Goal: Task Accomplishment & Management: Use online tool/utility

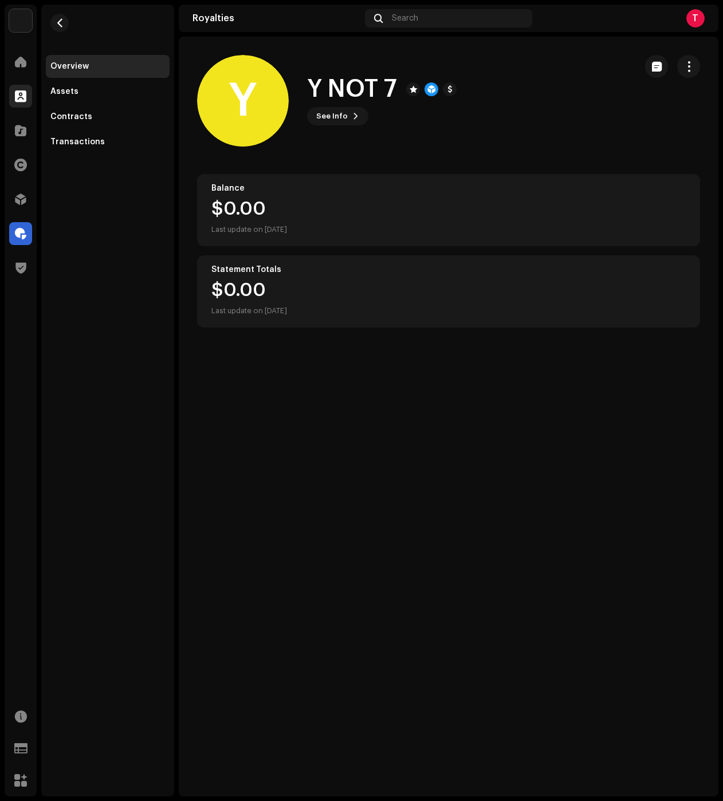
click at [21, 103] on div at bounding box center [20, 96] width 23 height 23
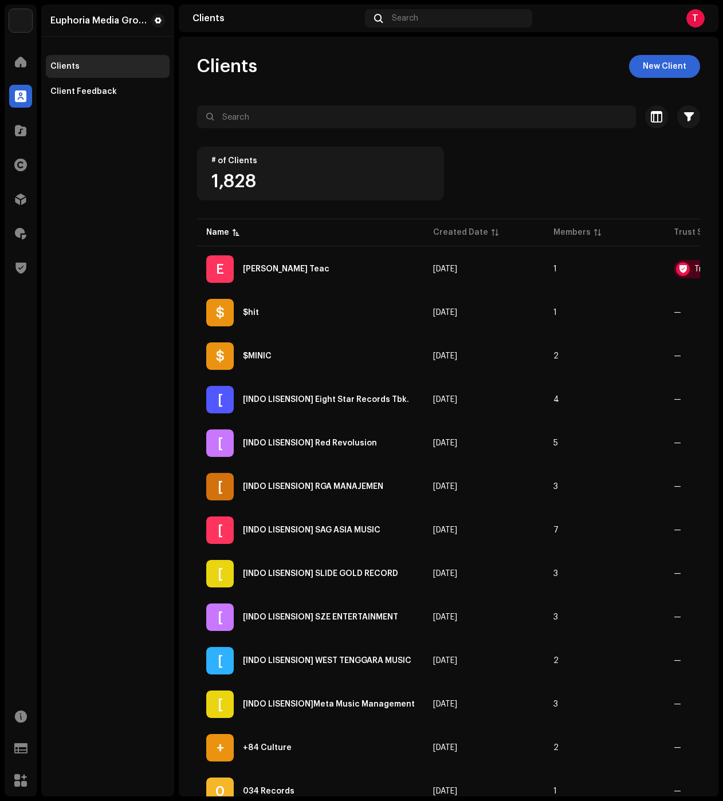
click at [334, 75] on div "Clients New Client" at bounding box center [448, 66] width 503 height 23
click at [460, 231] on div "Created Date" at bounding box center [460, 232] width 55 height 11
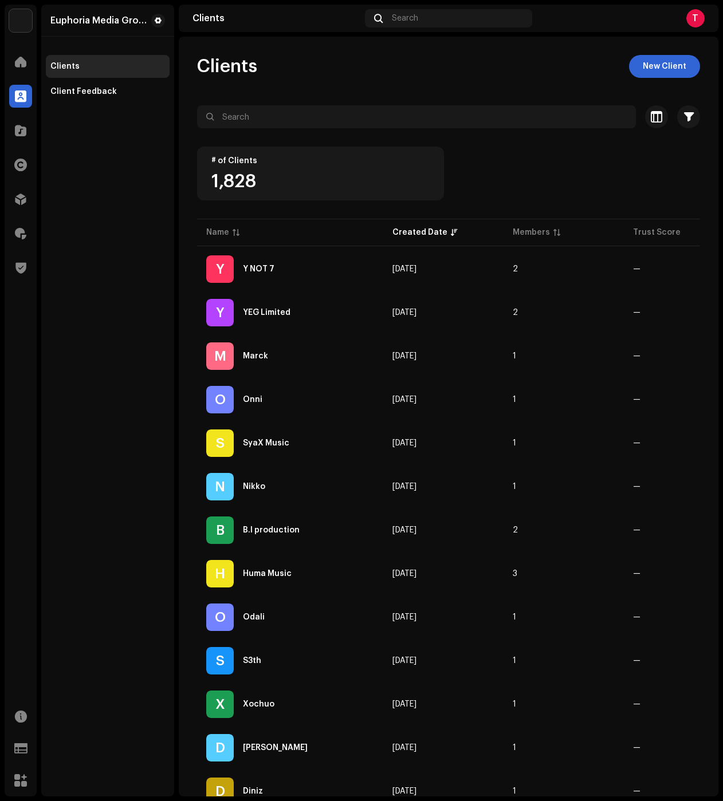
click at [152, 325] on div "Euphoria Media Group Clients Client Feedback" at bounding box center [107, 401] width 133 height 792
click at [19, 205] on div at bounding box center [20, 199] width 23 height 23
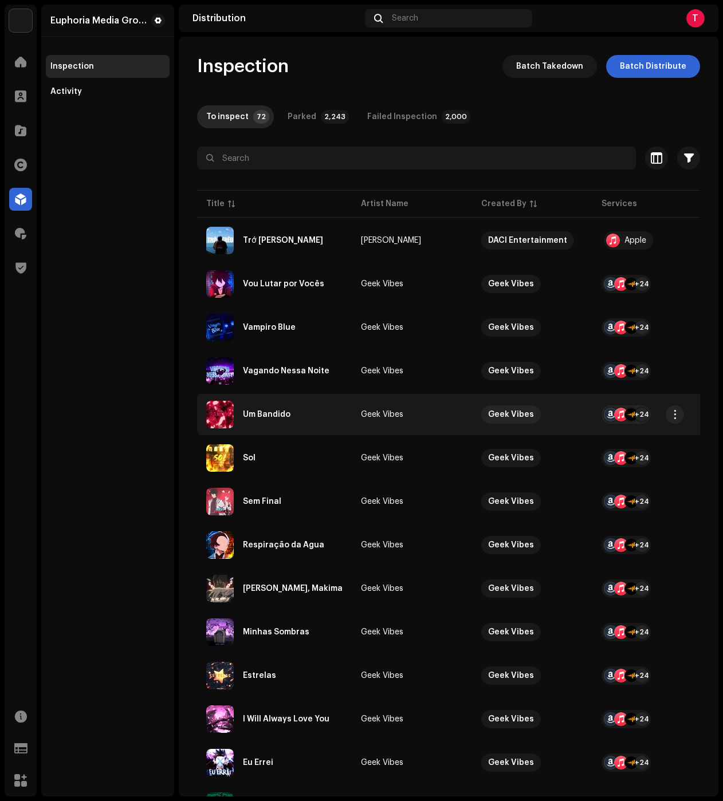
click at [323, 414] on div "Um Bandido" at bounding box center [274, 414] width 136 height 27
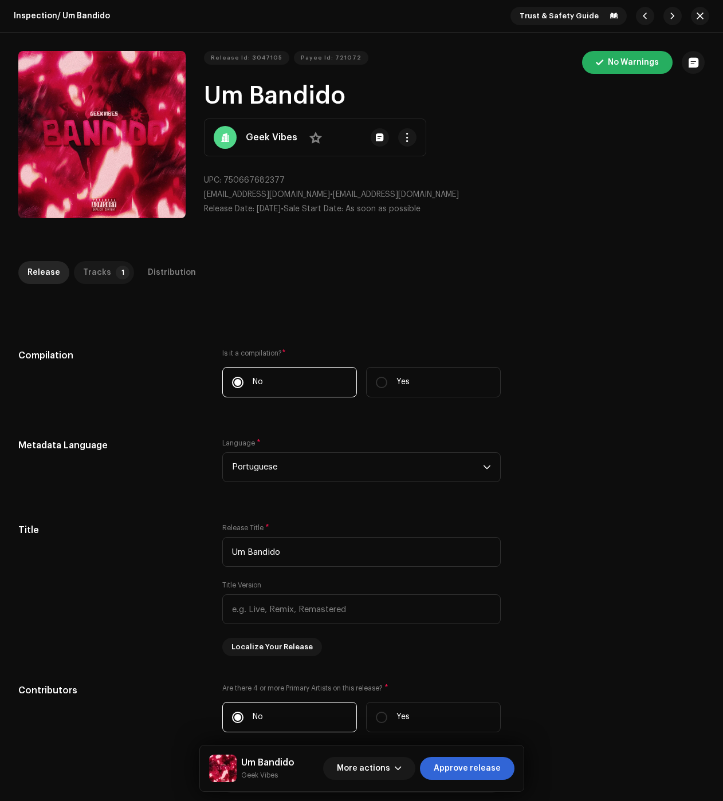
click at [97, 282] on div "Tracks" at bounding box center [97, 272] width 28 height 23
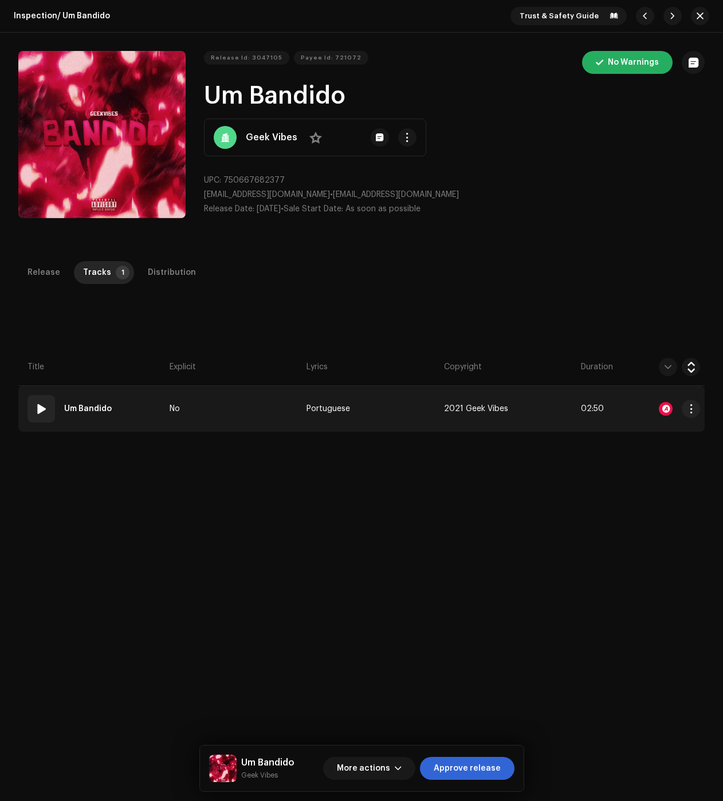
click at [226, 410] on td "No" at bounding box center [233, 409] width 137 height 46
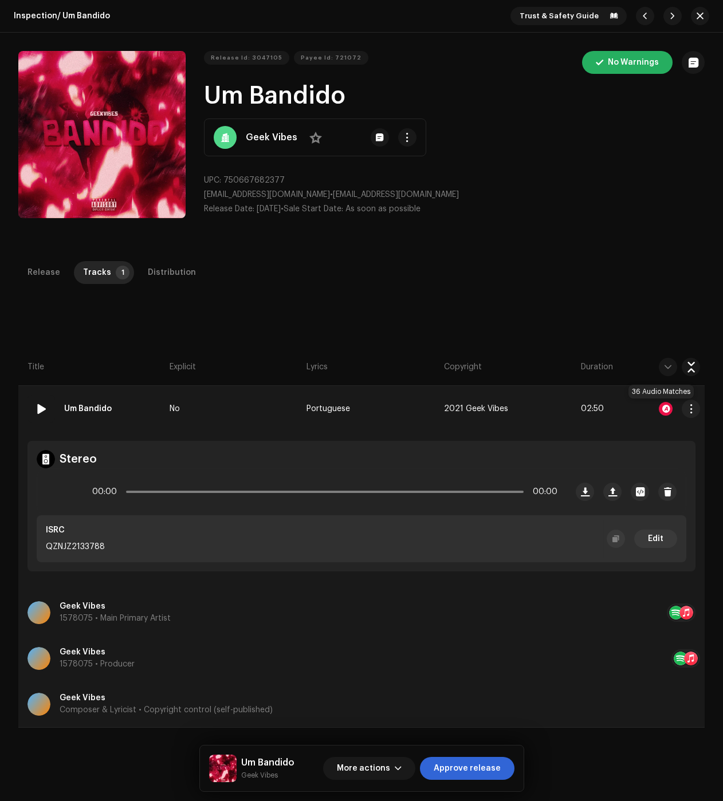
click at [660, 411] on div at bounding box center [666, 409] width 14 height 14
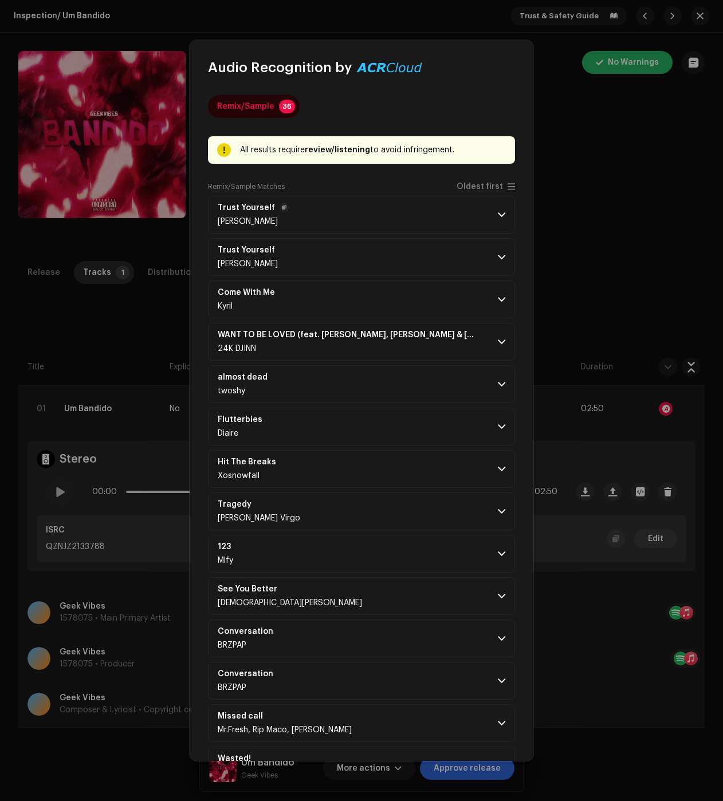
click at [383, 214] on p-accordion-header "Trust Yourself Lil Duran" at bounding box center [361, 215] width 307 height 38
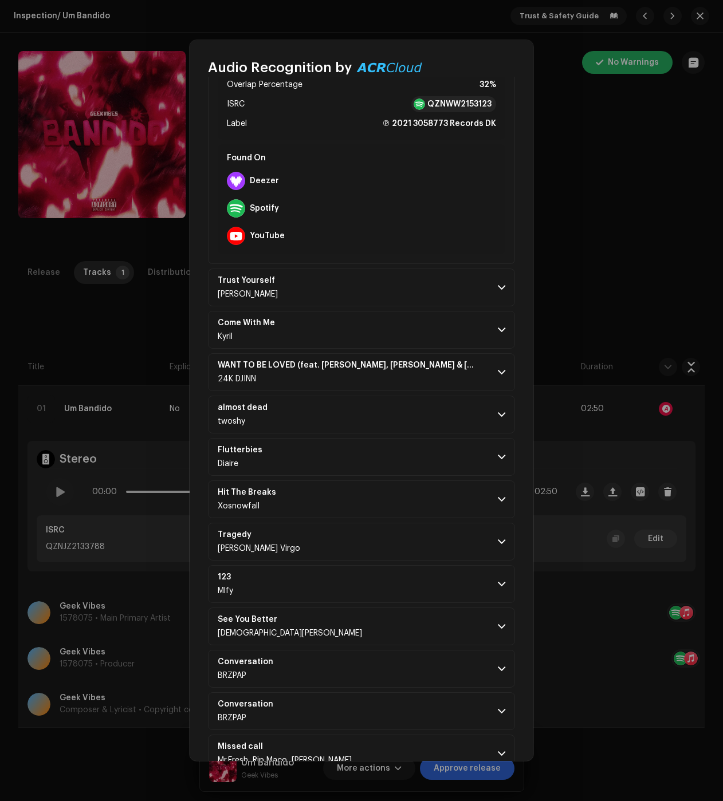
scroll to position [344, 0]
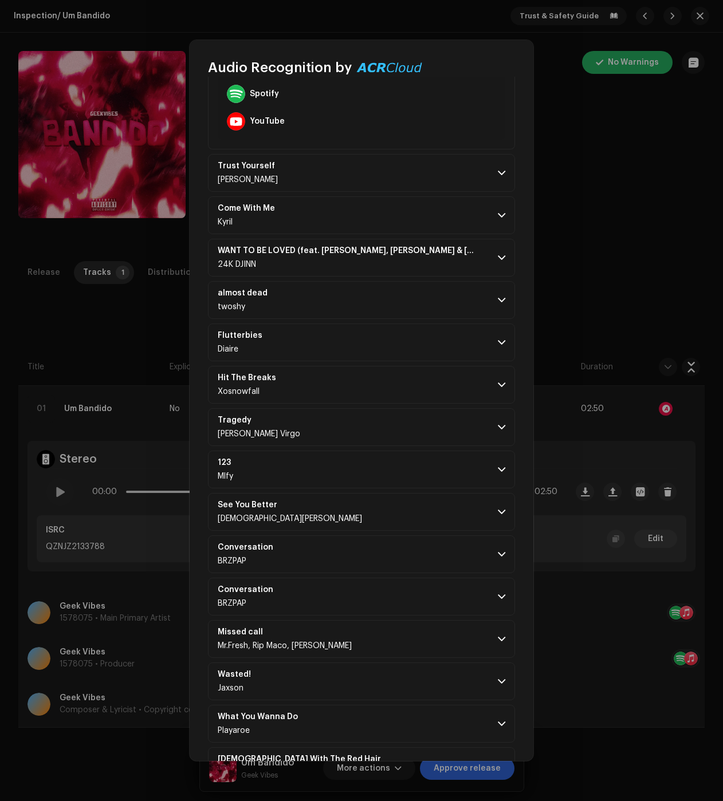
click at [435, 321] on p-accordion "Trust Yourself Lil Duran Matching To Your Track [00:00 → 00:54] Release Date No…" at bounding box center [361, 742] width 307 height 1781
click at [483, 338] on p-accordion-header "Flutterbies Diaire" at bounding box center [361, 343] width 307 height 38
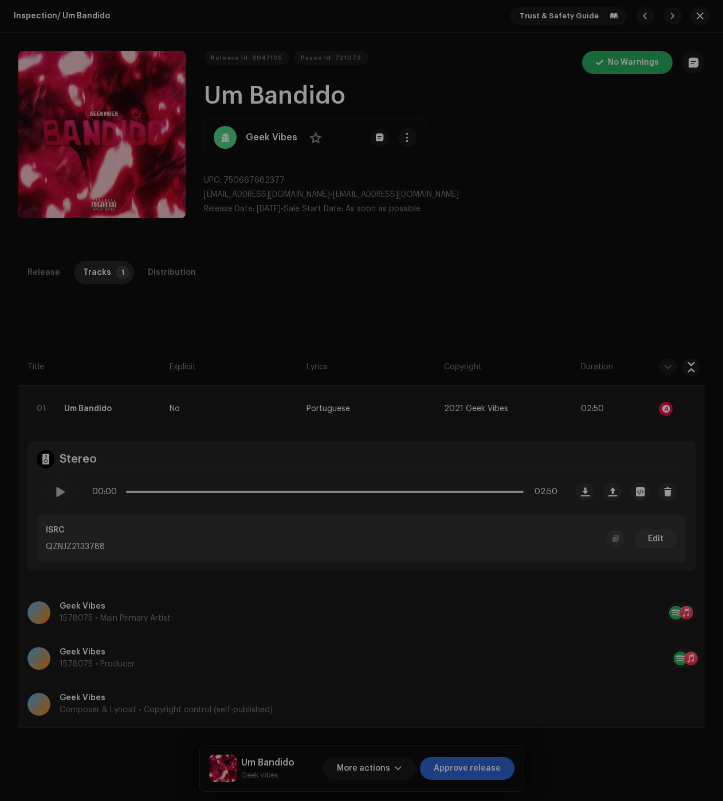
drag, startPoint x: 649, startPoint y: 227, endPoint x: 584, endPoint y: 249, distance: 69.0
click at [649, 226] on div "Audio Recognition by Remix/Sample 36 All results require review/listening to av…" at bounding box center [361, 400] width 723 height 801
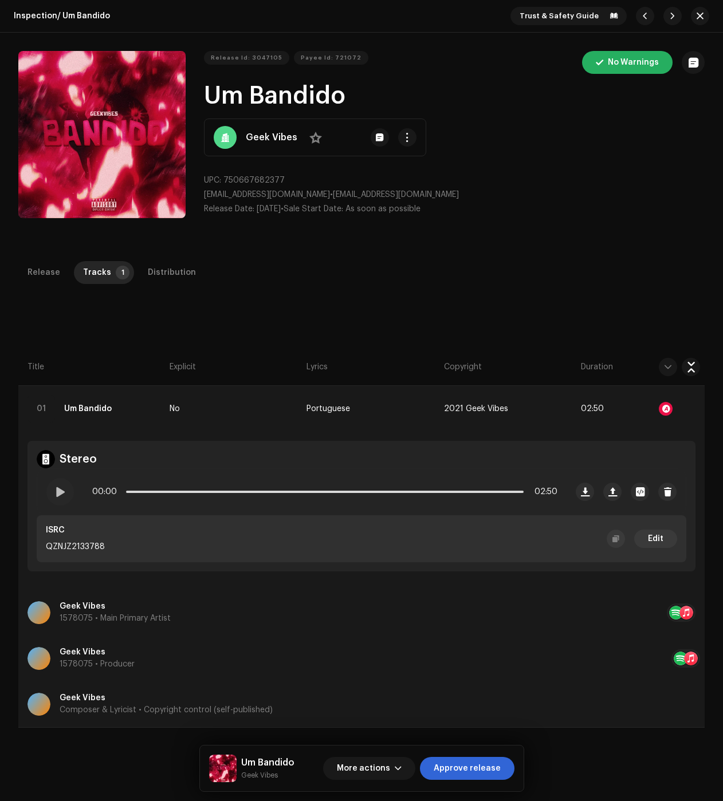
drag, startPoint x: 163, startPoint y: 267, endPoint x: 194, endPoint y: 289, distance: 37.8
click at [163, 267] on div "Distribution" at bounding box center [172, 272] width 48 height 23
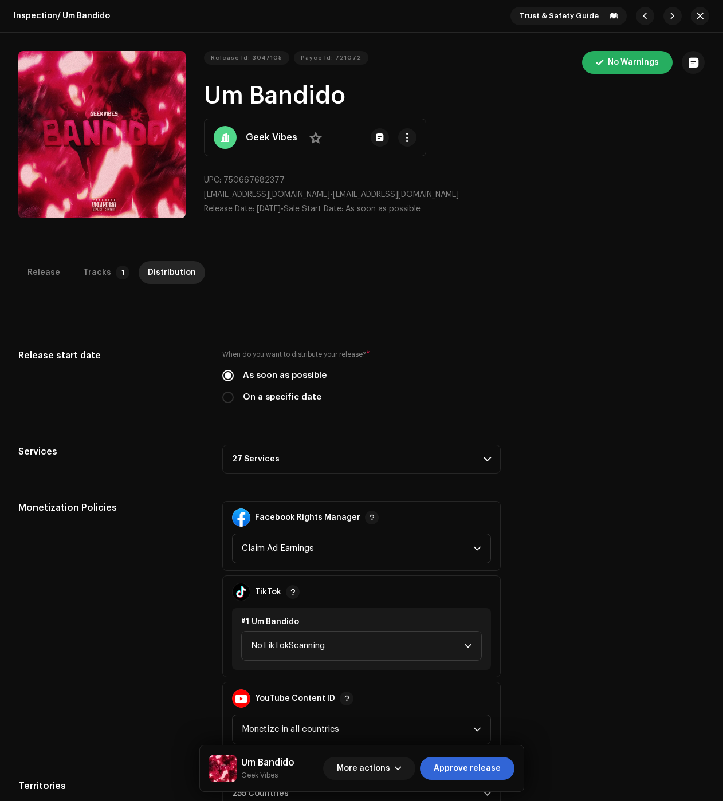
click at [395, 461] on p-accordion-header "27 Services" at bounding box center [361, 459] width 278 height 29
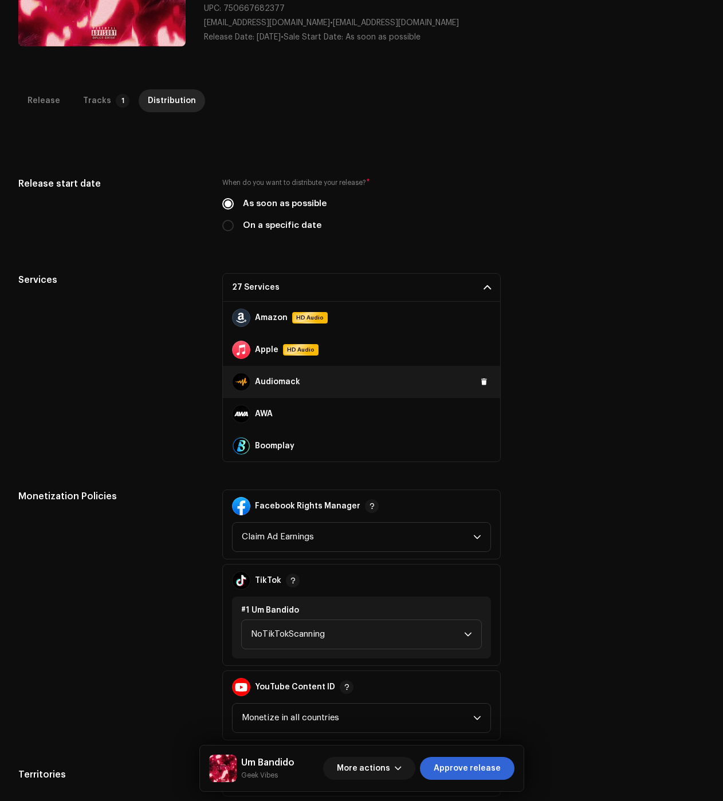
scroll to position [115, 0]
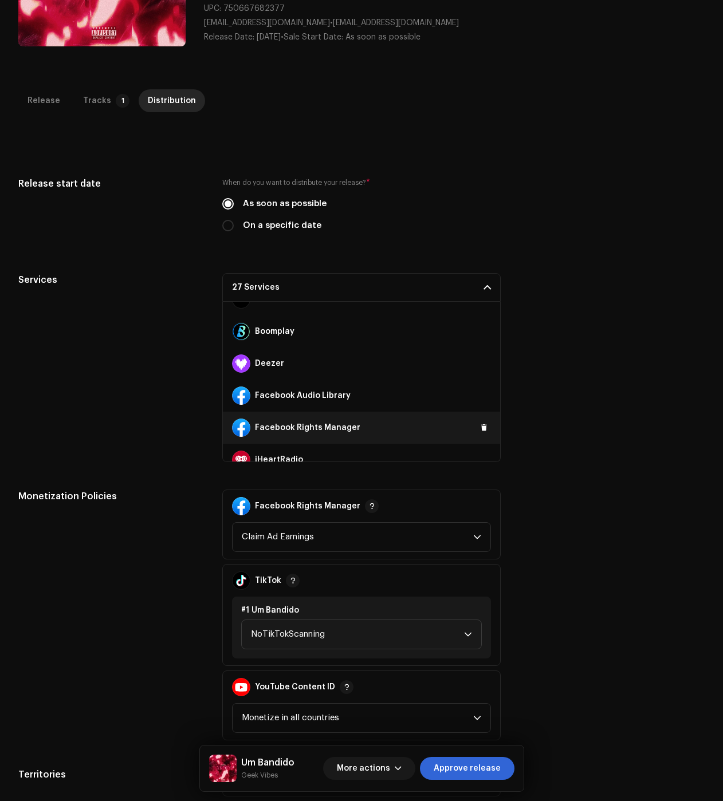
drag, startPoint x: 476, startPoint y: 393, endPoint x: 475, endPoint y: 412, distance: 18.3
click at [0, 0] on span at bounding box center [0, 0] width 0 height 0
click at [475, 436] on div "Facebook Rights Manager" at bounding box center [361, 428] width 277 height 32
click at [477, 427] on button at bounding box center [484, 428] width 14 height 14
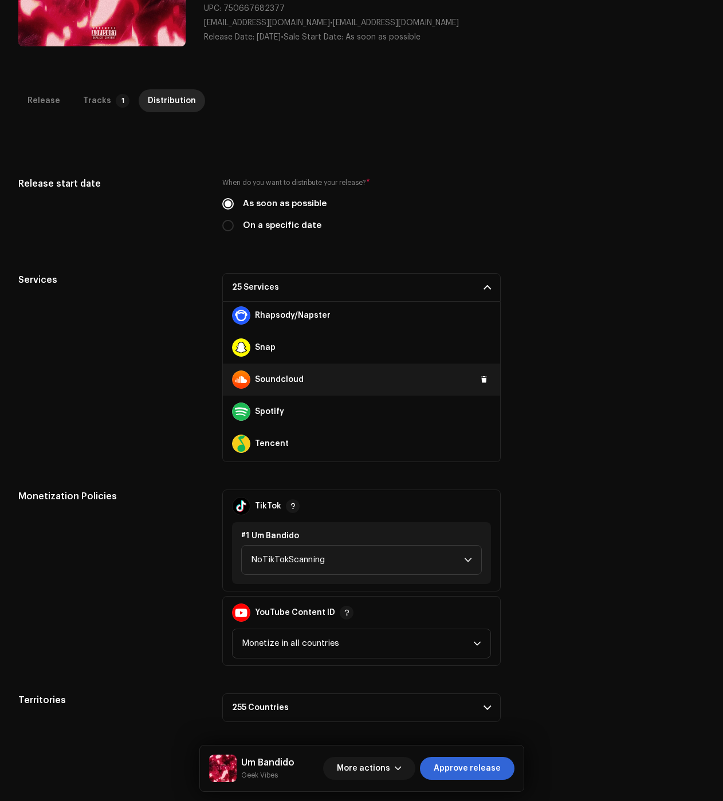
scroll to position [706, 0]
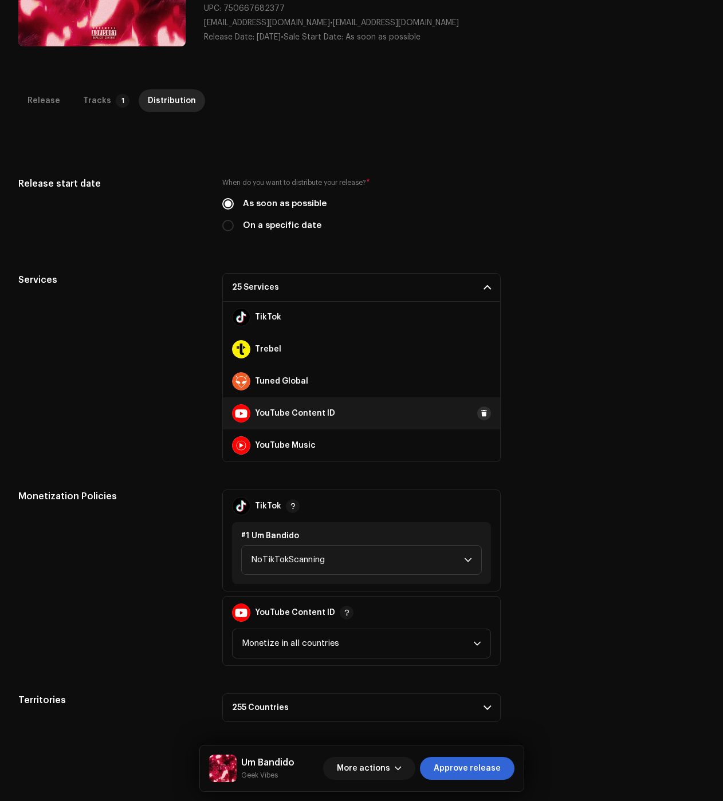
click at [481, 413] on span at bounding box center [484, 413] width 7 height 9
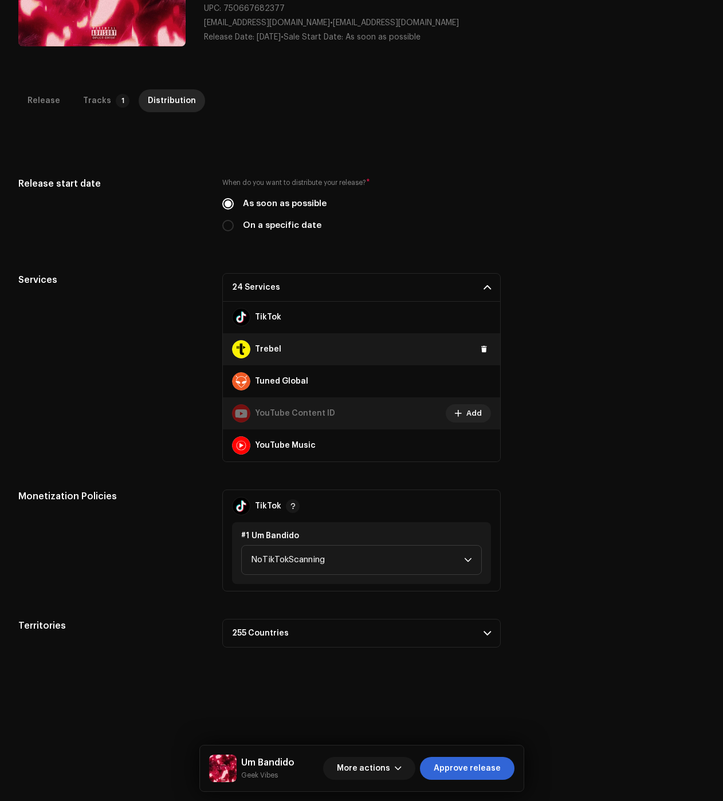
drag, startPoint x: 481, startPoint y: 320, endPoint x: 481, endPoint y: 339, distance: 19.5
click at [0, 0] on button at bounding box center [0, 0] width 0 height 0
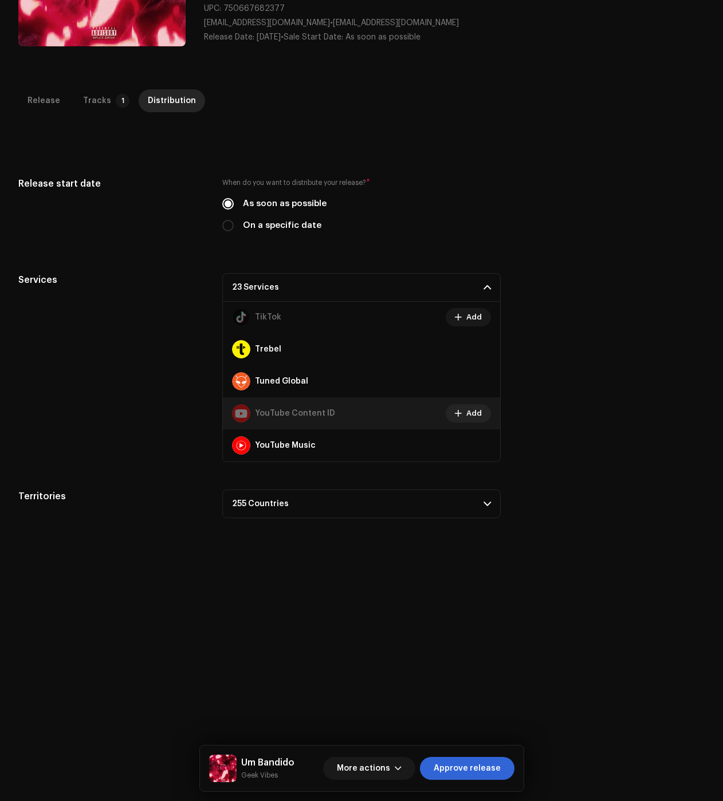
drag, startPoint x: 466, startPoint y: 769, endPoint x: 358, endPoint y: 699, distance: 128.0
click at [466, 769] on span "Approve release" at bounding box center [467, 768] width 67 height 23
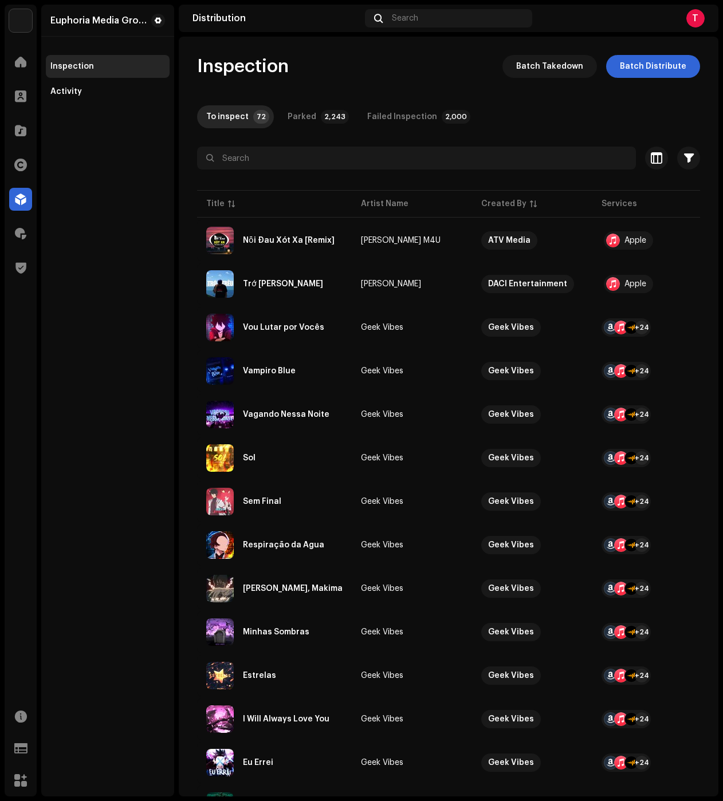
drag, startPoint x: 108, startPoint y: 207, endPoint x: 114, endPoint y: 210, distance: 6.2
click at [108, 207] on div "Euphoria Media Group Inspection Activity" at bounding box center [107, 401] width 133 height 792
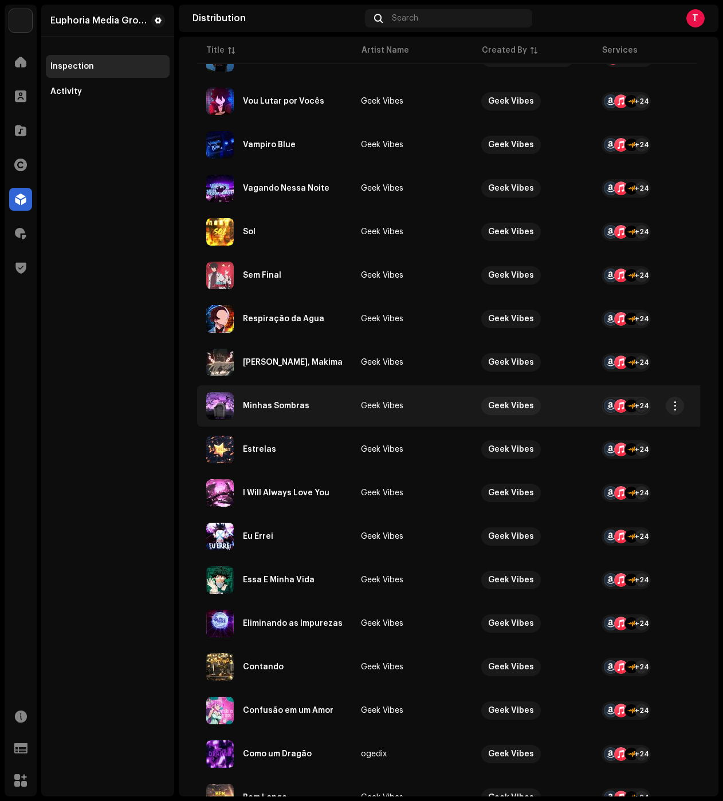
scroll to position [458, 0]
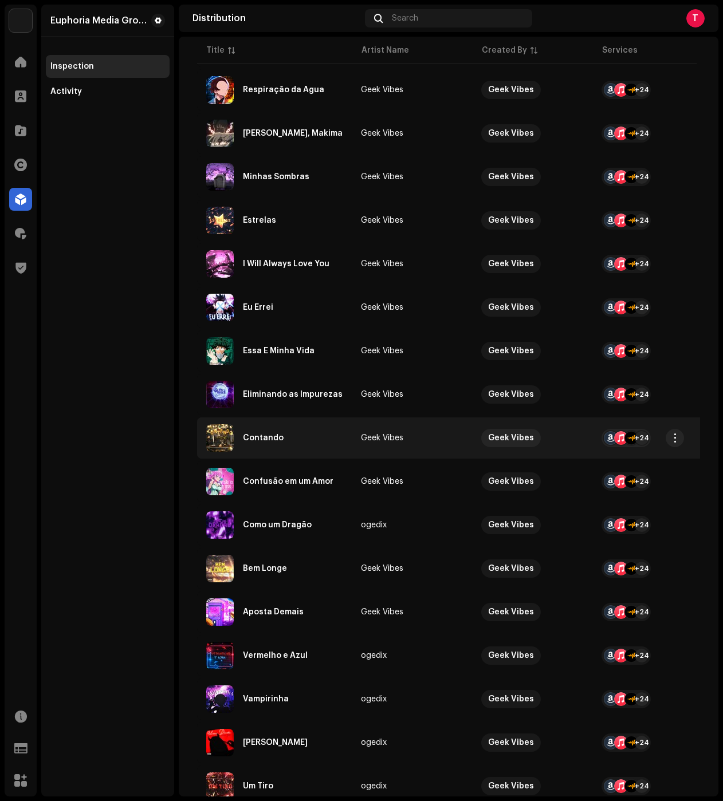
click at [326, 437] on div "Contando" at bounding box center [274, 437] width 136 height 27
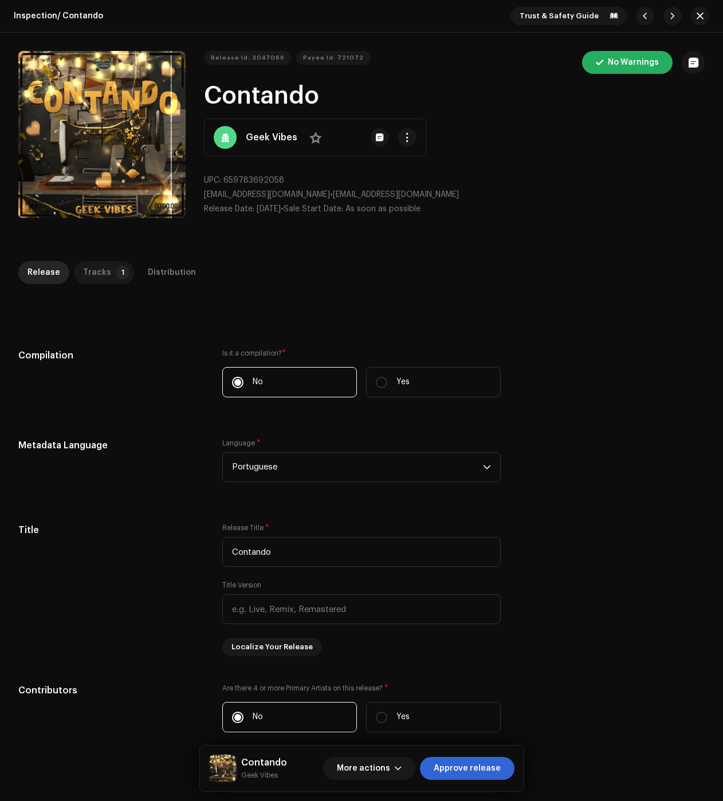
click at [105, 272] on div "Tracks" at bounding box center [97, 272] width 28 height 23
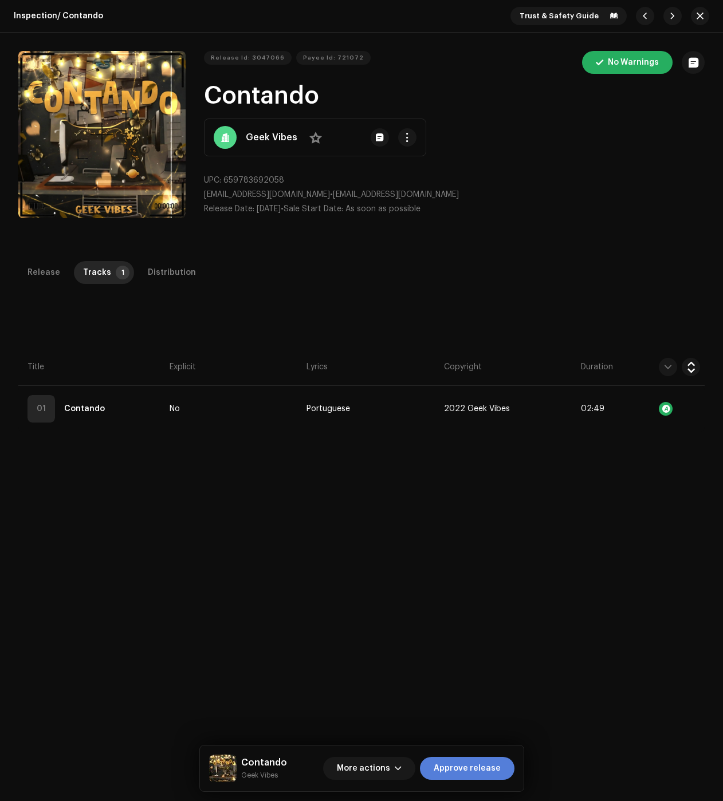
click at [462, 769] on span "Approve release" at bounding box center [467, 768] width 67 height 23
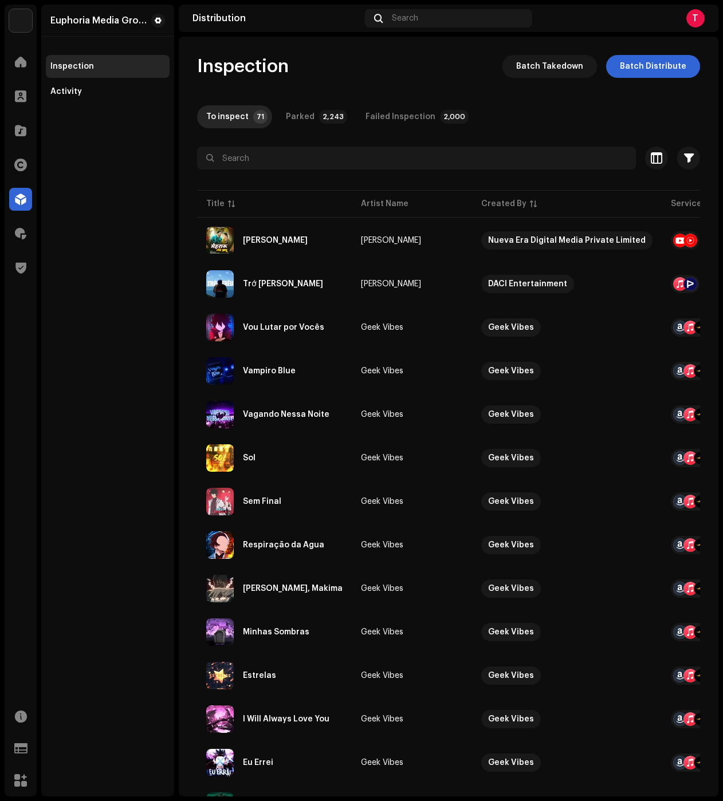
drag, startPoint x: 93, startPoint y: 210, endPoint x: 170, endPoint y: 241, distance: 83.3
click at [93, 210] on div "Euphoria Media Group Inspection Activity" at bounding box center [107, 401] width 133 height 792
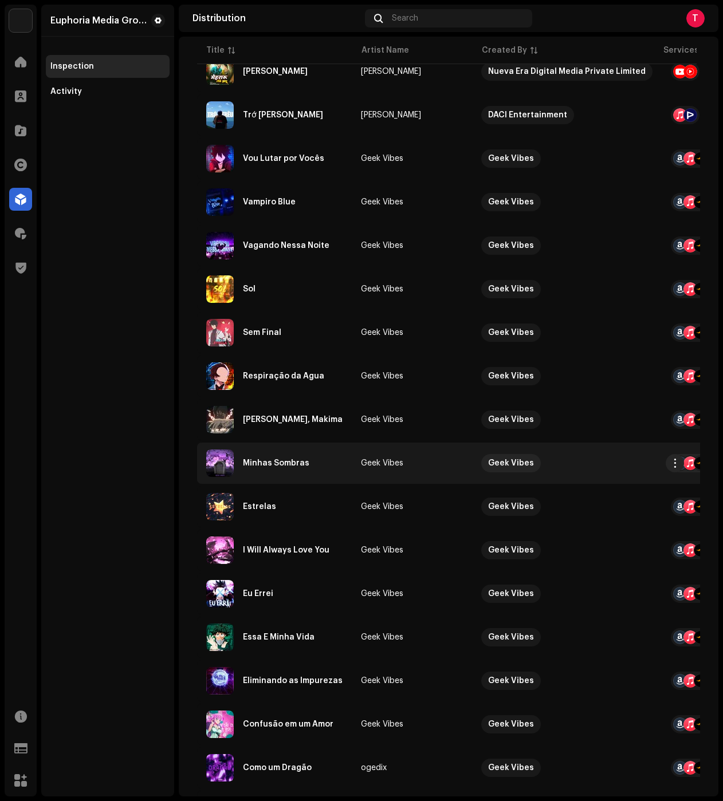
scroll to position [286, 0]
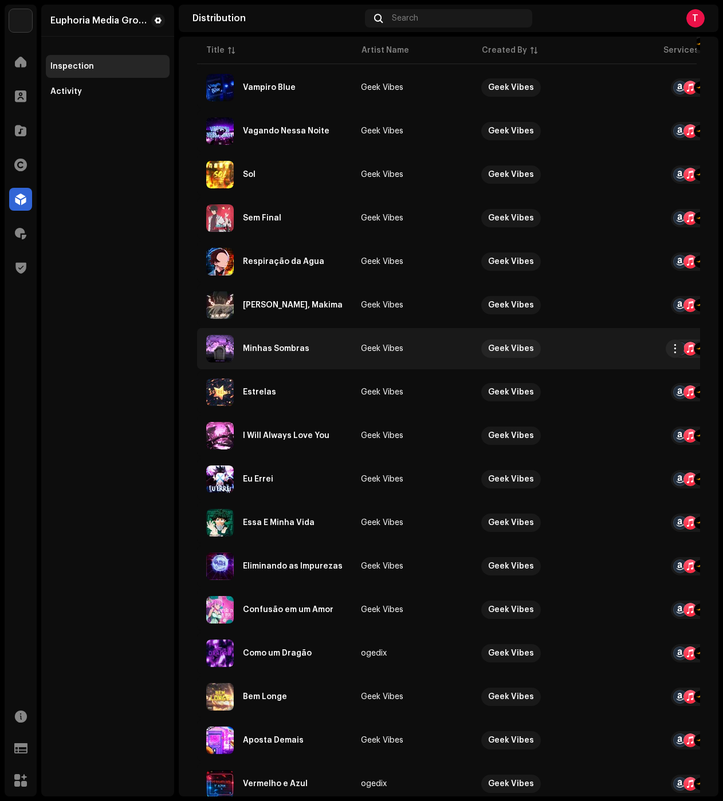
click at [301, 349] on div "Minhas Sombras" at bounding box center [276, 349] width 66 height 8
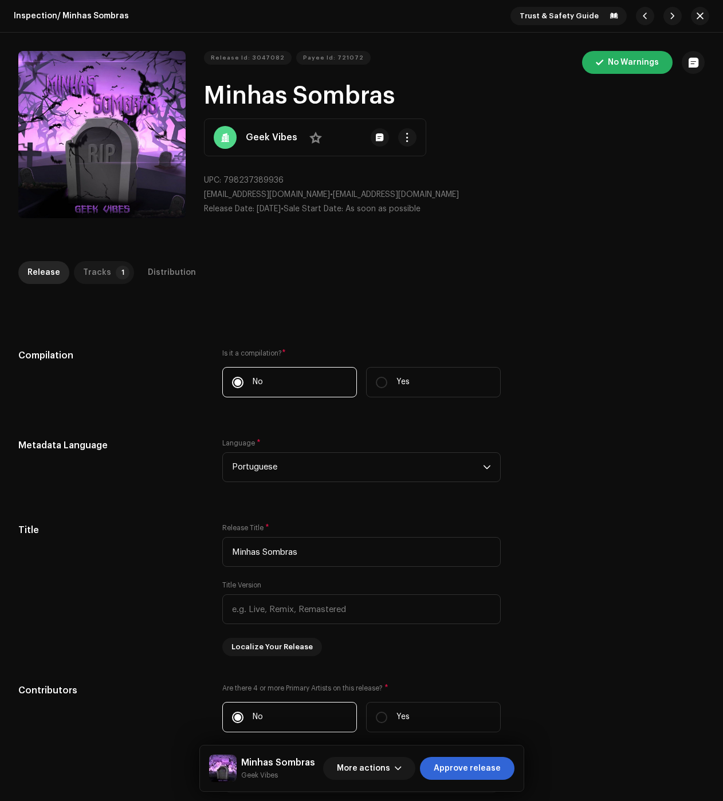
click at [116, 264] on p-tab "Tracks 1" at bounding box center [104, 272] width 60 height 23
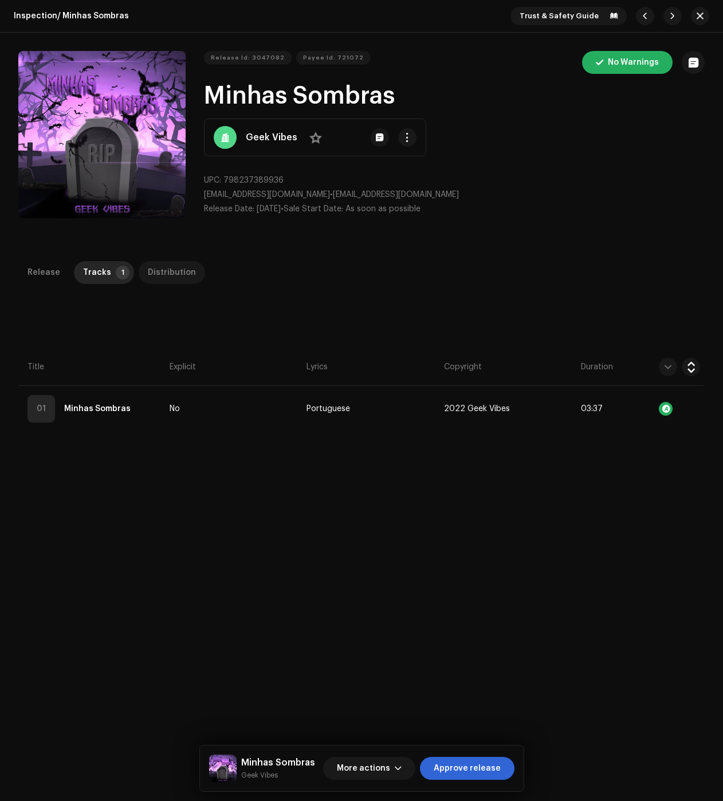
click at [166, 275] on div "Distribution" at bounding box center [172, 272] width 48 height 23
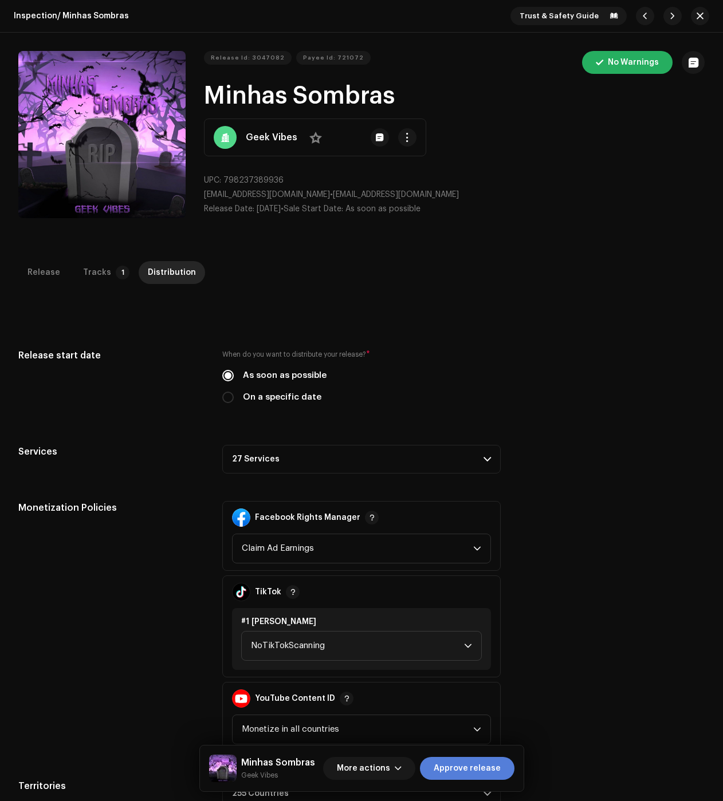
click at [465, 767] on span "Approve release" at bounding box center [467, 768] width 67 height 23
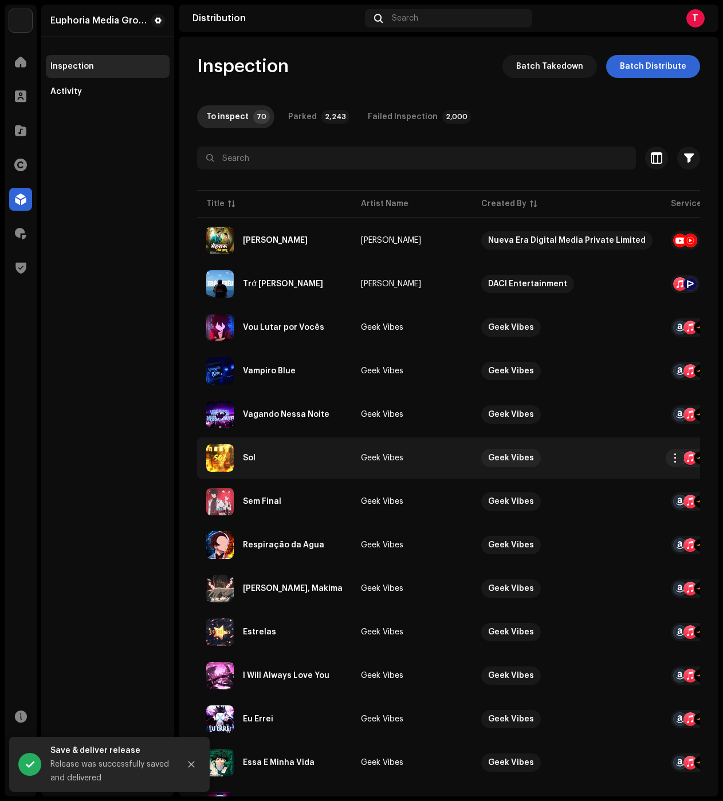
click at [297, 444] on td "Sol" at bounding box center [274, 458] width 155 height 41
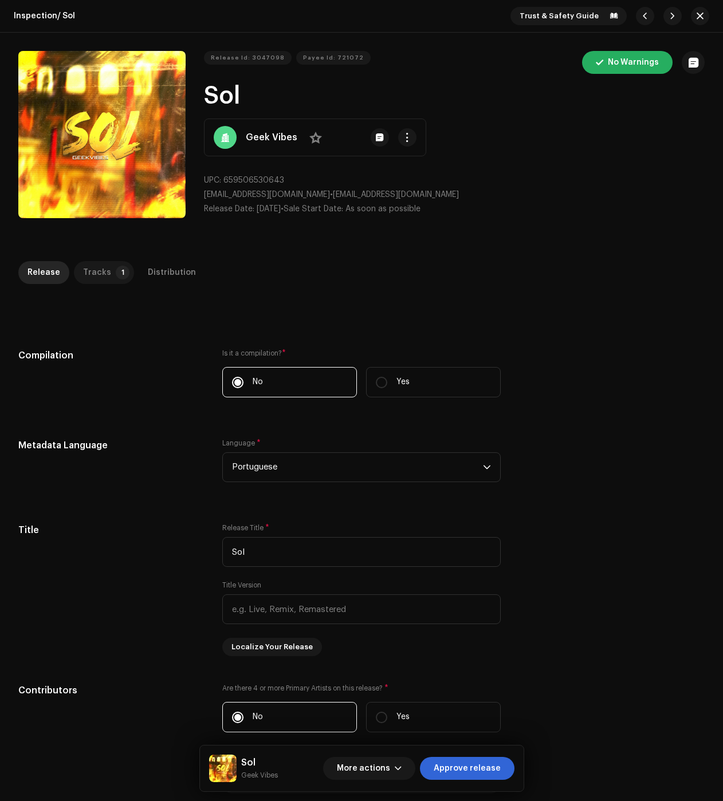
click at [94, 272] on div "Tracks" at bounding box center [97, 272] width 28 height 23
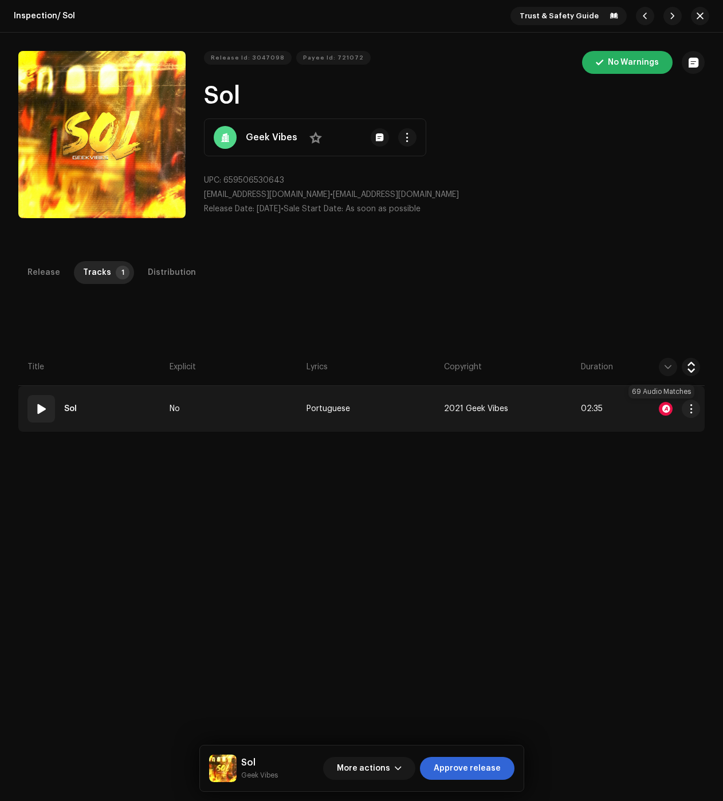
click at [663, 408] on div at bounding box center [666, 409] width 14 height 14
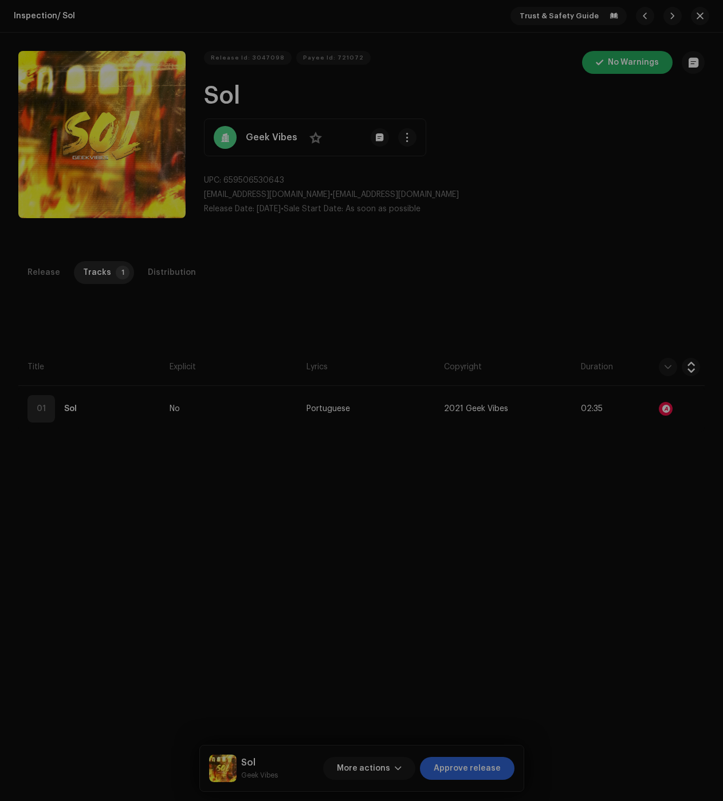
click at [149, 302] on div "Audio Recognition by Remix/Sample 66 Cover Song 3 All results require review/li…" at bounding box center [361, 400] width 723 height 801
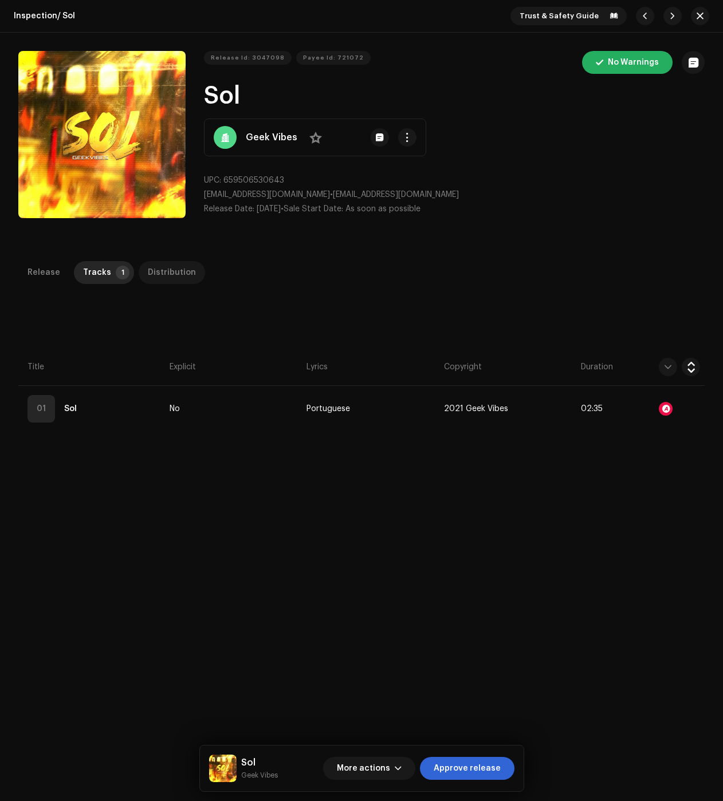
click at [156, 272] on div "Distribution" at bounding box center [172, 272] width 48 height 23
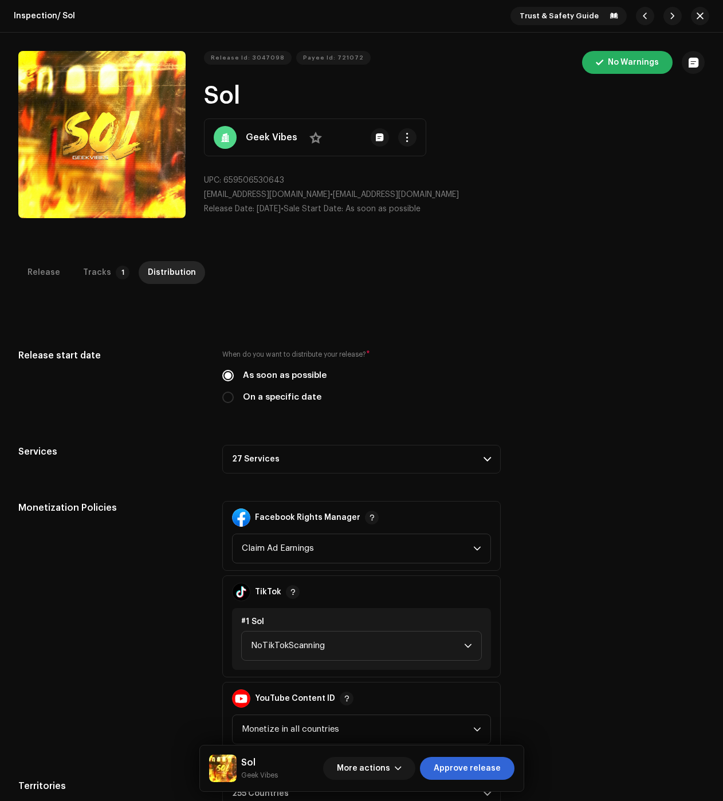
click at [373, 456] on p-accordion-header "27 Services" at bounding box center [361, 459] width 278 height 29
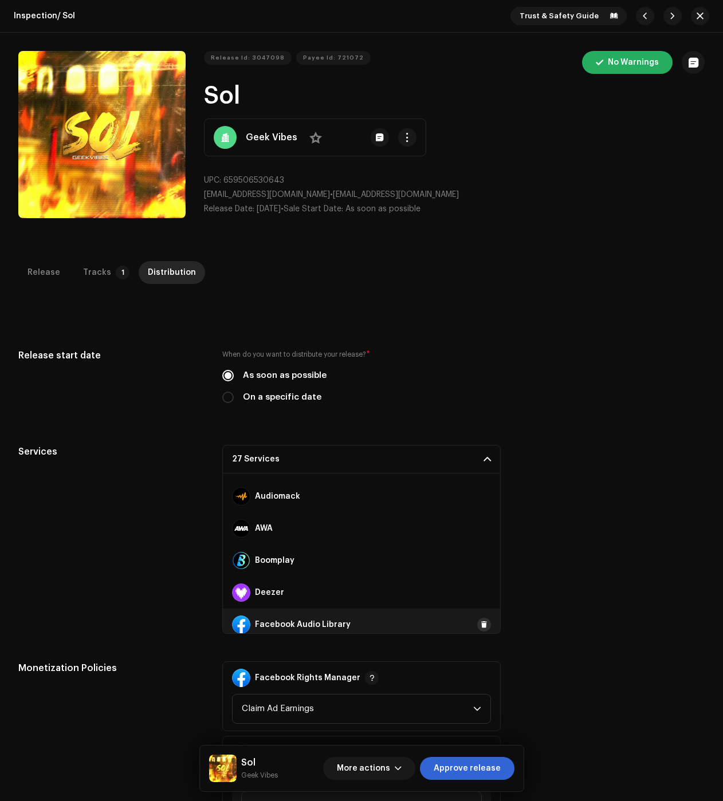
scroll to position [115, 0]
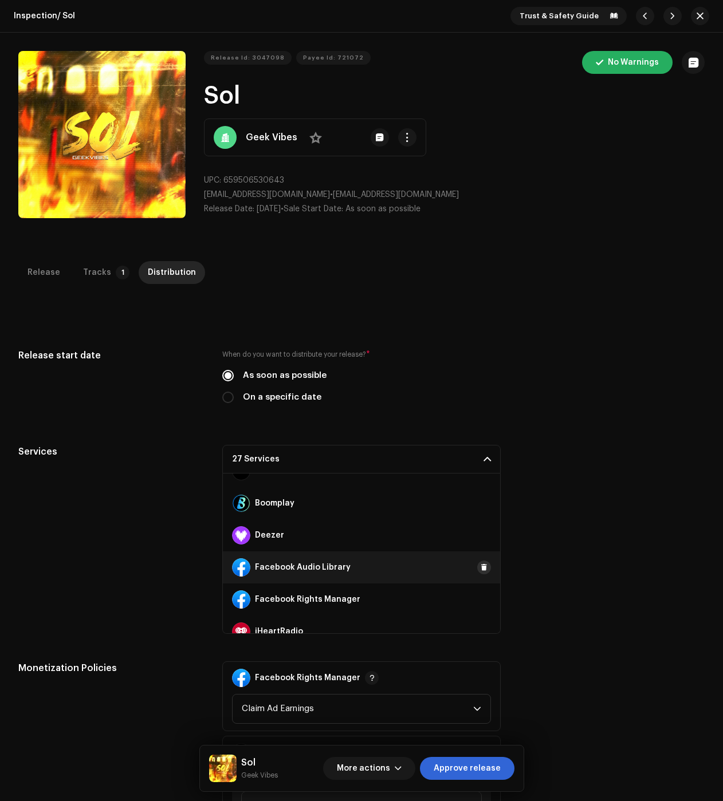
click at [481, 566] on span at bounding box center [484, 567] width 7 height 9
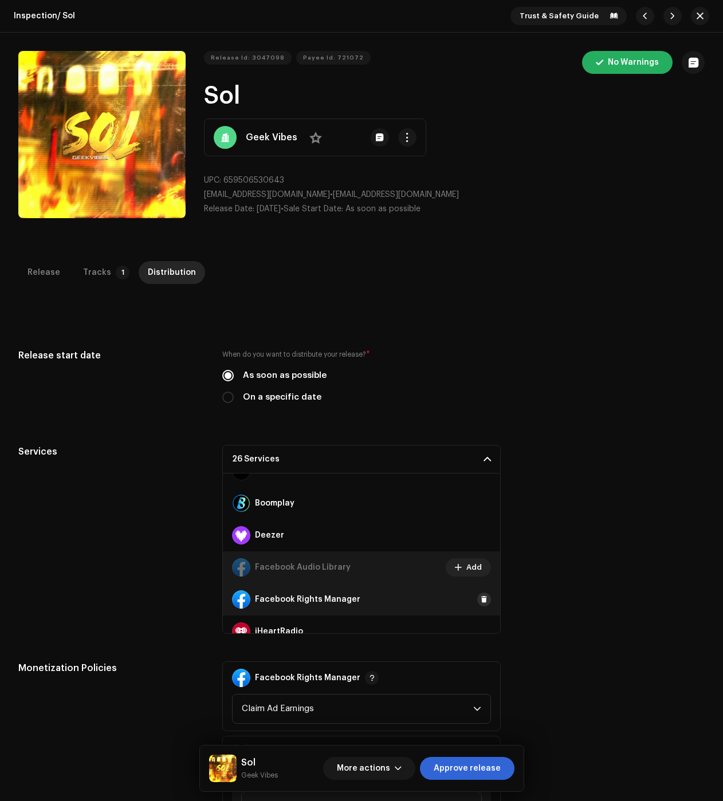
click at [481, 598] on button at bounding box center [484, 600] width 14 height 14
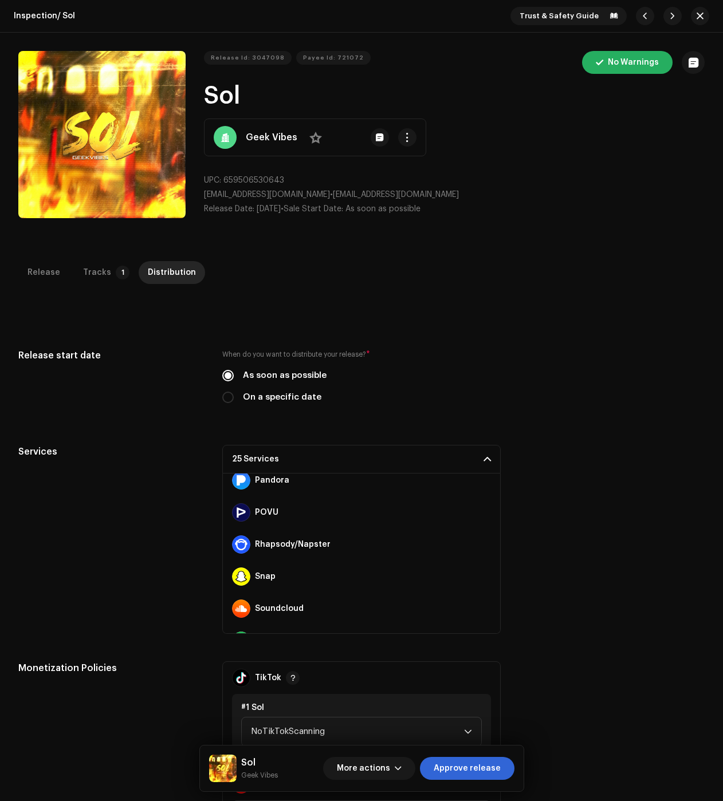
scroll to position [687, 0]
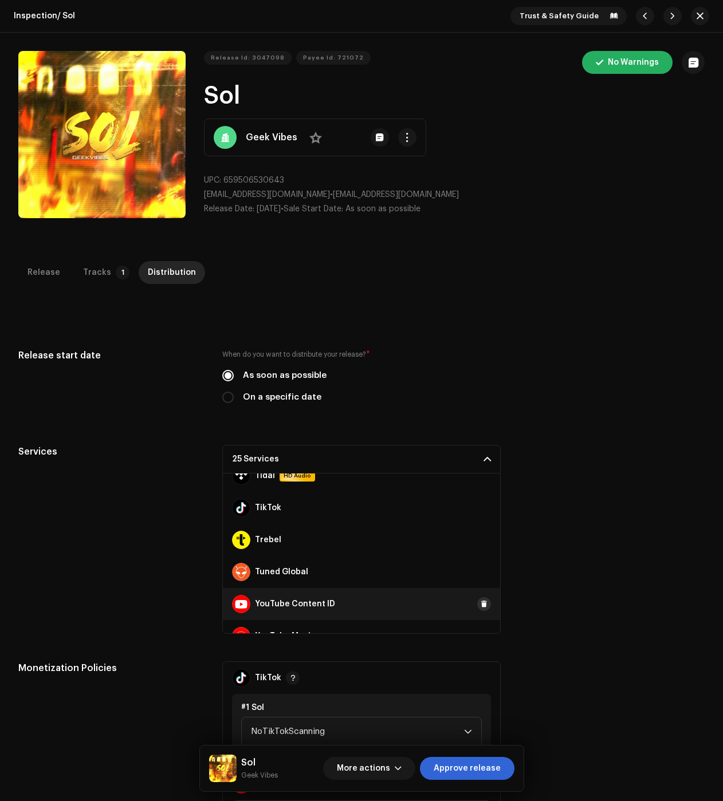
click at [481, 606] on span at bounding box center [484, 604] width 7 height 9
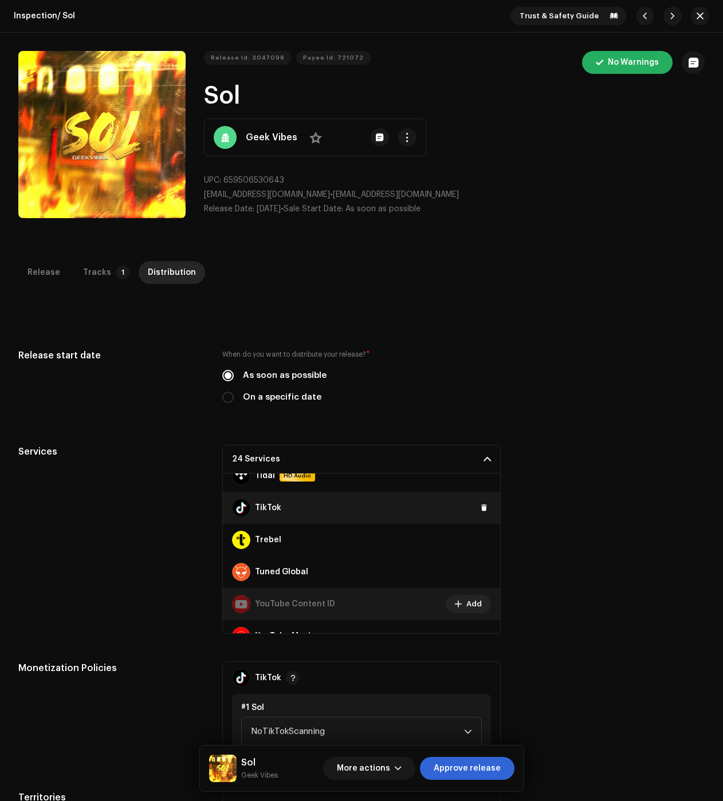
click at [487, 504] on div "TikTok" at bounding box center [361, 508] width 277 height 32
click at [481, 505] on span at bounding box center [484, 507] width 7 height 9
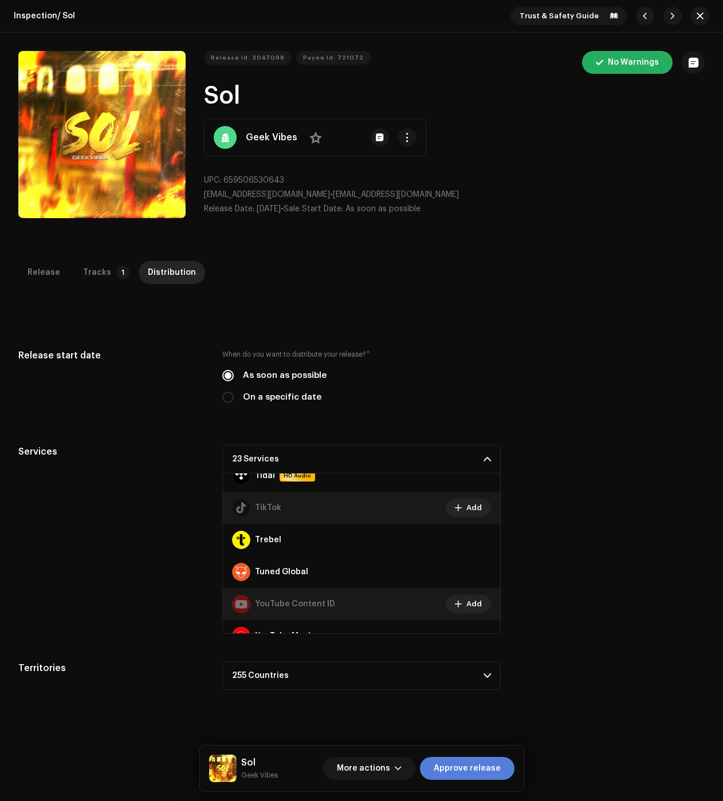
click at [469, 770] on span "Approve release" at bounding box center [467, 768] width 67 height 23
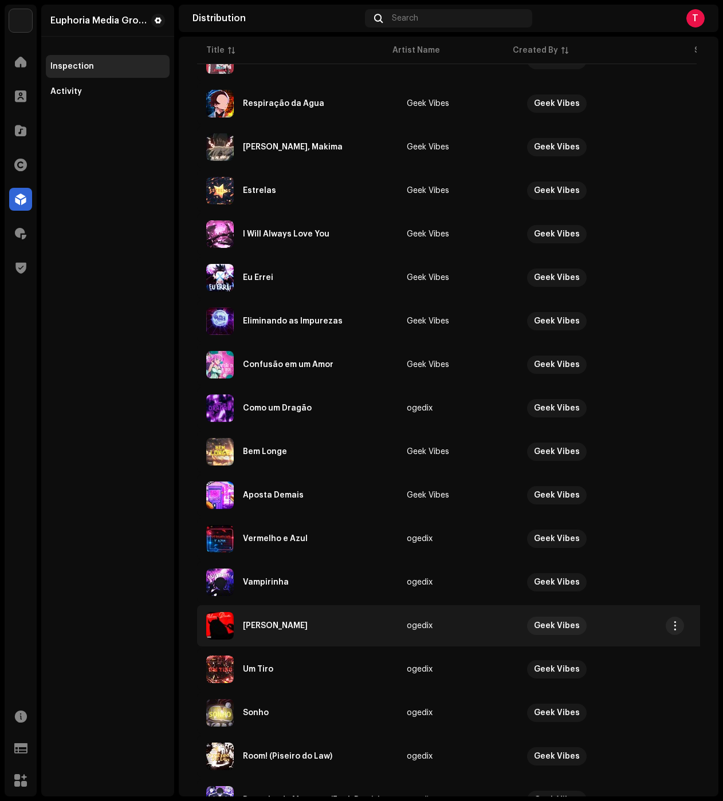
scroll to position [503, 0]
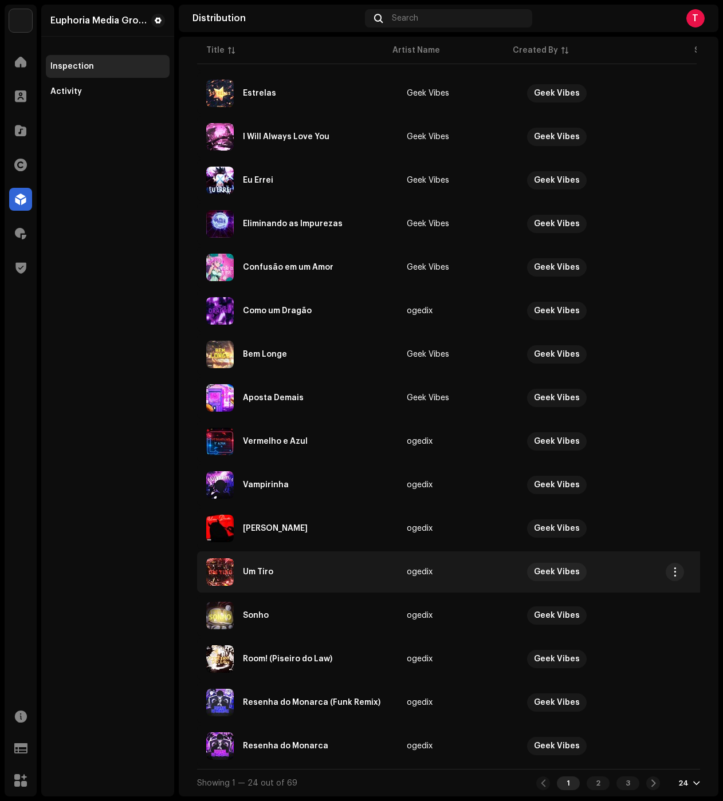
click at [306, 570] on div "Um Tiro" at bounding box center [297, 571] width 182 height 27
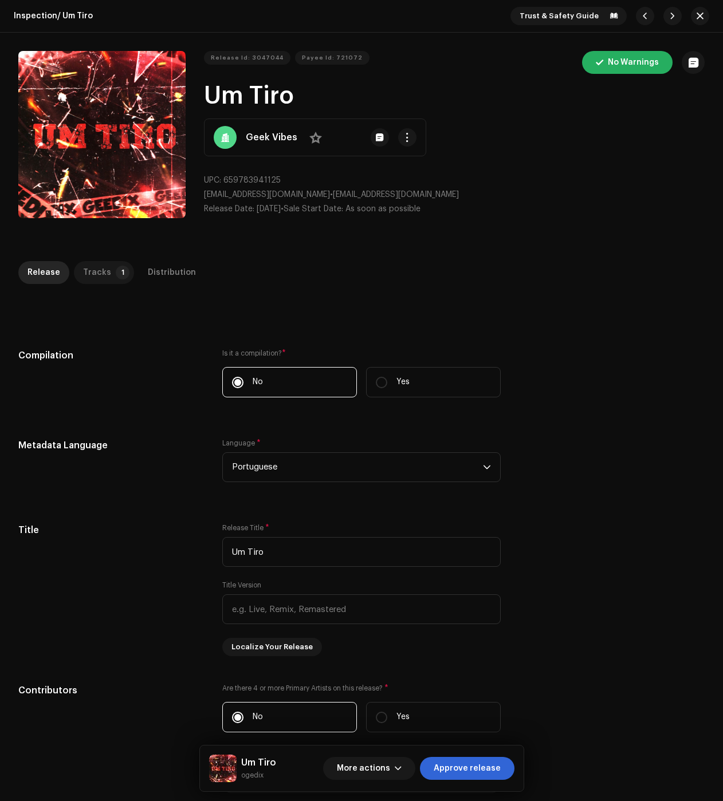
click at [99, 273] on div "Tracks" at bounding box center [97, 272] width 28 height 23
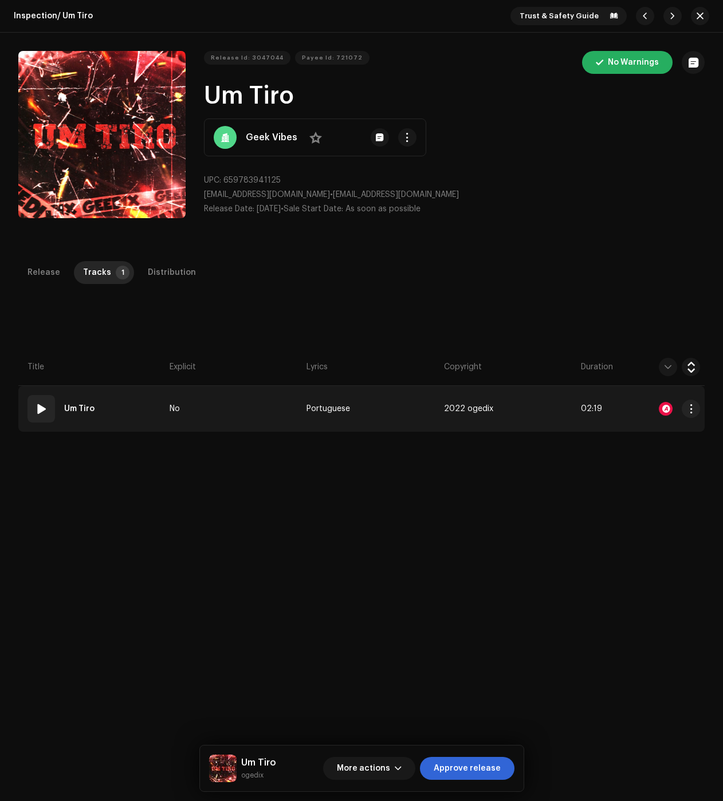
click at [661, 405] on div at bounding box center [666, 409] width 14 height 14
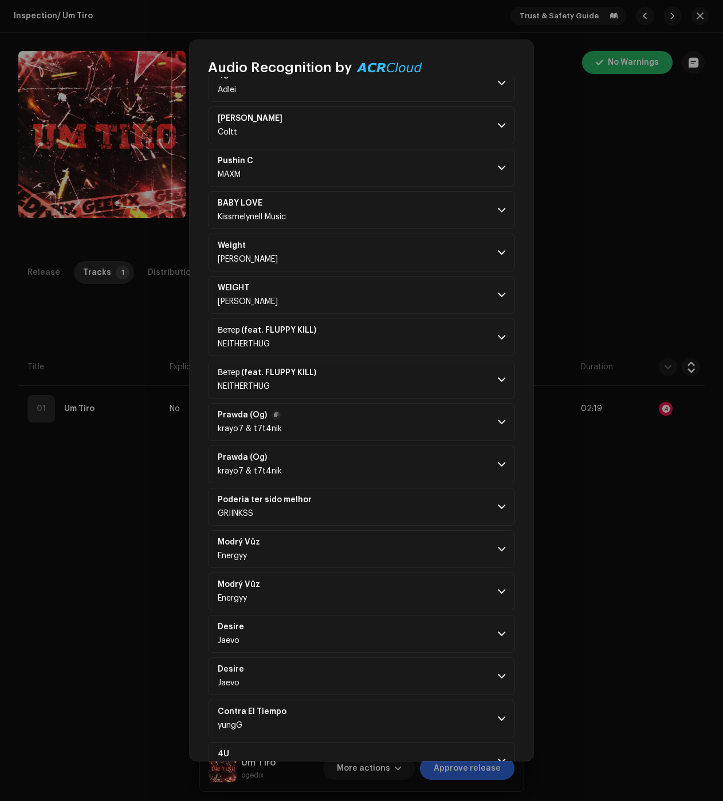
click at [453, 426] on p-accordion-header "Prawda (Og) krayo7 & t7t4nik" at bounding box center [361, 422] width 307 height 38
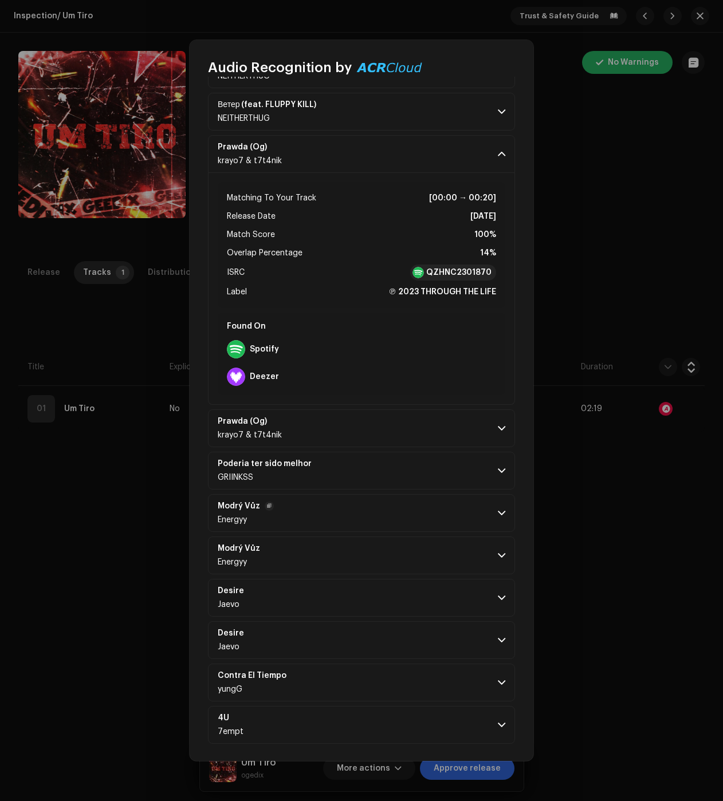
scroll to position [613, 0]
click at [477, 553] on p-accordion-header "Modrý Vůz Energyy" at bounding box center [361, 554] width 307 height 38
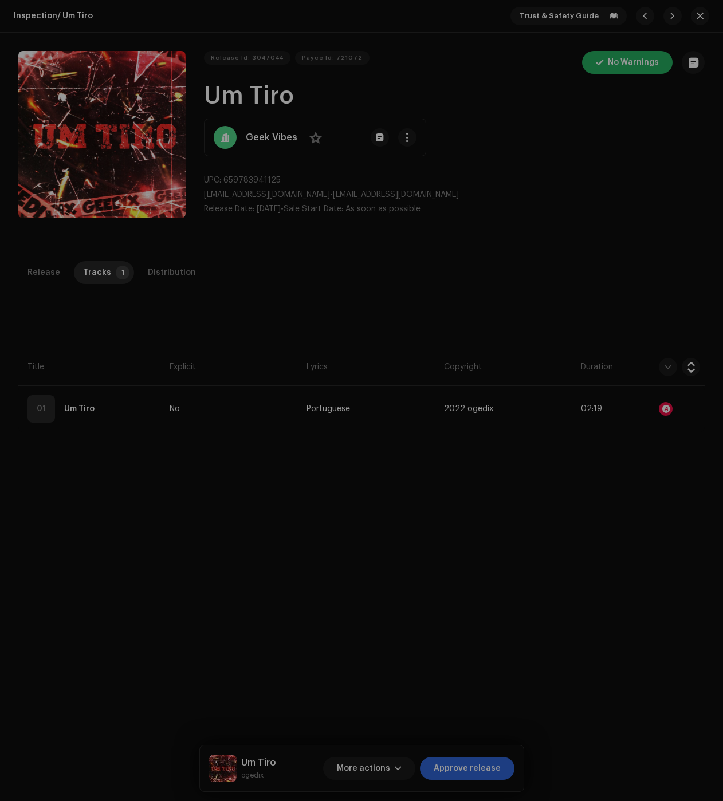
drag, startPoint x: 125, startPoint y: 313, endPoint x: 161, endPoint y: 305, distance: 36.5
click at [125, 313] on div "Audio Recognition by Remix/Sample 22 Cover Song 1 All results require review/li…" at bounding box center [361, 400] width 723 height 801
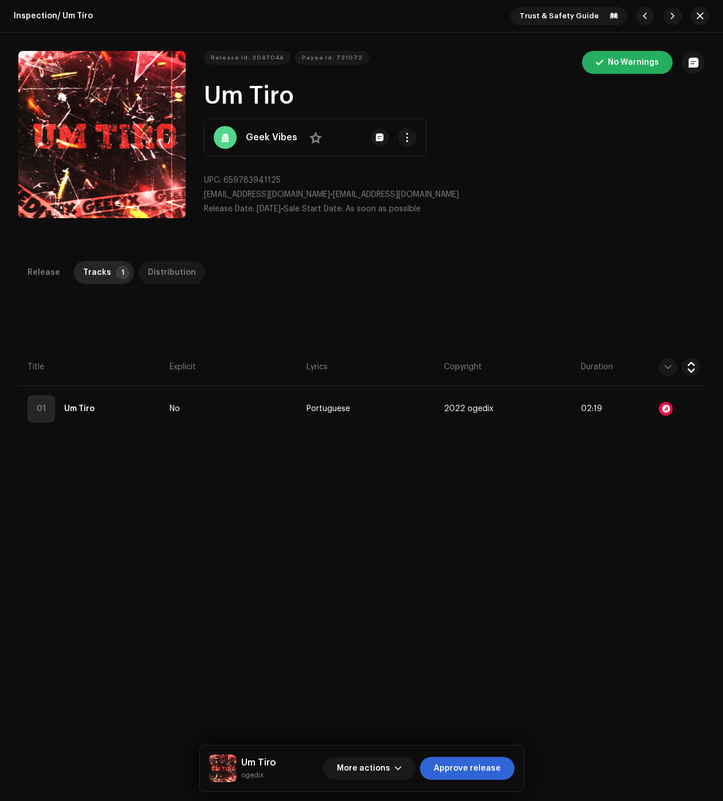
click at [174, 271] on div "Distribution" at bounding box center [172, 272] width 48 height 23
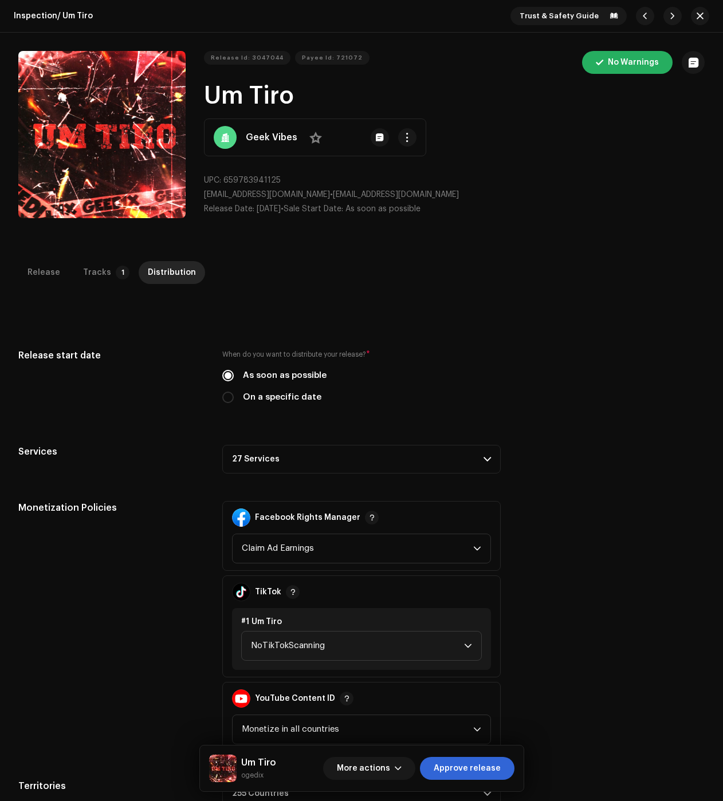
click at [431, 458] on p-accordion-header "27 Services" at bounding box center [361, 459] width 278 height 29
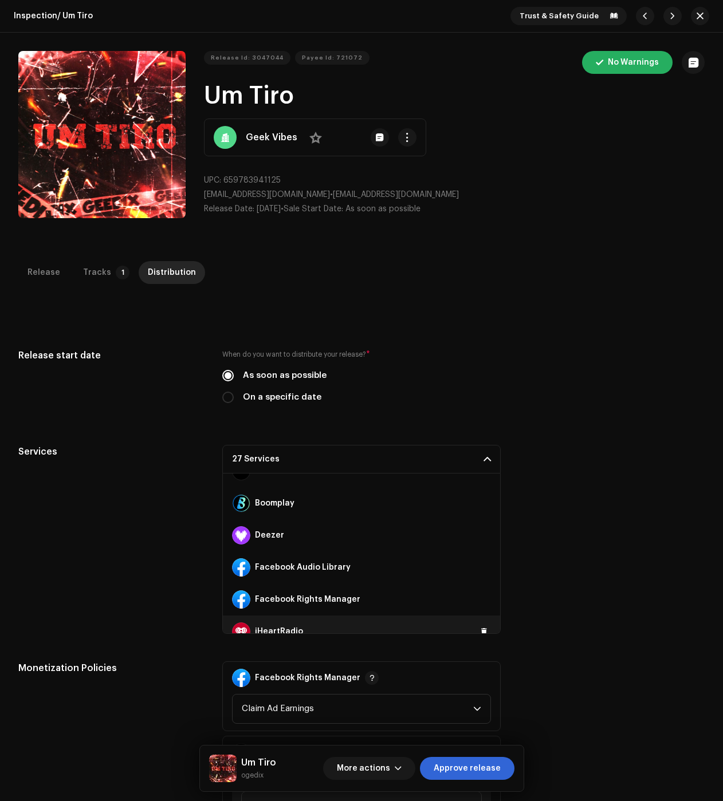
scroll to position [172, 0]
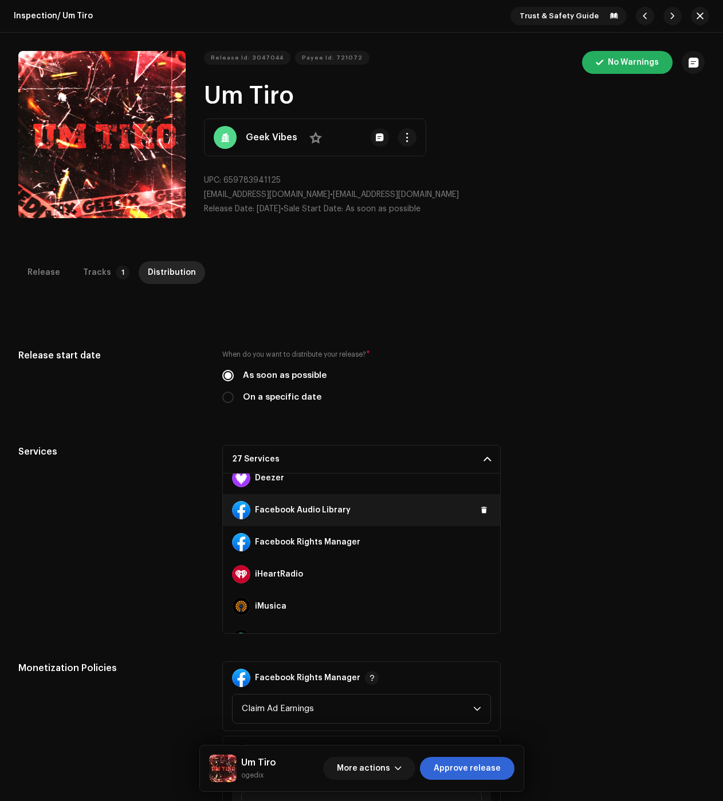
drag, startPoint x: 479, startPoint y: 539, endPoint x: 480, endPoint y: 526, distance: 13.2
click at [0, 0] on span at bounding box center [0, 0] width 0 height 0
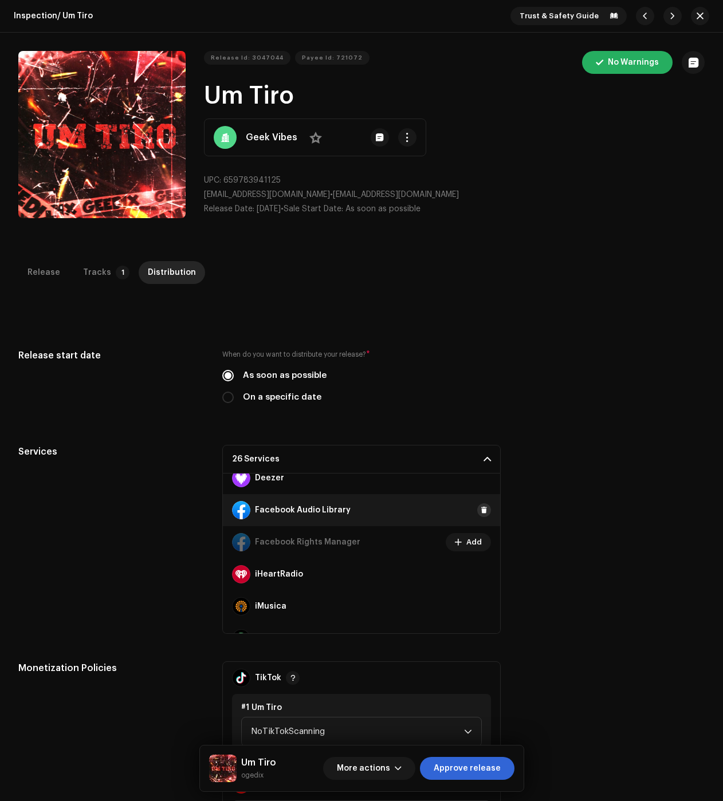
click at [481, 508] on span at bounding box center [484, 510] width 7 height 9
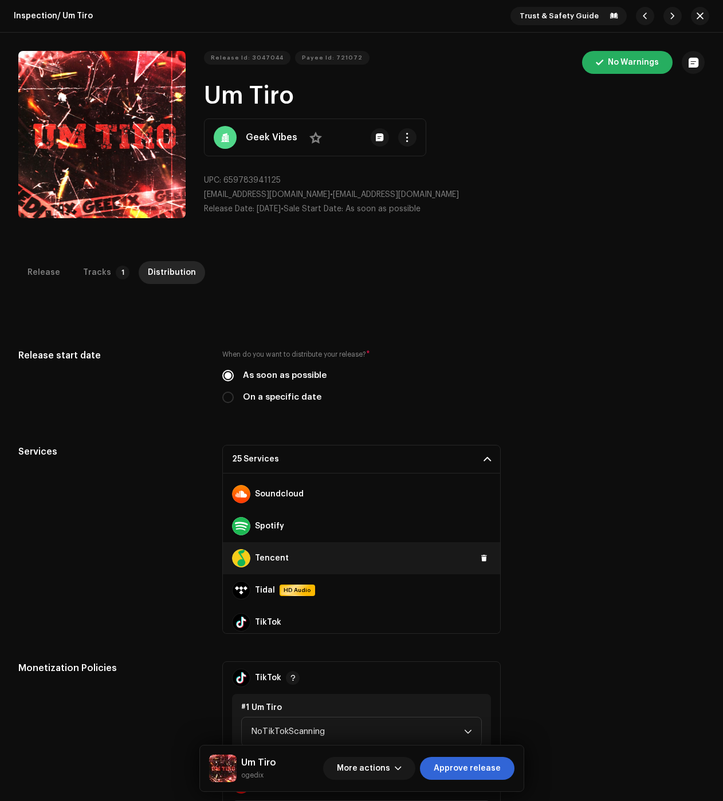
scroll to position [706, 0]
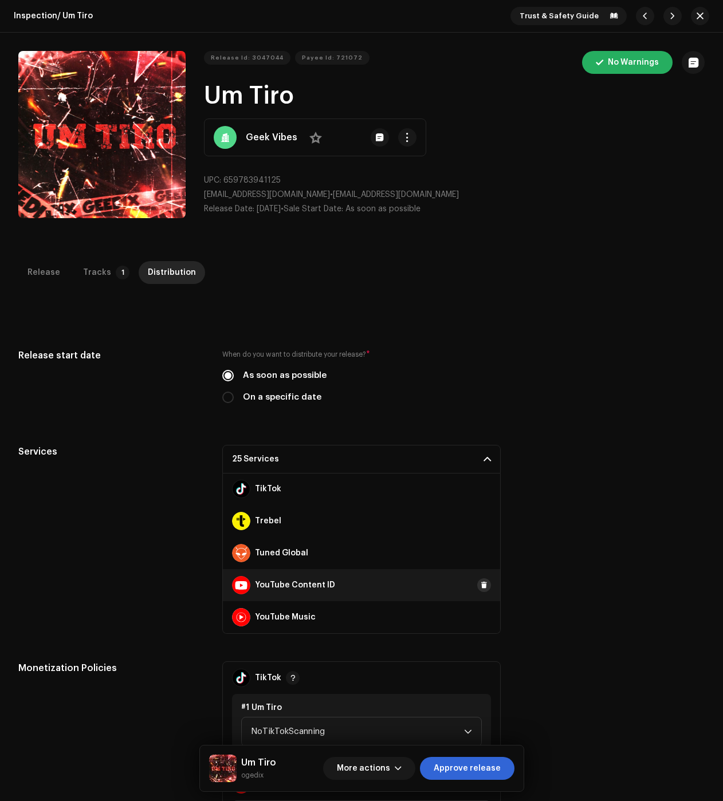
click at [481, 585] on span at bounding box center [484, 585] width 7 height 9
drag, startPoint x: 479, startPoint y: 493, endPoint x: 478, endPoint y: 570, distance: 77.9
click at [0, 0] on span at bounding box center [0, 0] width 0 height 0
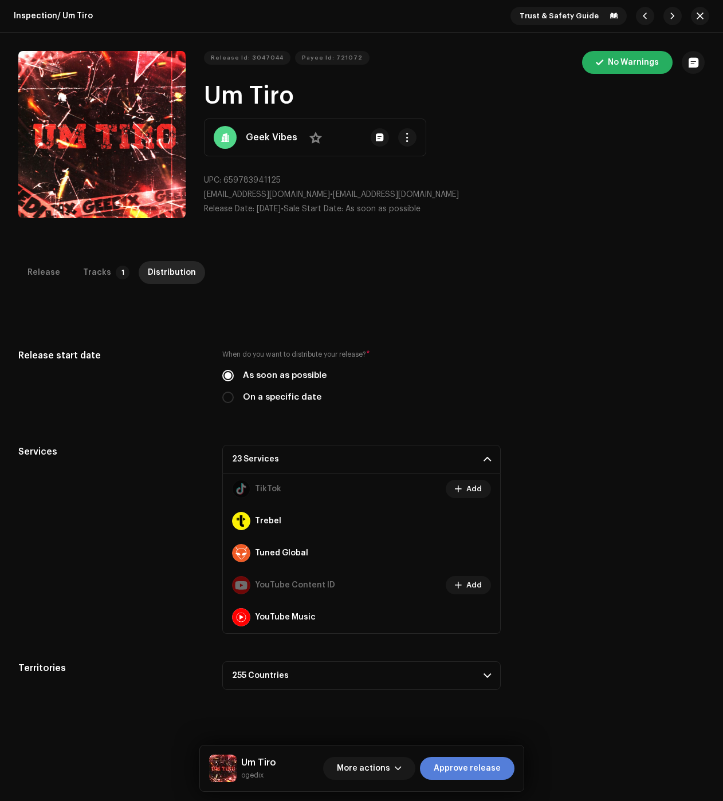
click at [462, 779] on span "Approve release" at bounding box center [467, 768] width 67 height 23
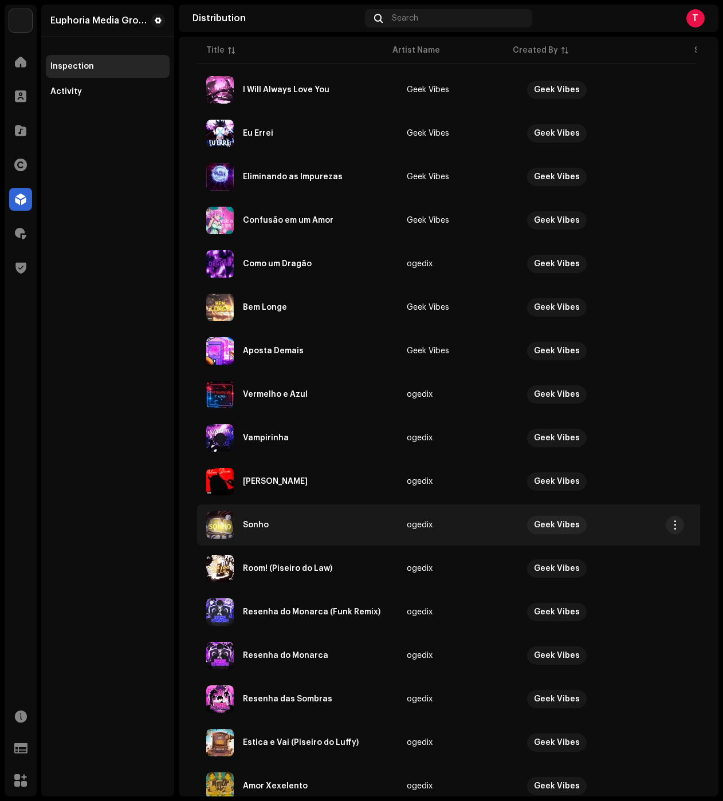
scroll to position [503, 0]
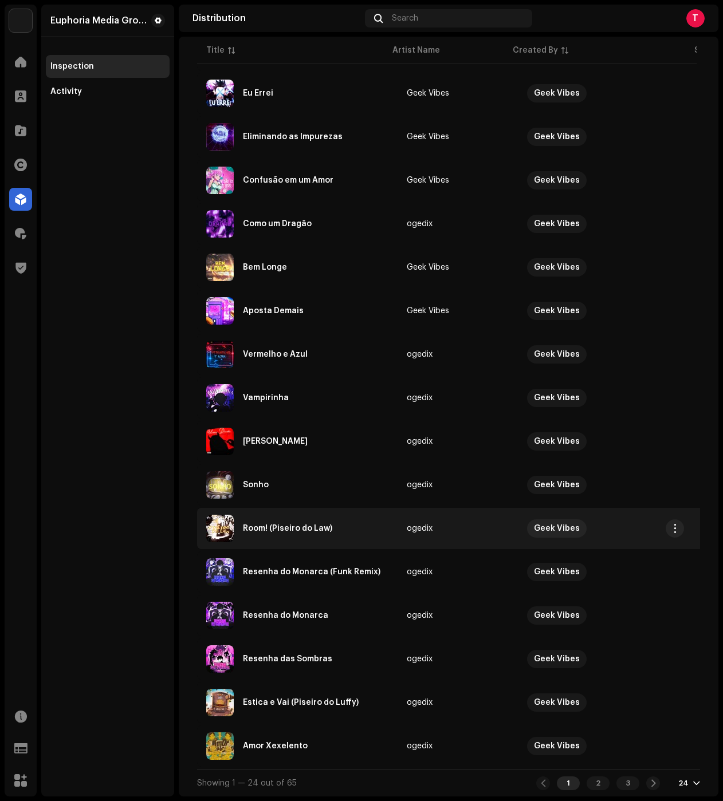
click at [322, 537] on div "Room! (Piseiro do Law)" at bounding box center [297, 528] width 182 height 27
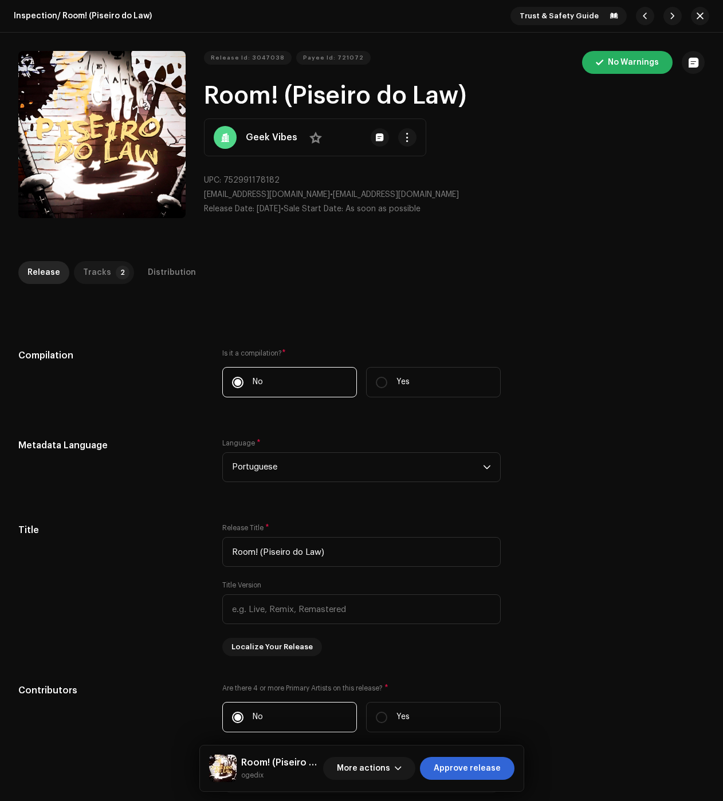
click at [116, 270] on p-badge "2" at bounding box center [123, 273] width 14 height 14
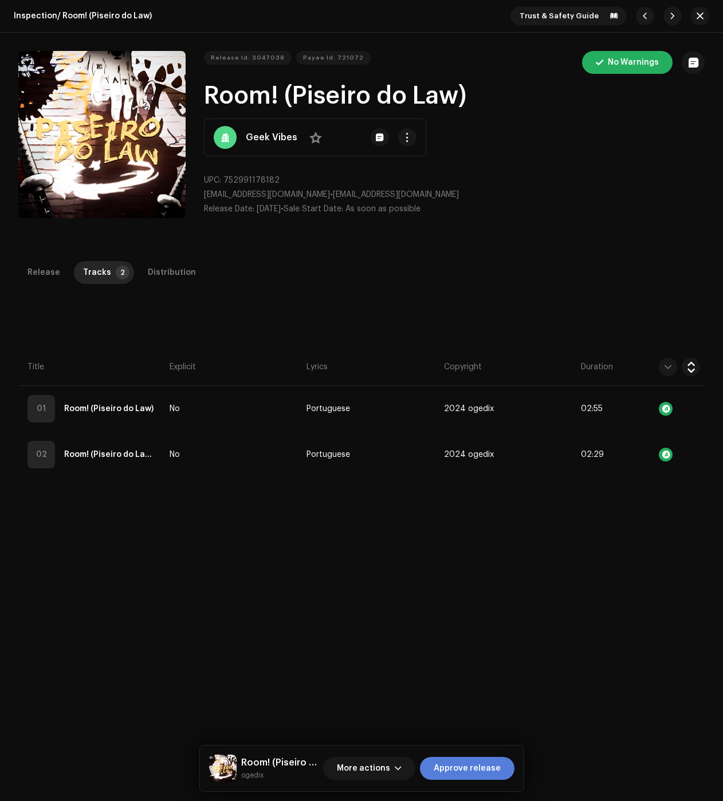
click at [464, 770] on span "Approve release" at bounding box center [467, 768] width 67 height 23
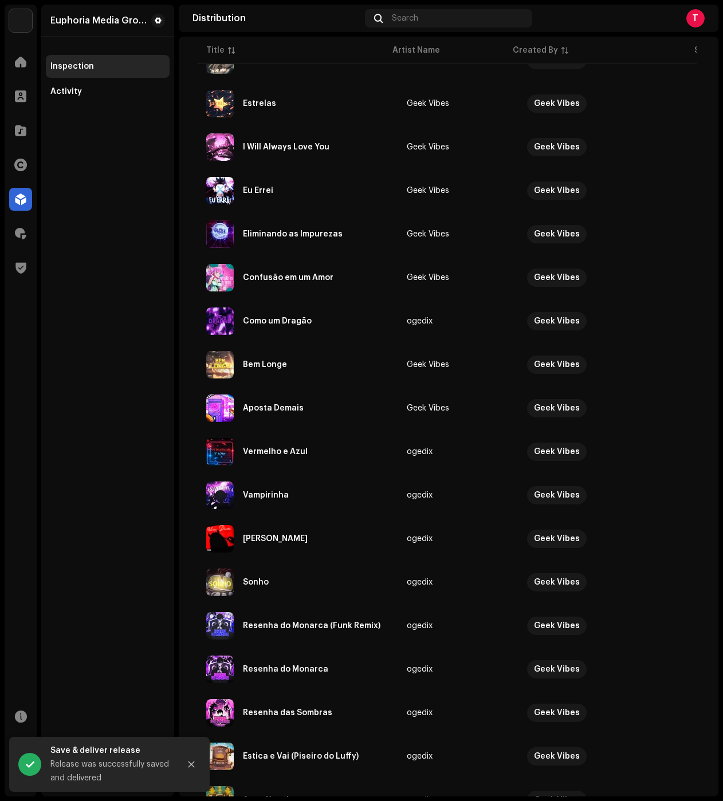
scroll to position [503, 0]
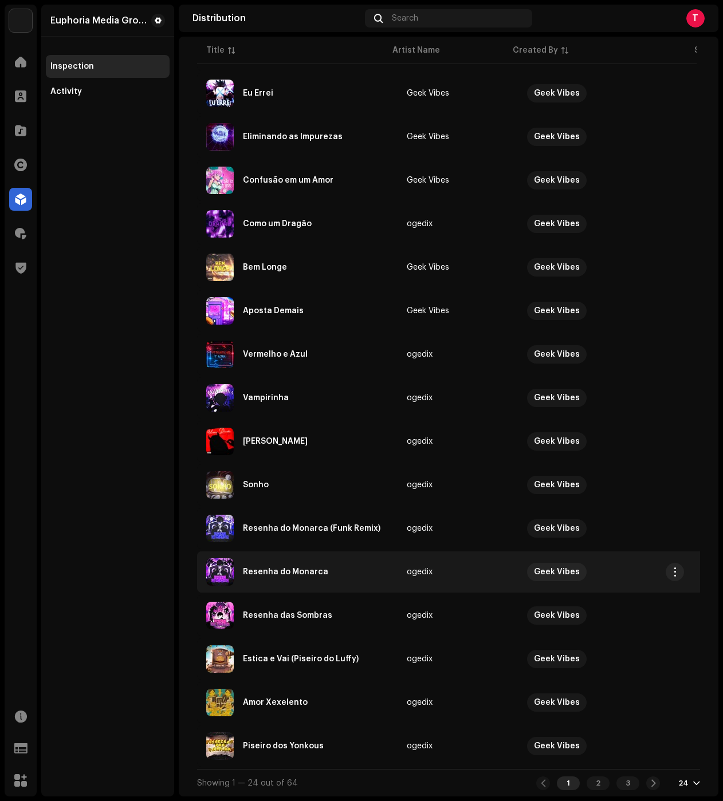
click at [309, 569] on div "Resenha do Monarca" at bounding box center [285, 572] width 85 height 8
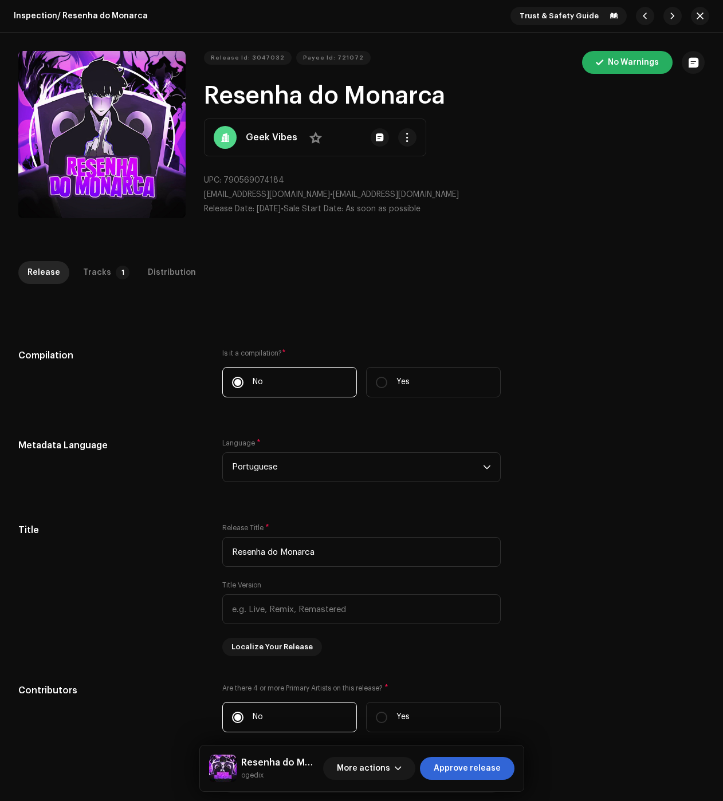
drag, startPoint x: 115, startPoint y: 266, endPoint x: 249, endPoint y: 312, distance: 142.4
click at [116, 266] on p-badge "1" at bounding box center [123, 273] width 14 height 14
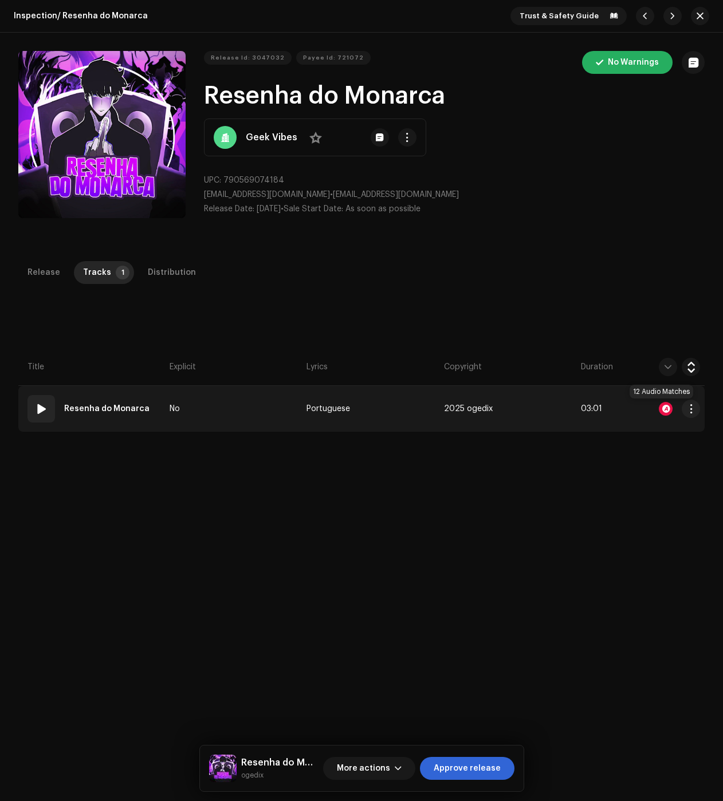
click at [662, 407] on div at bounding box center [666, 409] width 14 height 14
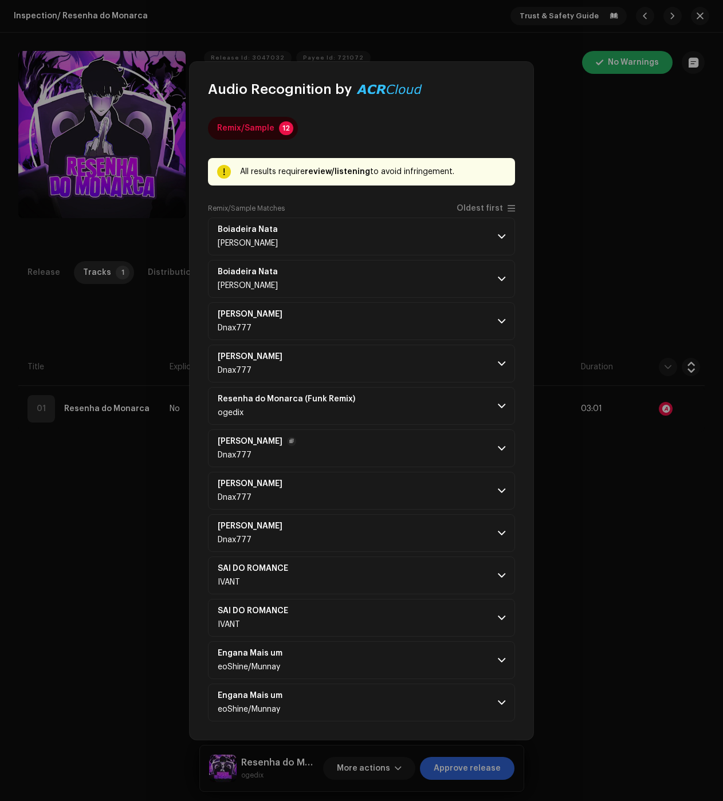
click at [418, 439] on p-accordion-header "Safadeza Coladinha Delux Dnax777" at bounding box center [361, 449] width 307 height 38
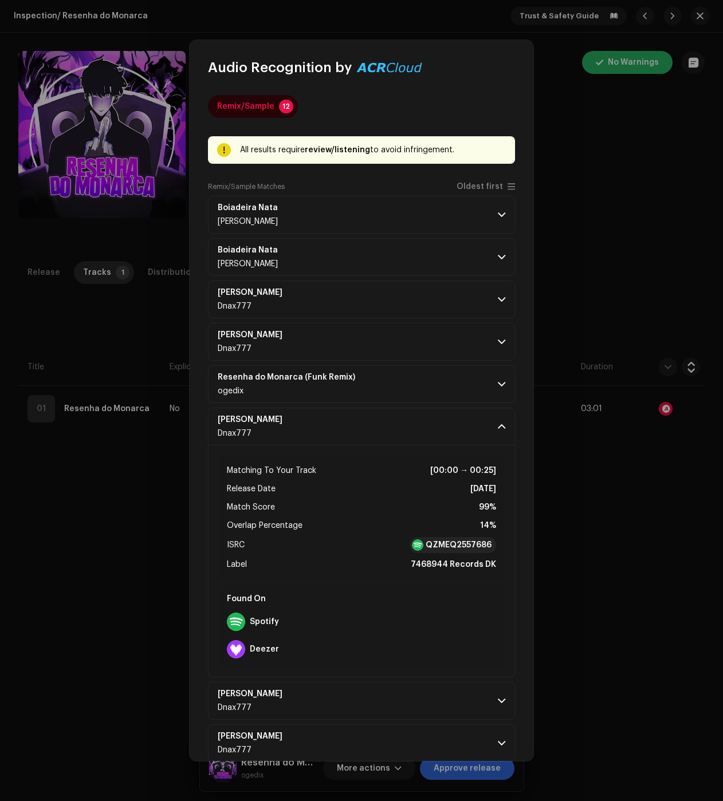
scroll to position [189, 0]
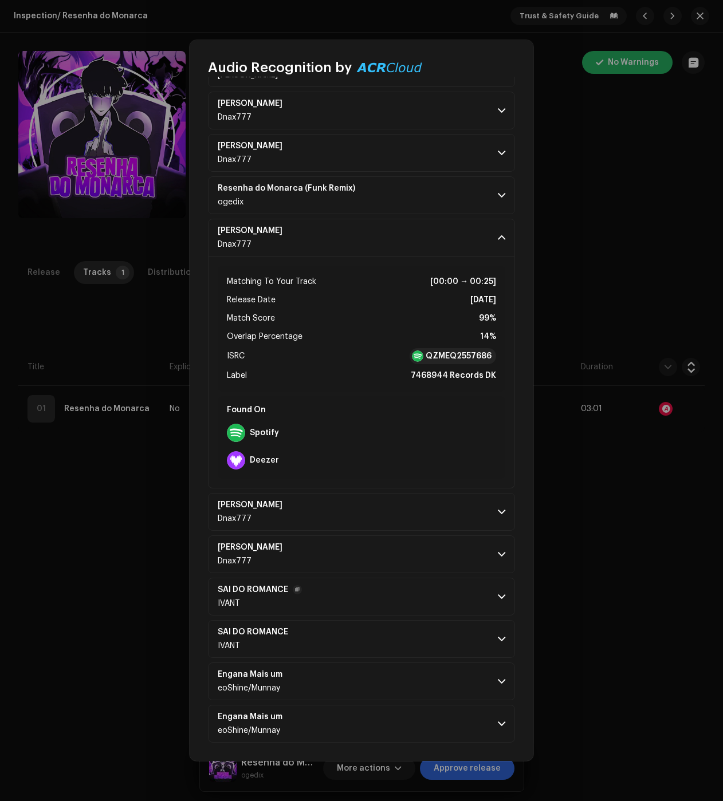
click at [416, 597] on p-accordion-header "SAI DO ROMANCE IVANT" at bounding box center [361, 597] width 307 height 38
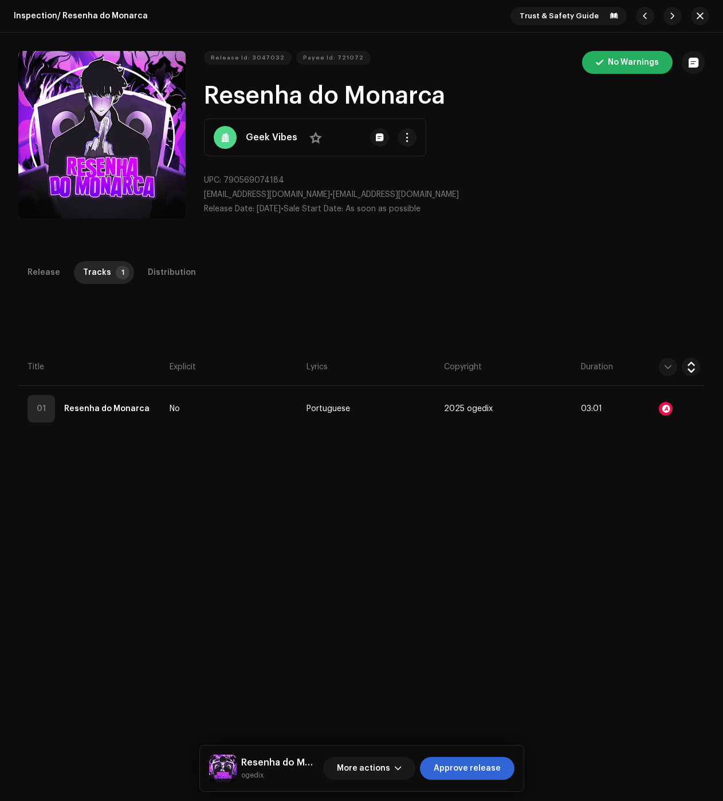
scroll to position [448, 0]
click at [156, 530] on div "Audio Recognition by Remix/Sample 12 All results require review/listening to av…" at bounding box center [361, 400] width 723 height 801
click at [164, 271] on div "Distribution" at bounding box center [172, 272] width 48 height 23
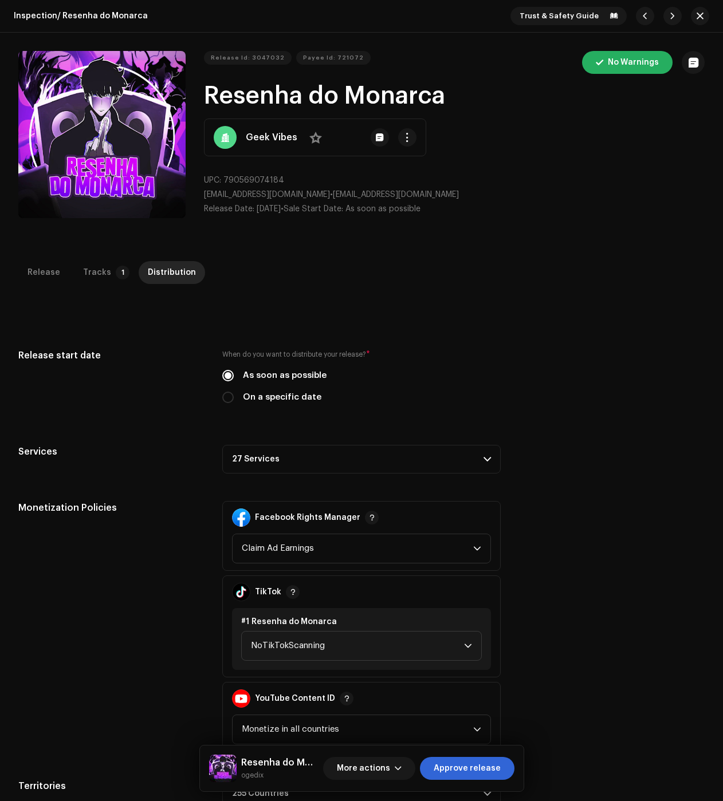
click at [289, 456] on p-accordion-header "27 Services" at bounding box center [361, 459] width 278 height 29
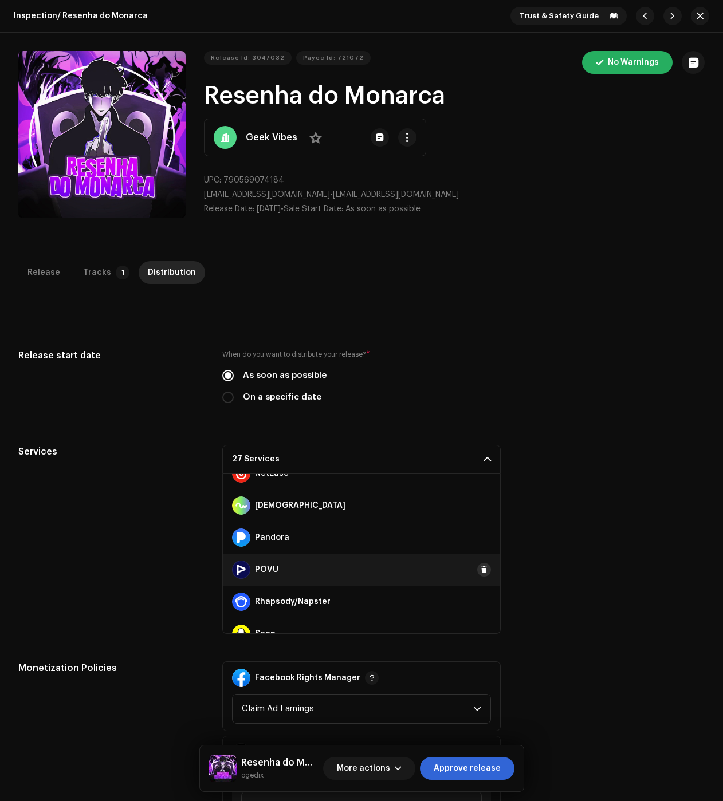
scroll to position [706, 0]
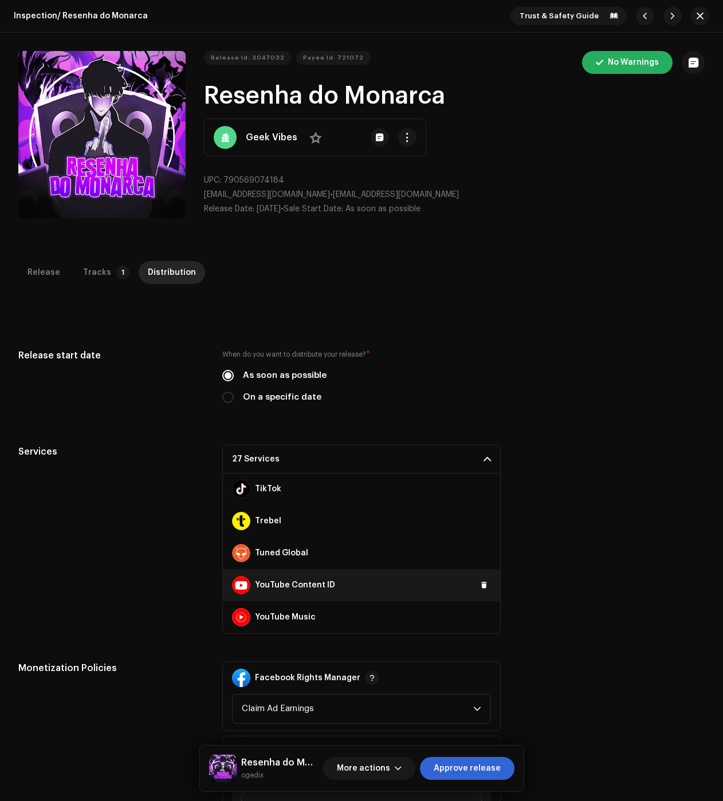
click at [487, 584] on div "YouTube Content ID" at bounding box center [361, 585] width 277 height 32
click at [481, 583] on span at bounding box center [484, 585] width 7 height 9
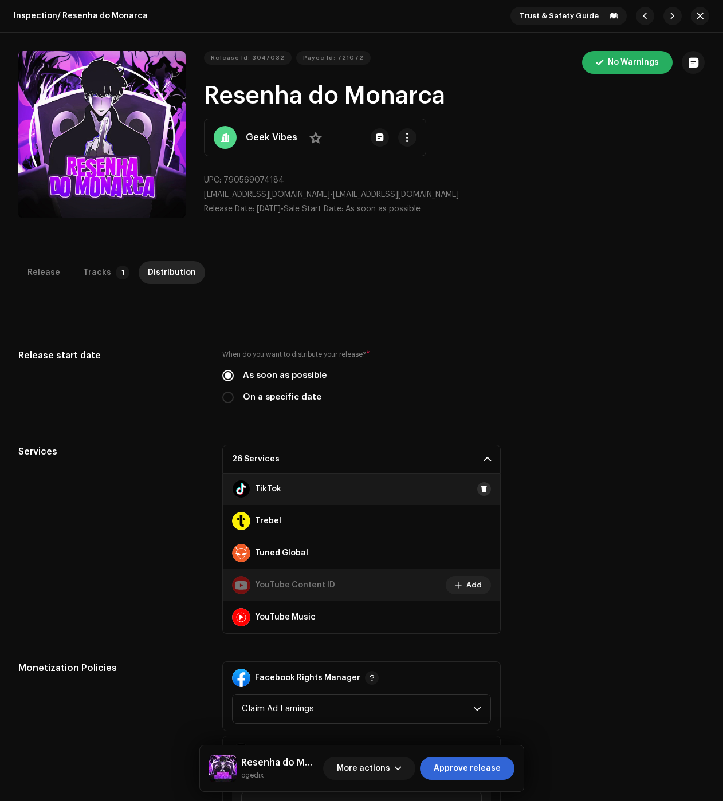
click at [481, 490] on span at bounding box center [484, 489] width 7 height 9
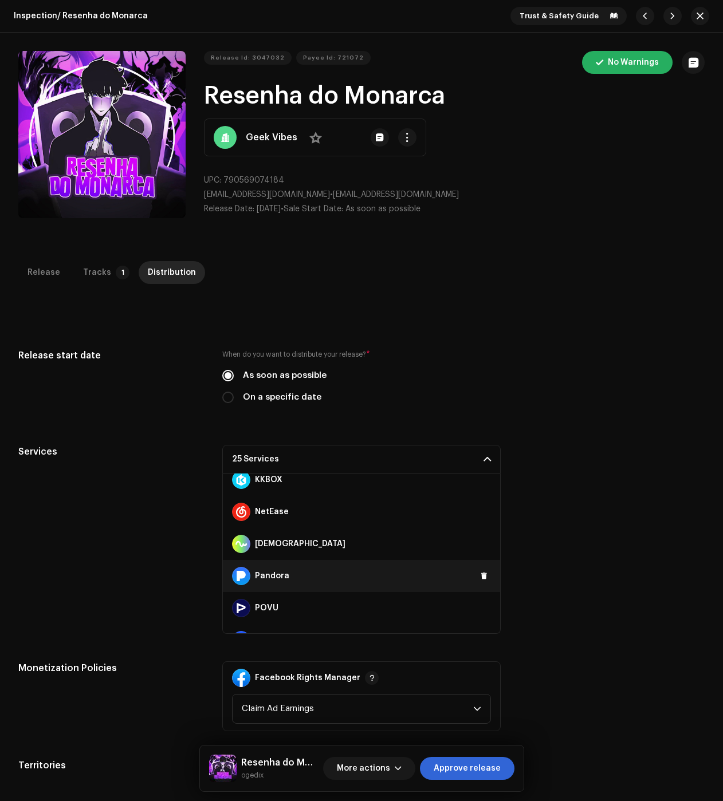
scroll to position [133, 0]
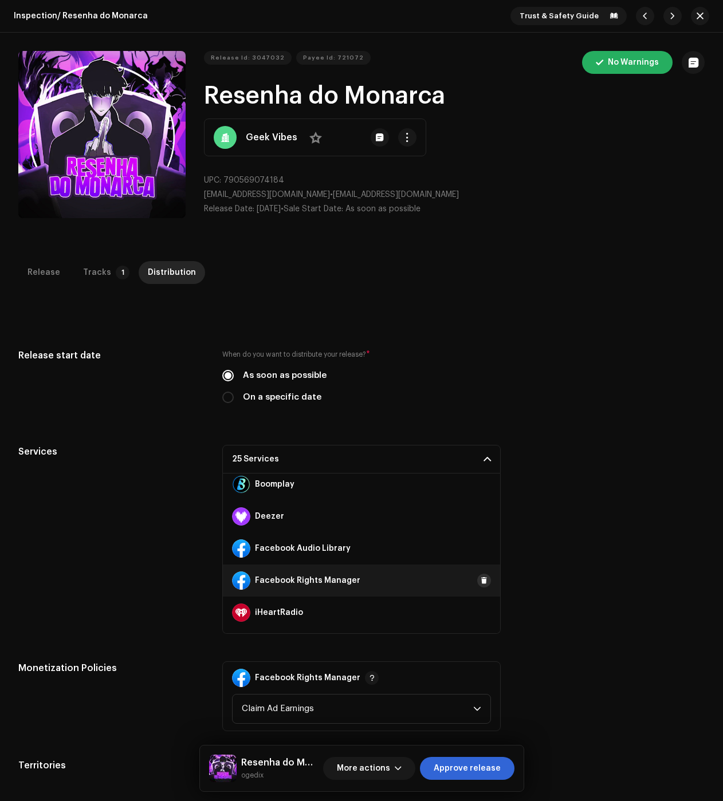
click at [477, 581] on button at bounding box center [484, 581] width 14 height 14
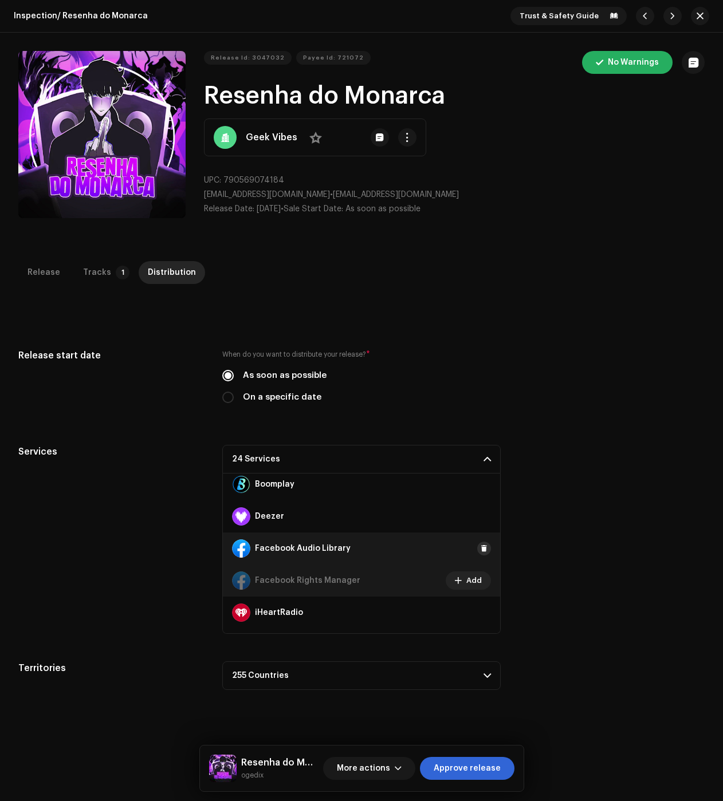
click at [481, 550] on span at bounding box center [484, 548] width 7 height 9
drag, startPoint x: 485, startPoint y: 765, endPoint x: 393, endPoint y: 684, distance: 122.9
click at [485, 765] on span "Approve release" at bounding box center [467, 768] width 67 height 23
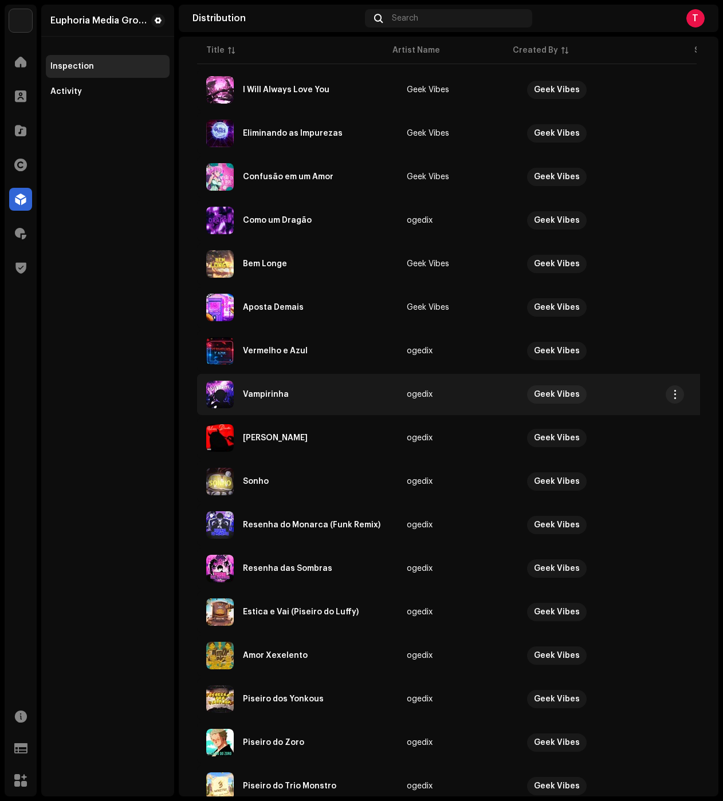
scroll to position [503, 0]
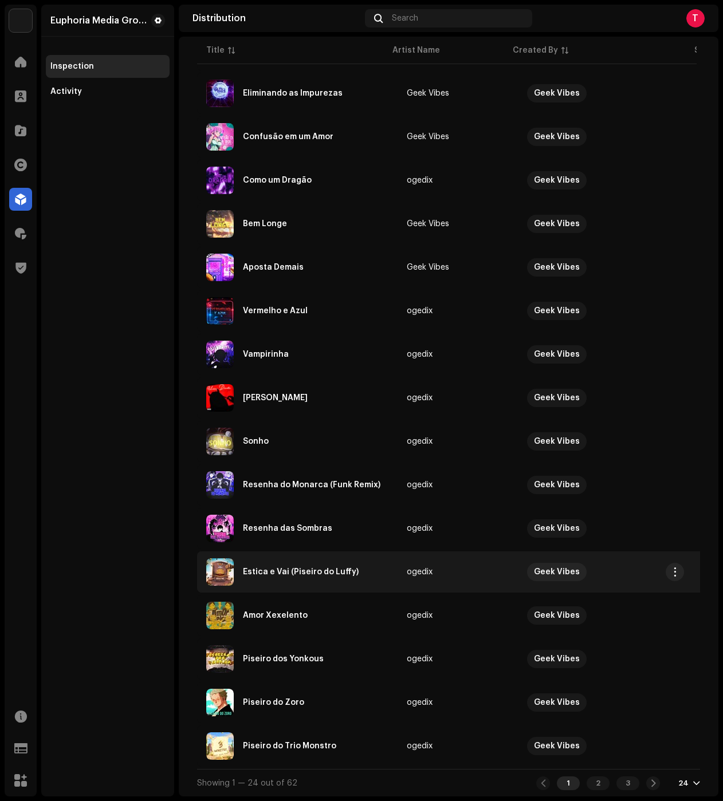
click at [326, 558] on div "Estica e Vai (Piseiro do Luffy)" at bounding box center [297, 571] width 182 height 27
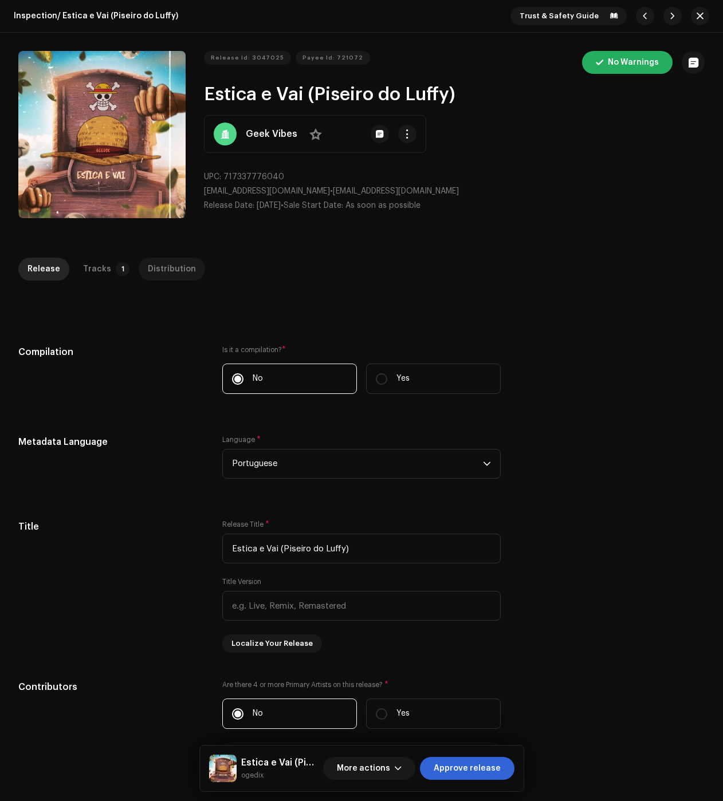
click at [168, 276] on div "Distribution" at bounding box center [172, 269] width 48 height 23
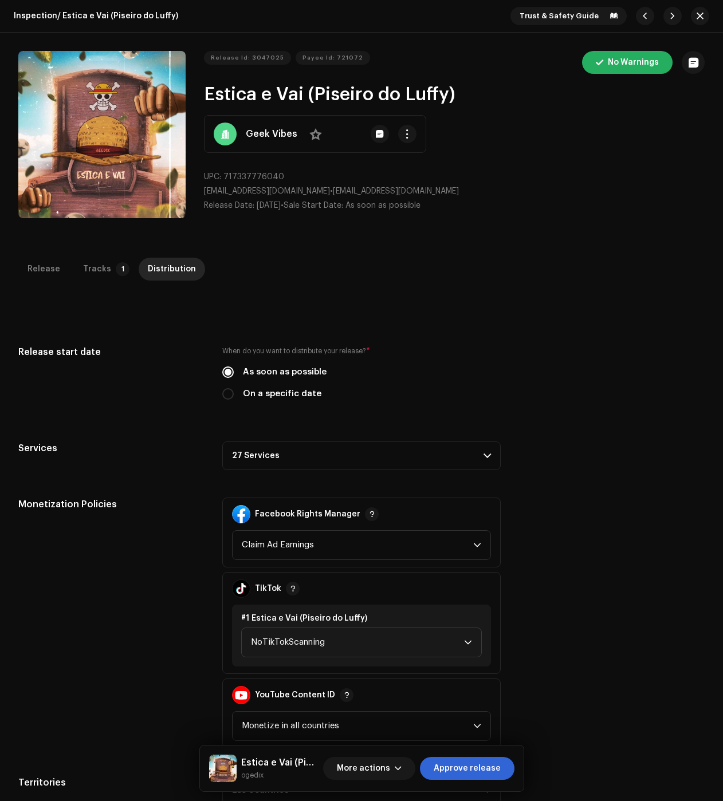
click at [306, 456] on p-accordion-header "27 Services" at bounding box center [361, 456] width 278 height 29
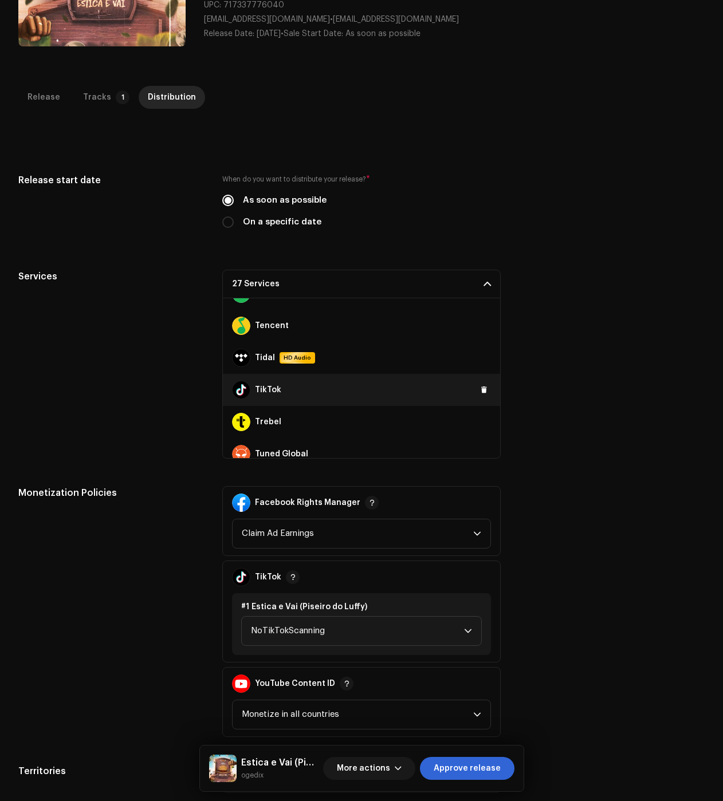
scroll to position [706, 0]
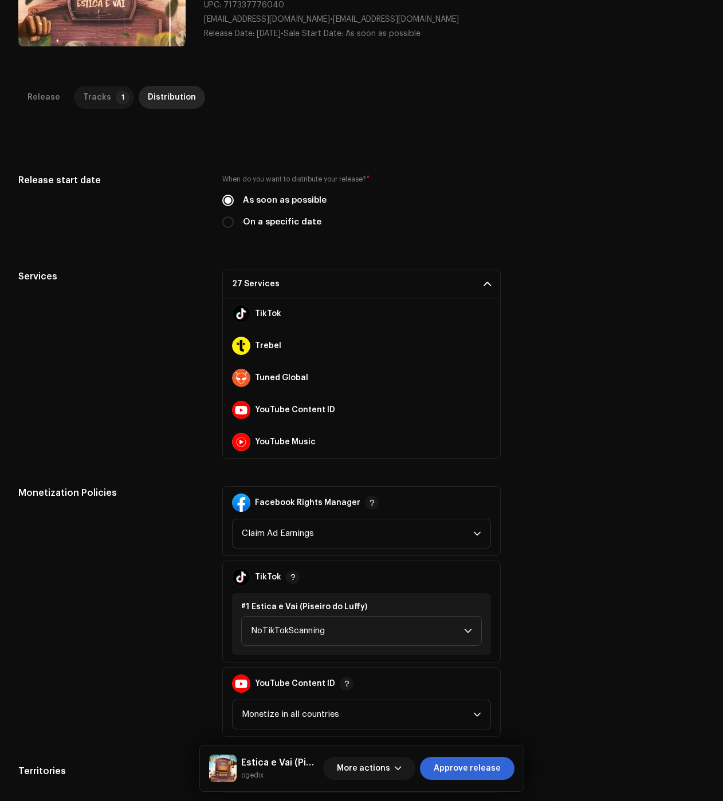
click at [101, 96] on div "Tracks" at bounding box center [97, 97] width 28 height 23
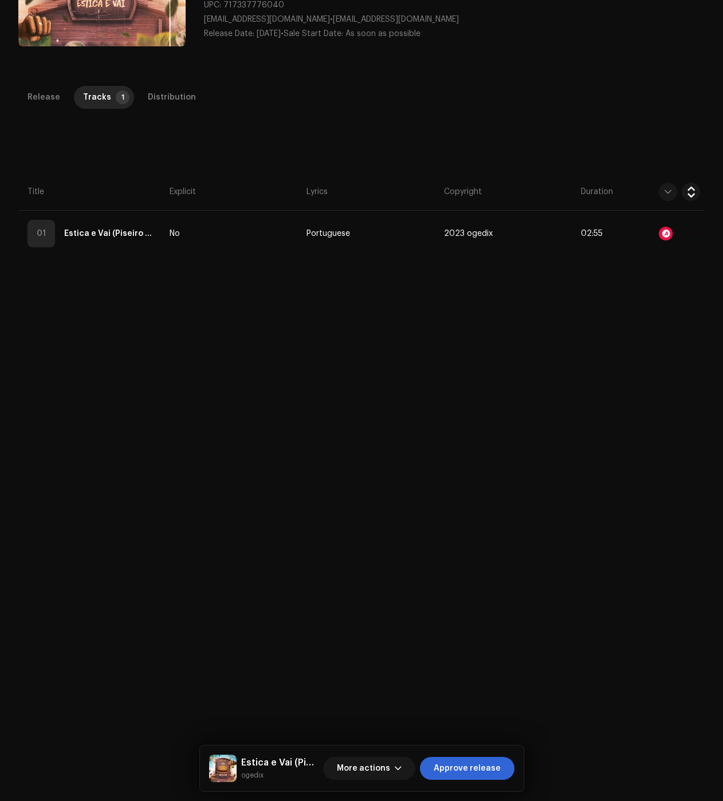
drag, startPoint x: 171, startPoint y: 98, endPoint x: 188, endPoint y: 113, distance: 22.7
click at [171, 97] on div "Distribution" at bounding box center [172, 97] width 48 height 23
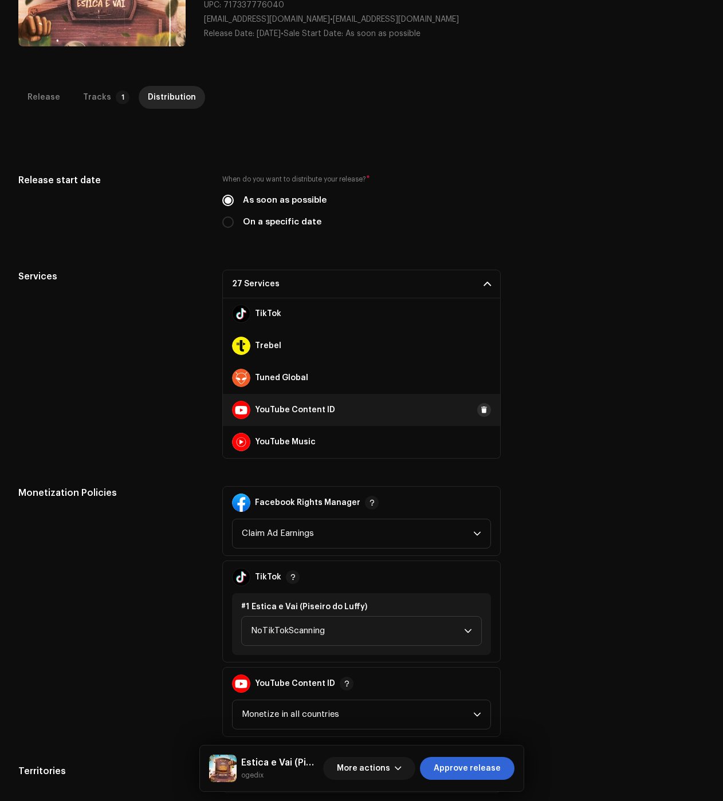
click at [481, 409] on span at bounding box center [484, 409] width 7 height 9
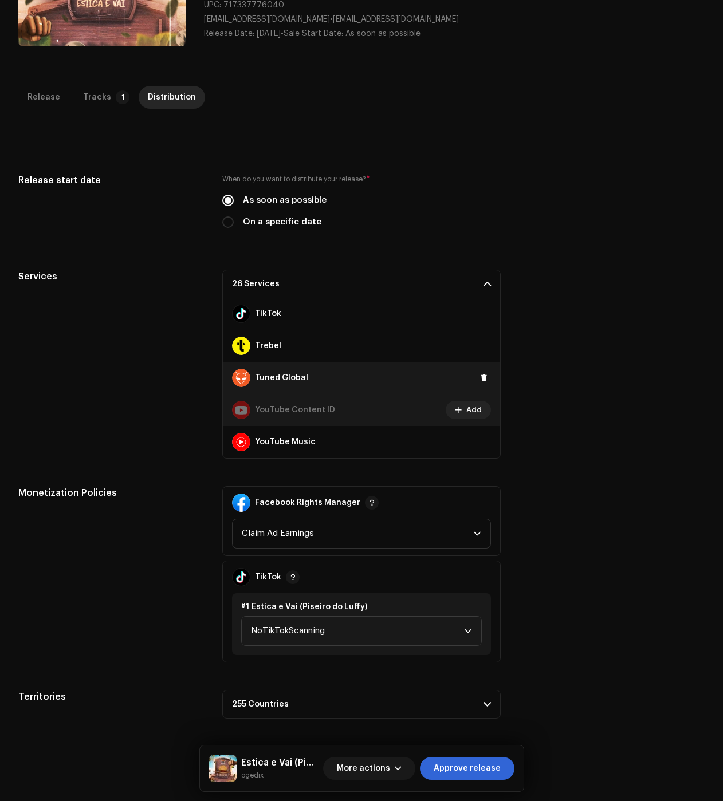
drag, startPoint x: 481, startPoint y: 313, endPoint x: 431, endPoint y: 368, distance: 74.6
click at [0, 0] on button at bounding box center [0, 0] width 0 height 0
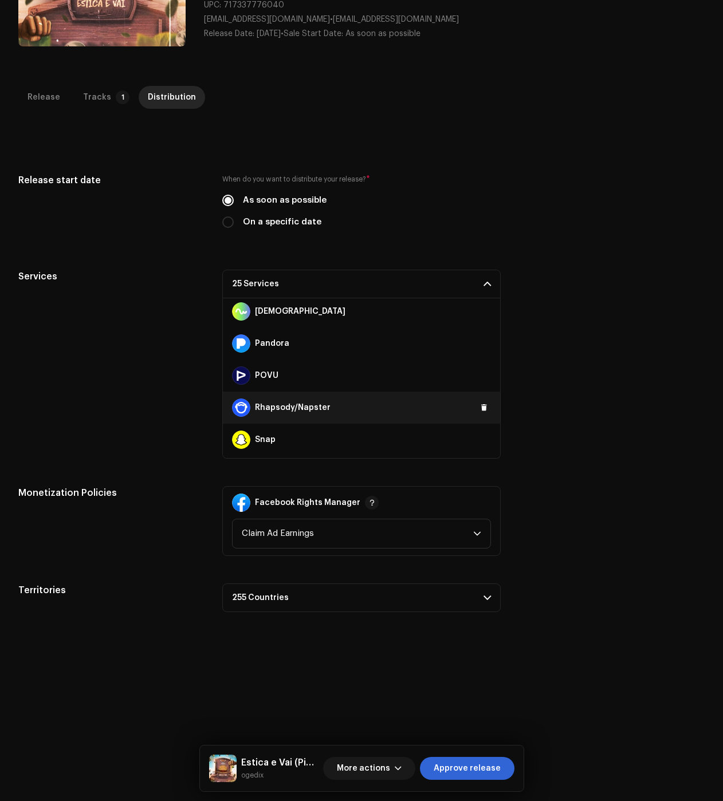
scroll to position [191, 0]
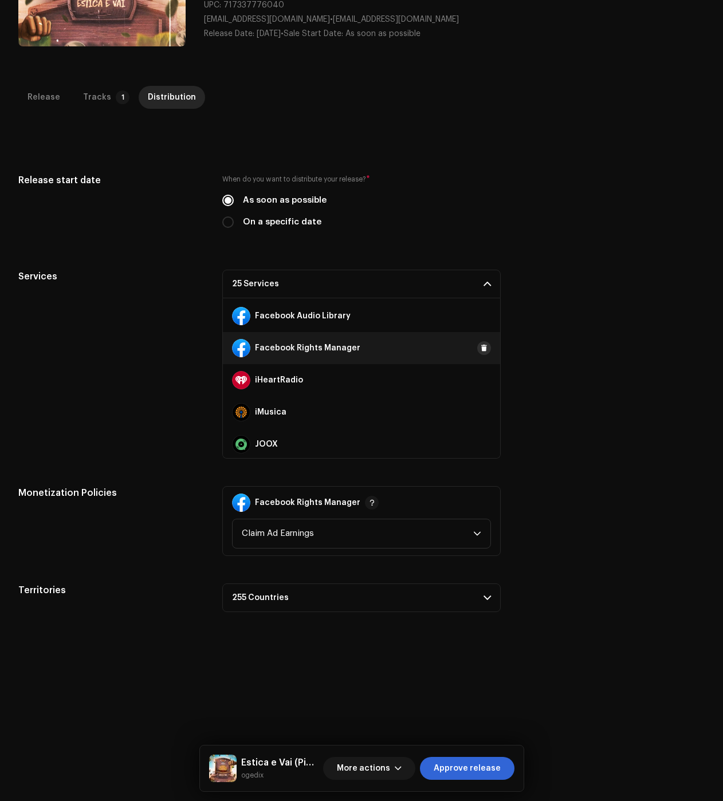
click at [481, 345] on span at bounding box center [484, 348] width 7 height 9
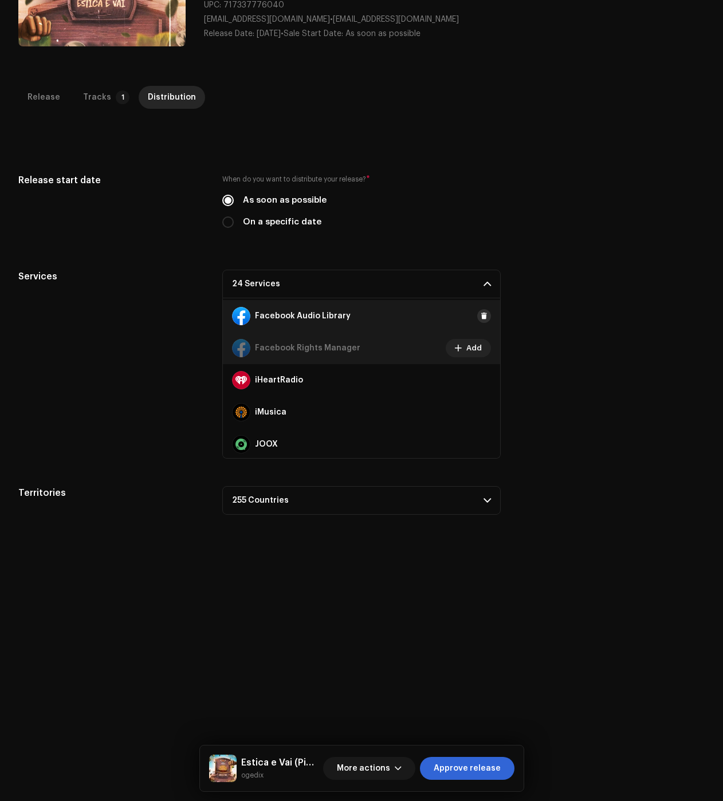
click at [481, 312] on span at bounding box center [484, 316] width 7 height 9
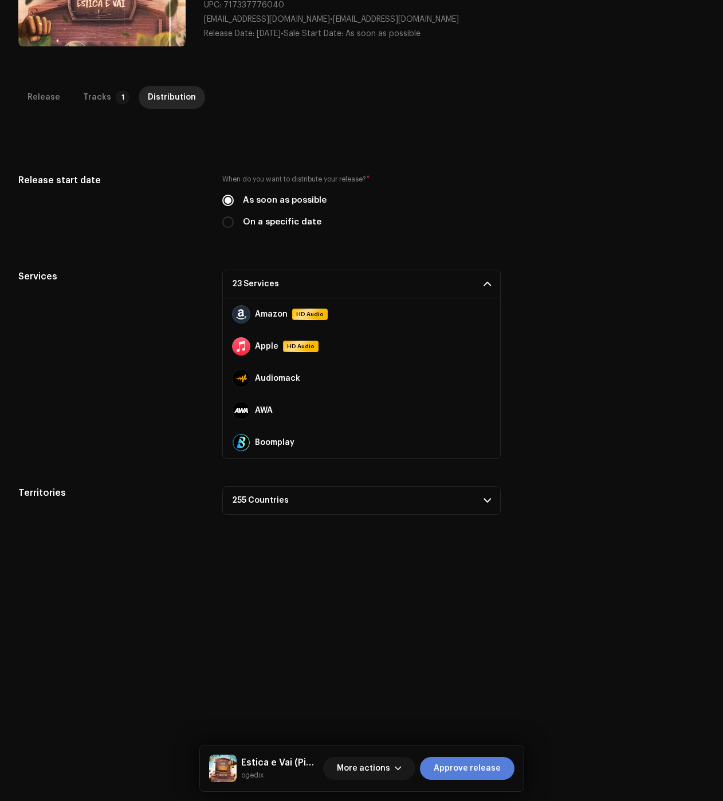
click at [471, 766] on span "Approve release" at bounding box center [467, 768] width 67 height 23
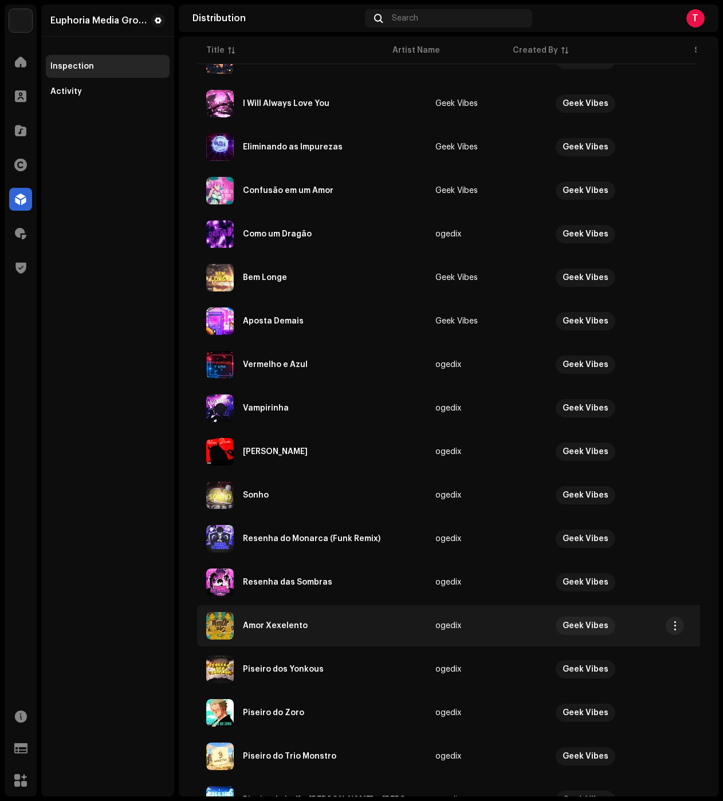
scroll to position [503, 0]
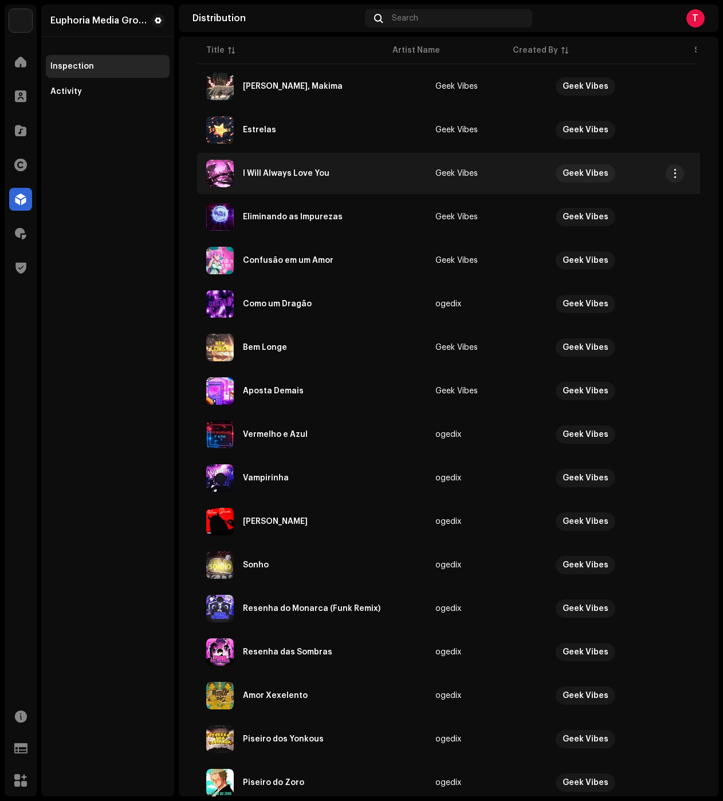
scroll to position [102, 0]
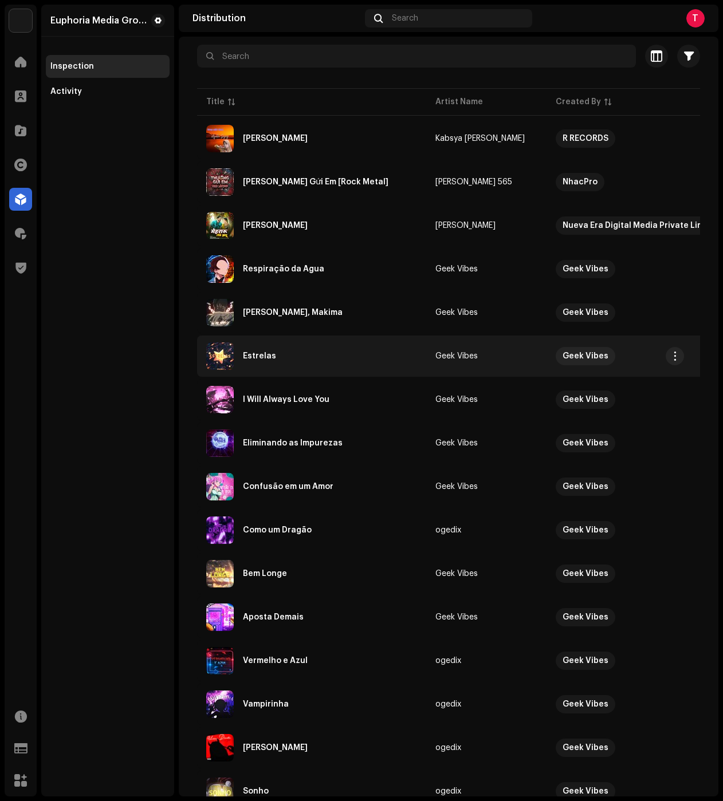
click at [303, 365] on div "Estrelas" at bounding box center [311, 355] width 211 height 27
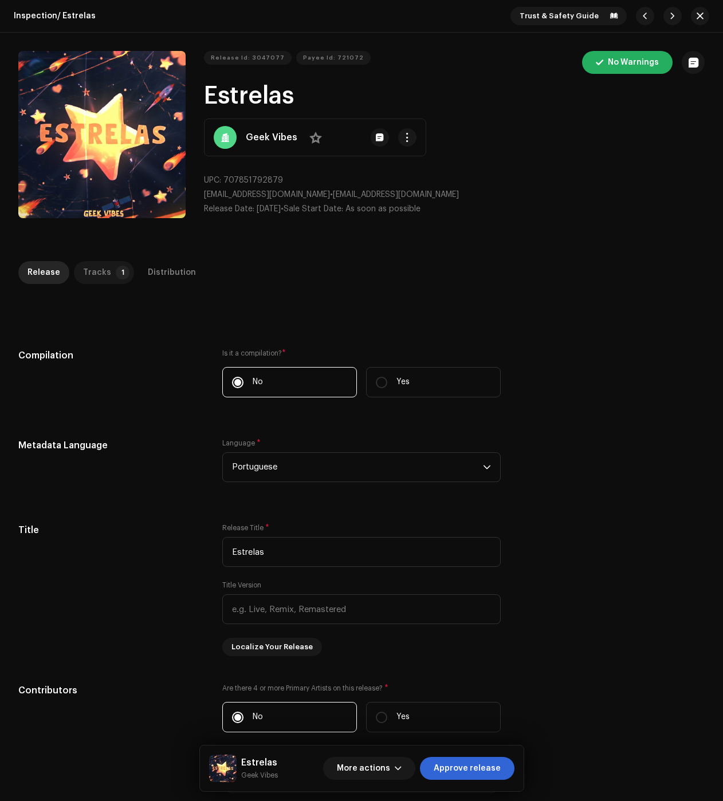
click at [86, 266] on div "Tracks" at bounding box center [97, 272] width 28 height 23
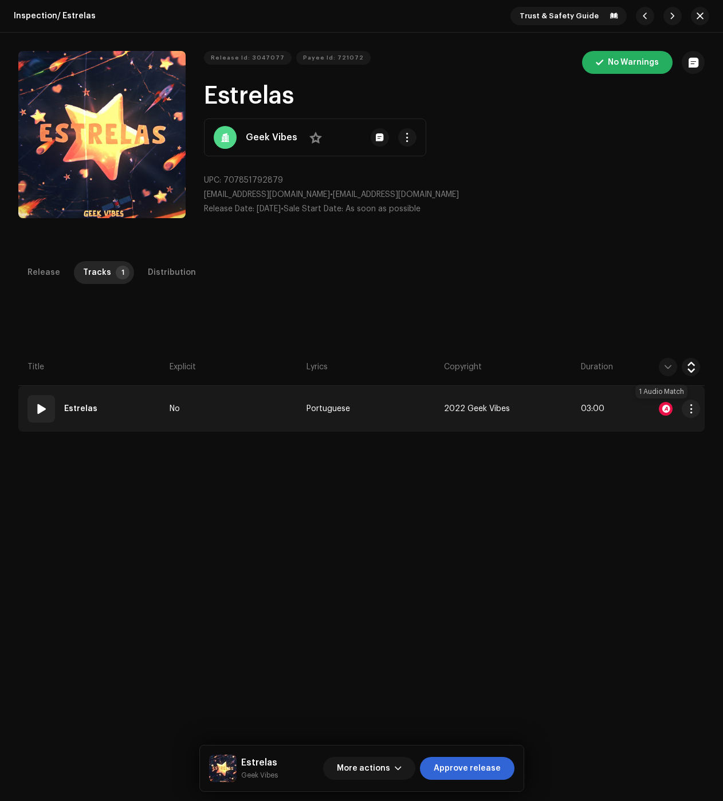
click at [660, 405] on div at bounding box center [666, 409] width 14 height 14
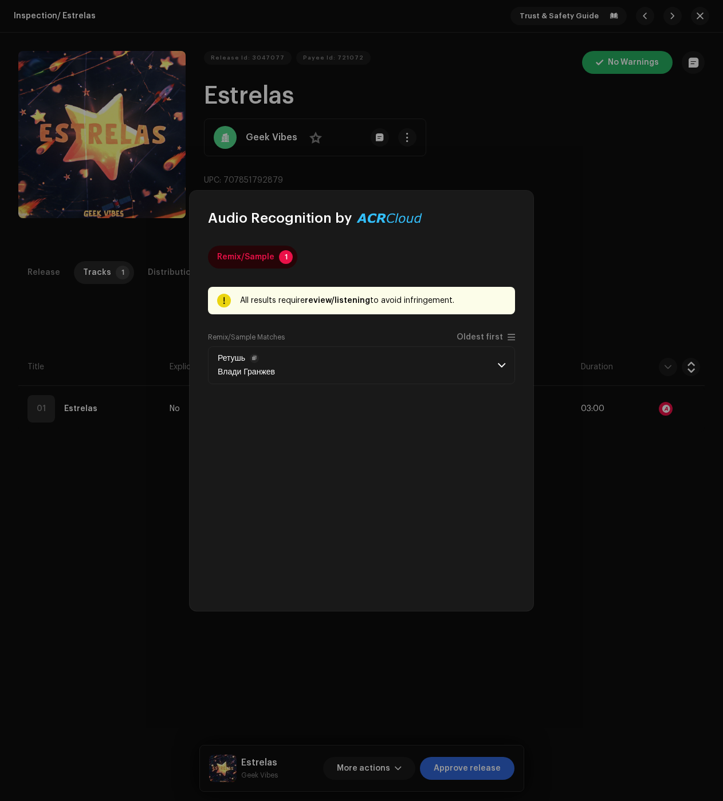
click at [474, 363] on p-accordion-header "Ретушь Влади Гранжев" at bounding box center [361, 365] width 307 height 38
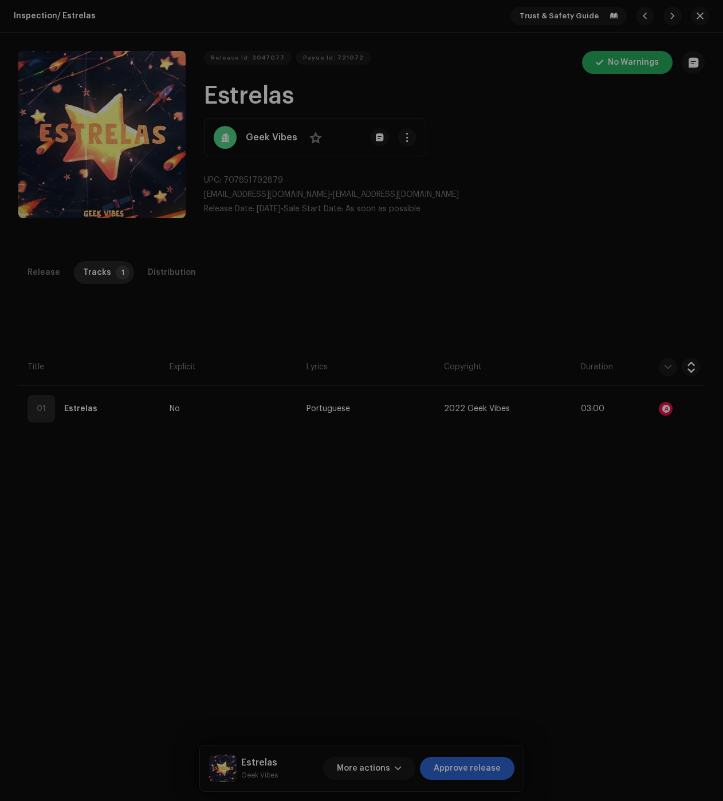
drag, startPoint x: 99, startPoint y: 474, endPoint x: 100, endPoint y: 454, distance: 19.5
click at [99, 474] on div "Audio Recognition by Remix/Sample 1 All results require review/listening to avo…" at bounding box center [361, 400] width 723 height 801
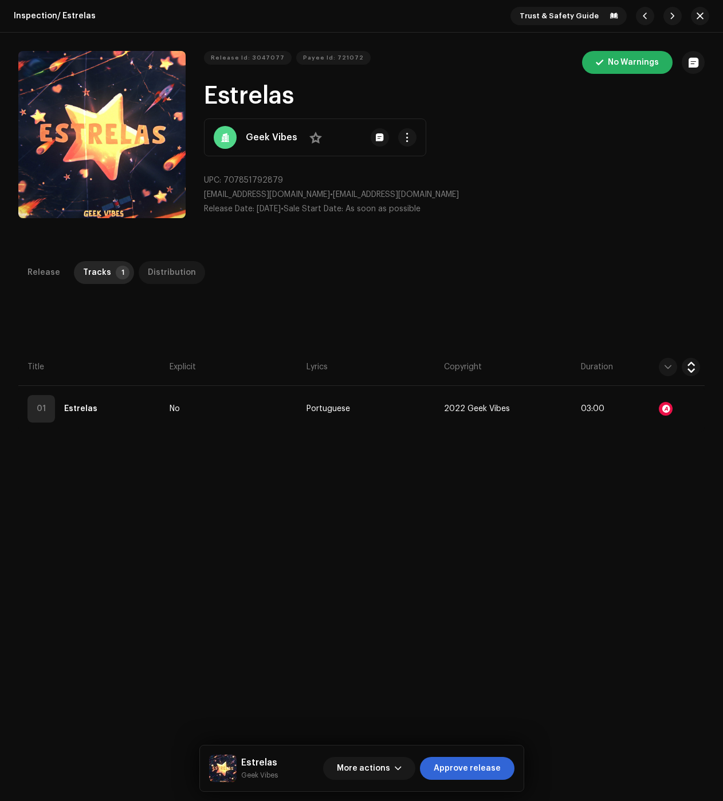
click at [165, 270] on div "Distribution" at bounding box center [172, 272] width 48 height 23
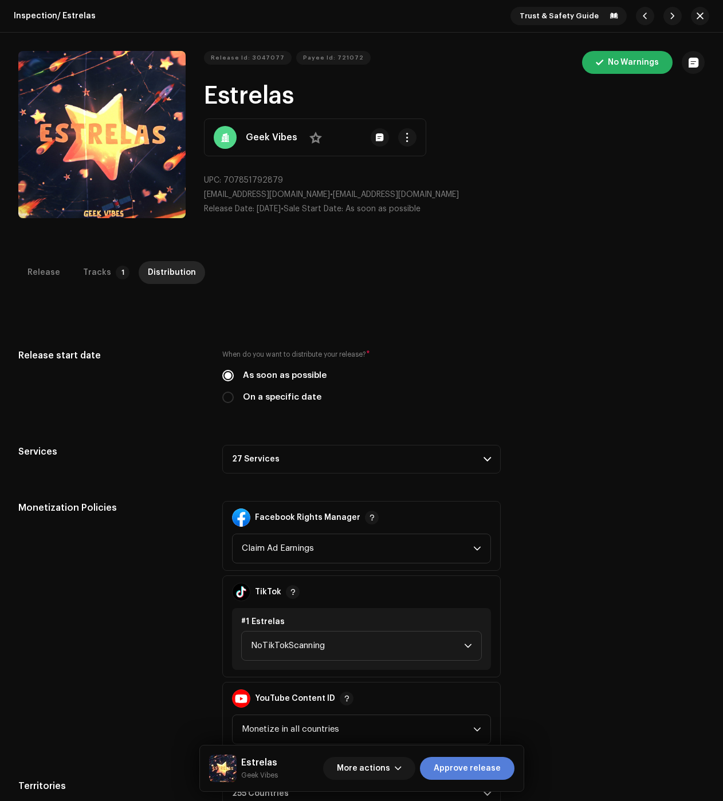
click at [487, 774] on span "Approve release" at bounding box center [467, 768] width 67 height 23
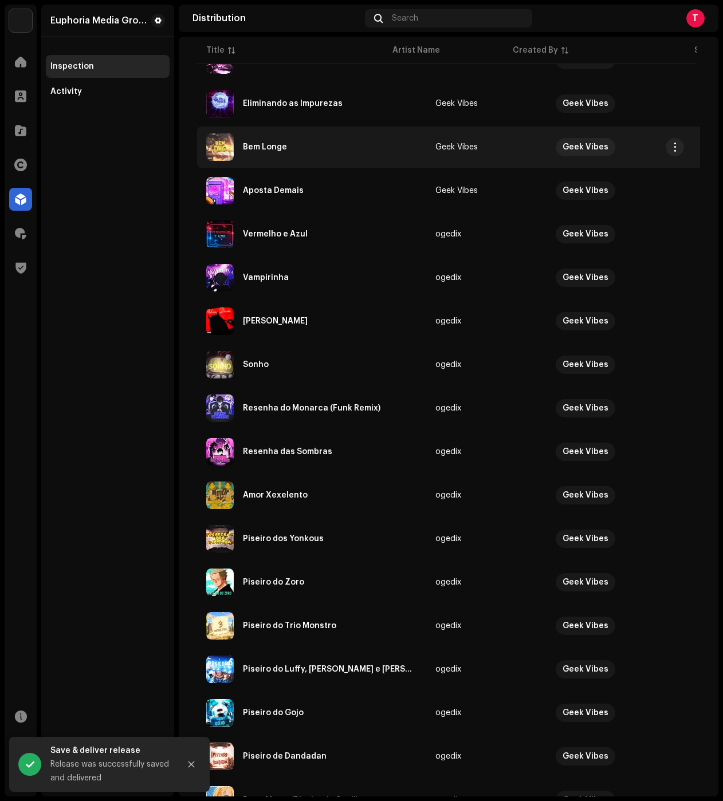
scroll to position [503, 0]
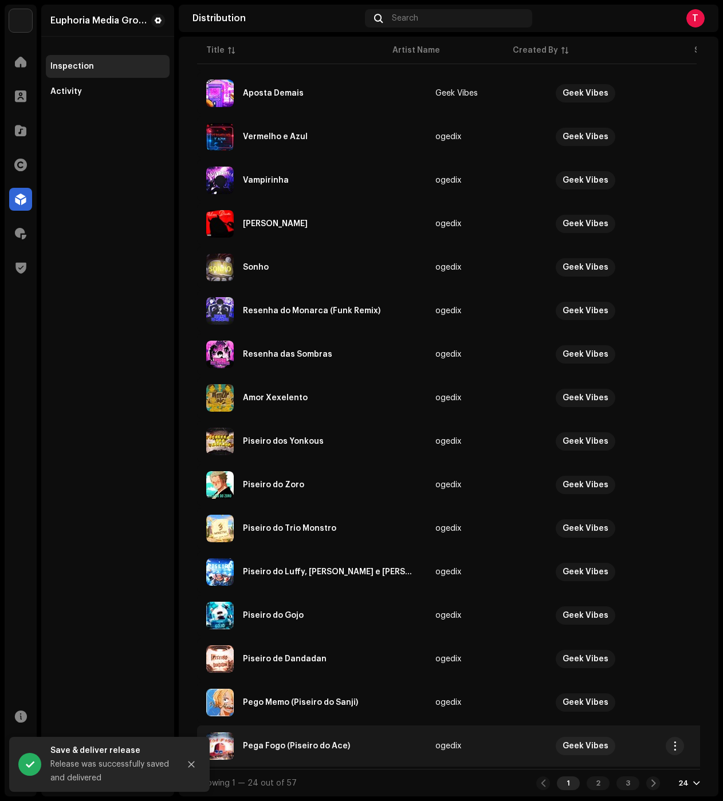
click at [302, 734] on div "Pega Fogo (Piseiro do Ace)" at bounding box center [311, 745] width 211 height 27
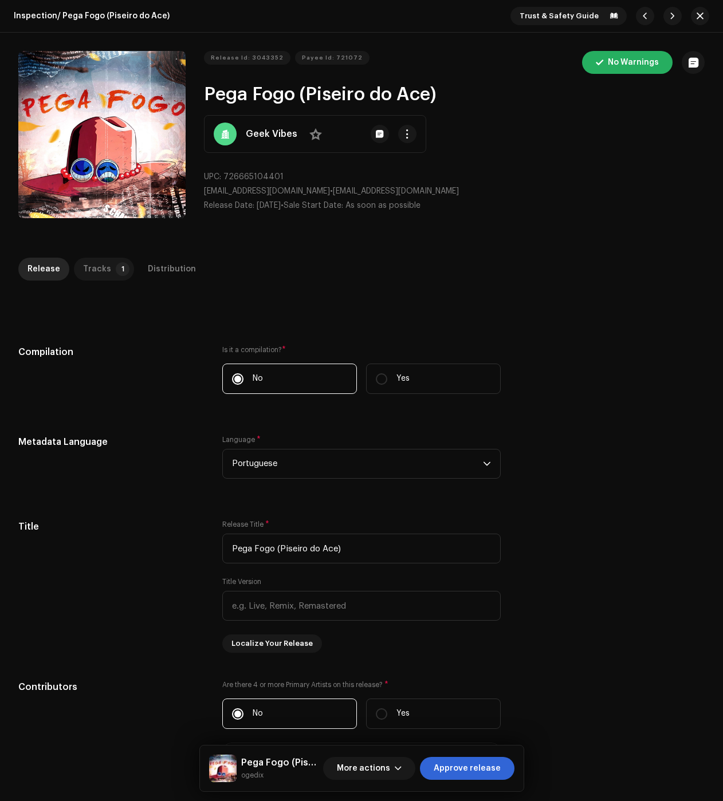
click at [116, 266] on p-badge "1" at bounding box center [123, 269] width 14 height 14
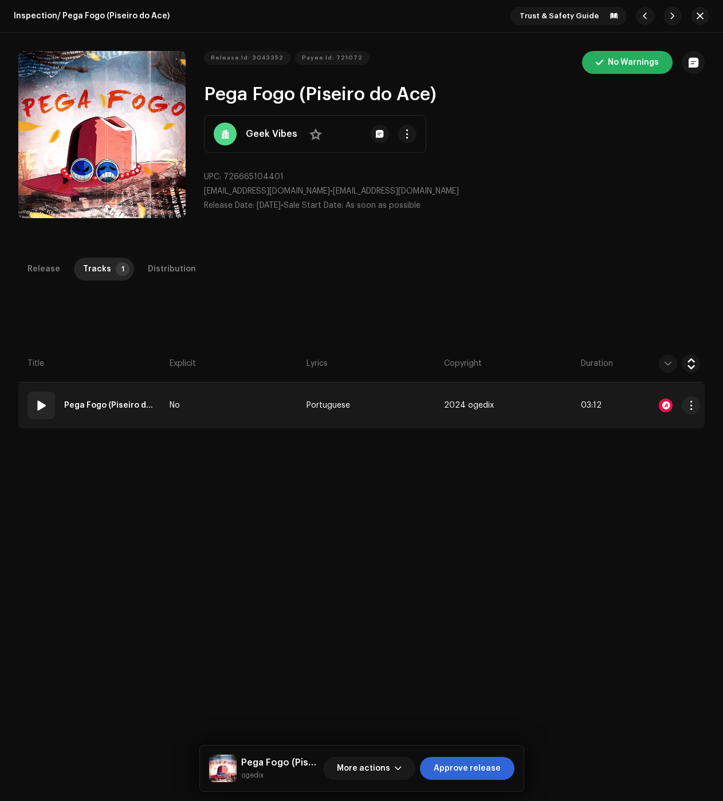
drag, startPoint x: 262, startPoint y: 558, endPoint x: 225, endPoint y: 401, distance: 161.1
click at [262, 558] on div "Release Tracks 1 Distribution Compilation Is it a compilation? * No Yes Metadat…" at bounding box center [361, 631] width 723 height 746
click at [665, 408] on div at bounding box center [666, 406] width 14 height 14
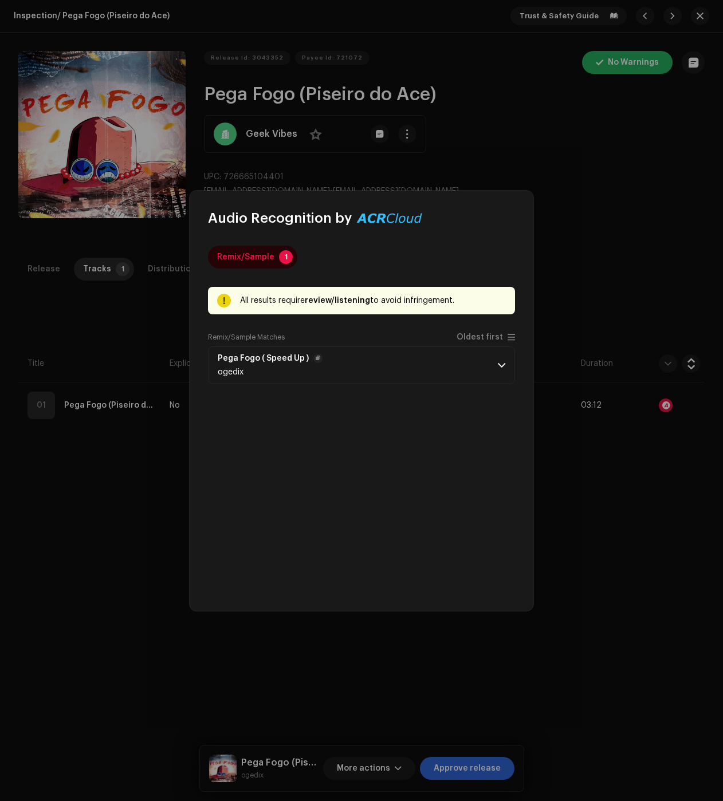
click at [376, 368] on p-accordion-header "Pega Fogo ( Speed Up ) ogedix" at bounding box center [361, 365] width 307 height 38
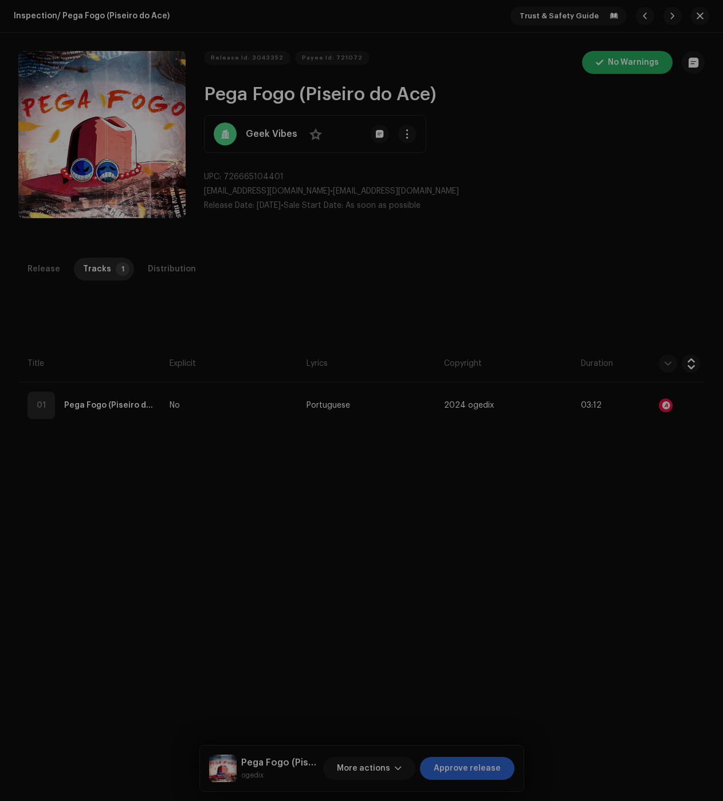
drag, startPoint x: 118, startPoint y: 454, endPoint x: 128, endPoint y: 398, distance: 57.1
click at [118, 454] on div "Audio Recognition by Remix/Sample 1 All results require review/listening to avo…" at bounding box center [361, 400] width 723 height 801
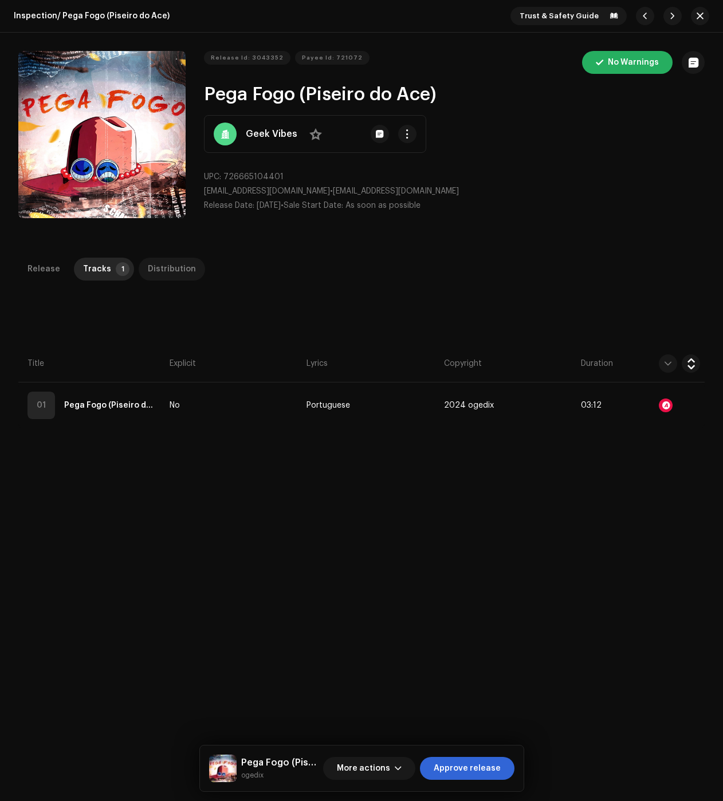
click at [168, 268] on div "Distribution" at bounding box center [172, 269] width 48 height 23
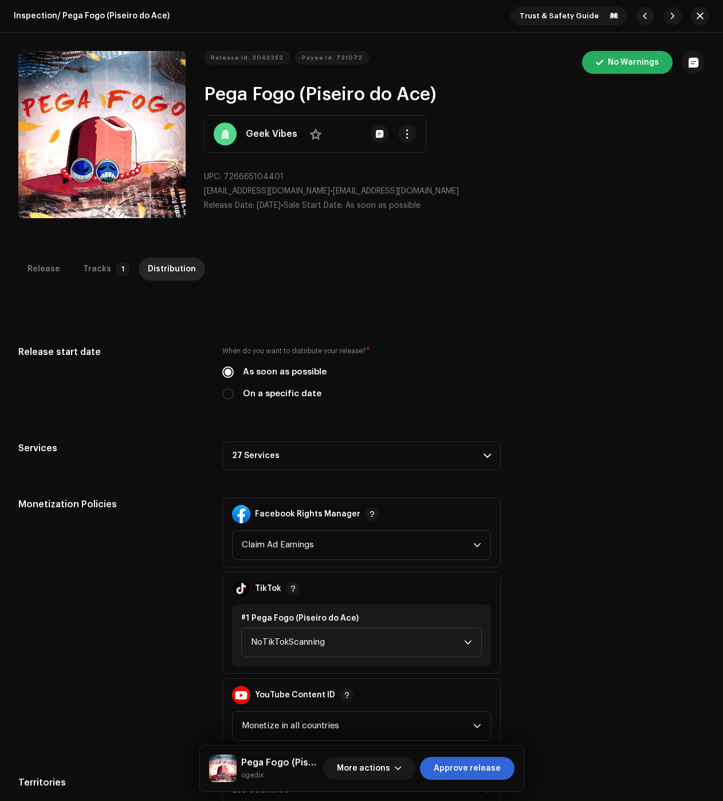
click at [314, 444] on p-accordion-header "27 Services" at bounding box center [361, 456] width 278 height 29
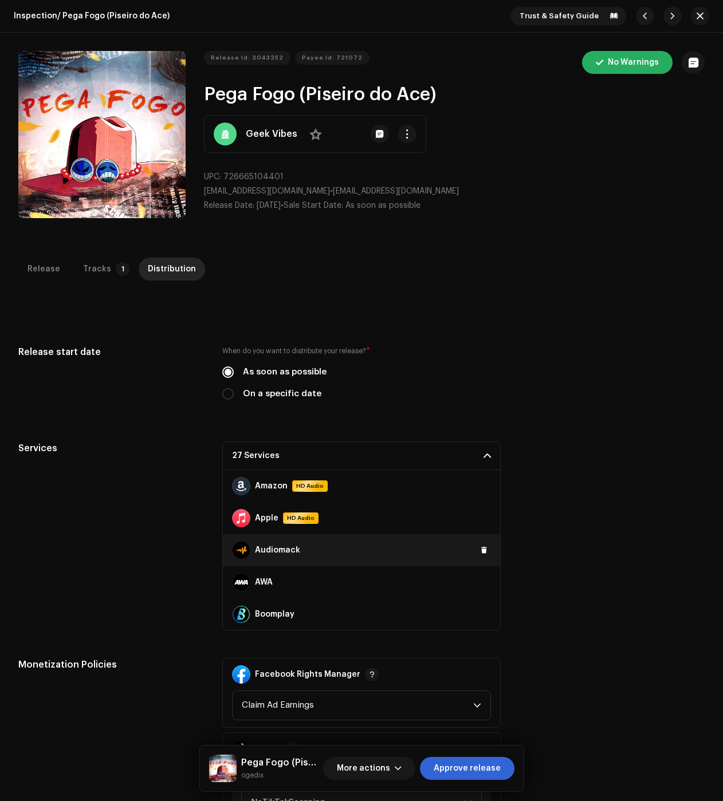
scroll to position [172, 0]
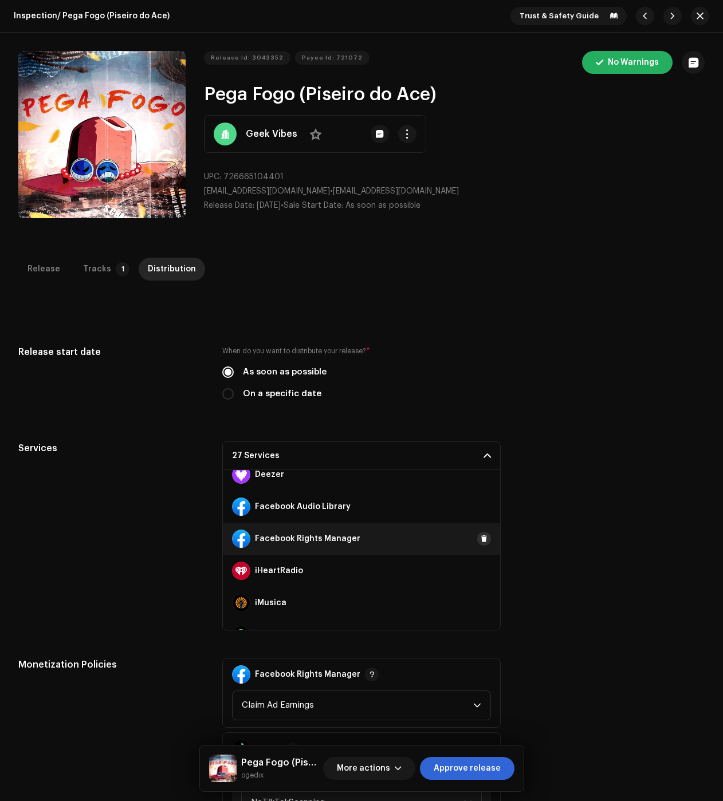
click at [482, 541] on button at bounding box center [484, 539] width 14 height 14
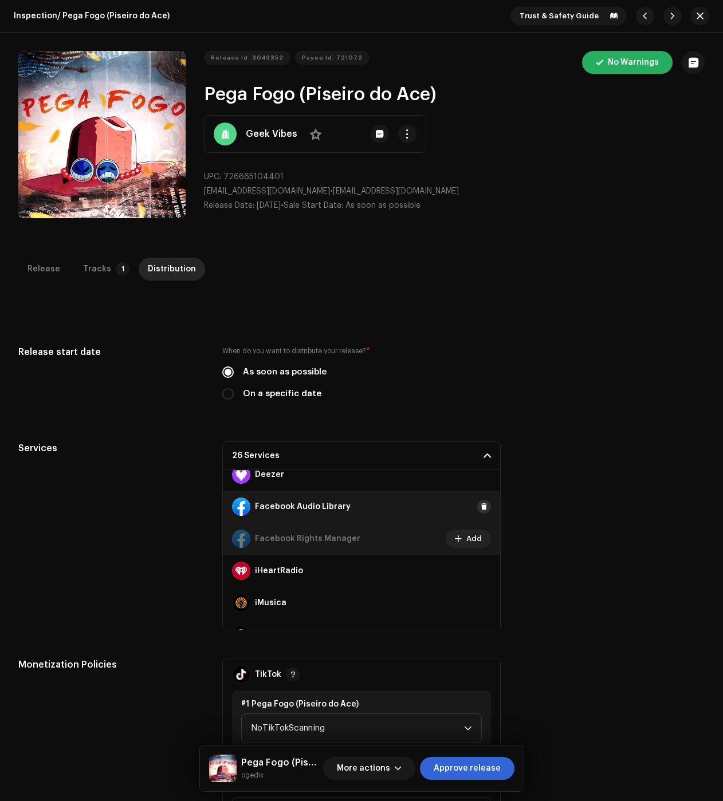
click at [481, 510] on span at bounding box center [484, 506] width 7 height 9
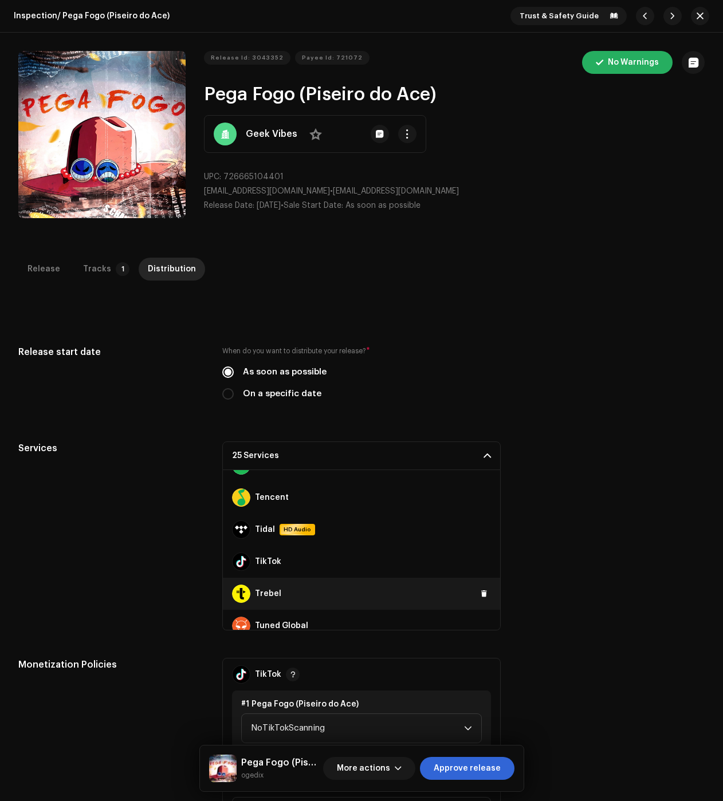
scroll to position [706, 0]
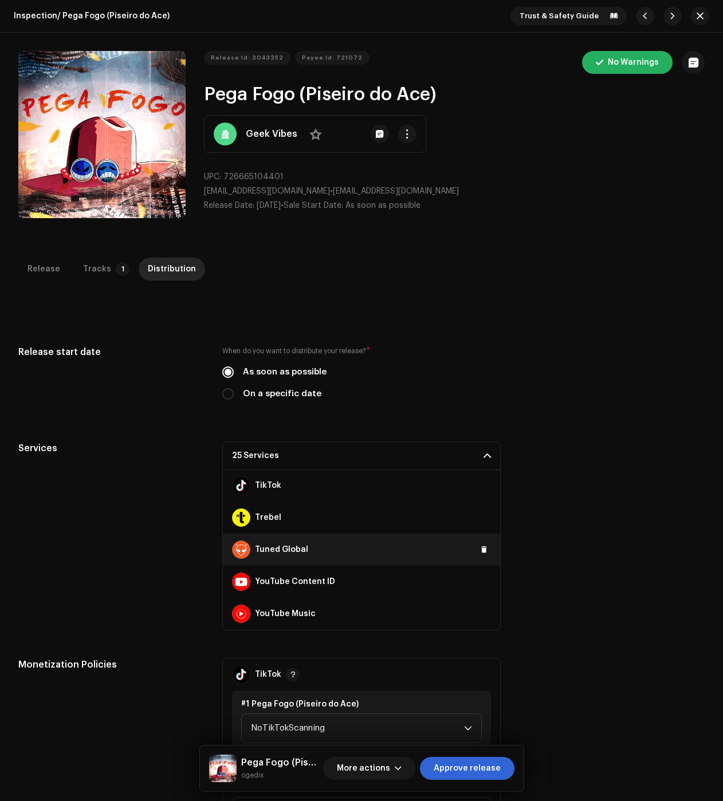
drag, startPoint x: 482, startPoint y: 582, endPoint x: 480, endPoint y: 539, distance: 43.0
click at [0, 0] on button at bounding box center [0, 0] width 0 height 0
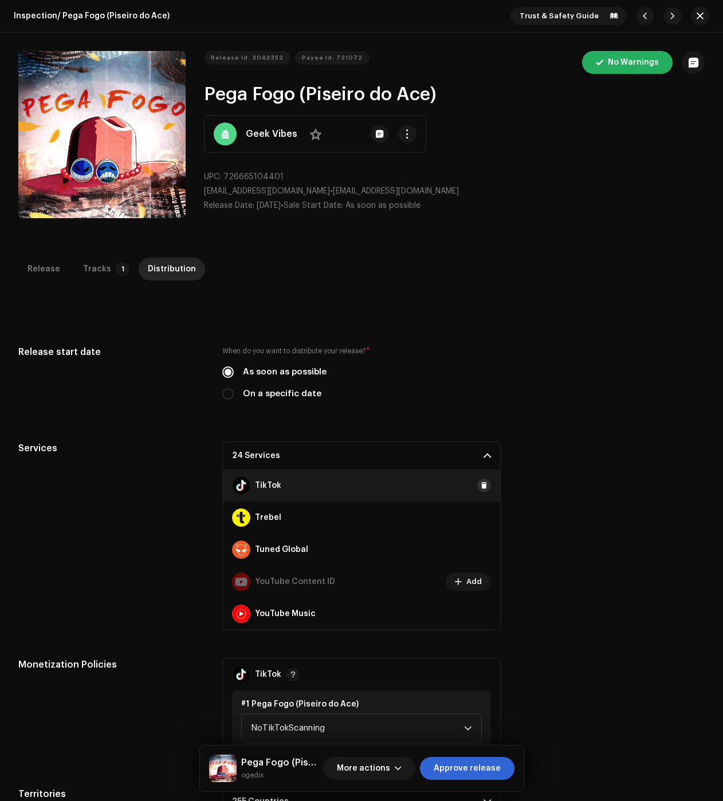
click at [479, 490] on button at bounding box center [484, 486] width 14 height 14
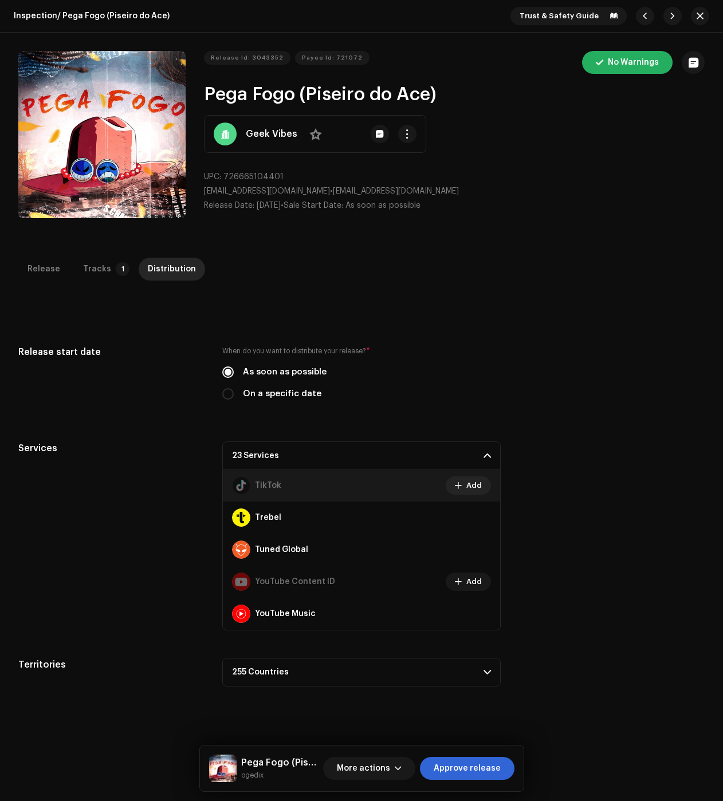
drag, startPoint x: 472, startPoint y: 767, endPoint x: 395, endPoint y: 722, distance: 89.6
click at [472, 767] on span "Approve release" at bounding box center [467, 768] width 67 height 23
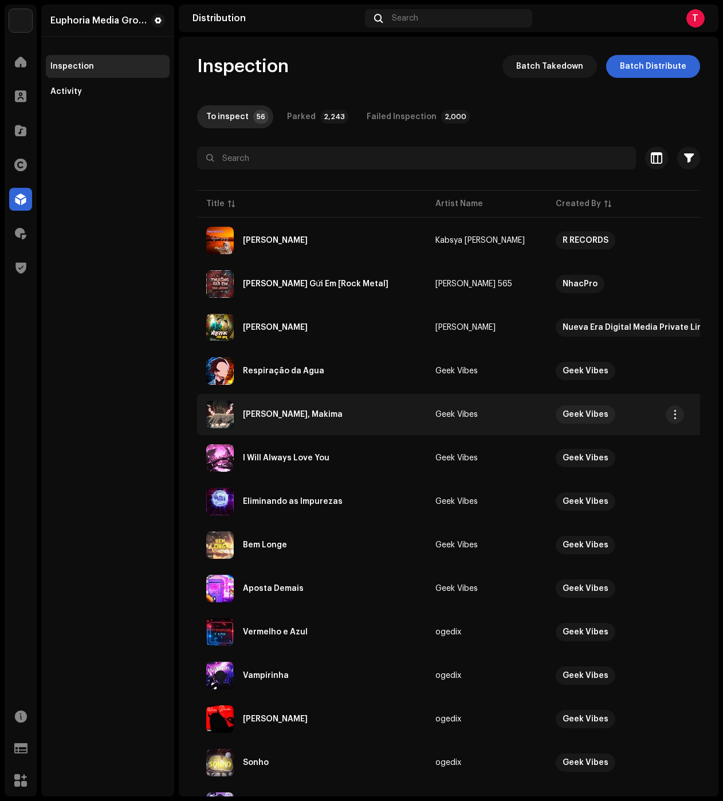
scroll to position [172, 0]
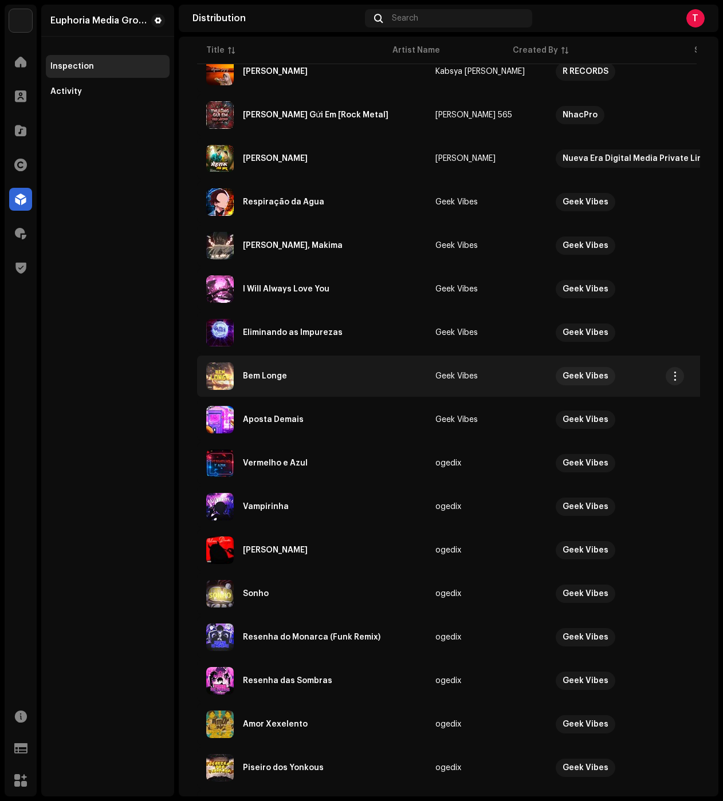
click at [313, 361] on td "Bem Longe" at bounding box center [311, 376] width 229 height 41
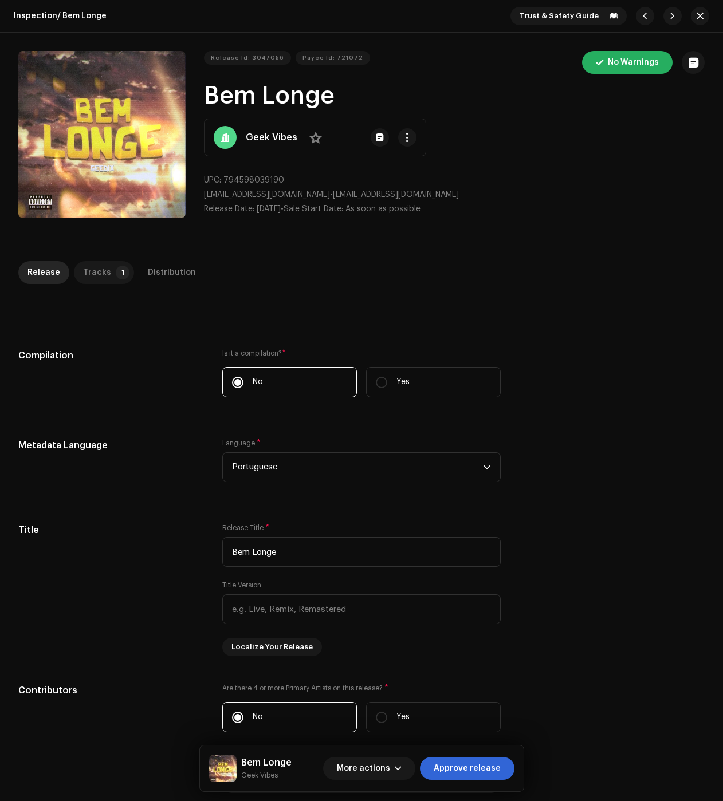
drag, startPoint x: 85, startPoint y: 282, endPoint x: 89, endPoint y: 275, distance: 8.0
click at [86, 279] on div "Tracks" at bounding box center [97, 272] width 28 height 23
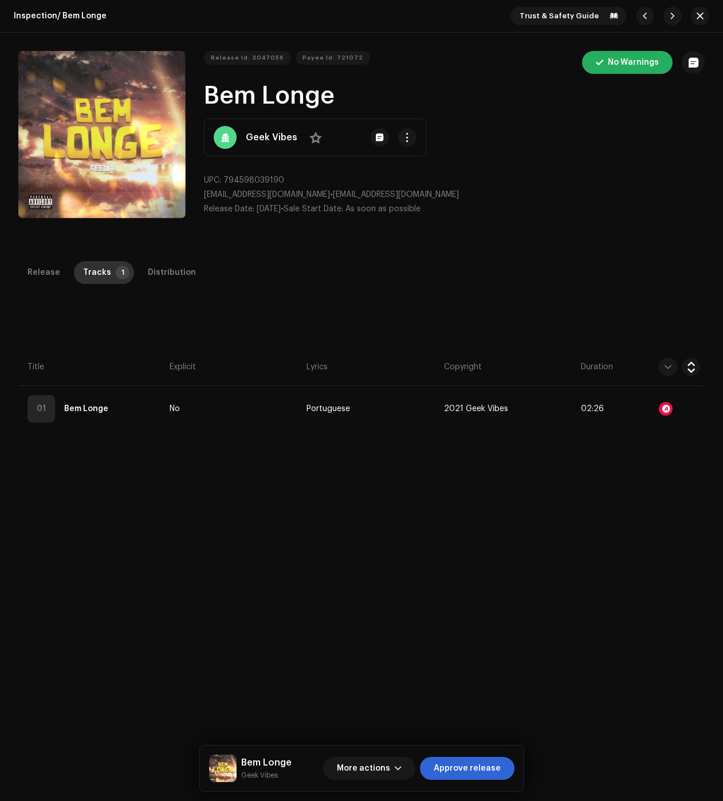
click at [90, 275] on div "Tracks" at bounding box center [97, 272] width 28 height 23
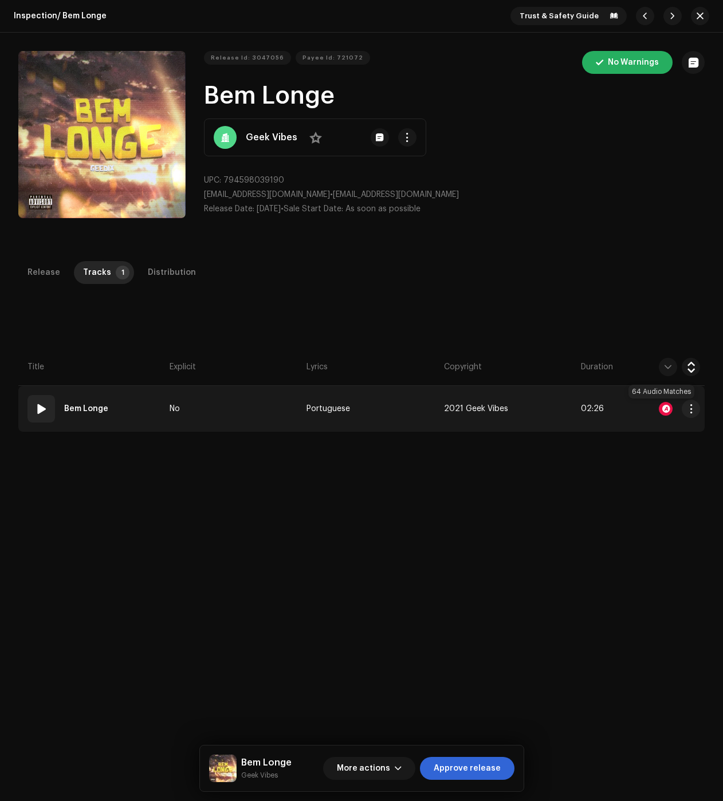
click at [666, 411] on div at bounding box center [666, 409] width 14 height 14
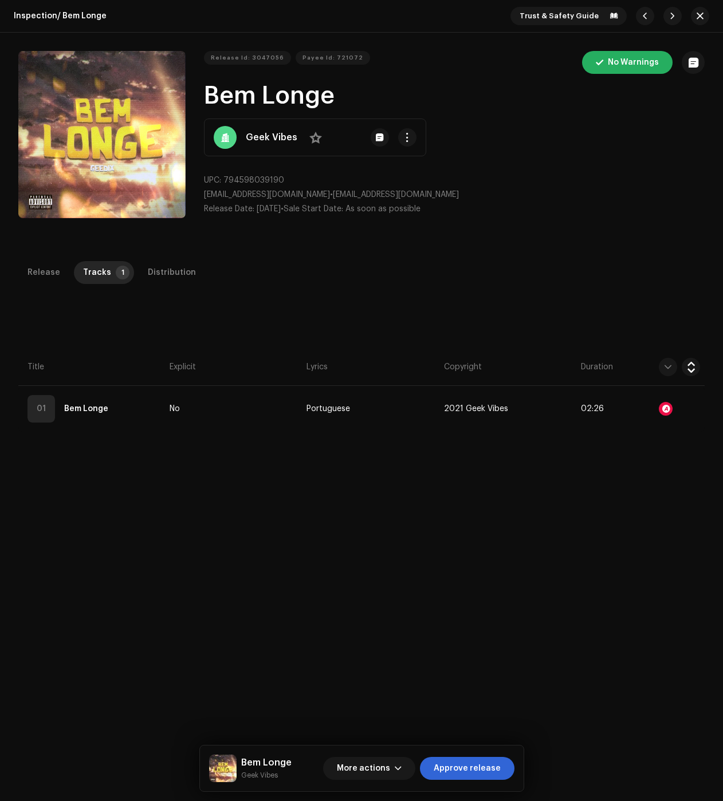
click at [156, 313] on div "Audio Recognition by Remix/Sample 62 Cover Song 2 All results require review/li…" at bounding box center [361, 400] width 723 height 801
click at [179, 273] on div "Distribution" at bounding box center [172, 272] width 48 height 23
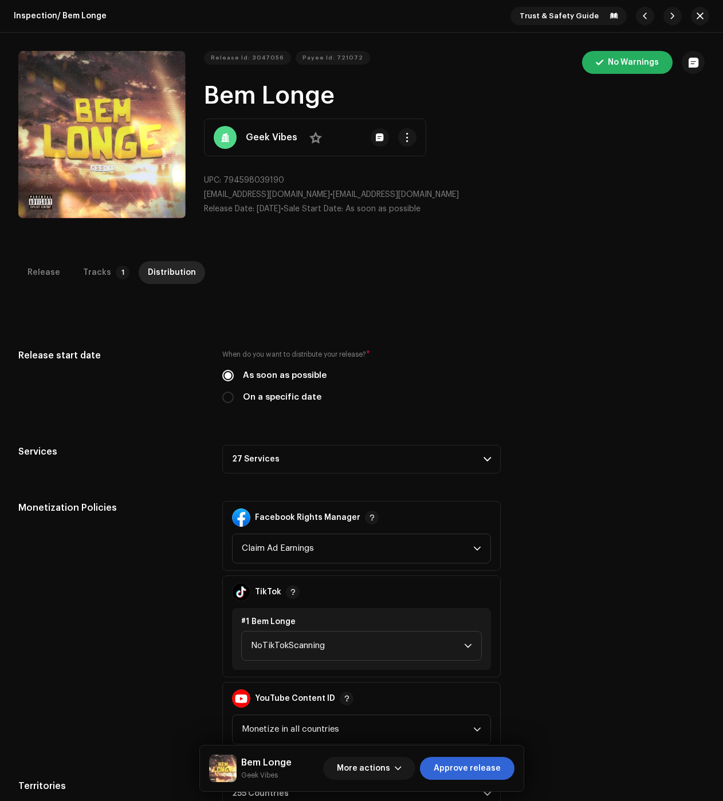
click at [304, 472] on p-accordion-header "27 Services" at bounding box center [361, 459] width 278 height 29
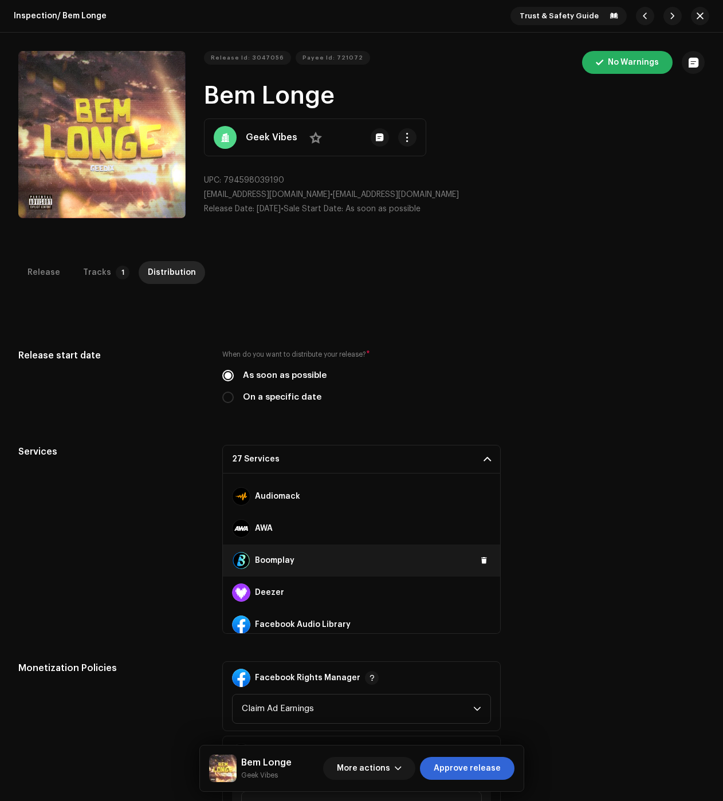
scroll to position [115, 0]
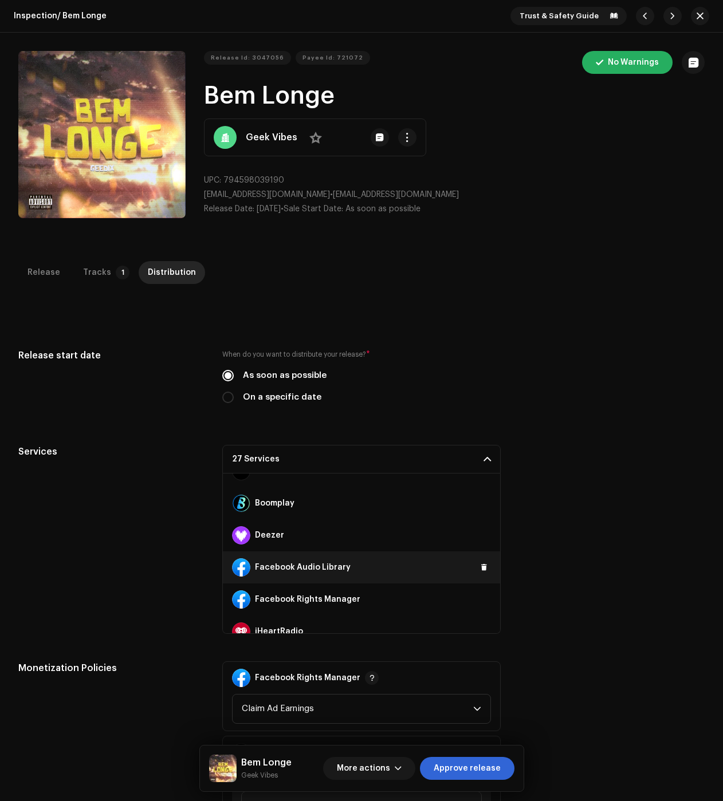
drag, startPoint x: 478, startPoint y: 569, endPoint x: 478, endPoint y: 579, distance: 10.3
click at [481, 568] on span at bounding box center [484, 567] width 7 height 9
drag, startPoint x: 479, startPoint y: 594, endPoint x: 413, endPoint y: 577, distance: 68.2
click at [0, 0] on button at bounding box center [0, 0] width 0 height 0
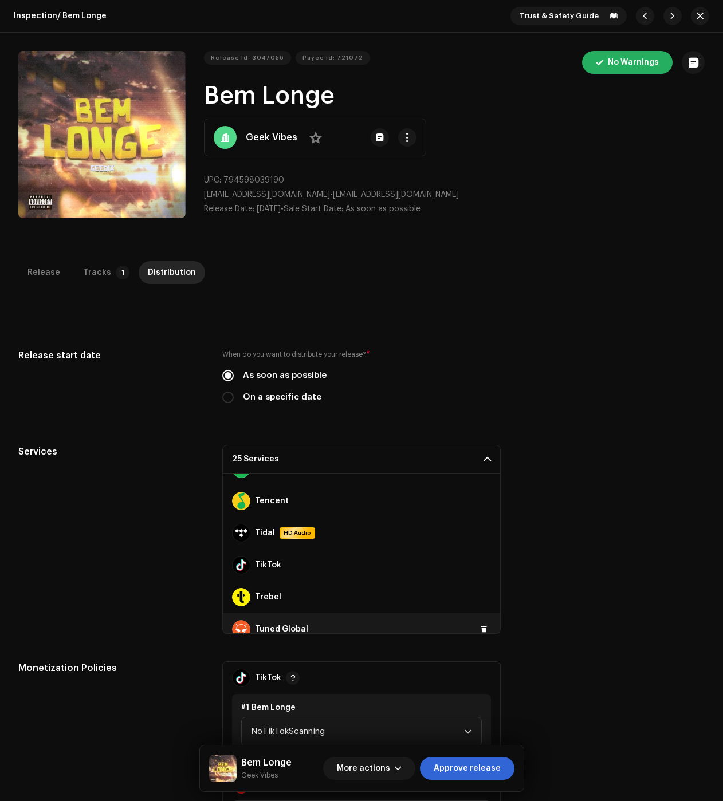
scroll to position [687, 0]
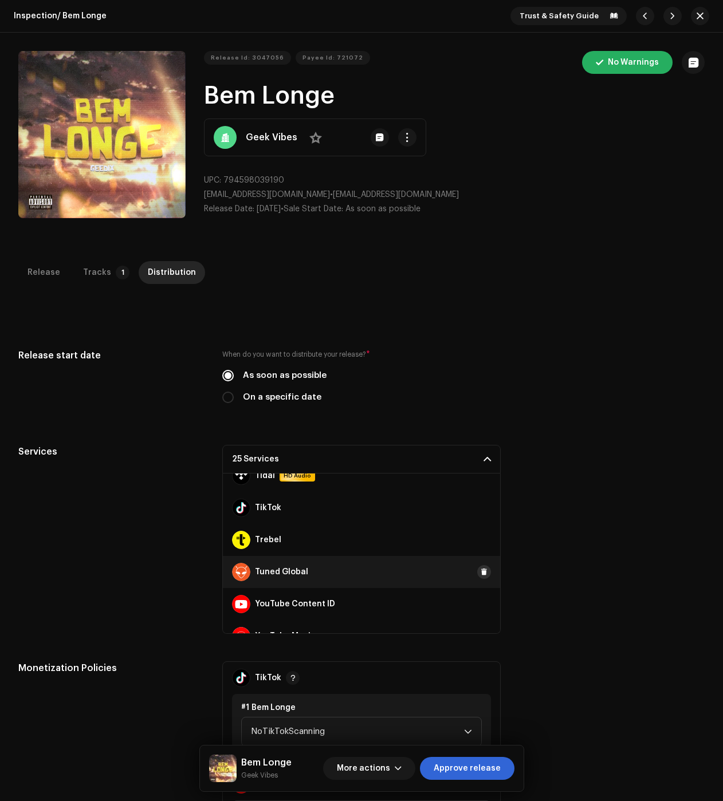
drag, startPoint x: 474, startPoint y: 601, endPoint x: 481, endPoint y: 576, distance: 25.6
click at [0, 0] on span at bounding box center [0, 0] width 0 height 0
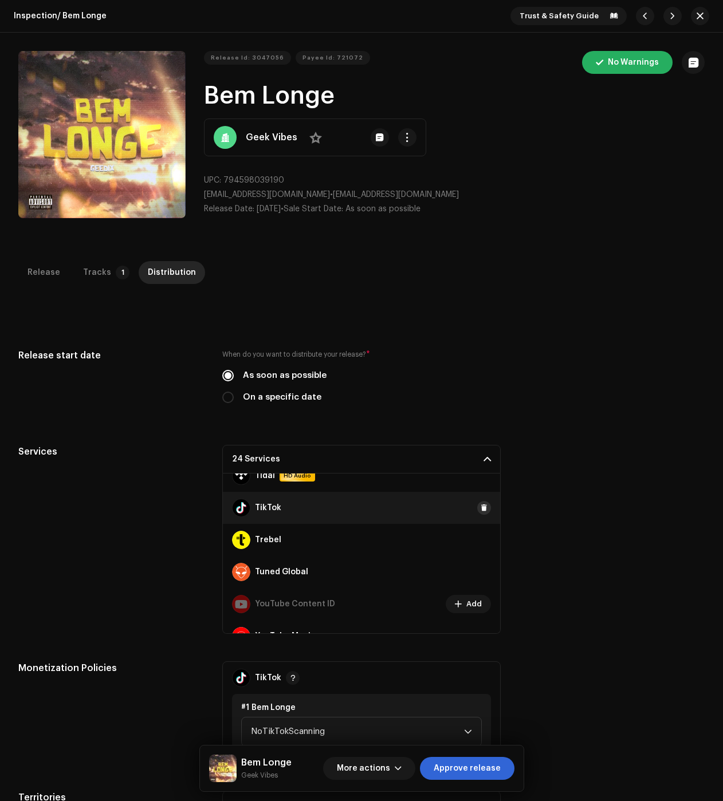
click at [483, 511] on button at bounding box center [484, 508] width 14 height 14
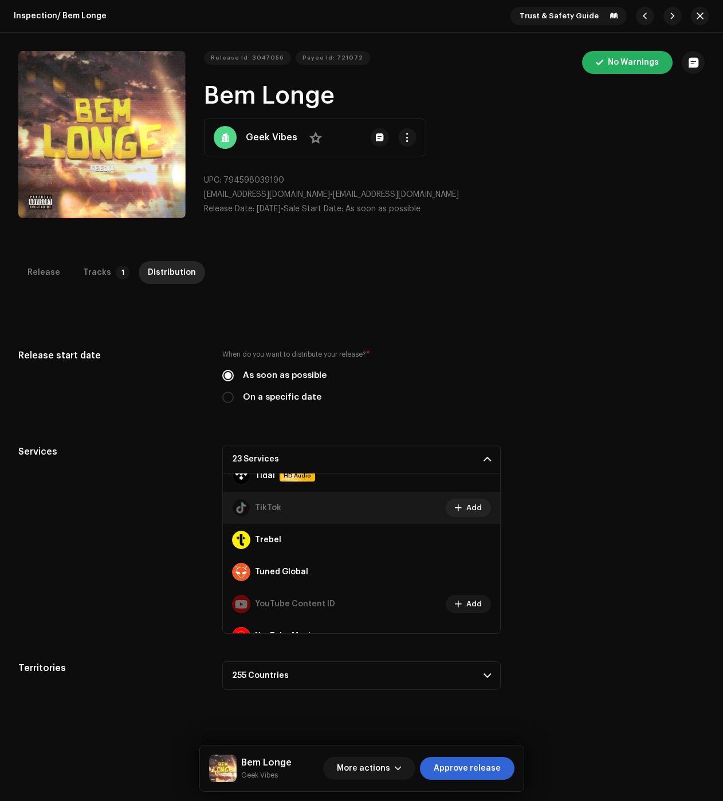
scroll to position [706, 0]
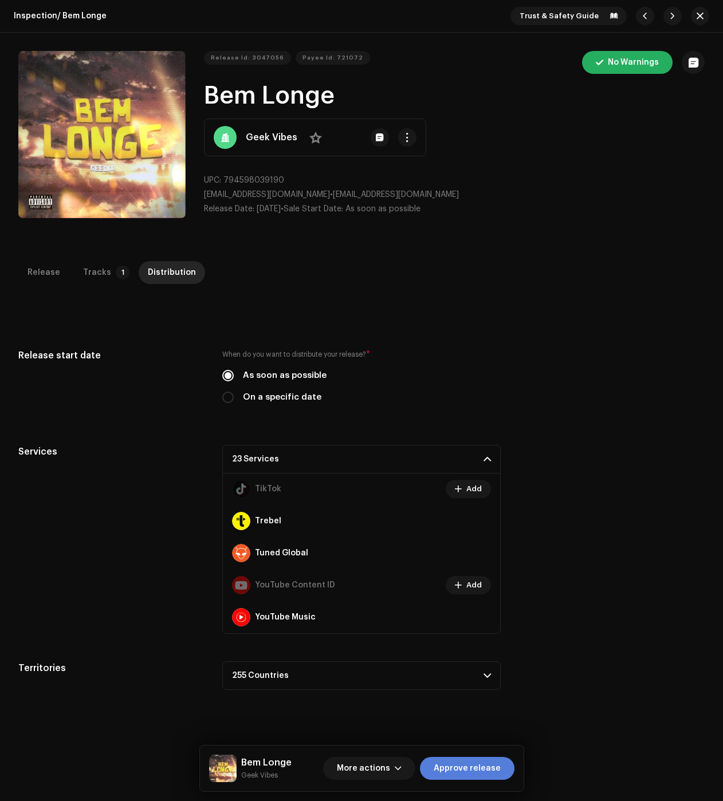
click at [506, 776] on button "Approve release" at bounding box center [467, 768] width 94 height 23
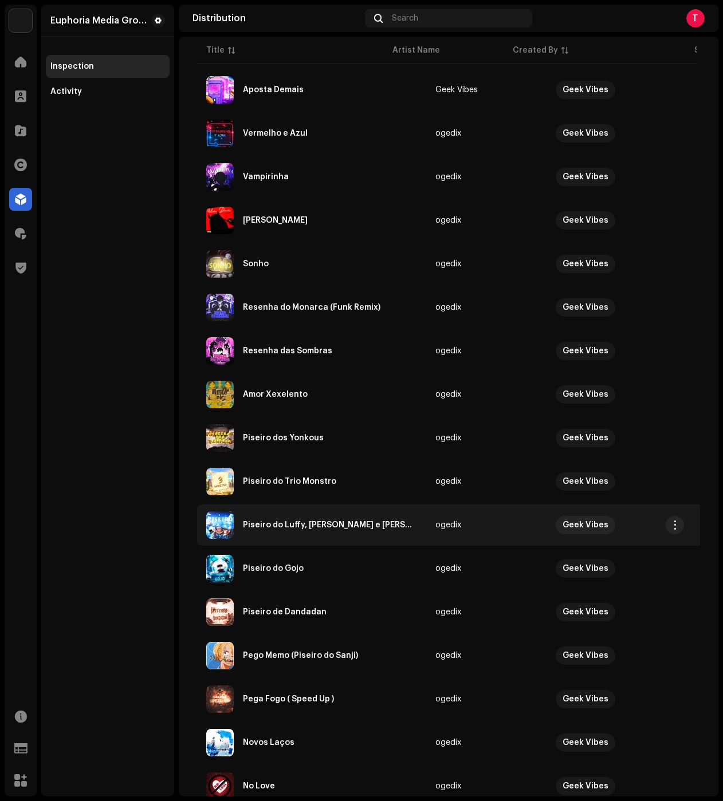
scroll to position [503, 0]
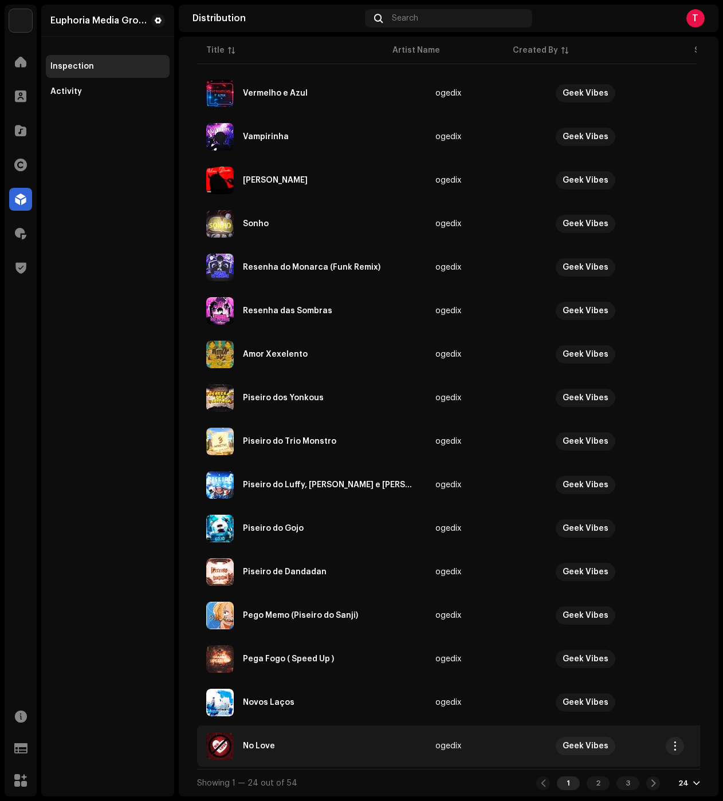
click at [297, 726] on td "No Love" at bounding box center [311, 746] width 229 height 41
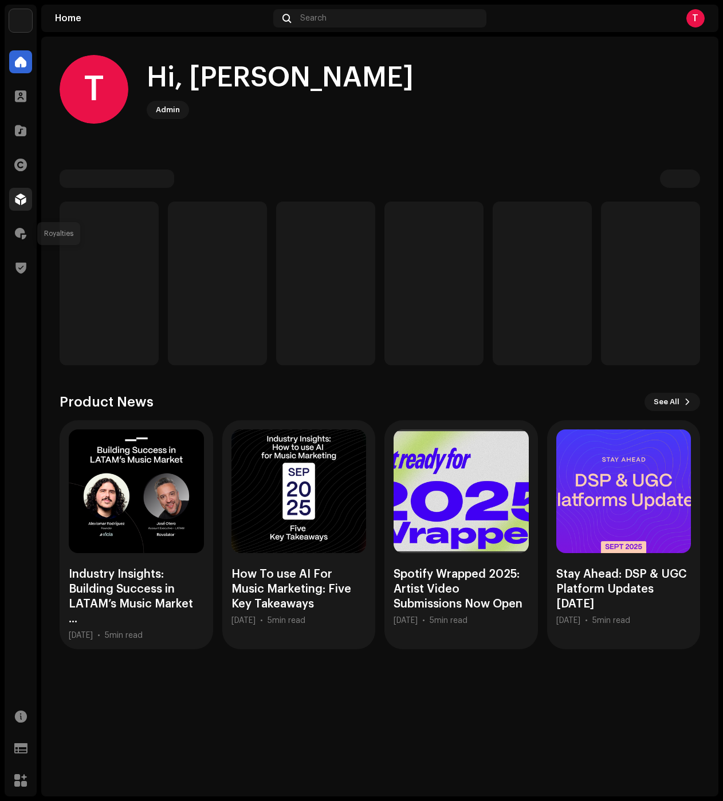
click at [24, 203] on span at bounding box center [20, 199] width 11 height 9
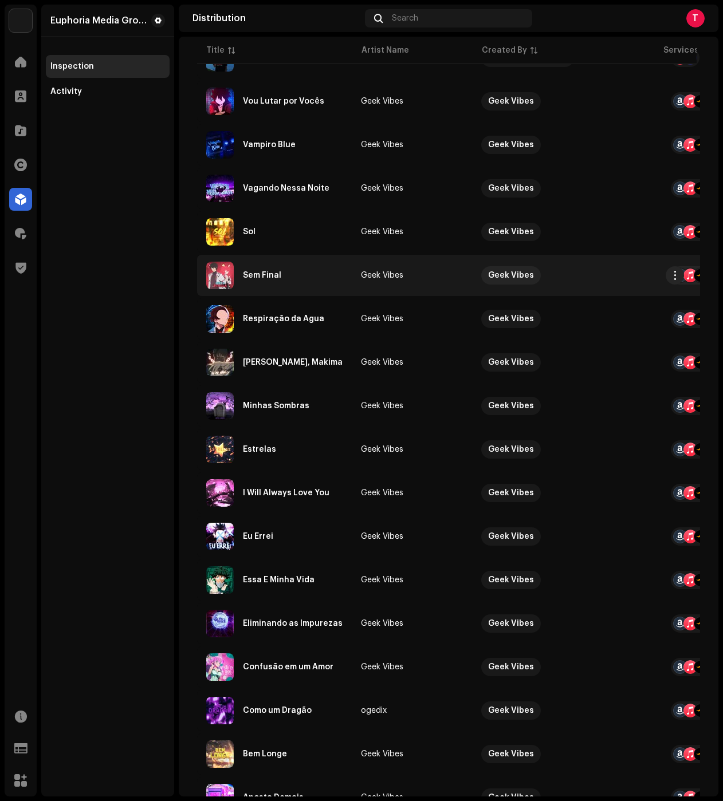
scroll to position [286, 0]
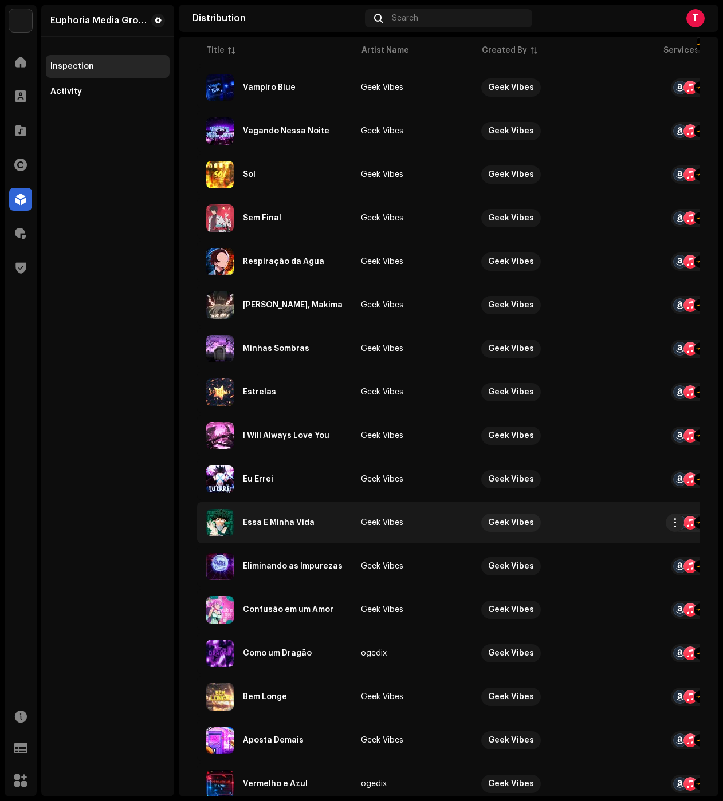
click at [313, 508] on td "Essa É Minha Vida" at bounding box center [274, 522] width 155 height 41
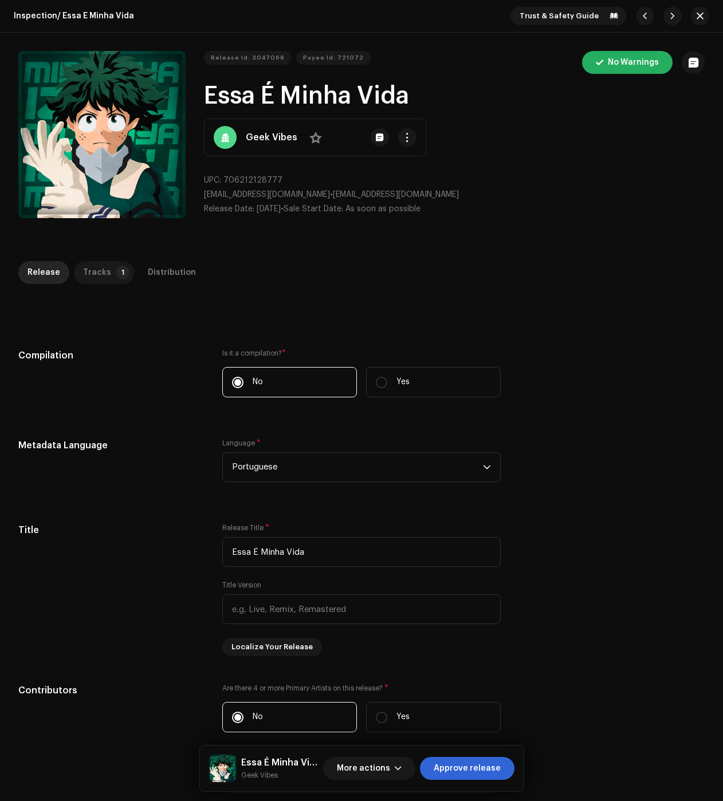
click at [105, 269] on p-tab "Tracks 1" at bounding box center [104, 272] width 60 height 23
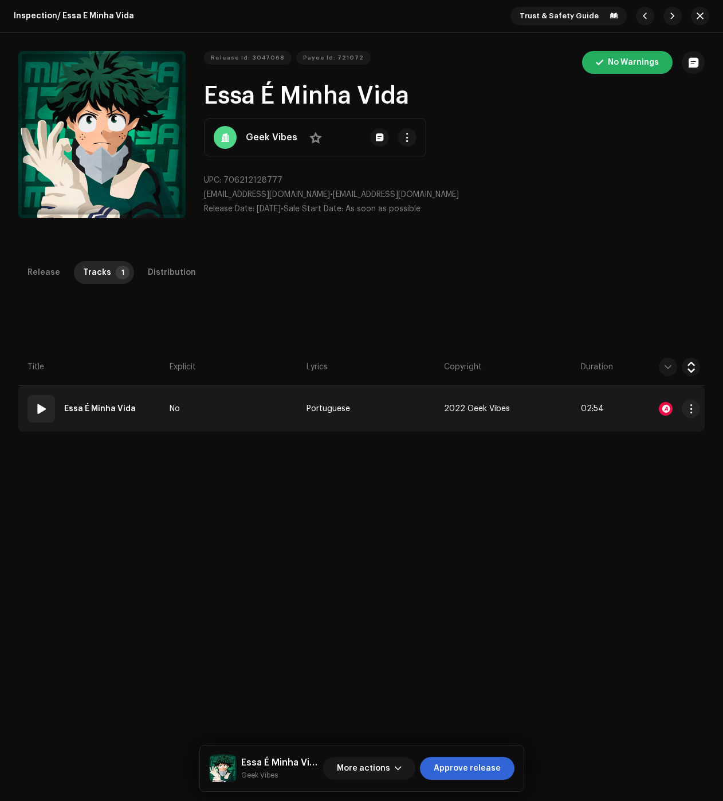
click at [660, 409] on div at bounding box center [666, 409] width 14 height 14
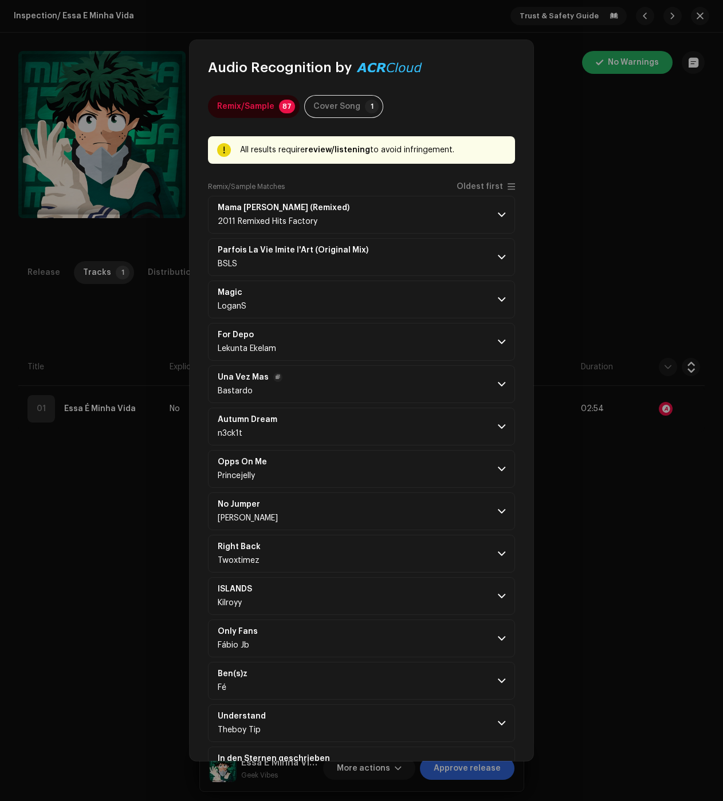
click at [472, 392] on p-accordion-header "Una Vez Mas Bastardo" at bounding box center [361, 384] width 307 height 38
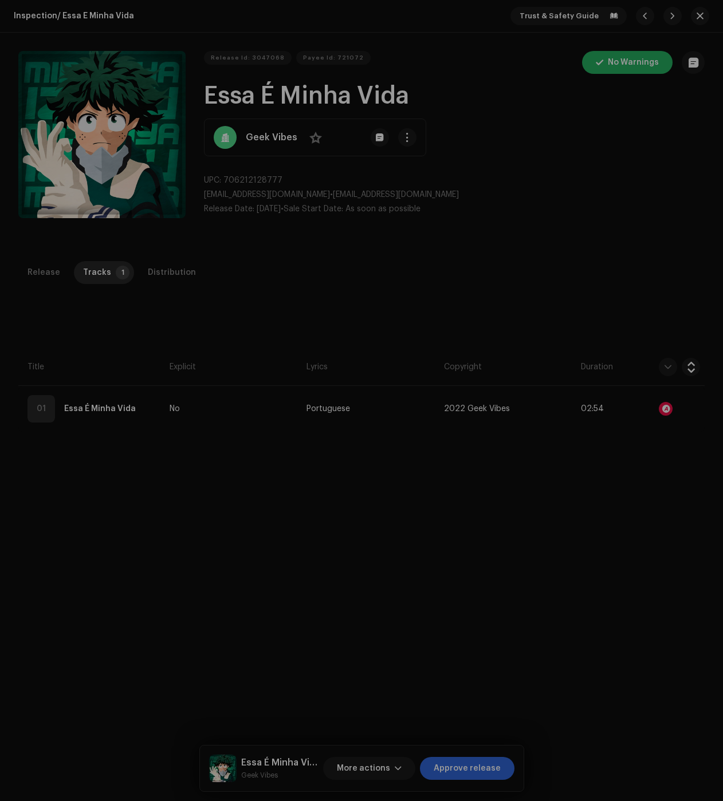
click at [126, 305] on div "Audio Recognition by Remix/Sample 87 Cover Song 1 All results require review/li…" at bounding box center [361, 400] width 723 height 801
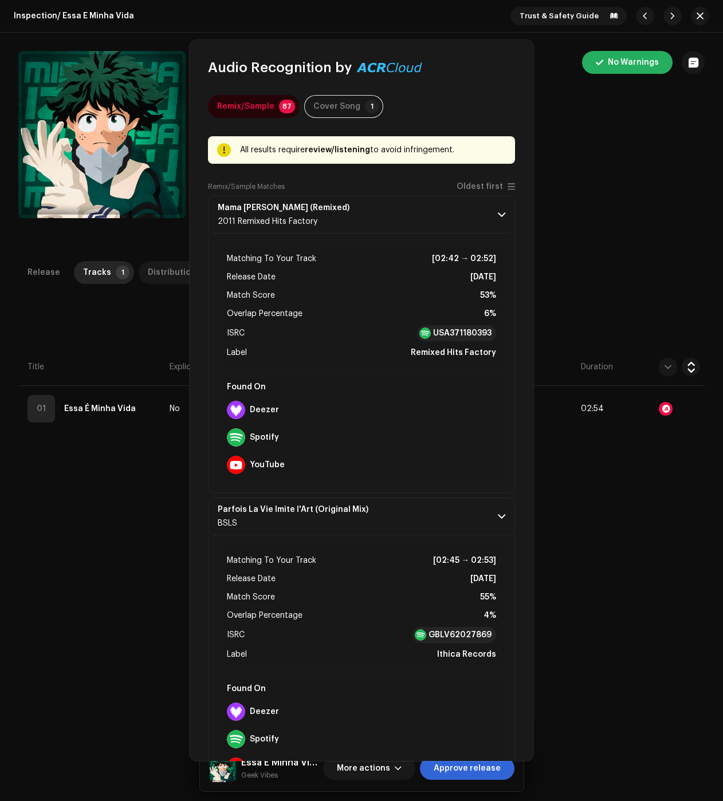
click at [174, 281] on div "Distribution" at bounding box center [172, 272] width 48 height 23
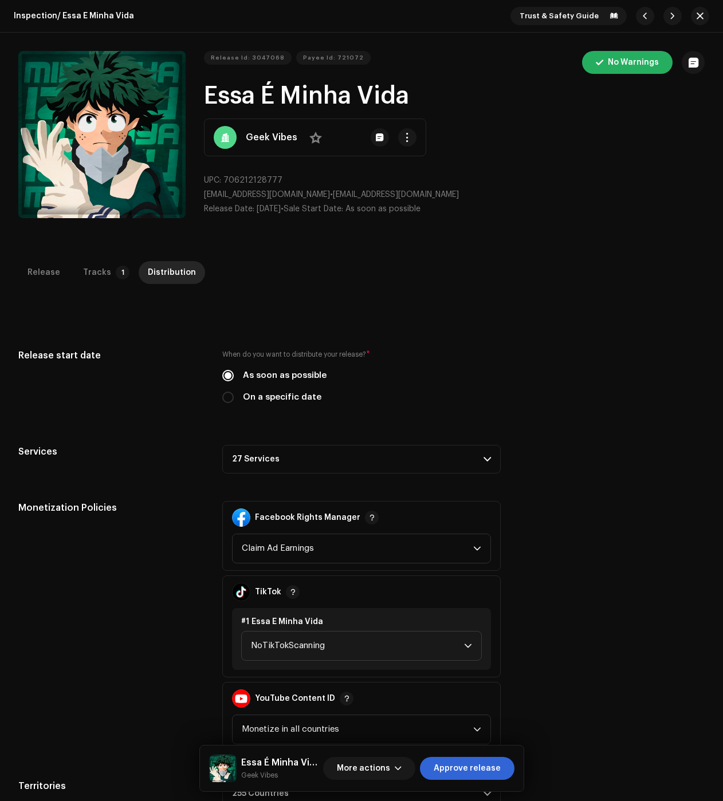
click at [321, 465] on p-accordion-header "27 Services" at bounding box center [361, 459] width 278 height 29
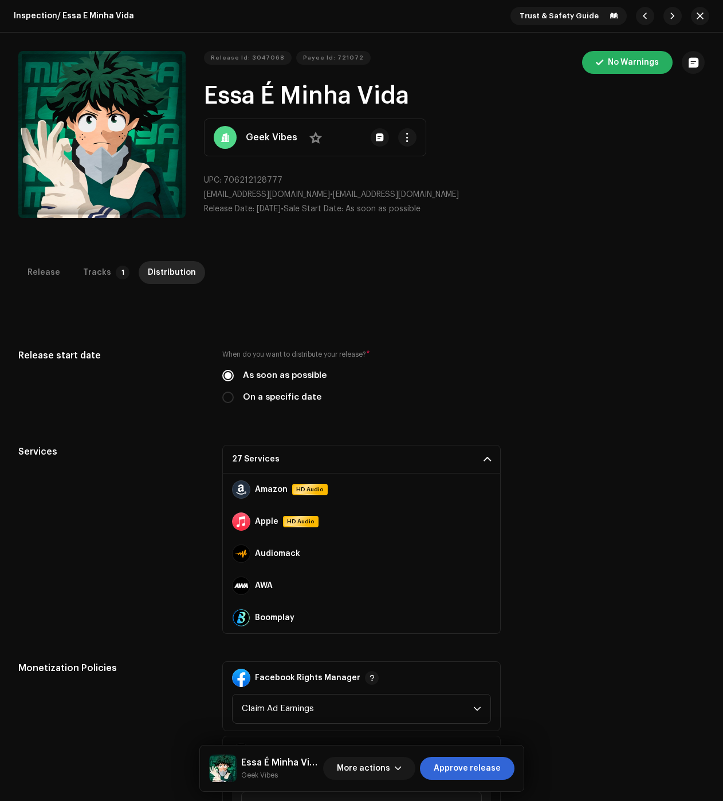
scroll to position [115, 0]
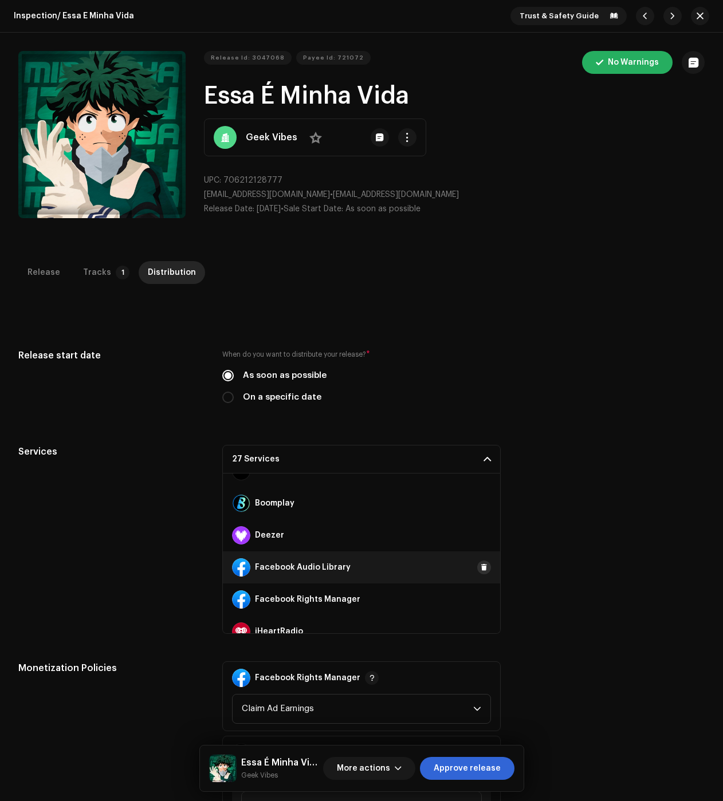
click at [481, 568] on span at bounding box center [484, 567] width 7 height 9
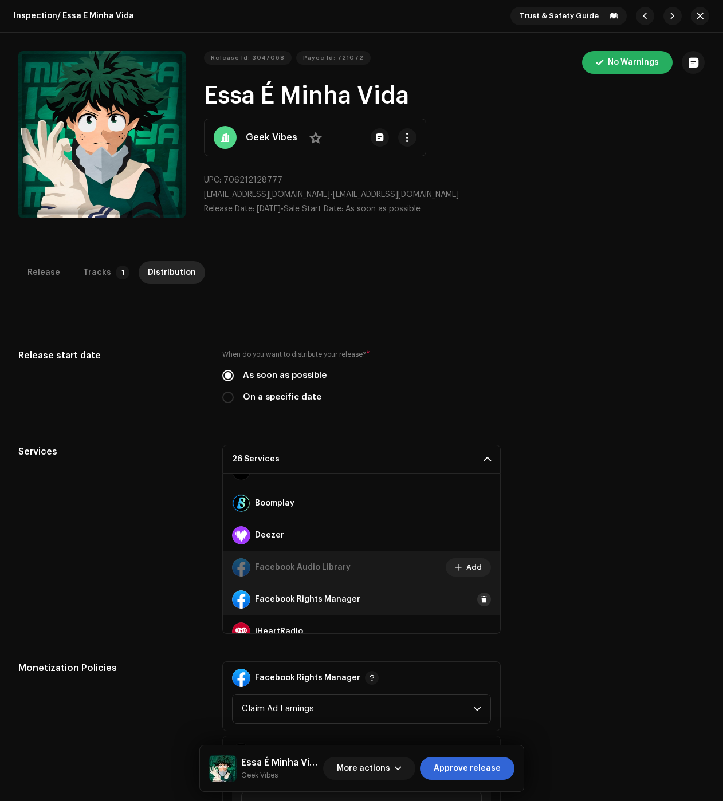
click at [481, 602] on span at bounding box center [484, 599] width 7 height 9
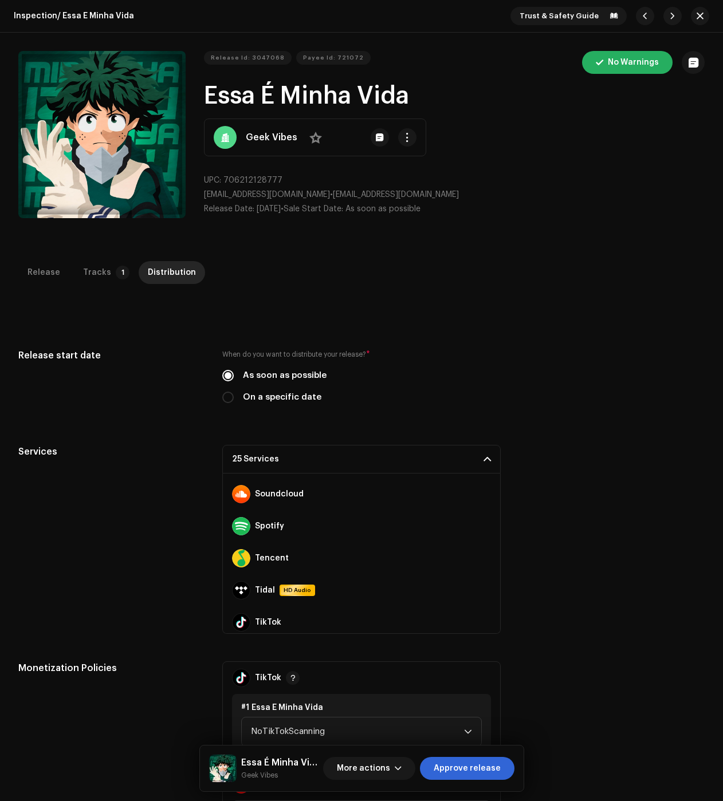
scroll to position [706, 0]
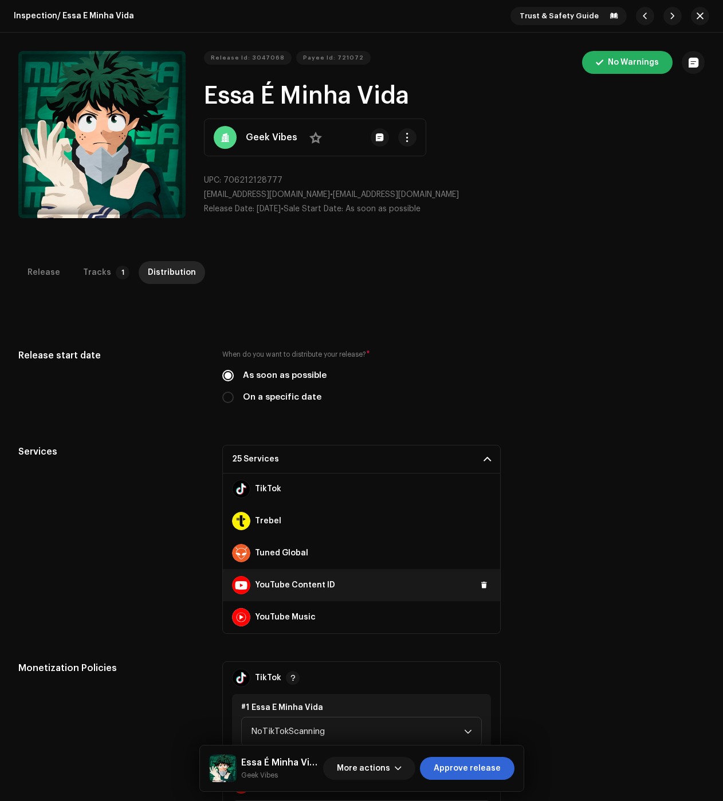
drag, startPoint x: 479, startPoint y: 588, endPoint x: 476, endPoint y: 575, distance: 12.9
click at [481, 588] on span at bounding box center [484, 585] width 7 height 9
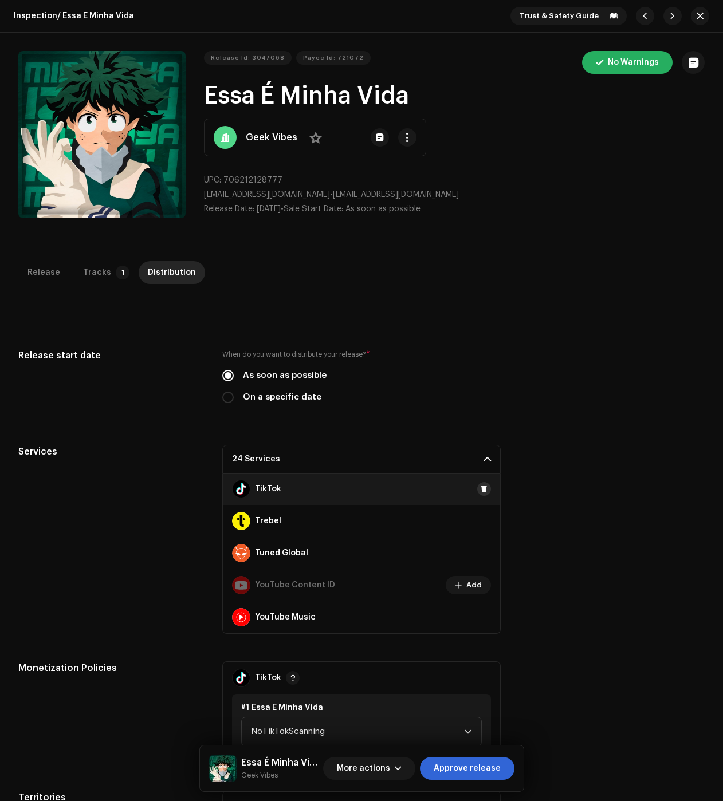
click at [477, 490] on button at bounding box center [484, 489] width 14 height 14
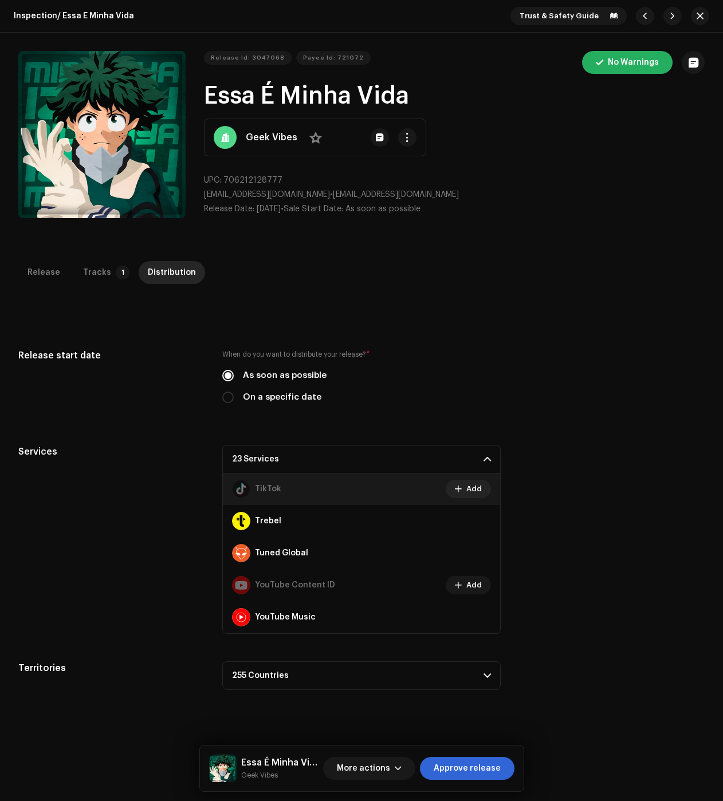
drag, startPoint x: 498, startPoint y: 764, endPoint x: 373, endPoint y: 656, distance: 165.3
click at [498, 764] on span "Approve release" at bounding box center [467, 768] width 67 height 23
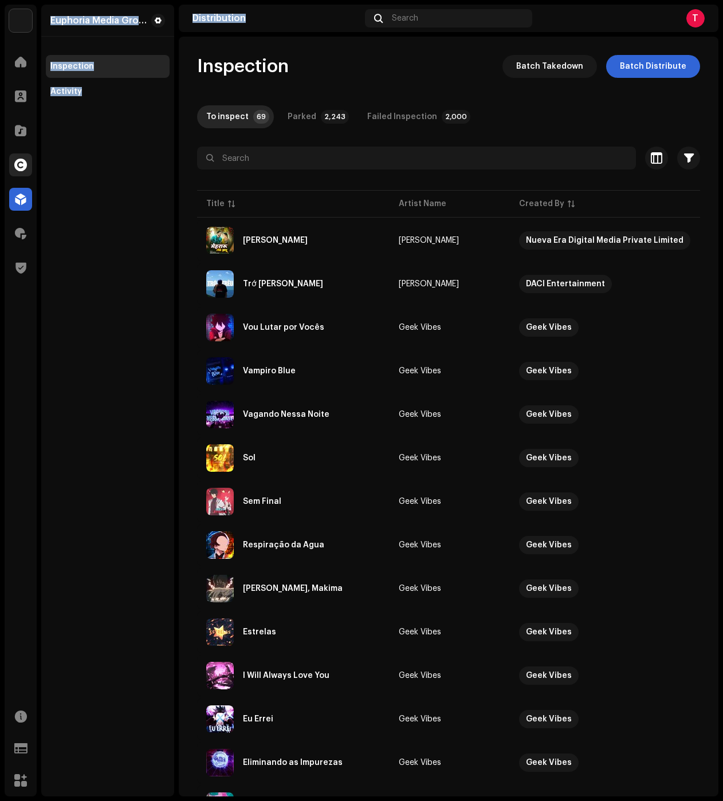
drag, startPoint x: 234, startPoint y: 24, endPoint x: 22, endPoint y: 168, distance: 256.4
click at [10, 170] on div "Euphoria Media Group Home Clients Catalog Rights Distribution Royalties Trust &…" at bounding box center [361, 400] width 723 height 801
click at [101, 221] on div "Euphoria Media Group Inspection Activity" at bounding box center [107, 401] width 133 height 792
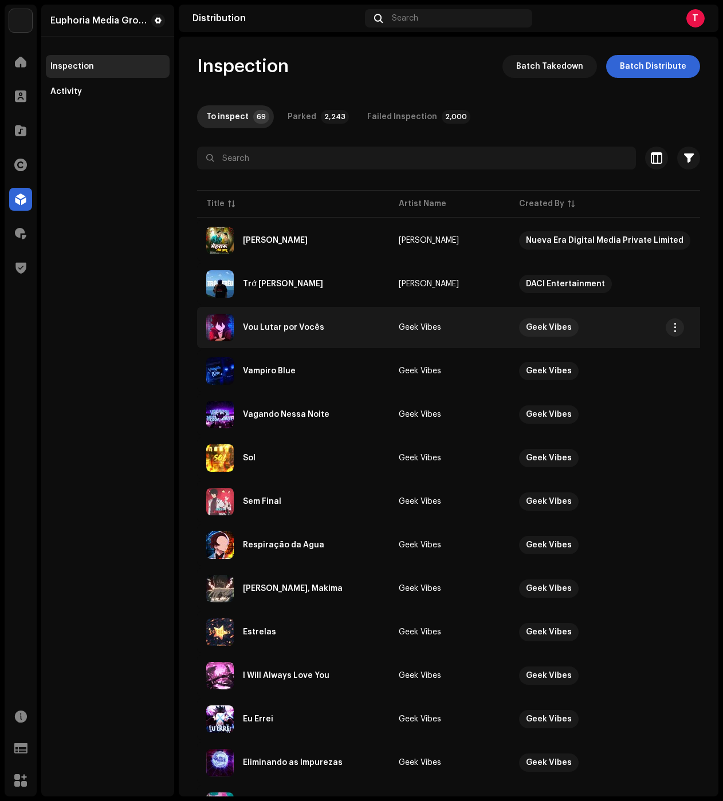
click at [311, 337] on div "Vou Lutar por Vocês" at bounding box center [293, 327] width 174 height 27
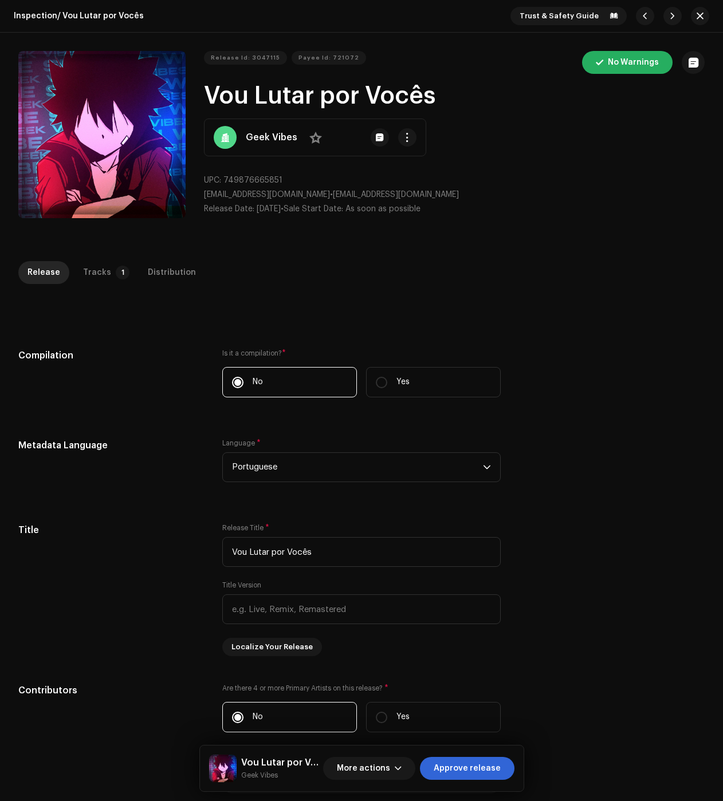
click at [128, 283] on div "Release Tracks 1 Distribution" at bounding box center [361, 272] width 686 height 23
click at [93, 270] on div "Tracks" at bounding box center [97, 272] width 28 height 23
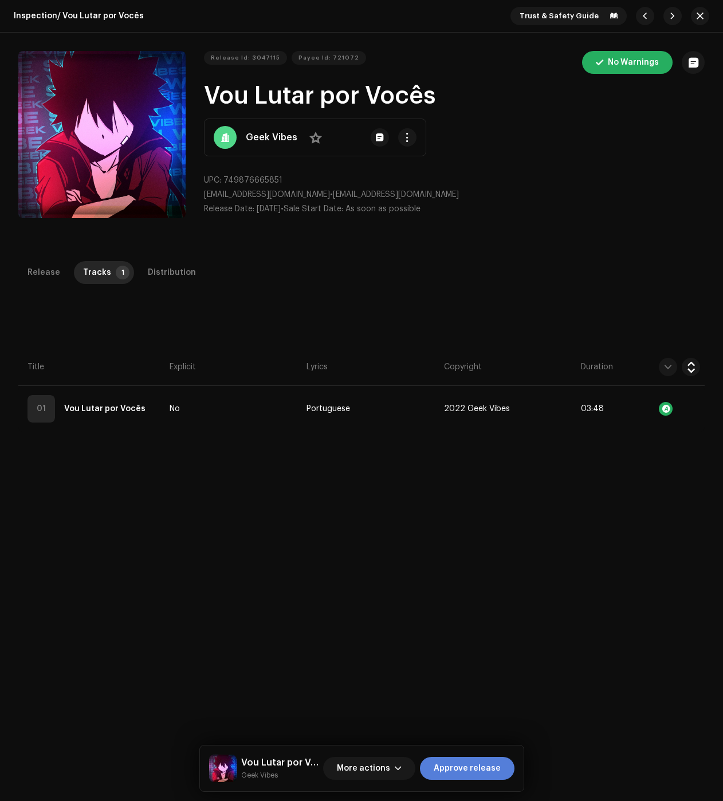
drag, startPoint x: 486, startPoint y: 775, endPoint x: 460, endPoint y: 765, distance: 27.8
click at [486, 775] on span "Approve release" at bounding box center [467, 768] width 67 height 23
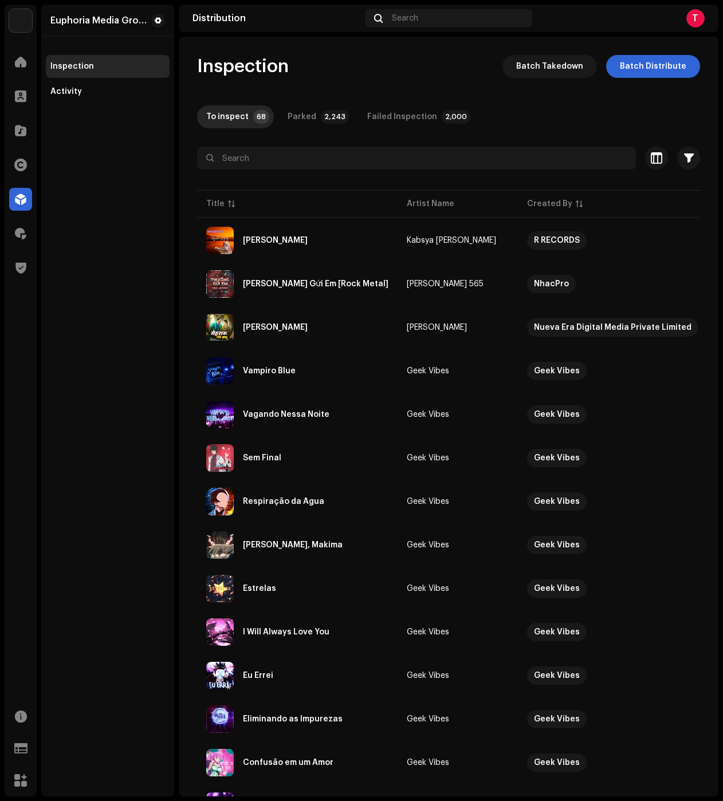
drag, startPoint x: 333, startPoint y: 50, endPoint x: 341, endPoint y: 84, distance: 34.9
click at [333, 50] on div "Inspection Batch Takedown Batch Distribute To inspect 68 Parked 2,243 Failed In…" at bounding box center [448, 417] width 539 height 760
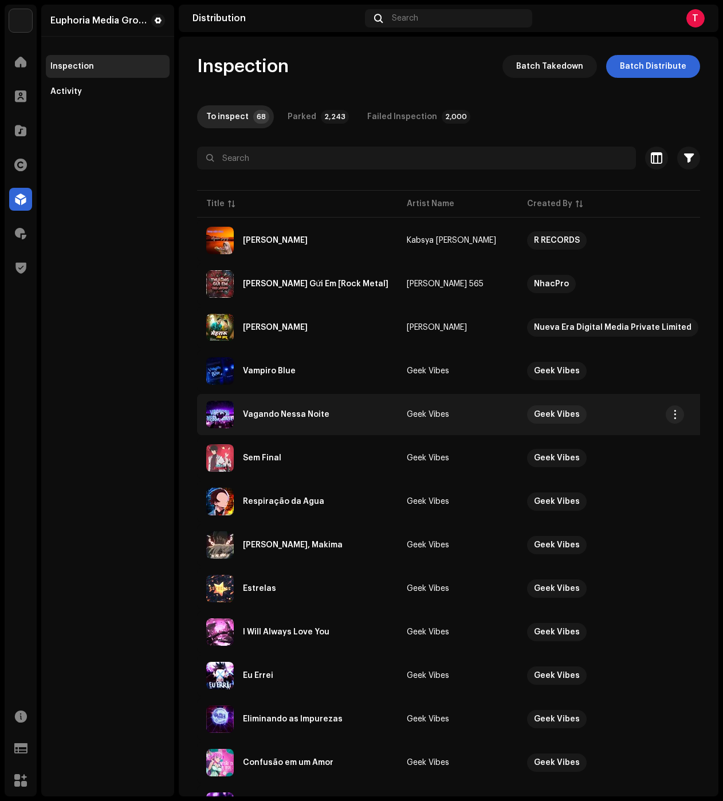
scroll to position [172, 0]
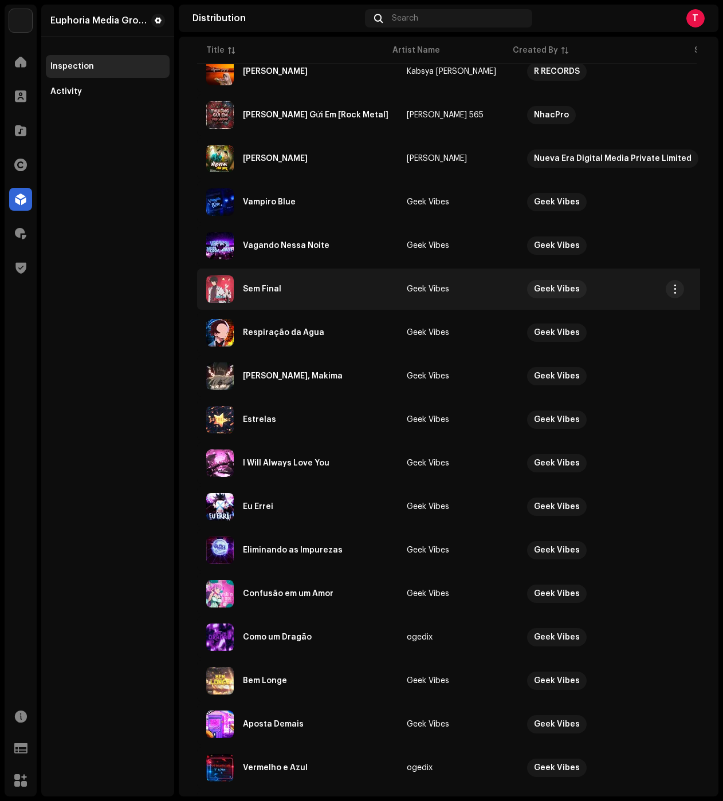
click at [297, 298] on div "Sem Final" at bounding box center [297, 288] width 182 height 27
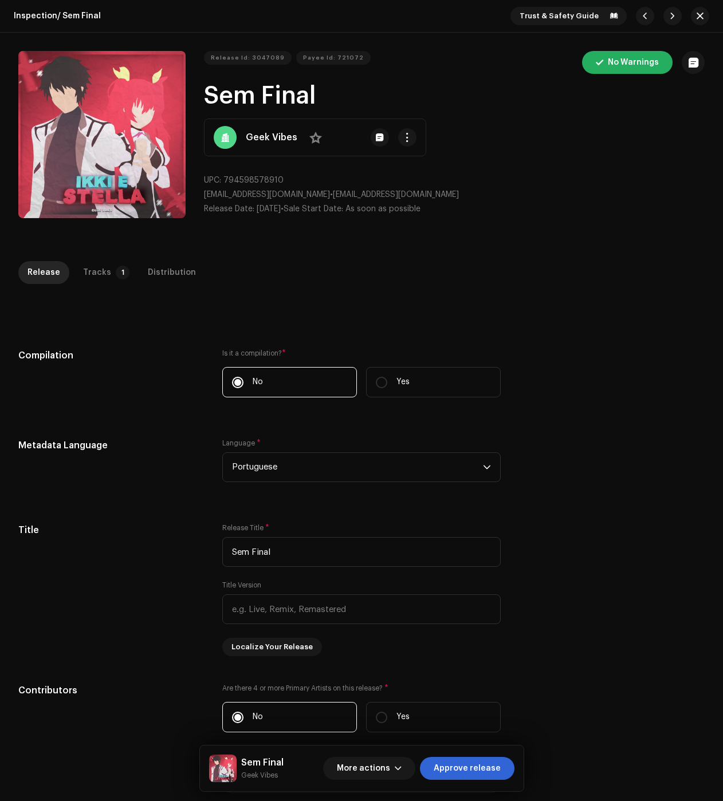
drag, startPoint x: 587, startPoint y: 246, endPoint x: 330, endPoint y: 294, distance: 261.0
click at [583, 252] on div "Inspection / Sem Final Trust & Safety Guide Release Id: 3047089 Payee Id: 72107…" at bounding box center [361, 400] width 723 height 801
click at [93, 270] on div "Tracks" at bounding box center [97, 272] width 28 height 23
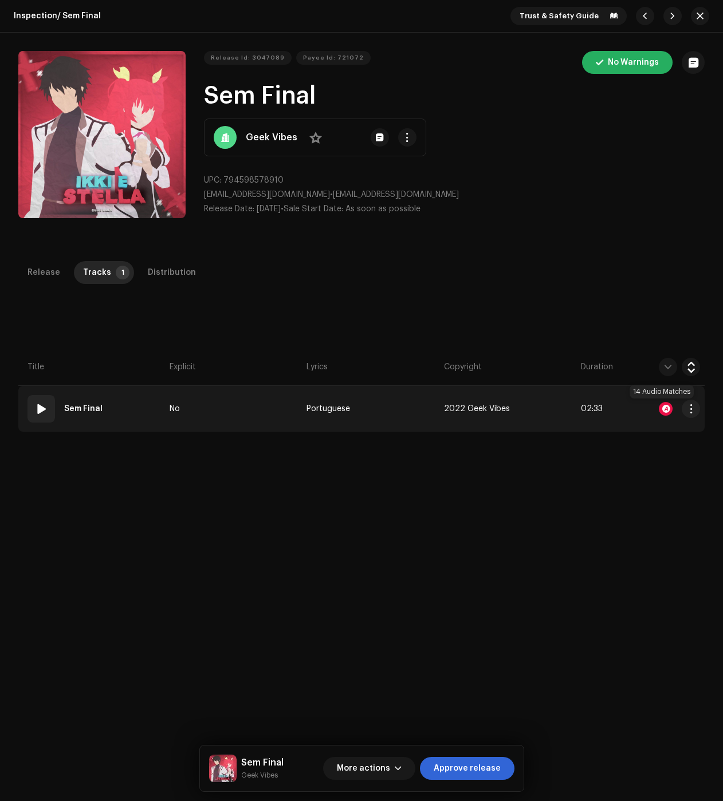
click at [663, 409] on div at bounding box center [666, 409] width 14 height 14
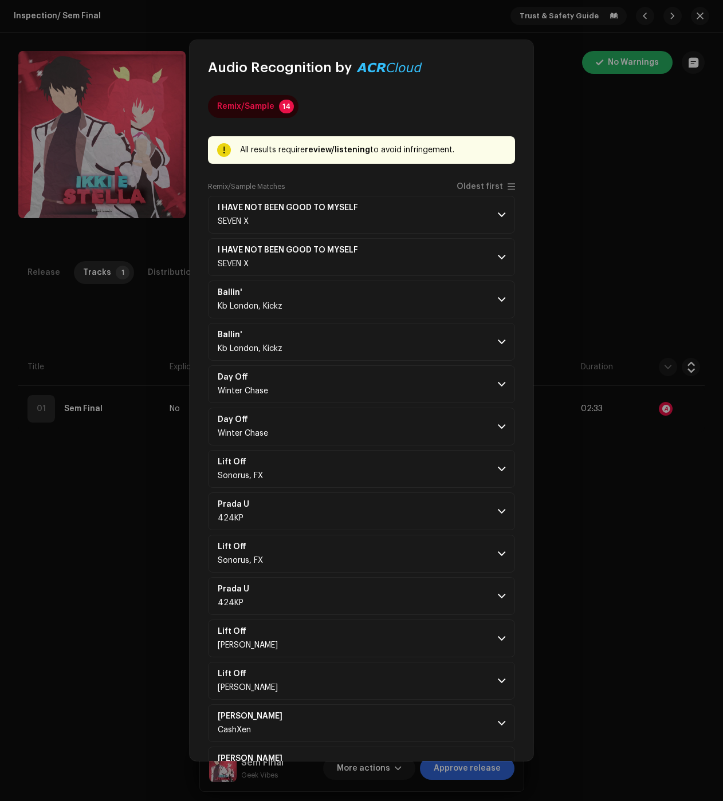
click at [412, 406] on p-accordion "I HAVE NOT BEEN GOOD TO MYSELF SEVEN X Matching To Your Track [00:00 → 00:41] R…" at bounding box center [361, 490] width 307 height 589
click at [442, 428] on p-accordion-header "Day Off Winter Chase" at bounding box center [361, 427] width 307 height 38
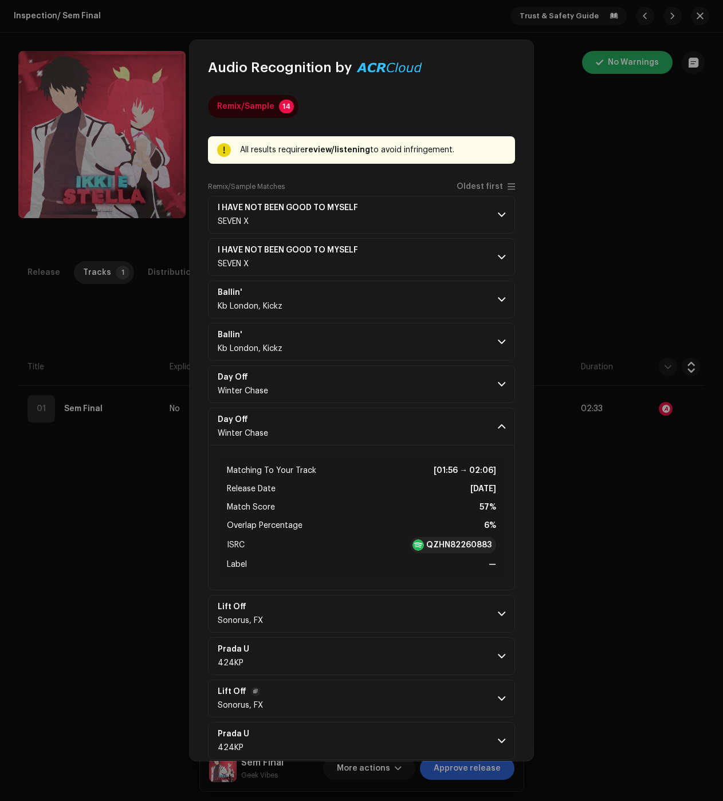
scroll to position [187, 0]
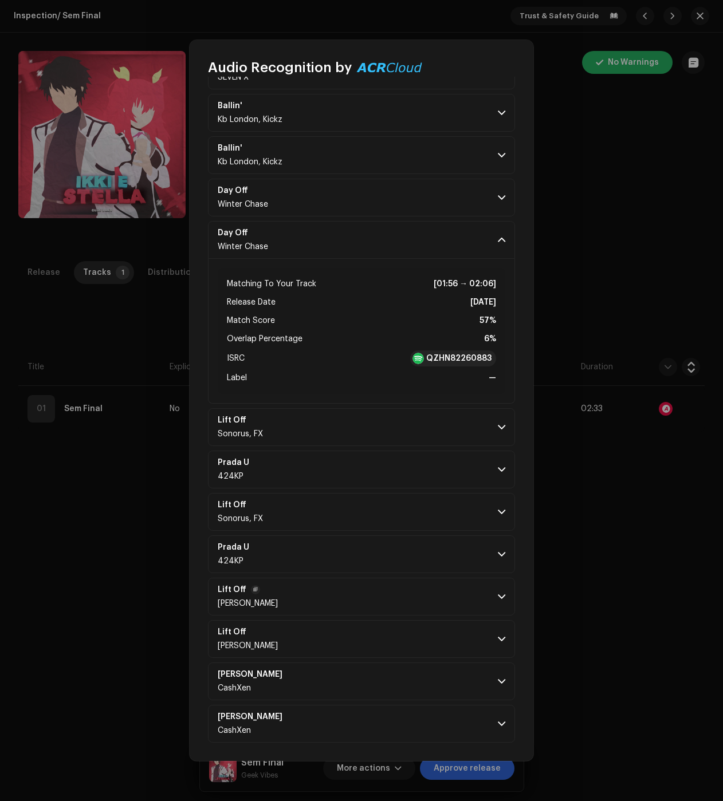
click at [470, 584] on p-accordion-header "Lift Off Eli Givens" at bounding box center [361, 597] width 307 height 38
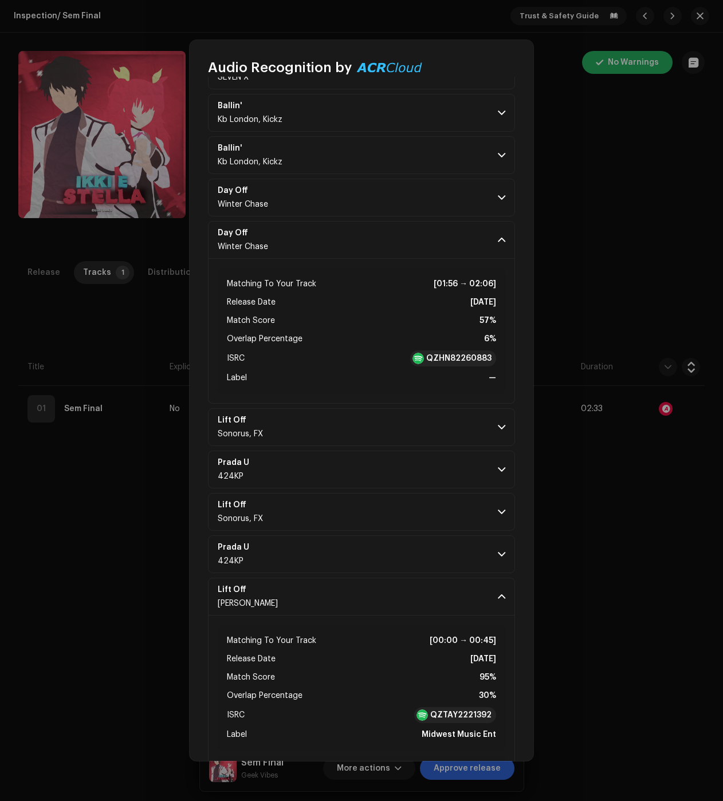
scroll to position [446, 0]
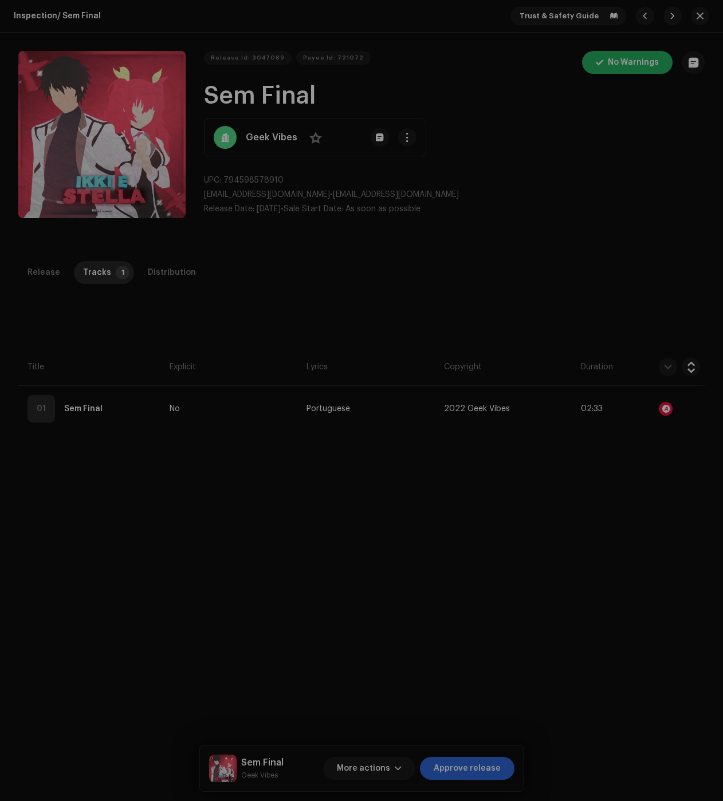
drag, startPoint x: 125, startPoint y: 300, endPoint x: 148, endPoint y: 292, distance: 24.1
click at [125, 300] on div "Audio Recognition by Remix/Sample 14 All results require review/listening to av…" at bounding box center [361, 400] width 723 height 801
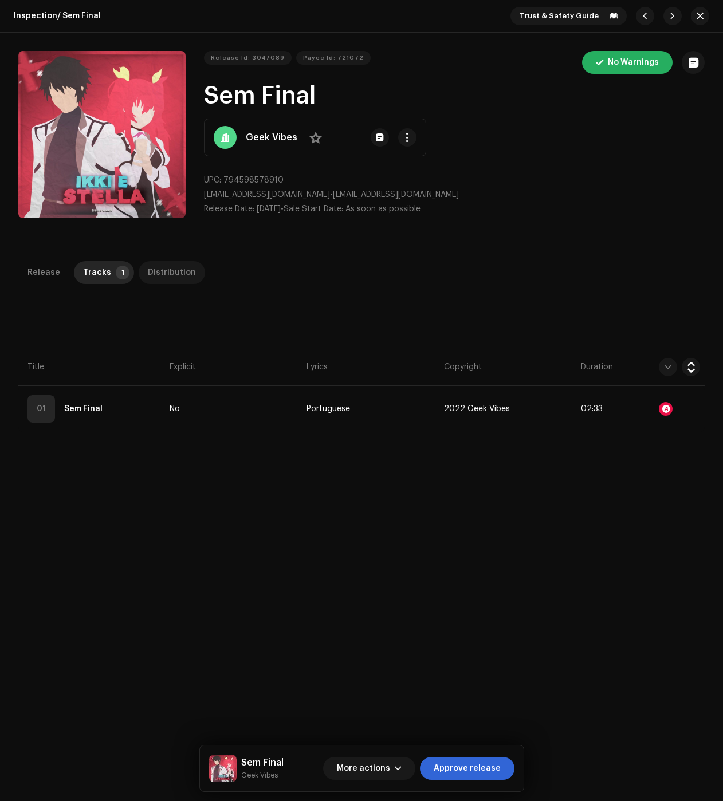
click at [188, 275] on p-tab "Distribution" at bounding box center [172, 272] width 66 height 23
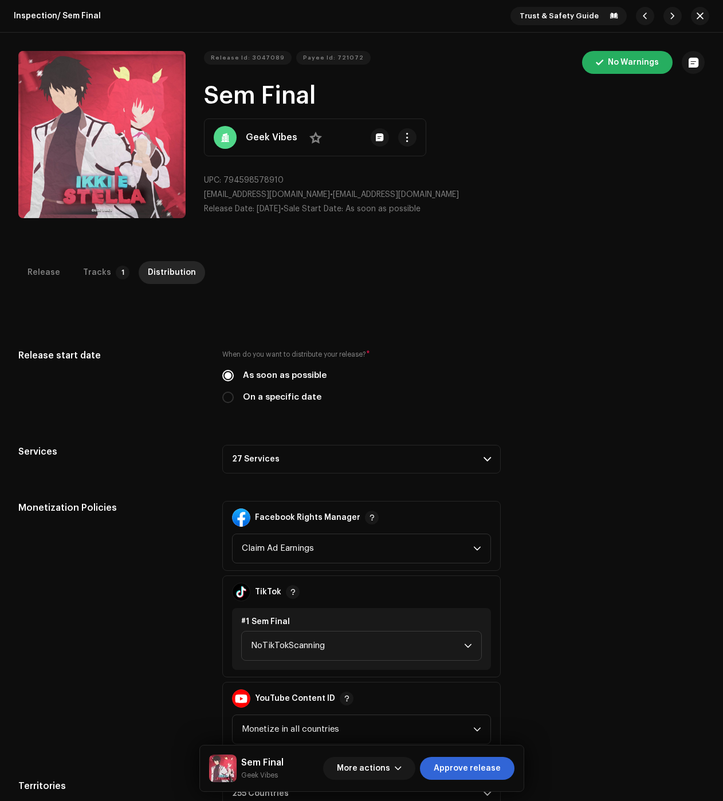
click at [345, 459] on p-accordion-header "27 Services" at bounding box center [361, 459] width 278 height 29
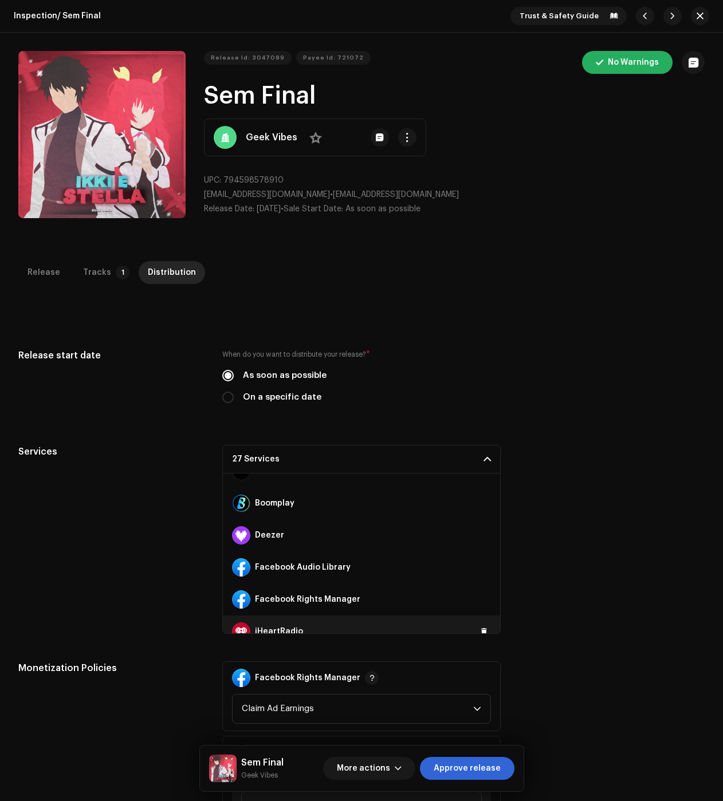
scroll to position [172, 0]
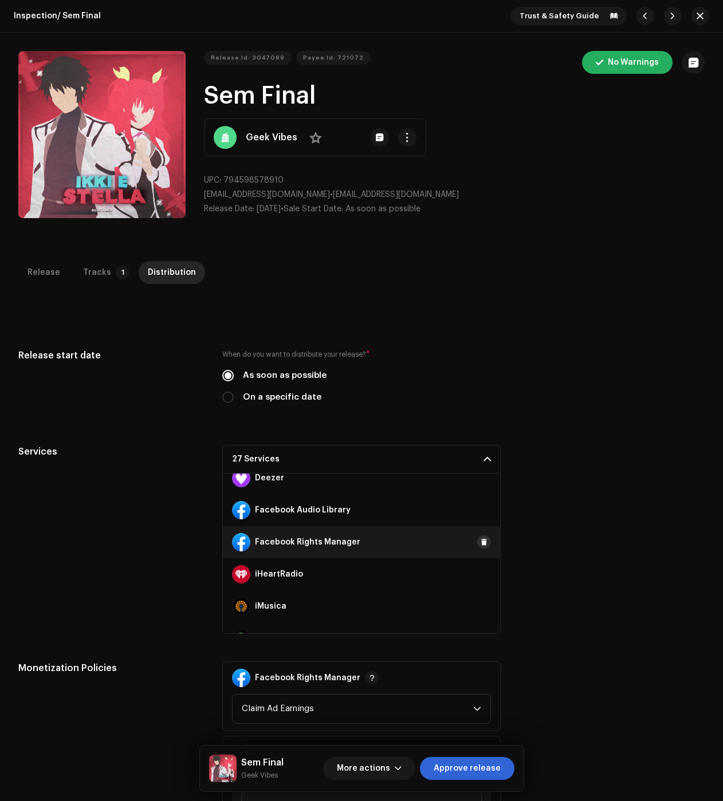
click at [481, 538] on span at bounding box center [484, 542] width 7 height 9
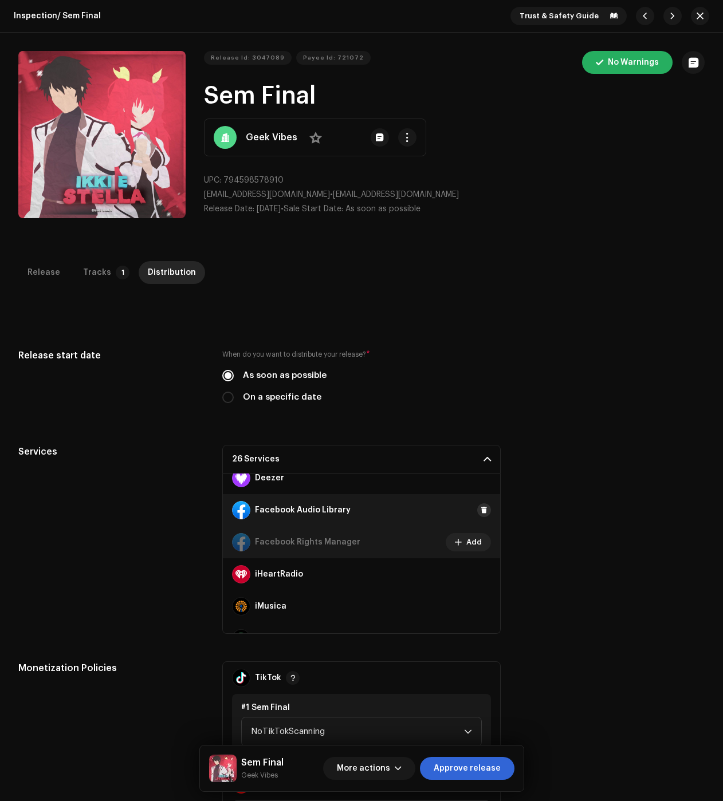
click at [477, 510] on button at bounding box center [484, 510] width 14 height 14
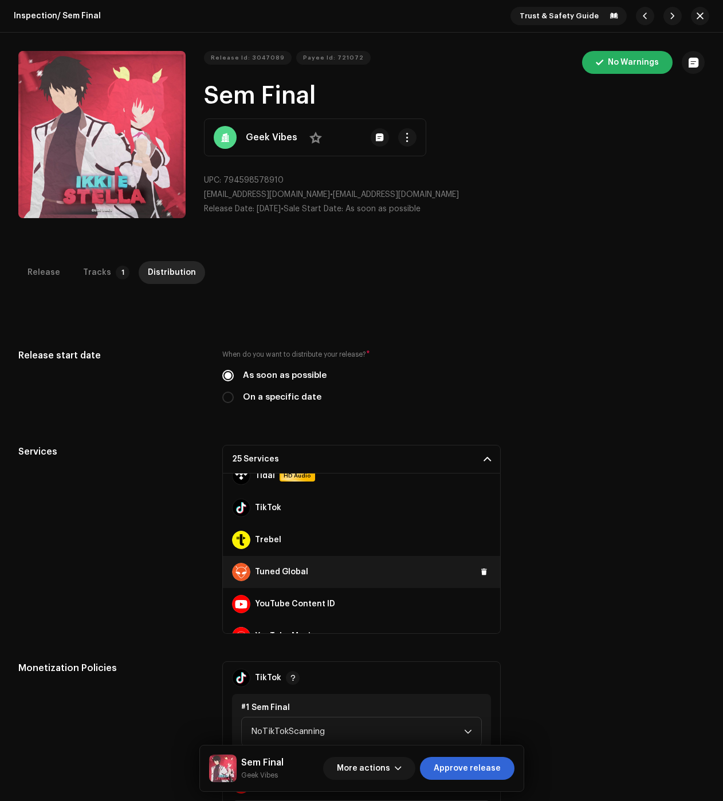
scroll to position [706, 0]
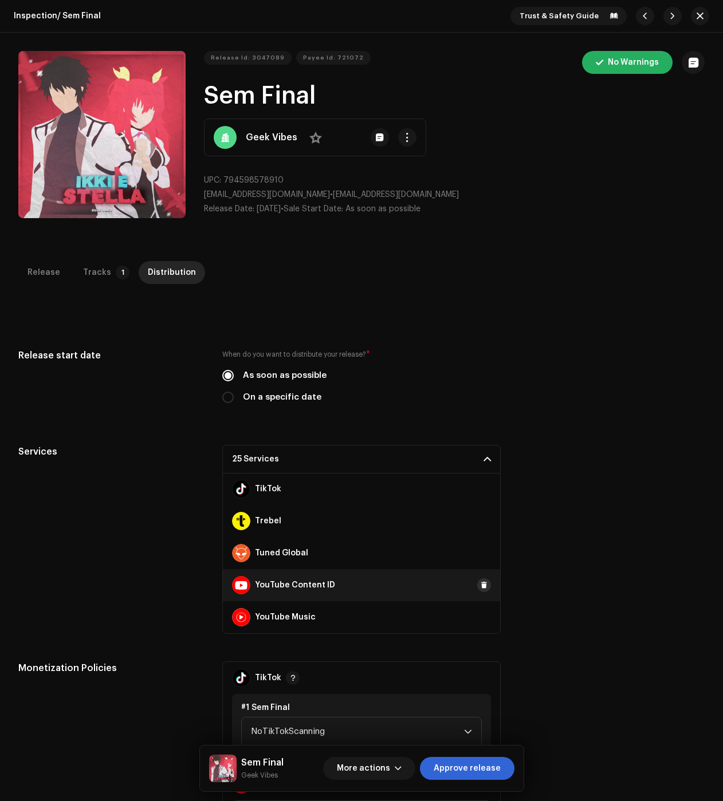
click at [481, 587] on span at bounding box center [484, 585] width 7 height 9
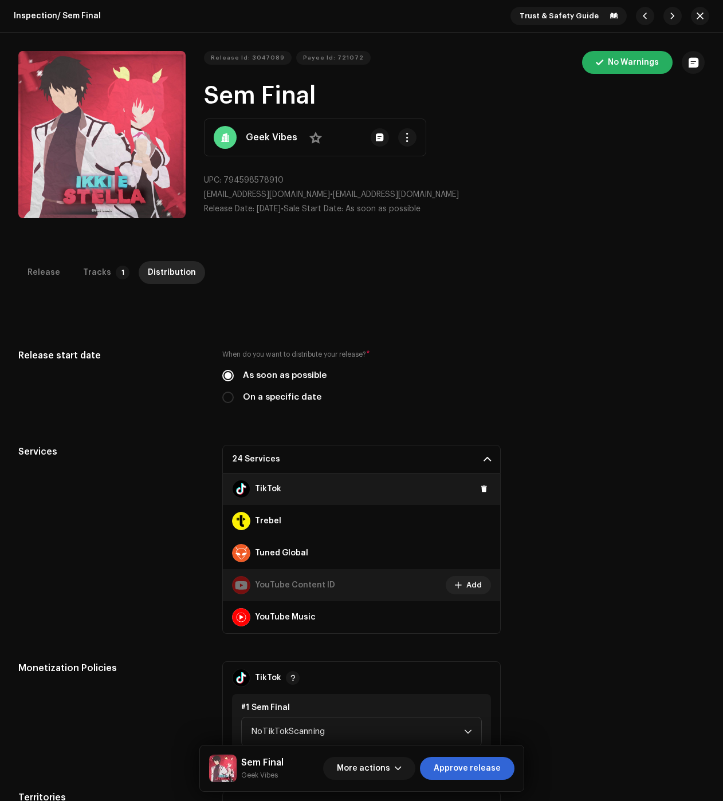
click at [477, 491] on button at bounding box center [484, 489] width 14 height 14
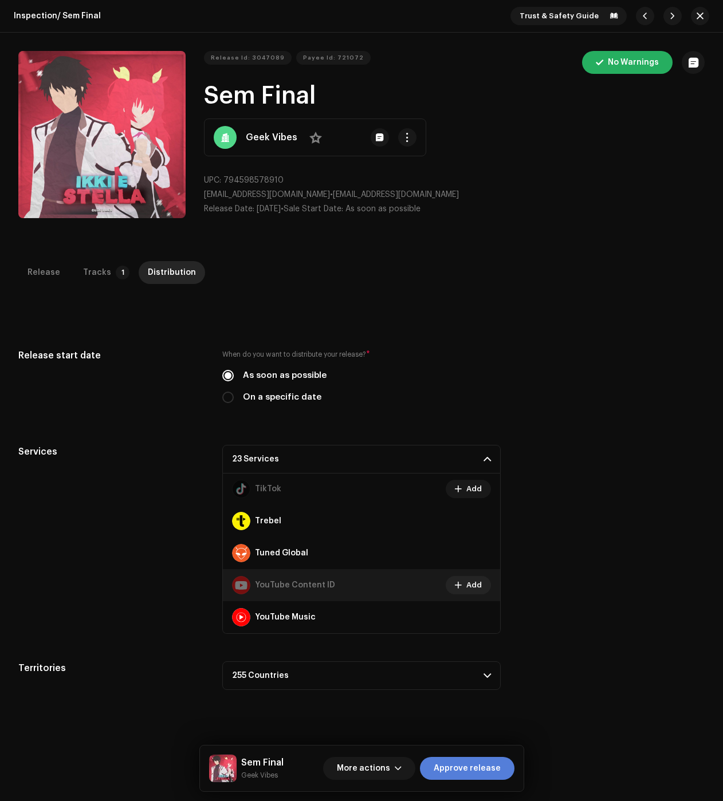
click at [489, 773] on span "Approve release" at bounding box center [467, 768] width 67 height 23
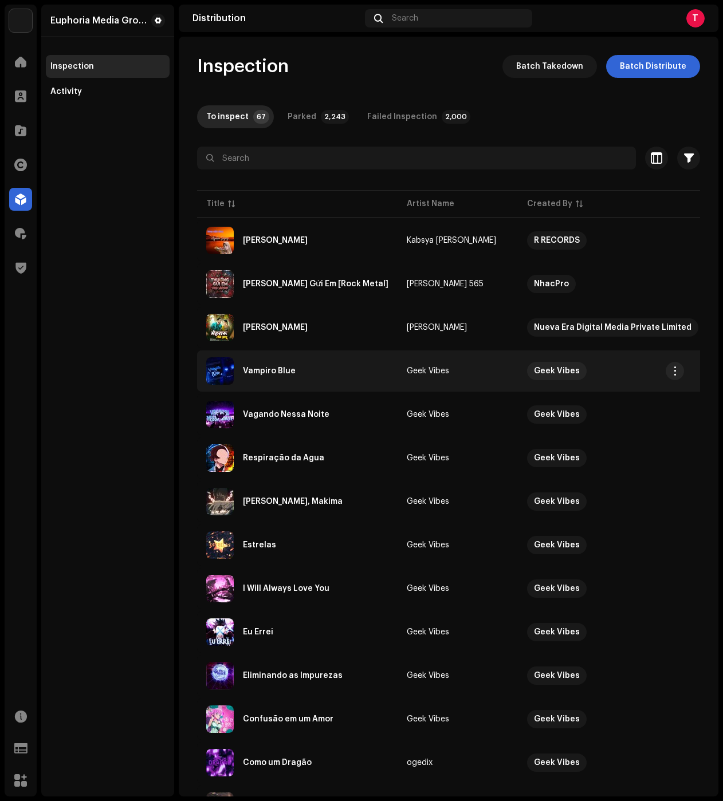
click at [305, 363] on div "Vampiro Blue" at bounding box center [297, 370] width 182 height 27
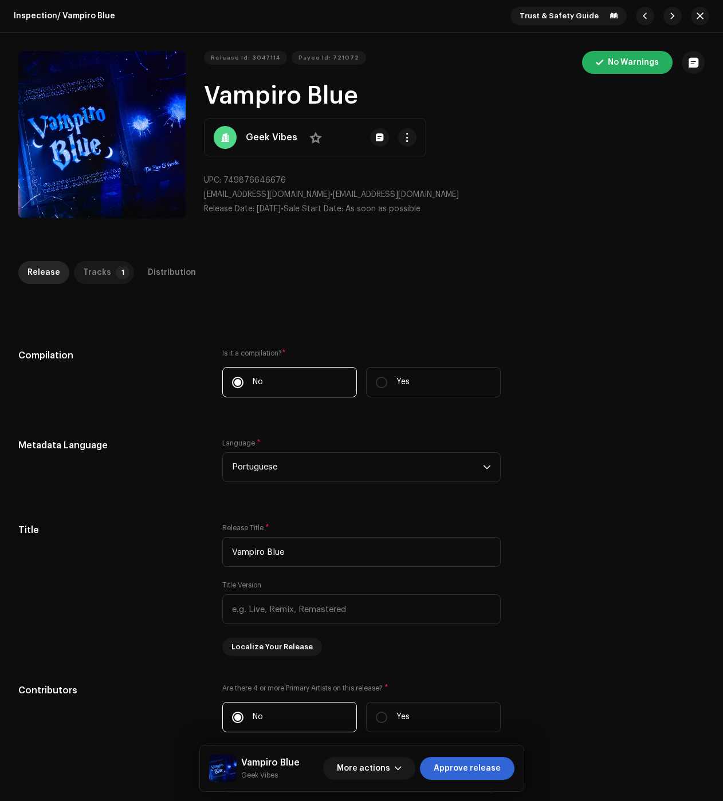
click at [109, 266] on p-tab "Tracks 1" at bounding box center [104, 272] width 60 height 23
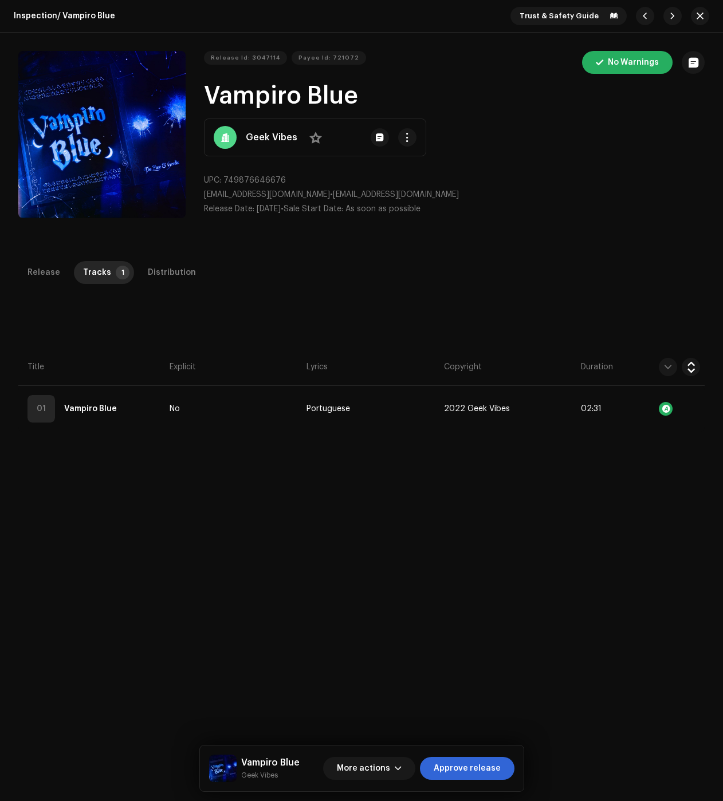
drag, startPoint x: 451, startPoint y: 762, endPoint x: 409, endPoint y: 753, distance: 43.4
click at [451, 762] on span "Approve release" at bounding box center [467, 768] width 67 height 23
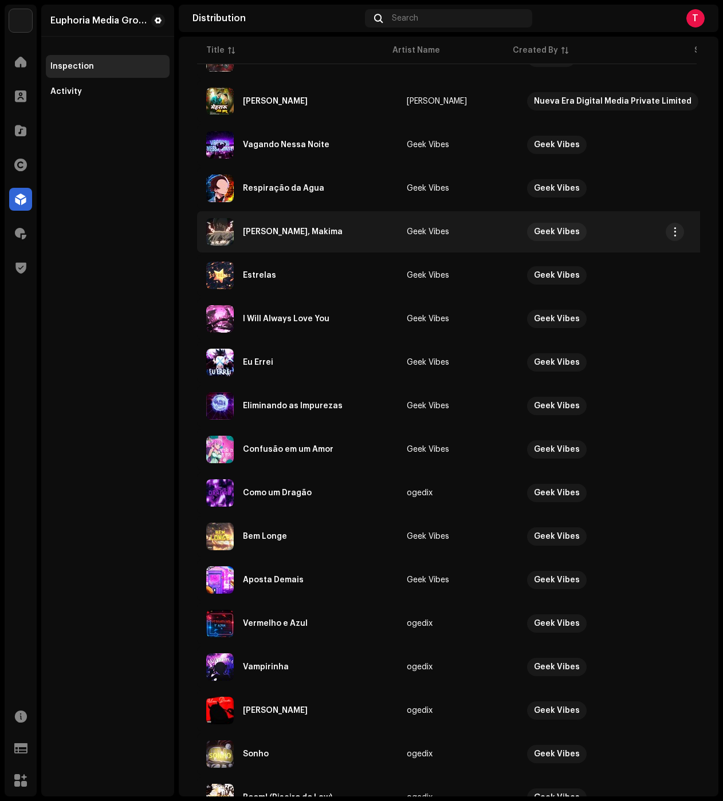
scroll to position [286, 0]
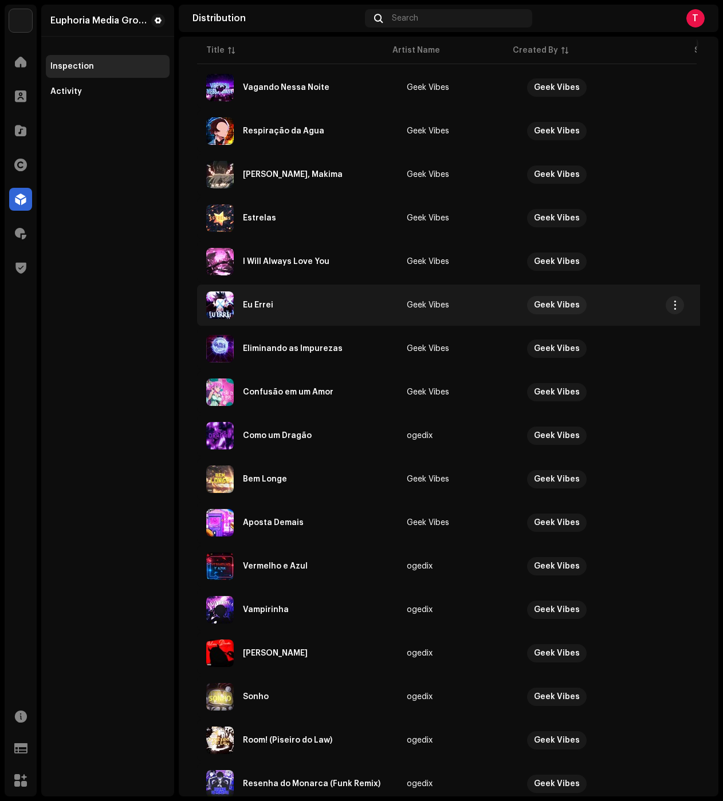
click at [292, 290] on td "Eu Errei" at bounding box center [297, 305] width 200 height 41
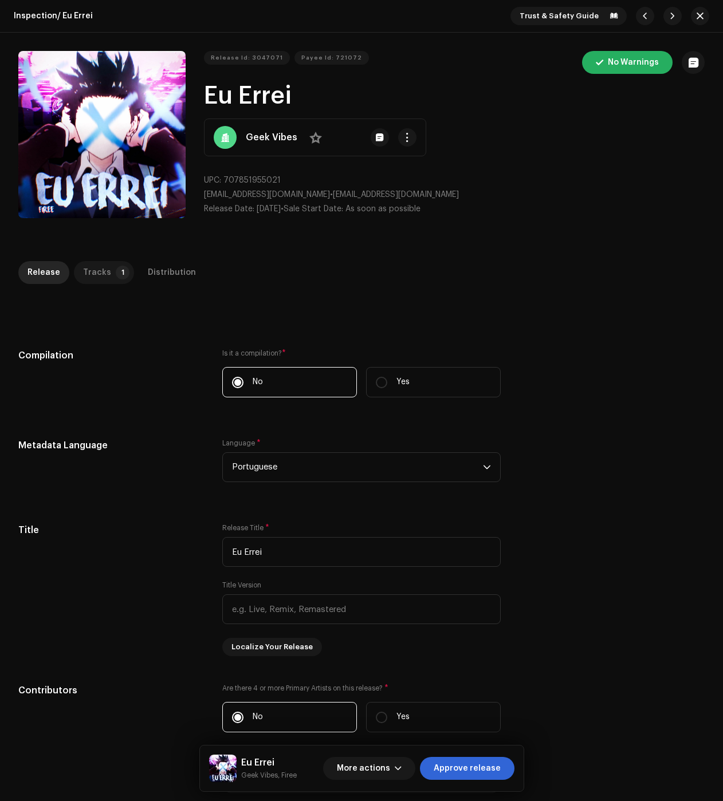
click at [101, 273] on div "Tracks" at bounding box center [97, 272] width 28 height 23
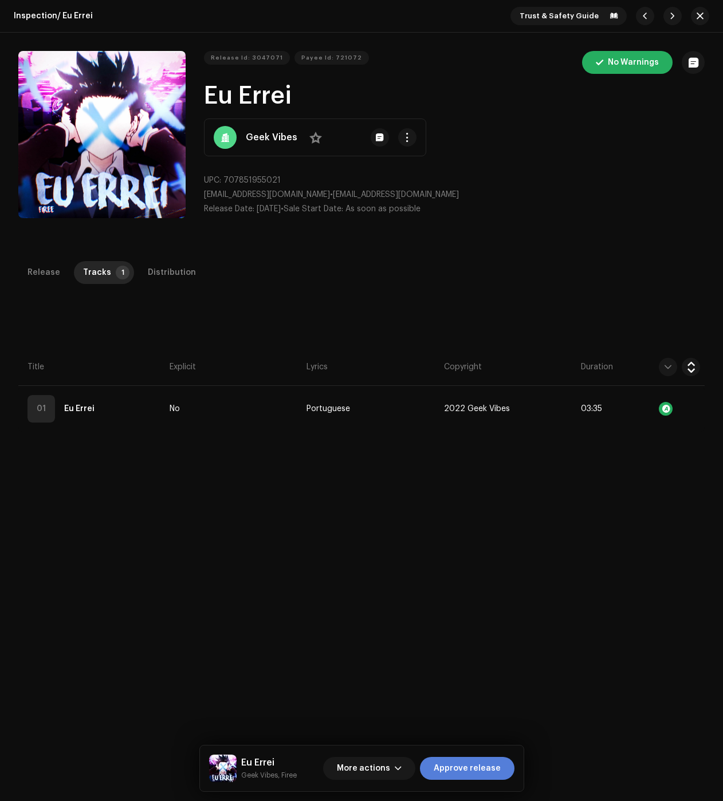
click at [482, 766] on span "Approve release" at bounding box center [467, 768] width 67 height 23
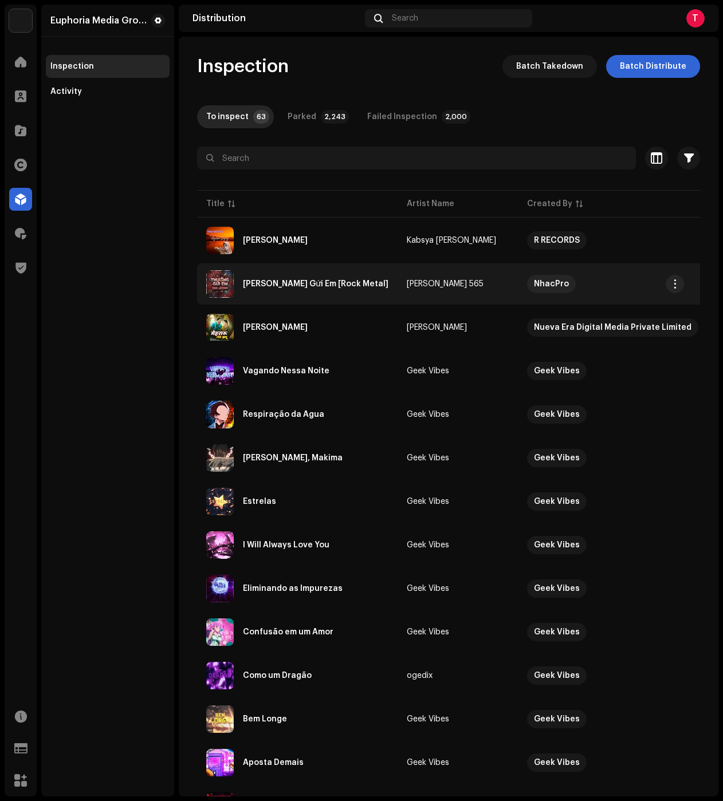
scroll to position [172, 0]
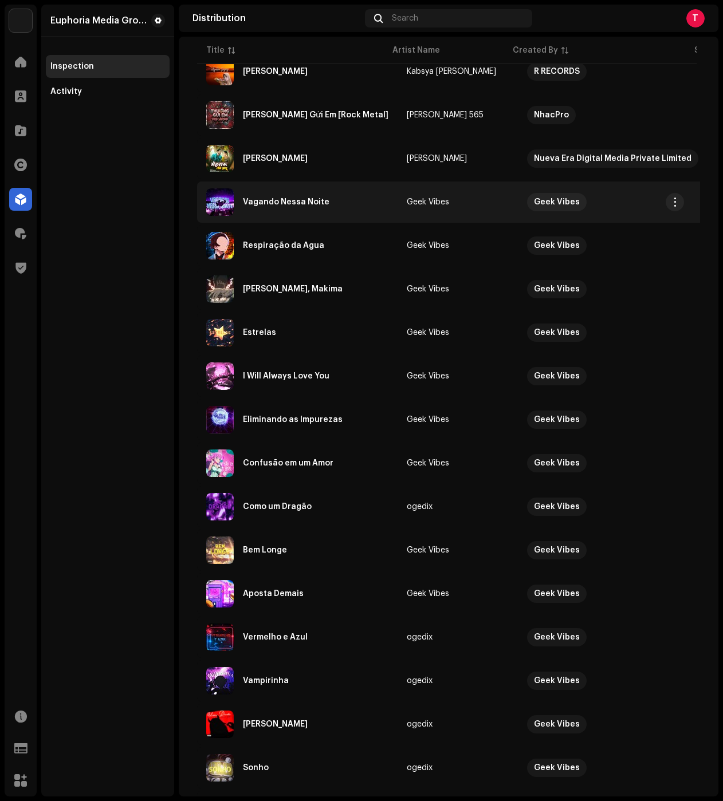
click at [297, 209] on div "Vagando Nessa Noite" at bounding box center [297, 201] width 182 height 27
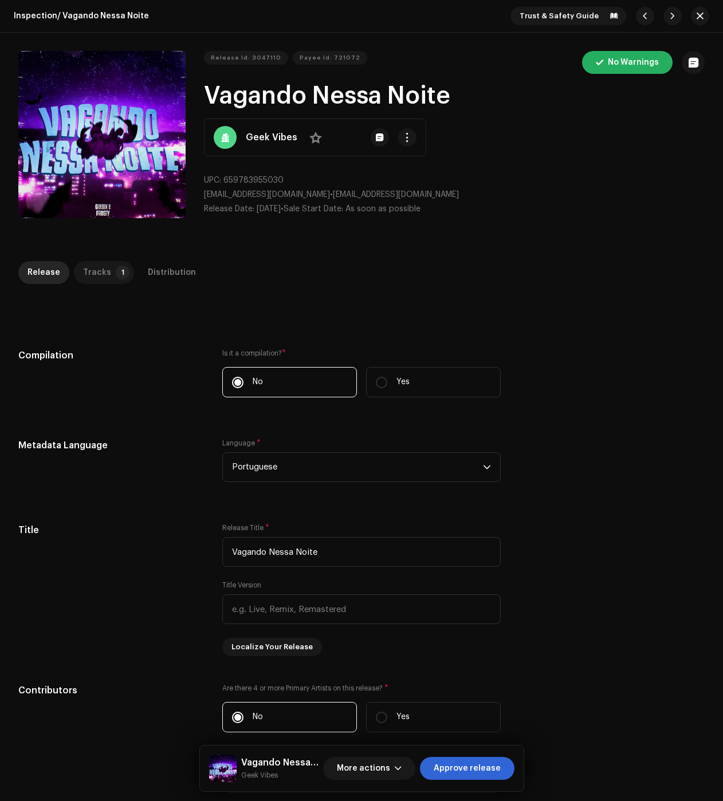
click at [91, 267] on div "Tracks" at bounding box center [97, 272] width 28 height 23
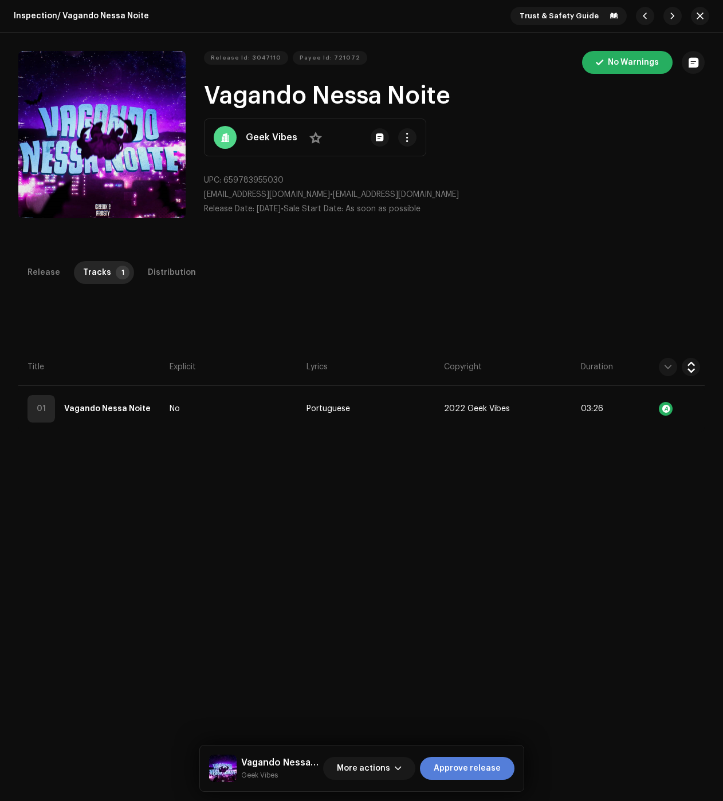
click at [469, 764] on span "Approve release" at bounding box center [467, 768] width 67 height 23
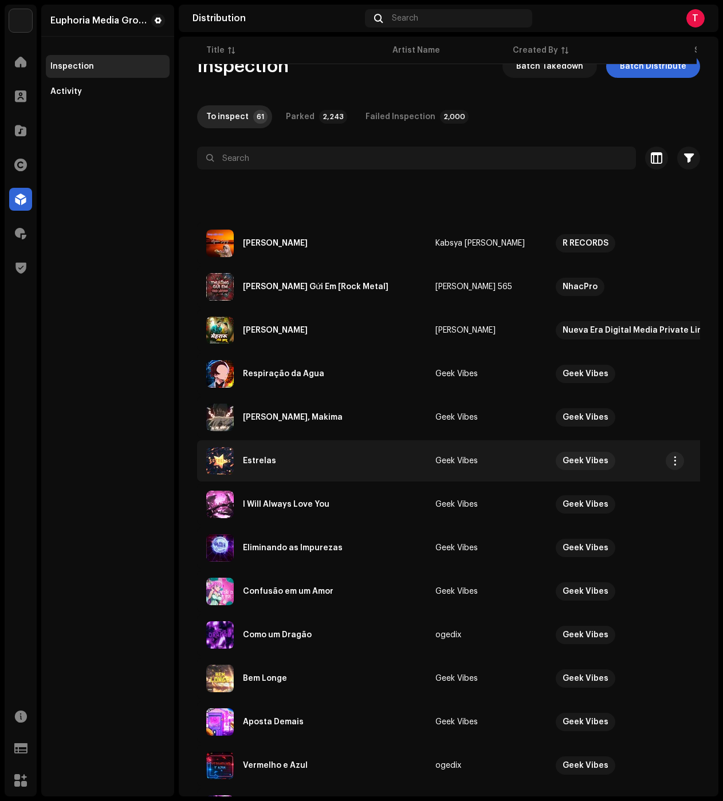
scroll to position [344, 0]
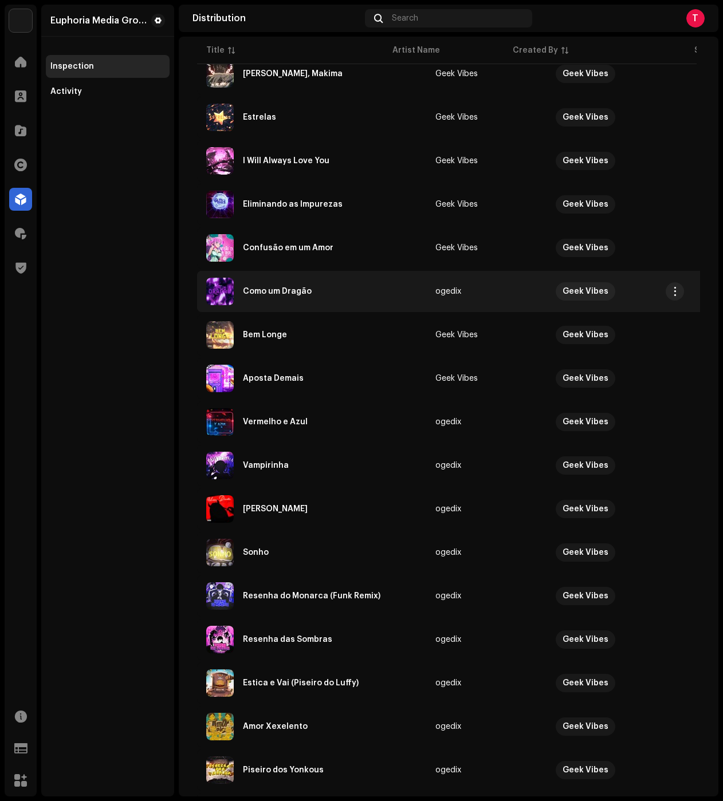
click at [312, 288] on div "Como um Dragão" at bounding box center [311, 291] width 211 height 27
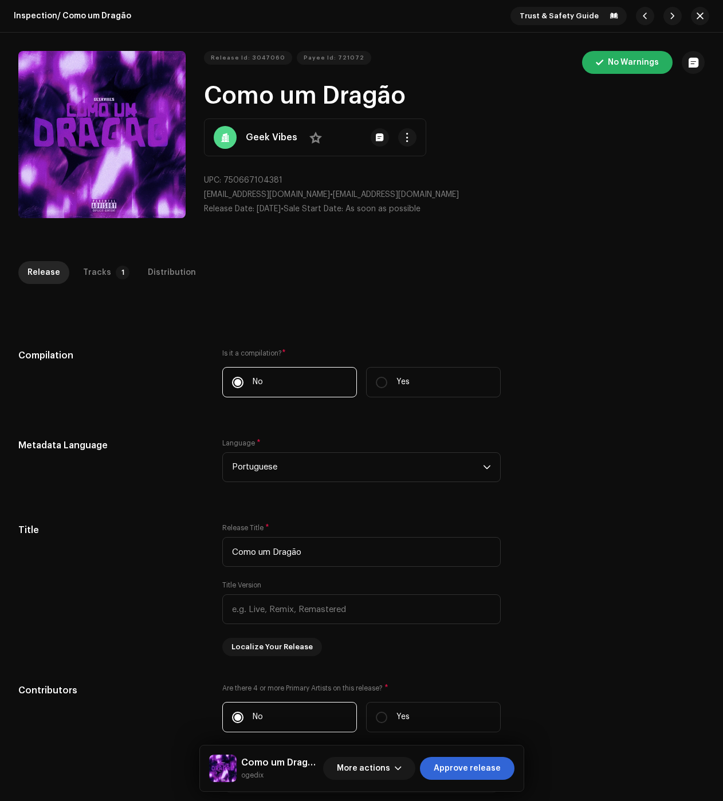
click at [118, 261] on div "Inspection / Como um Dragão Trust & Safety Guide Release Id: 3047060 Payee Id: …" at bounding box center [361, 400] width 723 height 801
click at [99, 267] on div "Tracks" at bounding box center [97, 272] width 28 height 23
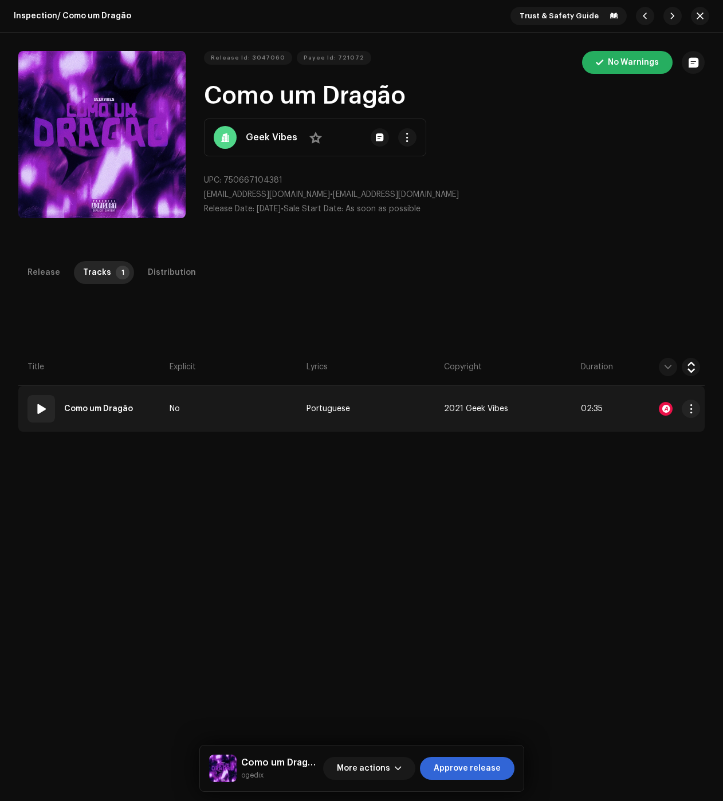
click at [662, 400] on div at bounding box center [668, 408] width 64 height 23
click at [662, 404] on div at bounding box center [666, 409] width 14 height 14
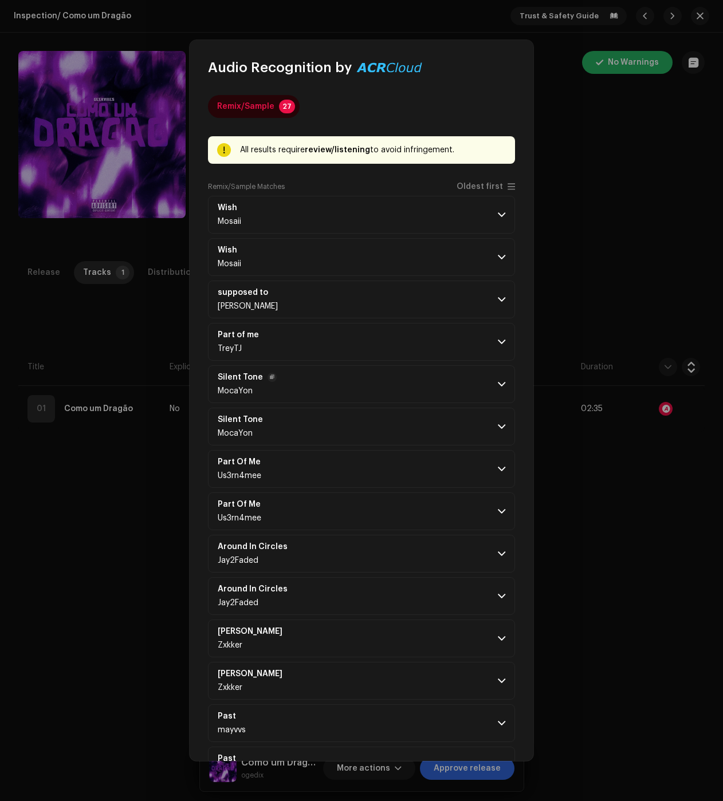
click at [345, 386] on p-accordion-header "Silent Tone MocaYon" at bounding box center [361, 384] width 307 height 38
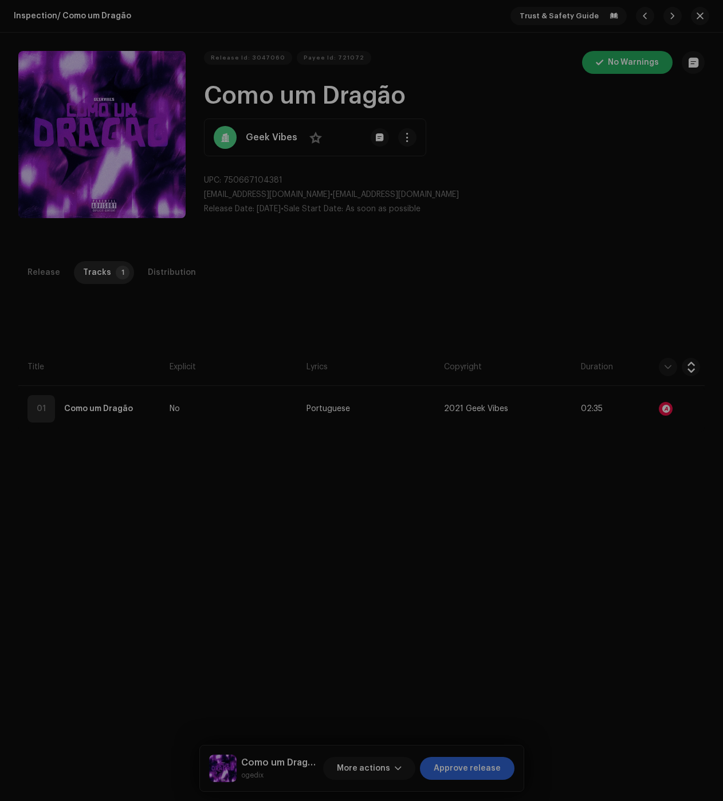
click at [86, 251] on div "Audio Recognition by Remix/Sample 27 All results require review/listening to av…" at bounding box center [361, 400] width 723 height 801
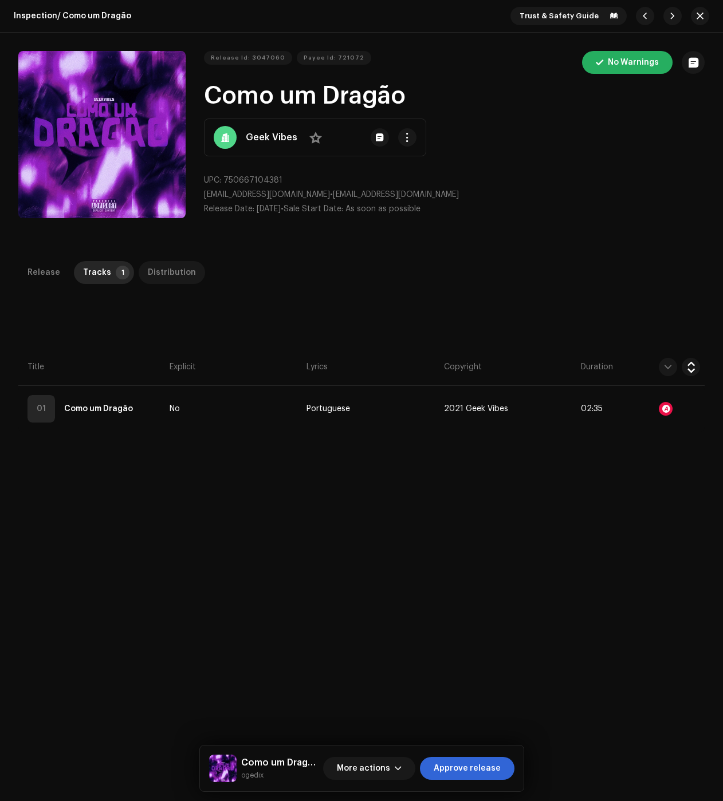
click at [153, 265] on div "Distribution" at bounding box center [172, 272] width 48 height 23
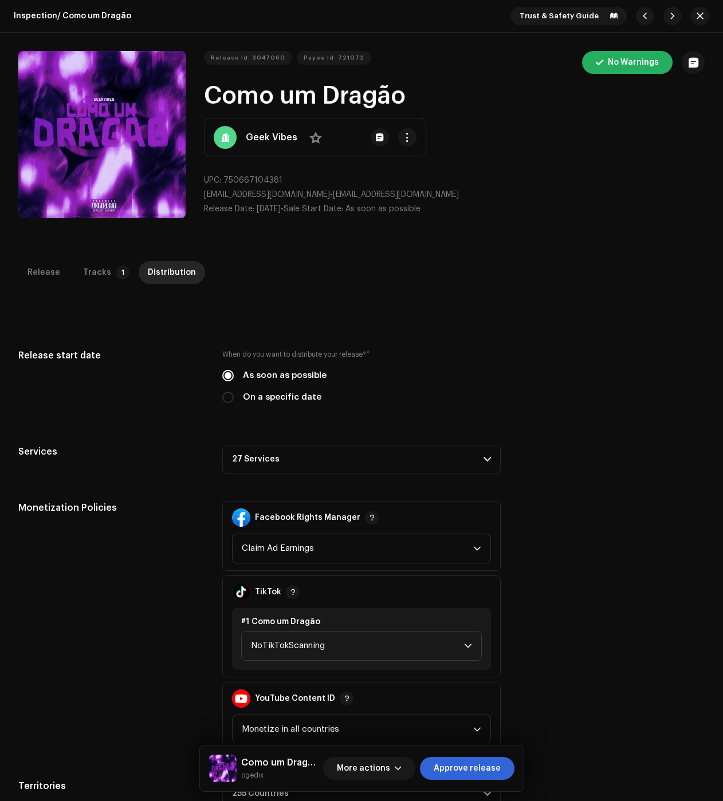
click at [323, 463] on p-accordion-header "27 Services" at bounding box center [361, 459] width 278 height 29
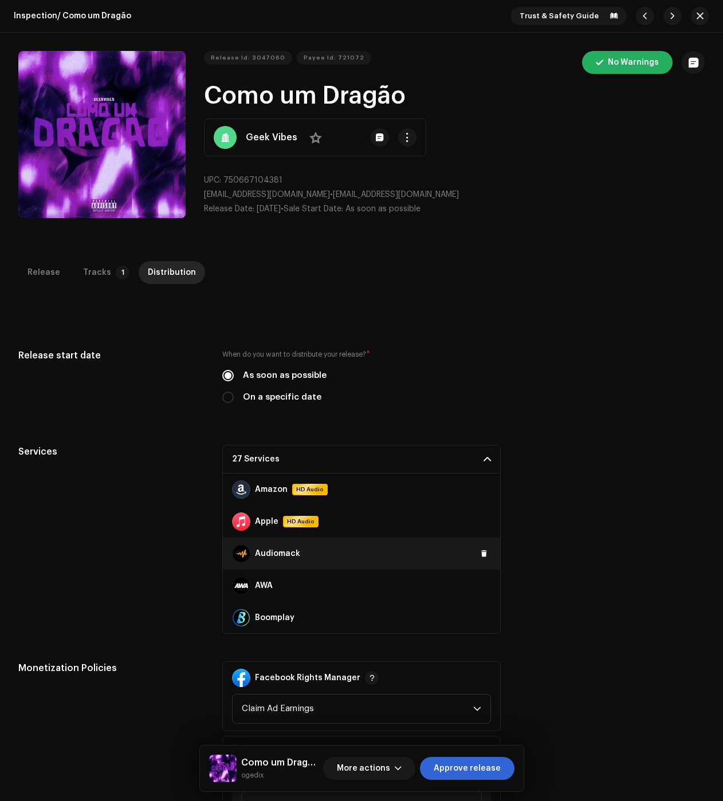
scroll to position [115, 0]
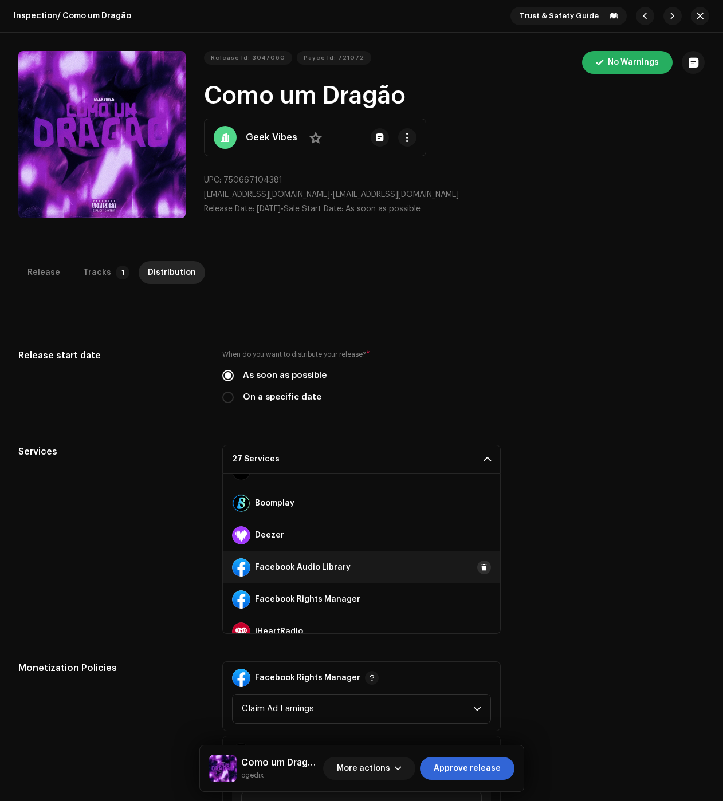
click at [481, 570] on span at bounding box center [484, 567] width 7 height 9
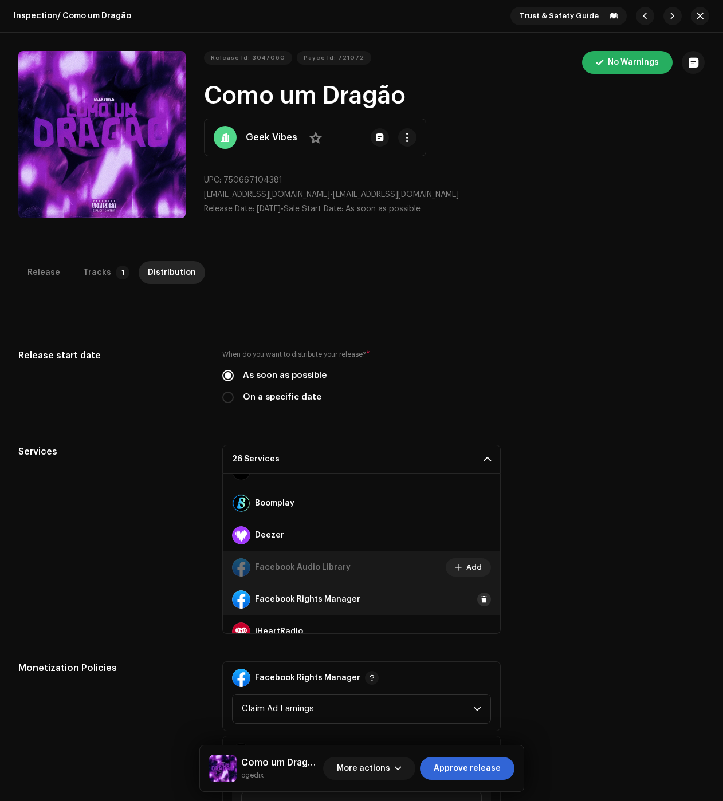
click at [481, 595] on span at bounding box center [484, 599] width 7 height 9
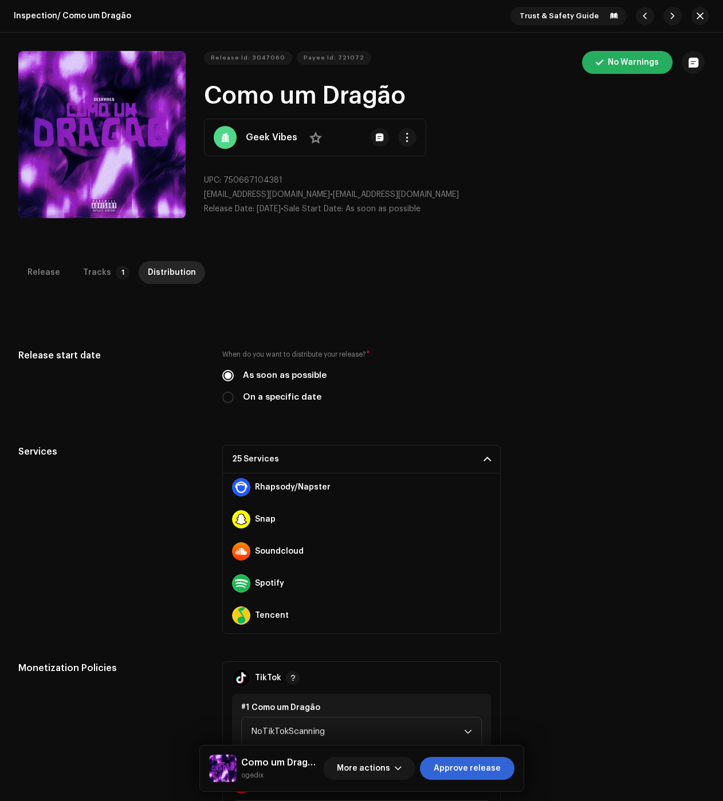
scroll to position [706, 0]
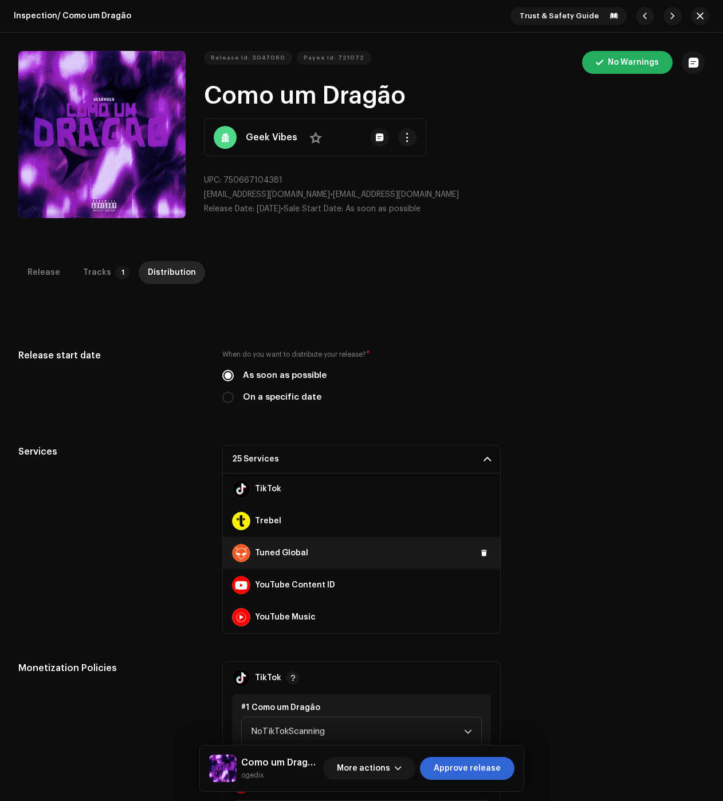
drag, startPoint x: 482, startPoint y: 584, endPoint x: 477, endPoint y: 541, distance: 43.2
click at [0, 0] on button at bounding box center [0, 0] width 0 height 0
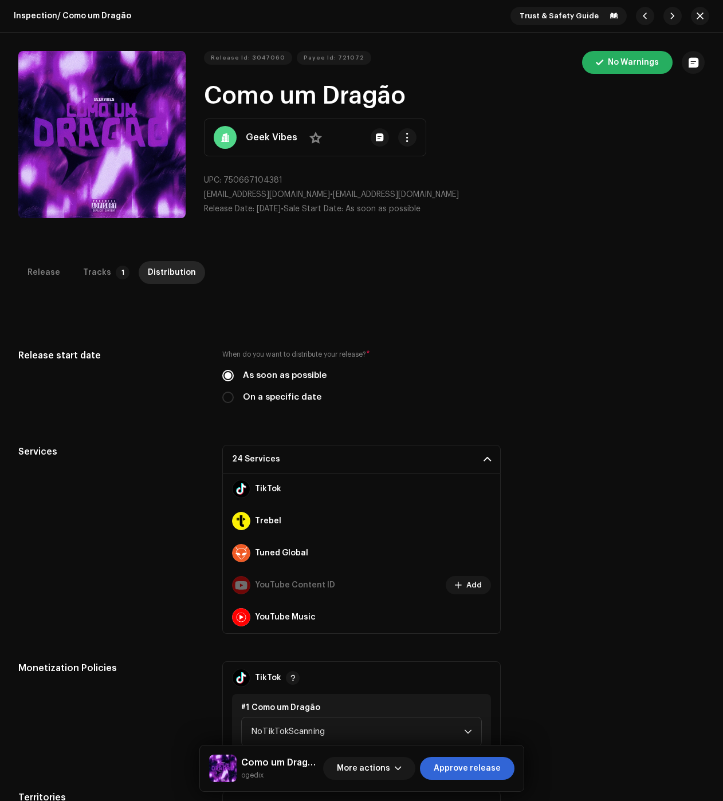
drag, startPoint x: 478, startPoint y: 491, endPoint x: 403, endPoint y: 465, distance: 79.3
click at [0, 0] on span at bounding box center [0, 0] width 0 height 0
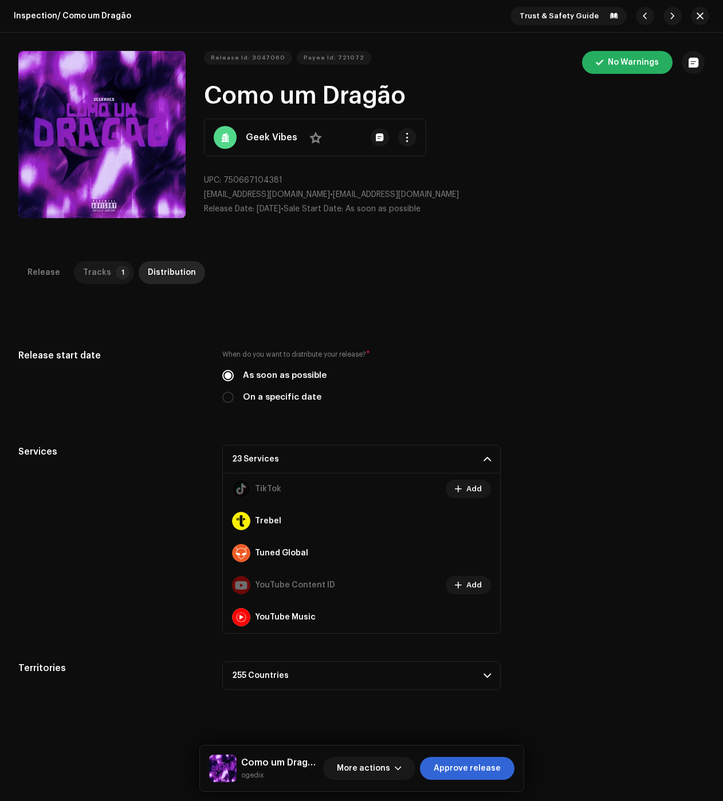
click at [94, 268] on div "Tracks" at bounding box center [97, 272] width 28 height 23
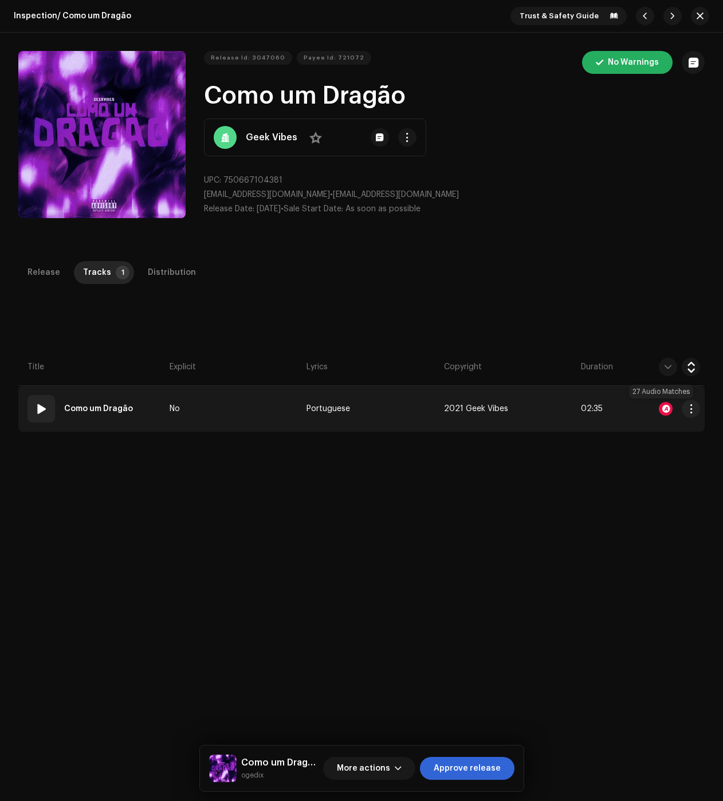
click at [662, 403] on div at bounding box center [666, 409] width 14 height 14
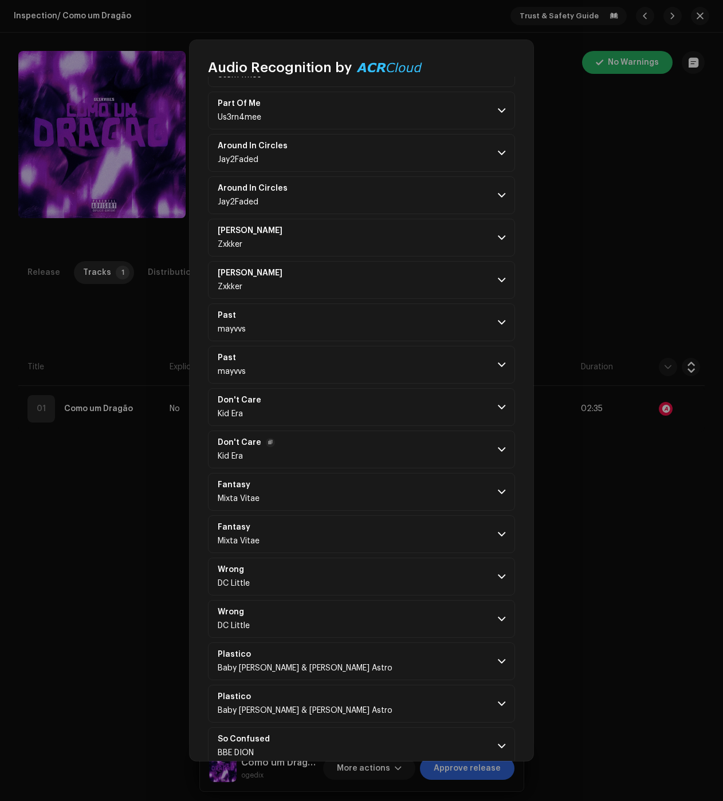
click at [427, 463] on p-accordion-header "Don't Care Kid Era" at bounding box center [361, 450] width 307 height 38
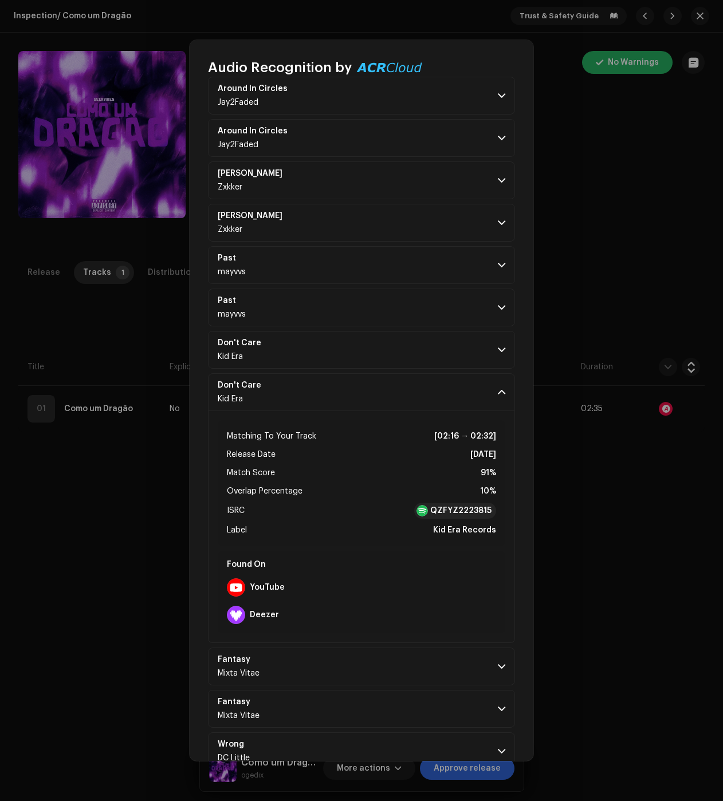
scroll to position [825, 0]
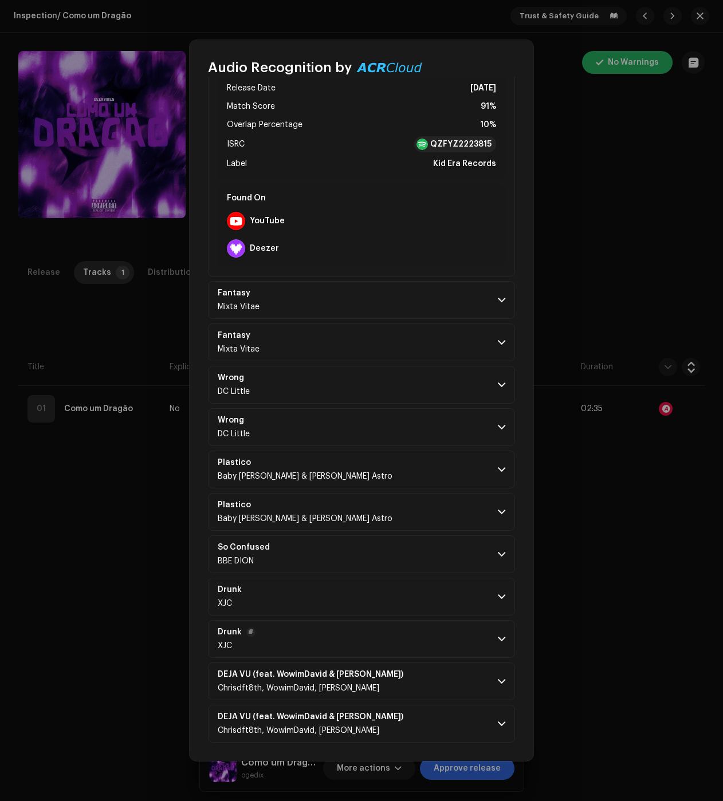
click at [466, 641] on p-accordion-header "Drunk XJC" at bounding box center [361, 639] width 307 height 38
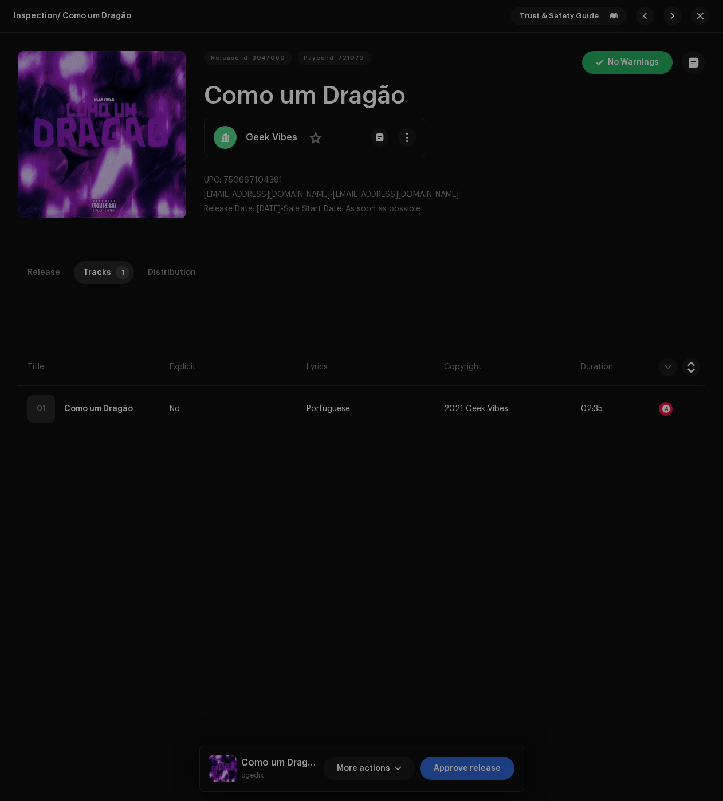
scroll to position [5084, 0]
click at [622, 724] on div "Audio Recognition by Remix/Sample 27 All results require review/listening to av…" at bounding box center [361, 400] width 723 height 801
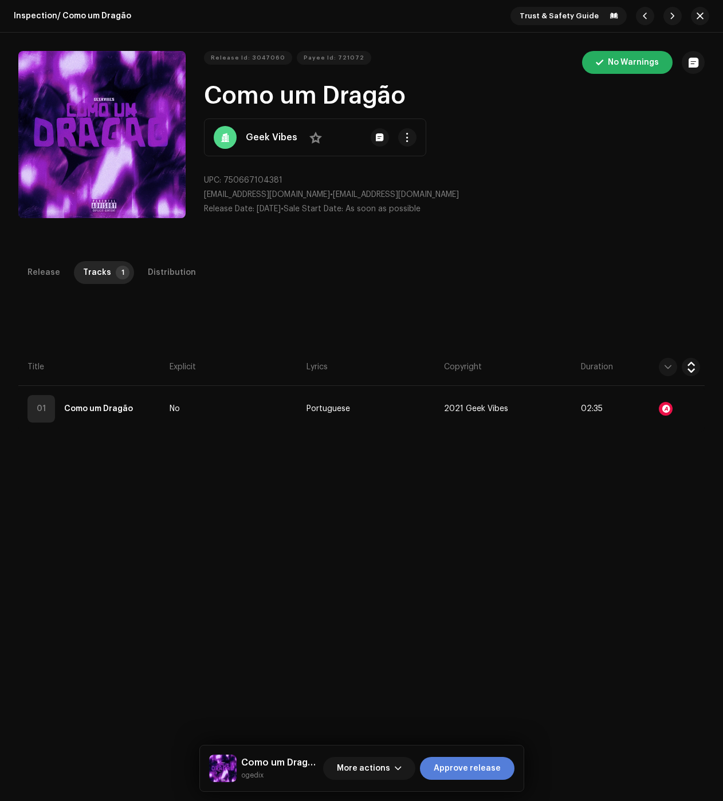
click at [464, 778] on span "Approve release" at bounding box center [467, 768] width 67 height 23
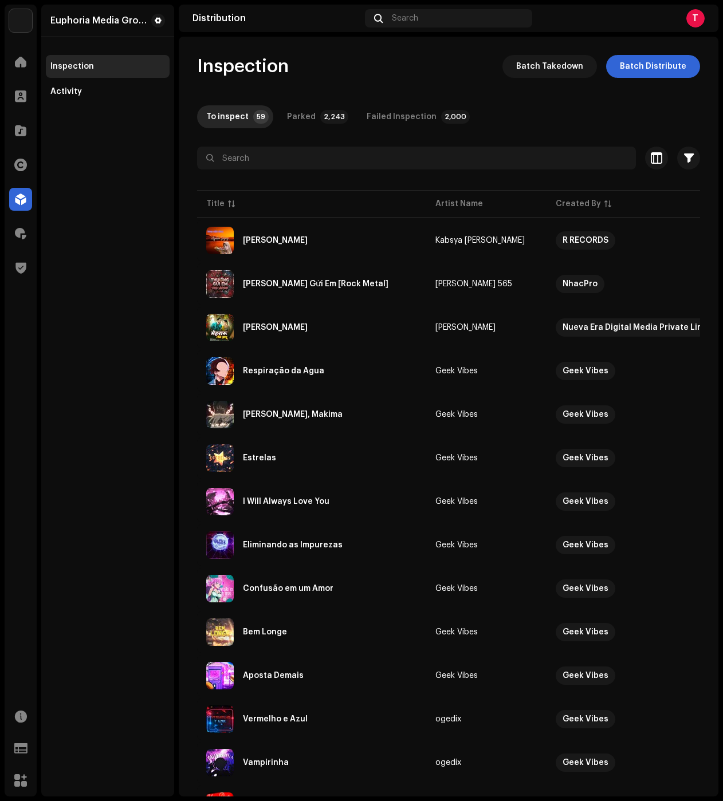
scroll to position [172, 0]
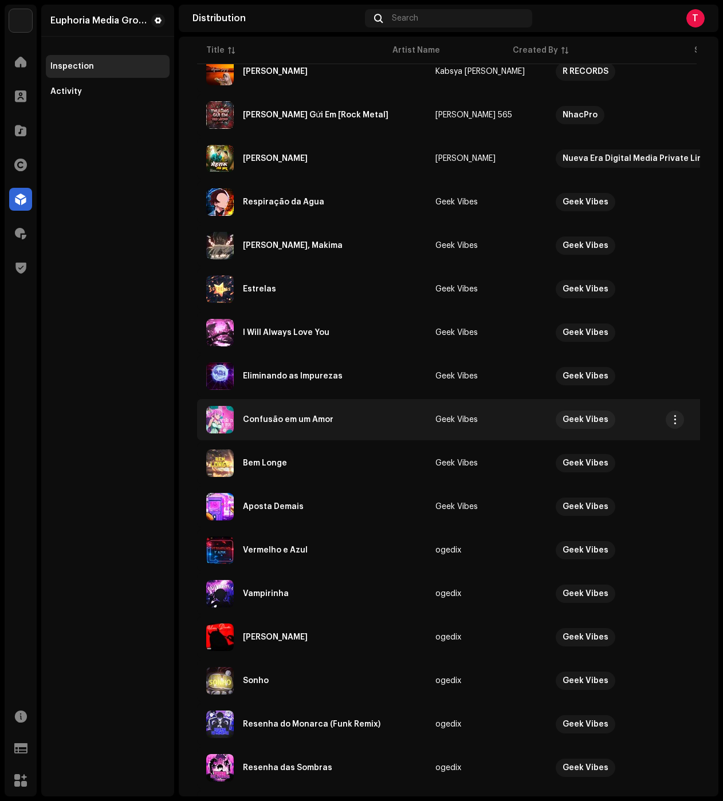
click at [305, 411] on div "Confusão em um Amor" at bounding box center [311, 419] width 211 height 27
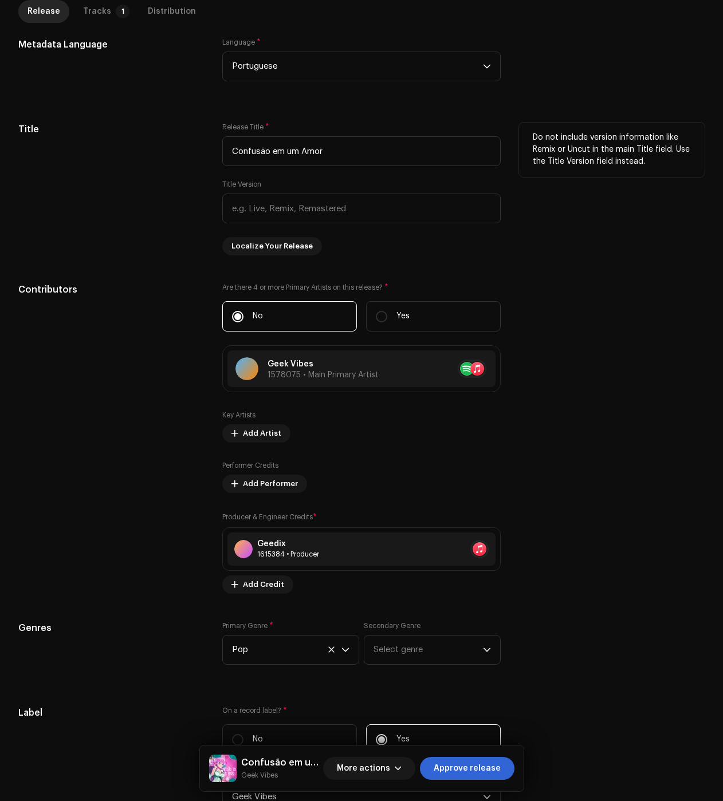
scroll to position [57, 0]
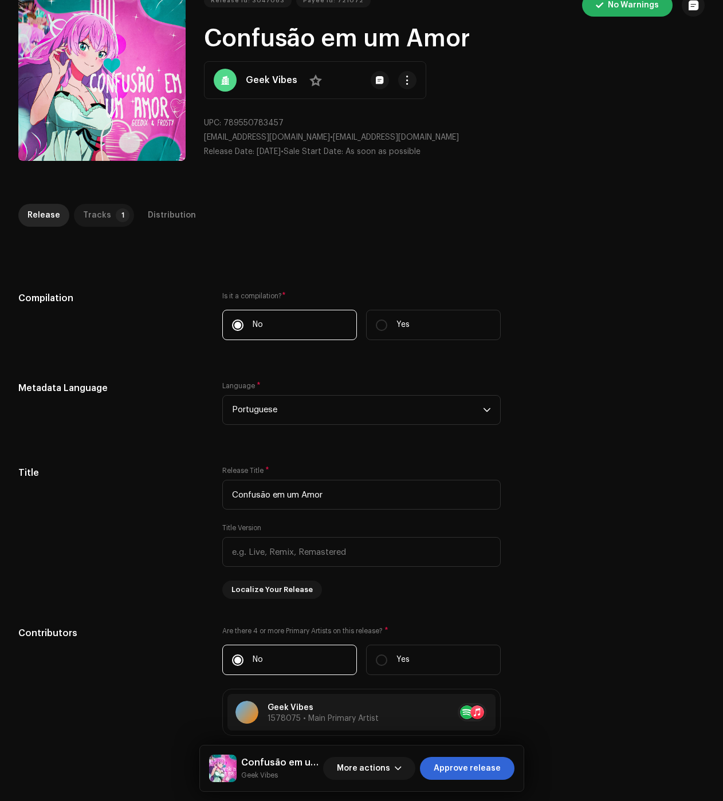
click at [90, 216] on div "Tracks" at bounding box center [97, 215] width 28 height 23
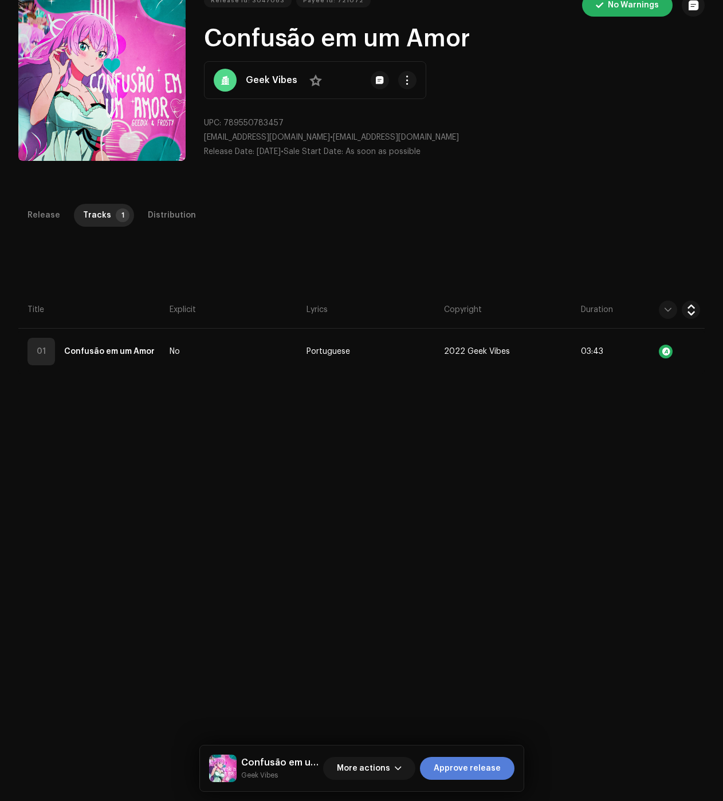
click at [486, 760] on span "Approve release" at bounding box center [467, 768] width 67 height 23
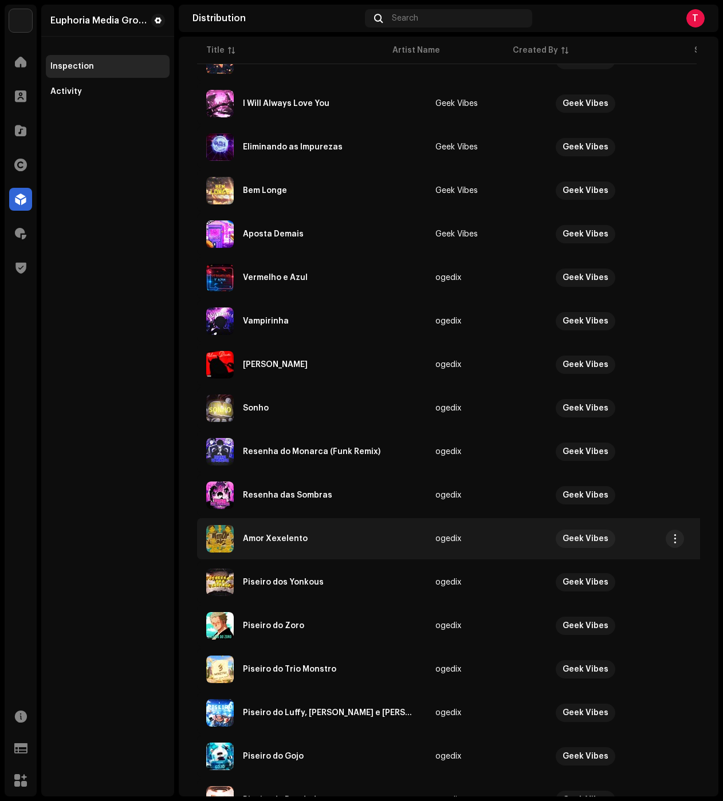
scroll to position [503, 0]
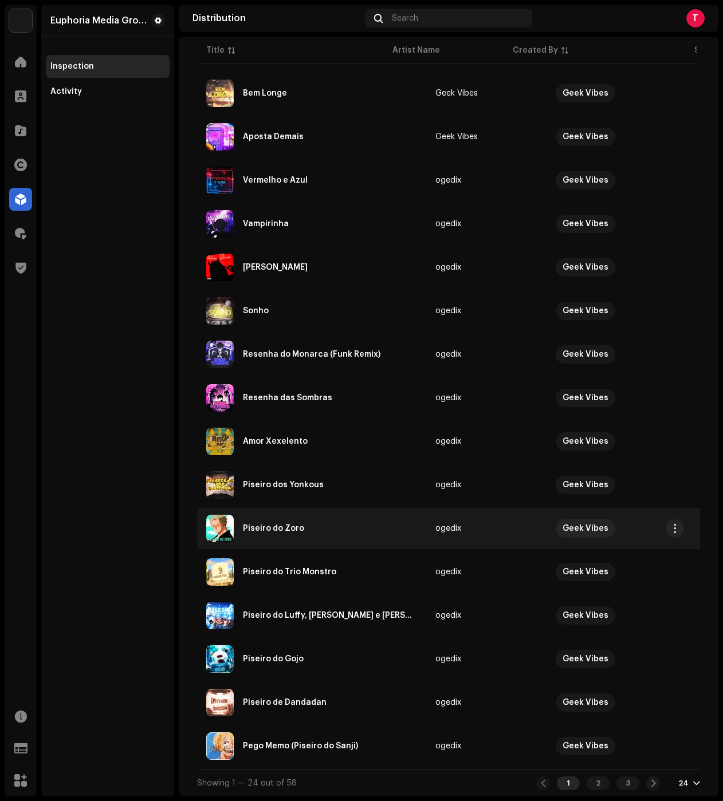
click at [281, 529] on div "Piseiro do Zoro" at bounding box center [311, 528] width 211 height 27
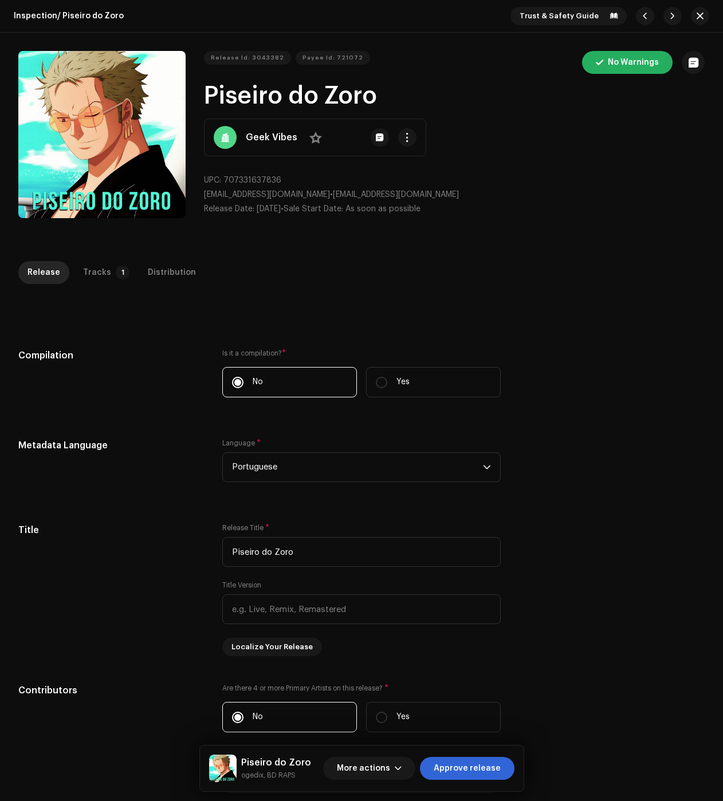
scroll to position [57, 0]
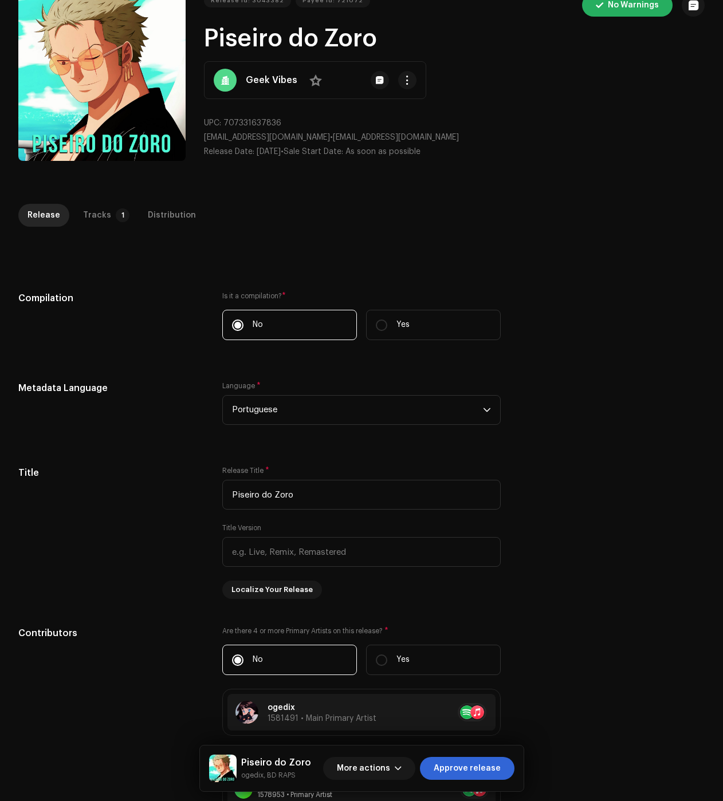
click at [93, 227] on div "Release Tracks 1 Distribution" at bounding box center [361, 220] width 686 height 33
click at [90, 216] on div "Tracks" at bounding box center [97, 215] width 28 height 23
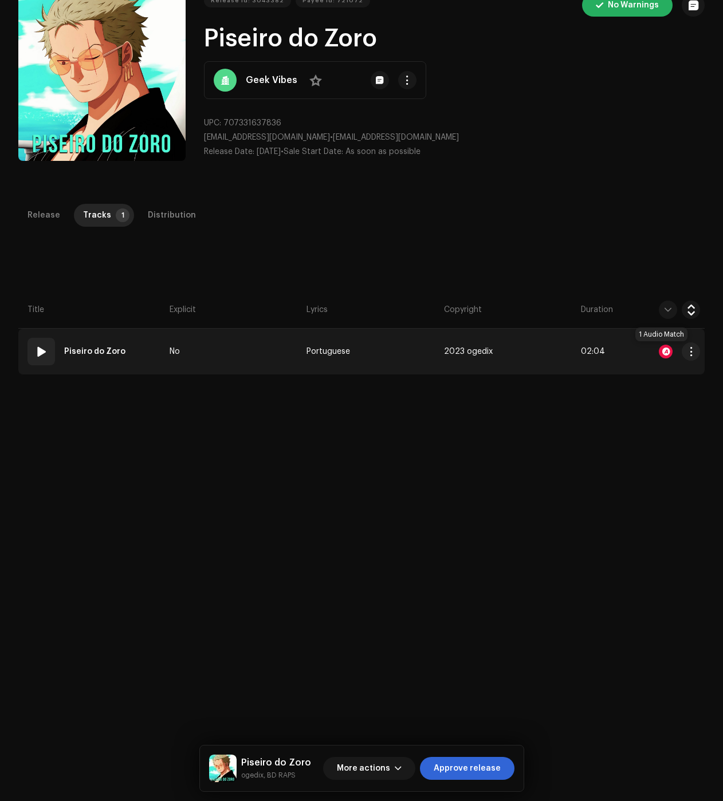
click at [661, 353] on div at bounding box center [666, 352] width 14 height 14
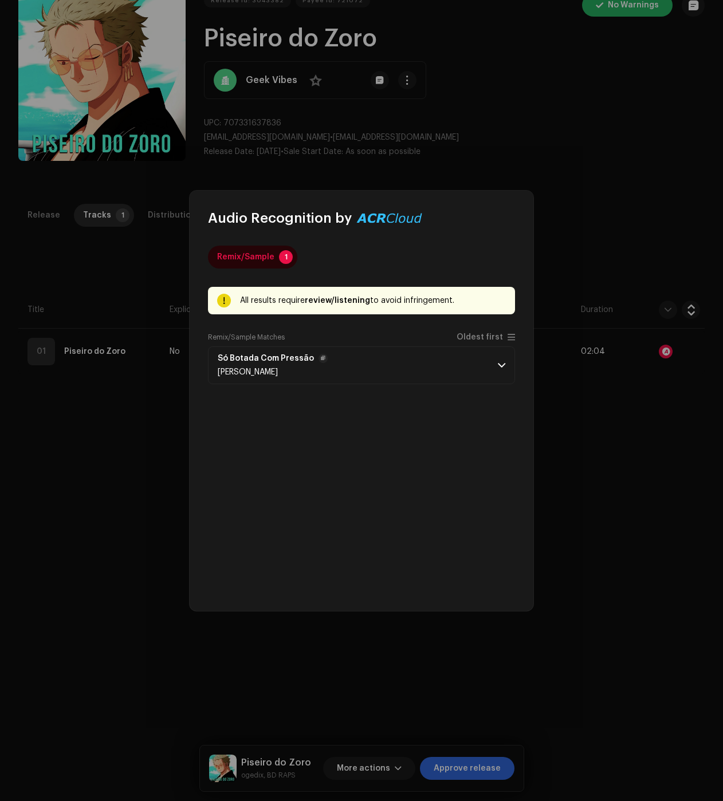
click at [420, 359] on p-accordion-header "Só Botada Com Pressão Samuel Vaqueiro" at bounding box center [361, 365] width 307 height 38
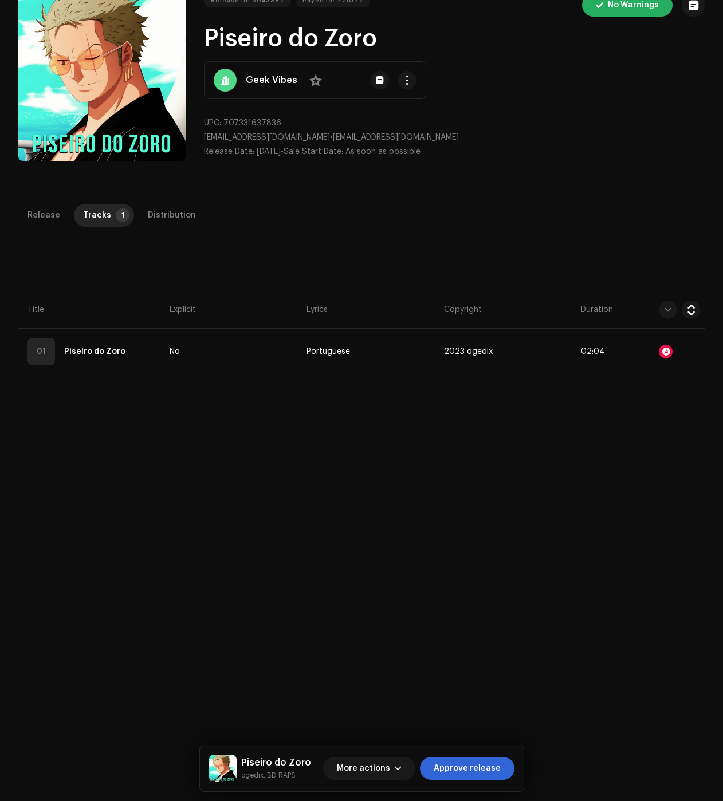
click at [608, 515] on div "Audio Recognition by Remix/Sample 1 All results require review/listening to avo…" at bounding box center [361, 400] width 723 height 801
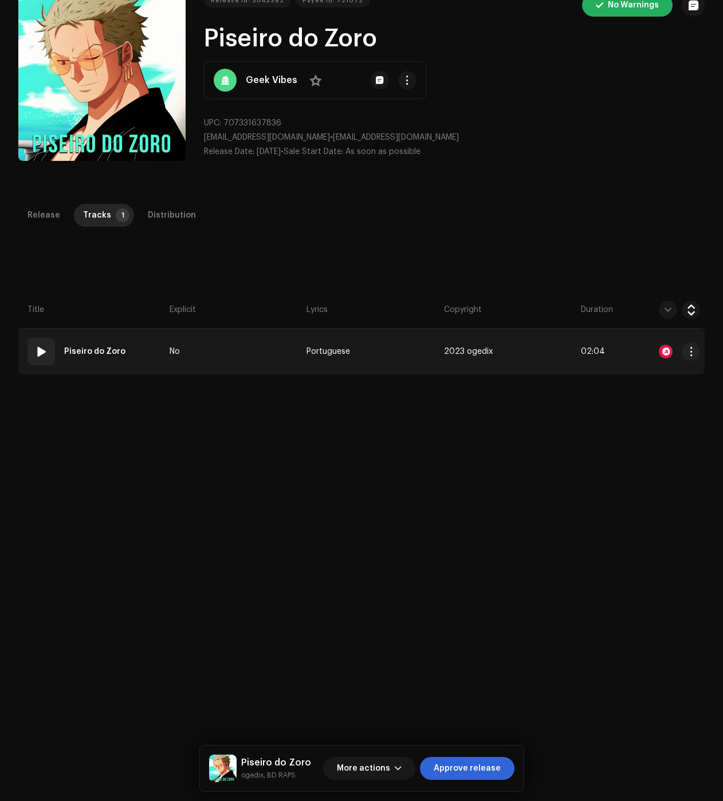
click at [665, 349] on div at bounding box center [666, 352] width 14 height 14
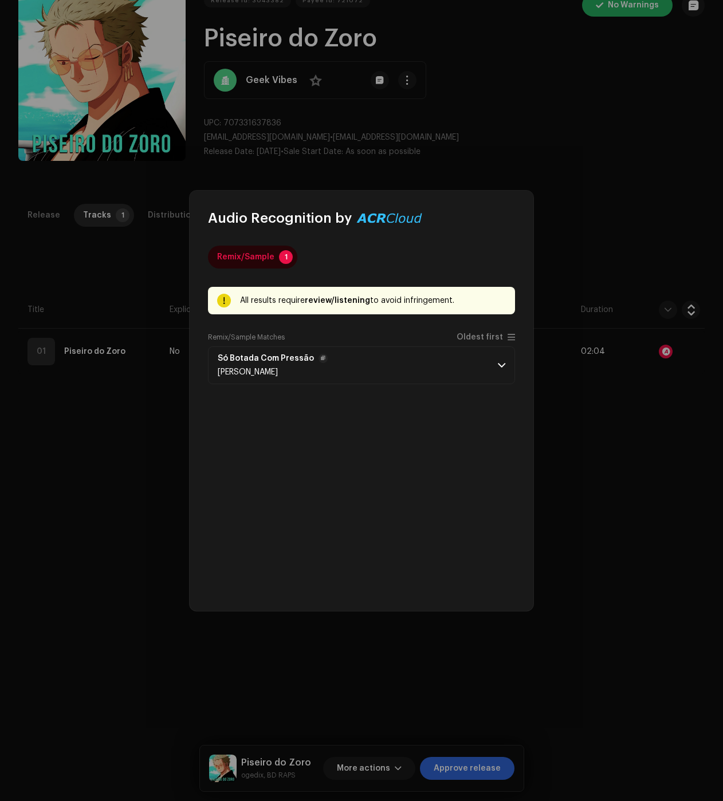
click at [470, 357] on p-accordion-header "Só Botada Com Pressão Samuel Vaqueiro" at bounding box center [361, 365] width 307 height 38
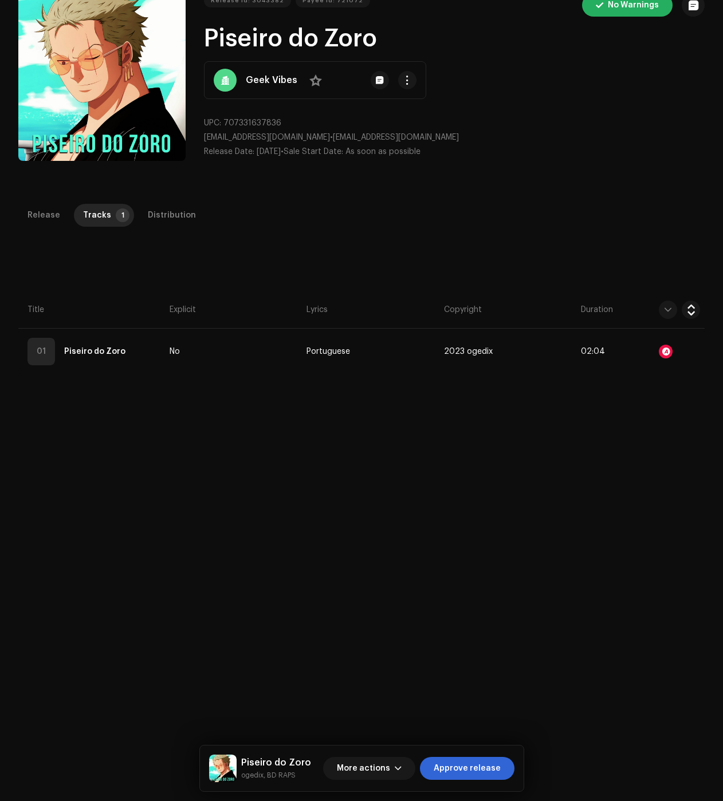
drag, startPoint x: 86, startPoint y: 471, endPoint x: 157, endPoint y: 322, distance: 165.0
click at [86, 471] on div "Audio Recognition by Remix/Sample 1 All results require review/listening to avo…" at bounding box center [361, 400] width 723 height 801
click at [166, 216] on div "Distribution" at bounding box center [172, 215] width 48 height 23
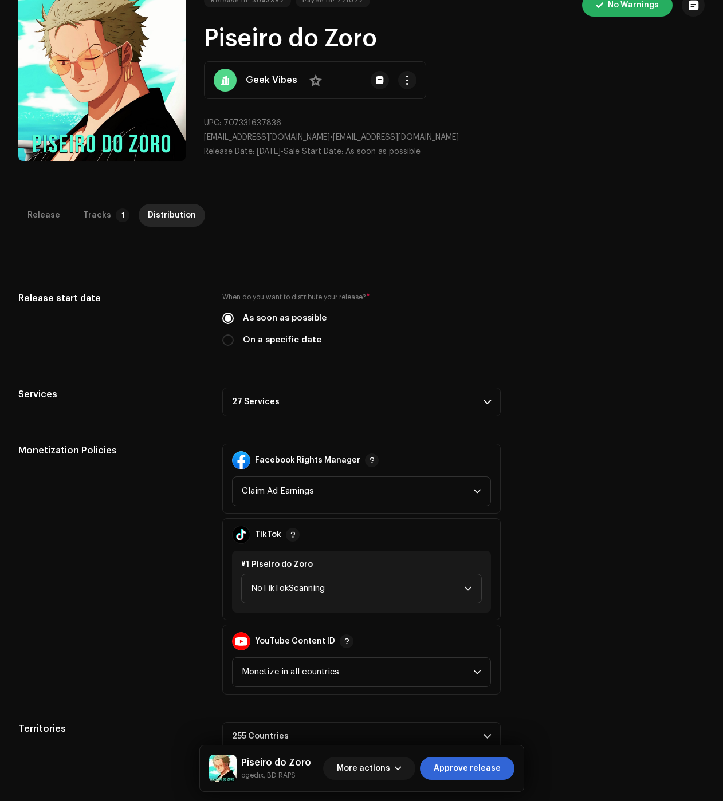
click at [268, 409] on p-accordion-header "27 Services" at bounding box center [361, 402] width 278 height 29
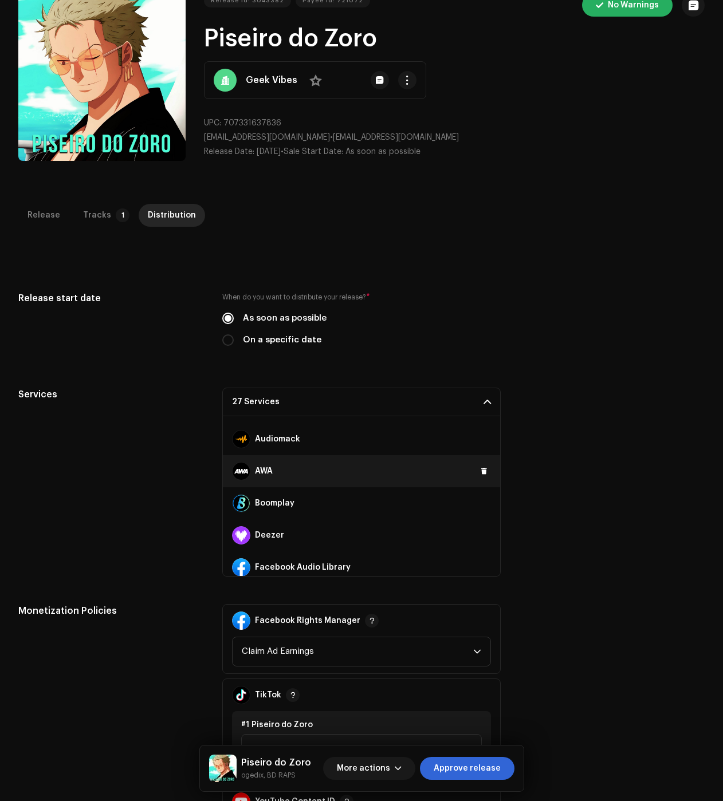
scroll to position [115, 0]
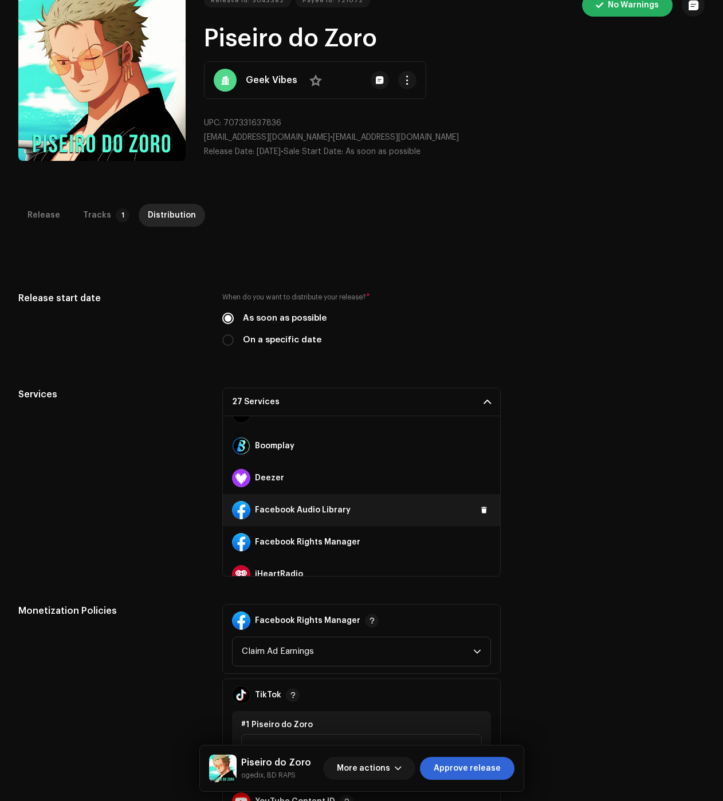
click at [481, 507] on span at bounding box center [484, 510] width 7 height 9
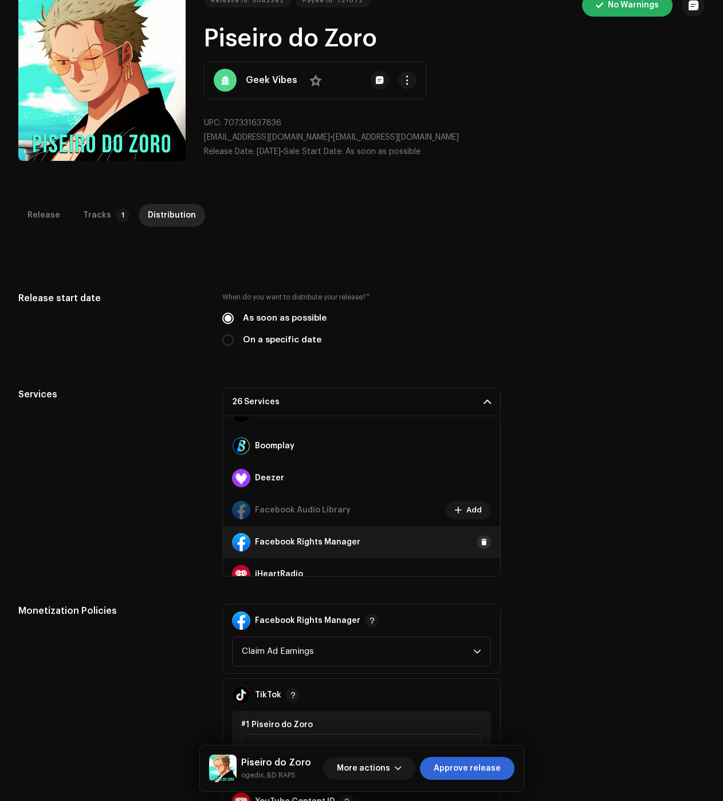
click at [481, 539] on span at bounding box center [484, 542] width 7 height 9
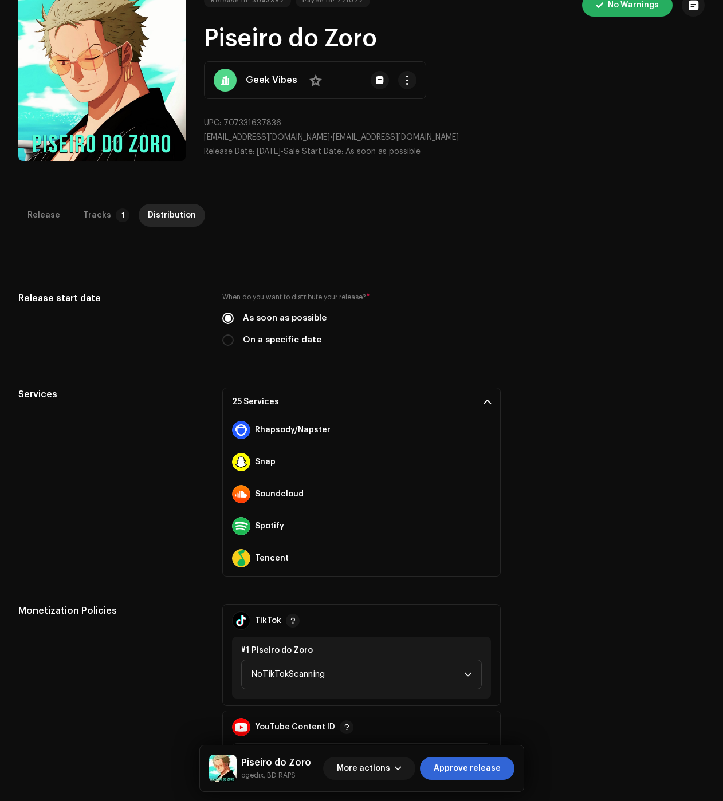
scroll to position [706, 0]
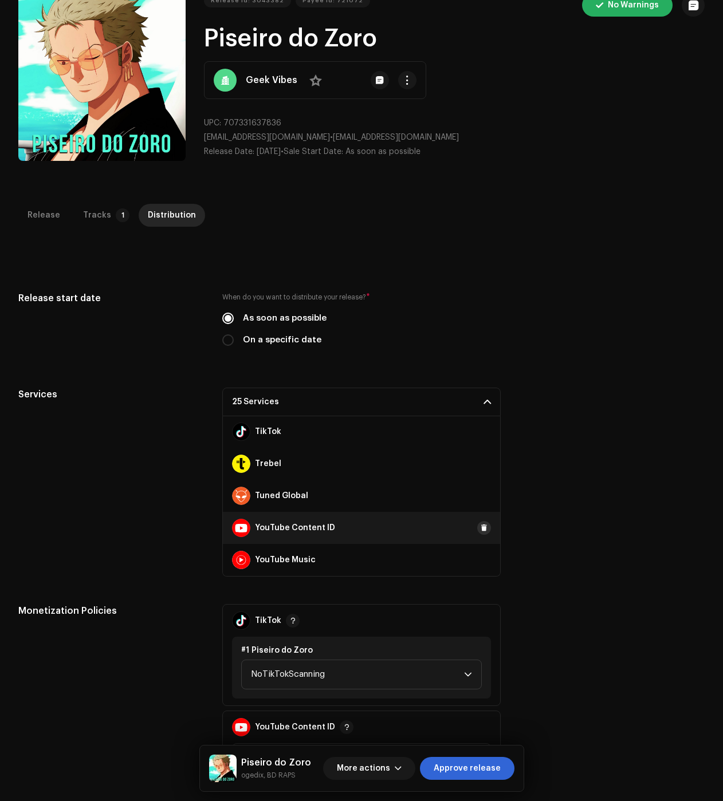
click at [481, 527] on span at bounding box center [484, 527] width 7 height 9
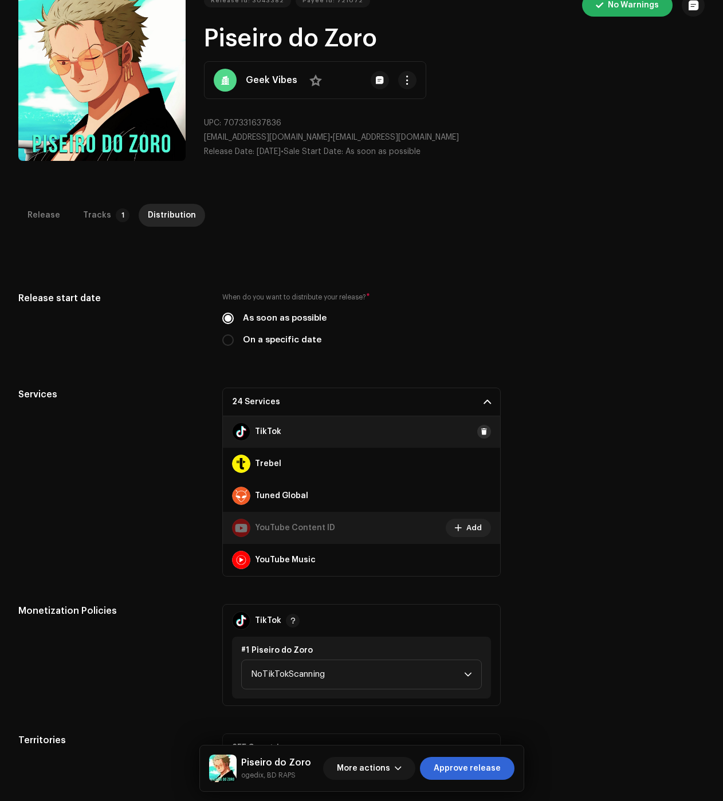
click at [481, 436] on button at bounding box center [484, 432] width 14 height 14
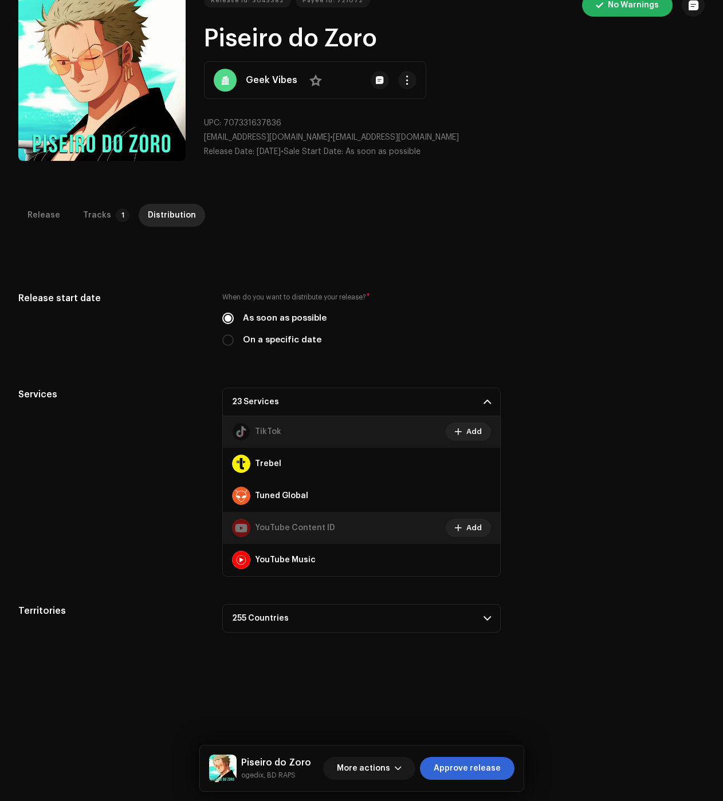
scroll to position [649, 0]
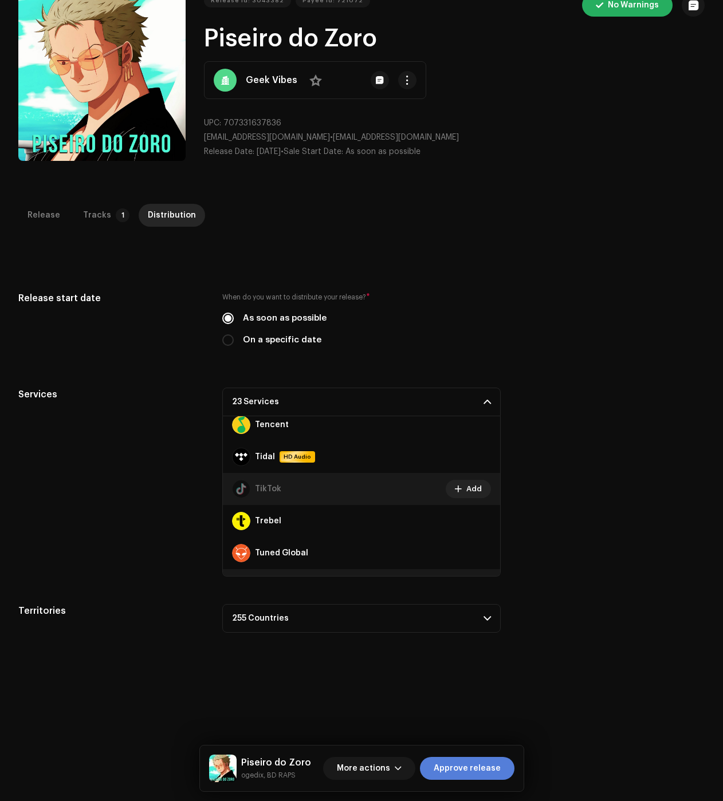
click at [479, 765] on span "Approve release" at bounding box center [467, 768] width 67 height 23
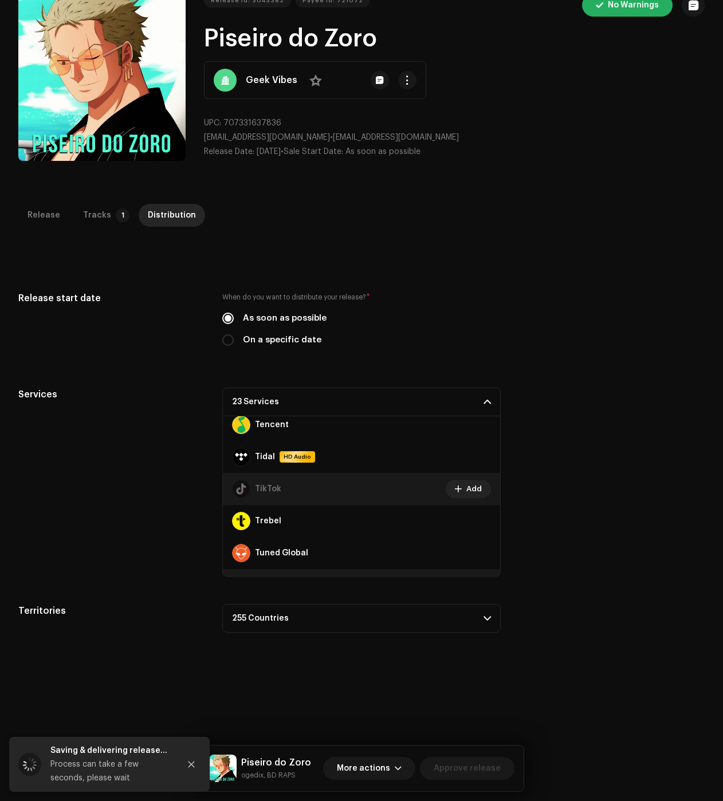
drag, startPoint x: 73, startPoint y: 507, endPoint x: 32, endPoint y: 497, distance: 41.9
click at [73, 506] on div "Services" at bounding box center [111, 482] width 186 height 189
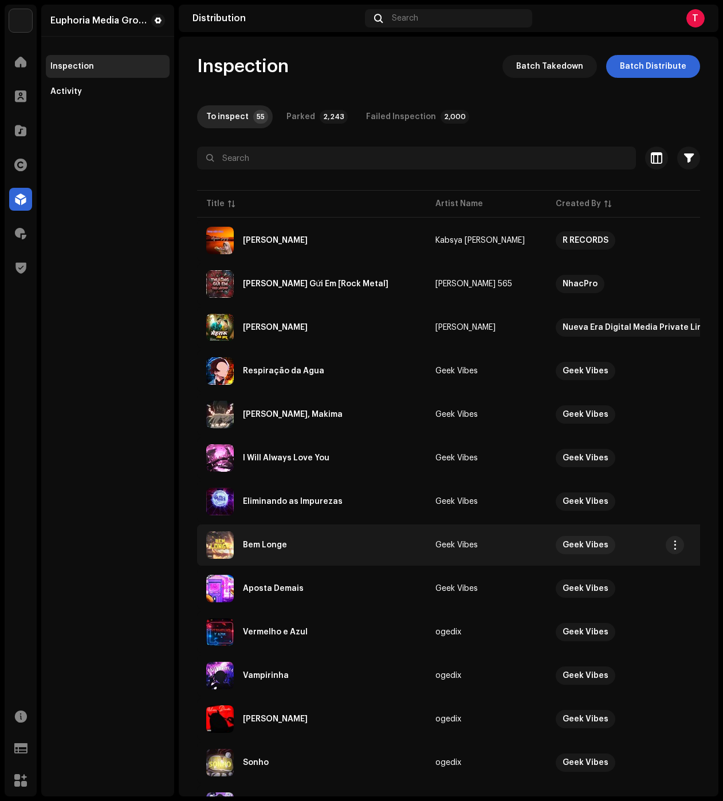
scroll to position [458, 0]
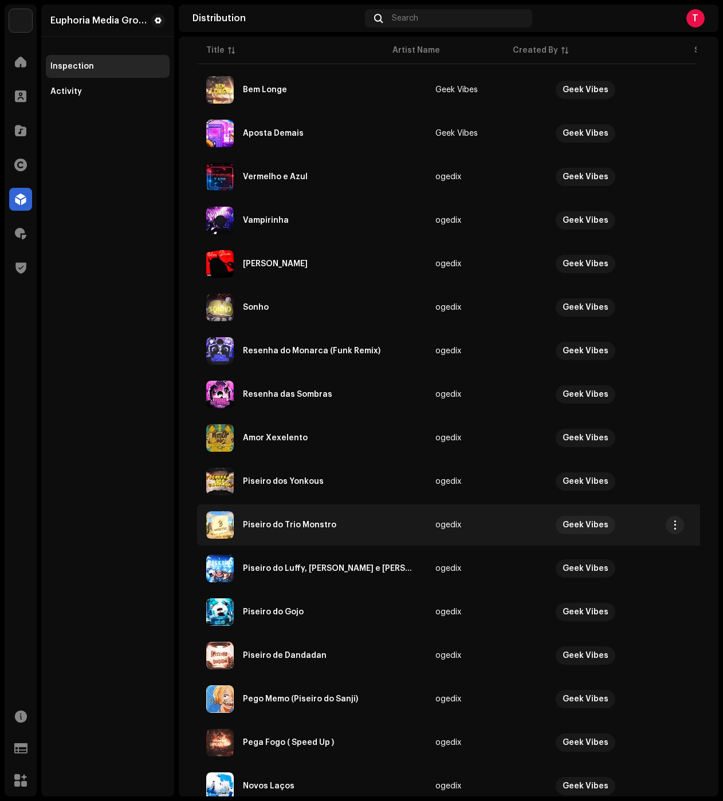
click at [297, 532] on div "Piseiro do Trio Monstro" at bounding box center [311, 524] width 211 height 27
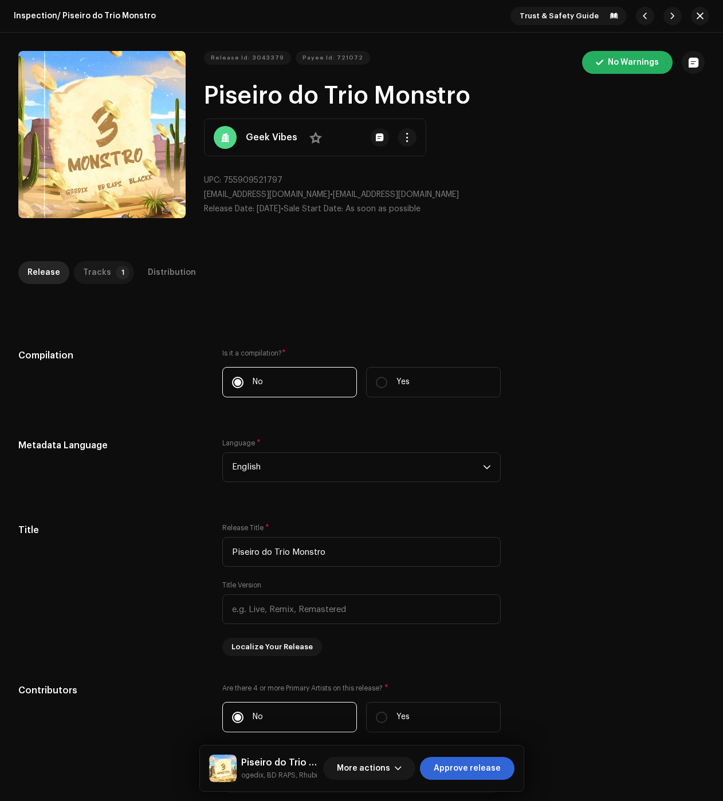
click at [83, 266] on div "Tracks" at bounding box center [97, 272] width 28 height 23
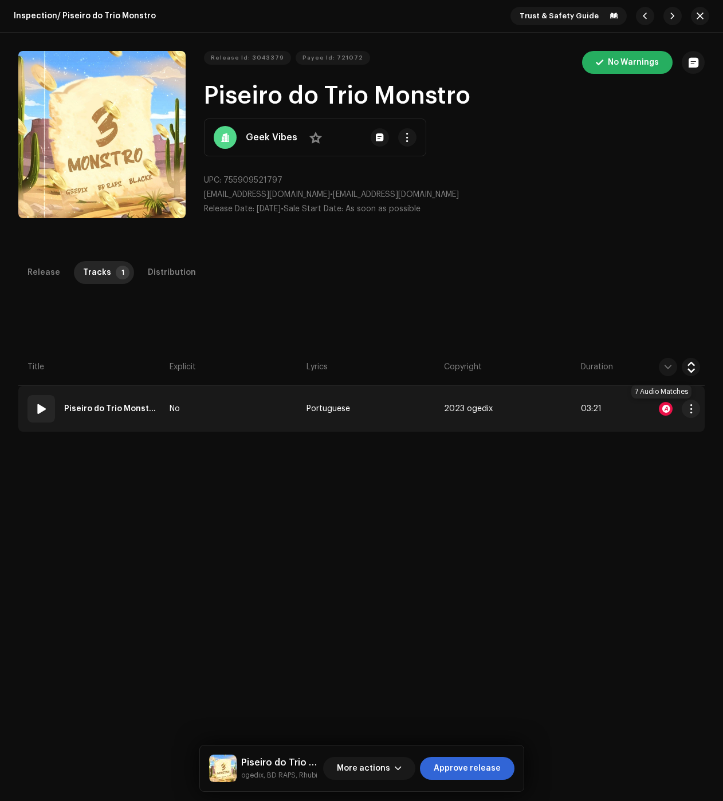
click at [660, 405] on div at bounding box center [666, 409] width 14 height 14
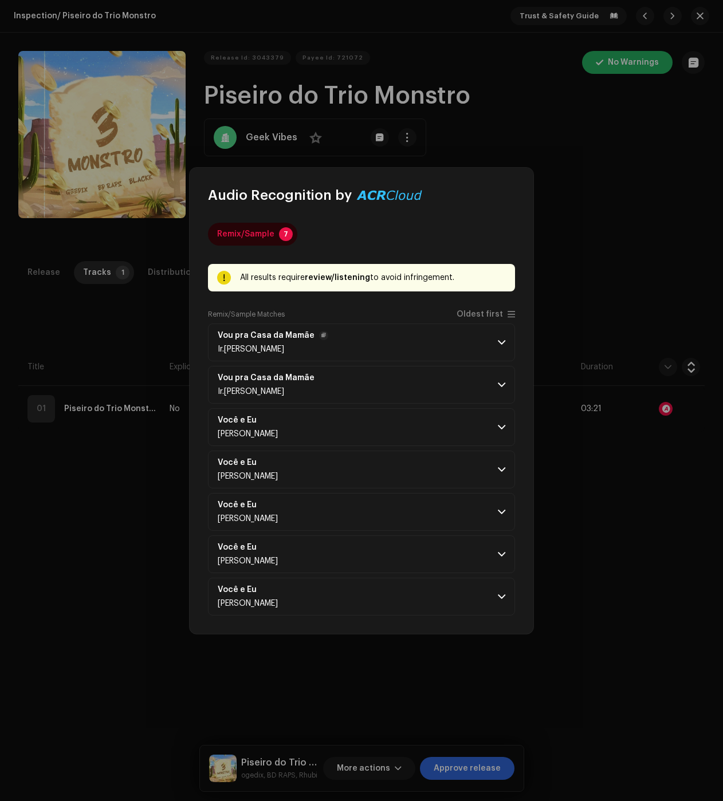
click at [436, 348] on p-accordion-header "Vou pra Casa da Mamãe Ir.Nildo Souza" at bounding box center [361, 343] width 307 height 38
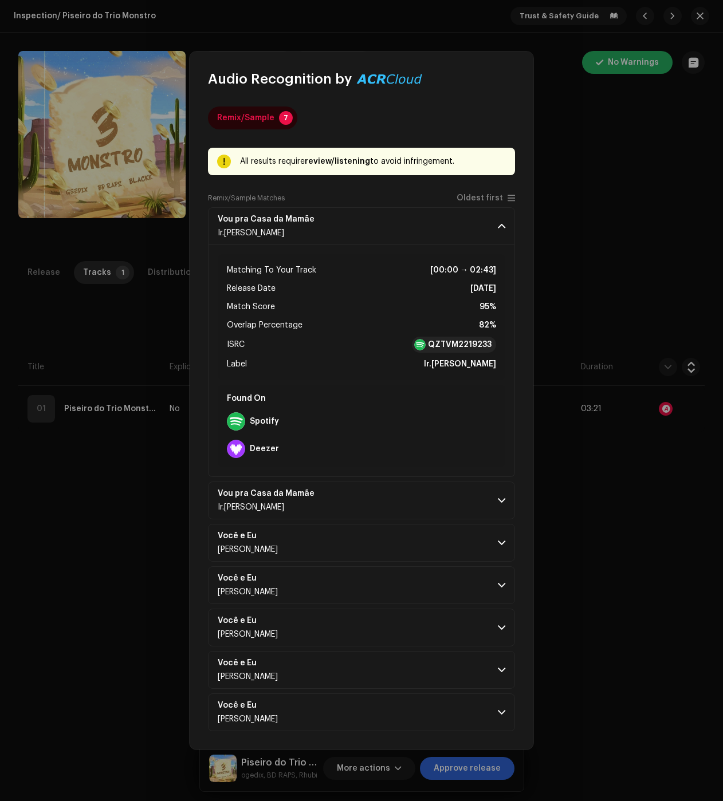
click at [430, 521] on p-accordion "Vou pra Casa da Mamãe Ir.Nildo Souza Matching To Your Track [00:00 → 02:43] Rel…" at bounding box center [361, 469] width 307 height 524
click at [478, 568] on p-accordion-header "Você e Eu Marianna Coimbra" at bounding box center [361, 585] width 307 height 38
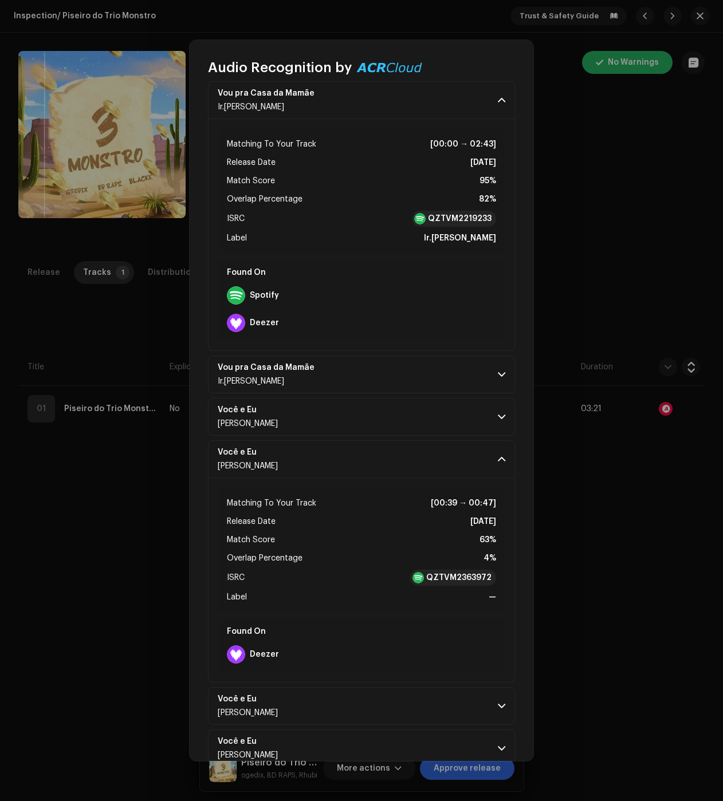
scroll to position [182, 0]
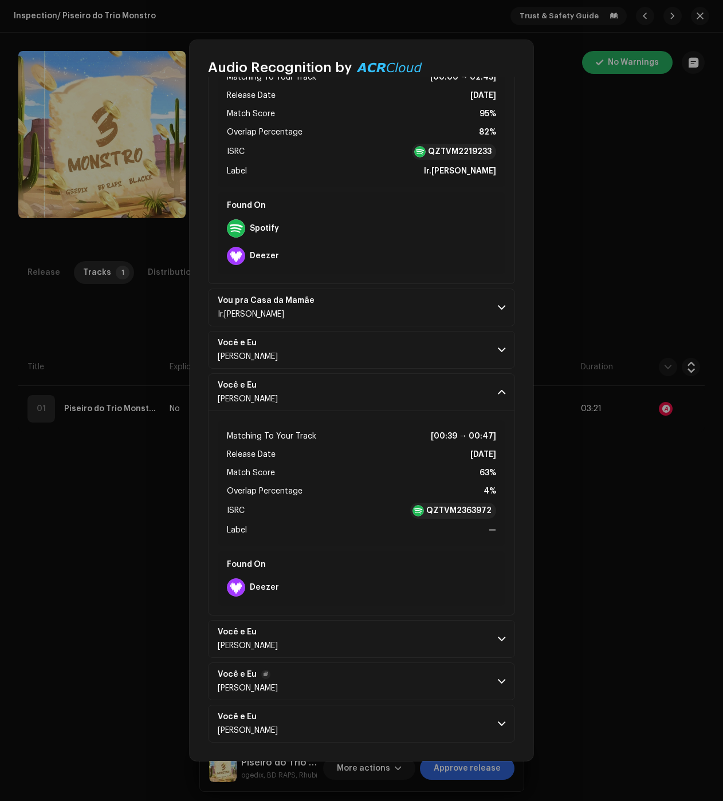
click at [473, 668] on p-accordion-header "Você e Eu Marianna Coimbra" at bounding box center [361, 682] width 307 height 38
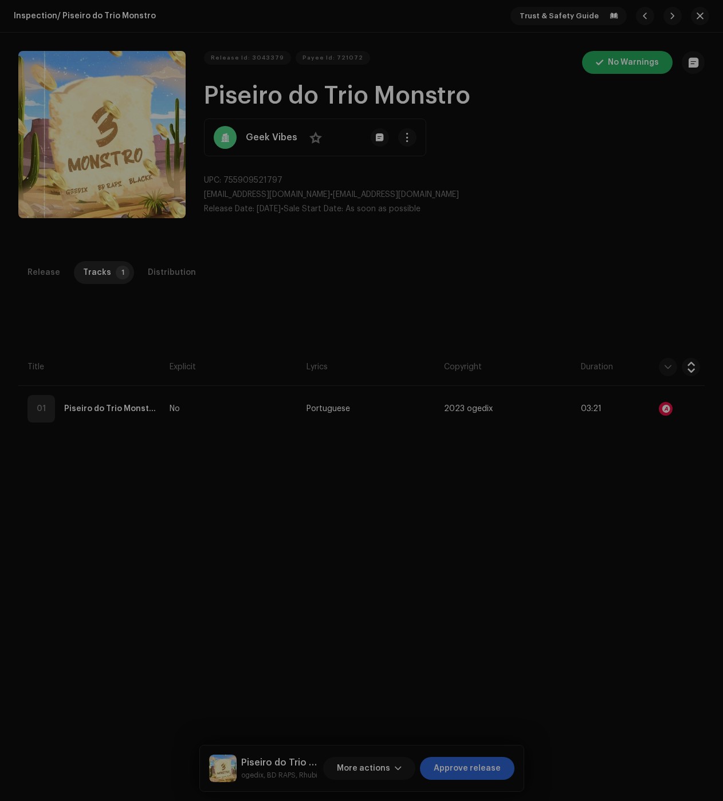
click at [118, 537] on div "Audio Recognition by Remix/Sample 7 All results require review/listening to avo…" at bounding box center [361, 400] width 723 height 801
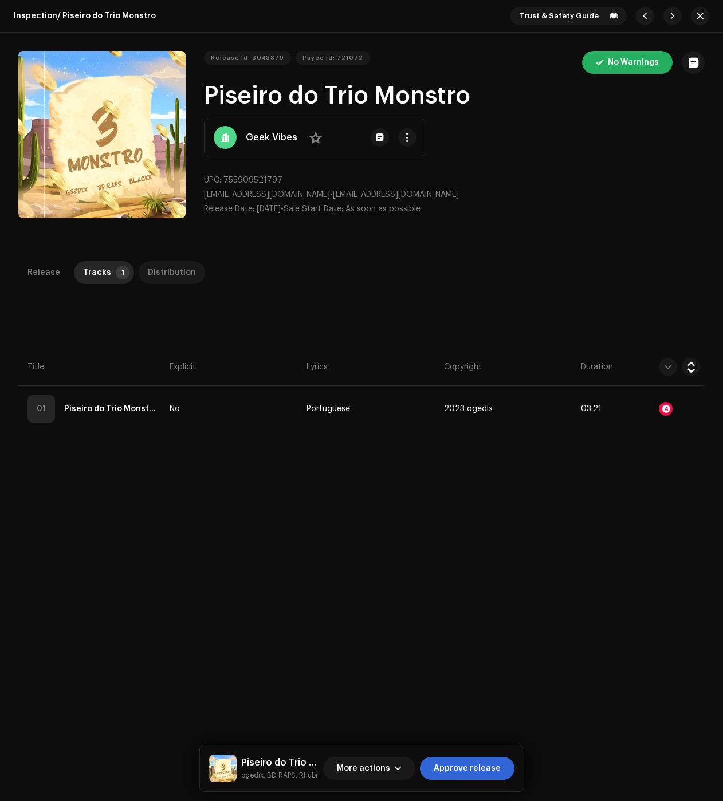
click at [177, 275] on div "Distribution" at bounding box center [172, 272] width 48 height 23
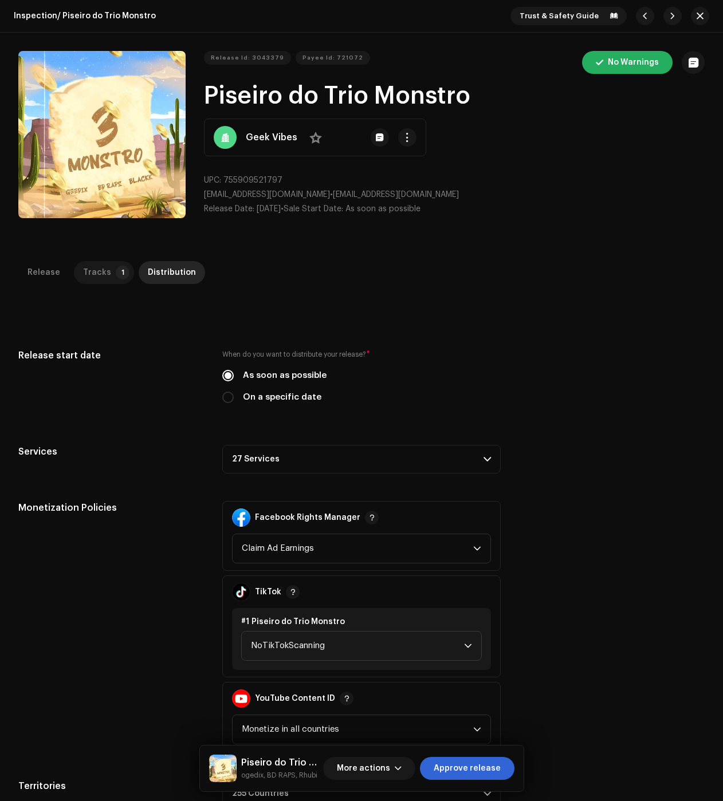
click at [109, 277] on p-tab "Tracks 1" at bounding box center [104, 272] width 60 height 23
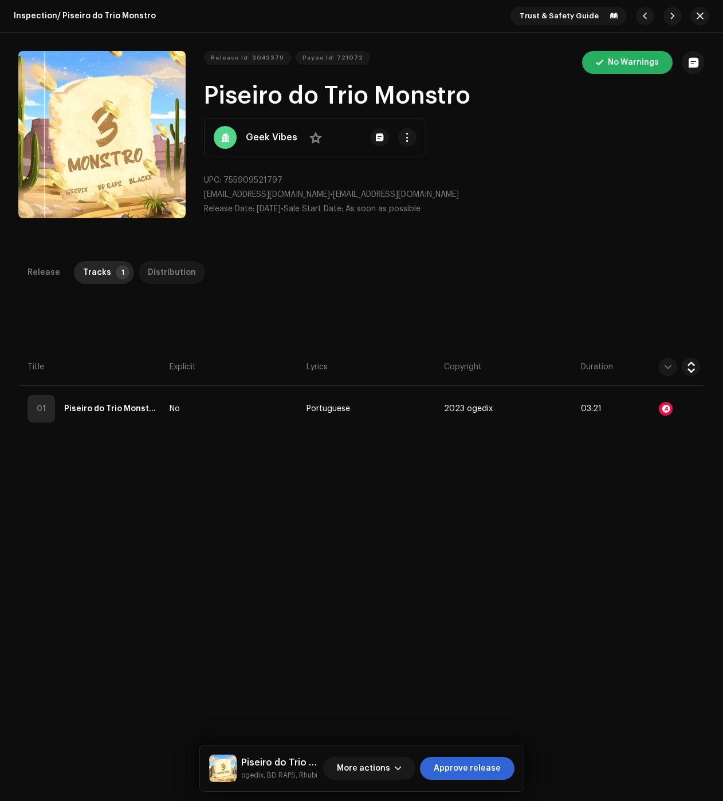
click at [166, 274] on div "Distribution" at bounding box center [172, 272] width 48 height 23
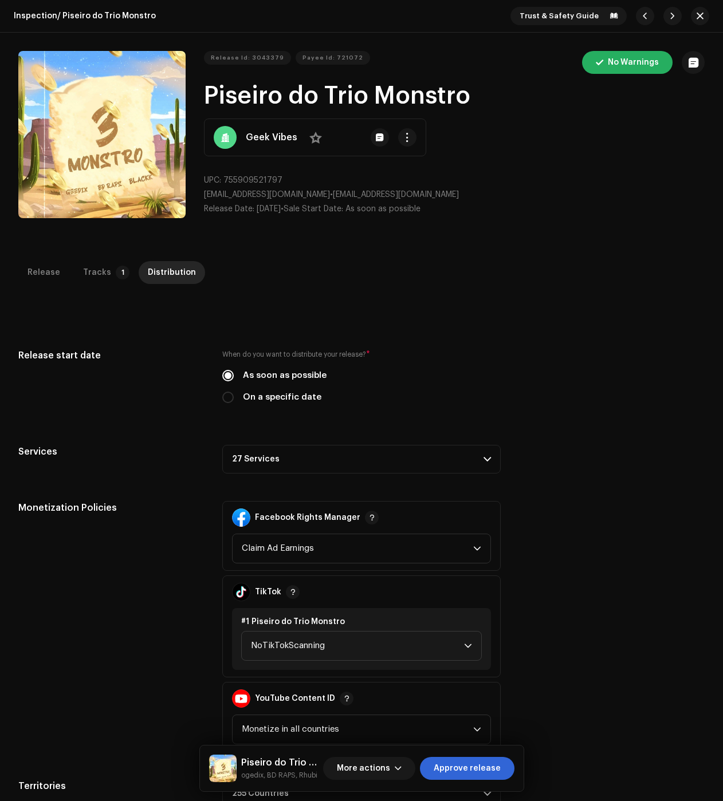
click at [367, 458] on p-accordion-header "27 Services" at bounding box center [361, 459] width 278 height 29
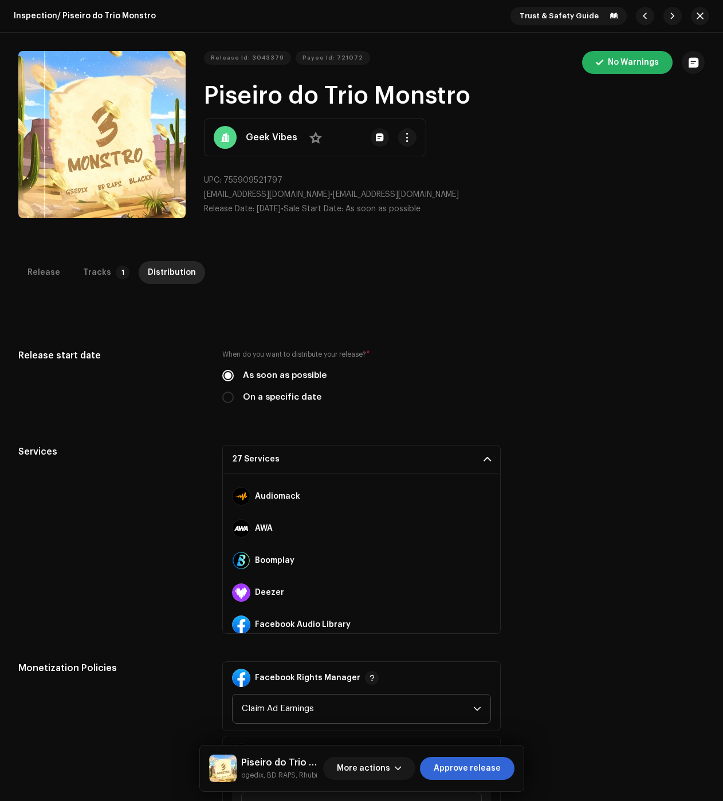
scroll to position [115, 0]
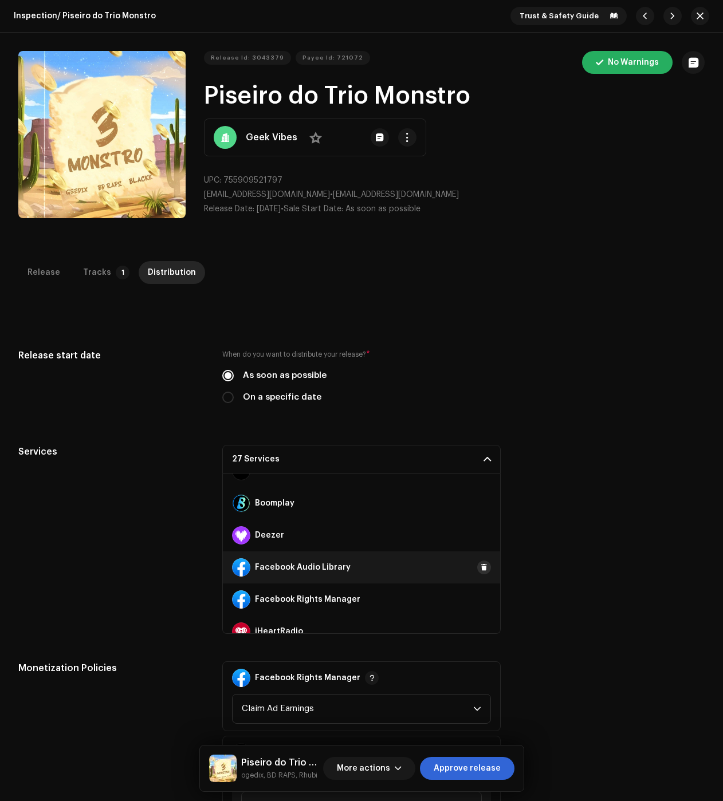
click at [481, 567] on span at bounding box center [484, 567] width 7 height 9
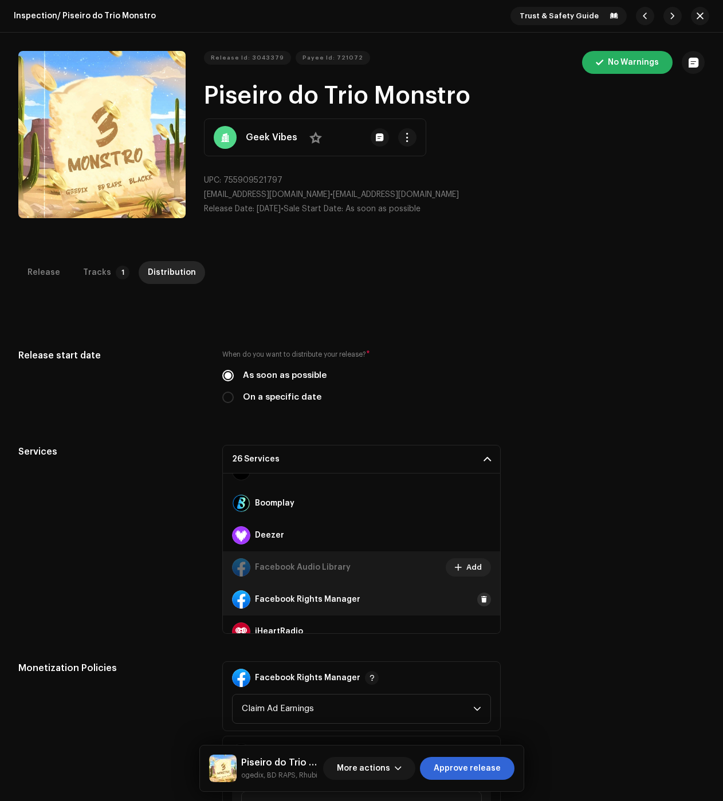
click at [481, 598] on span at bounding box center [484, 599] width 7 height 9
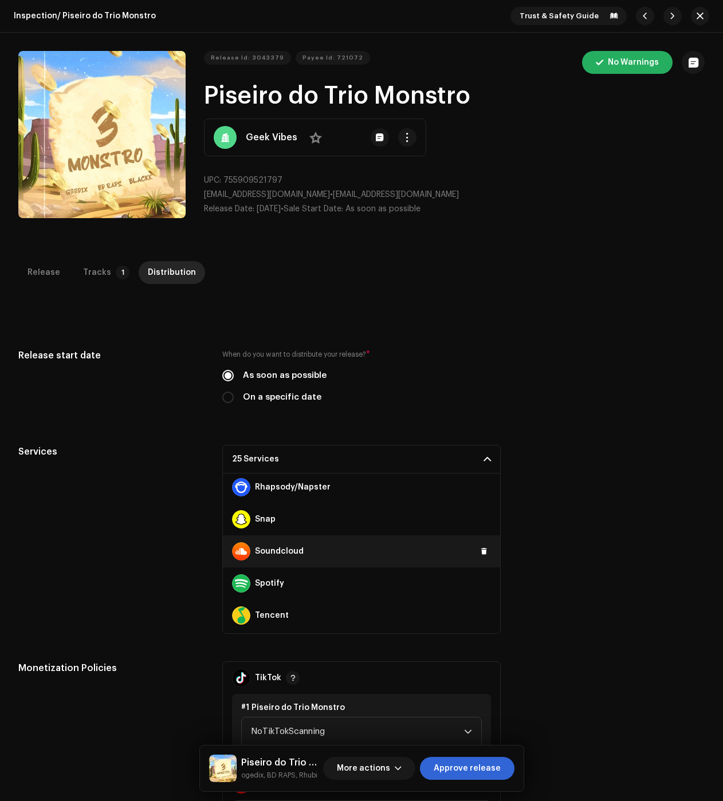
scroll to position [630, 0]
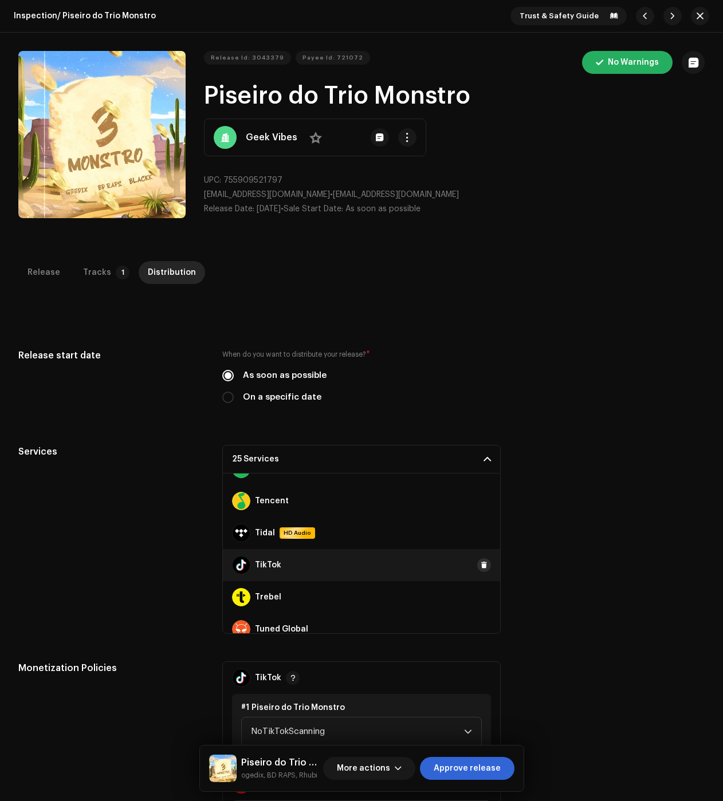
click at [481, 563] on span at bounding box center [484, 565] width 7 height 9
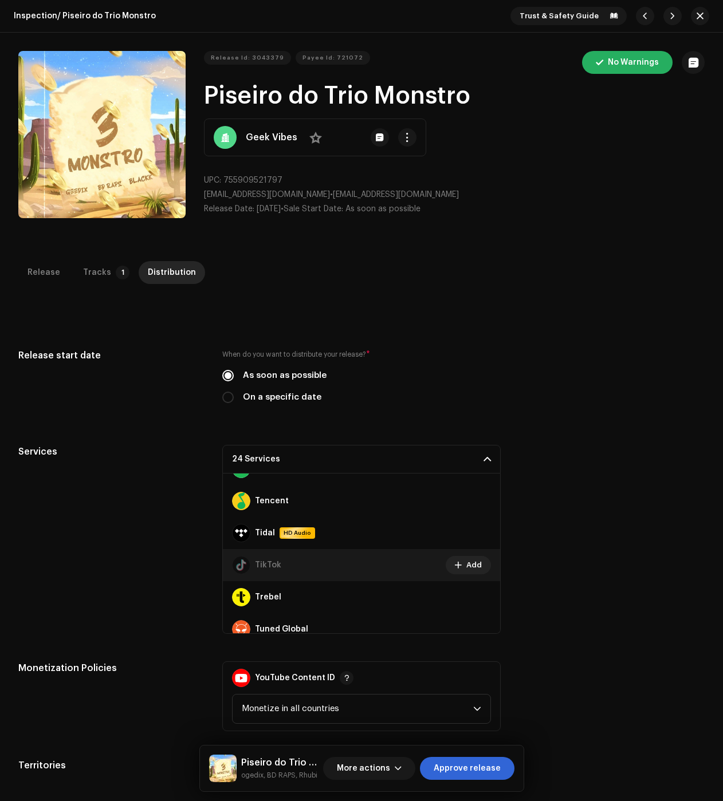
scroll to position [706, 0]
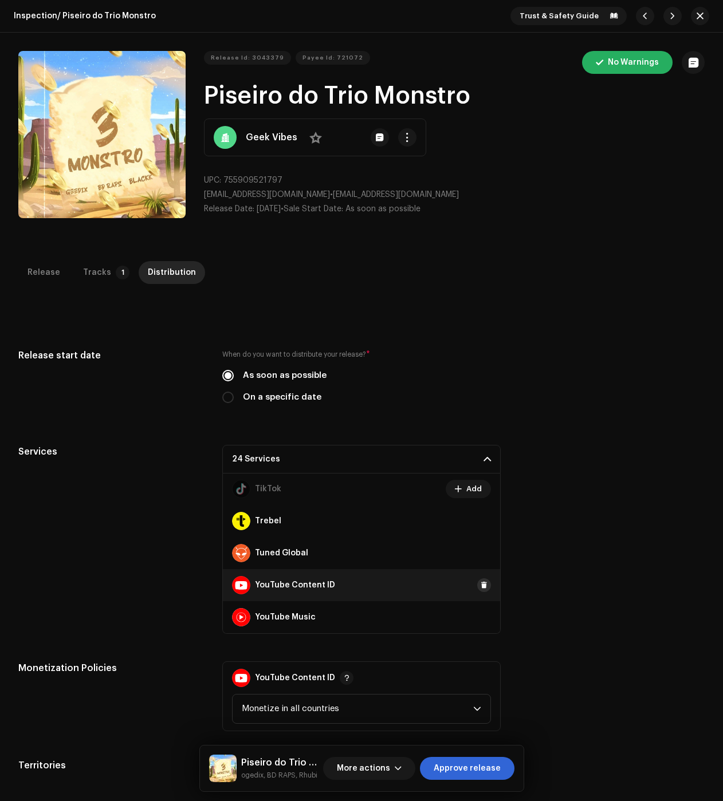
click at [481, 584] on span at bounding box center [484, 585] width 7 height 9
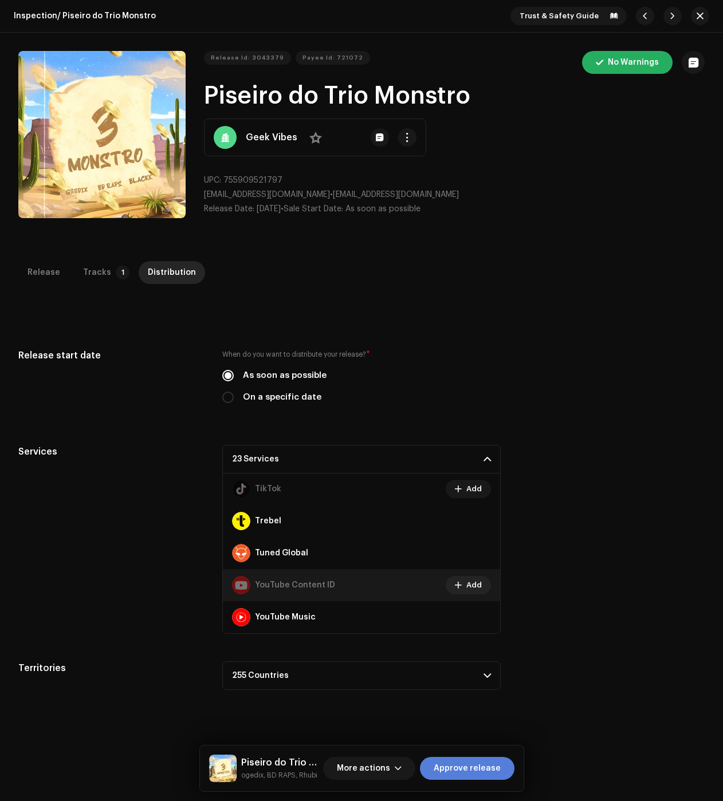
click at [478, 774] on span "Approve release" at bounding box center [467, 768] width 67 height 23
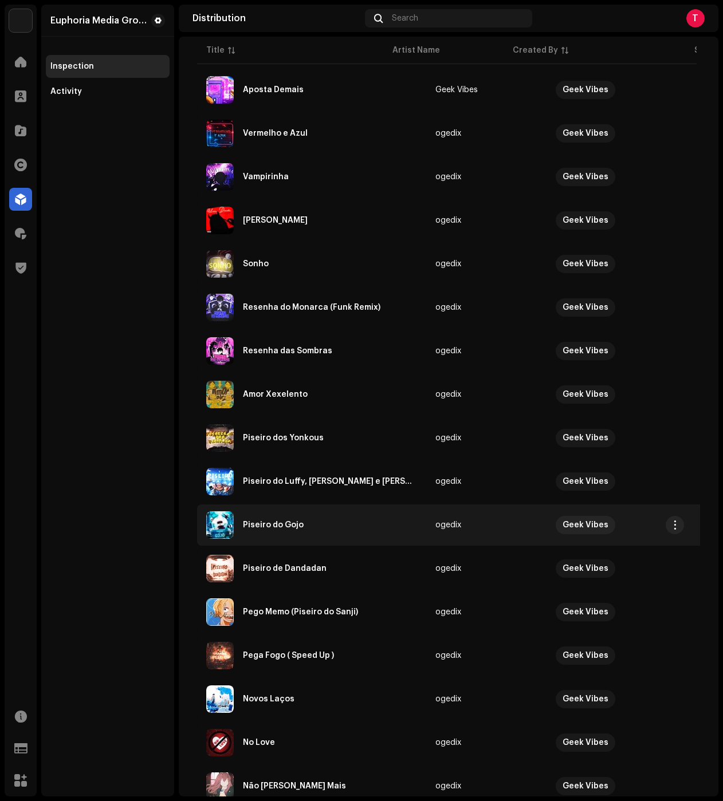
scroll to position [503, 0]
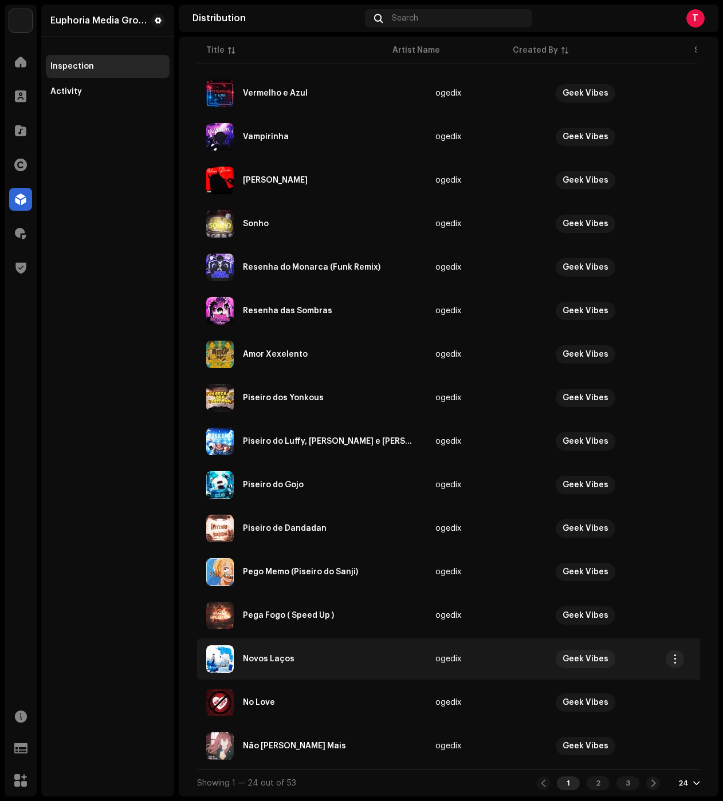
click at [307, 665] on div "Novos Laços" at bounding box center [311, 658] width 211 height 27
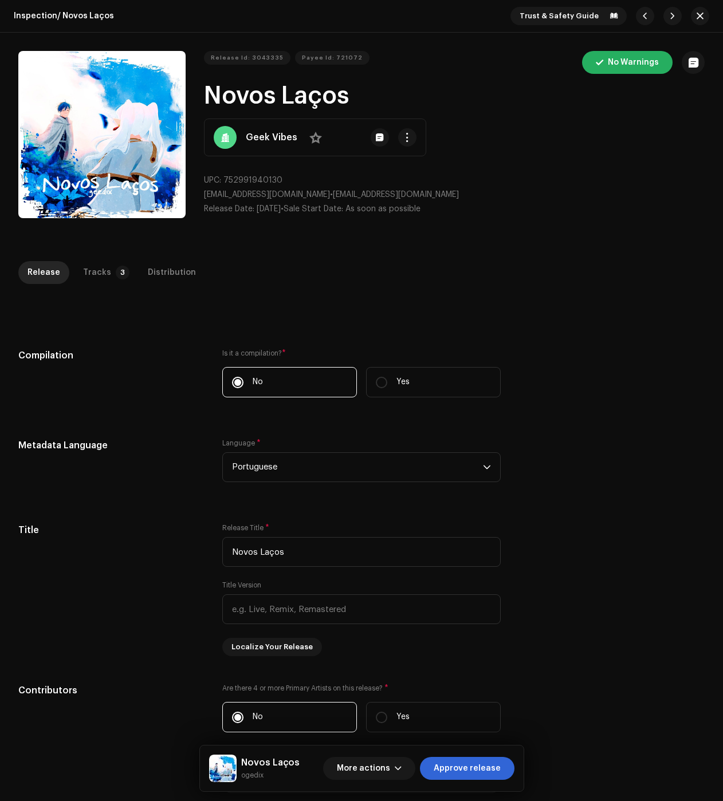
drag, startPoint x: 92, startPoint y: 277, endPoint x: 162, endPoint y: 296, distance: 72.4
click at [92, 277] on div "Tracks" at bounding box center [97, 272] width 28 height 23
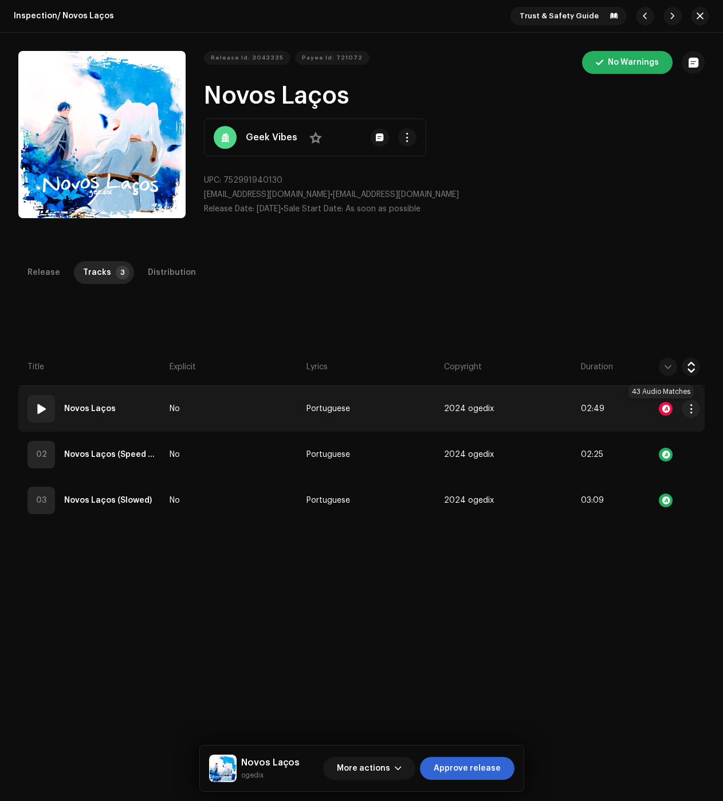
click at [661, 409] on div at bounding box center [666, 409] width 14 height 14
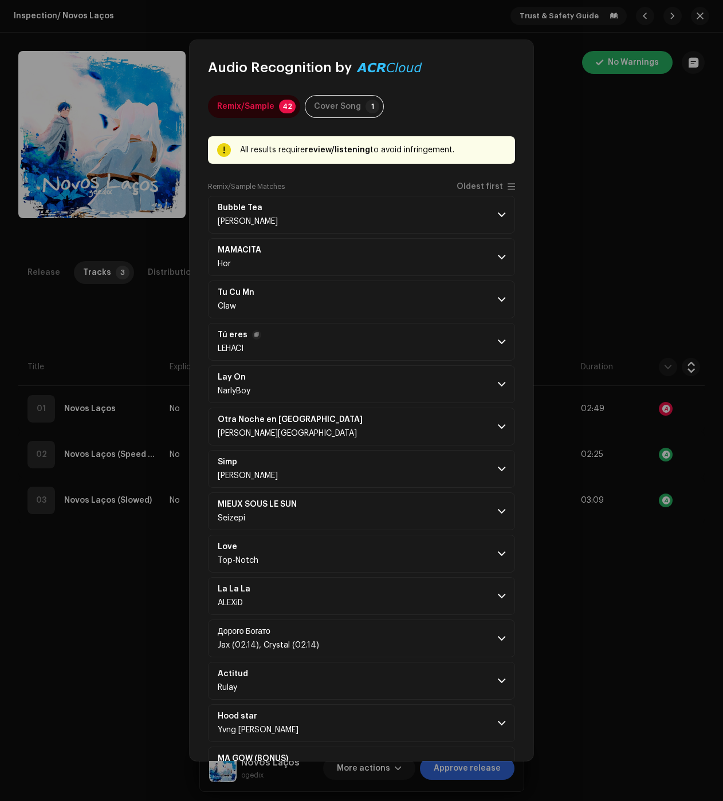
click at [489, 337] on p-accordion-header "Tú eres LEHACI" at bounding box center [361, 342] width 307 height 38
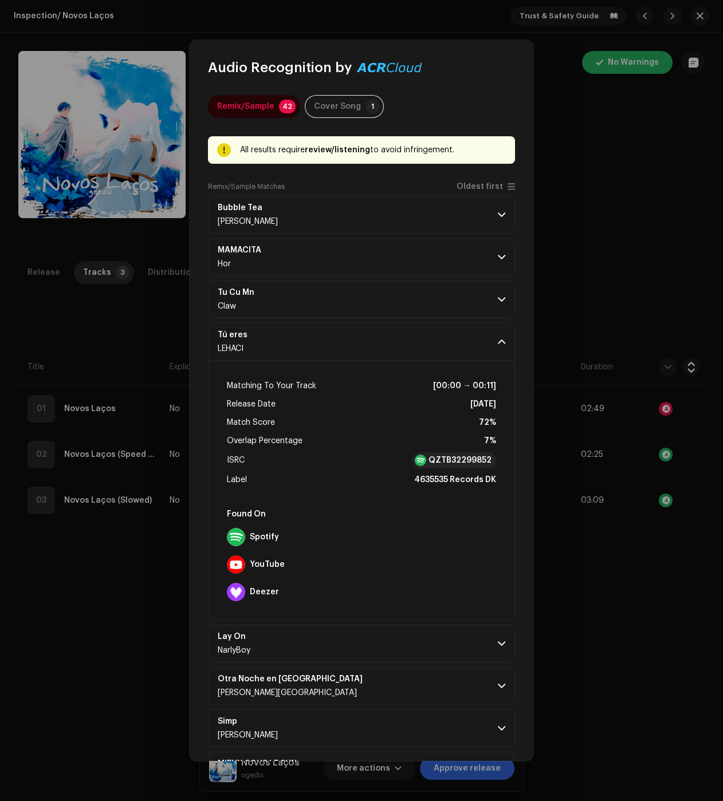
scroll to position [401, 0]
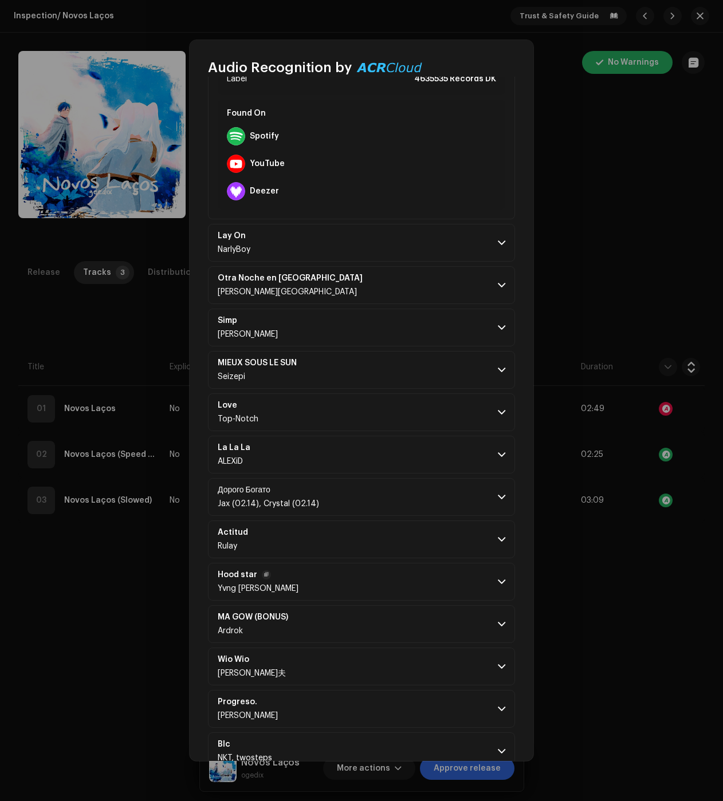
click at [505, 564] on p-accordion-header "Hood star Yvng Patra" at bounding box center [361, 582] width 307 height 38
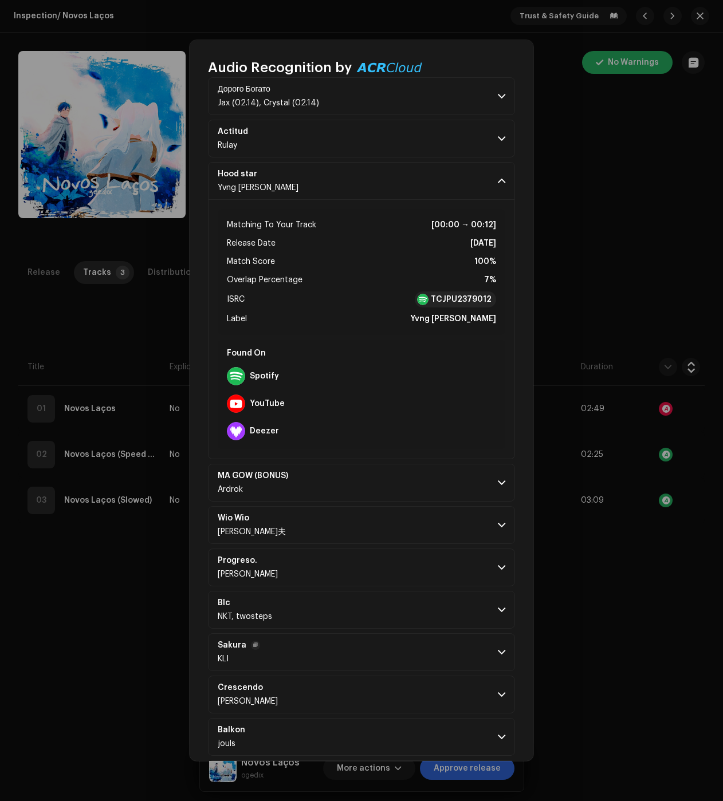
click at [498, 648] on span at bounding box center [501, 652] width 7 height 9
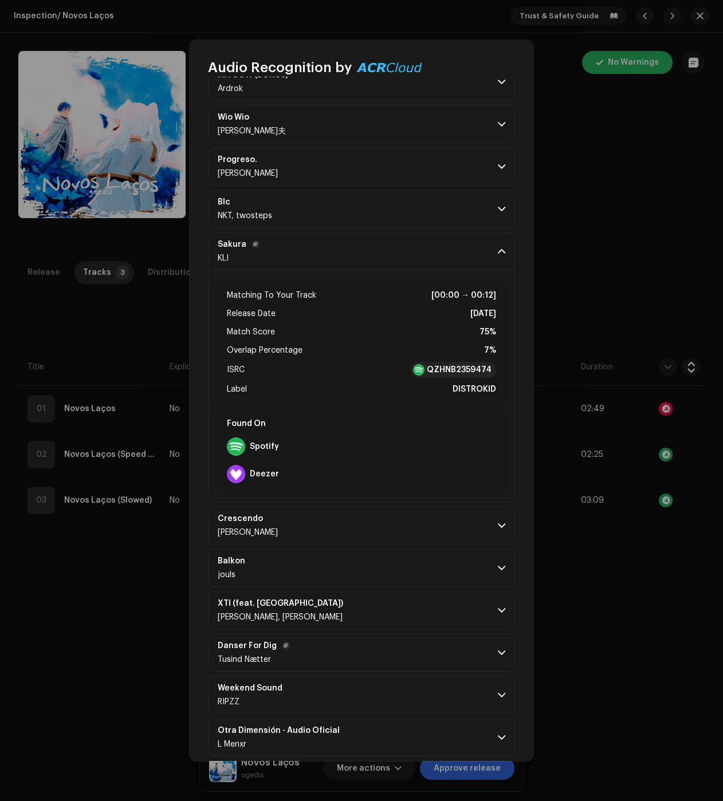
click at [489, 667] on p-accordion-header "Danser For Dig Tusind Nætter" at bounding box center [361, 653] width 307 height 38
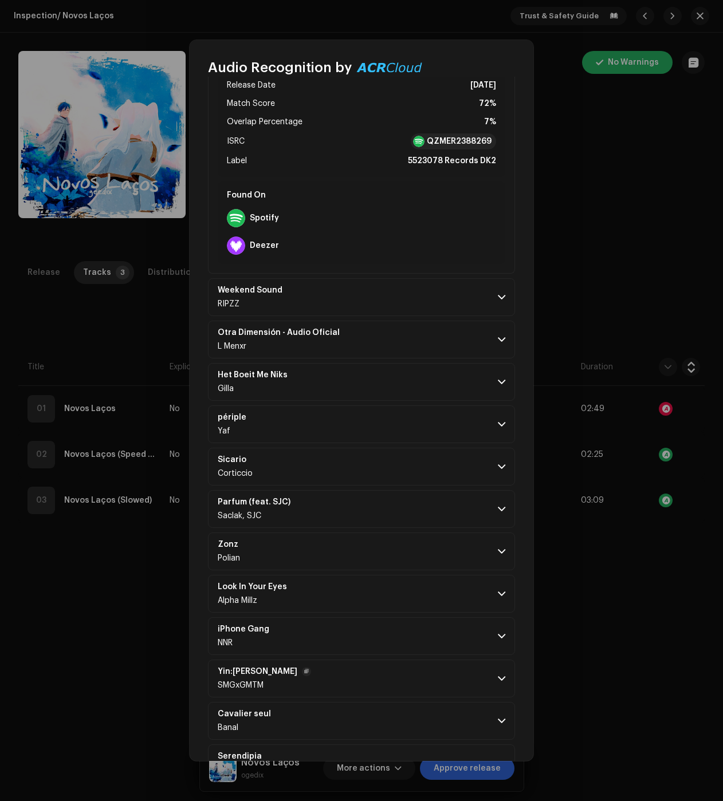
click at [491, 671] on p-accordion-header "Yin:Yang SMGxGMTM" at bounding box center [361, 679] width 307 height 38
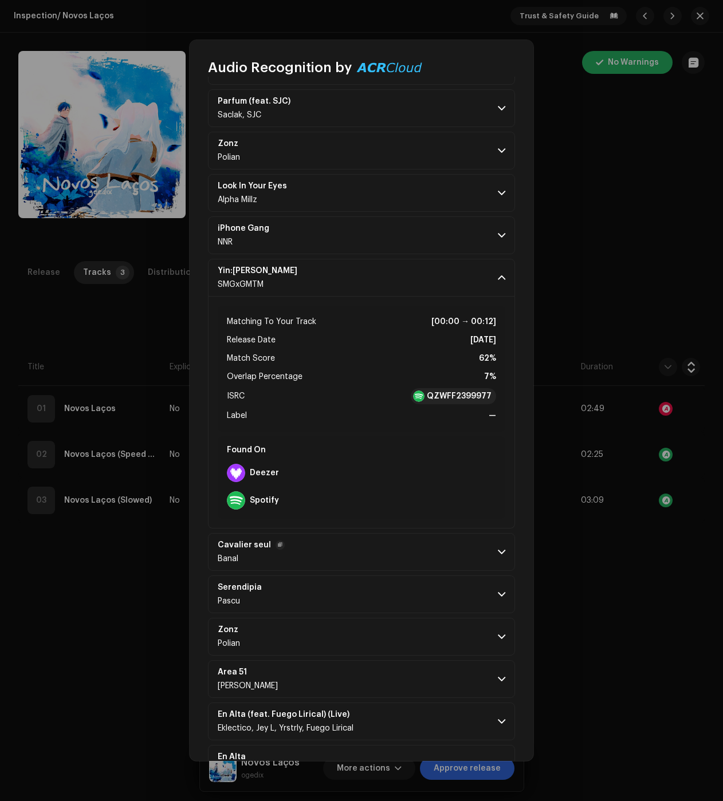
scroll to position [2443, 0]
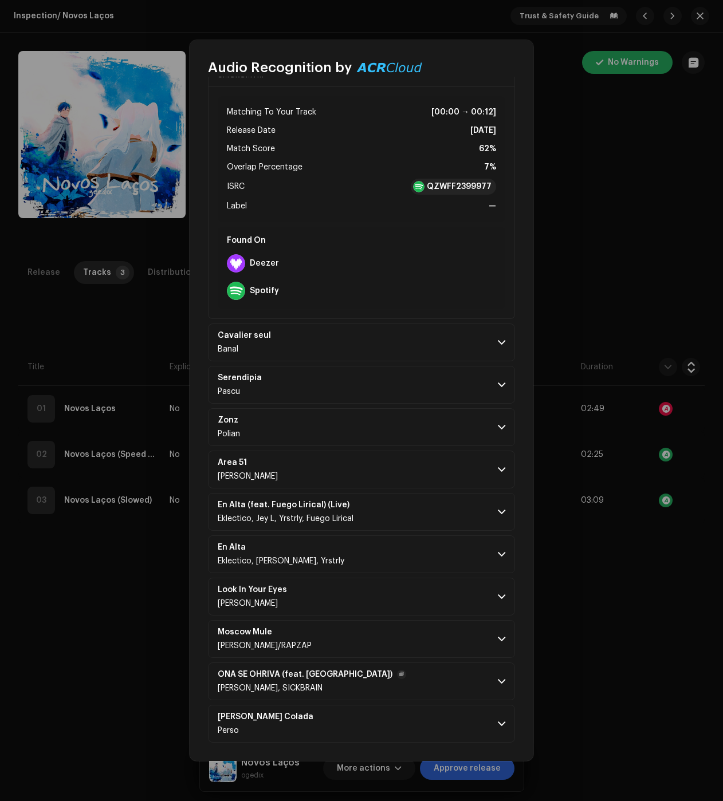
click at [471, 692] on p-accordion-header "ONA SE OHŘÍVÁ (feat. SickBRain) Dropp, SICKBRAIN" at bounding box center [361, 682] width 307 height 38
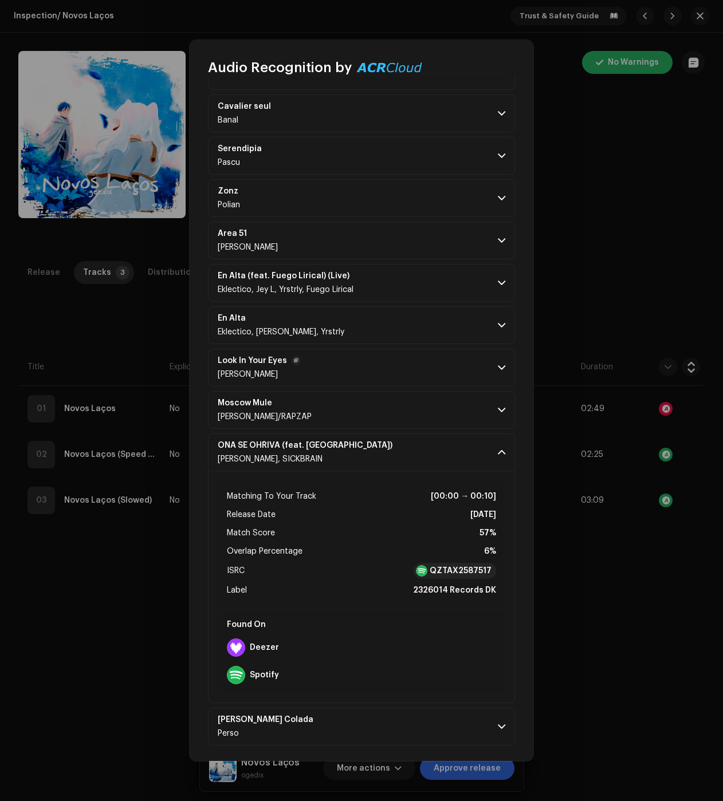
scroll to position [2675, 0]
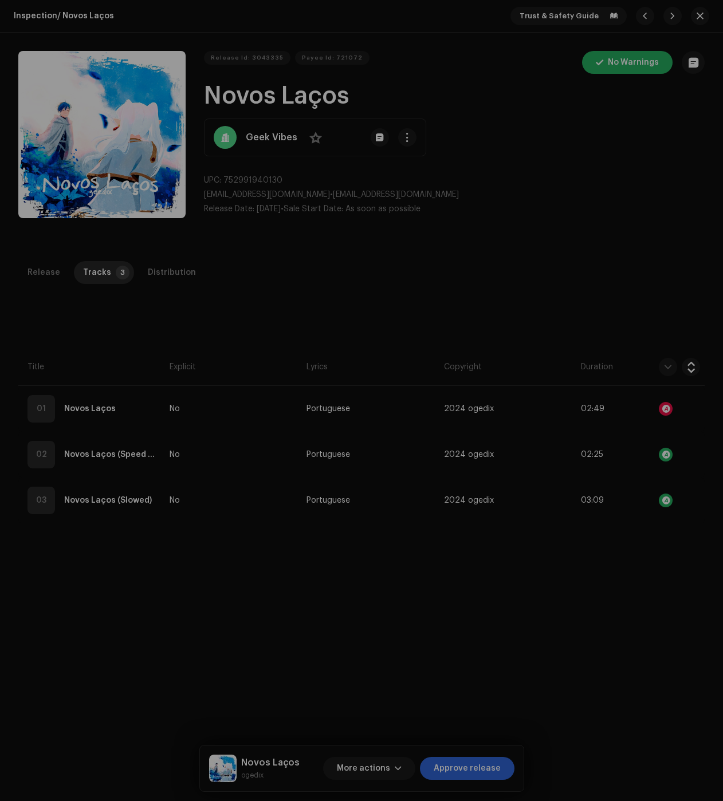
drag, startPoint x: 106, startPoint y: 603, endPoint x: 144, endPoint y: 541, distance: 72.8
click at [106, 603] on div "Audio Recognition by Remix/Sample 42 Cover Song 1 All results require review/li…" at bounding box center [361, 400] width 723 height 801
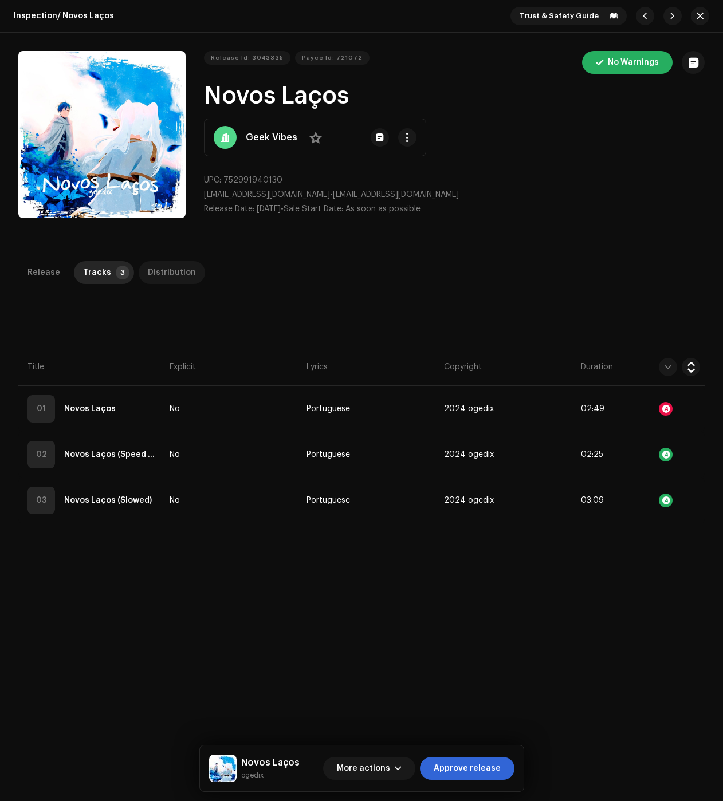
click at [149, 273] on div "Distribution" at bounding box center [172, 272] width 48 height 23
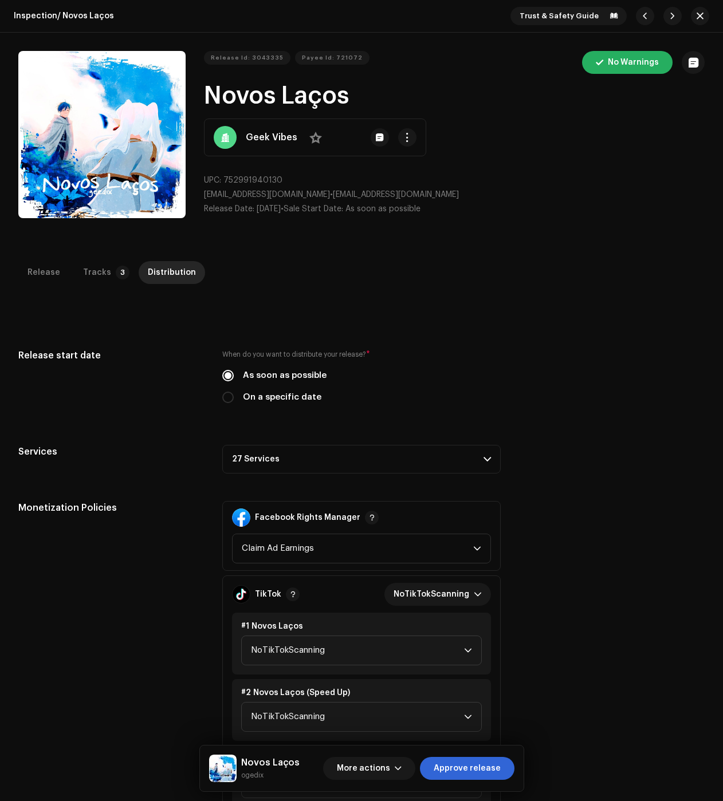
click at [363, 452] on p-accordion-header "27 Services" at bounding box center [361, 459] width 278 height 29
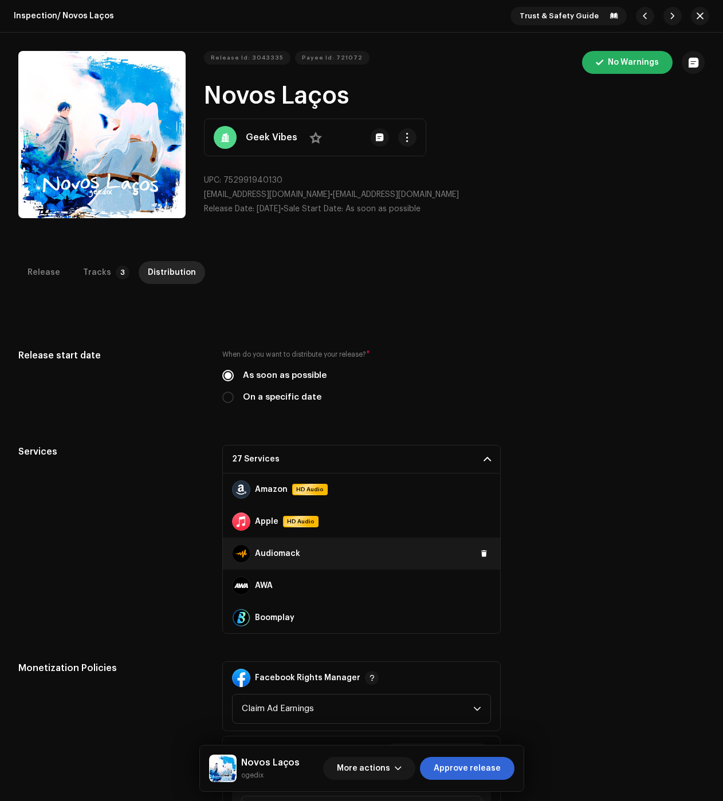
scroll to position [115, 0]
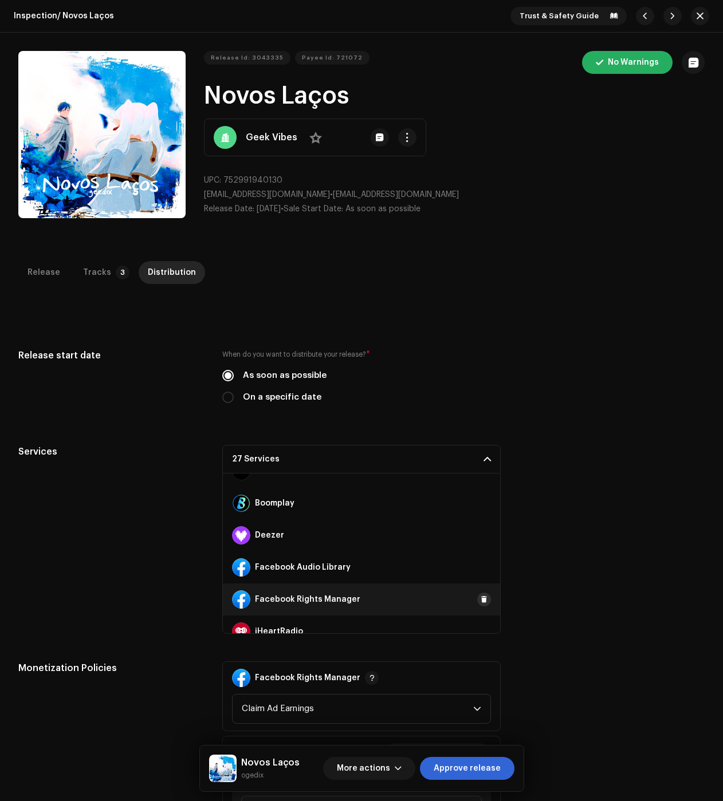
drag, startPoint x: 481, startPoint y: 569, endPoint x: 476, endPoint y: 597, distance: 28.0
click at [0, 0] on button at bounding box center [0, 0] width 0 height 0
click at [481, 600] on span at bounding box center [484, 599] width 7 height 9
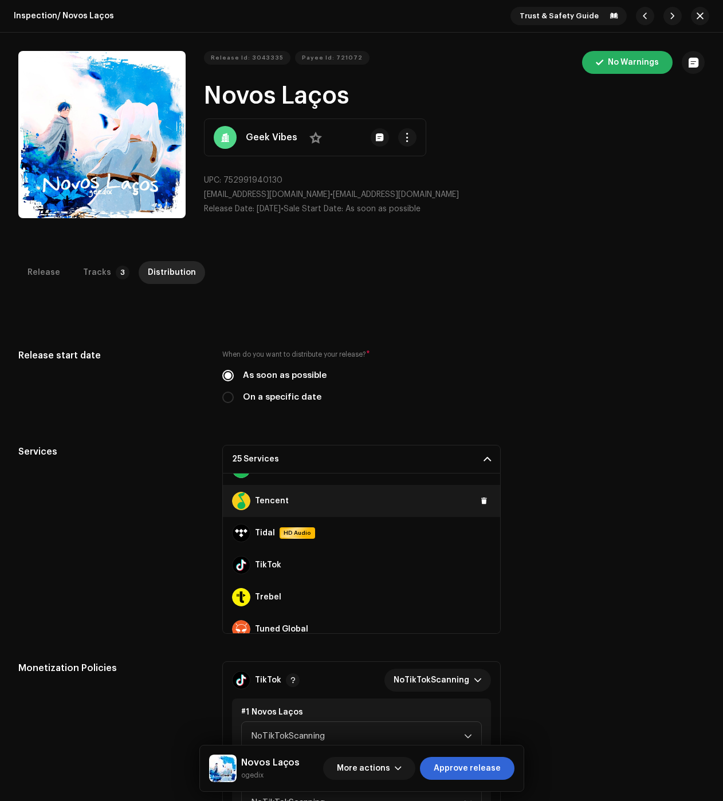
scroll to position [687, 0]
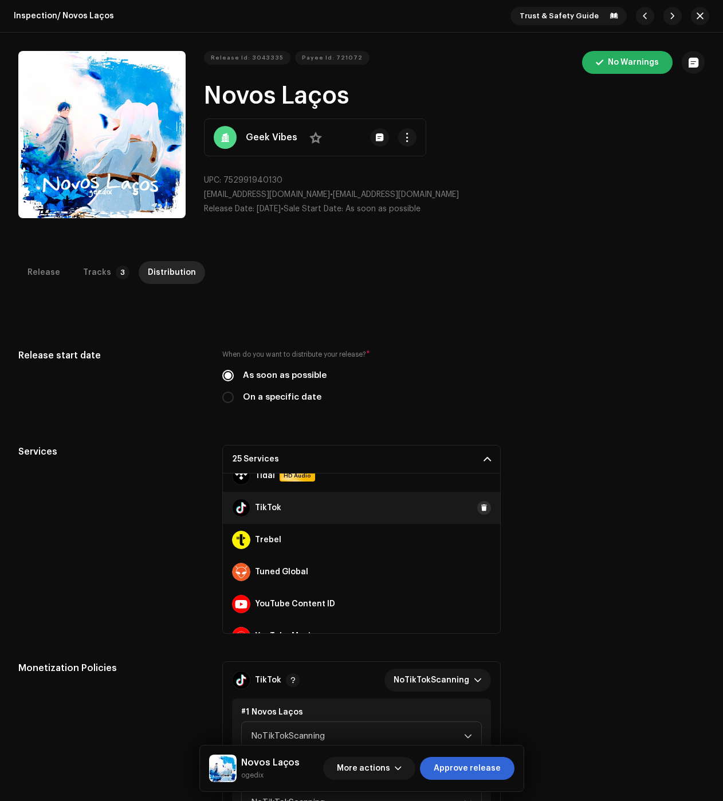
click at [477, 508] on button at bounding box center [484, 508] width 14 height 14
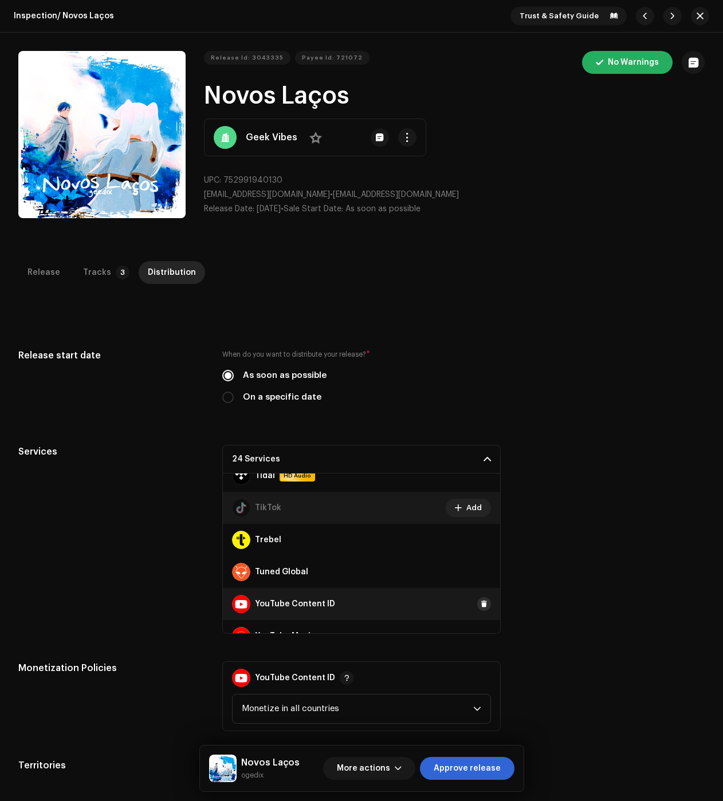
click at [481, 604] on span at bounding box center [484, 604] width 7 height 9
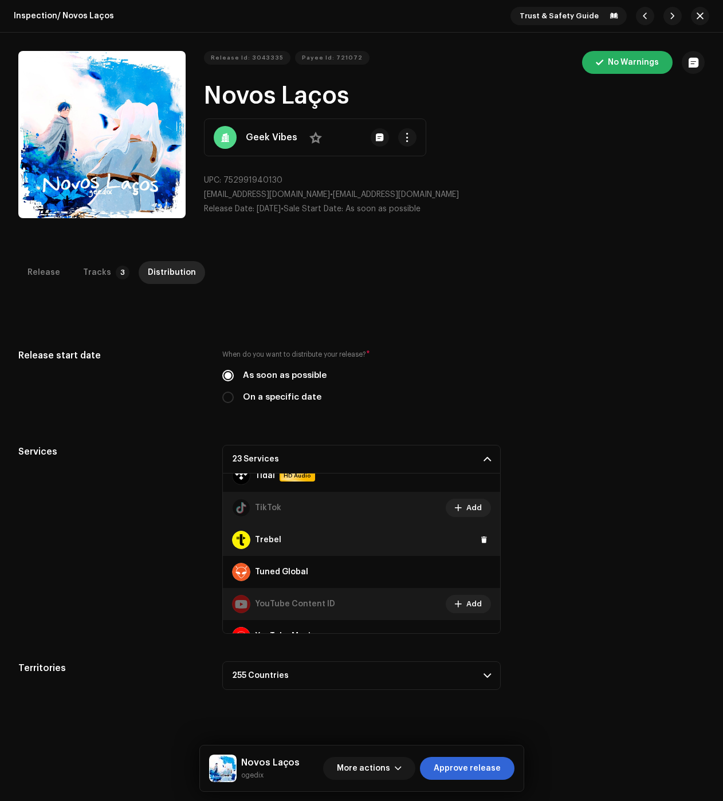
scroll to position [706, 0]
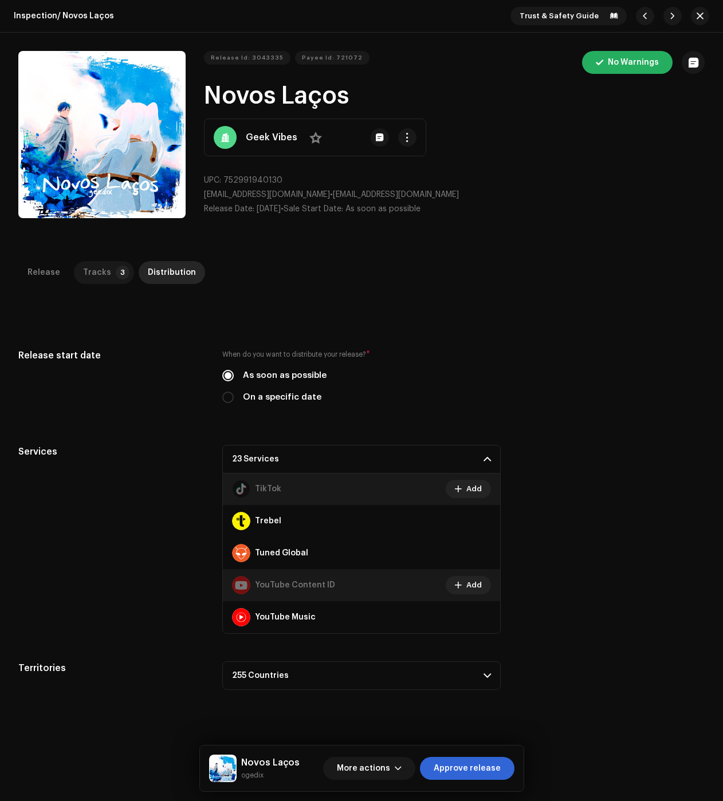
click at [104, 267] on p-tab "Tracks 3" at bounding box center [104, 272] width 60 height 23
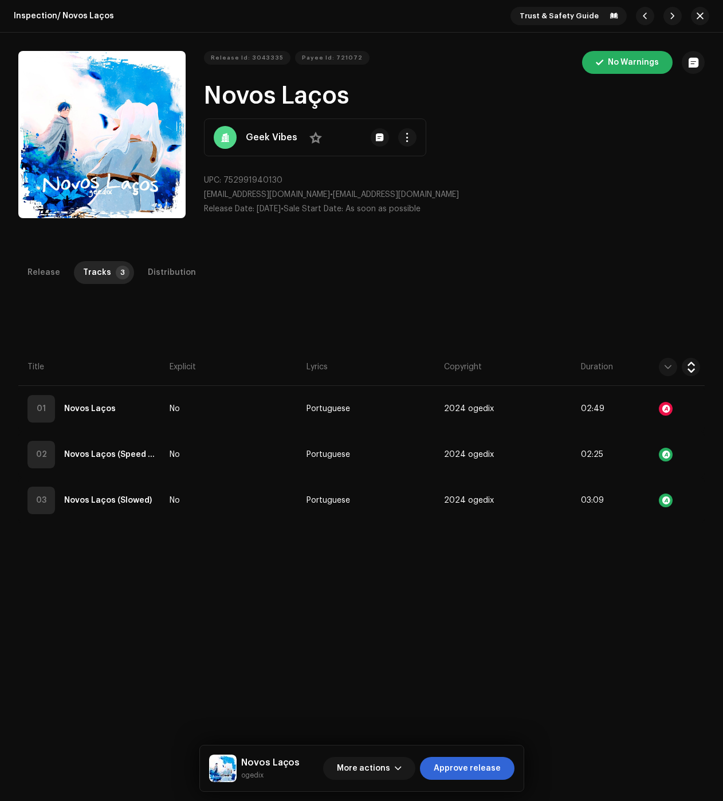
drag, startPoint x: 463, startPoint y: 766, endPoint x: 458, endPoint y: 757, distance: 10.5
click at [463, 766] on span "Approve release" at bounding box center [467, 768] width 67 height 23
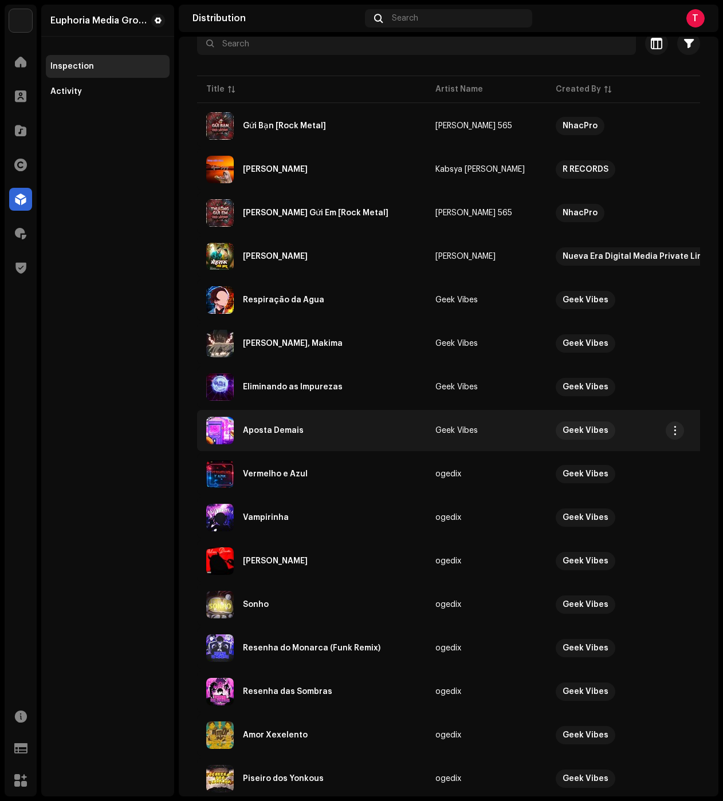
scroll to position [172, 0]
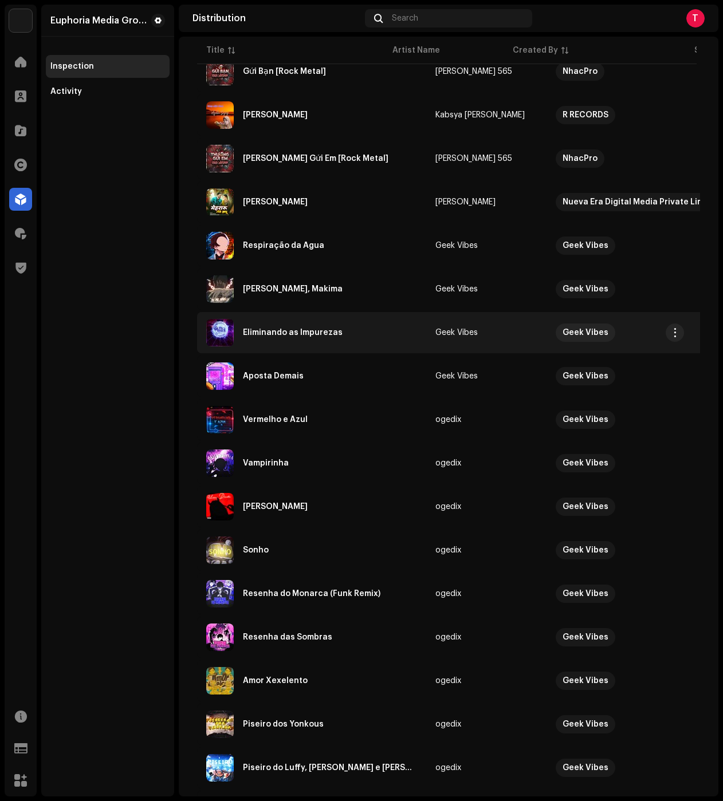
click at [298, 333] on div "Eliminando as Impurezas" at bounding box center [293, 333] width 100 height 8
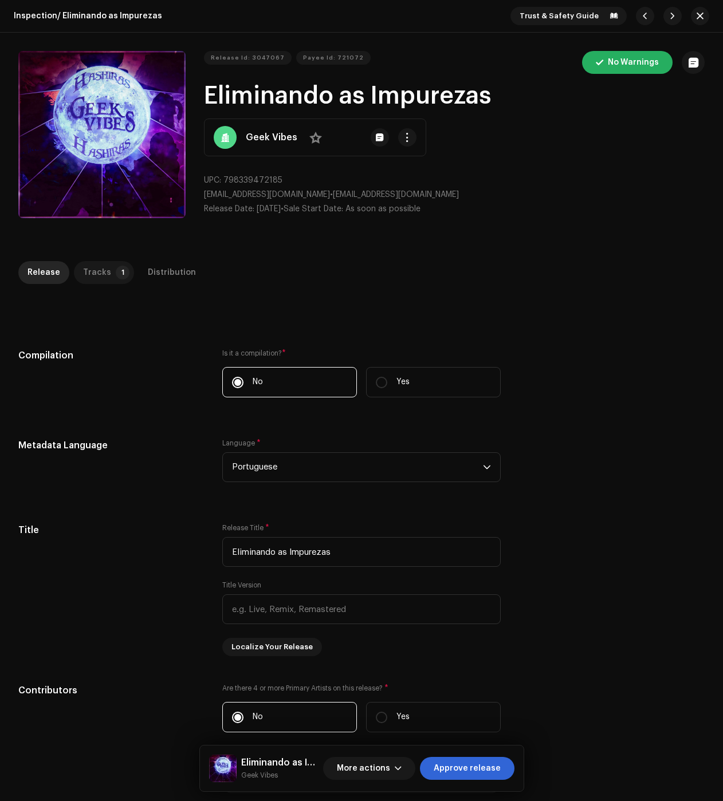
click at [101, 275] on div "Tracks" at bounding box center [97, 272] width 28 height 23
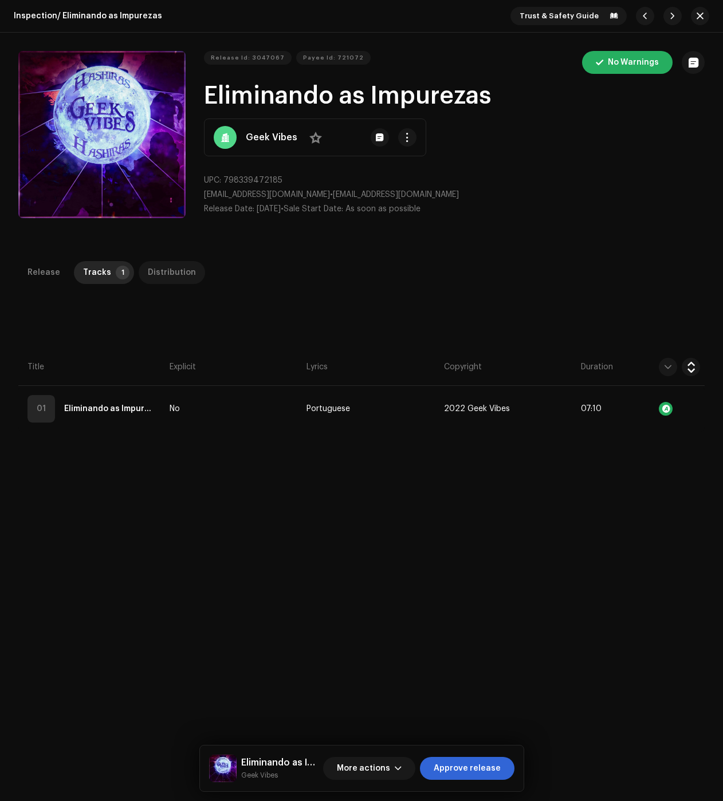
click at [157, 263] on div "Distribution" at bounding box center [172, 272] width 48 height 23
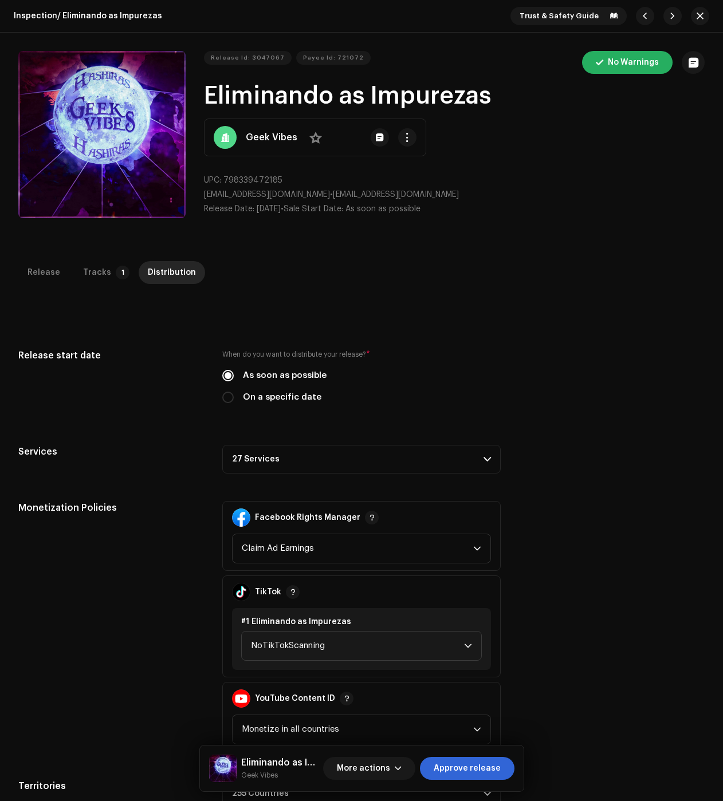
click at [287, 450] on p-accordion-header "27 Services" at bounding box center [361, 459] width 278 height 29
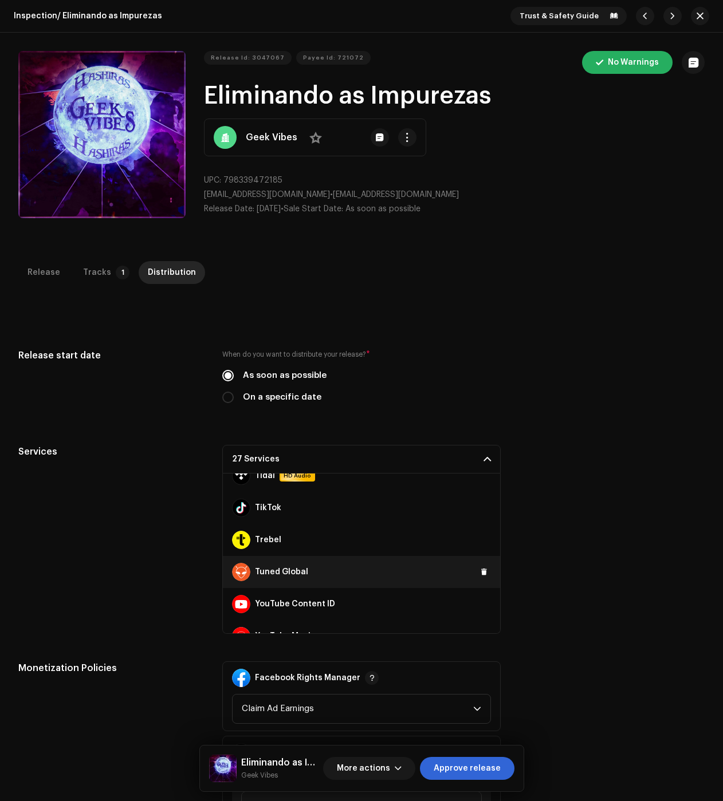
scroll to position [706, 0]
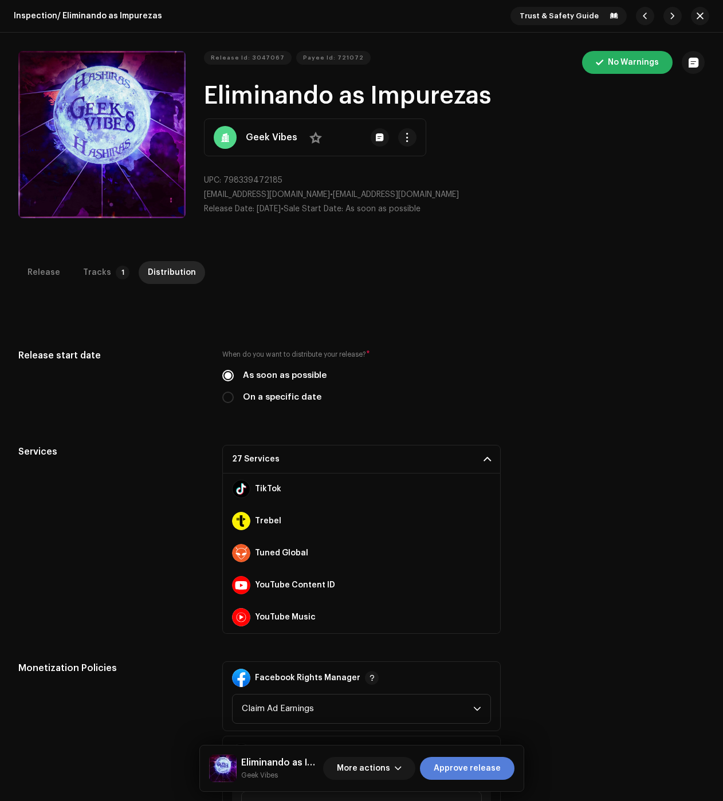
drag, startPoint x: 474, startPoint y: 774, endPoint x: 466, endPoint y: 768, distance: 10.2
click at [474, 774] on span "Approve release" at bounding box center [467, 768] width 67 height 23
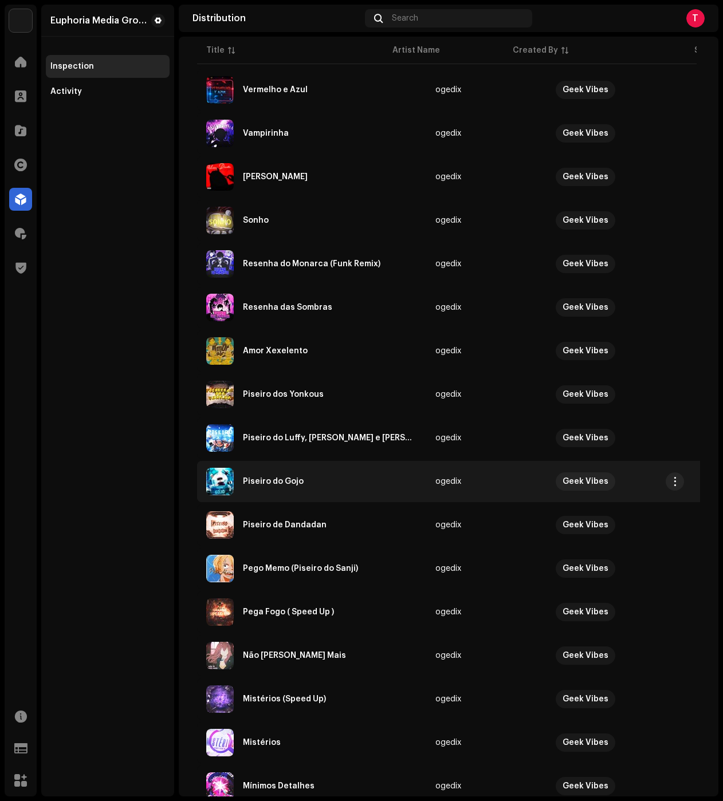
scroll to position [503, 0]
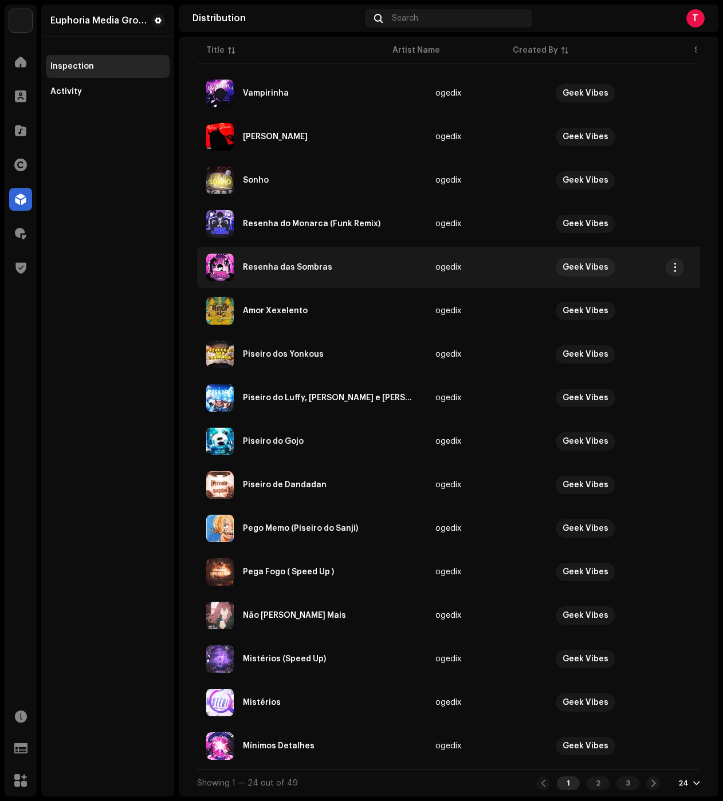
click at [274, 257] on div "Resenha das Sombras" at bounding box center [311, 267] width 211 height 27
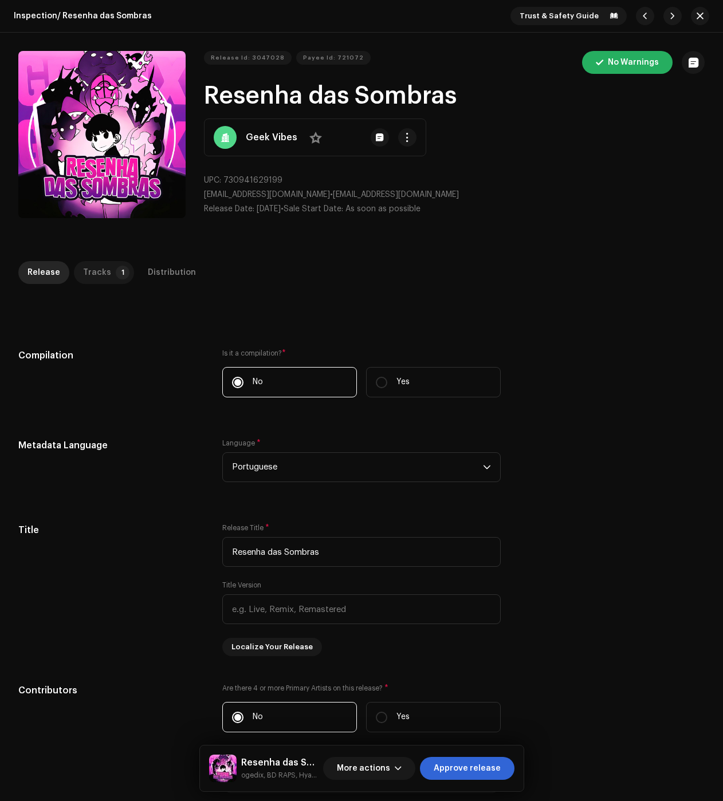
click at [94, 272] on div "Tracks" at bounding box center [97, 272] width 28 height 23
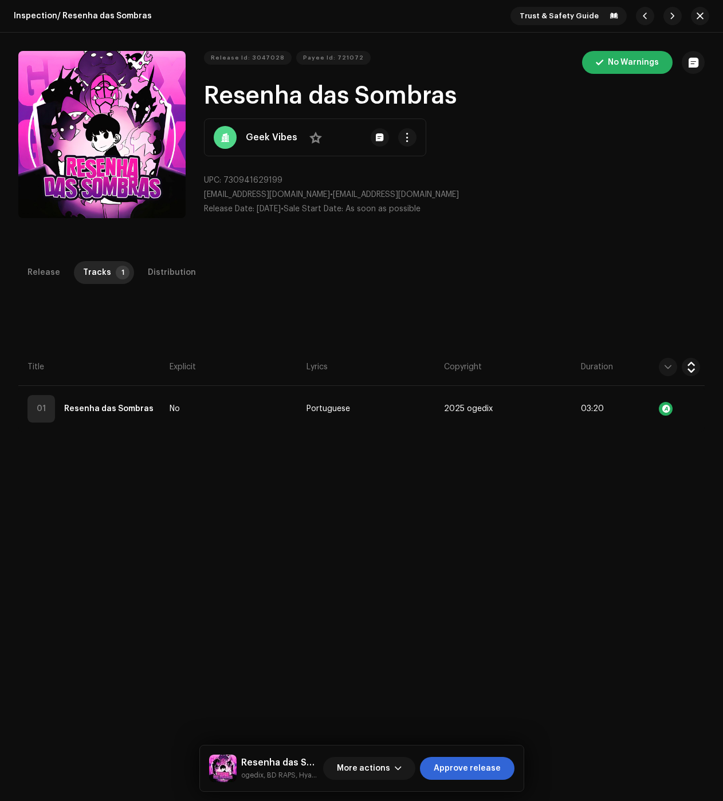
click at [199, 276] on div "Release Tracks 1 Distribution" at bounding box center [361, 272] width 686 height 23
drag, startPoint x: 178, startPoint y: 275, endPoint x: 268, endPoint y: 324, distance: 102.2
click at [182, 275] on div "Distribution" at bounding box center [172, 272] width 48 height 23
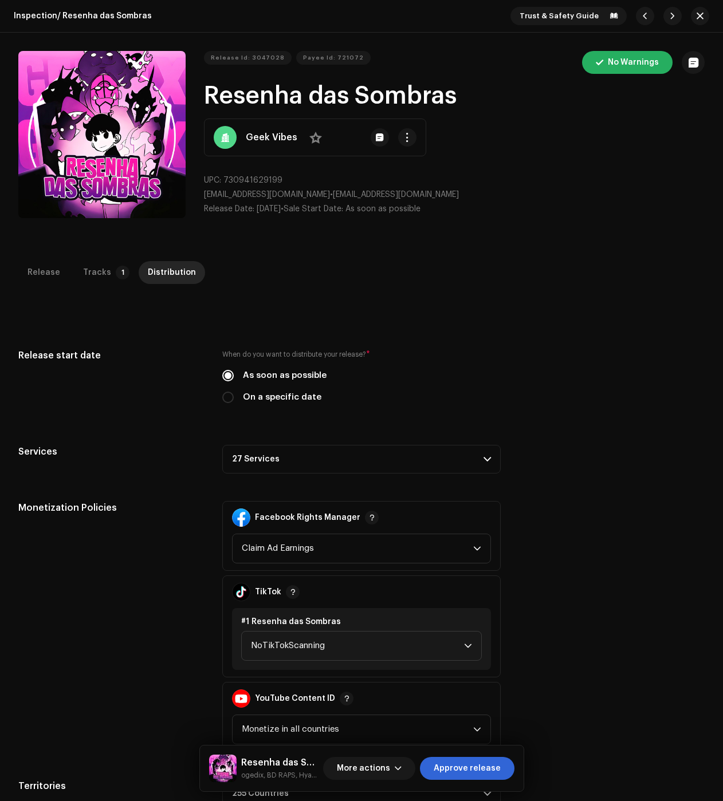
click at [402, 464] on p-accordion-header "27 Services" at bounding box center [361, 459] width 278 height 29
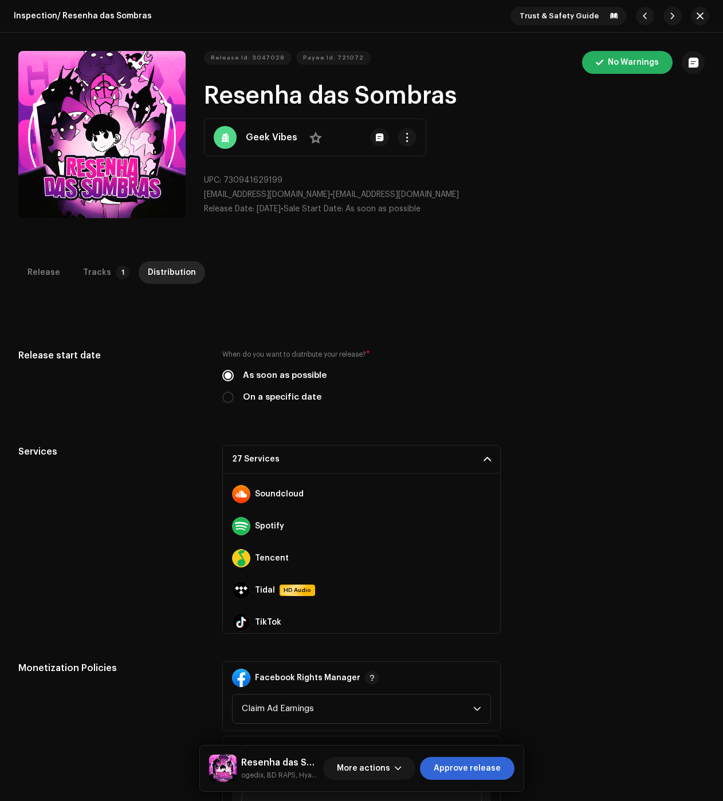
scroll to position [706, 0]
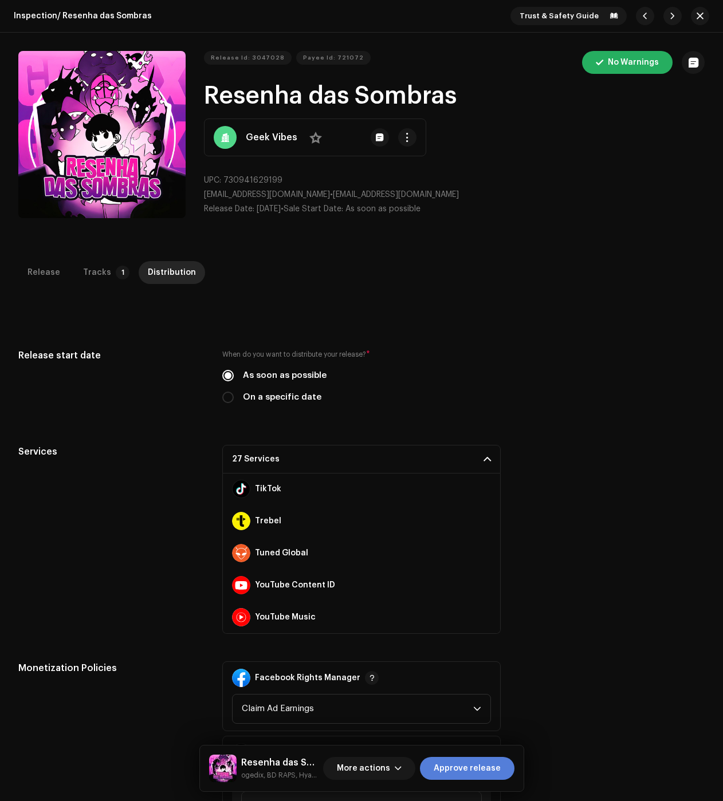
drag, startPoint x: 486, startPoint y: 772, endPoint x: 474, endPoint y: 760, distance: 17.4
click at [486, 772] on span "Approve release" at bounding box center [467, 768] width 67 height 23
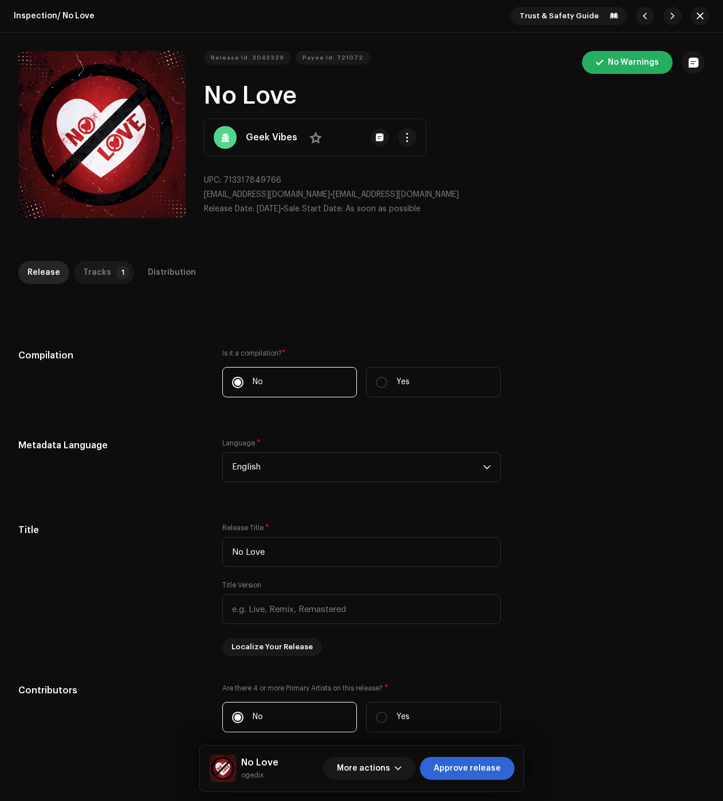
click at [108, 277] on p-tab "Tracks 1" at bounding box center [104, 272] width 60 height 23
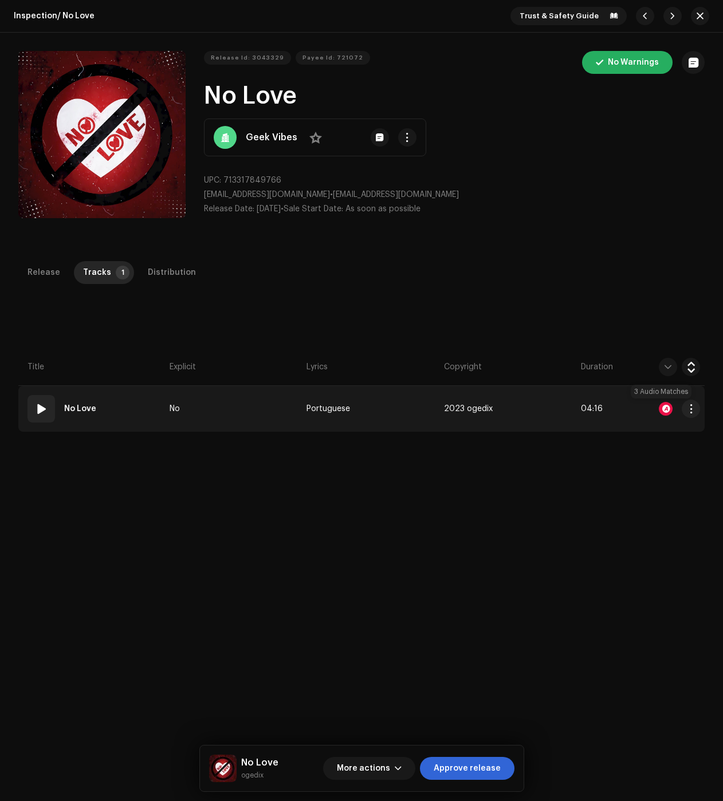
click at [664, 407] on div at bounding box center [666, 409] width 14 height 14
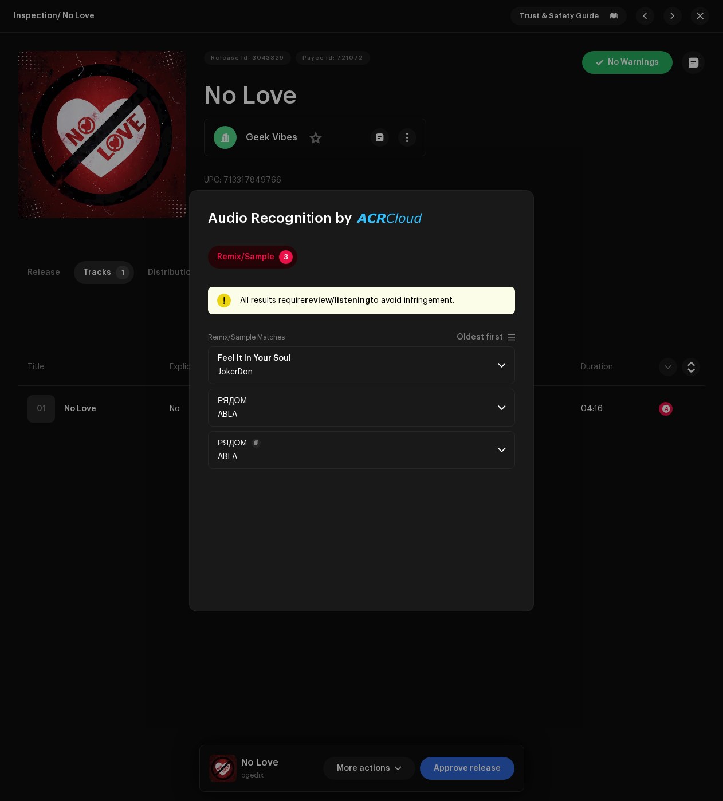
click at [472, 435] on p-accordion-header "РЯДОМ ABLA" at bounding box center [361, 450] width 307 height 38
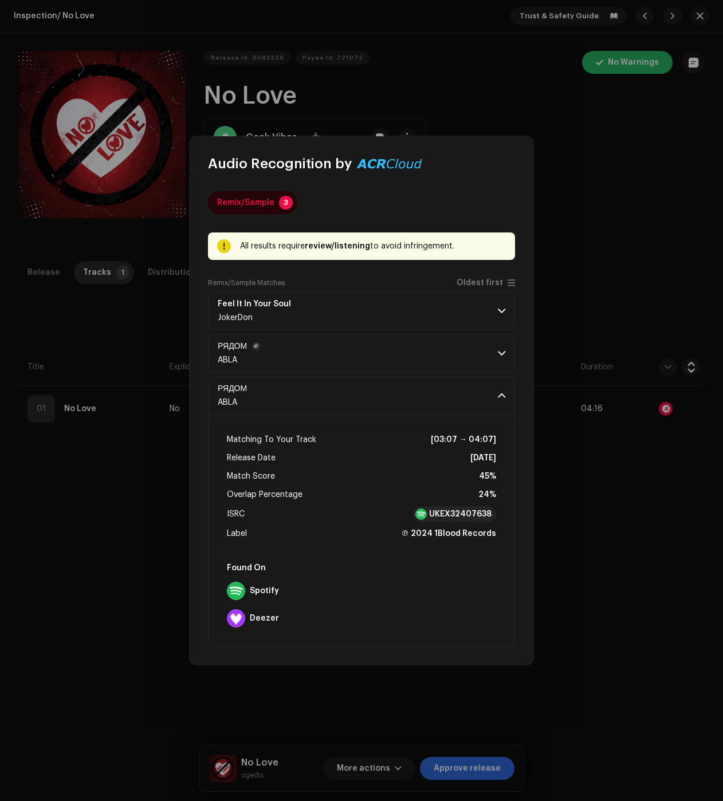
click at [489, 345] on p-accordion-header "РЯДОМ ABLA" at bounding box center [361, 353] width 307 height 38
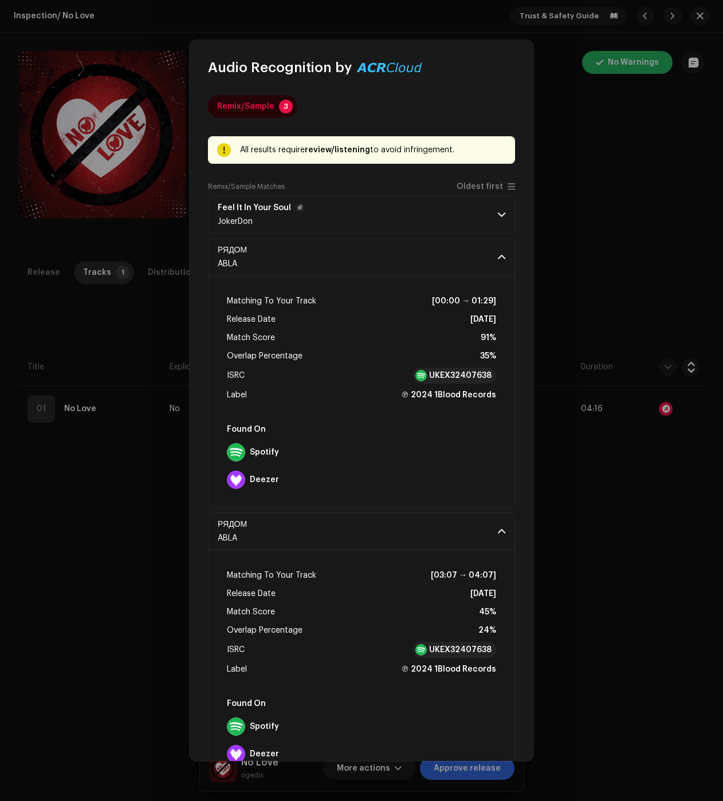
click at [492, 206] on p-accordion-header "Feel It In Your Soul JokerDon" at bounding box center [361, 215] width 307 height 38
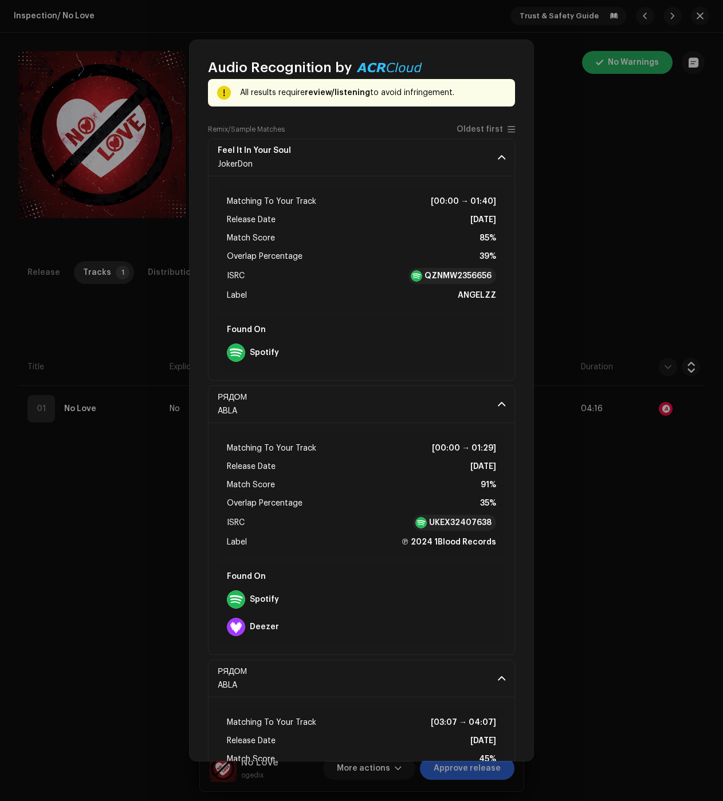
scroll to position [115, 0]
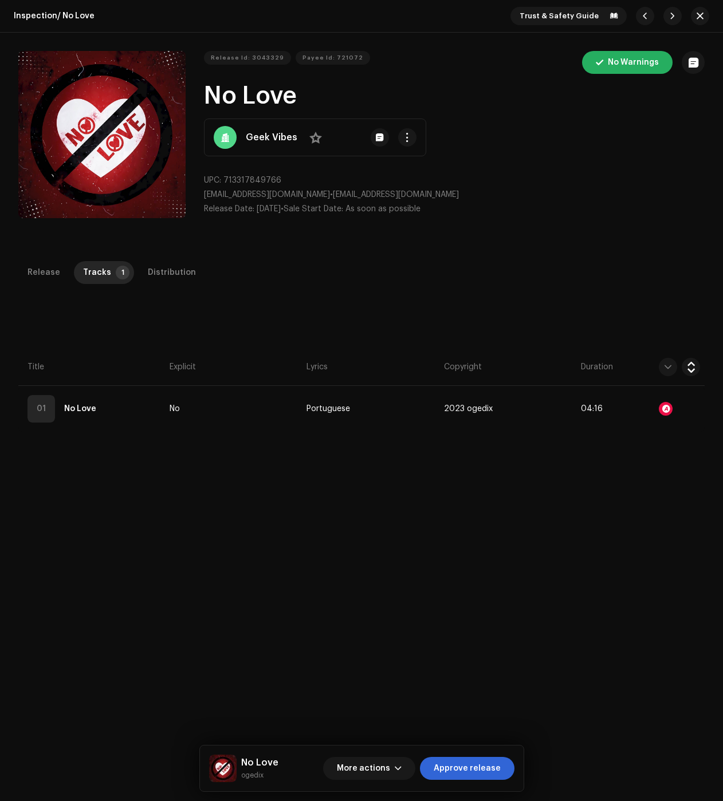
click at [616, 570] on div "Audio Recognition by Remix/Sample 3 All results require review/listening to avo…" at bounding box center [361, 400] width 723 height 801
drag, startPoint x: 180, startPoint y: 275, endPoint x: 206, endPoint y: 297, distance: 33.4
click at [180, 275] on div "Distribution" at bounding box center [172, 272] width 48 height 23
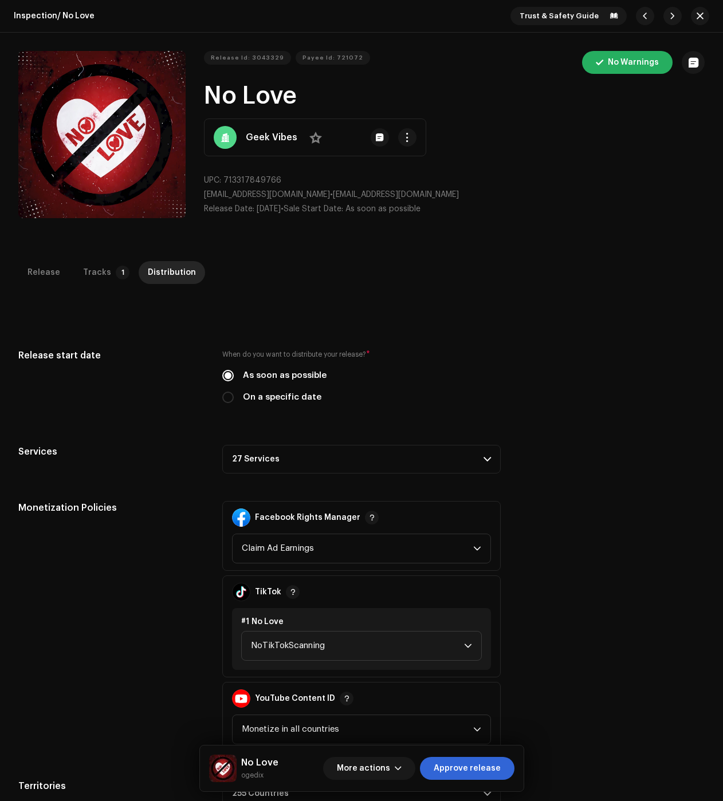
click at [366, 462] on p-accordion-header "27 Services" at bounding box center [361, 459] width 278 height 29
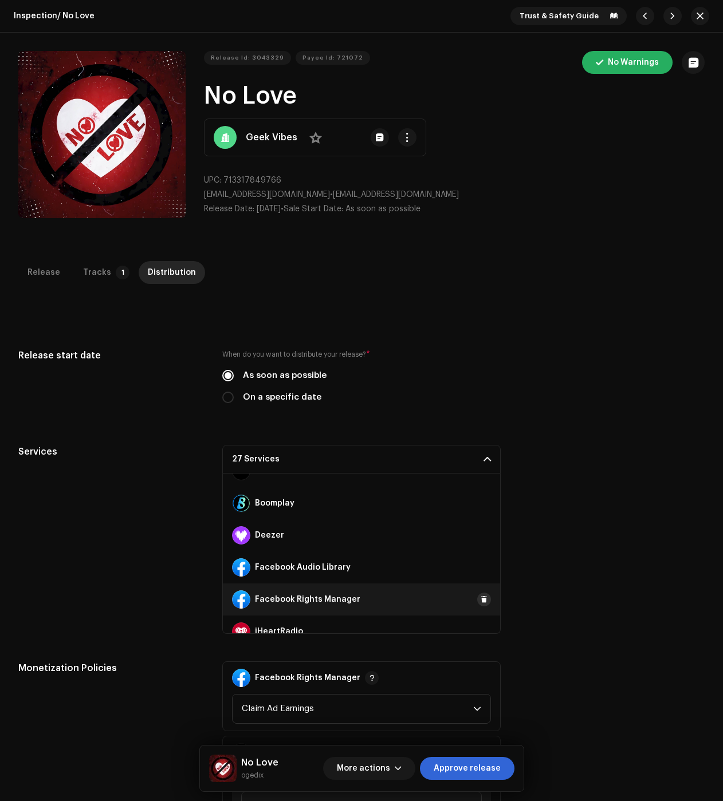
click at [481, 600] on span at bounding box center [484, 599] width 7 height 9
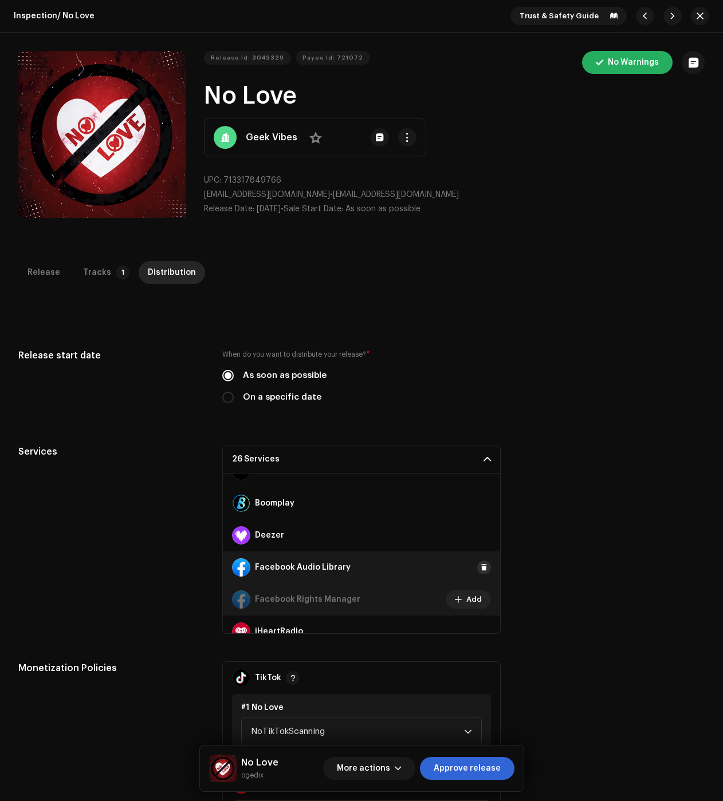
click at [481, 566] on span at bounding box center [484, 567] width 7 height 9
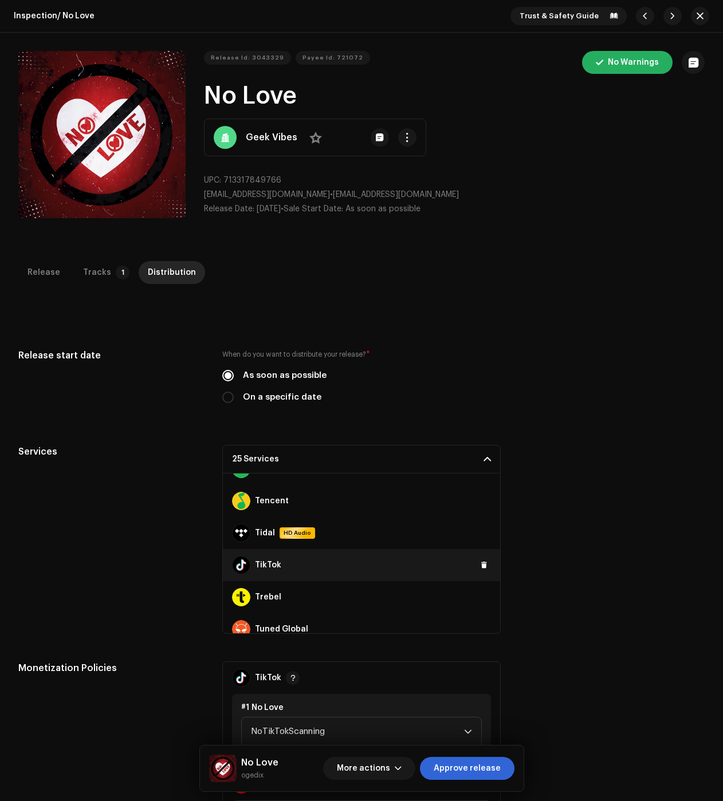
scroll to position [687, 0]
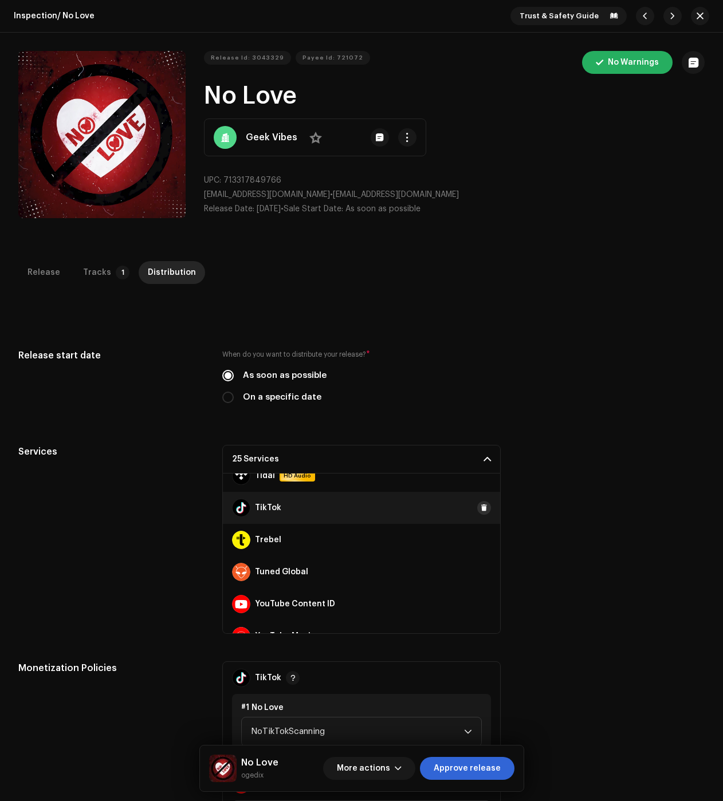
click at [481, 503] on span at bounding box center [484, 507] width 7 height 9
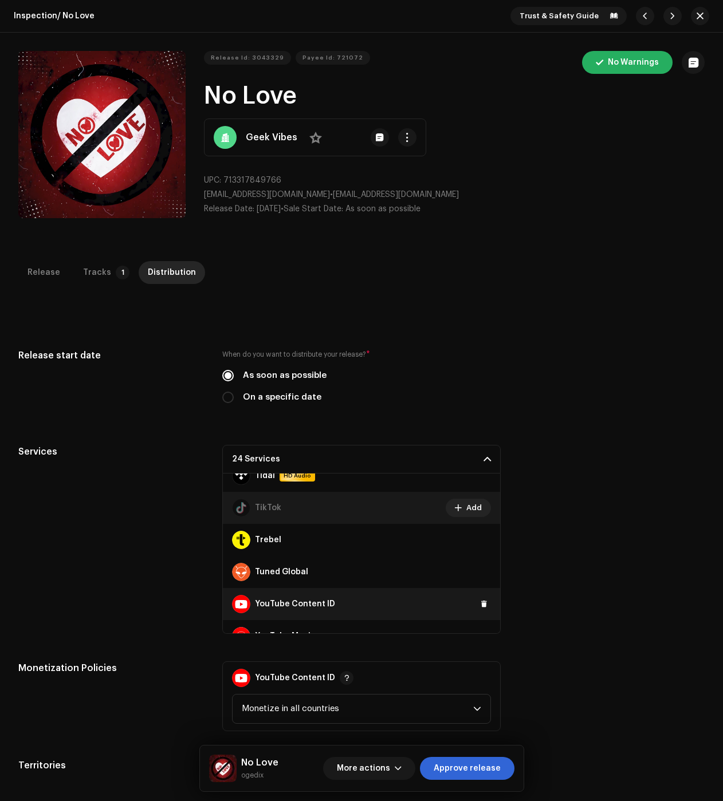
click at [476, 595] on div "YouTube Content ID" at bounding box center [361, 604] width 277 height 32
drag, startPoint x: 480, startPoint y: 604, endPoint x: 478, endPoint y: 619, distance: 15.6
click at [481, 604] on span at bounding box center [484, 604] width 7 height 9
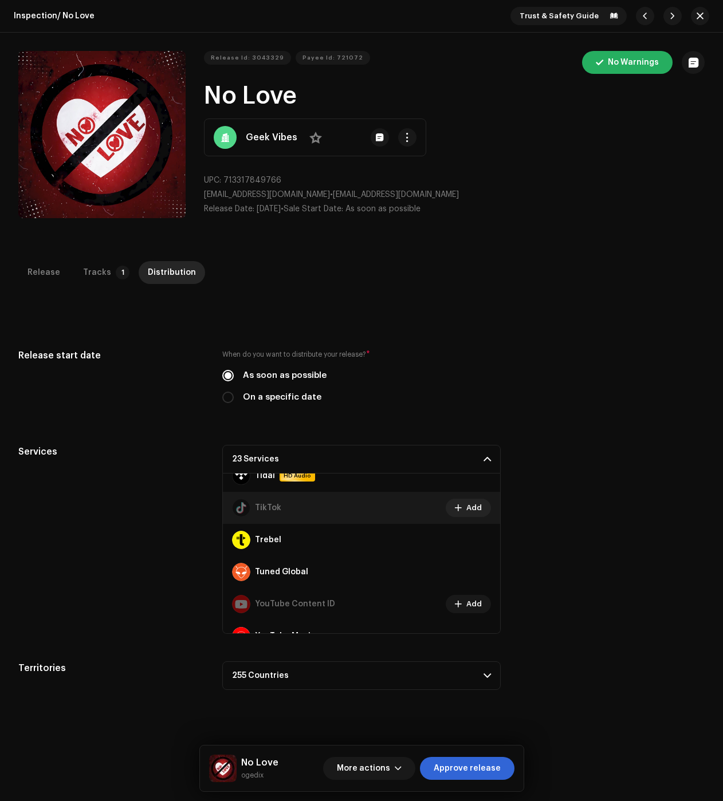
drag, startPoint x: 460, startPoint y: 766, endPoint x: 401, endPoint y: 717, distance: 77.3
click at [460, 766] on span "Approve release" at bounding box center [467, 768] width 67 height 23
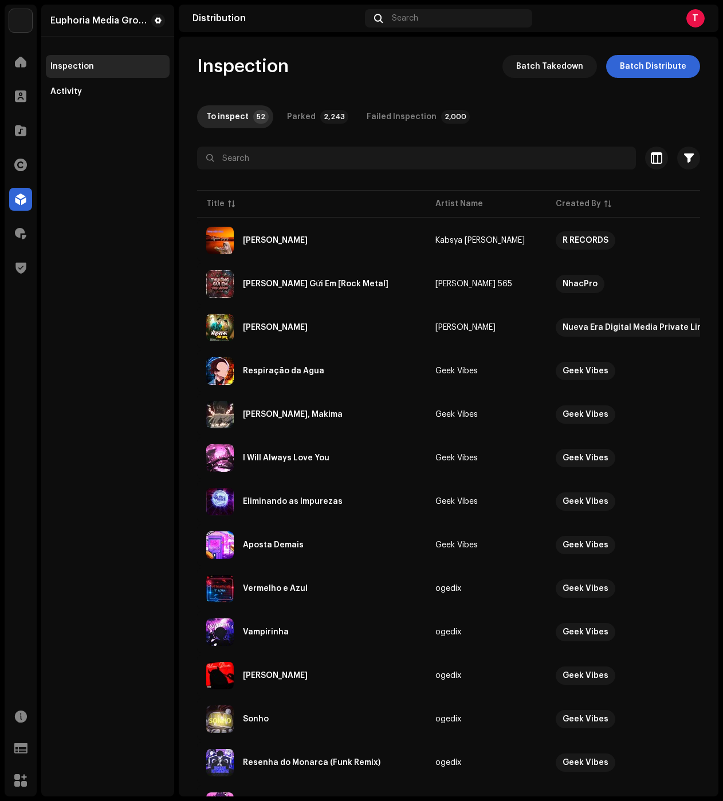
click at [61, 342] on div "Euphoria Media Group Inspection Activity" at bounding box center [107, 401] width 133 height 792
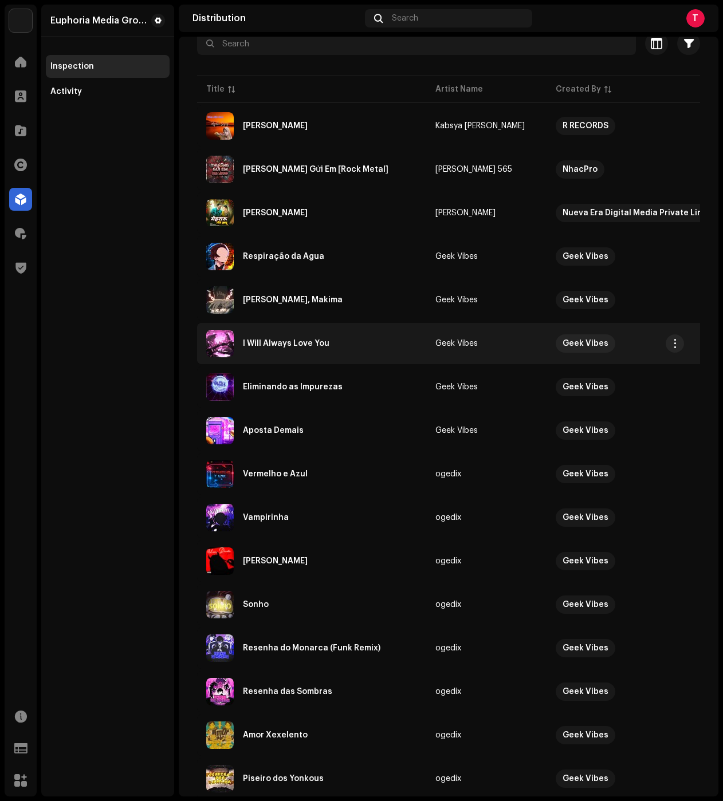
click at [314, 361] on td "I Will Always Love You" at bounding box center [311, 343] width 229 height 41
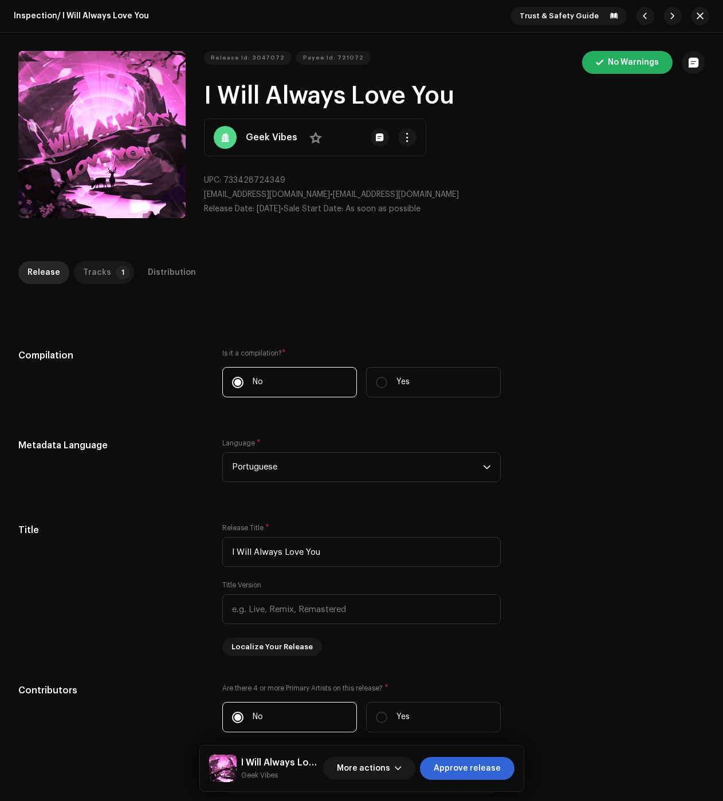
click at [103, 277] on div "Tracks" at bounding box center [97, 272] width 28 height 23
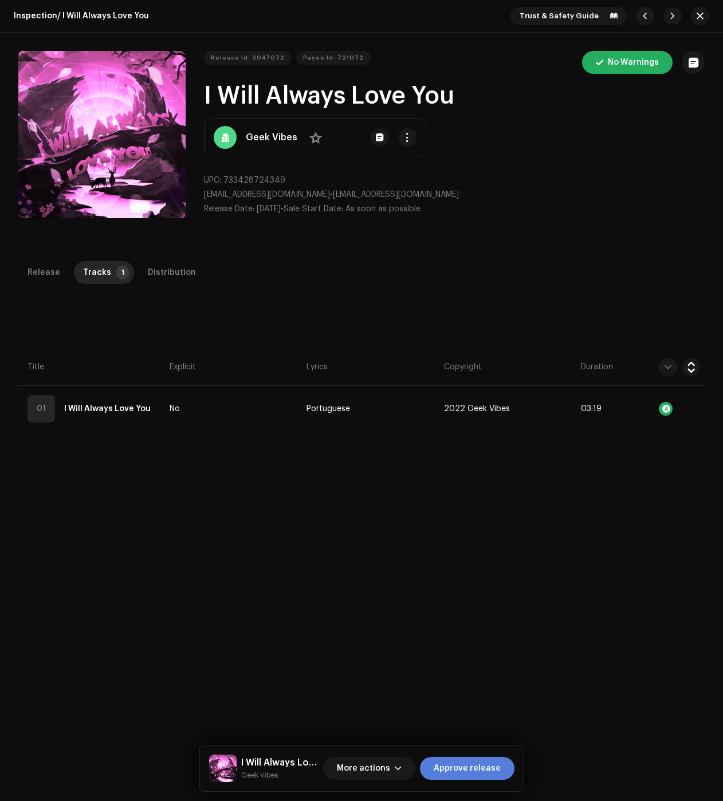
click at [475, 770] on span "Approve release" at bounding box center [467, 768] width 67 height 23
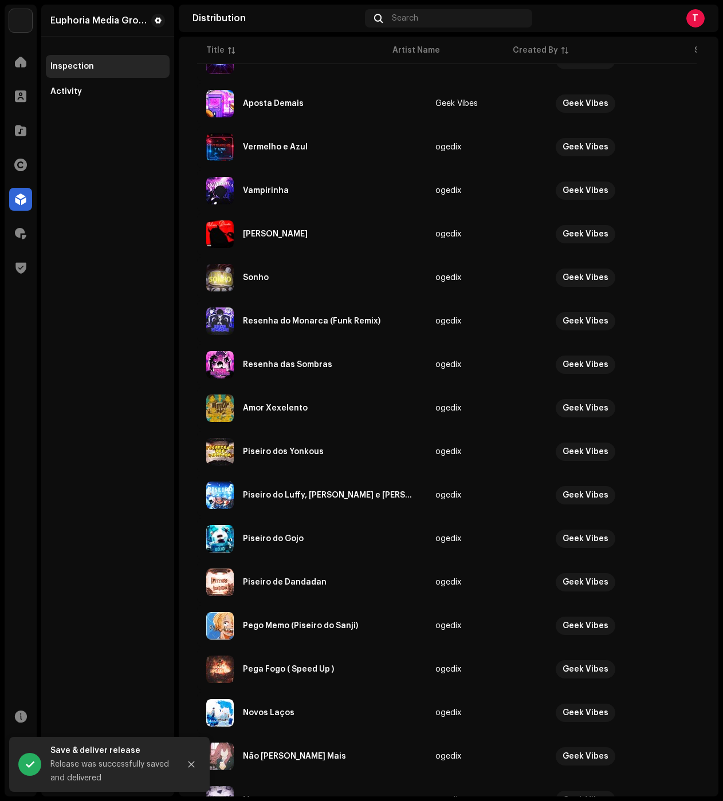
scroll to position [503, 0]
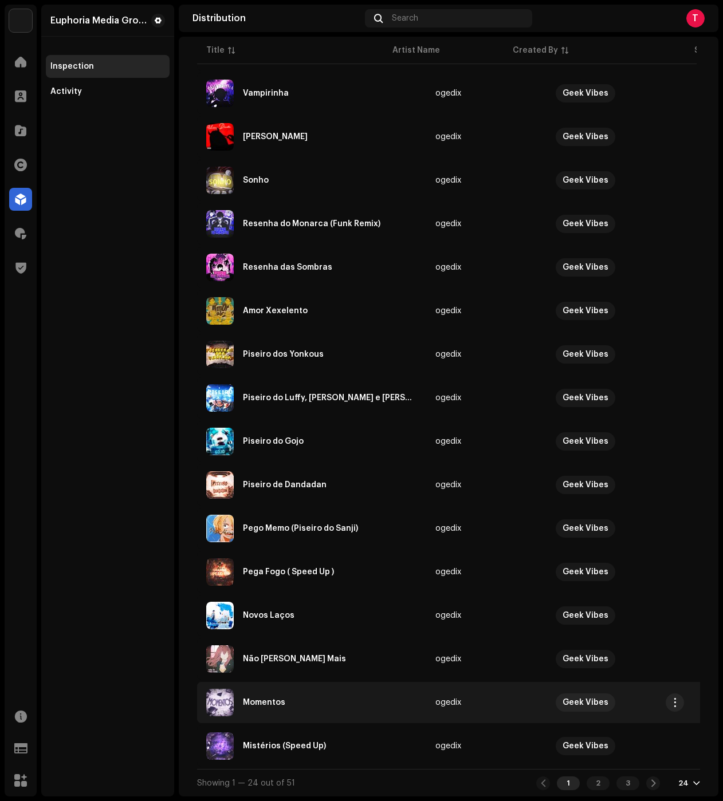
click at [302, 713] on td "Momentos" at bounding box center [311, 702] width 229 height 41
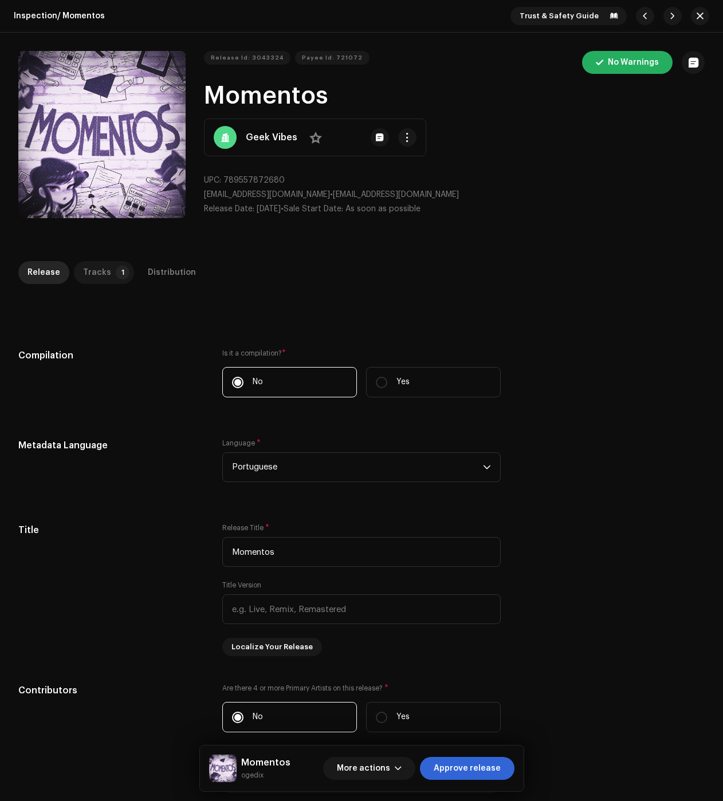
click at [123, 273] on p-badge "1" at bounding box center [123, 273] width 14 height 14
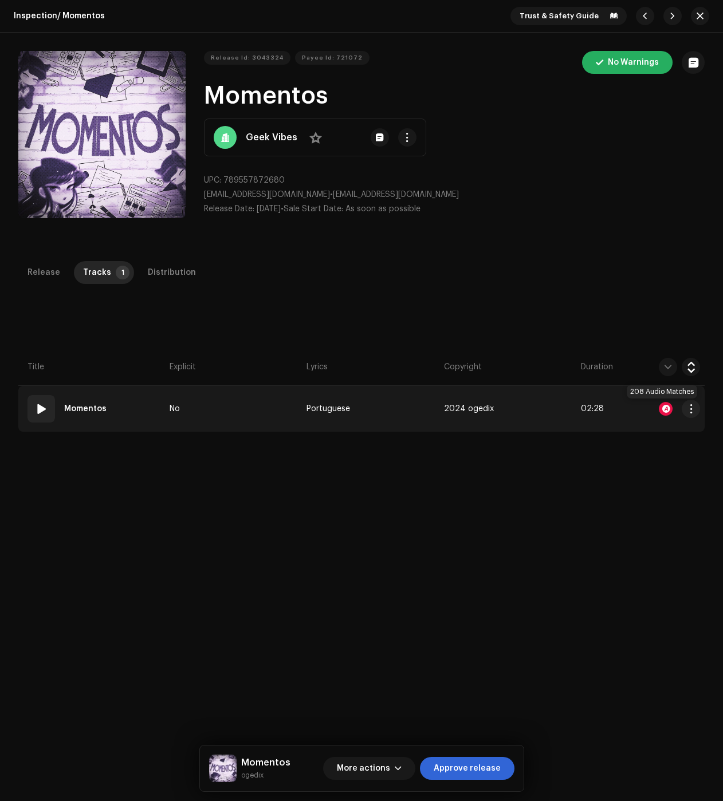
click at [665, 410] on div at bounding box center [666, 409] width 14 height 14
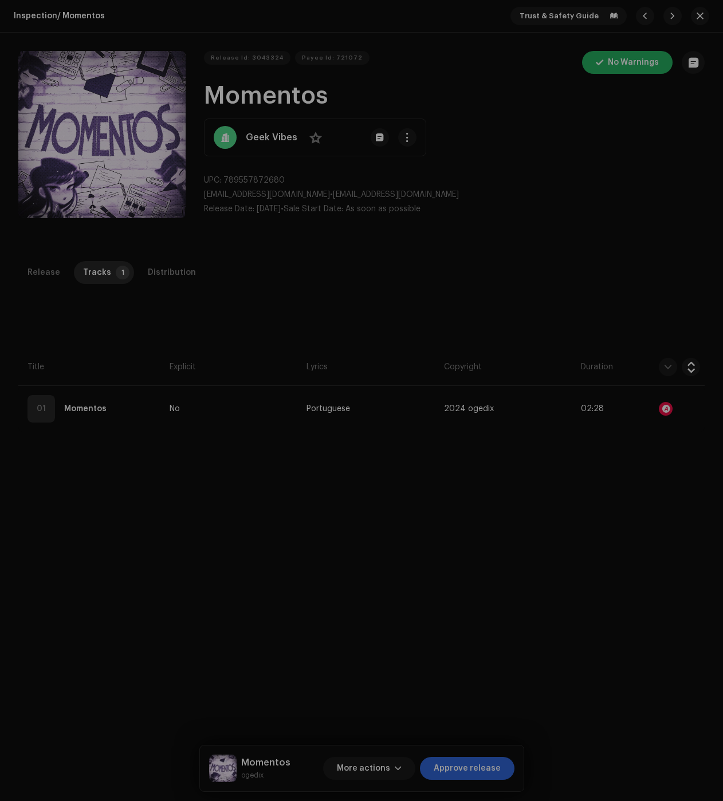
click at [149, 264] on div "Audio Recognition by Remix/Sample 206 Cover Song 2 All results require review/l…" at bounding box center [361, 400] width 723 height 801
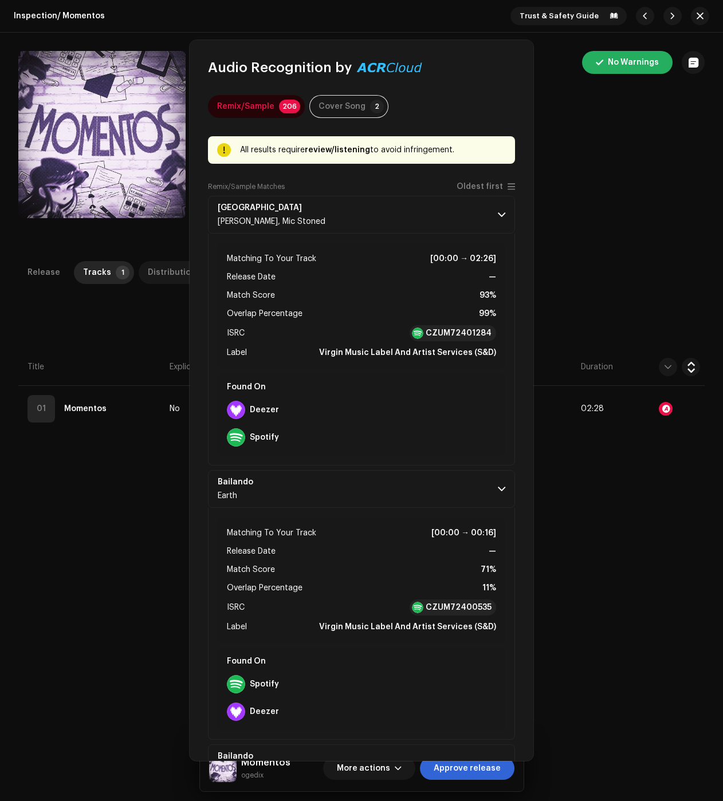
click at [154, 271] on div "Distribution" at bounding box center [172, 272] width 48 height 23
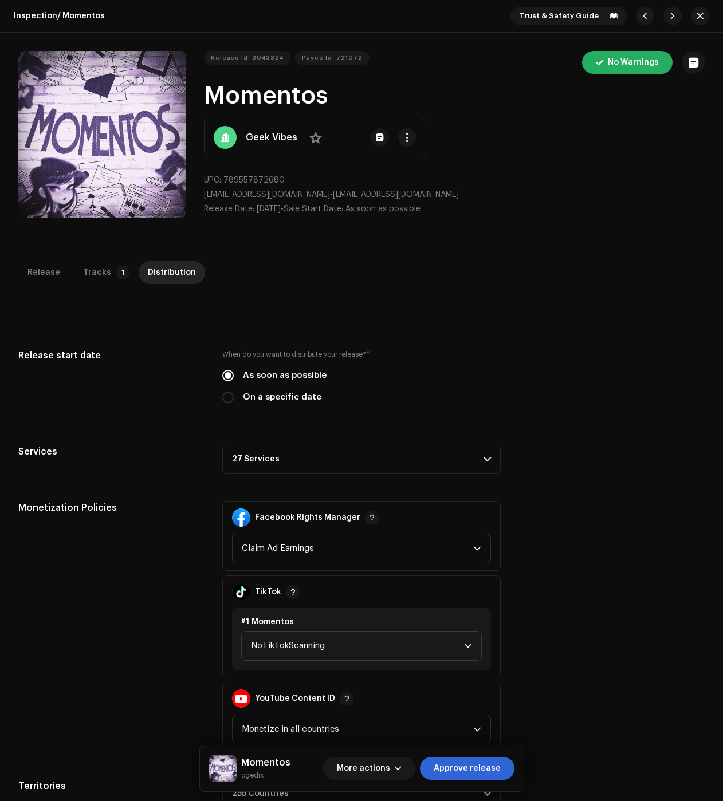
click at [313, 462] on p-accordion-header "27 Services" at bounding box center [361, 459] width 278 height 29
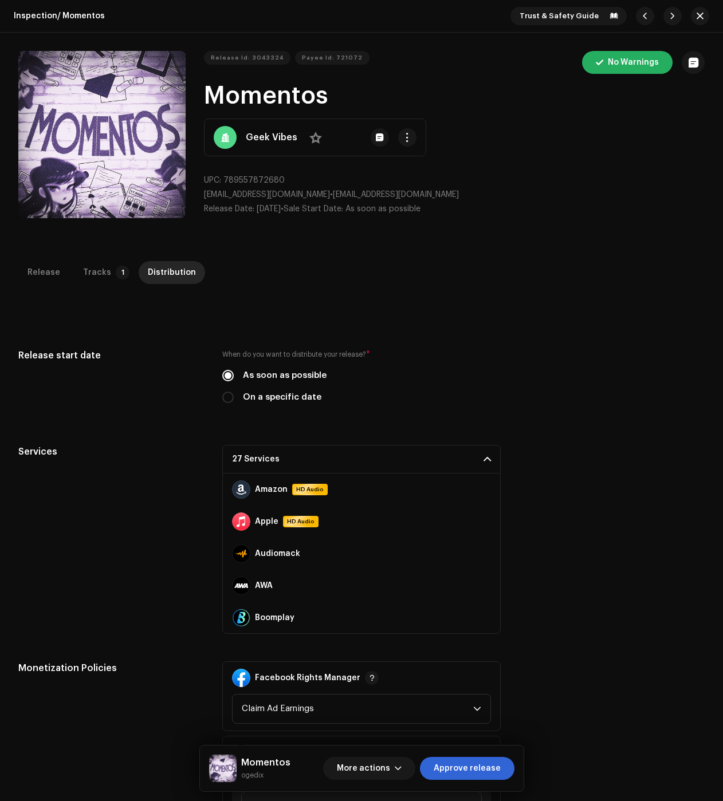
scroll to position [115, 0]
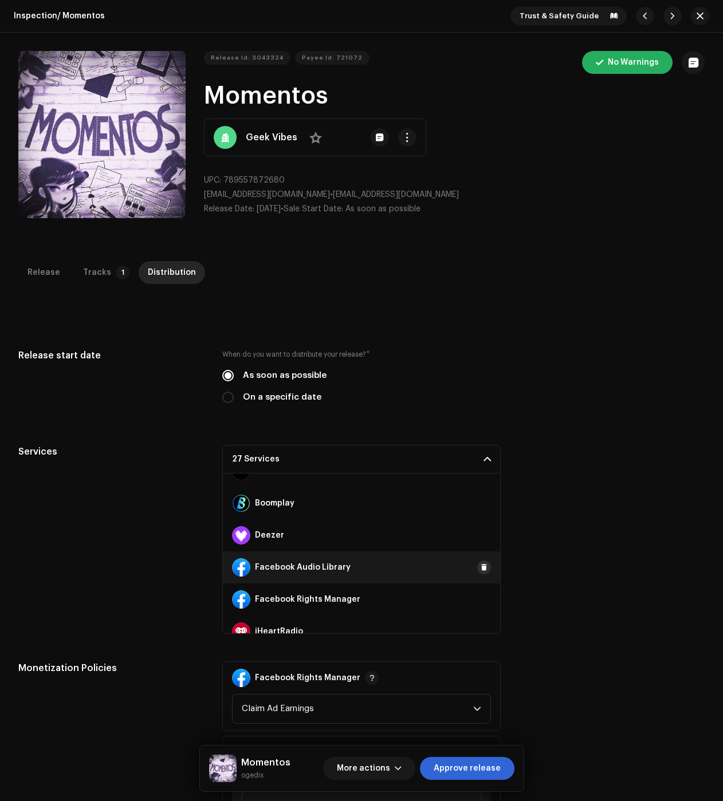
click at [481, 568] on span at bounding box center [484, 567] width 7 height 9
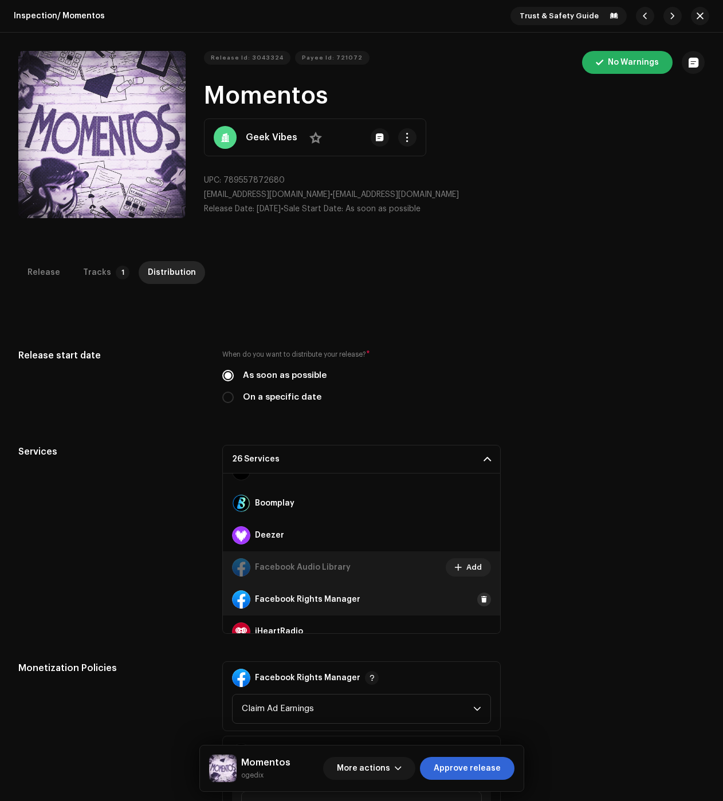
click at [480, 605] on button at bounding box center [484, 600] width 14 height 14
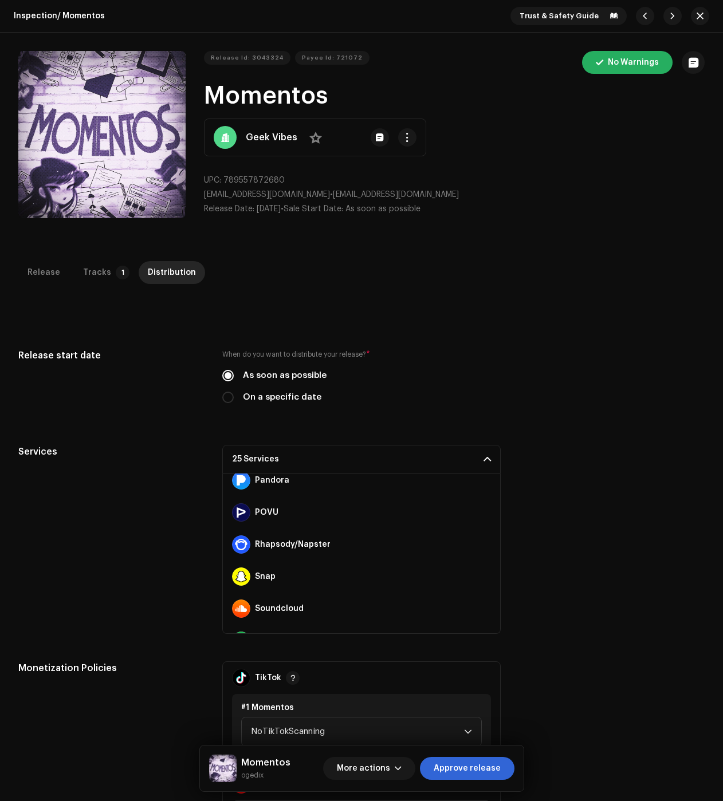
scroll to position [687, 0]
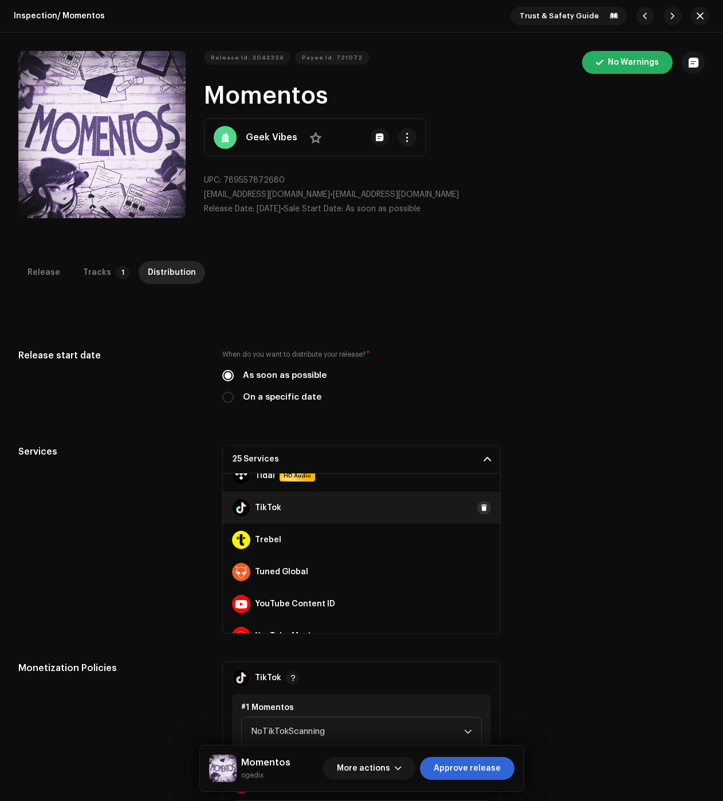
click at [481, 506] on span at bounding box center [484, 507] width 7 height 9
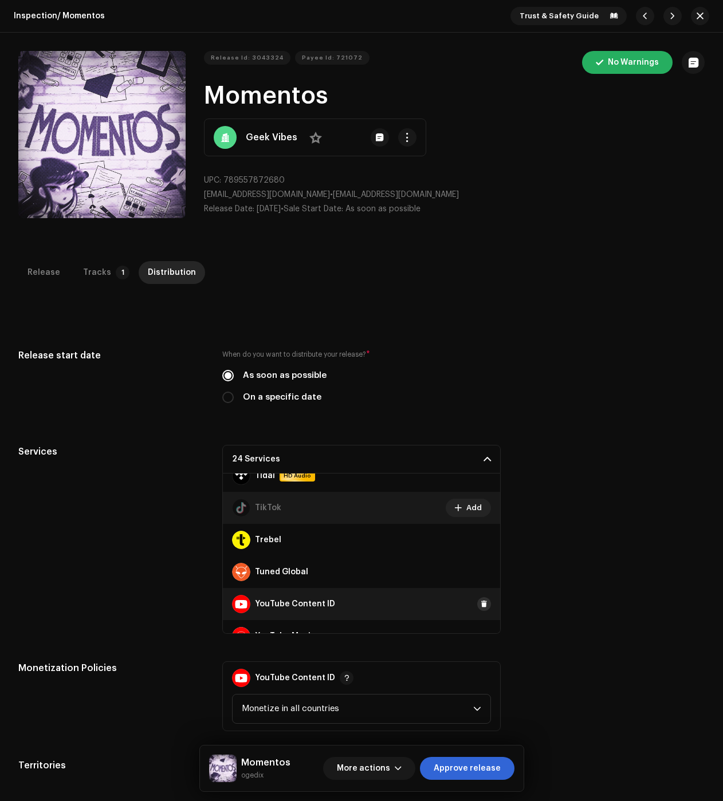
click at [481, 608] on span at bounding box center [484, 604] width 7 height 9
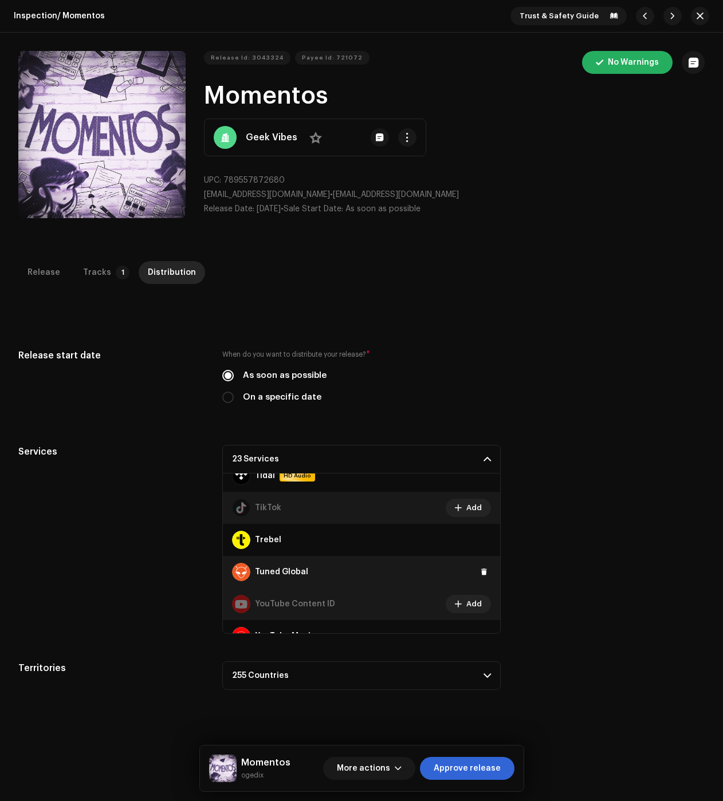
scroll to position [706, 0]
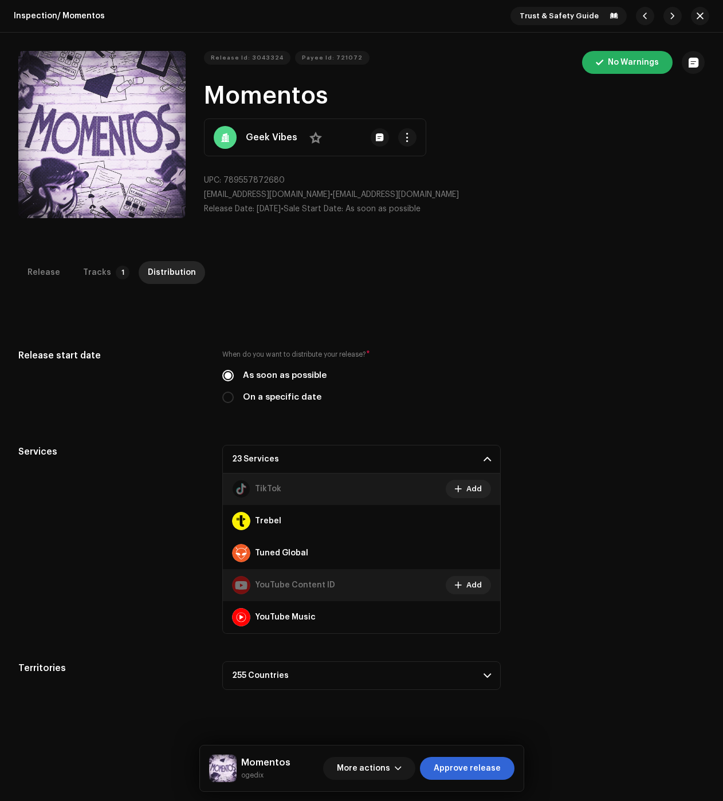
drag, startPoint x: 478, startPoint y: 765, endPoint x: 458, endPoint y: 757, distance: 21.8
click at [478, 765] on span "Approve release" at bounding box center [467, 768] width 67 height 23
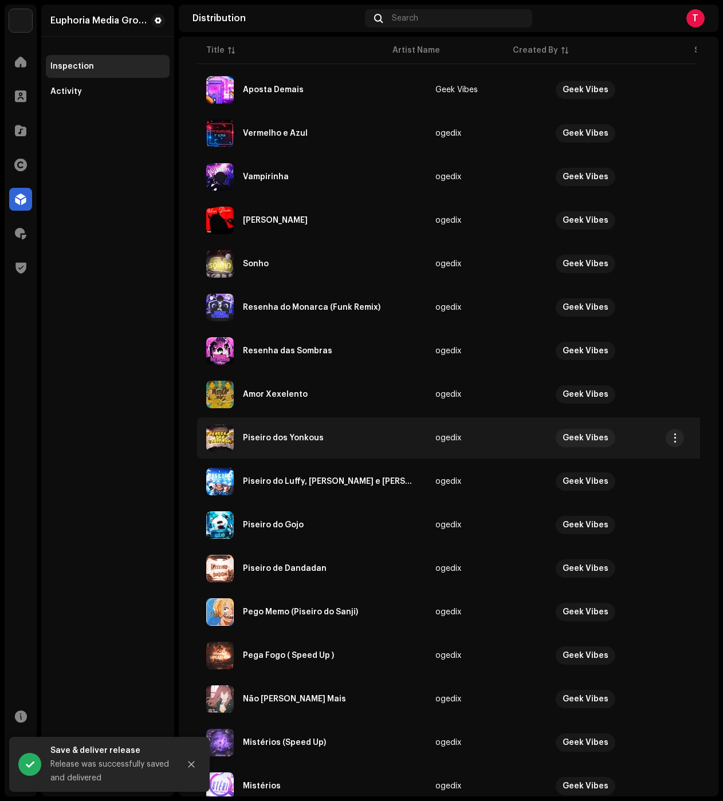
scroll to position [503, 0]
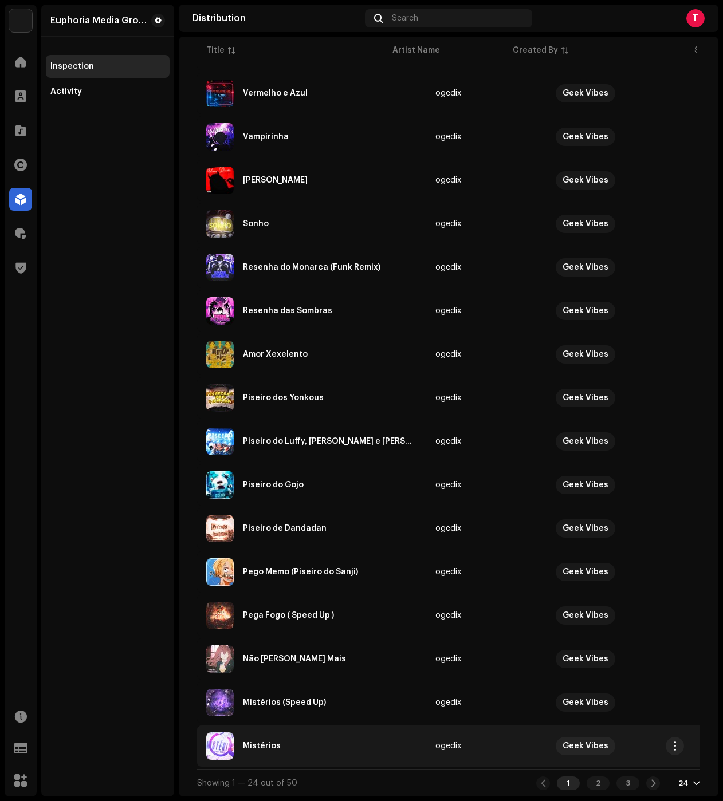
click at [298, 743] on div "Mistérios" at bounding box center [311, 745] width 211 height 27
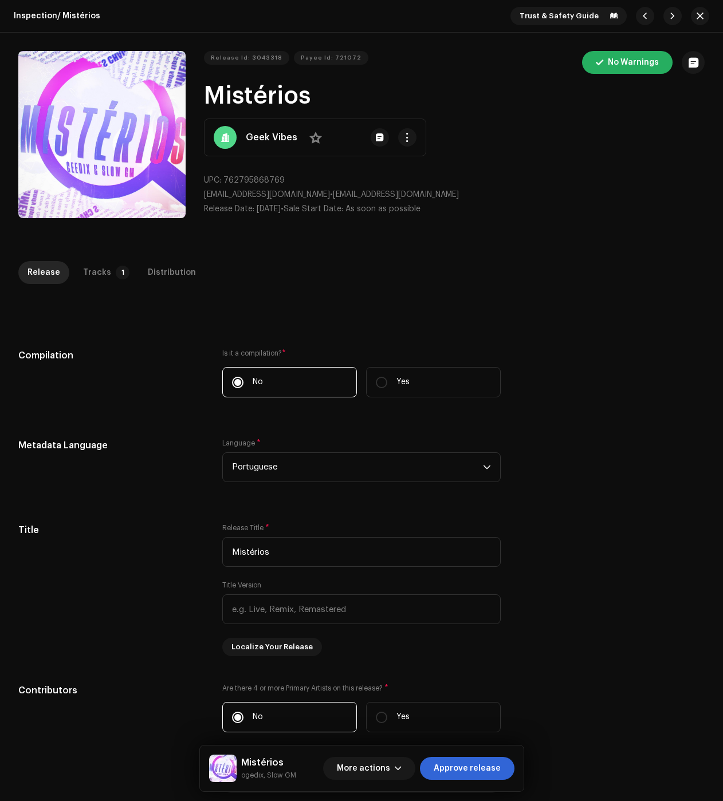
click at [96, 270] on div "Tracks" at bounding box center [97, 272] width 28 height 23
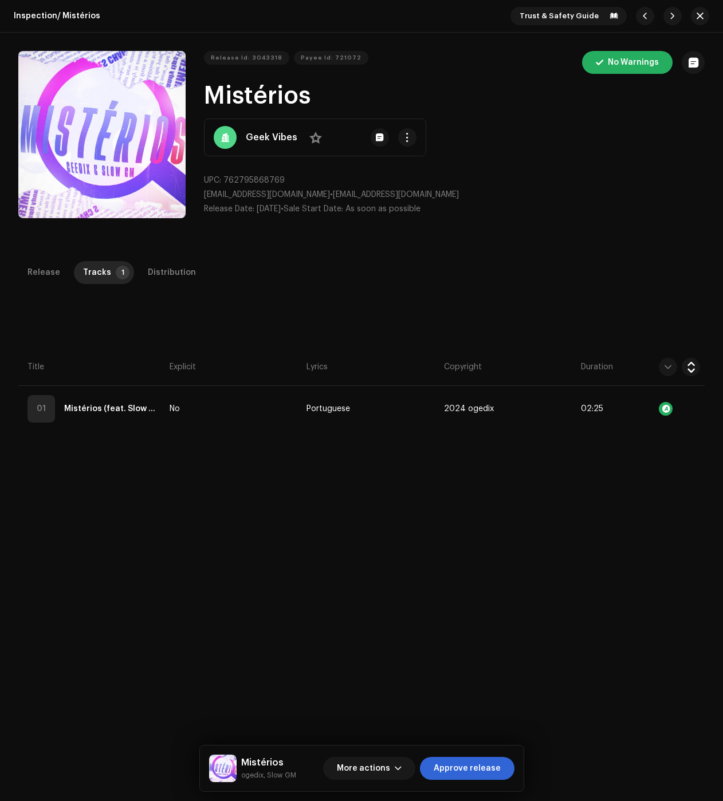
drag, startPoint x: 485, startPoint y: 772, endPoint x: 462, endPoint y: 724, distance: 52.8
click at [485, 772] on span "Approve release" at bounding box center [467, 768] width 67 height 23
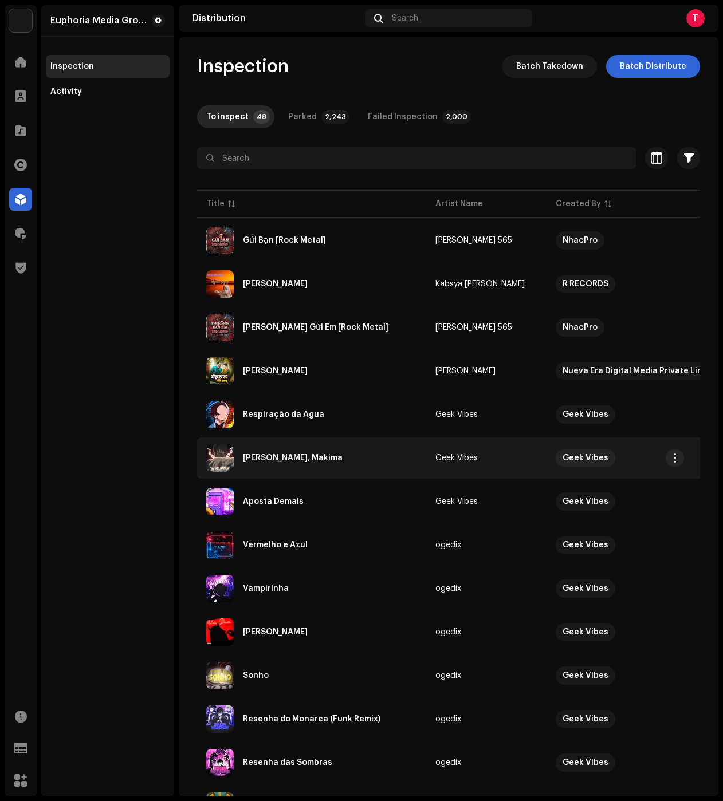
click at [308, 456] on div "Nas Minhas Mãos, Makima" at bounding box center [293, 458] width 100 height 8
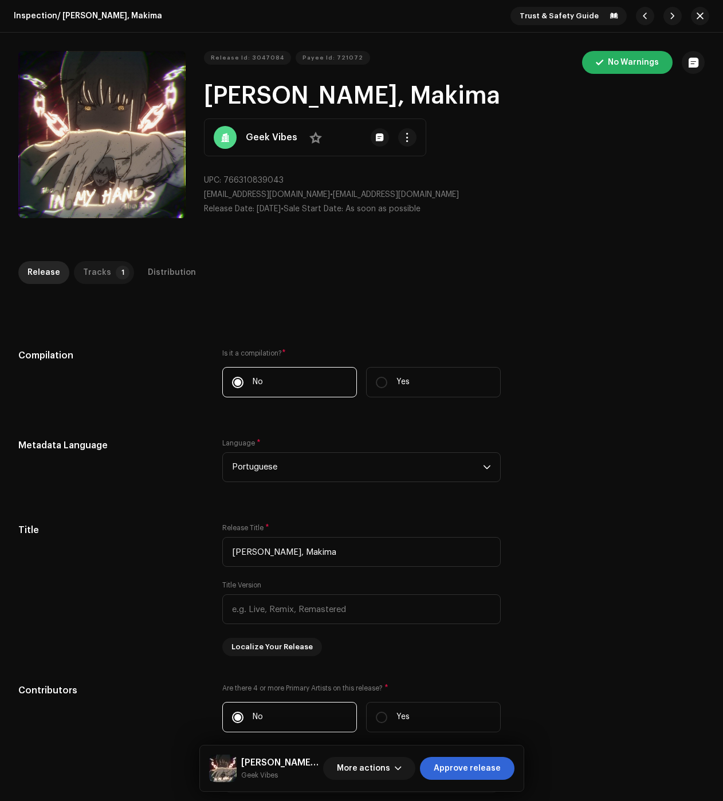
click at [100, 274] on div "Tracks" at bounding box center [97, 272] width 28 height 23
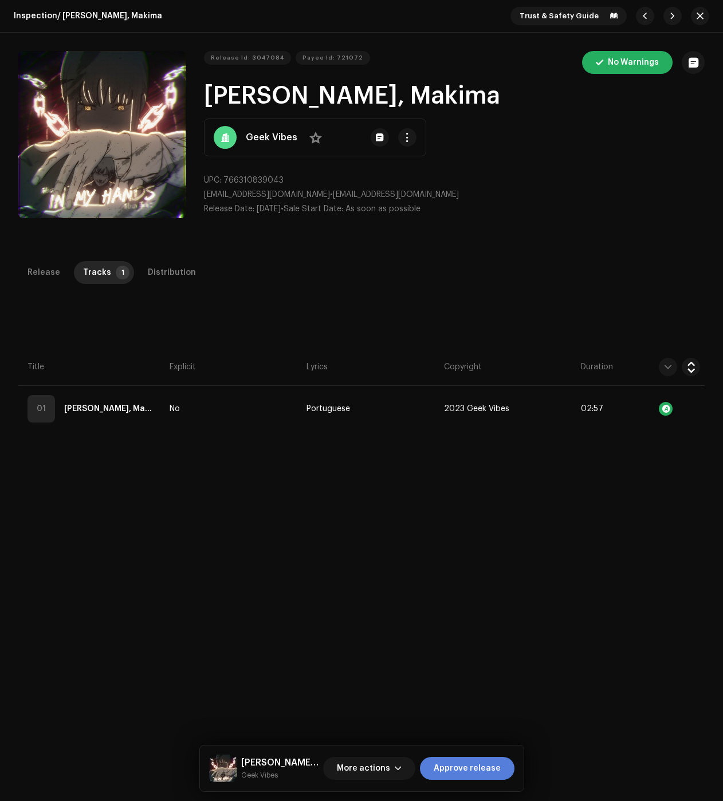
click at [473, 766] on span "Approve release" at bounding box center [467, 768] width 67 height 23
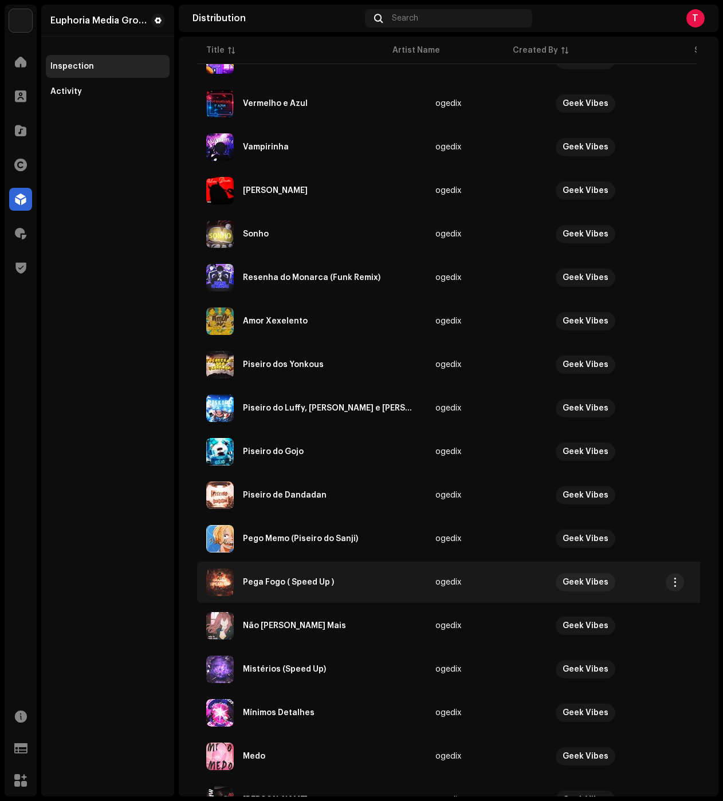
scroll to position [503, 0]
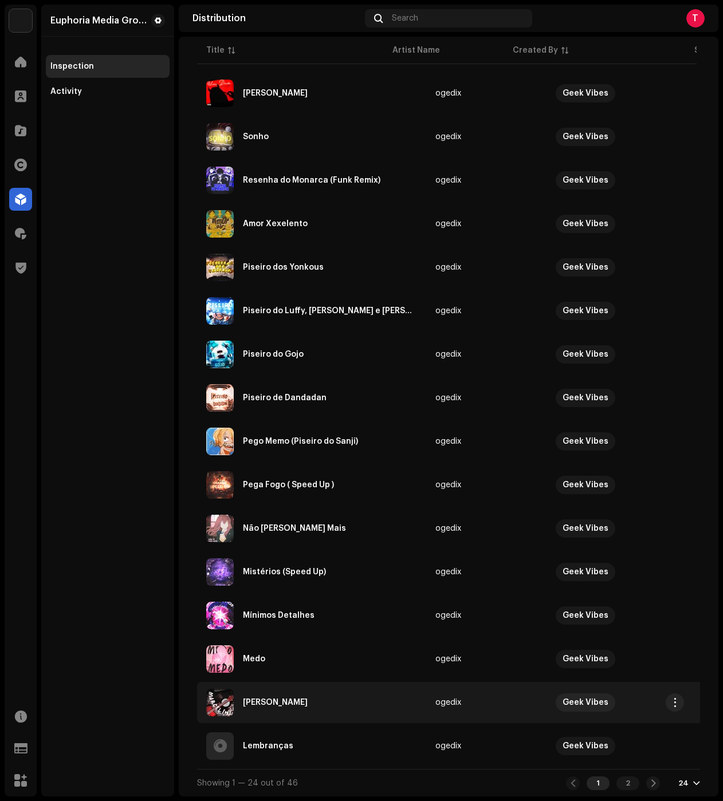
click at [267, 683] on td "Marceline" at bounding box center [311, 702] width 229 height 41
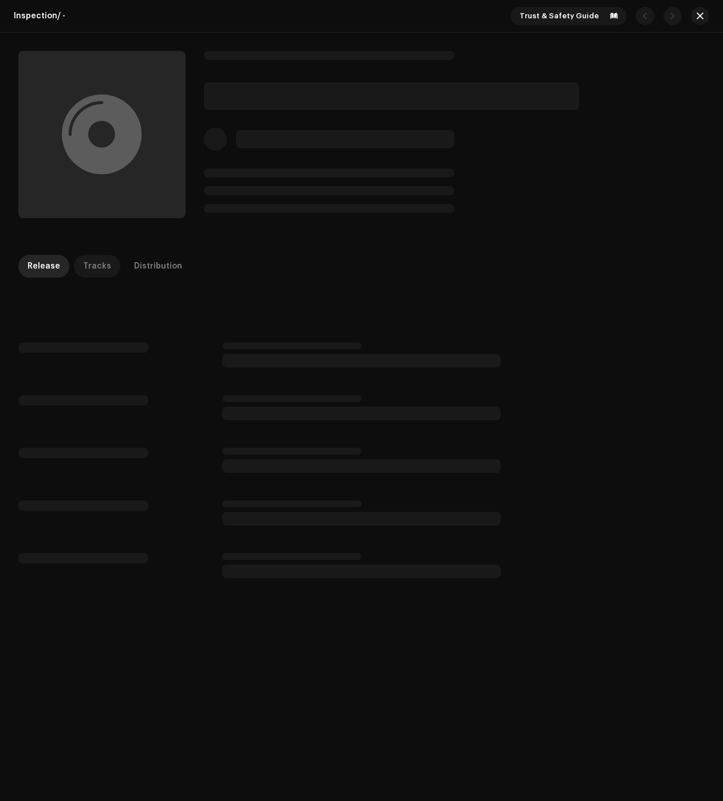
click at [84, 265] on div "Tracks" at bounding box center [97, 266] width 28 height 23
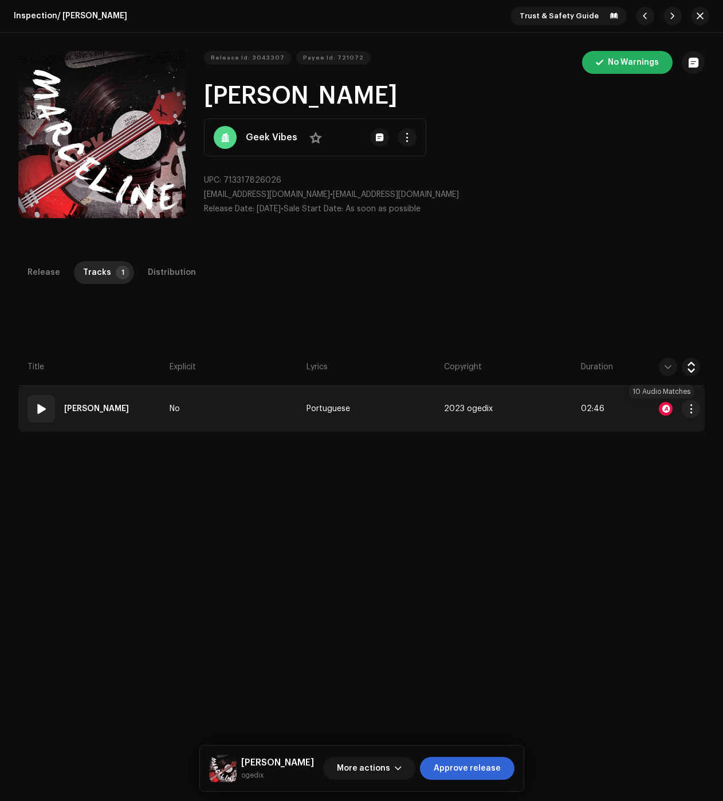
click at [660, 410] on div at bounding box center [666, 409] width 14 height 14
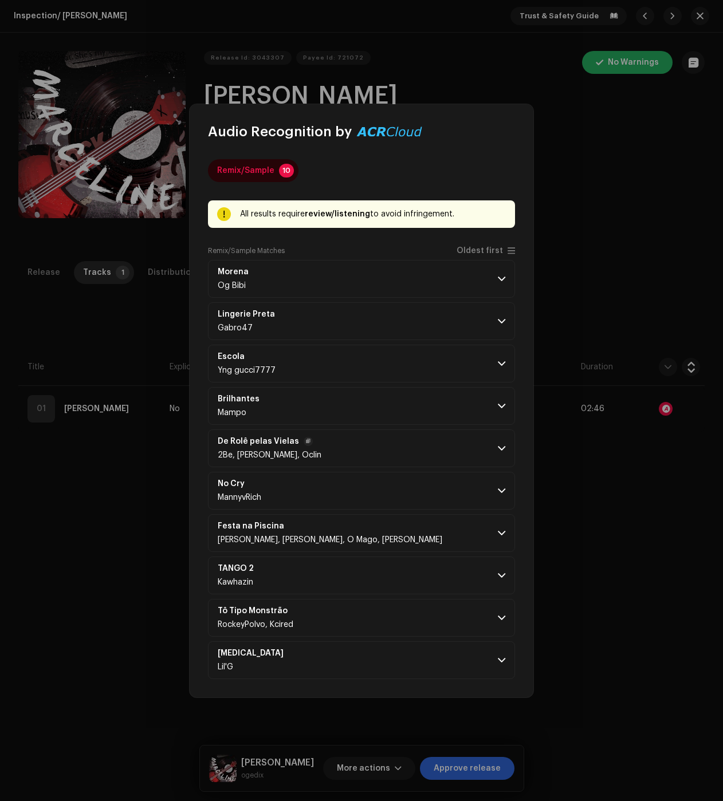
click at [456, 435] on p-accordion-header "De Rolê pelas Vielas 2Be, Lan Mase, Oclin" at bounding box center [361, 449] width 307 height 38
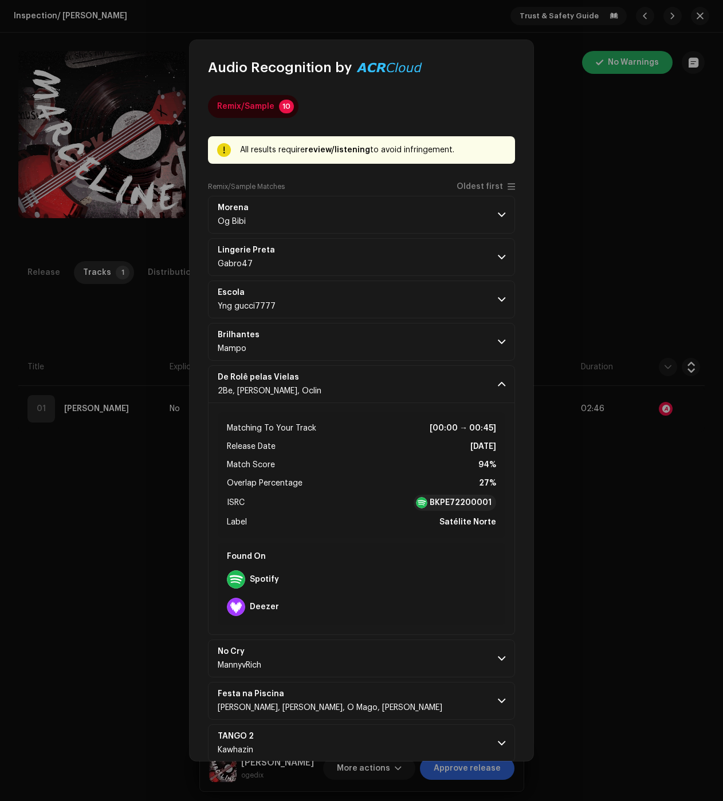
click at [474, 279] on p-accordion "Morena Og Bibi Matching To Your Track [00:00 → 00:26] Release Date Sep 1, 2022 …" at bounding box center [361, 521] width 307 height 651
click at [506, 301] on p-accordion-header "Escola Yng gucci7777" at bounding box center [361, 300] width 307 height 38
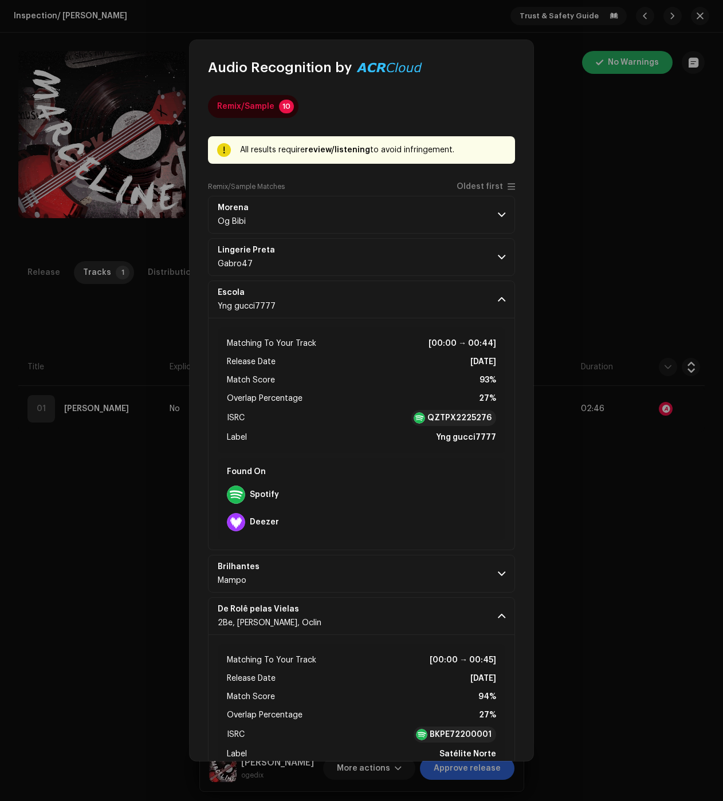
scroll to position [336, 0]
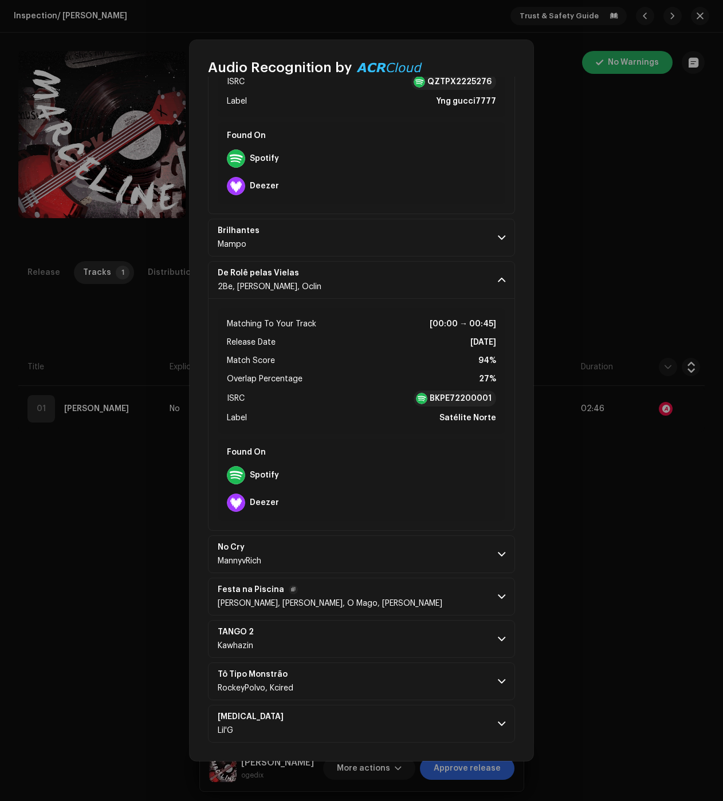
click at [490, 606] on p-accordion-header "Festa na Piscina Lalean, Kelly Libna, O Mago, Kazin" at bounding box center [361, 597] width 307 height 38
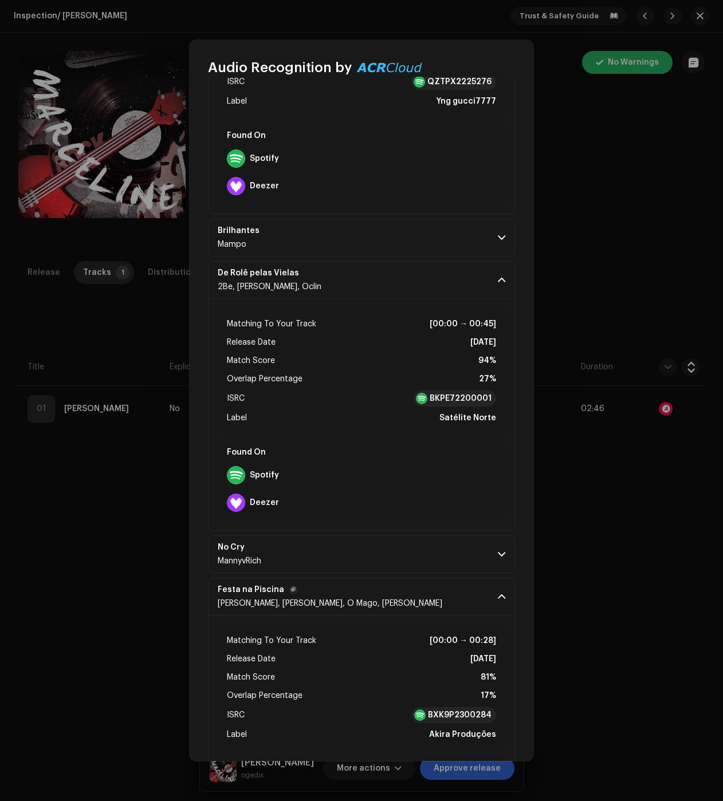
scroll to position [596, 0]
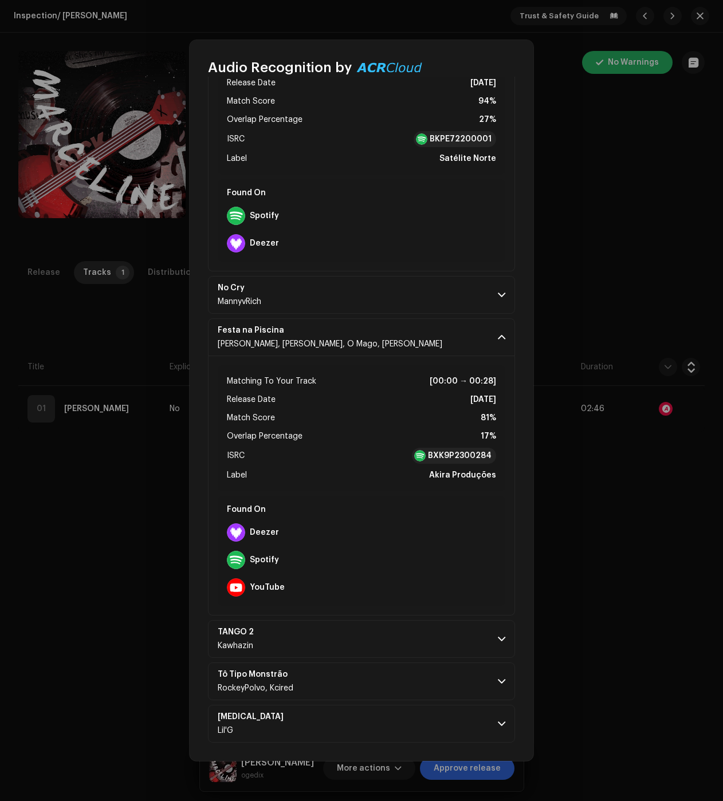
click at [496, 659] on p-accordion "Morena Og Bibi Matching To Your Track [00:00 → 00:26] Release Date Sep 1, 2022 …" at bounding box center [361, 171] width 307 height 1143
click at [504, 641] on p-accordion-header "TANGO 2 Kawhazin" at bounding box center [361, 639] width 307 height 38
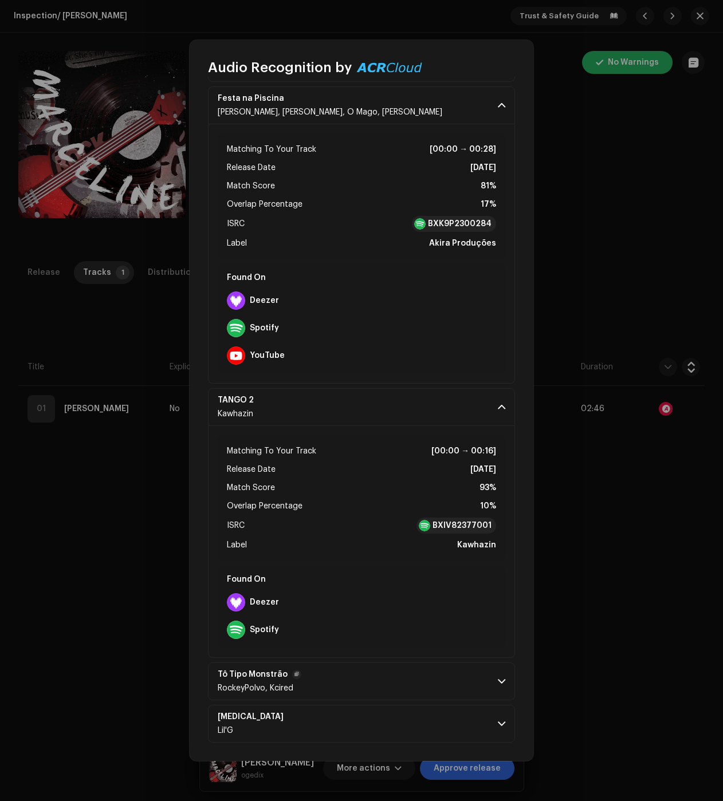
click at [502, 679] on p-accordion-header "Tô Tipo Monstrão RockeyPolvo, Kcired" at bounding box center [361, 682] width 307 height 38
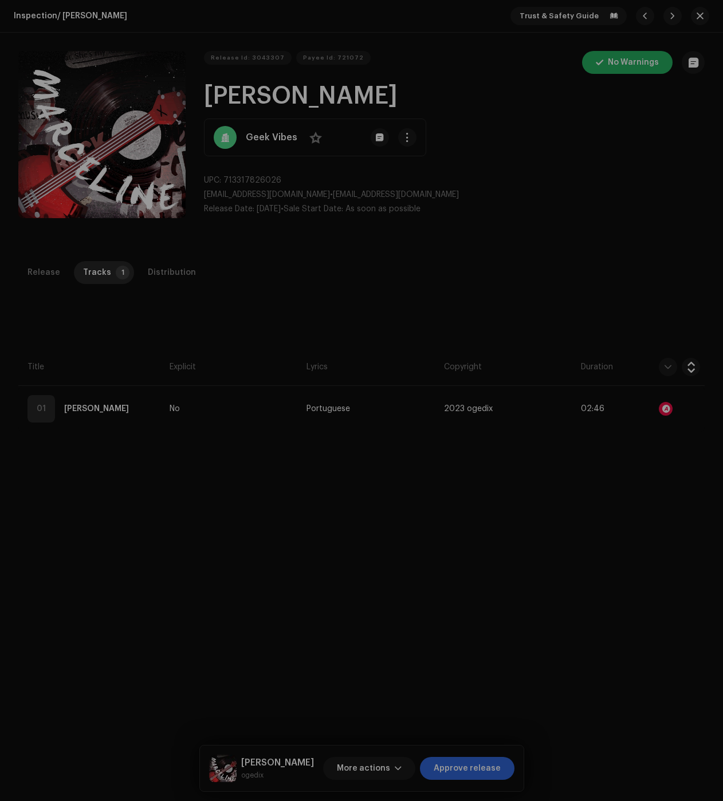
click at [601, 632] on div "Audio Recognition by Remix/Sample 10 All results require review/listening to av…" at bounding box center [361, 400] width 723 height 801
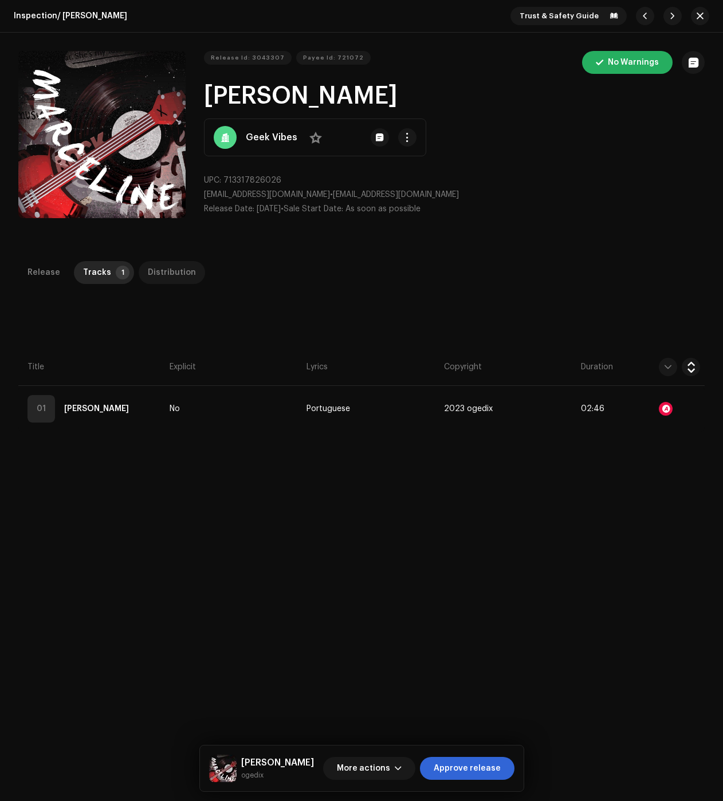
click at [182, 270] on div "Distribution" at bounding box center [172, 272] width 48 height 23
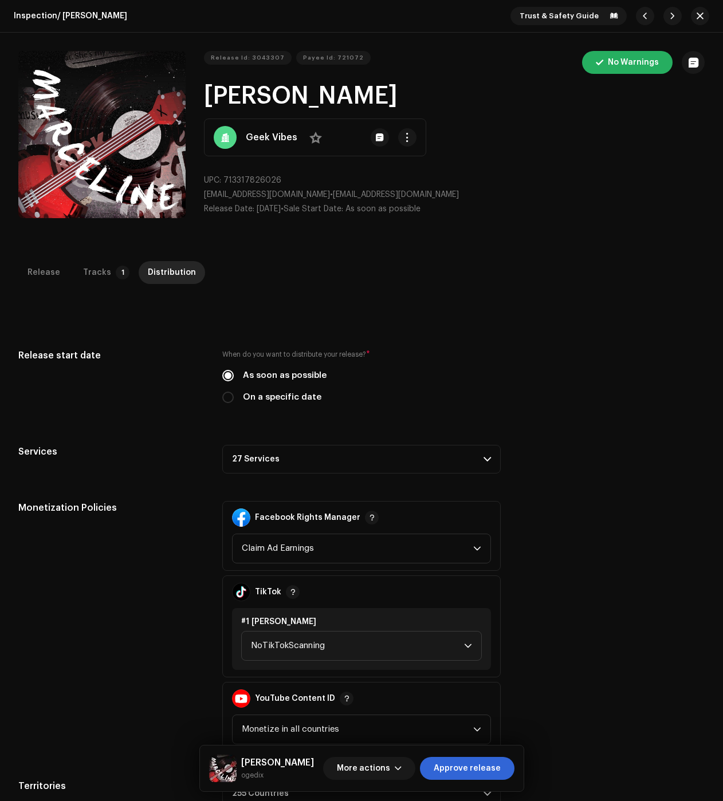
click at [296, 465] on p-accordion-header "27 Services" at bounding box center [361, 459] width 278 height 29
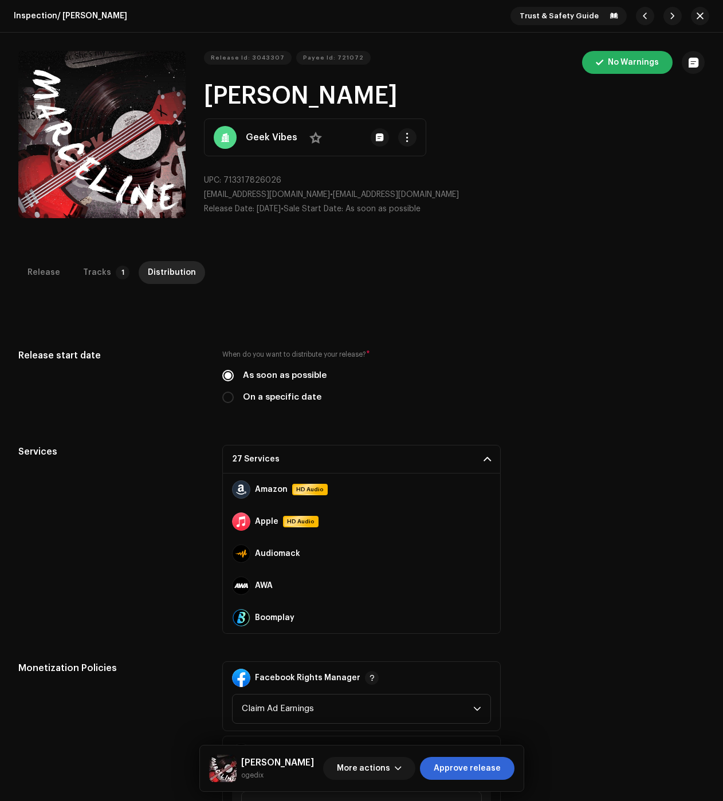
scroll to position [115, 0]
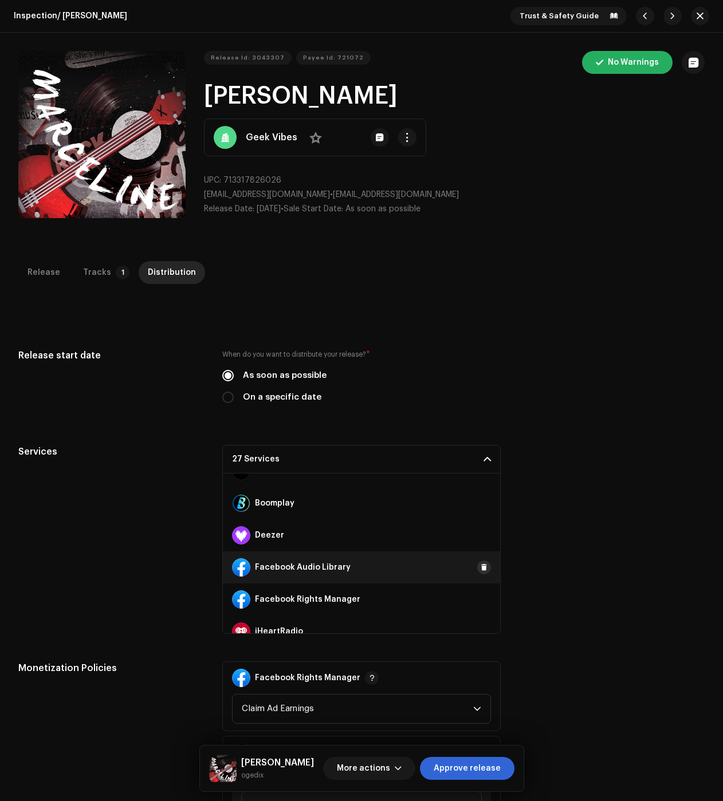
click at [481, 570] on span at bounding box center [484, 567] width 7 height 9
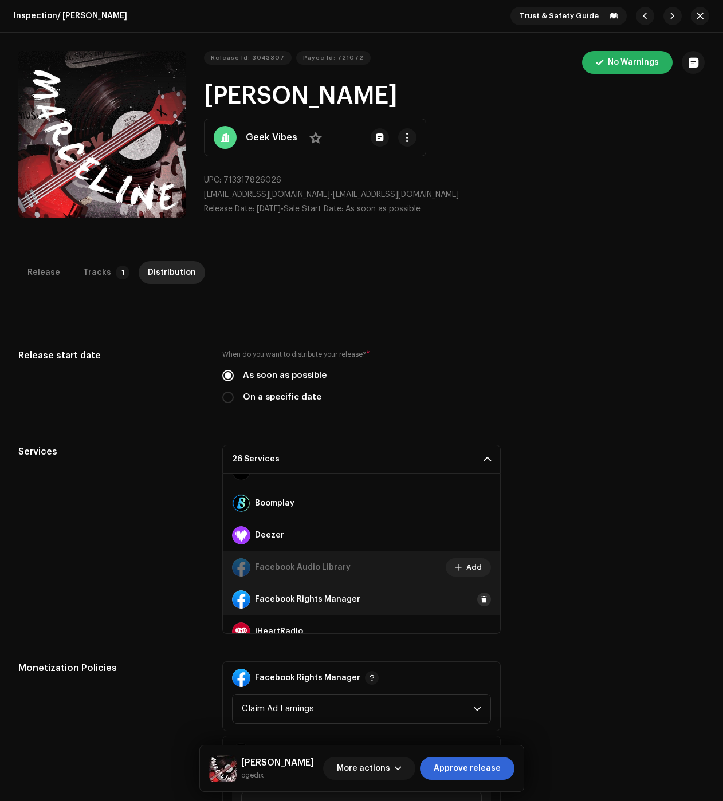
click at [481, 599] on span at bounding box center [484, 599] width 7 height 9
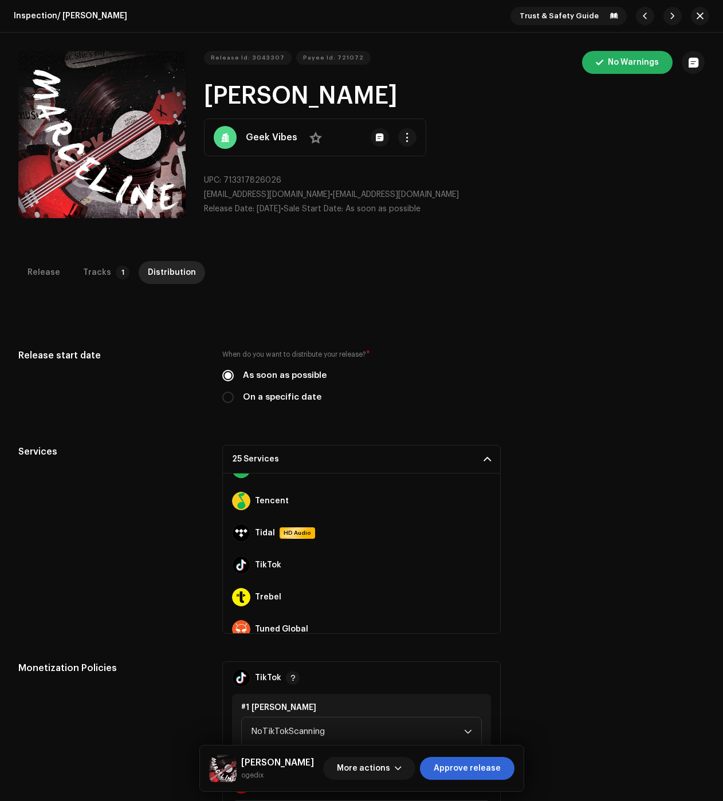
scroll to position [687, 0]
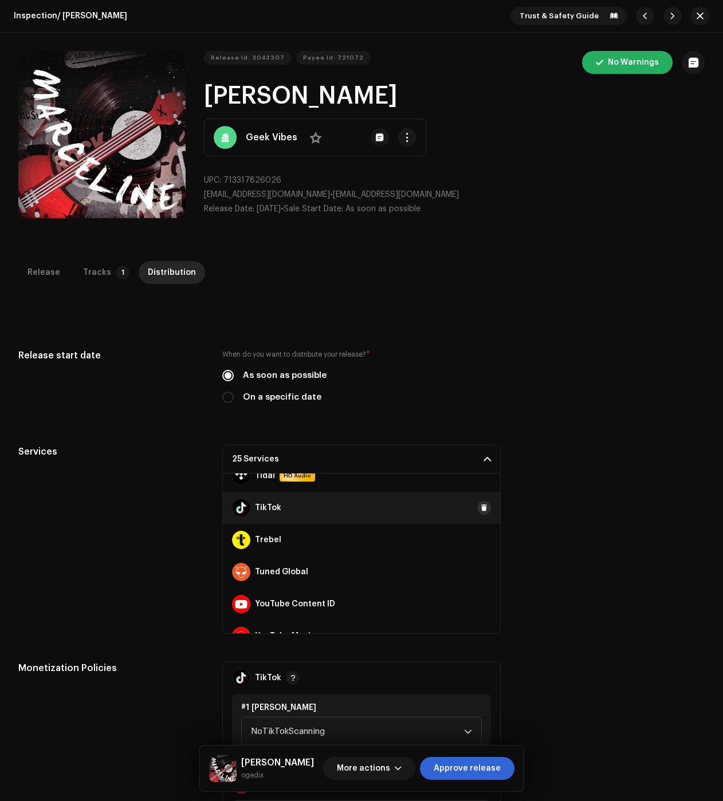
click at [483, 505] on button at bounding box center [484, 508] width 14 height 14
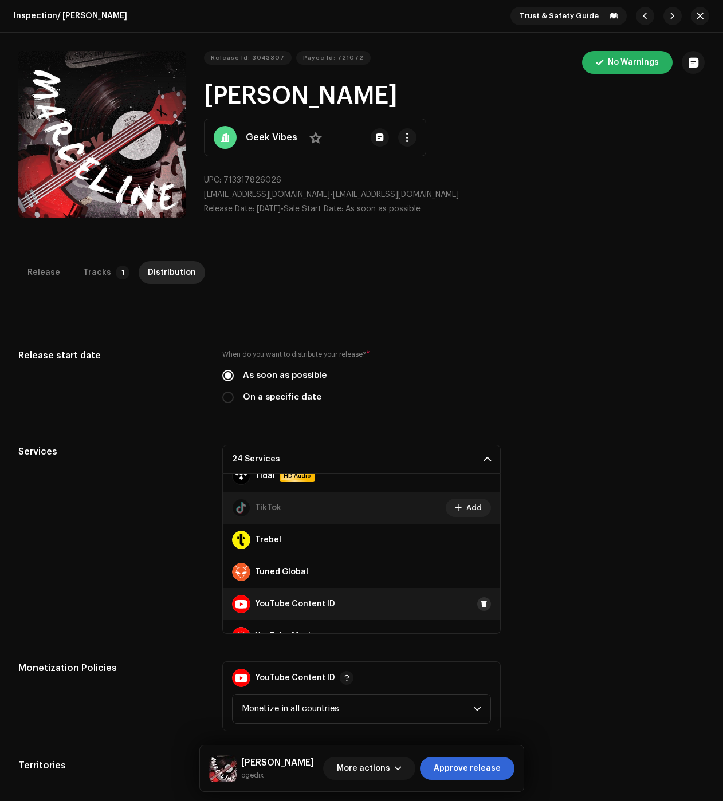
click at [482, 602] on button at bounding box center [484, 604] width 14 height 14
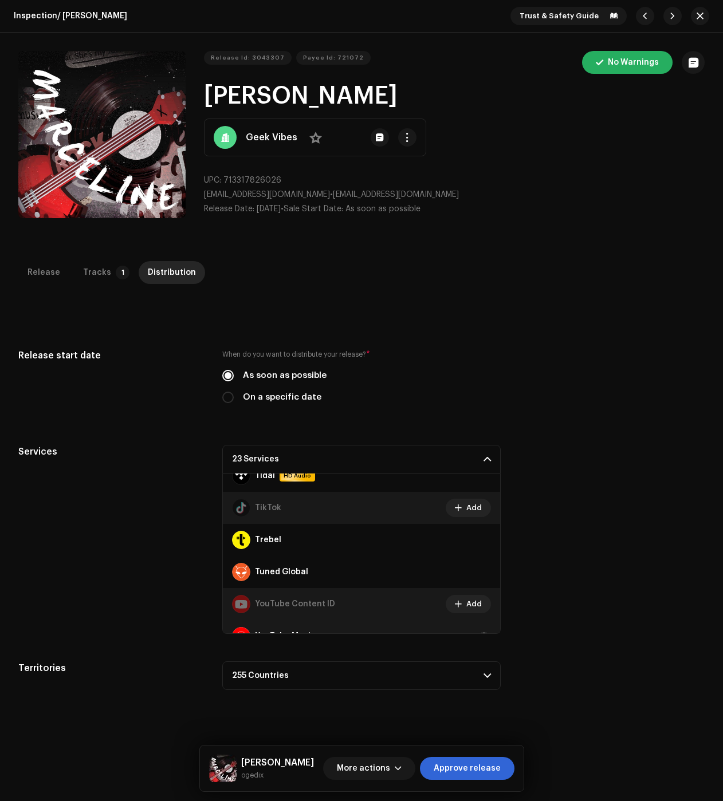
scroll to position [706, 0]
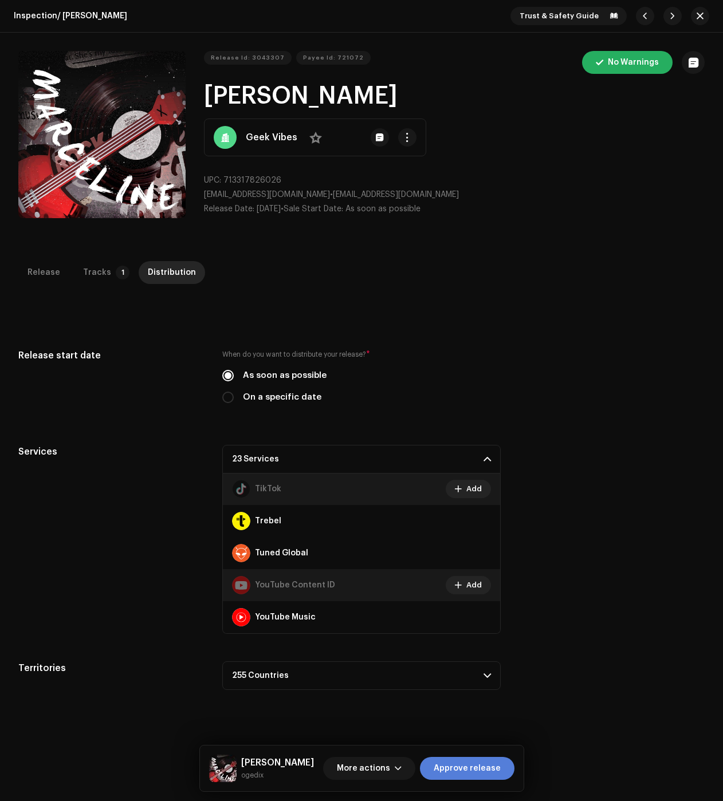
click at [478, 771] on span "Approve release" at bounding box center [467, 768] width 67 height 23
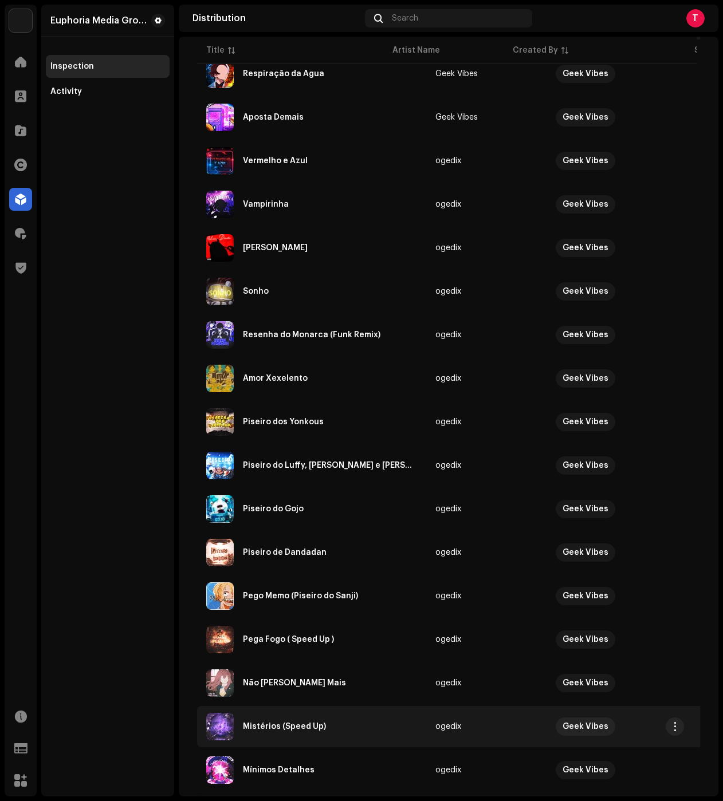
scroll to position [503, 0]
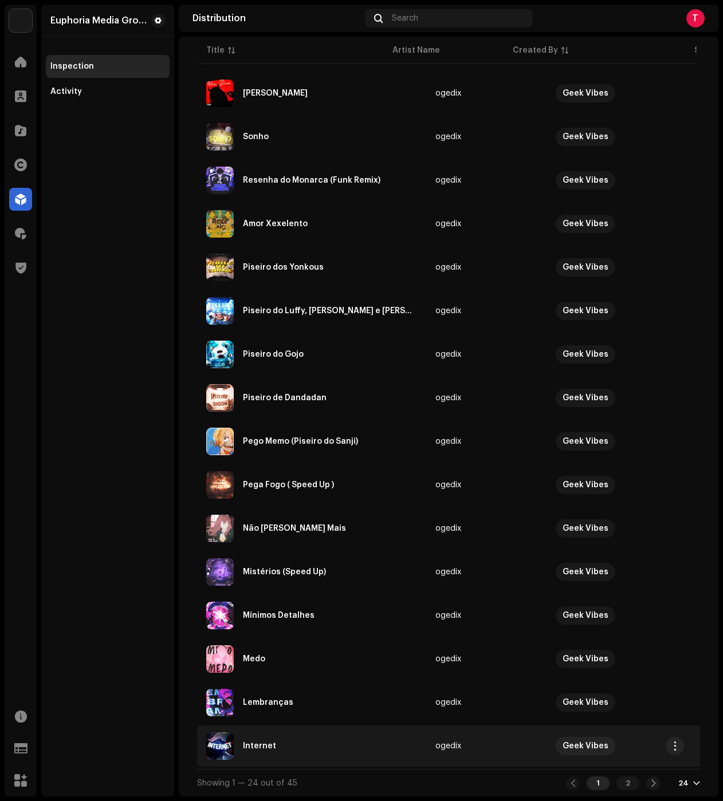
click at [309, 732] on div "Internet" at bounding box center [311, 745] width 211 height 27
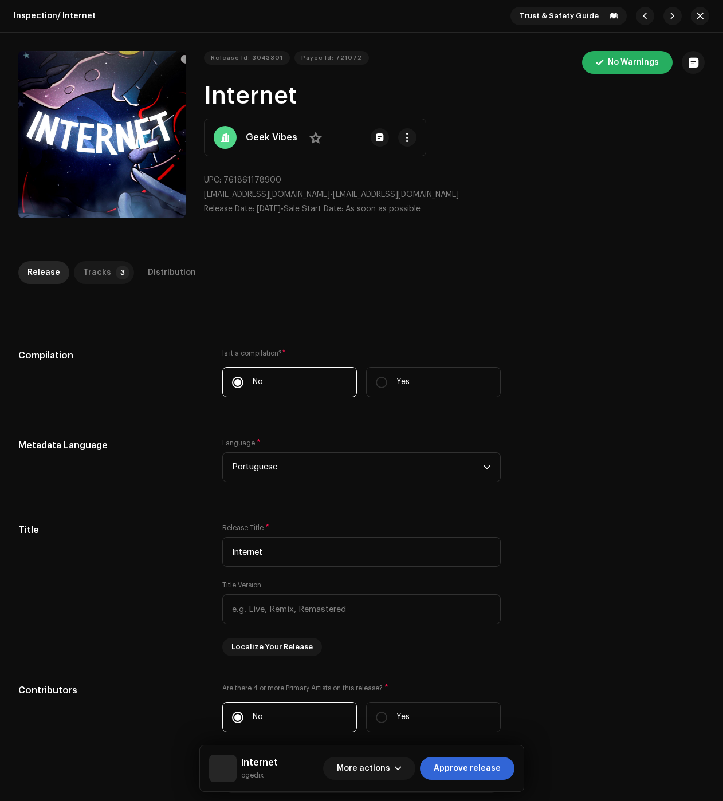
click at [87, 262] on div "Tracks" at bounding box center [97, 272] width 28 height 23
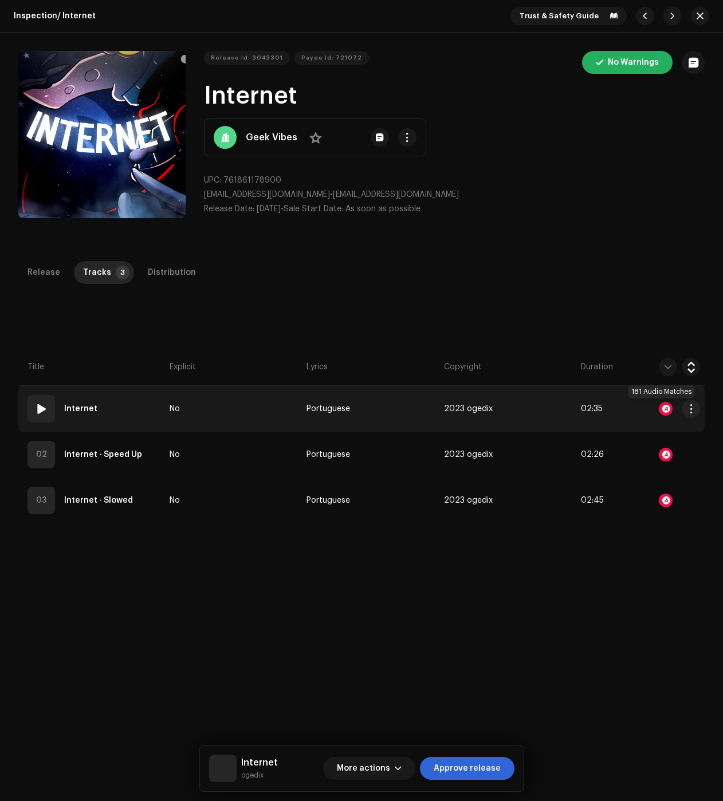
click at [660, 404] on div at bounding box center [666, 409] width 14 height 14
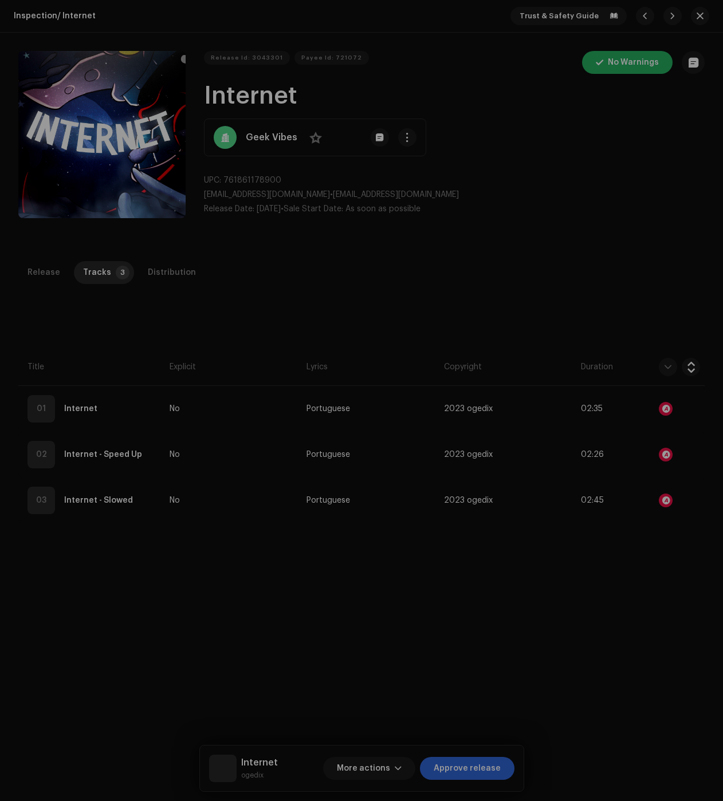
click at [118, 297] on div "Audio Recognition by" at bounding box center [361, 400] width 723 height 801
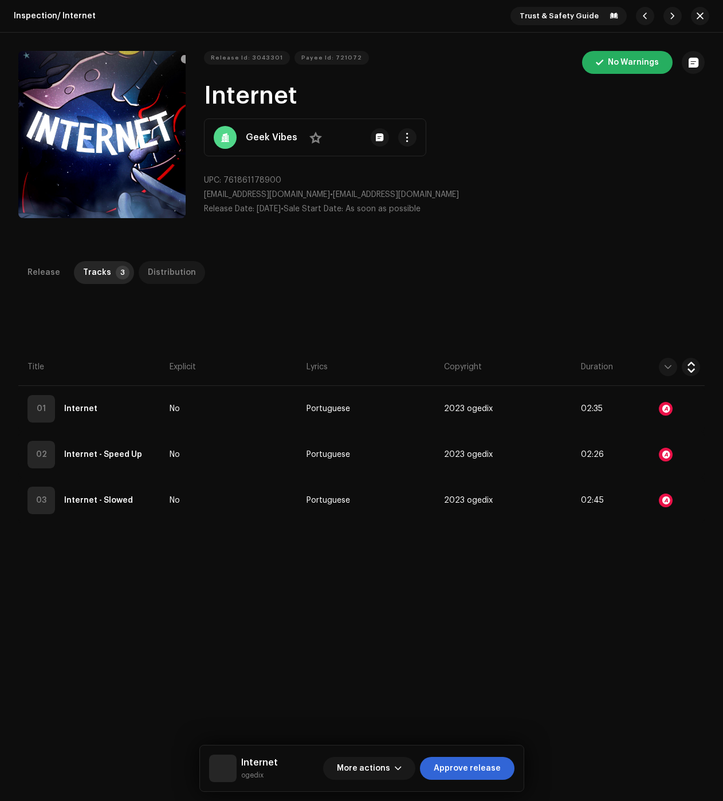
click at [171, 276] on div "Distribution" at bounding box center [172, 272] width 48 height 23
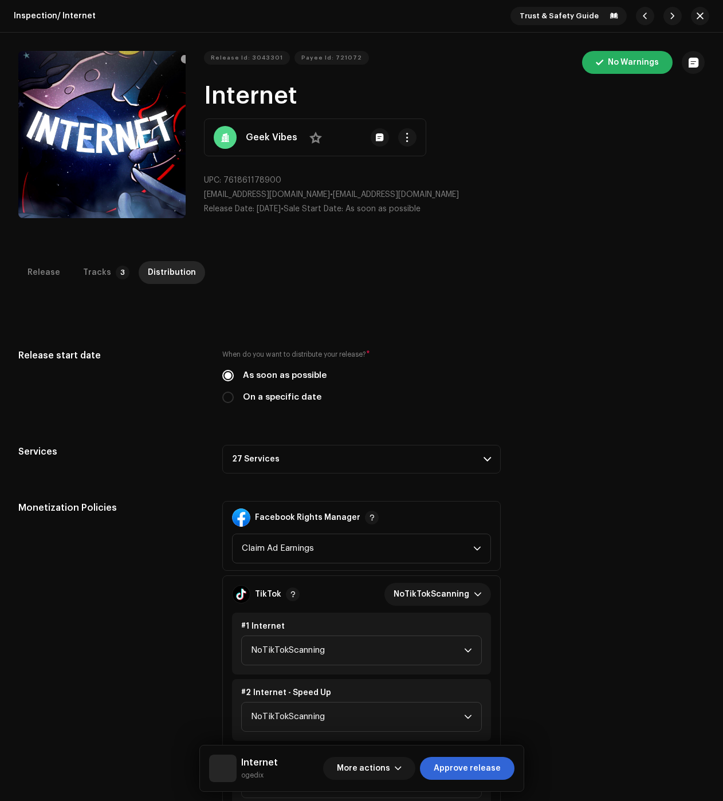
click at [300, 450] on p-accordion-header "27 Services" at bounding box center [361, 459] width 278 height 29
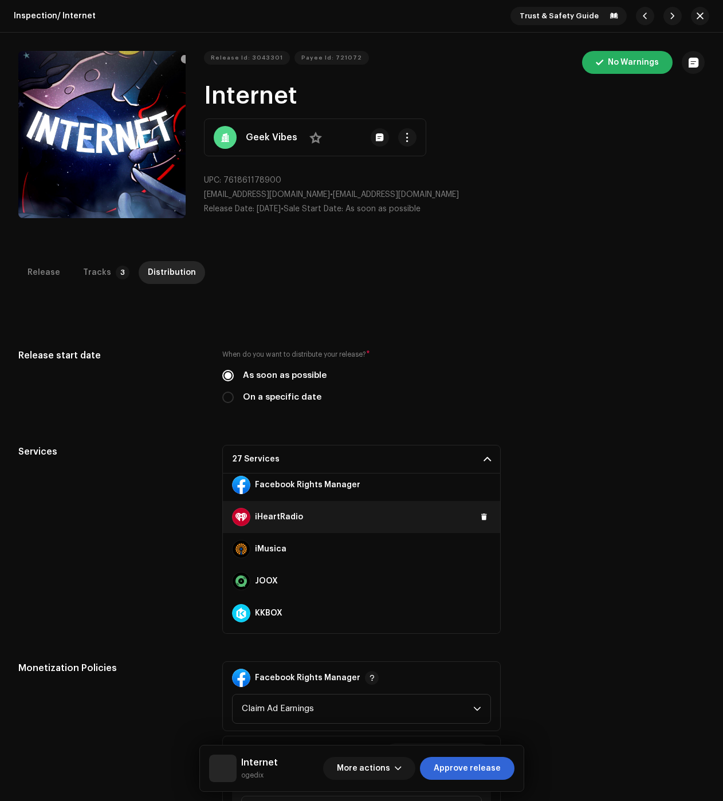
scroll to position [172, 0]
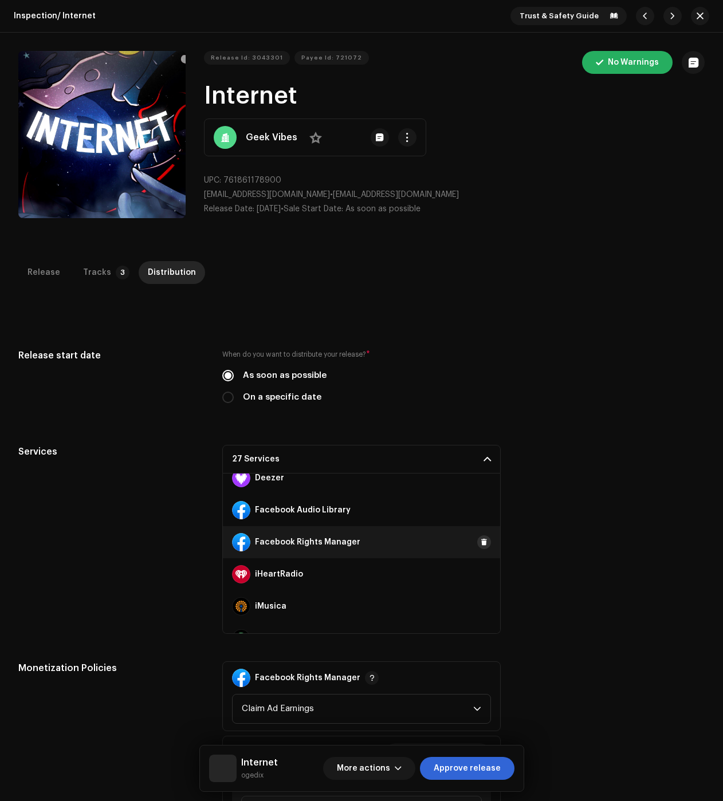
click at [482, 541] on button at bounding box center [484, 542] width 14 height 14
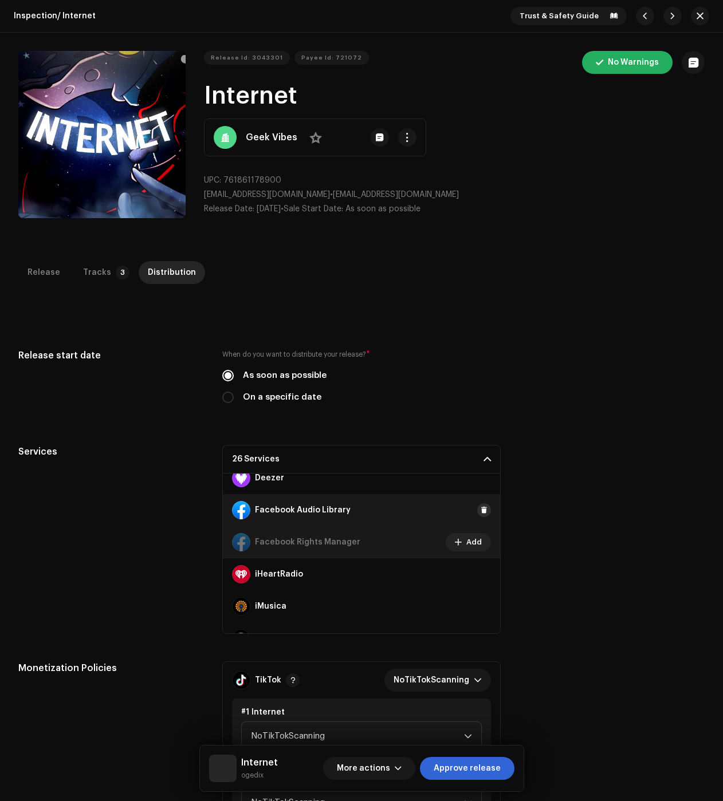
click at [481, 511] on span at bounding box center [484, 510] width 7 height 9
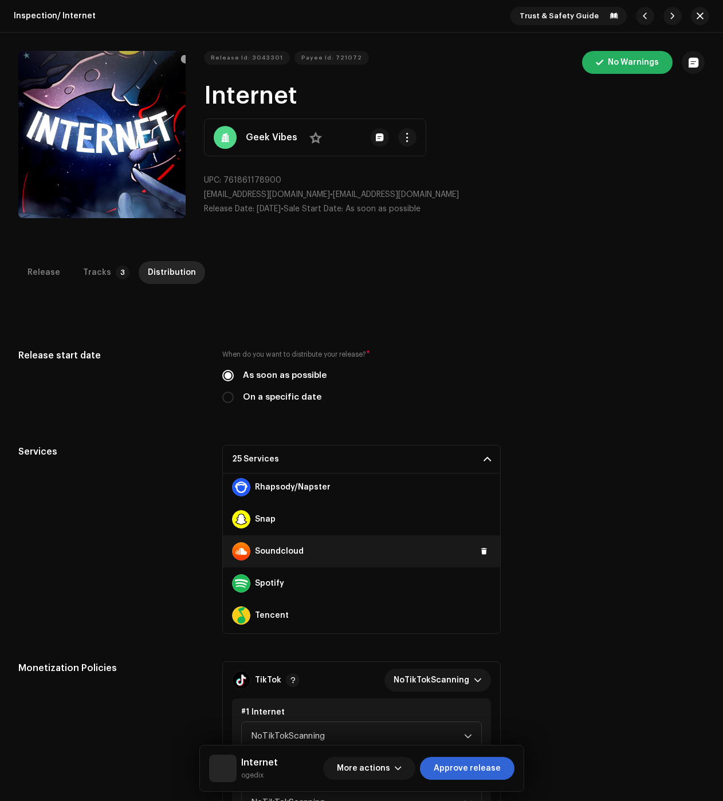
scroll to position [706, 0]
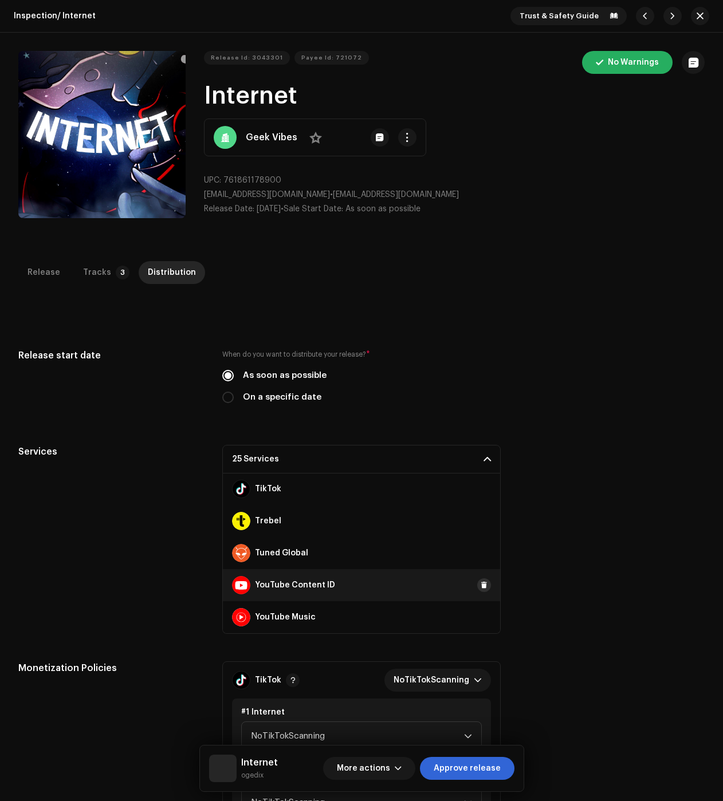
click at [481, 584] on span at bounding box center [484, 585] width 7 height 9
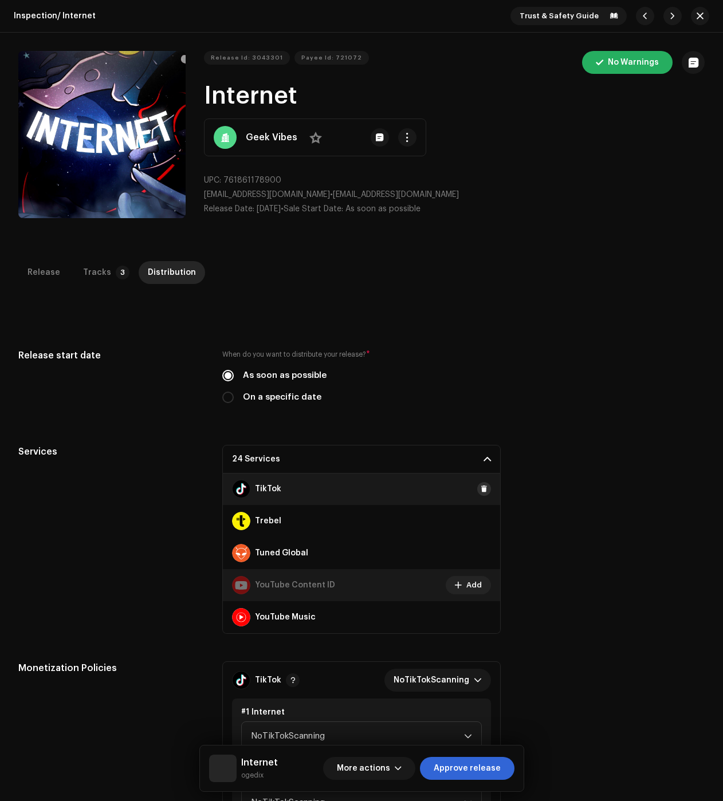
click at [479, 493] on button at bounding box center [484, 489] width 14 height 14
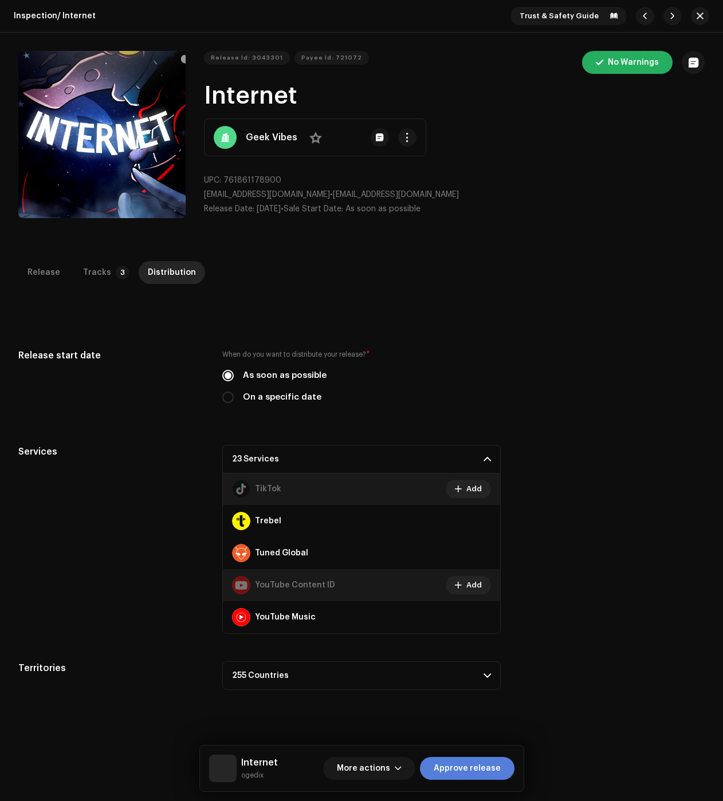
click at [471, 764] on span "Approve release" at bounding box center [467, 768] width 67 height 23
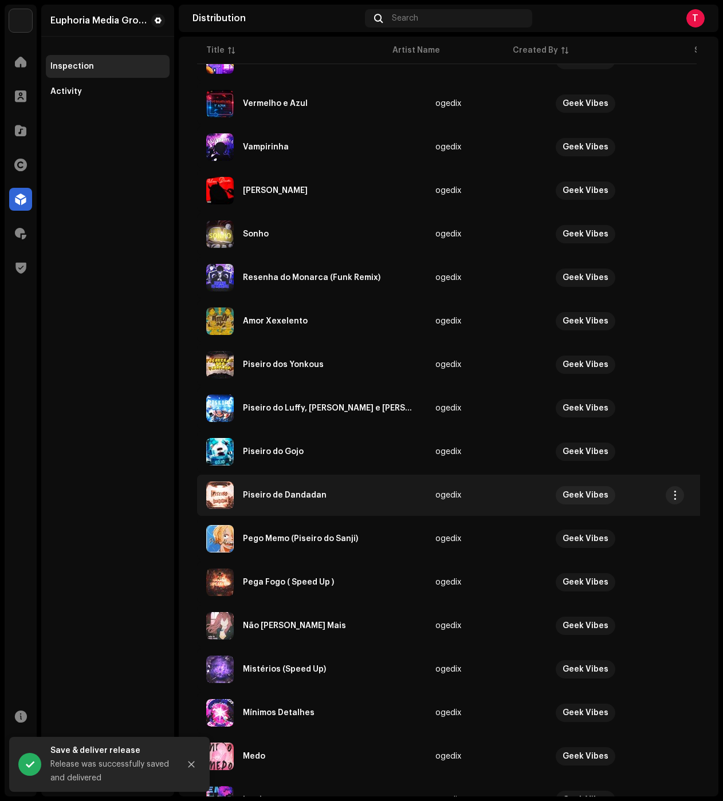
scroll to position [503, 0]
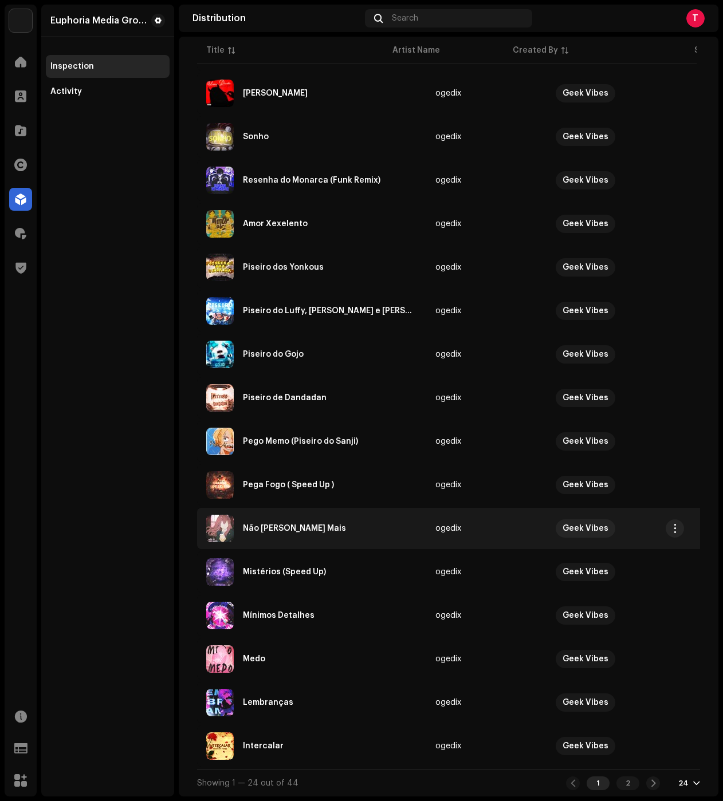
click at [309, 525] on div "Não Te Quero Mais" at bounding box center [294, 529] width 103 height 8
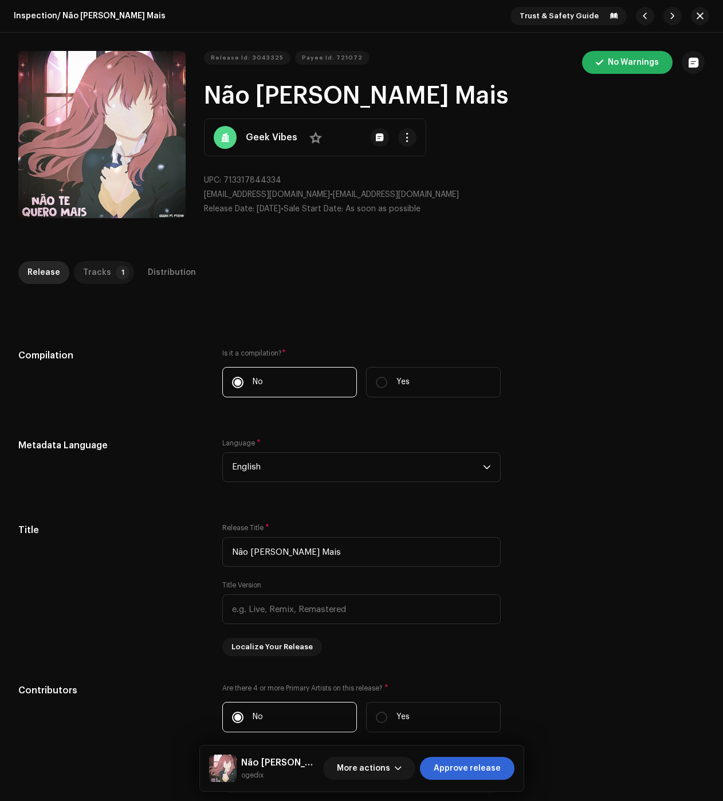
click at [84, 263] on div "Tracks" at bounding box center [97, 272] width 28 height 23
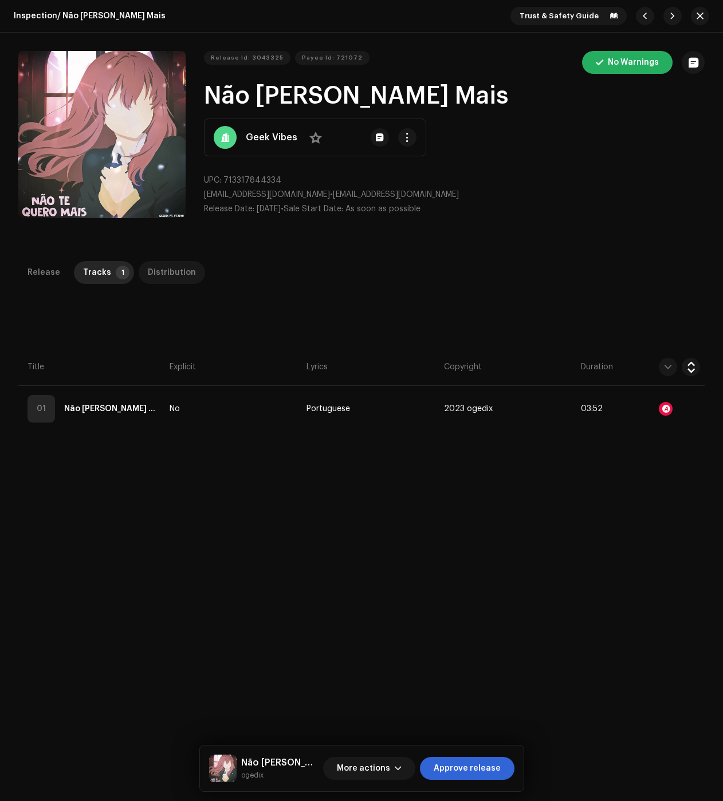
click at [148, 270] on div "Distribution" at bounding box center [172, 272] width 48 height 23
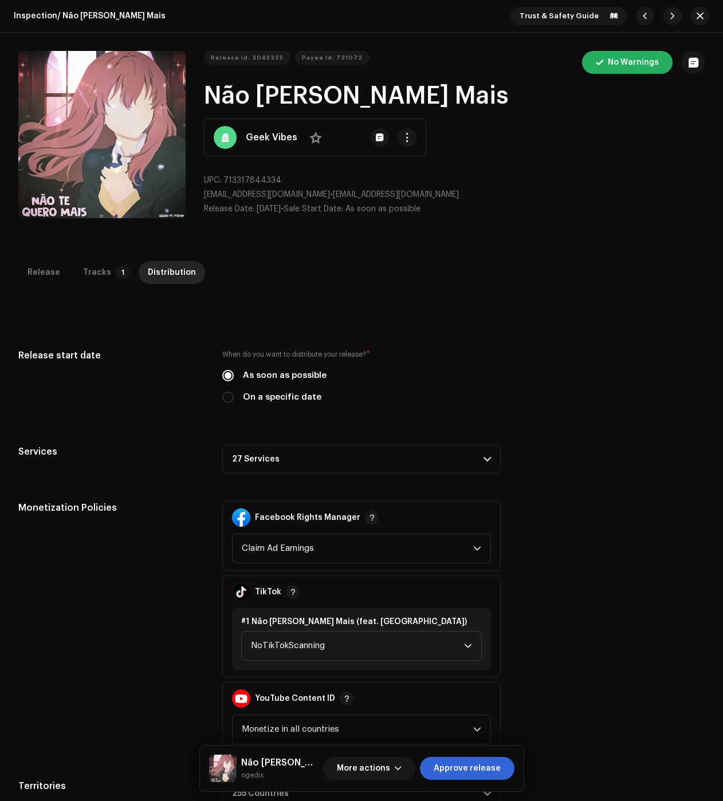
click at [294, 462] on p-accordion-header "27 Services" at bounding box center [361, 459] width 278 height 29
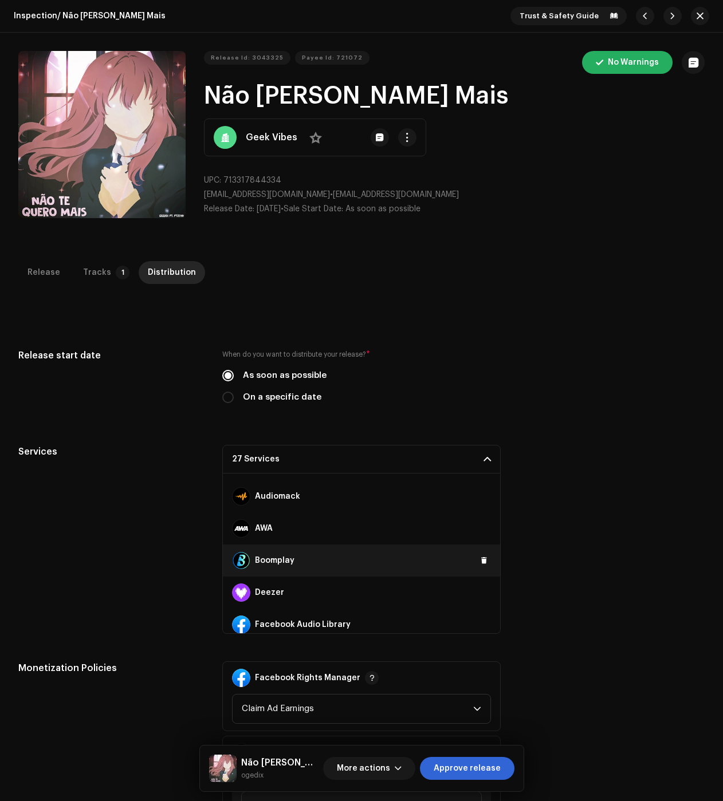
scroll to position [115, 0]
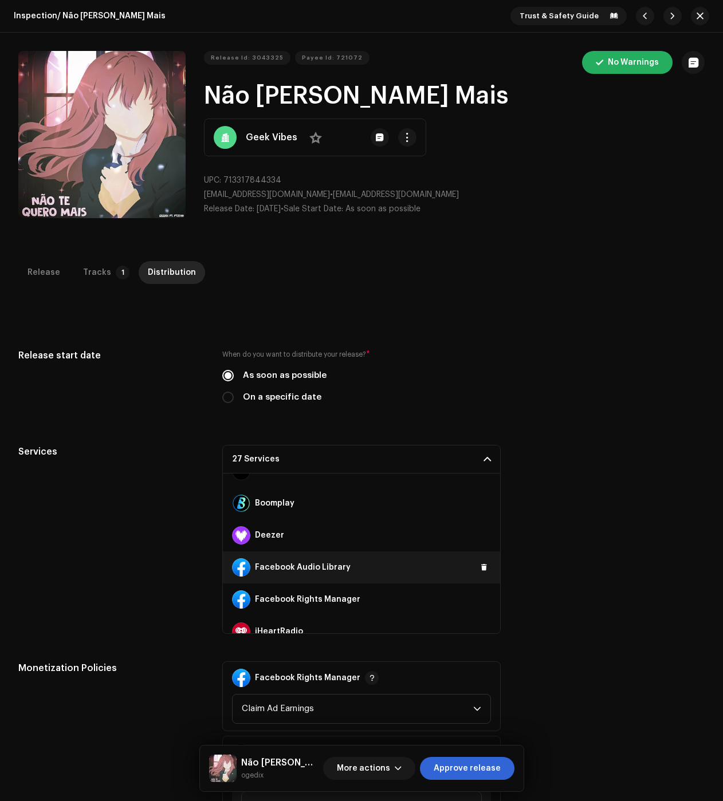
drag, startPoint x: 472, startPoint y: 594, endPoint x: 474, endPoint y: 583, distance: 11.0
click at [0, 0] on button at bounding box center [0, 0] width 0 height 0
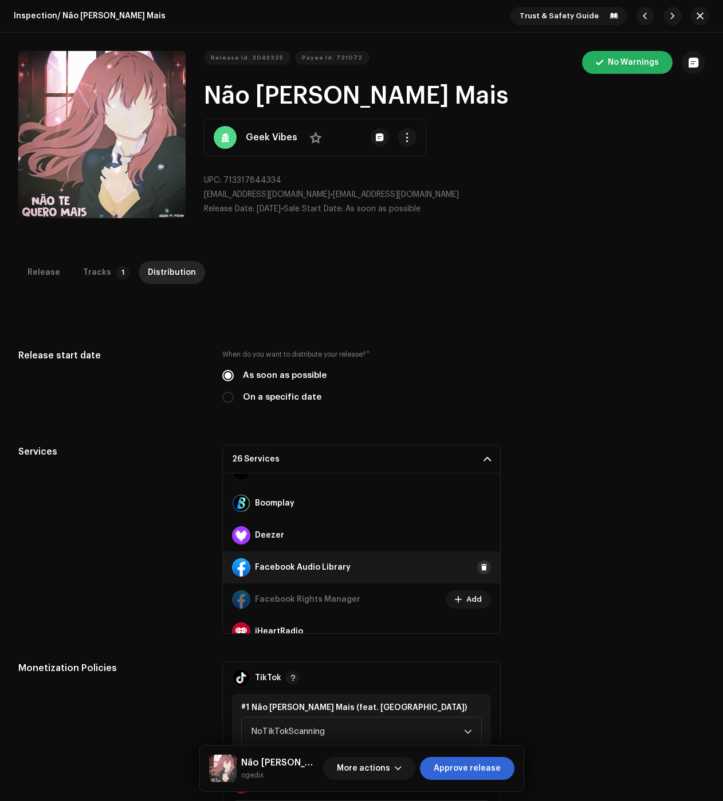
click at [477, 562] on button at bounding box center [484, 568] width 14 height 14
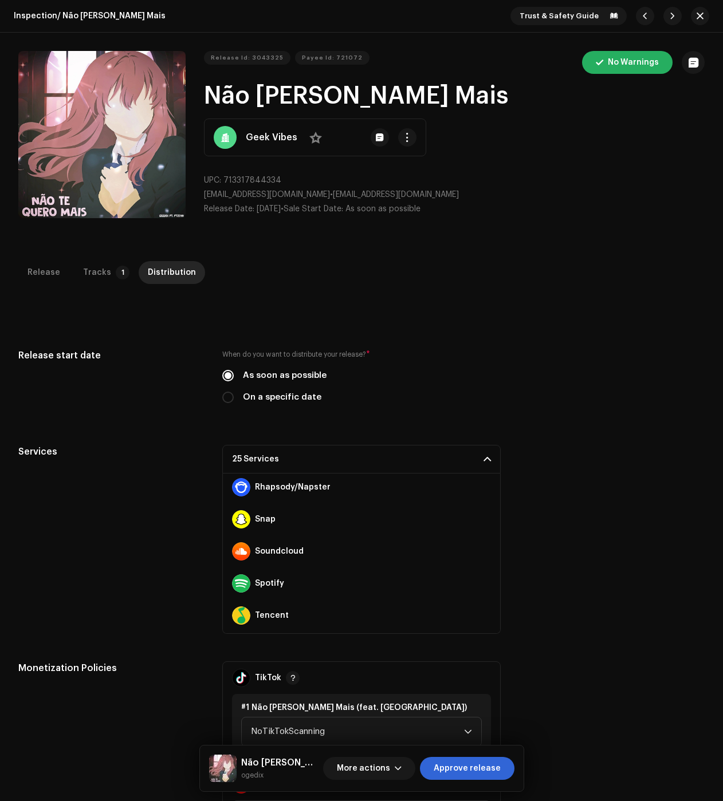
scroll to position [706, 0]
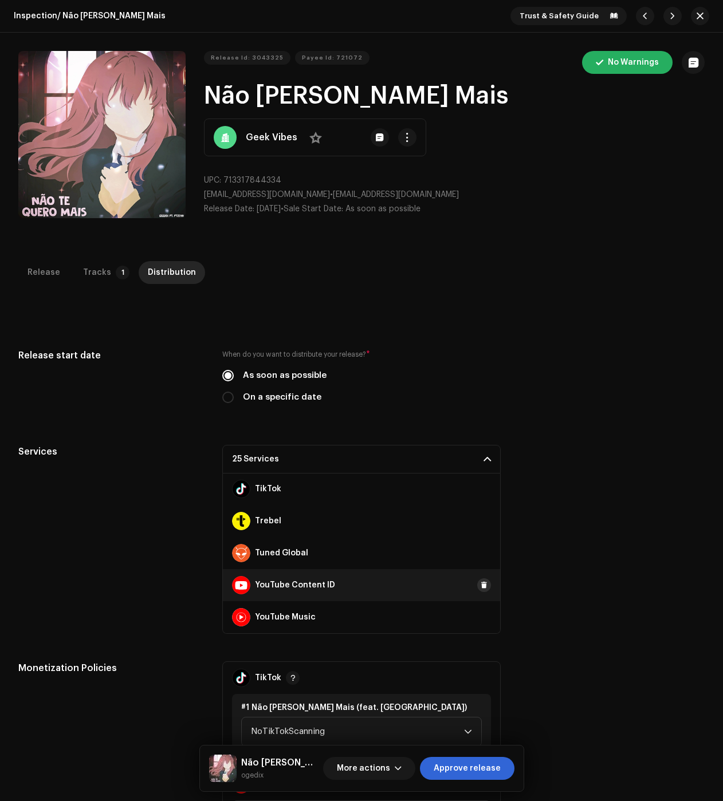
click at [481, 585] on span at bounding box center [484, 585] width 7 height 9
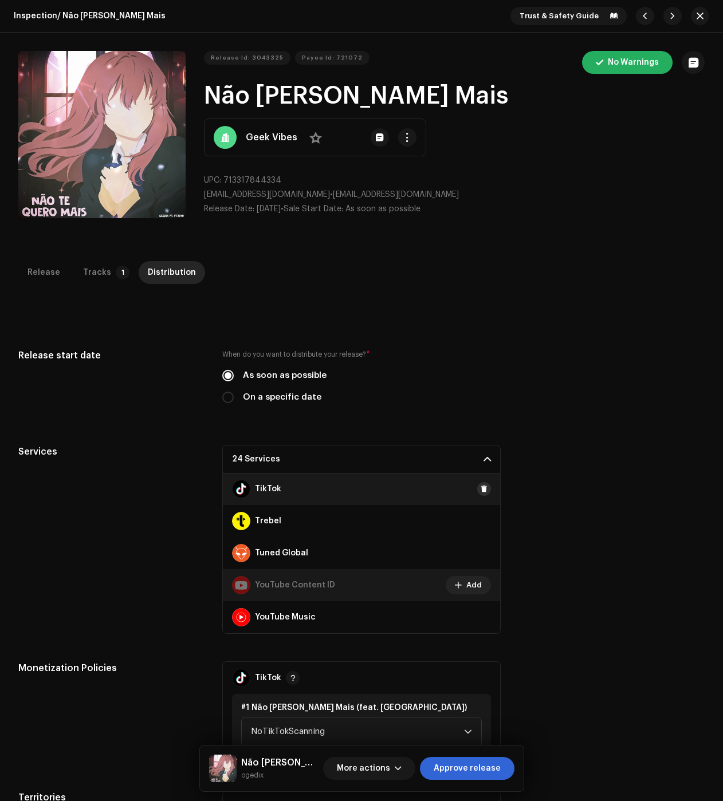
click at [481, 493] on span at bounding box center [484, 489] width 7 height 9
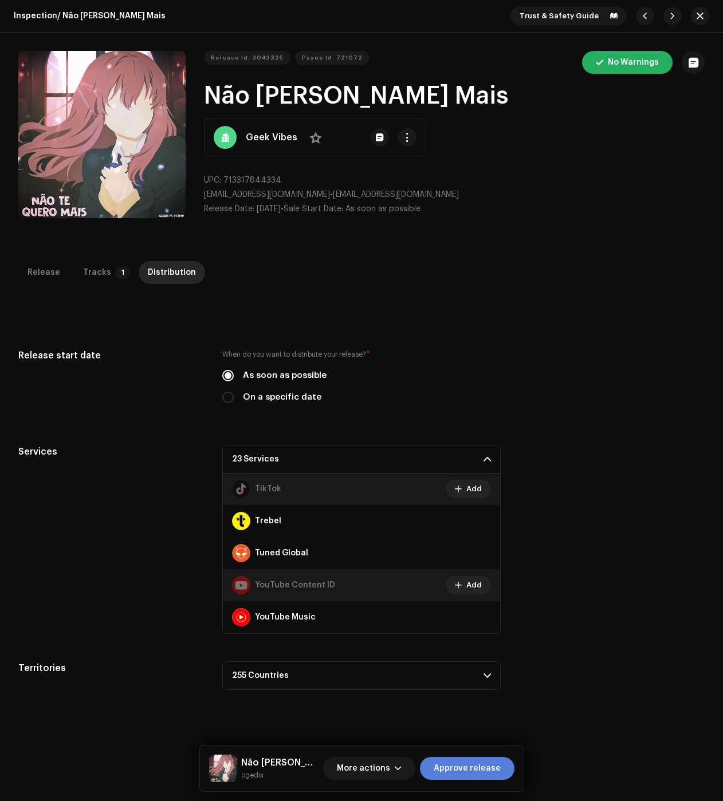
click at [448, 766] on span "Approve release" at bounding box center [467, 768] width 67 height 23
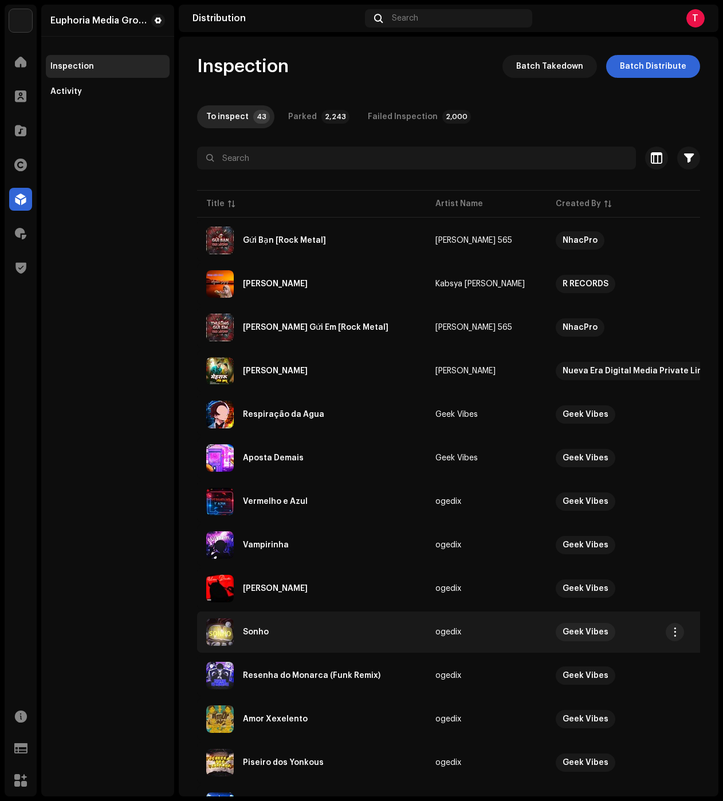
scroll to position [286, 0]
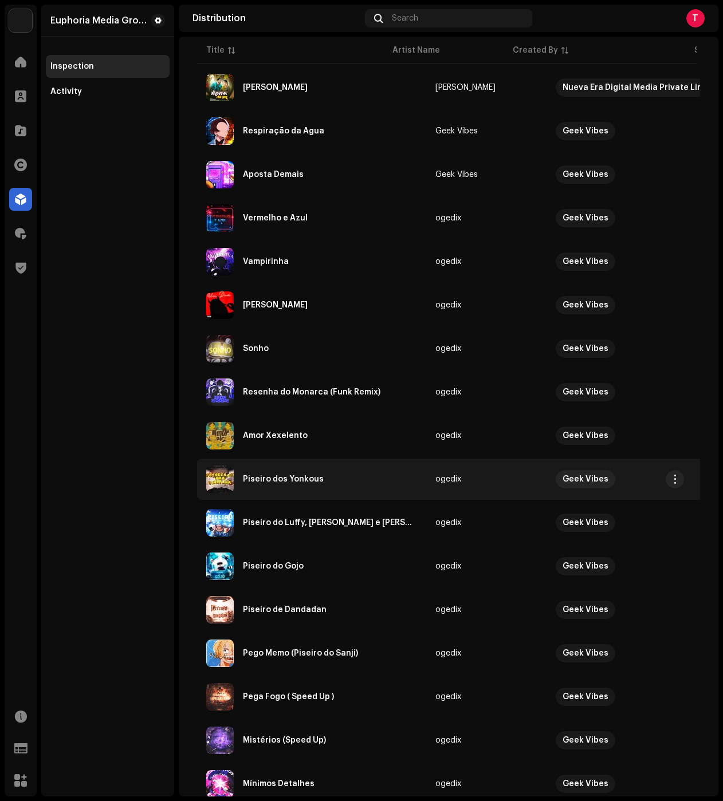
click at [253, 494] on td "Piseiro dos Yonkous" at bounding box center [311, 479] width 229 height 41
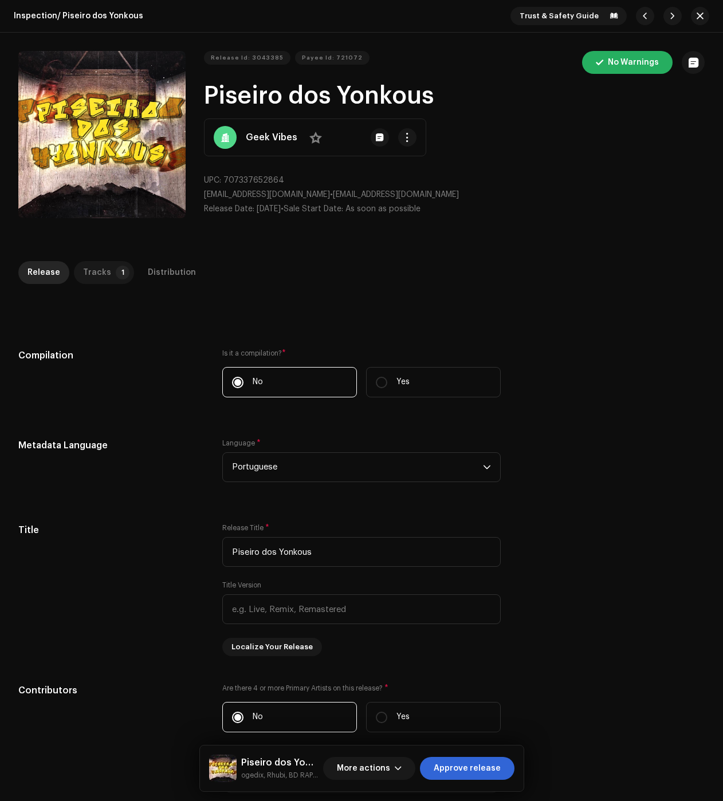
click at [92, 266] on div "Tracks" at bounding box center [97, 272] width 28 height 23
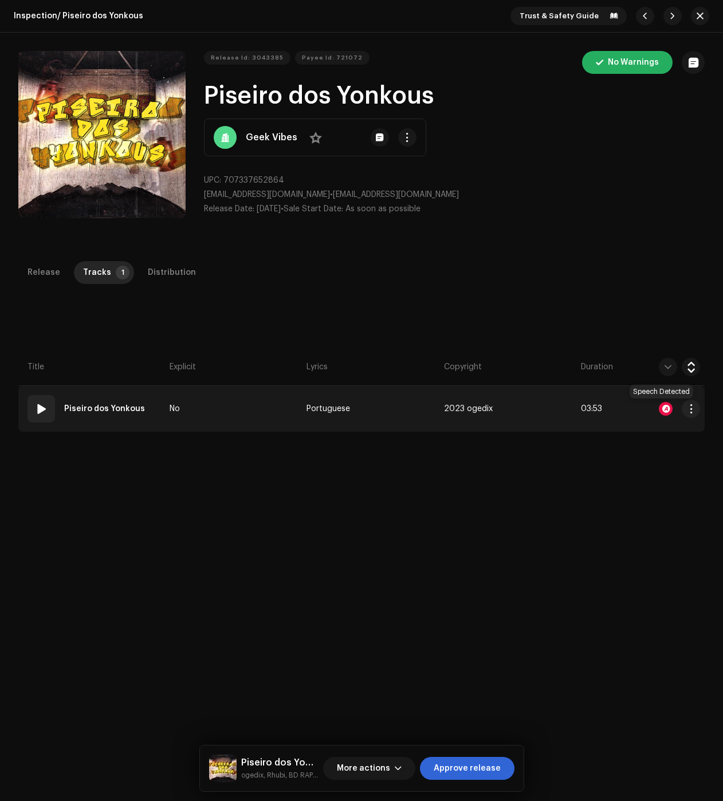
click at [663, 409] on div at bounding box center [666, 409] width 14 height 14
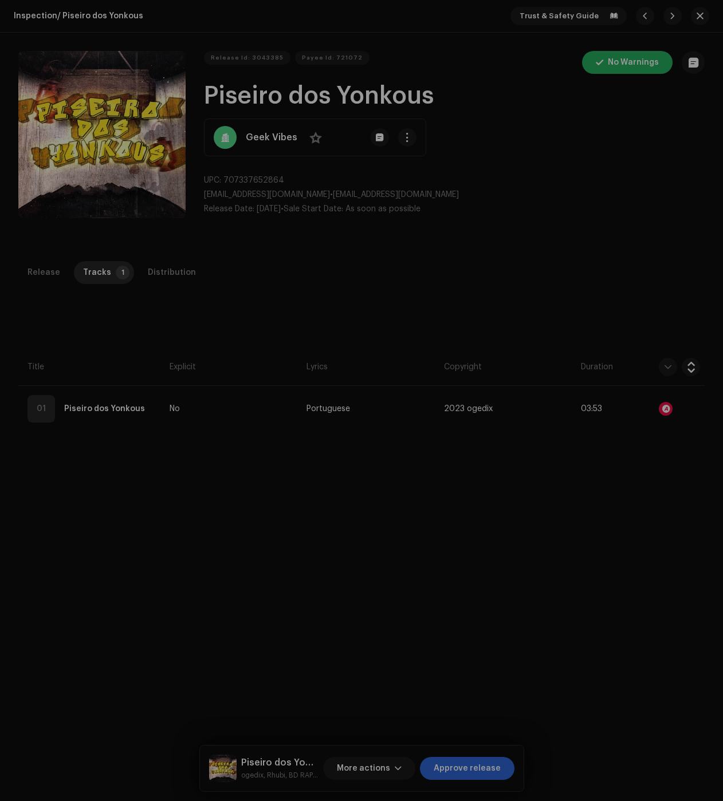
drag, startPoint x: 163, startPoint y: 479, endPoint x: 180, endPoint y: 432, distance: 50.0
click at [163, 479] on div "Audio Recognition by Speech ! Speech/silence can violate UGC DSPs guidelines. R…" at bounding box center [361, 400] width 723 height 801
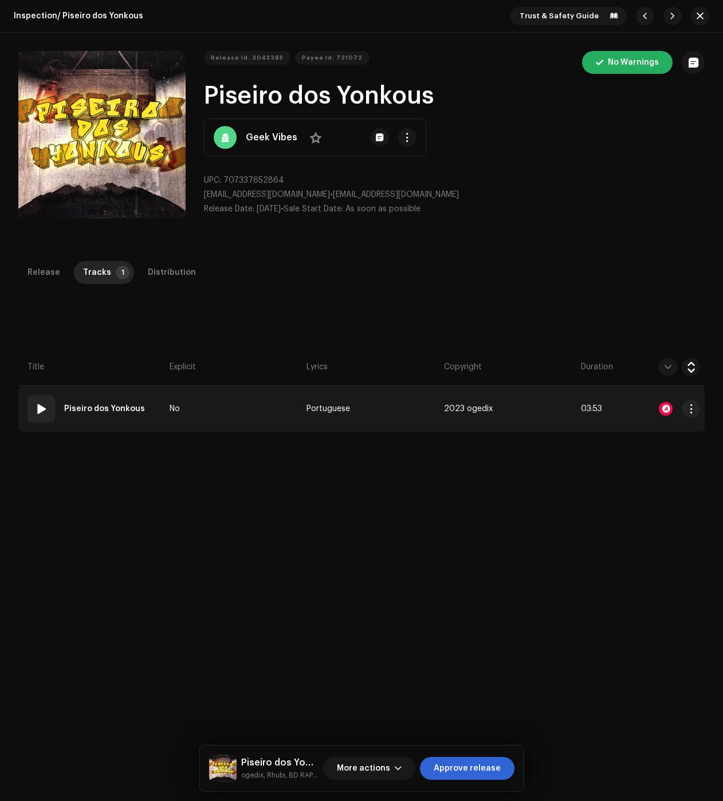
click at [36, 407] on span at bounding box center [41, 409] width 14 height 14
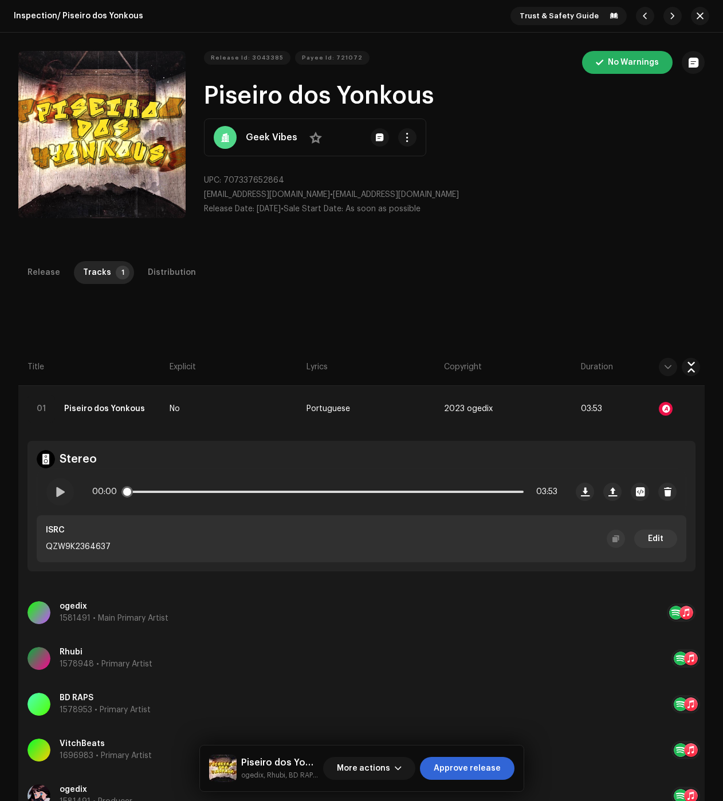
drag, startPoint x: 55, startPoint y: 492, endPoint x: 115, endPoint y: 501, distance: 60.2
click at [55, 492] on span at bounding box center [60, 491] width 10 height 9
drag, startPoint x: 141, startPoint y: 493, endPoint x: 157, endPoint y: 491, distance: 16.1
click at [157, 491] on div "00:01 03:53" at bounding box center [324, 492] width 465 height 23
drag, startPoint x: 129, startPoint y: 491, endPoint x: 151, endPoint y: 488, distance: 22.5
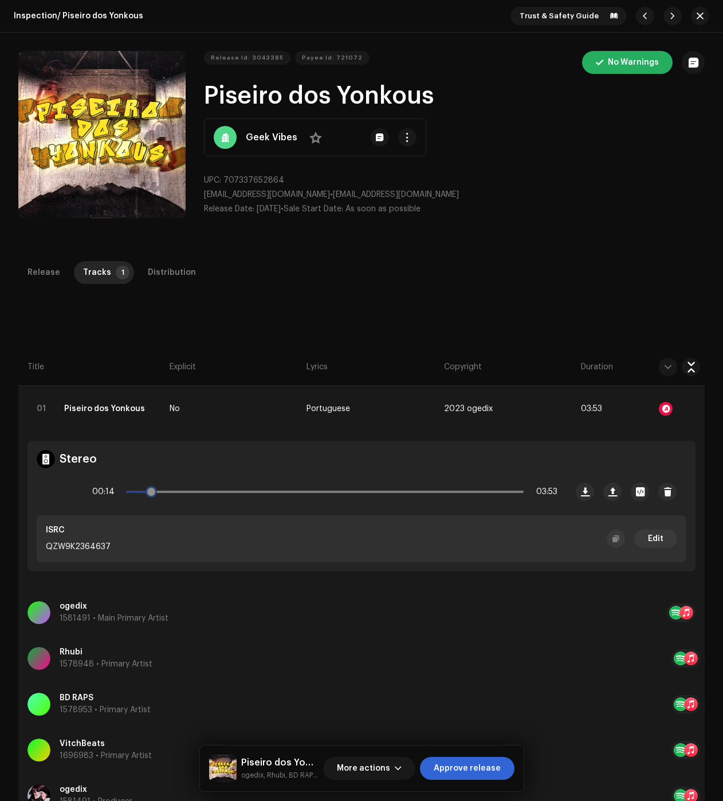
click at [151, 488] on span at bounding box center [150, 491] width 11 height 11
click at [60, 490] on span at bounding box center [60, 491] width 10 height 9
click at [178, 270] on div "Distribution" at bounding box center [172, 272] width 48 height 23
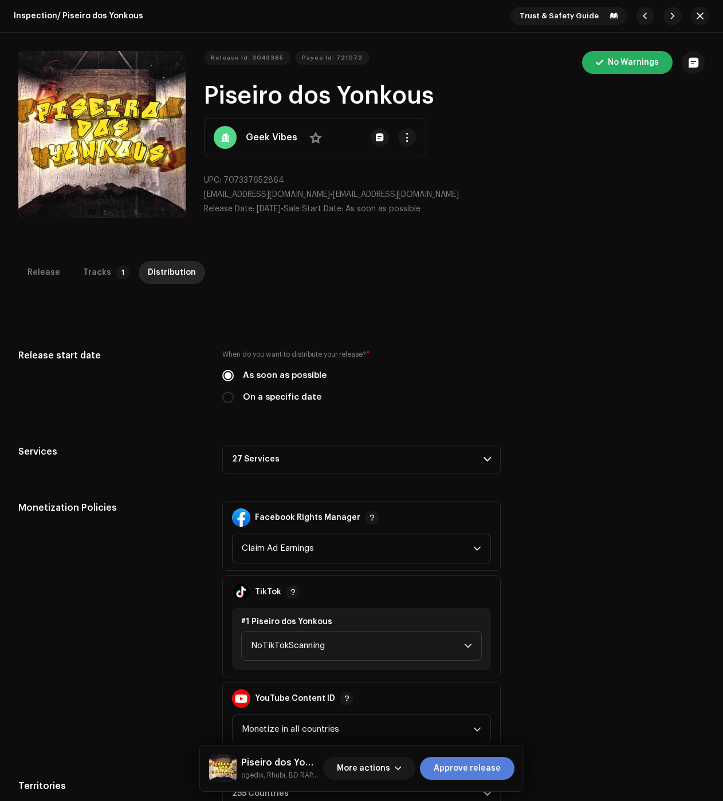
click at [464, 769] on span "Approve release" at bounding box center [467, 768] width 67 height 23
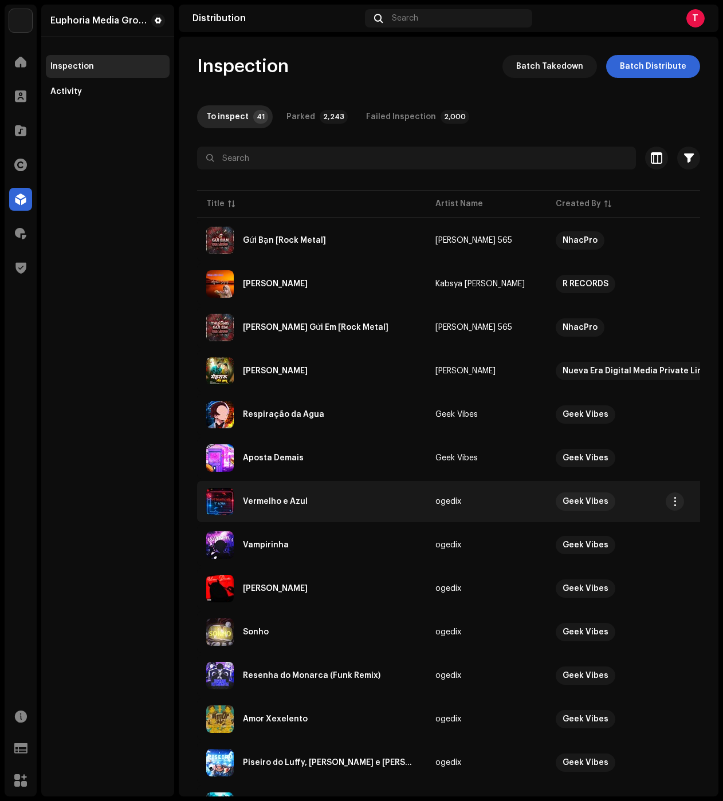
click at [310, 502] on div "Vermelho e Azul" at bounding box center [311, 501] width 211 height 27
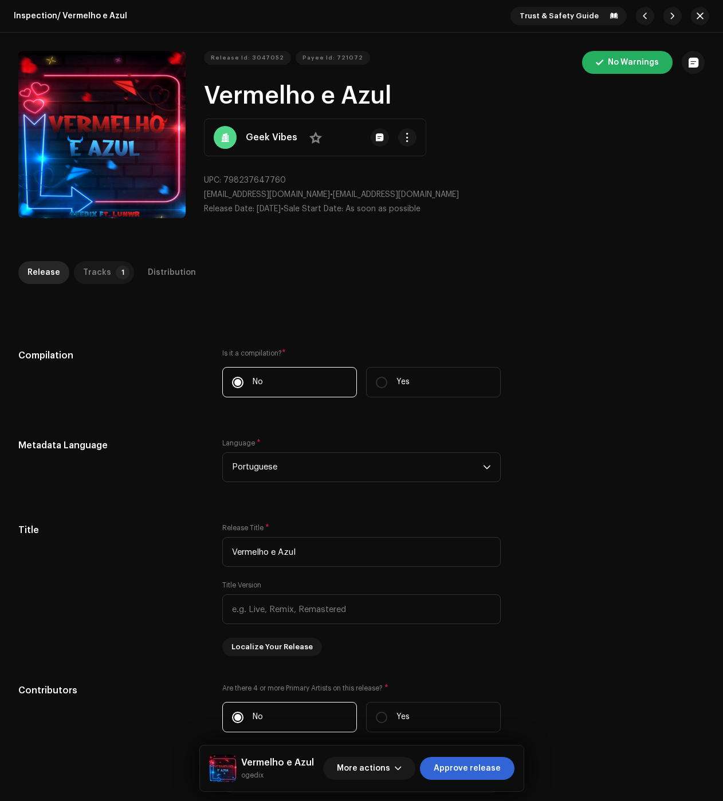
click at [86, 264] on div "Tracks" at bounding box center [97, 272] width 28 height 23
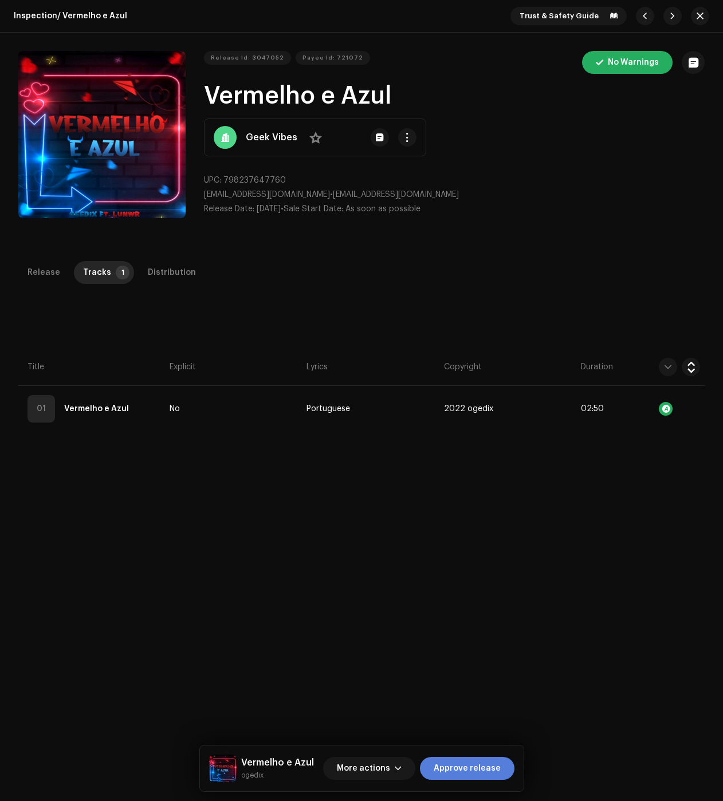
click at [466, 766] on span "Approve release" at bounding box center [467, 768] width 67 height 23
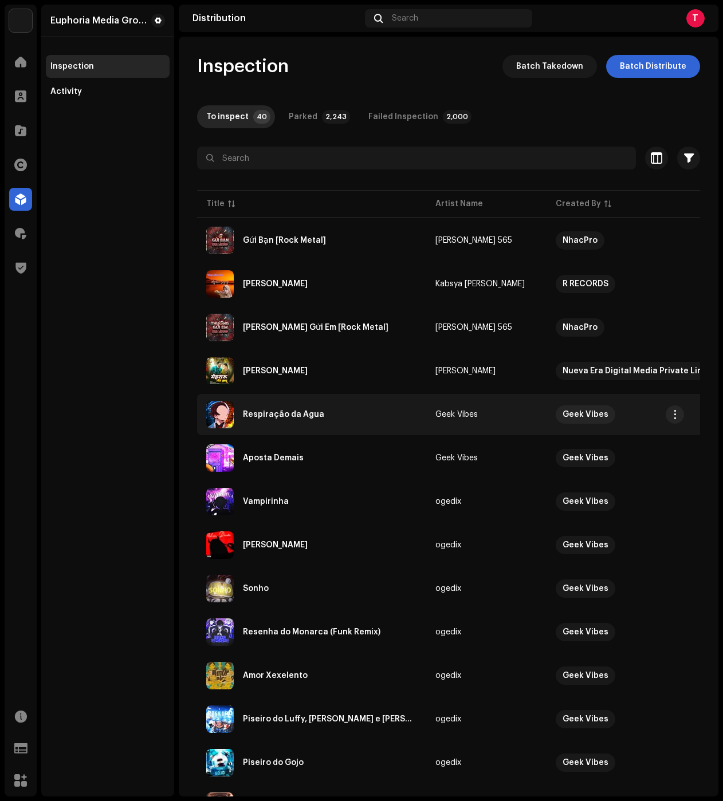
click at [306, 431] on td "Respiração da Água" at bounding box center [311, 414] width 229 height 41
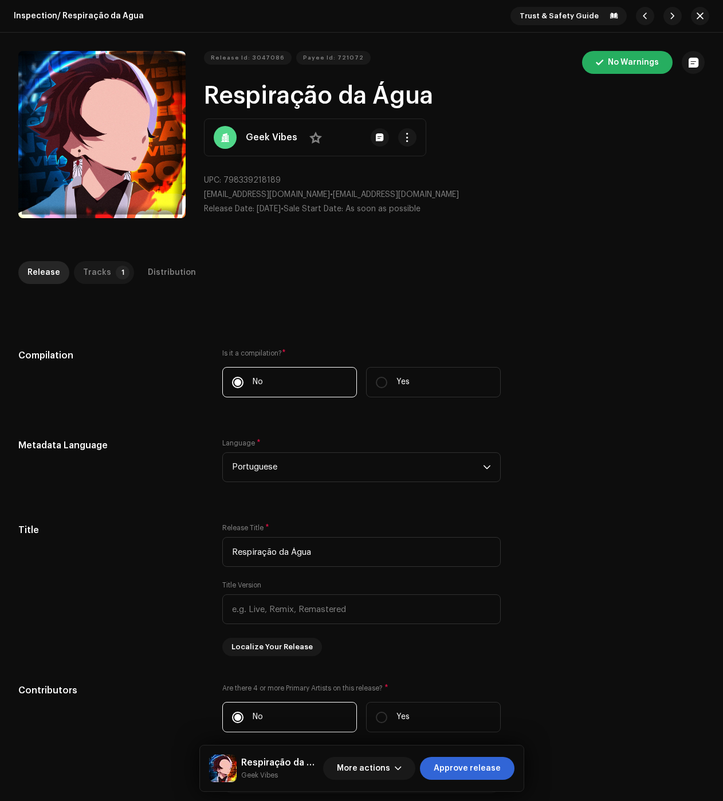
click at [88, 273] on div "Tracks" at bounding box center [97, 272] width 28 height 23
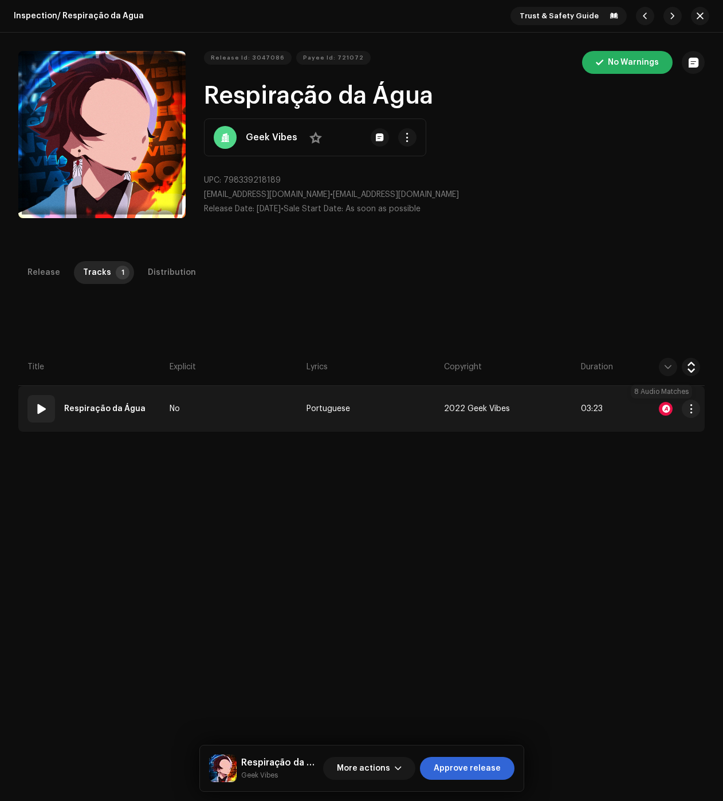
click at [663, 403] on div at bounding box center [666, 409] width 14 height 14
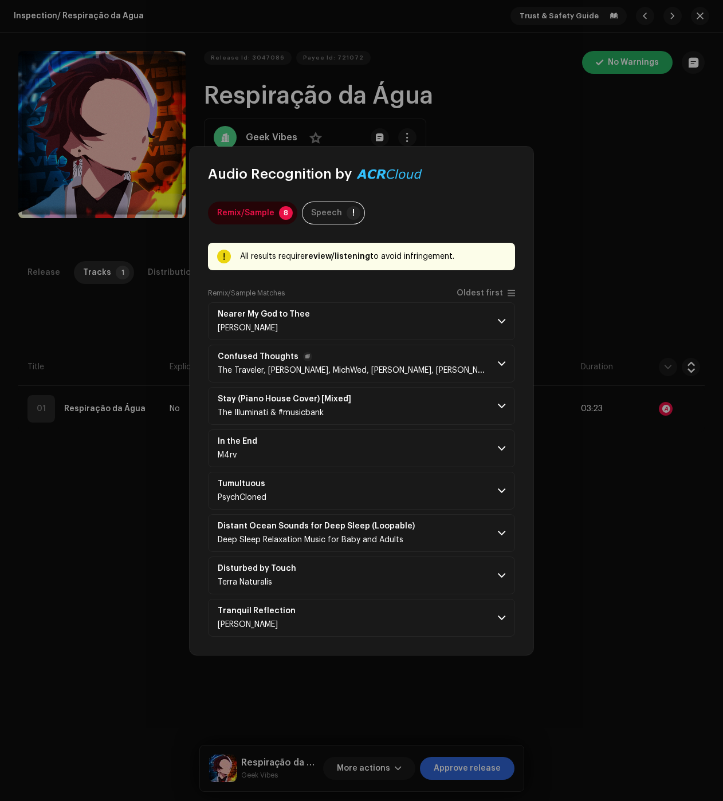
click at [412, 365] on div "Confused Thoughts The Traveler, Angelina Jordan, MichWed, Raven, Sk-Hall" at bounding box center [353, 363] width 271 height 23
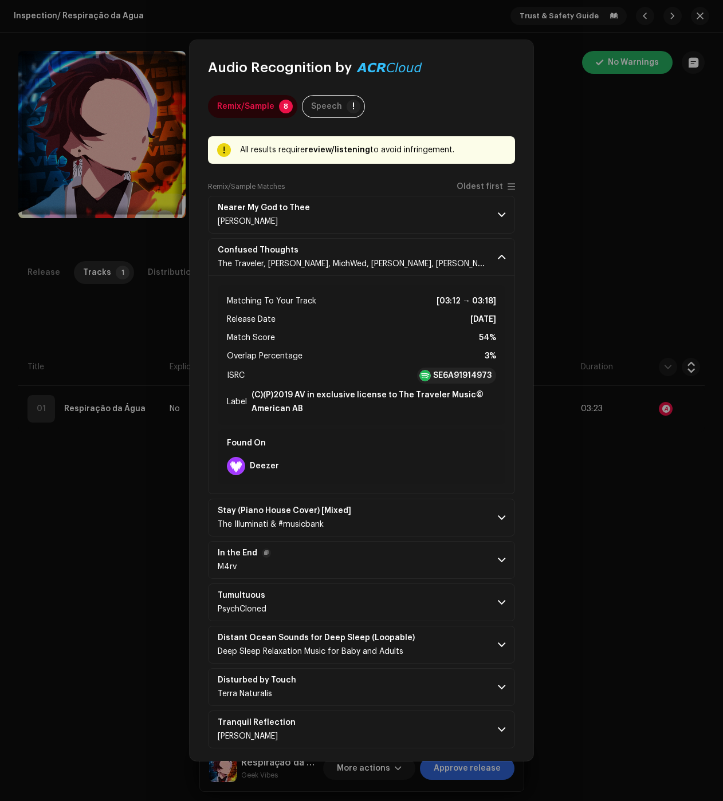
click at [445, 556] on p-accordion-header "In the End M4rv" at bounding box center [361, 560] width 307 height 38
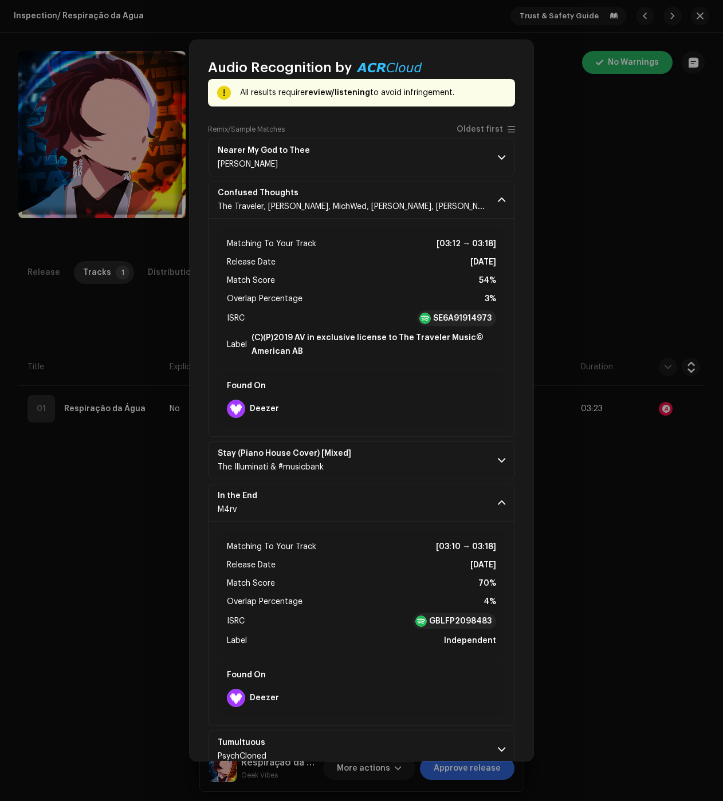
scroll to position [210, 0]
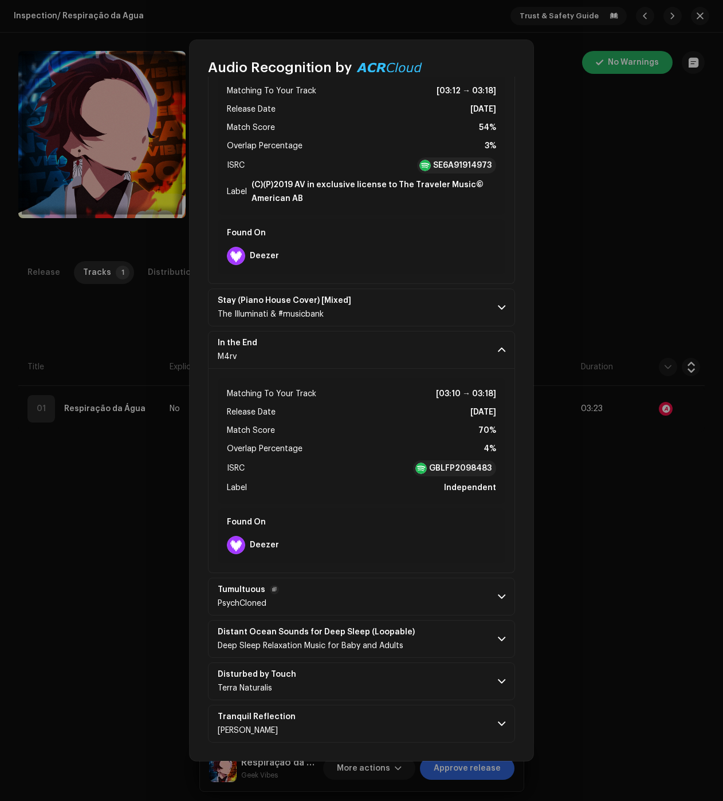
click at [459, 599] on p-accordion-header "Tumultuous PsychCloned" at bounding box center [361, 597] width 307 height 38
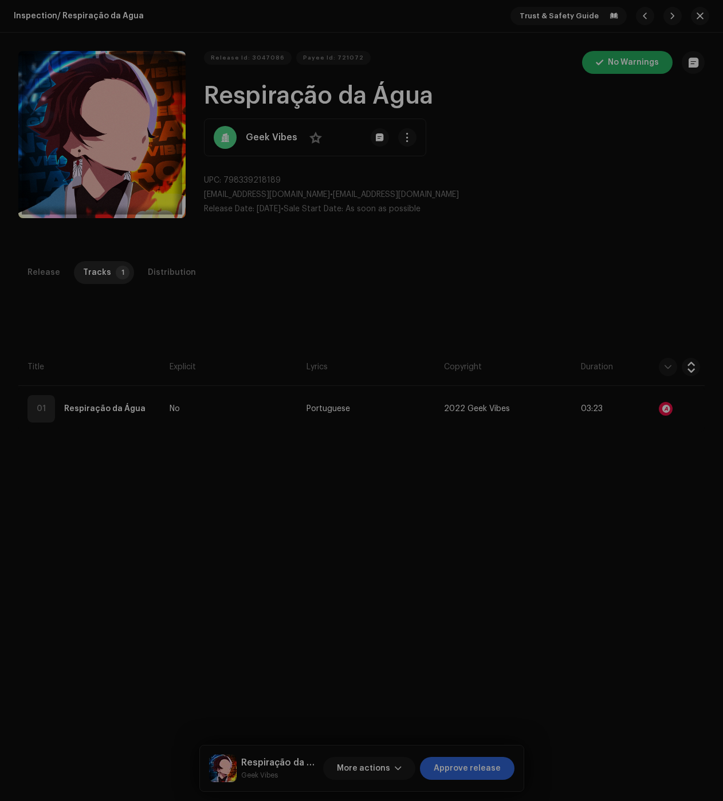
drag, startPoint x: 612, startPoint y: 542, endPoint x: 547, endPoint y: 495, distance: 80.1
click at [612, 541] on div "Audio Recognition by Remix/Sample 8 Speech ! All results require review/listeni…" at bounding box center [361, 400] width 723 height 801
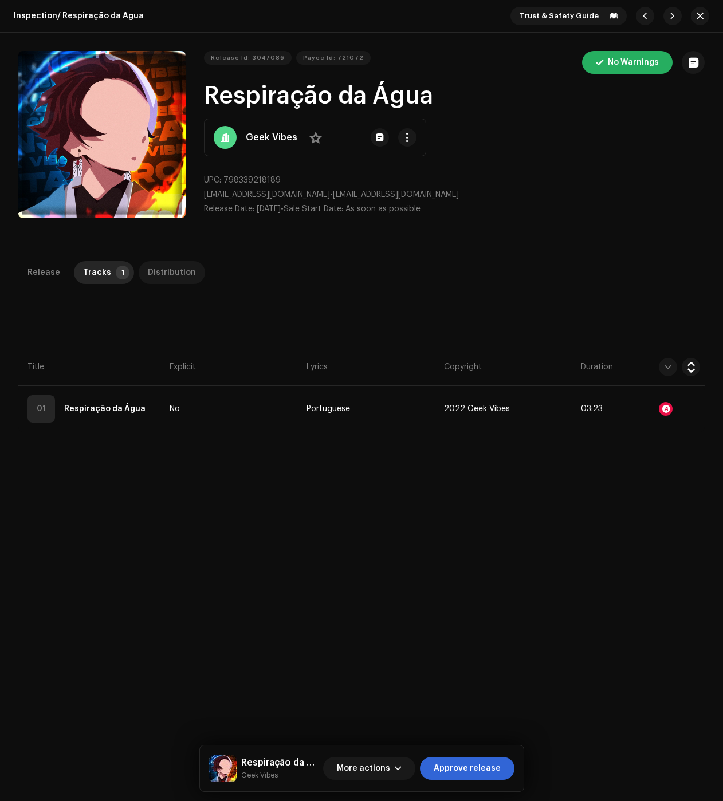
click at [158, 276] on div "Distribution" at bounding box center [172, 272] width 48 height 23
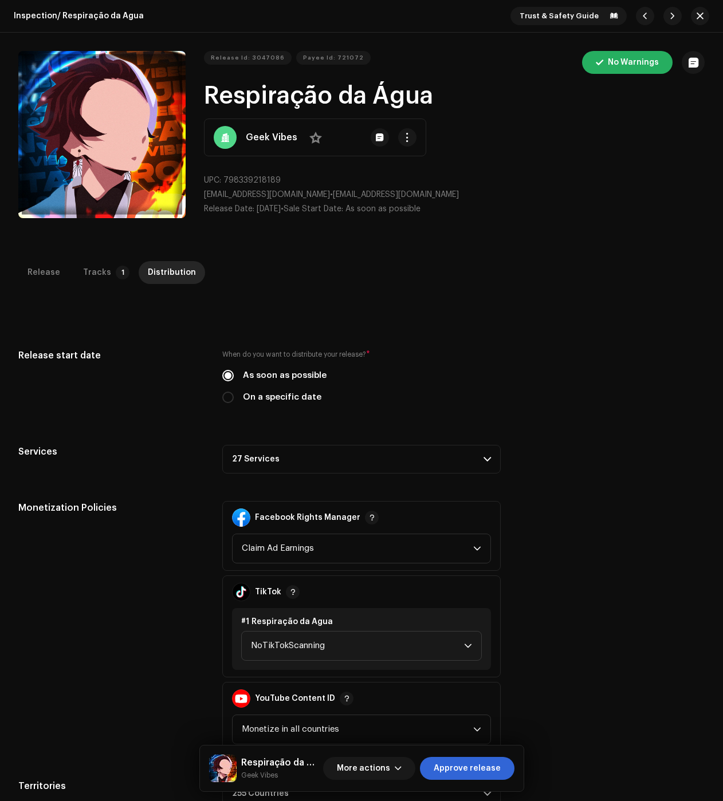
click at [296, 460] on p-accordion-header "27 Services" at bounding box center [361, 459] width 278 height 29
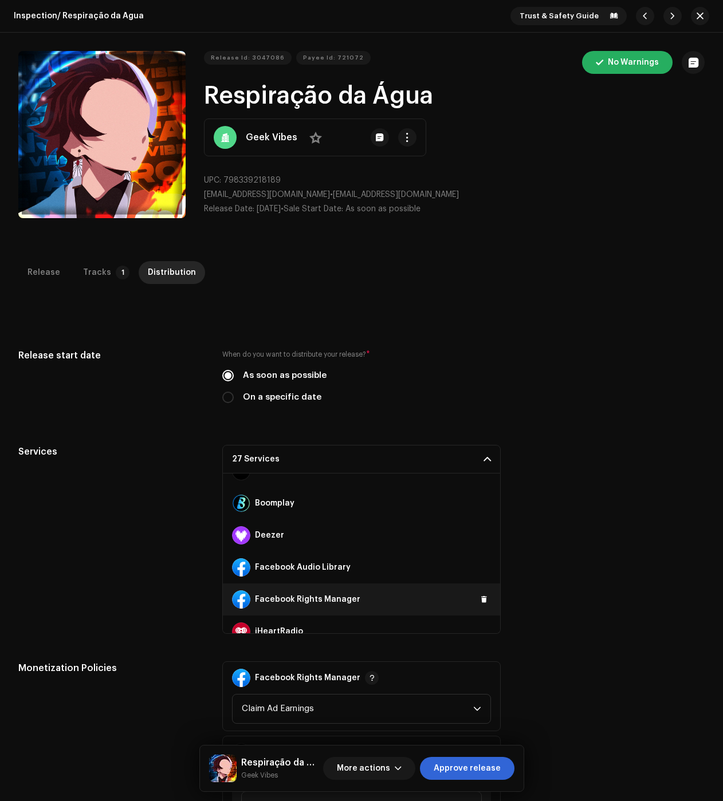
scroll to position [172, 0]
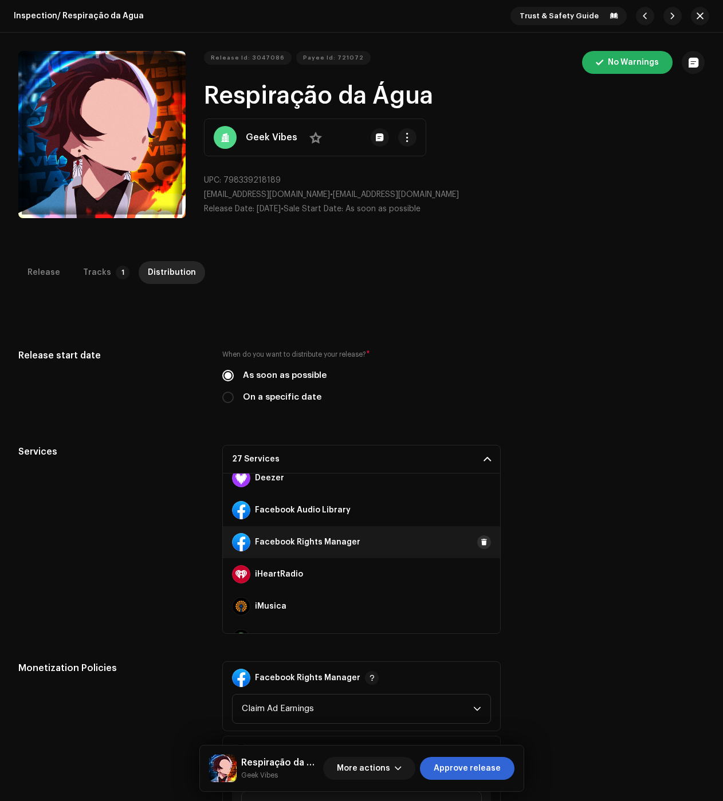
click at [481, 543] on span at bounding box center [484, 542] width 7 height 9
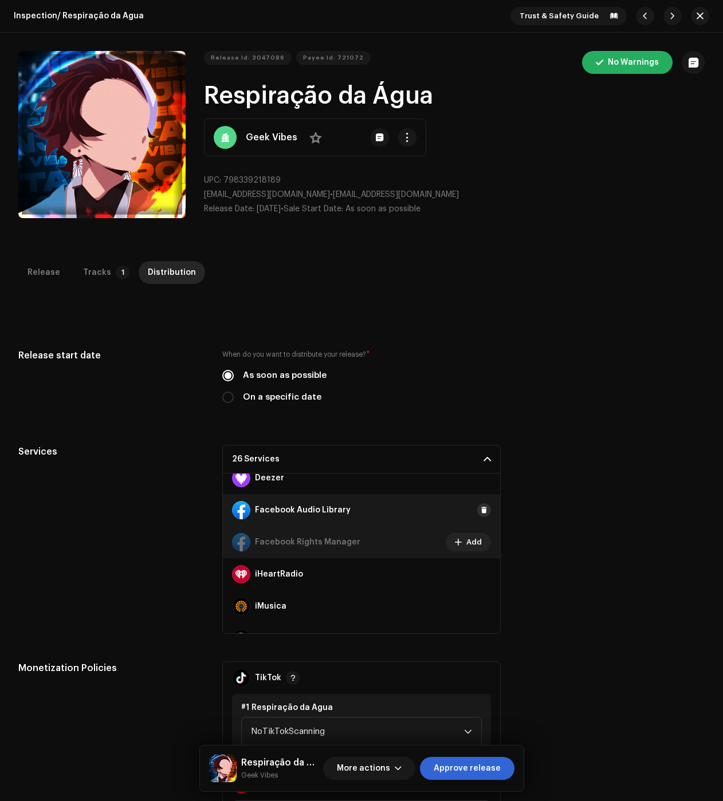
click at [481, 514] on span at bounding box center [484, 510] width 7 height 9
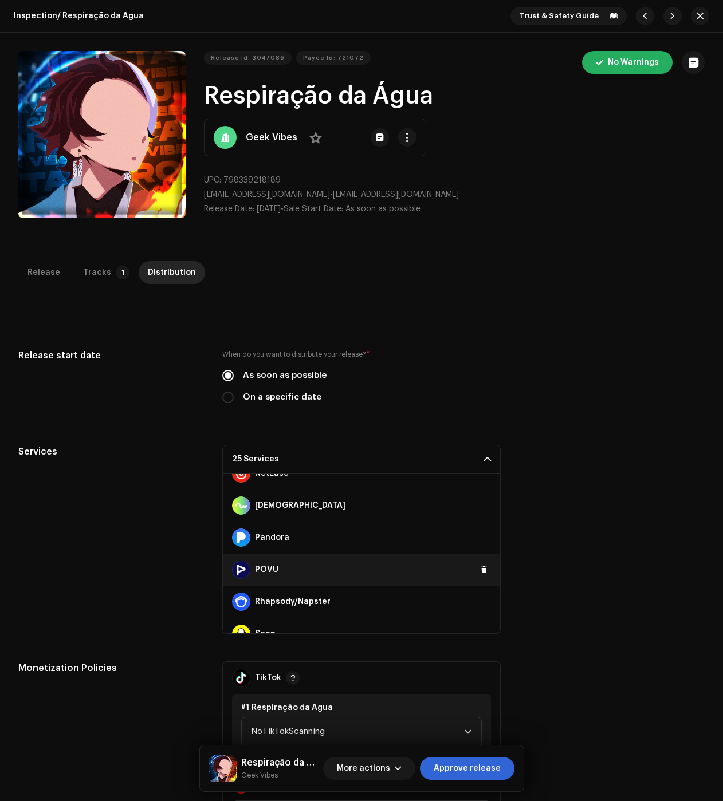
scroll to position [630, 0]
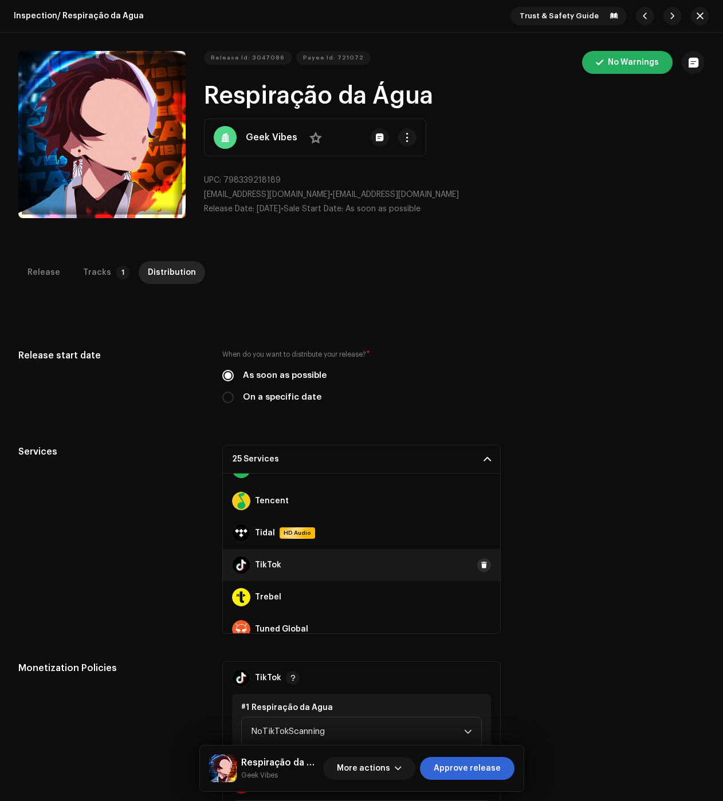
click at [477, 567] on button at bounding box center [484, 565] width 14 height 14
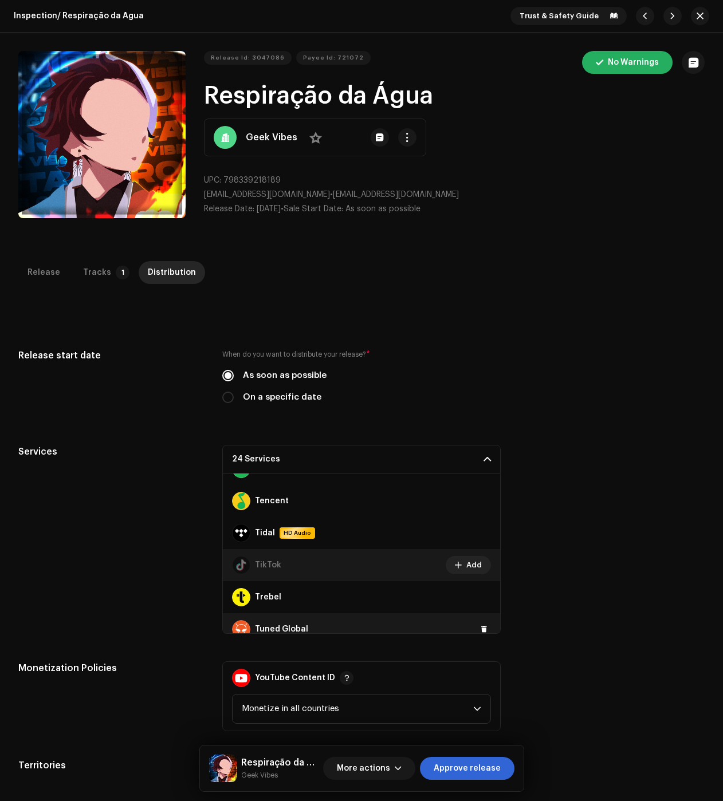
scroll to position [706, 0]
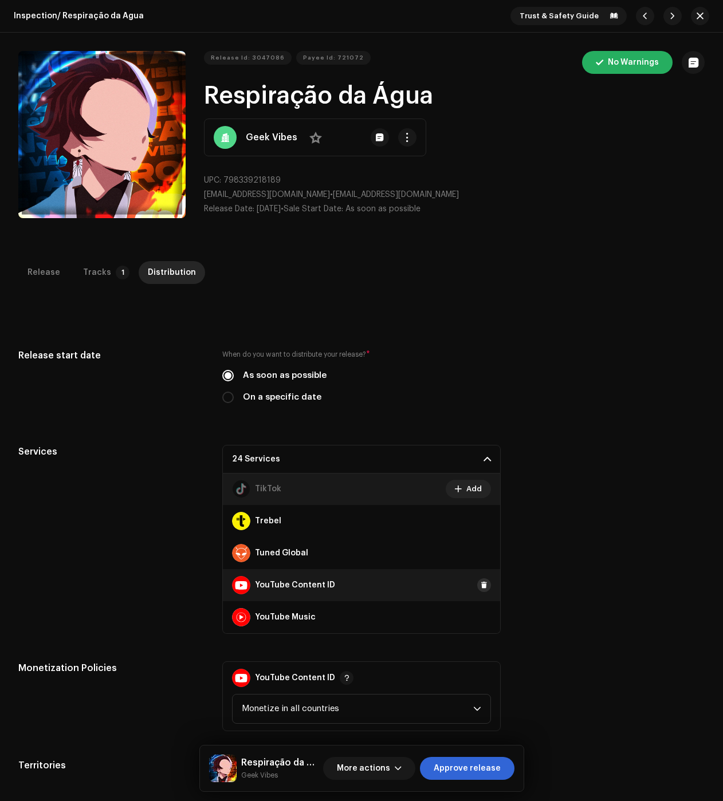
click at [477, 578] on button at bounding box center [484, 585] width 14 height 14
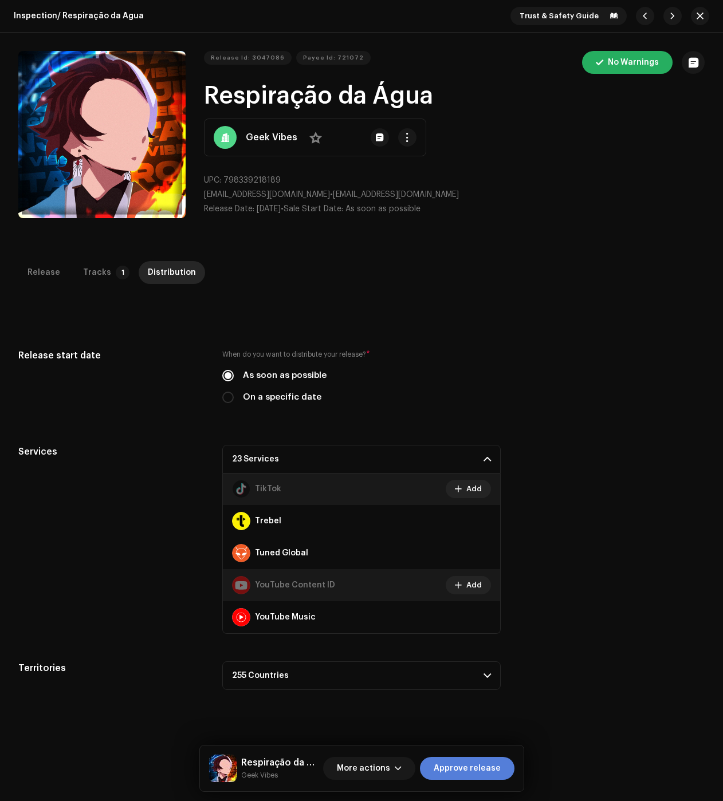
click at [451, 763] on span "Approve release" at bounding box center [467, 768] width 67 height 23
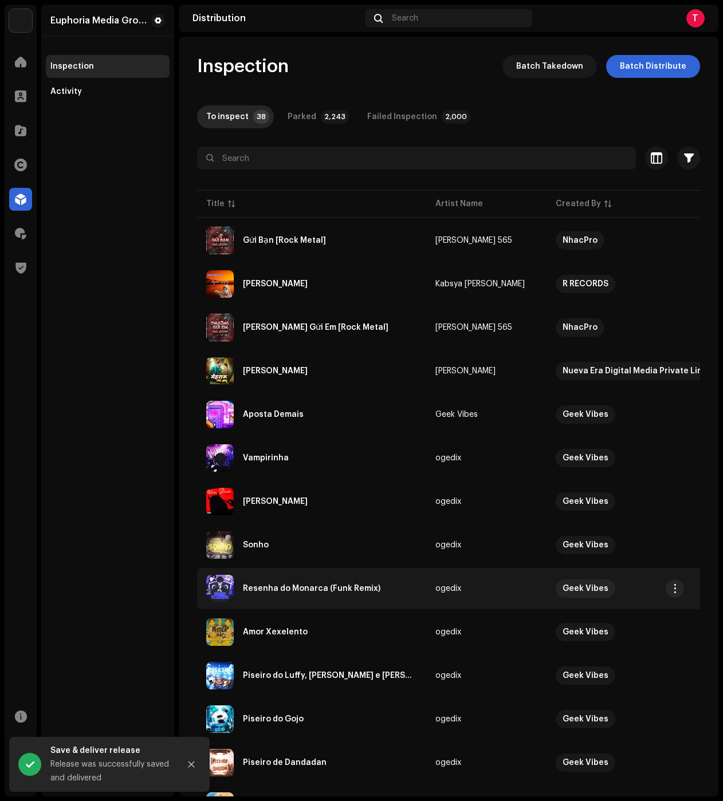
click at [339, 600] on div "Resenha do Monarca (Funk Remix)" at bounding box center [311, 588] width 211 height 27
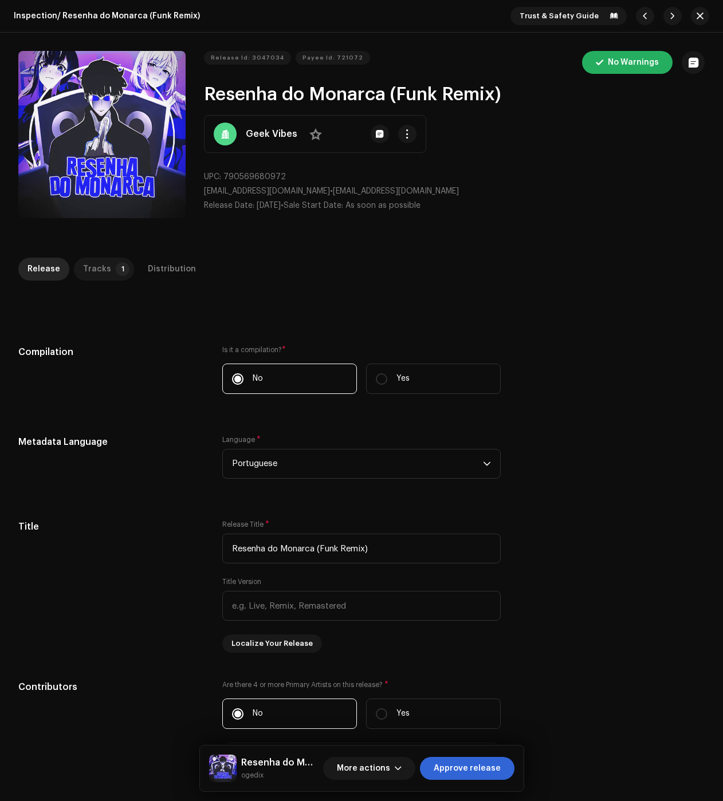
click at [90, 266] on div "Tracks" at bounding box center [97, 269] width 28 height 23
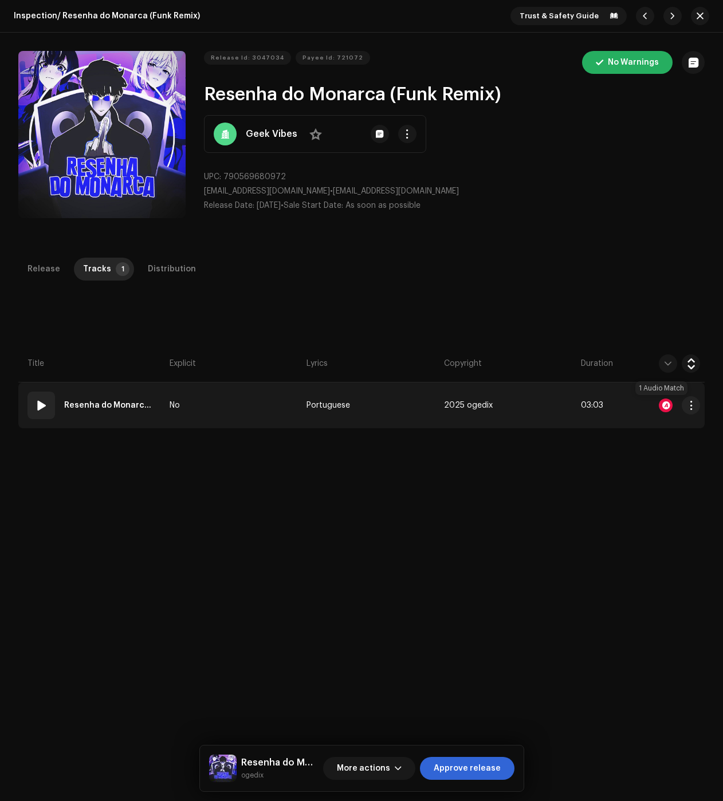
click at [660, 408] on div at bounding box center [666, 406] width 14 height 14
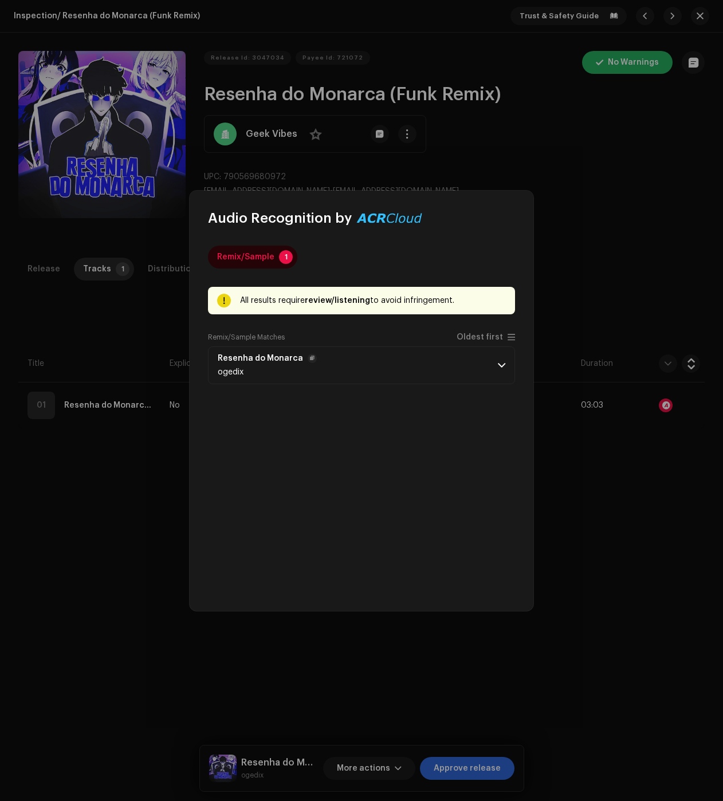
click at [397, 352] on p-accordion-header "Resenha do Monarca ogedix" at bounding box center [361, 365] width 307 height 38
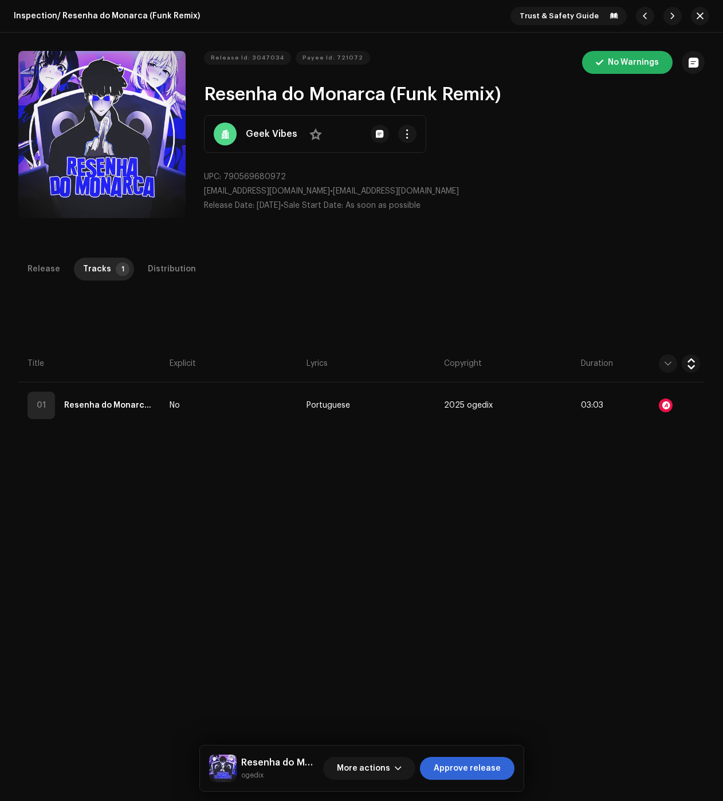
click at [104, 511] on div "Audio Recognition by Remix/Sample 1 All results require review/listening to avo…" at bounding box center [361, 400] width 723 height 801
click at [170, 279] on div "Distribution" at bounding box center [172, 269] width 48 height 23
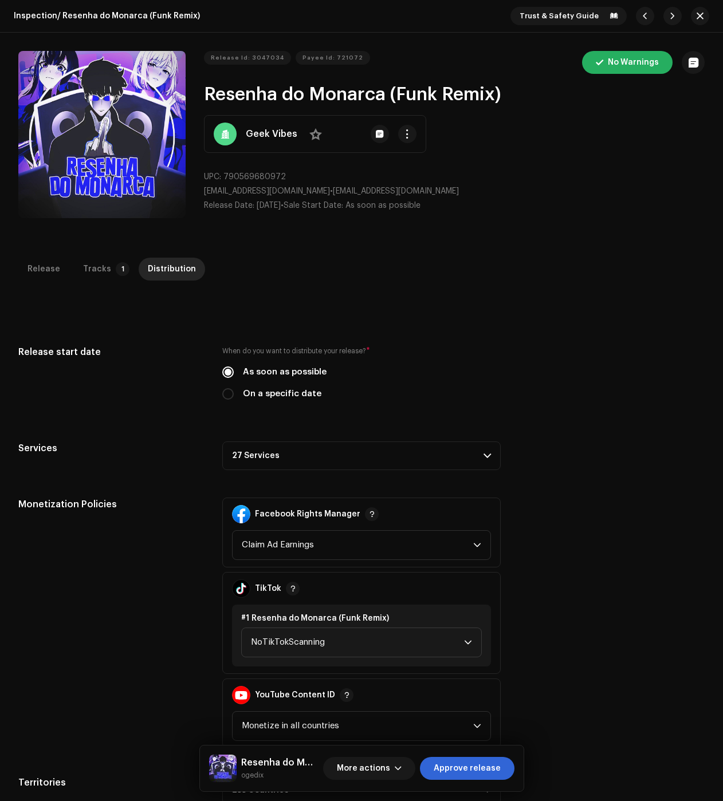
click at [382, 450] on p-accordion-header "27 Services" at bounding box center [361, 456] width 278 height 29
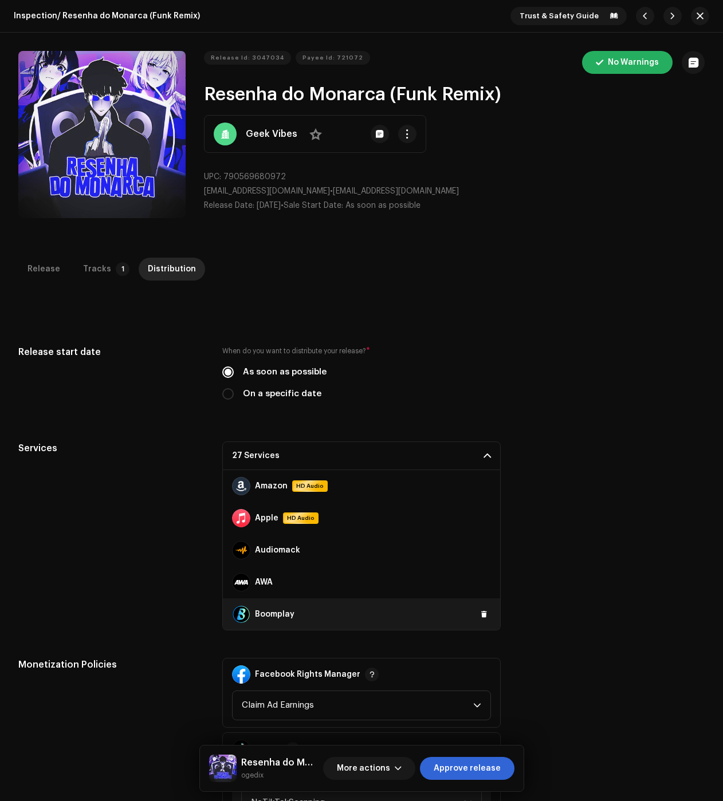
scroll to position [115, 0]
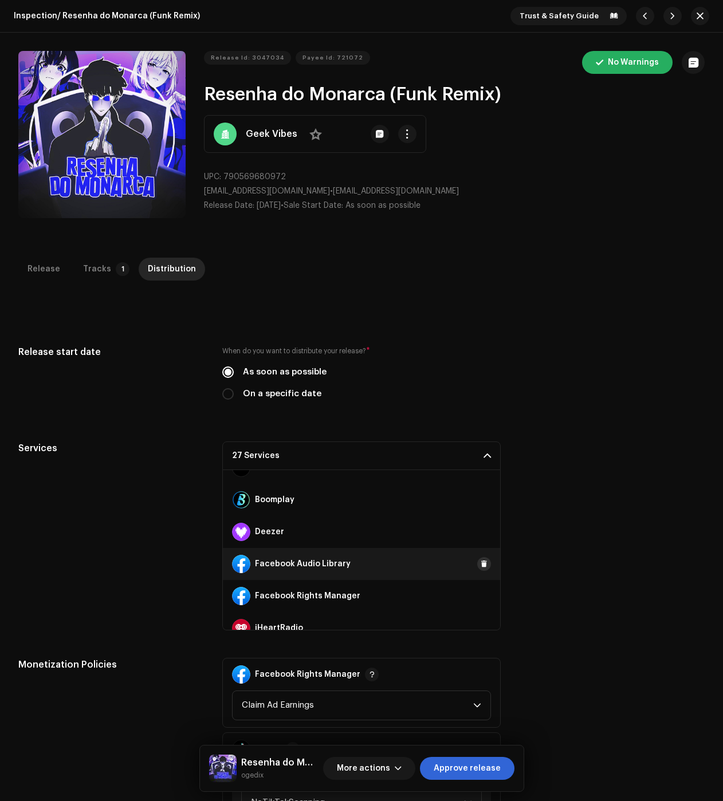
click at [481, 564] on span at bounding box center [484, 564] width 7 height 9
click at [481, 596] on span at bounding box center [484, 596] width 7 height 9
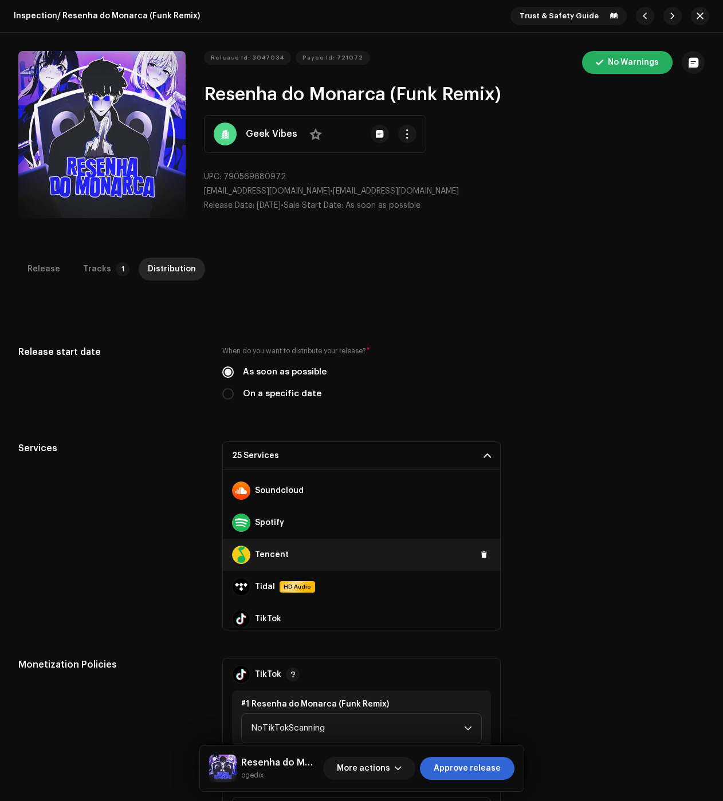
scroll to position [630, 0]
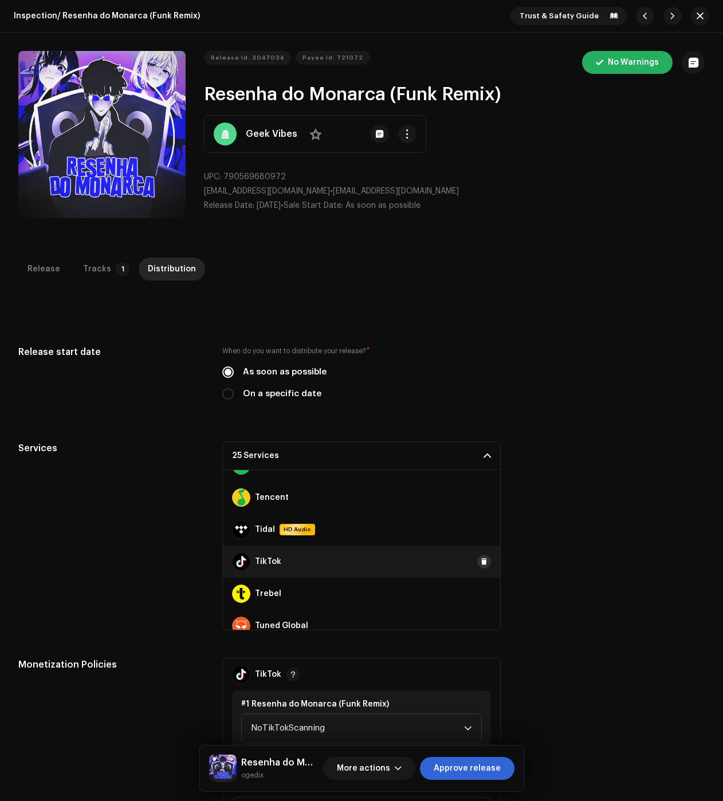
click at [481, 558] on span at bounding box center [484, 561] width 7 height 9
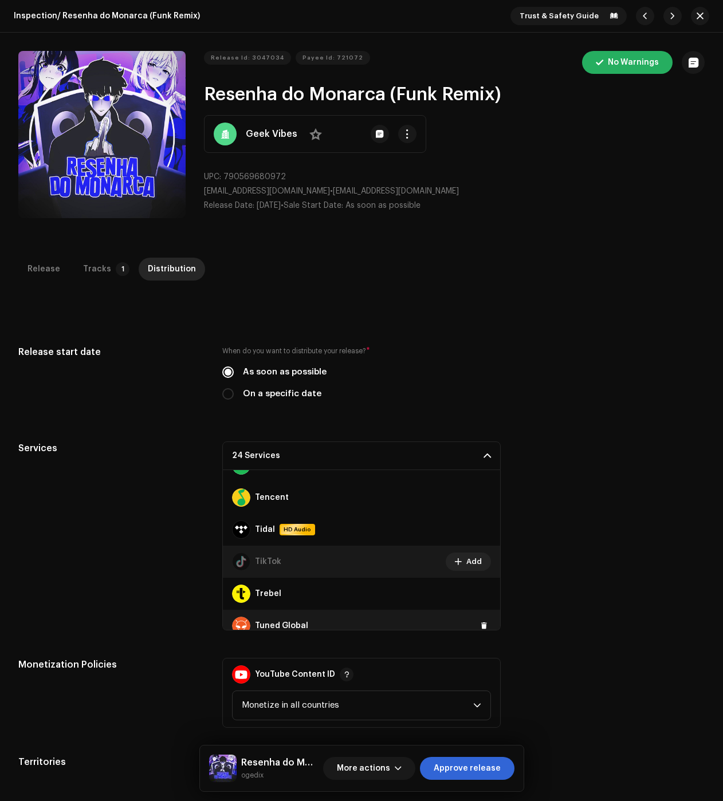
scroll to position [706, 0]
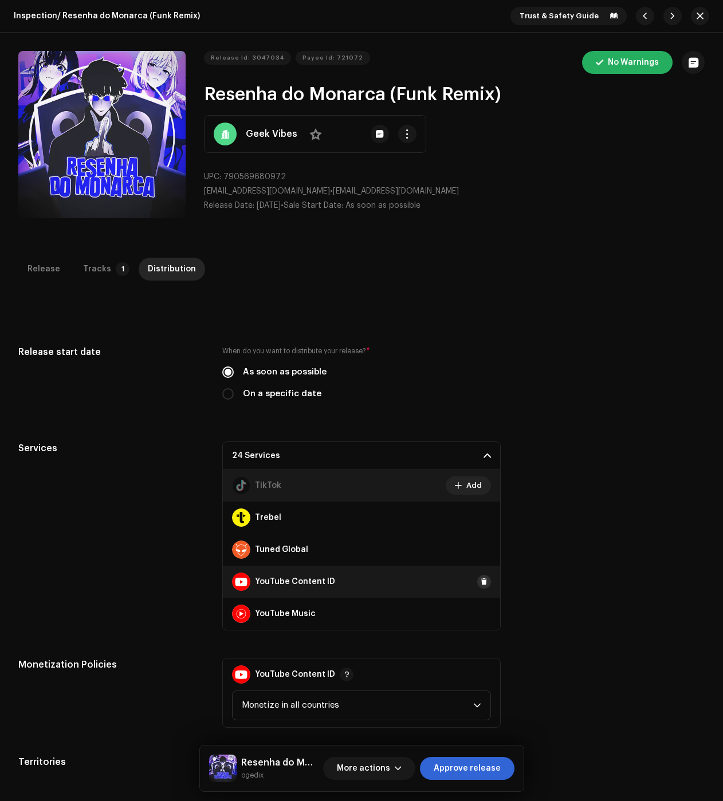
click at [482, 580] on button at bounding box center [484, 582] width 14 height 14
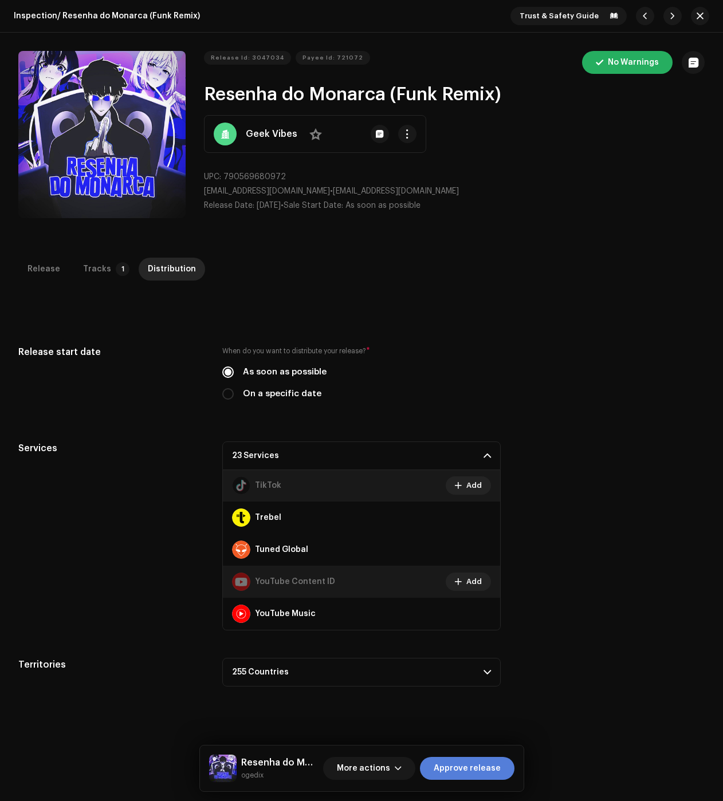
click at [489, 767] on span "Approve release" at bounding box center [467, 768] width 67 height 23
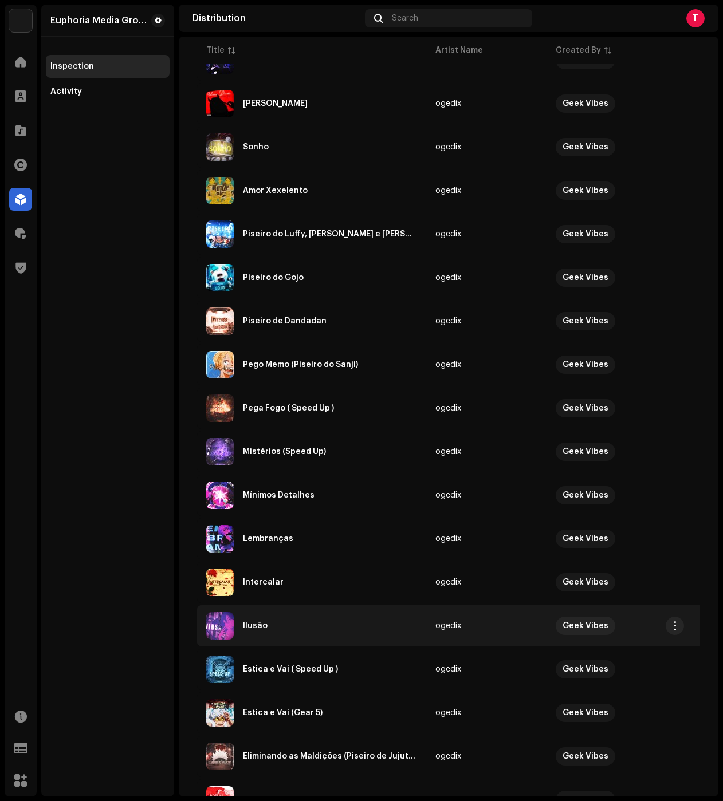
scroll to position [503, 0]
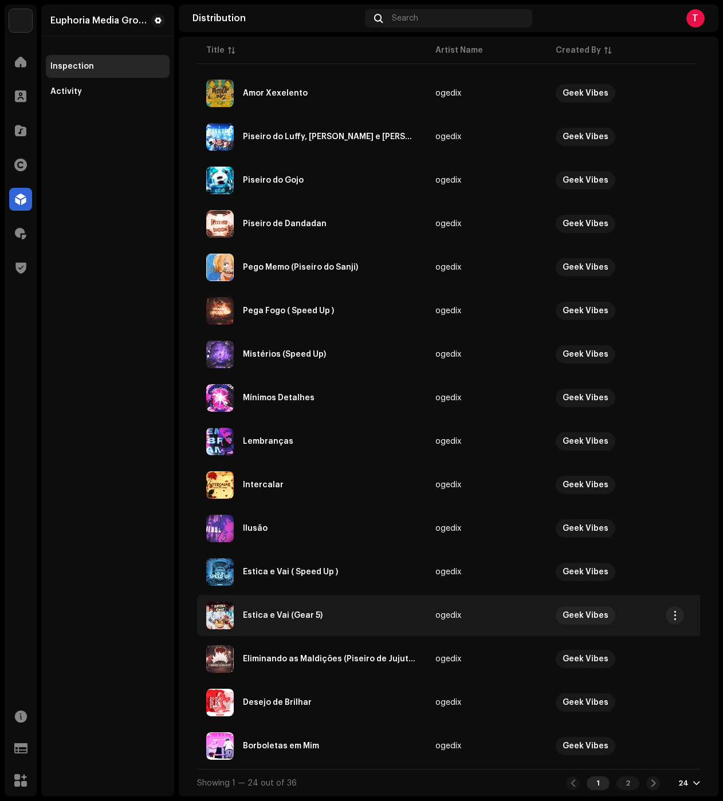
click at [266, 621] on div "Estica e Vai (Gear 5)" at bounding box center [311, 615] width 211 height 27
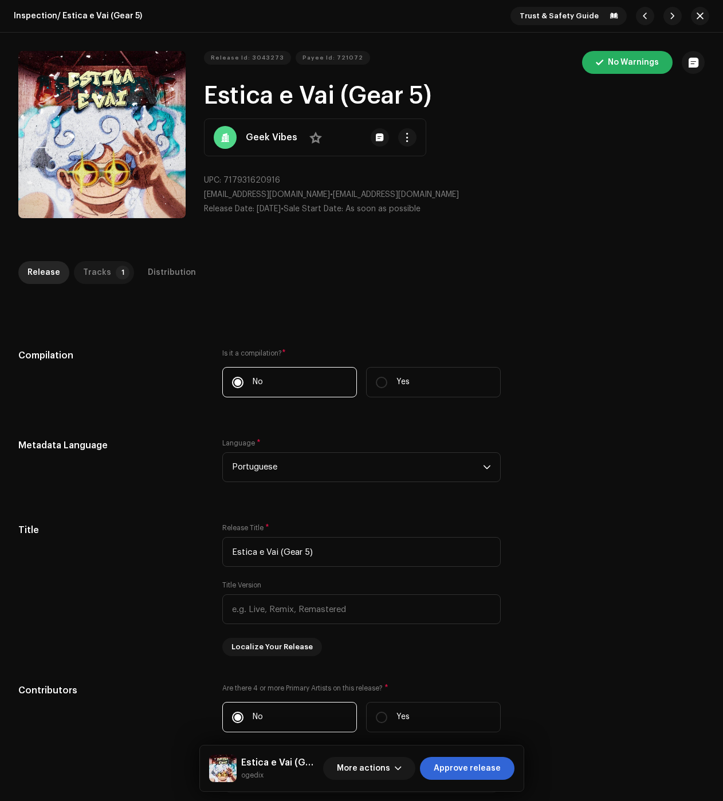
click at [83, 262] on div "Tracks" at bounding box center [97, 272] width 28 height 23
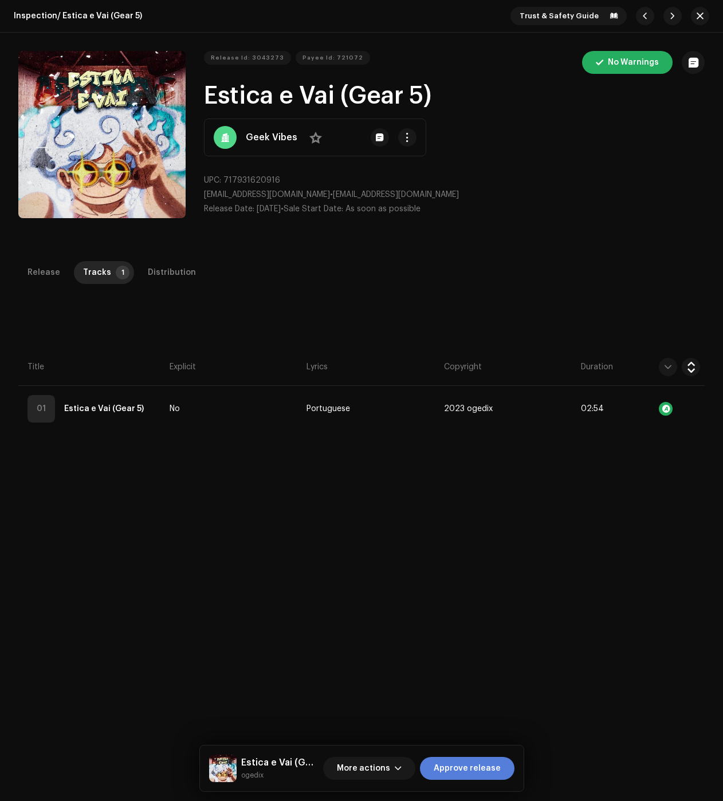
click at [472, 761] on span "Approve release" at bounding box center [467, 768] width 67 height 23
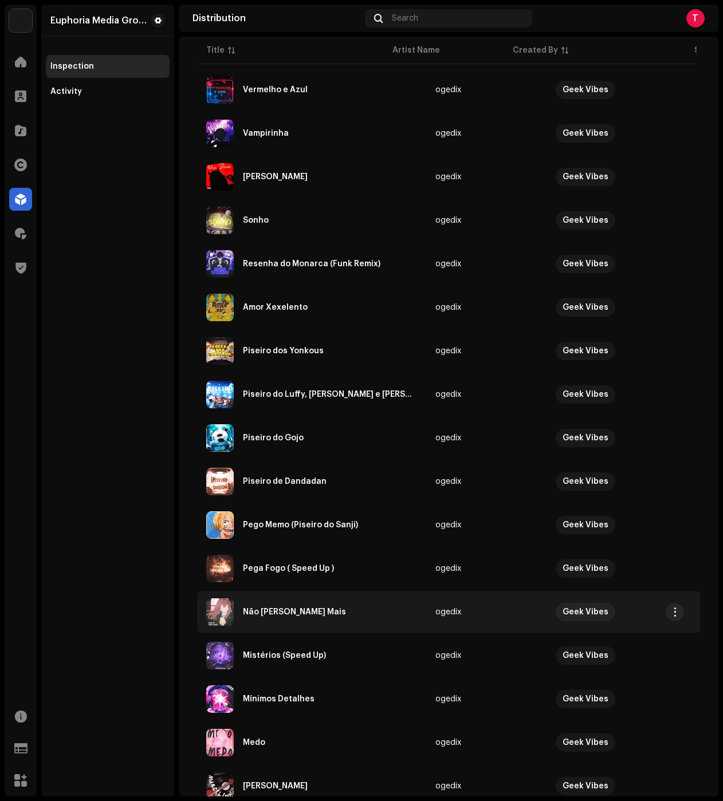
scroll to position [503, 0]
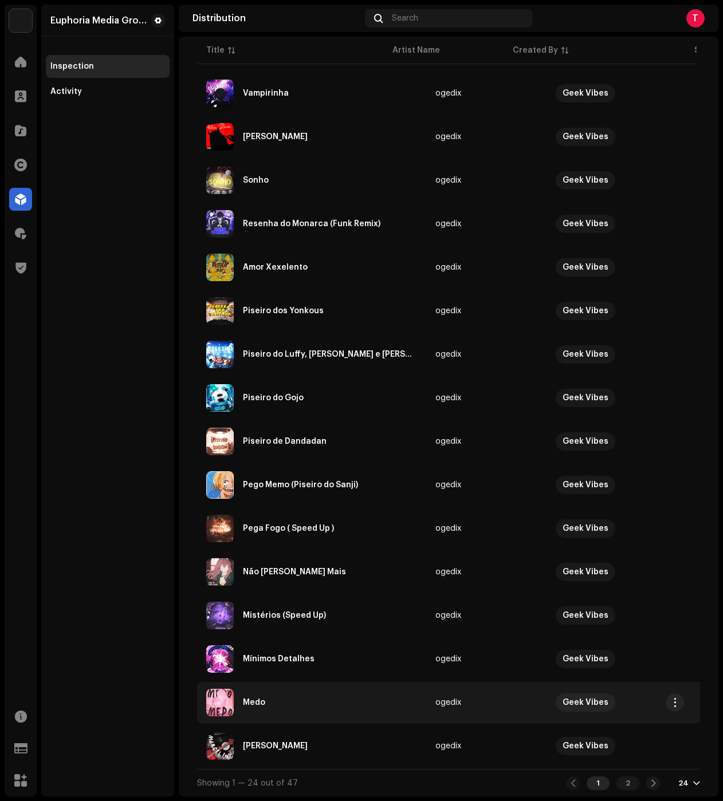
click at [287, 689] on div "Medo" at bounding box center [311, 702] width 211 height 27
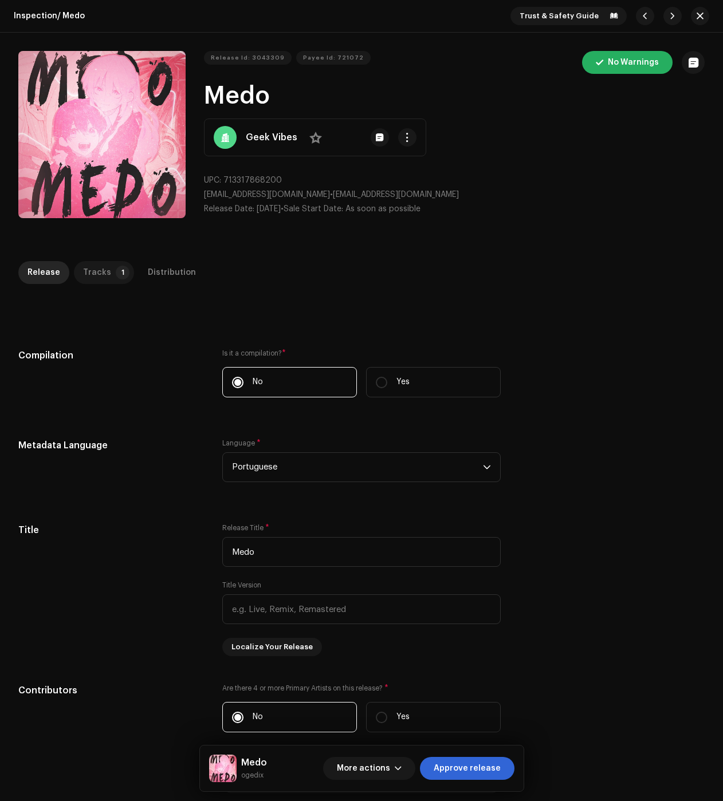
click at [85, 279] on div "Tracks" at bounding box center [97, 272] width 28 height 23
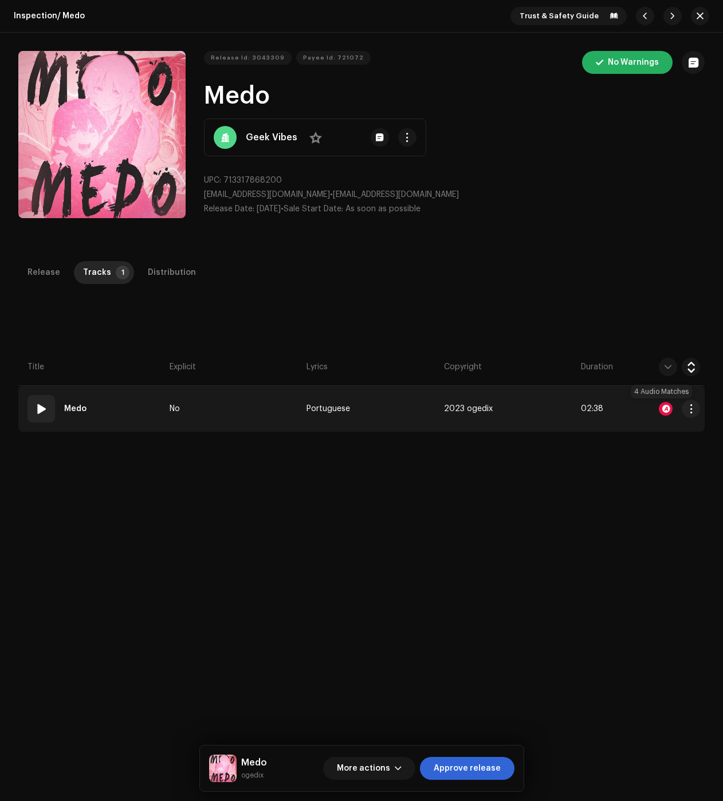
click at [665, 409] on div at bounding box center [666, 409] width 14 height 14
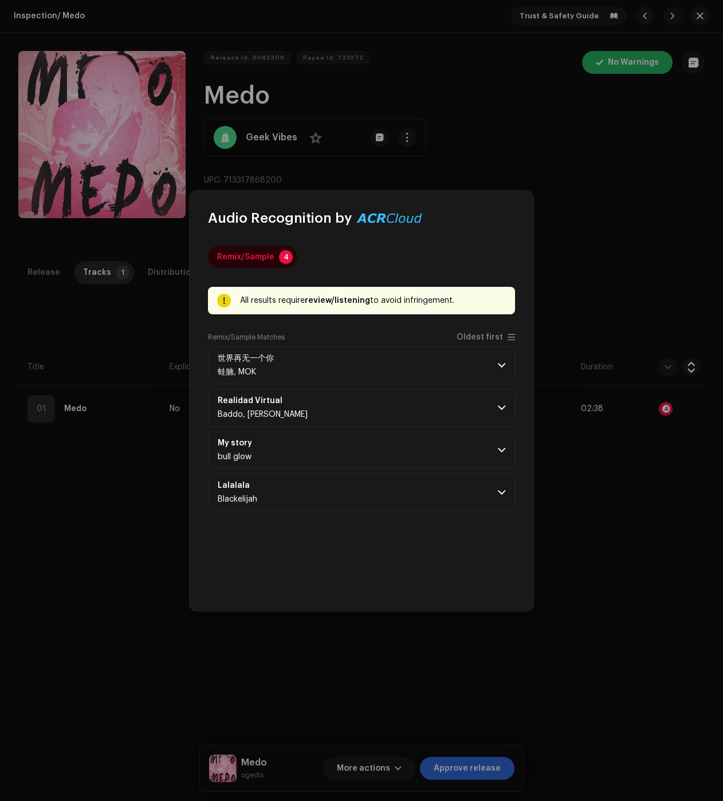
drag, startPoint x: 447, startPoint y: 481, endPoint x: 450, endPoint y: 472, distance: 9.3
click at [447, 481] on p-accordion-header "Lalalala Blackelijah" at bounding box center [361, 493] width 307 height 38
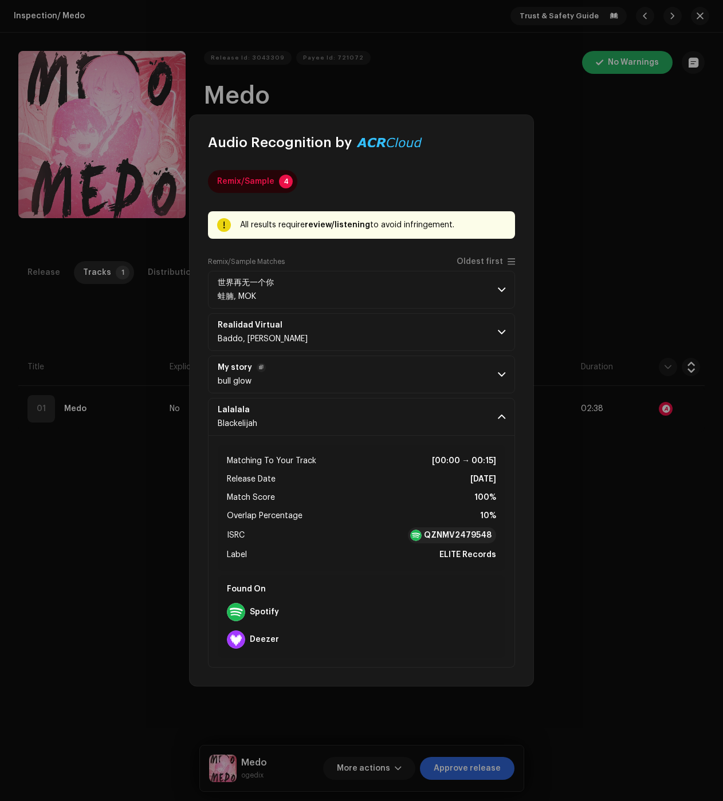
click at [475, 383] on p-accordion-header "My story bull glow" at bounding box center [361, 375] width 307 height 38
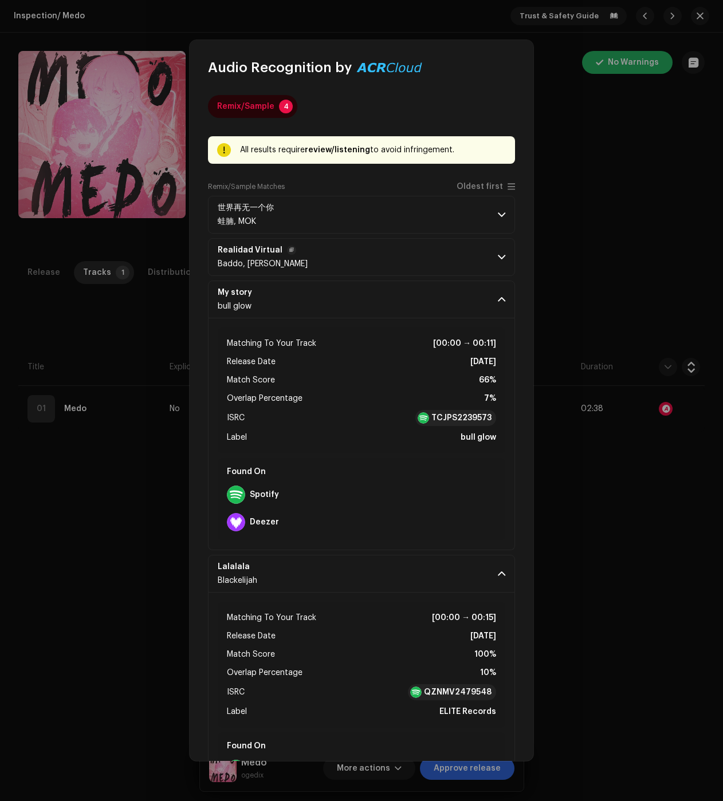
click at [489, 255] on p-accordion-header "Realidad Virtual Baddo, Kid Mako" at bounding box center [361, 257] width 307 height 38
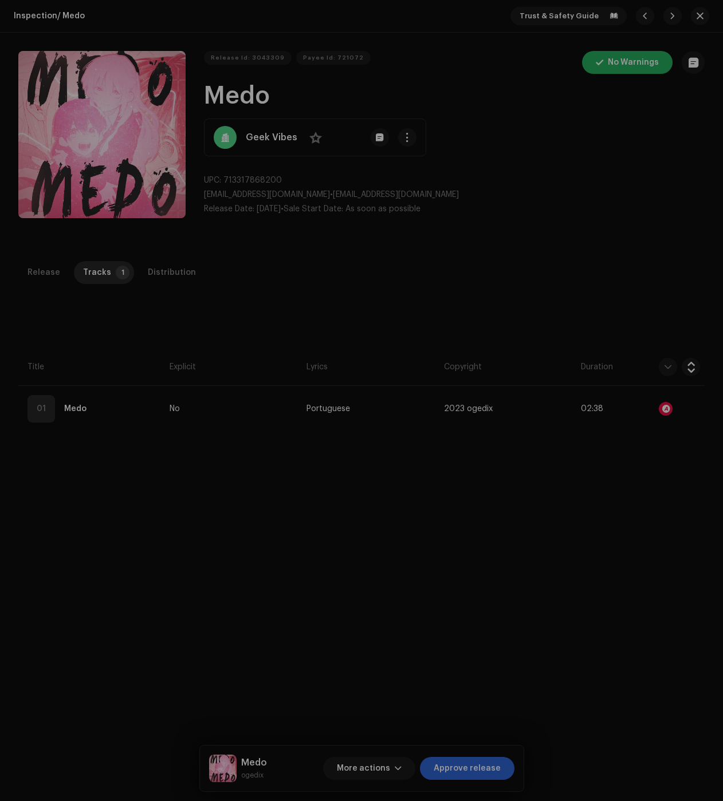
drag, startPoint x: 584, startPoint y: 588, endPoint x: 474, endPoint y: 518, distance: 130.0
click at [584, 588] on div "Audio Recognition by Remix/Sample 4 All results require review/listening to avo…" at bounding box center [361, 400] width 723 height 801
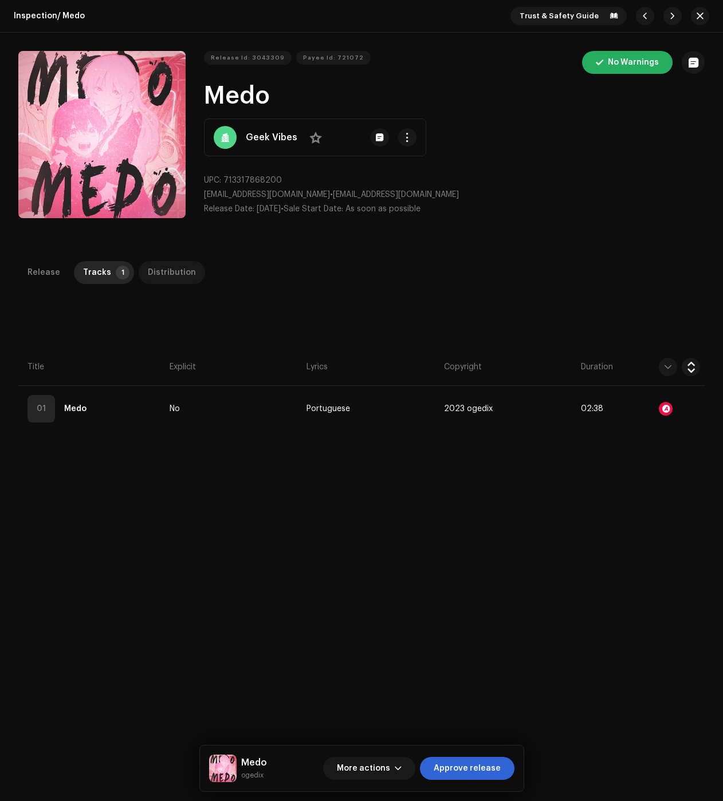
click at [171, 280] on div "Distribution" at bounding box center [172, 272] width 48 height 23
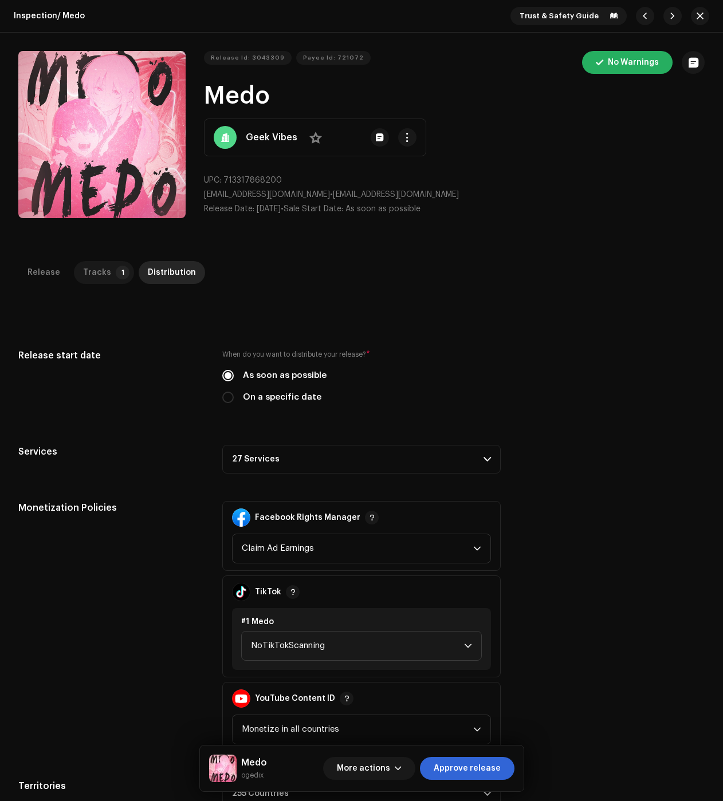
click at [86, 271] on div "Tracks" at bounding box center [97, 272] width 28 height 23
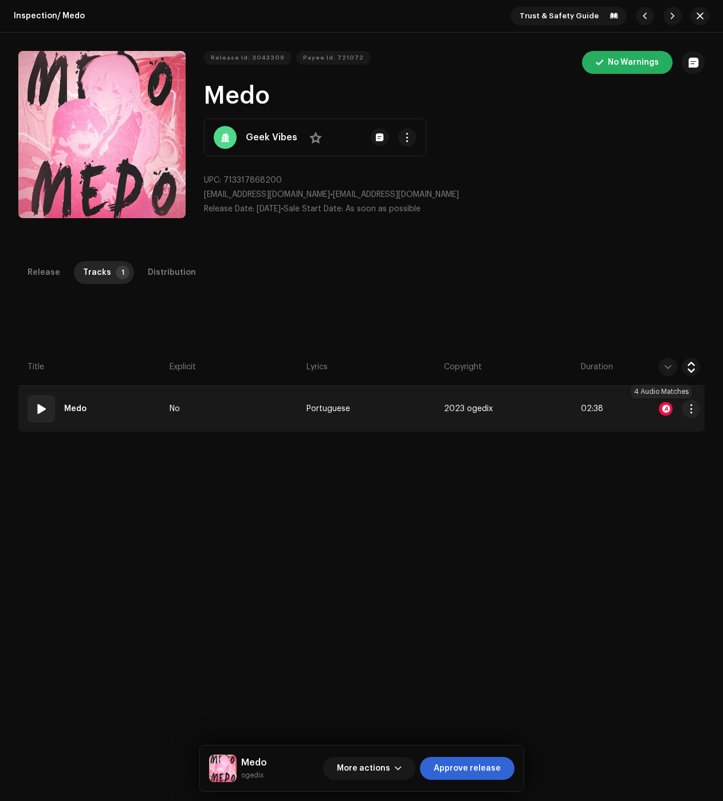
click at [661, 411] on div at bounding box center [666, 409] width 14 height 14
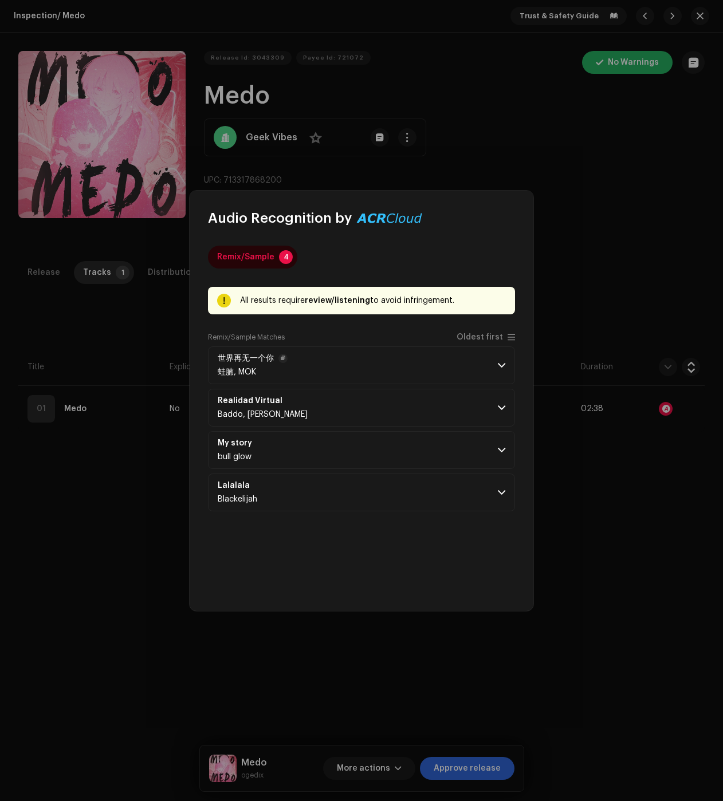
drag, startPoint x: 438, startPoint y: 342, endPoint x: 437, endPoint y: 350, distance: 7.5
click at [438, 342] on div "Remix/Sample Matches Oldest first" at bounding box center [361, 340] width 307 height 14
click at [435, 360] on p-accordion-header "世界再无一个你 蛙腩, MOK" at bounding box center [361, 365] width 307 height 38
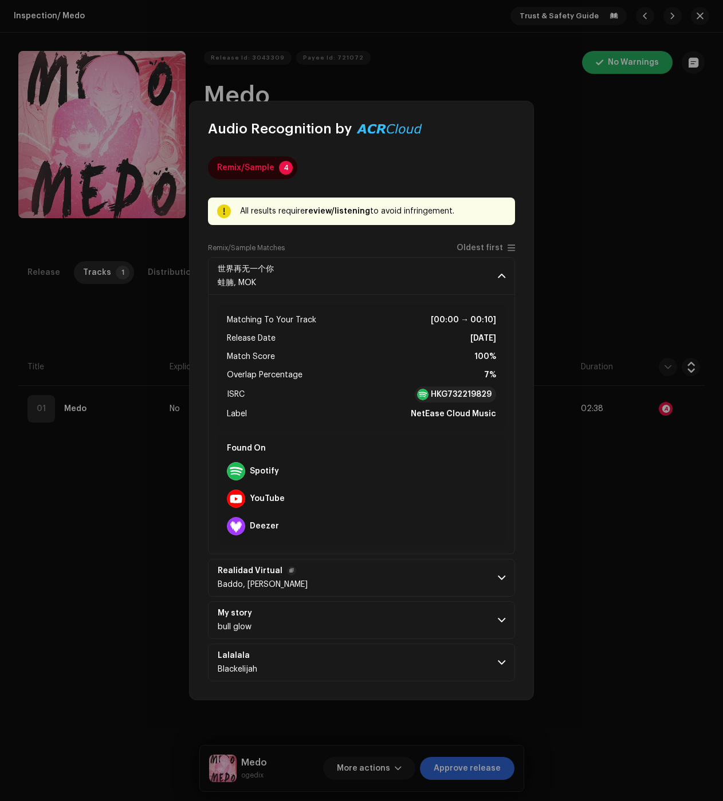
click at [426, 588] on p-accordion-header "Realidad Virtual Baddo, Kid Mako" at bounding box center [361, 578] width 307 height 38
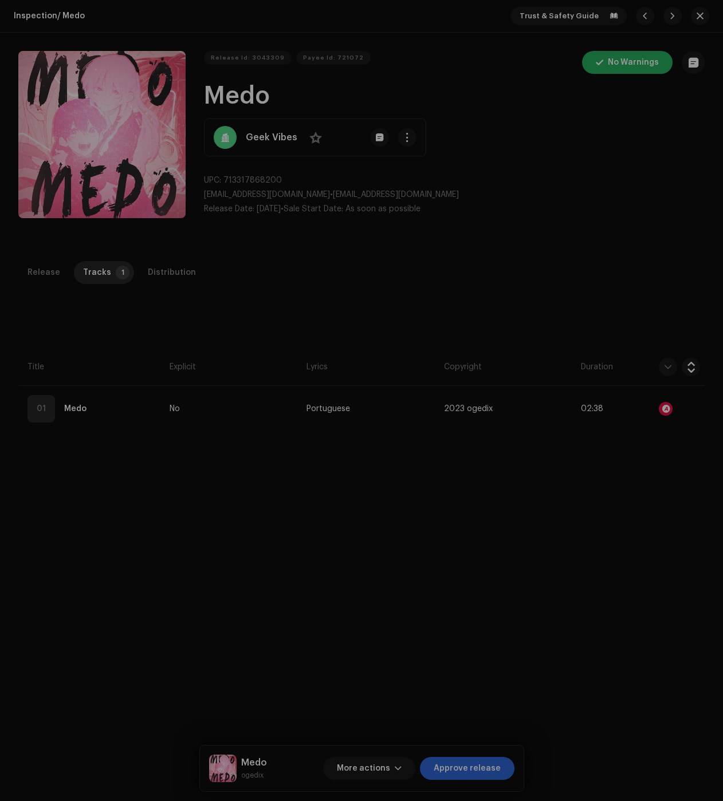
drag, startPoint x: 121, startPoint y: 452, endPoint x: 74, endPoint y: 425, distance: 53.6
click at [121, 451] on div "Audio Recognition by Remix/Sample 4 All results require review/listening to avo…" at bounding box center [361, 400] width 723 height 801
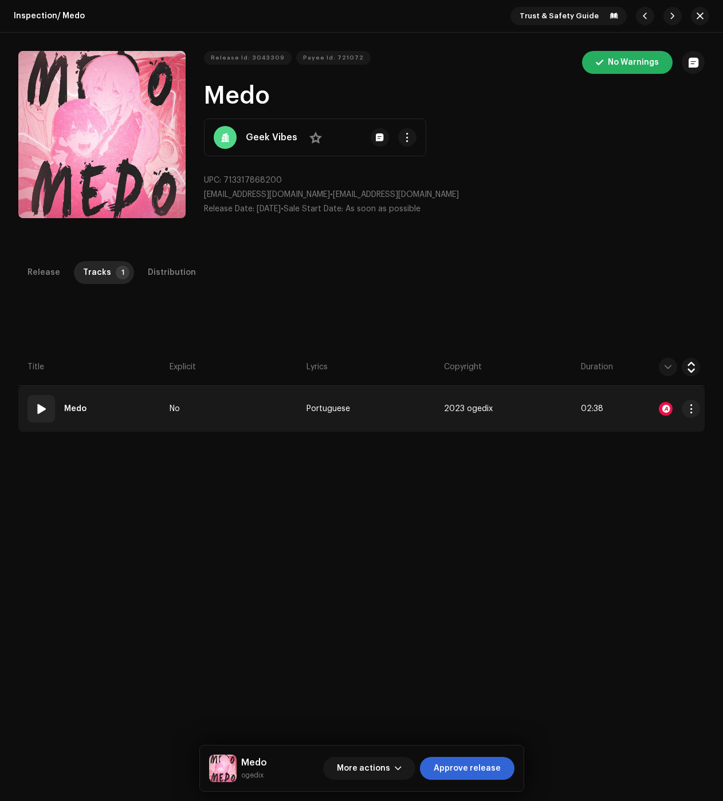
click at [41, 404] on span at bounding box center [41, 409] width 14 height 14
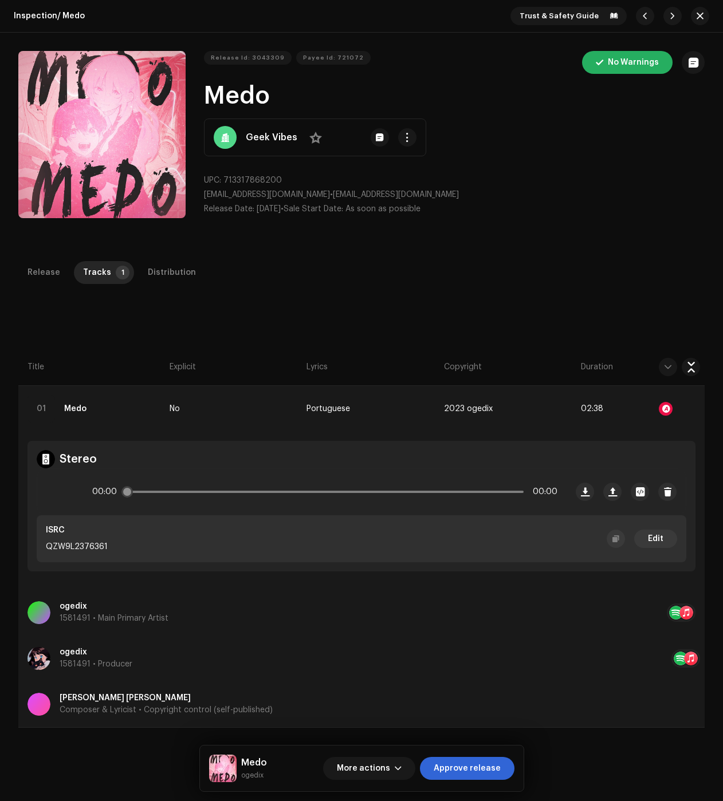
click at [60, 489] on icon at bounding box center [60, 491] width 25 height 25
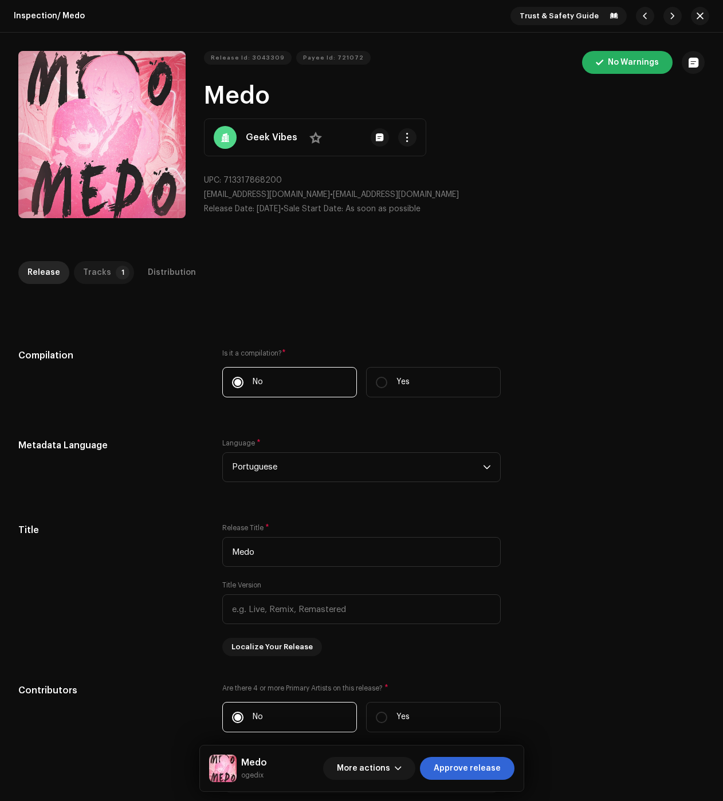
click at [103, 273] on div "Tracks" at bounding box center [97, 272] width 28 height 23
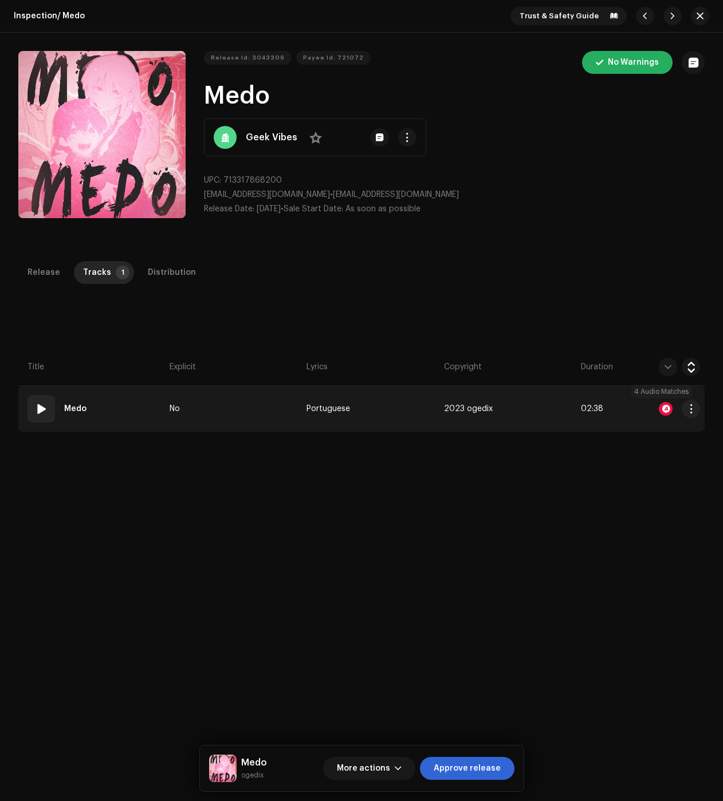
click at [659, 408] on div at bounding box center [666, 409] width 14 height 14
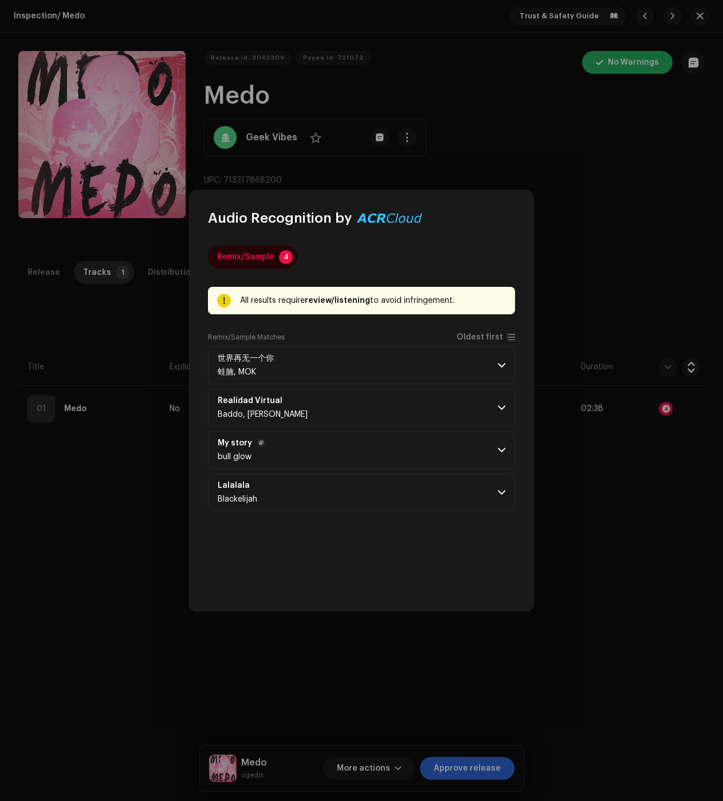
click at [487, 461] on p-accordion-header "My story bull glow" at bounding box center [361, 450] width 307 height 38
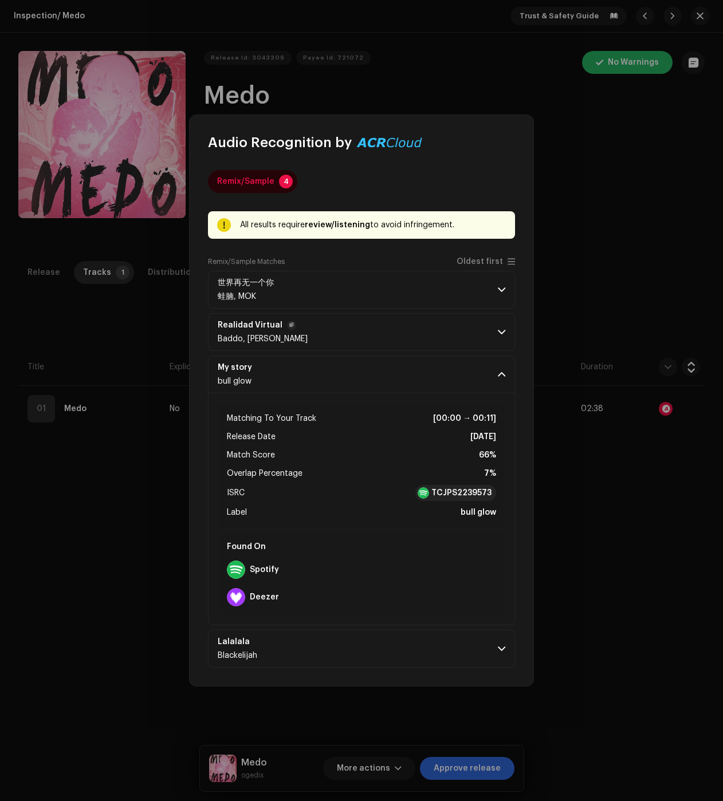
click at [514, 335] on p-accordion-header "Realidad Virtual Baddo, [PERSON_NAME]" at bounding box center [361, 332] width 307 height 38
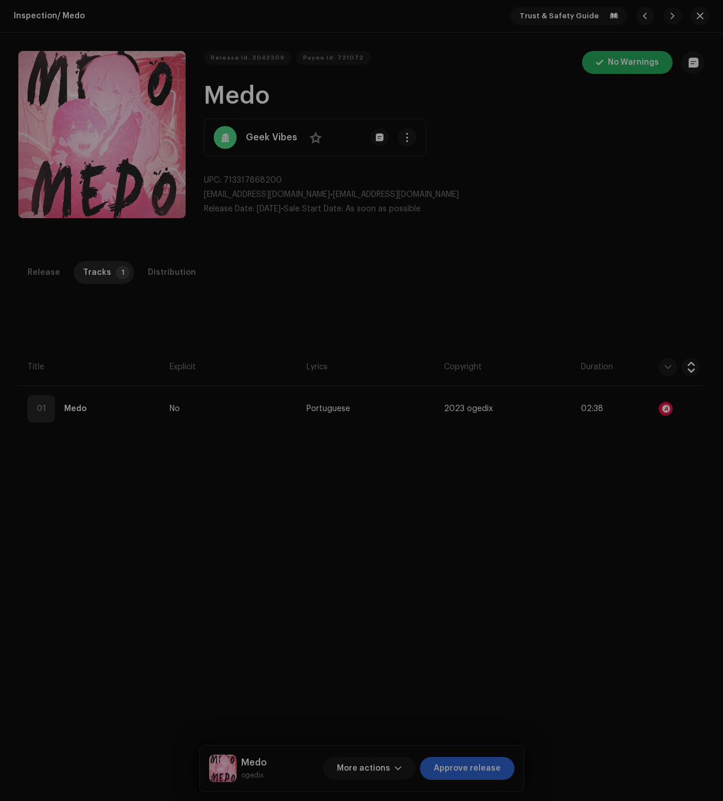
click at [135, 460] on div "Audio Recognition by Remix/Sample 4 All results require review/listening to avo…" at bounding box center [361, 400] width 723 height 801
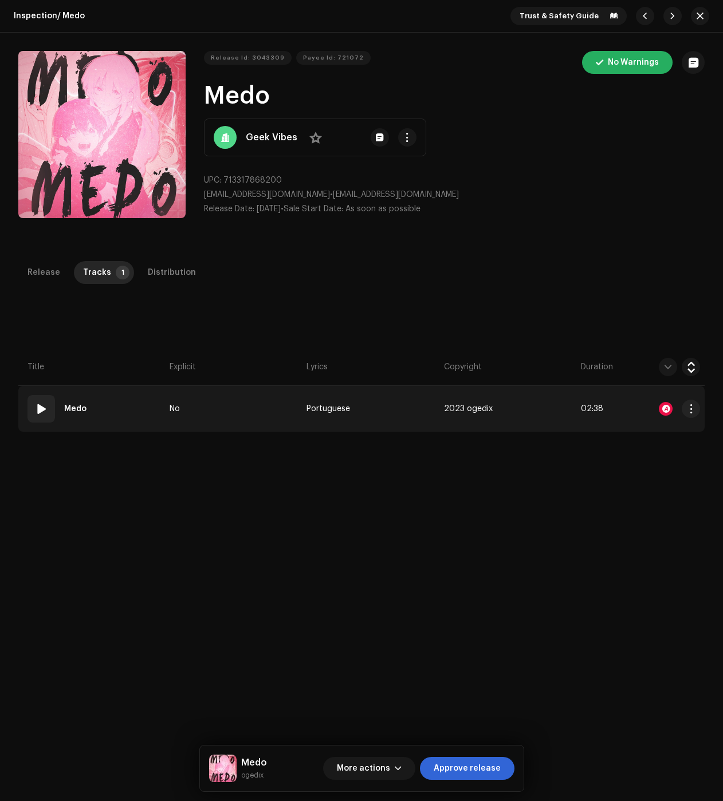
click at [44, 416] on div "01" at bounding box center [40, 408] width 27 height 27
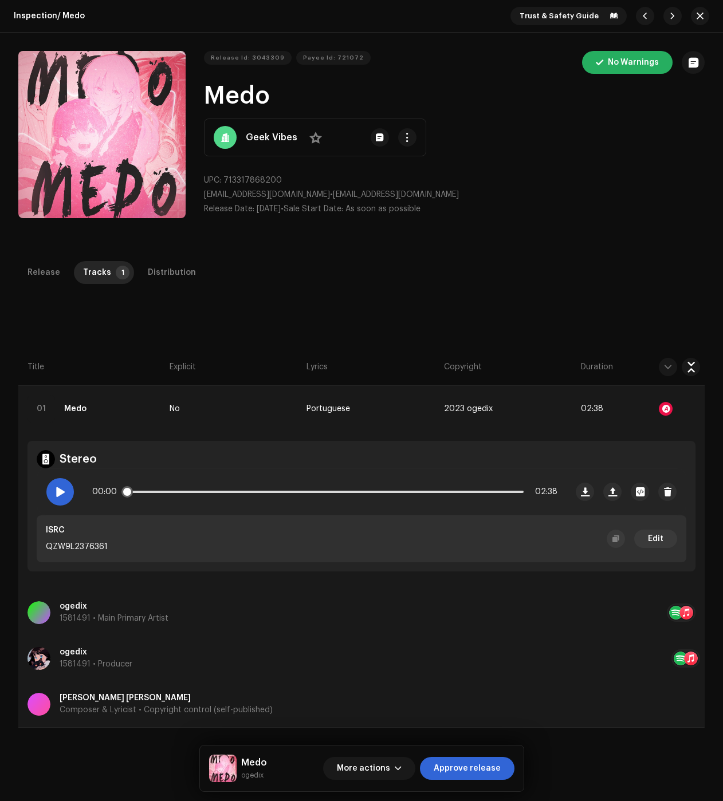
click at [64, 493] on span at bounding box center [60, 491] width 10 height 9
drag, startPoint x: 59, startPoint y: 494, endPoint x: 85, endPoint y: 466, distance: 38.5
click at [59, 494] on span at bounding box center [60, 491] width 10 height 9
click at [171, 267] on div "Distribution" at bounding box center [172, 272] width 48 height 23
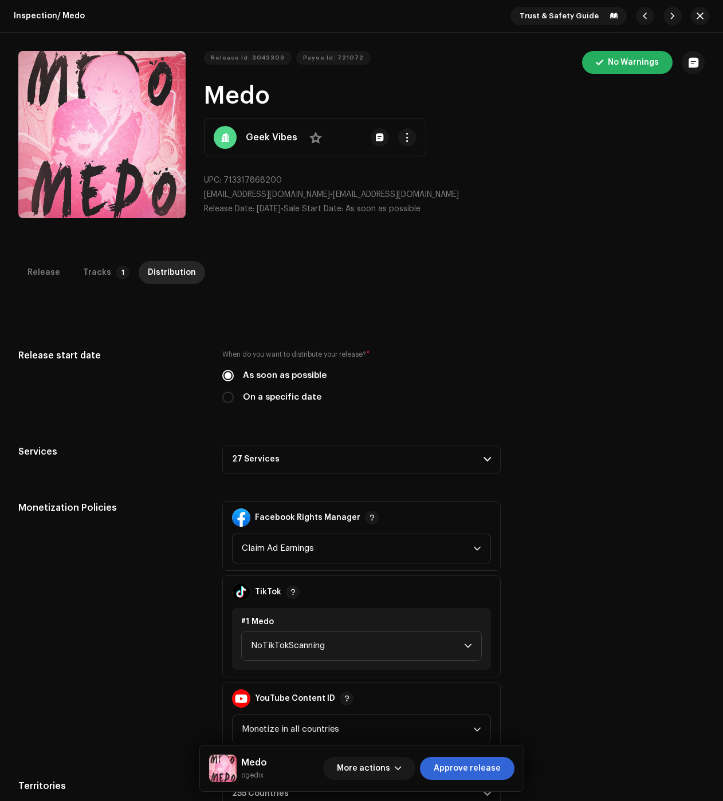
drag, startPoint x: 266, startPoint y: 460, endPoint x: 195, endPoint y: 472, distance: 71.9
click at [266, 460] on p-accordion-header "27 Services" at bounding box center [361, 459] width 278 height 29
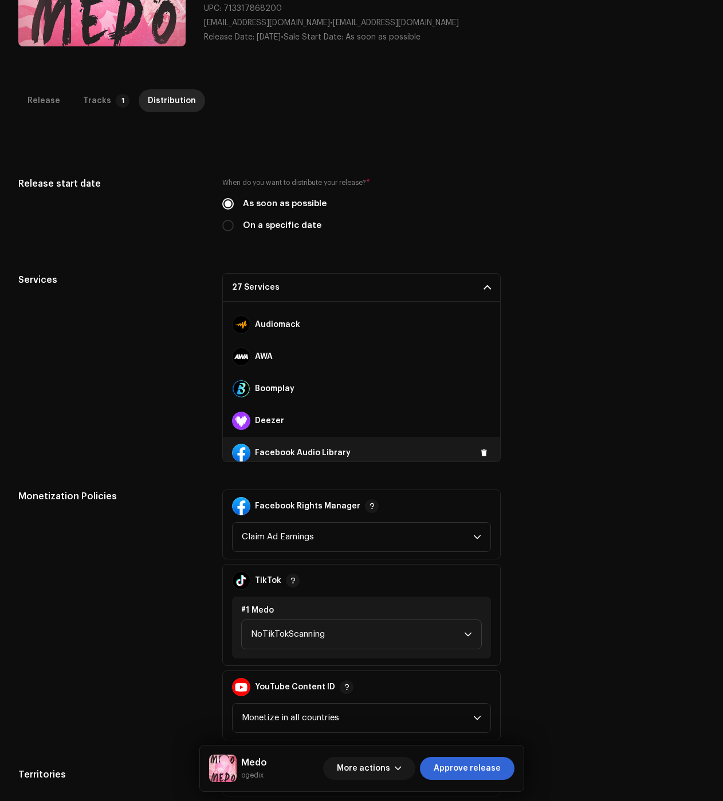
scroll to position [115, 0]
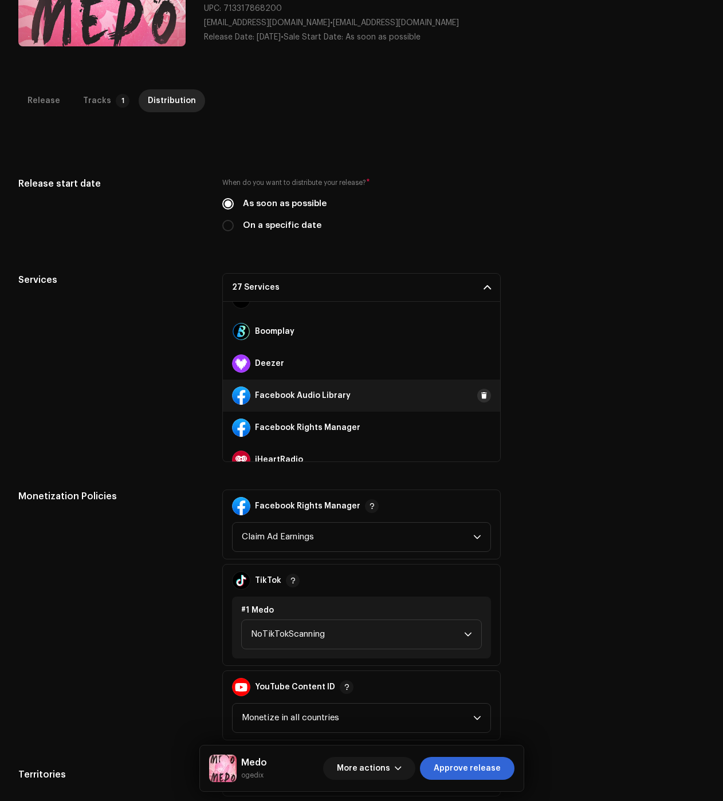
click at [481, 394] on span at bounding box center [484, 395] width 7 height 9
click at [481, 430] on span at bounding box center [484, 427] width 7 height 9
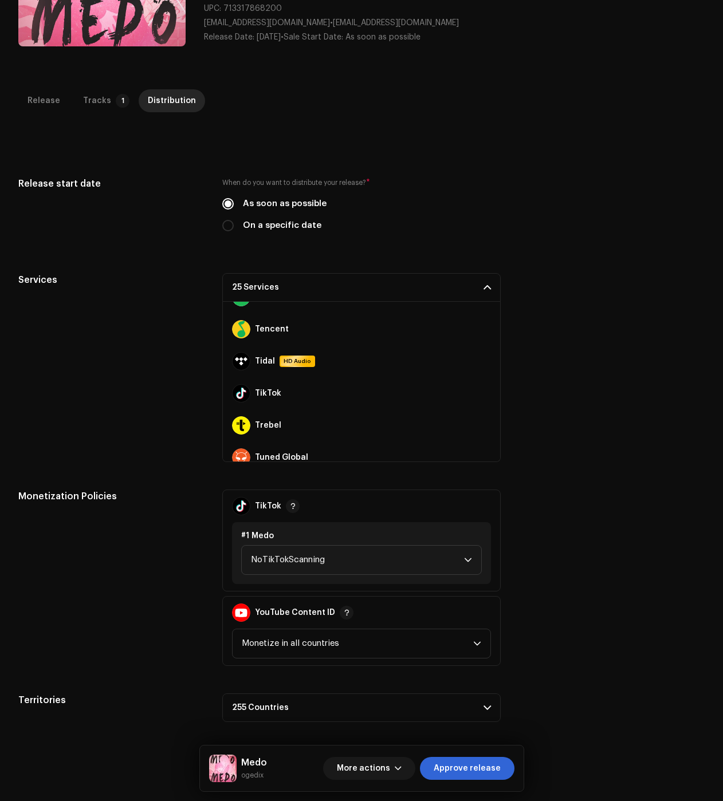
scroll to position [687, 0]
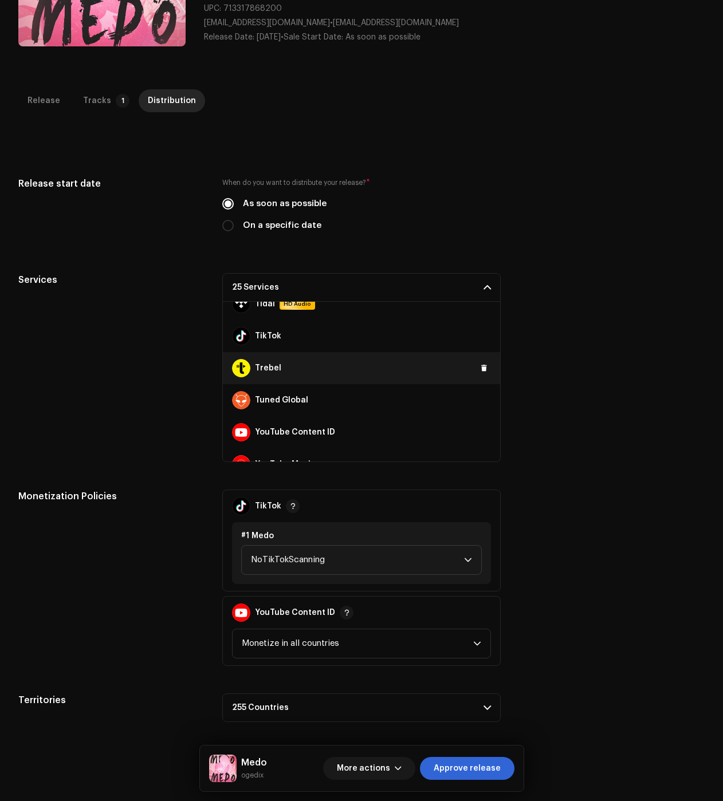
drag, startPoint x: 475, startPoint y: 434, endPoint x: 471, endPoint y: 382, distance: 51.7
click at [0, 0] on span at bounding box center [0, 0] width 0 height 0
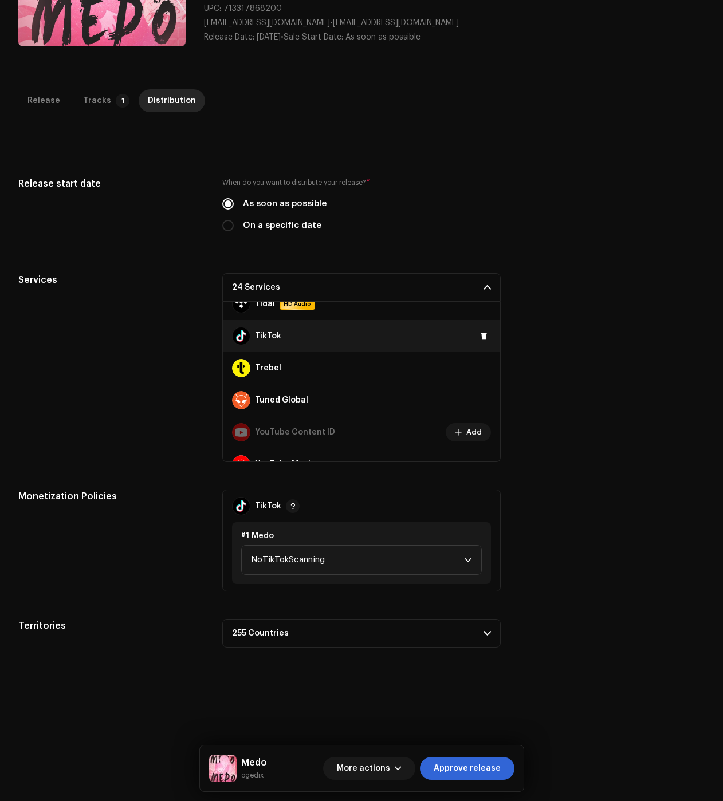
click at [484, 341] on div "TikTok" at bounding box center [361, 336] width 277 height 32
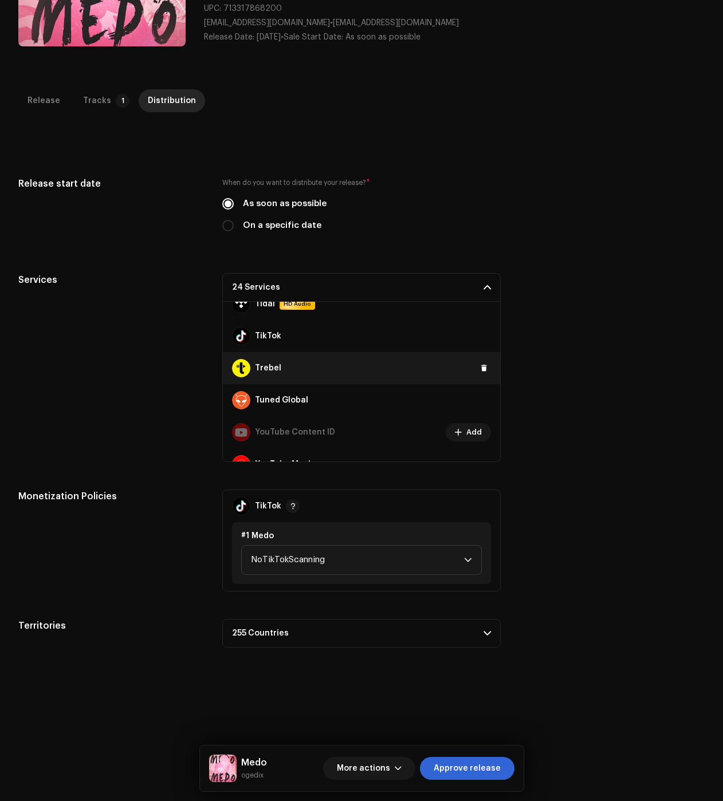
drag, startPoint x: 479, startPoint y: 334, endPoint x: 439, endPoint y: 357, distance: 46.4
click at [0, 0] on span at bounding box center [0, 0] width 0 height 0
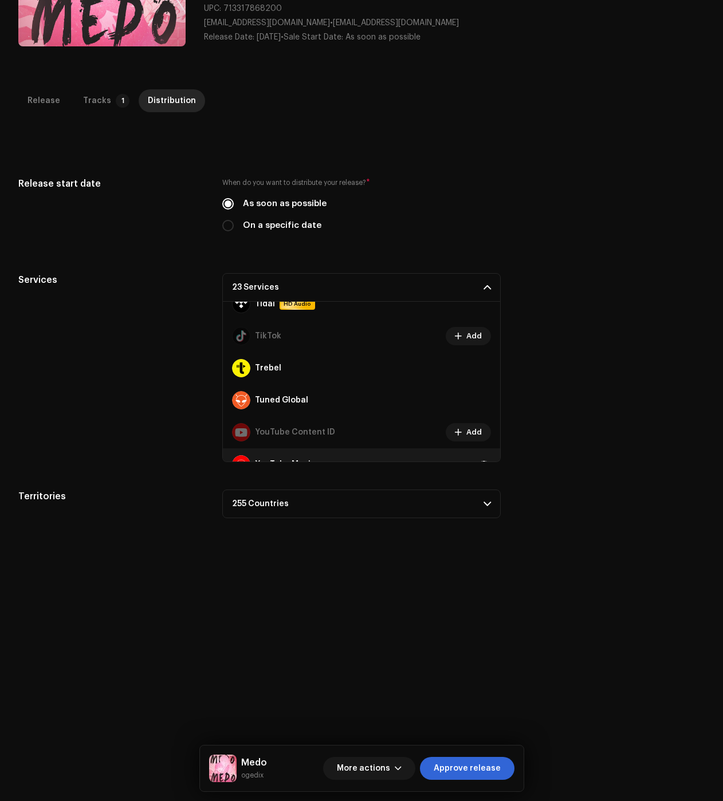
scroll to position [706, 0]
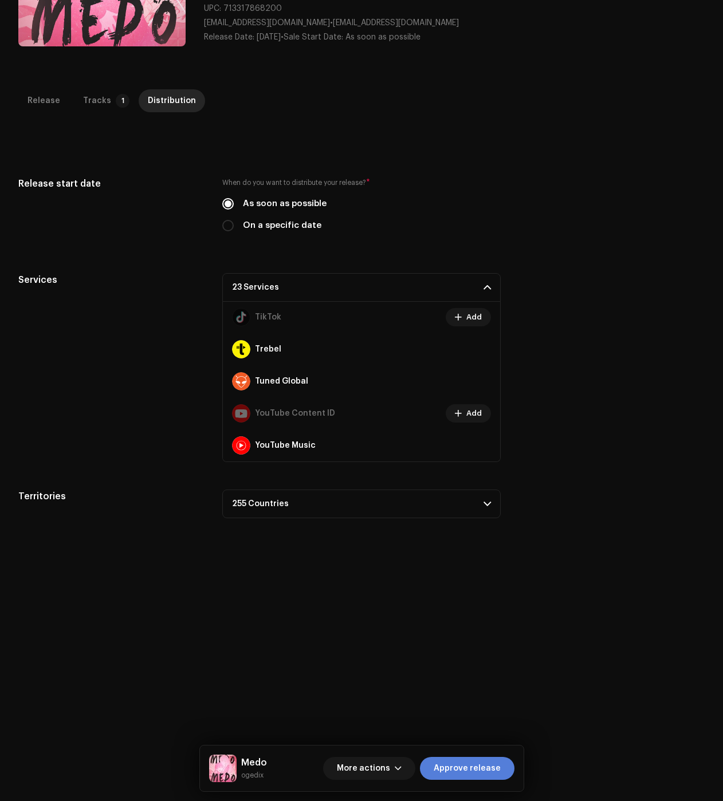
click at [454, 765] on span "Approve release" at bounding box center [467, 768] width 67 height 23
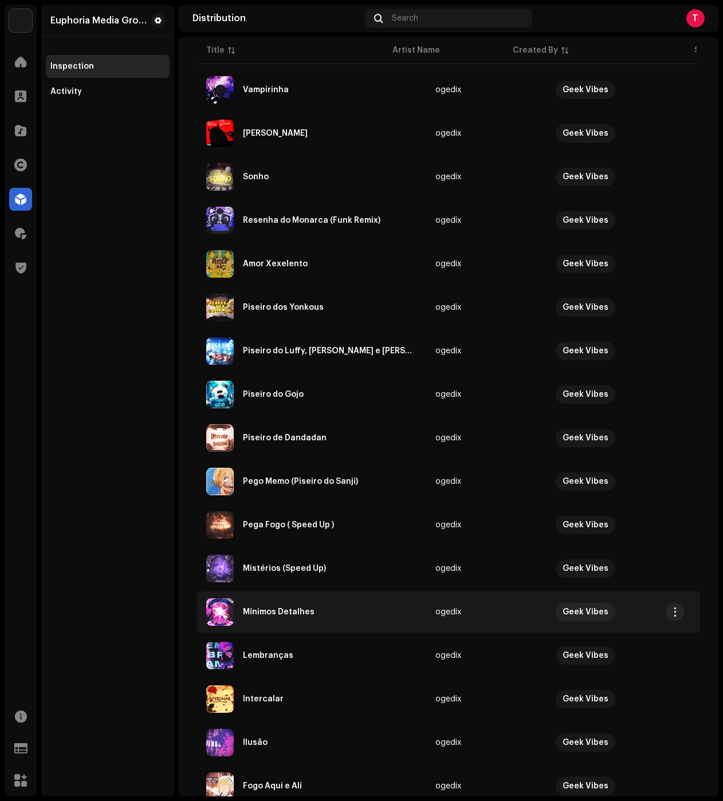
scroll to position [503, 0]
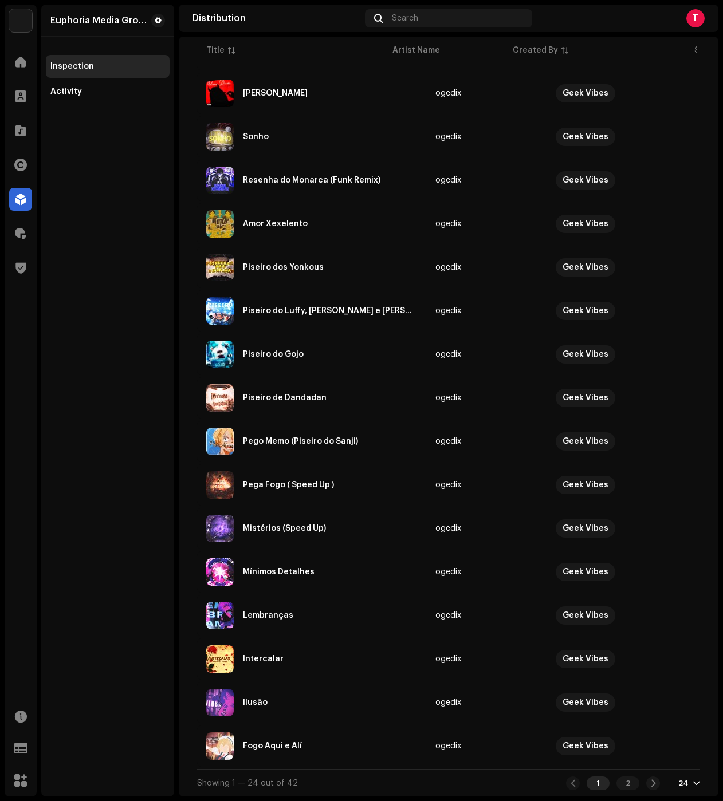
click at [274, 737] on div "Fogo Aqui e Alí" at bounding box center [311, 745] width 211 height 27
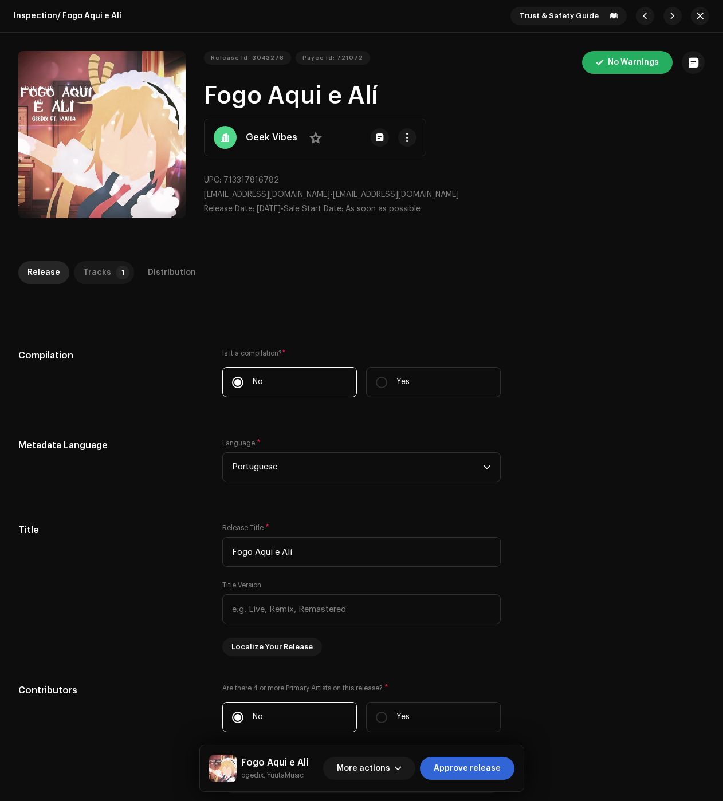
click at [92, 276] on div "Tracks" at bounding box center [97, 272] width 28 height 23
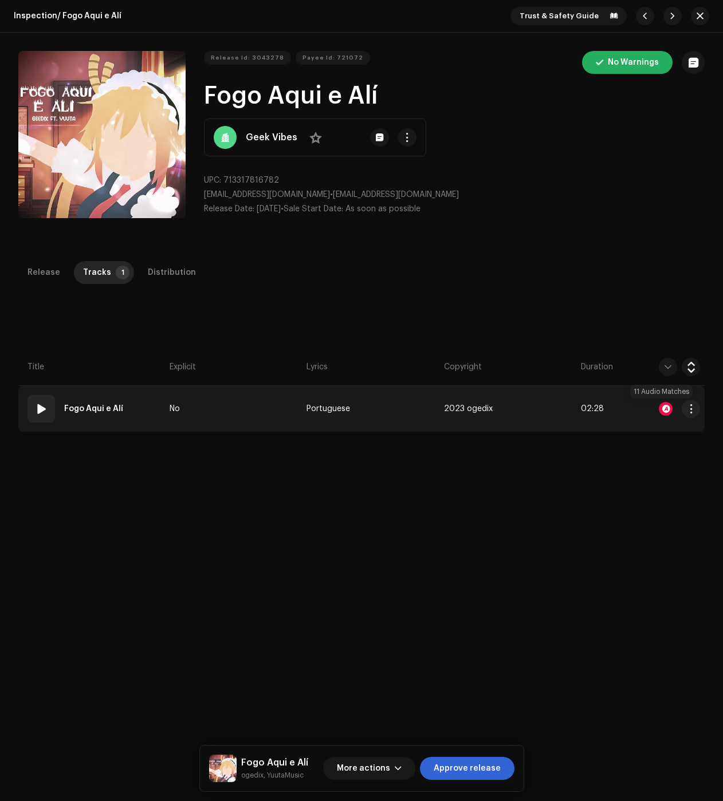
click at [664, 406] on div at bounding box center [666, 409] width 14 height 14
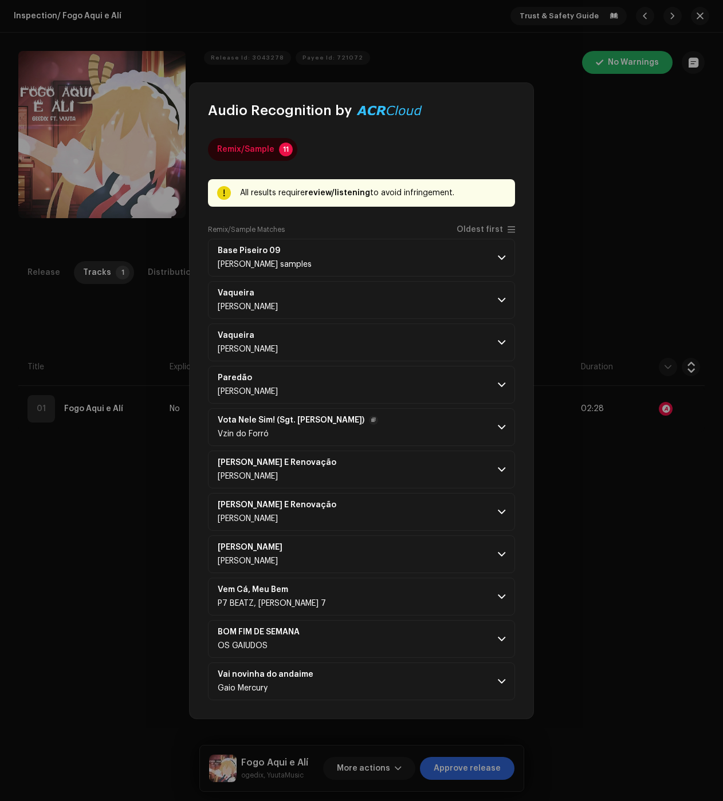
click at [476, 427] on p-accordion-header "Vota Nele Sim! (Sgt. [PERSON_NAME]) Vzin do Forró" at bounding box center [361, 427] width 307 height 38
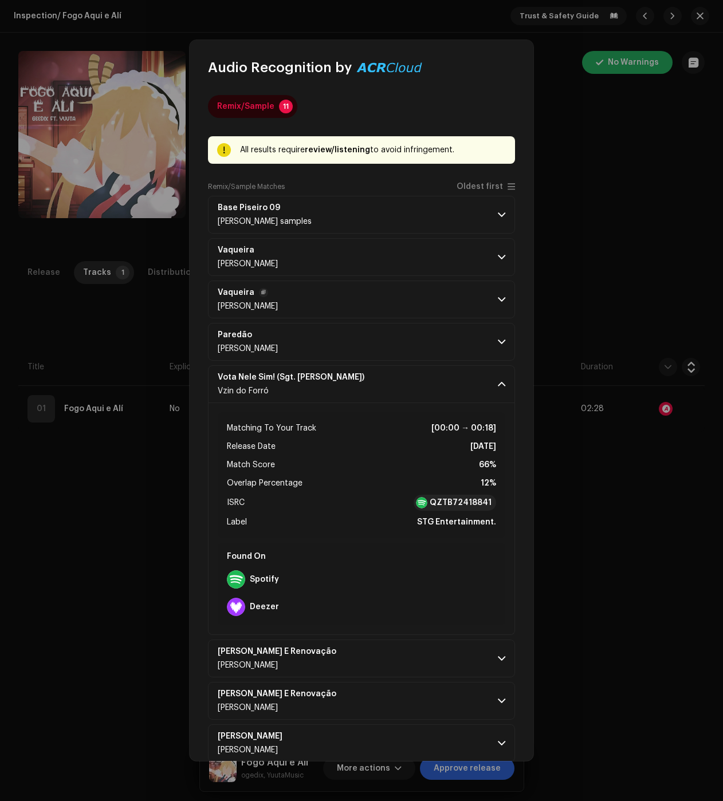
click at [467, 289] on p-accordion-header "[PERSON_NAME]" at bounding box center [361, 300] width 307 height 38
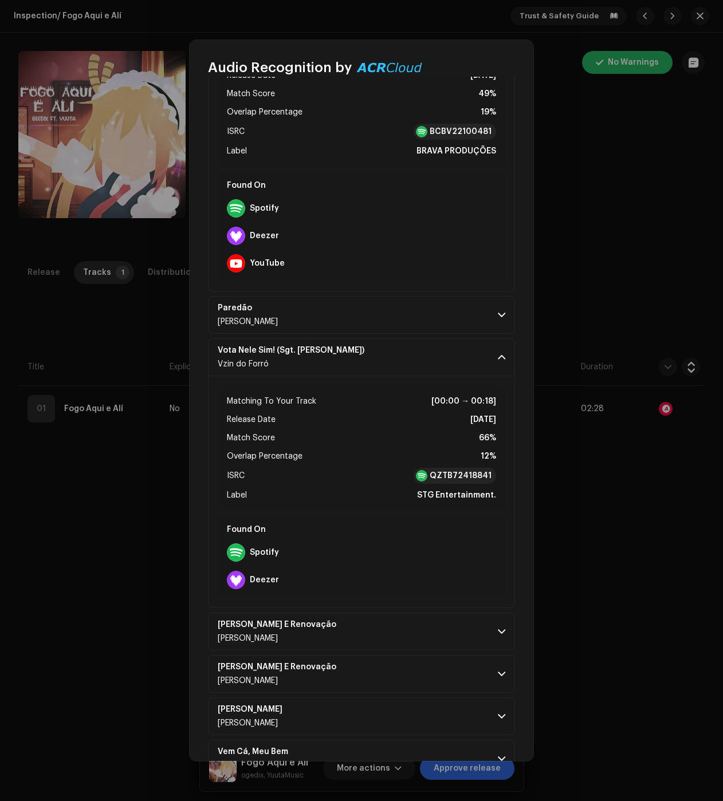
scroll to position [401, 0]
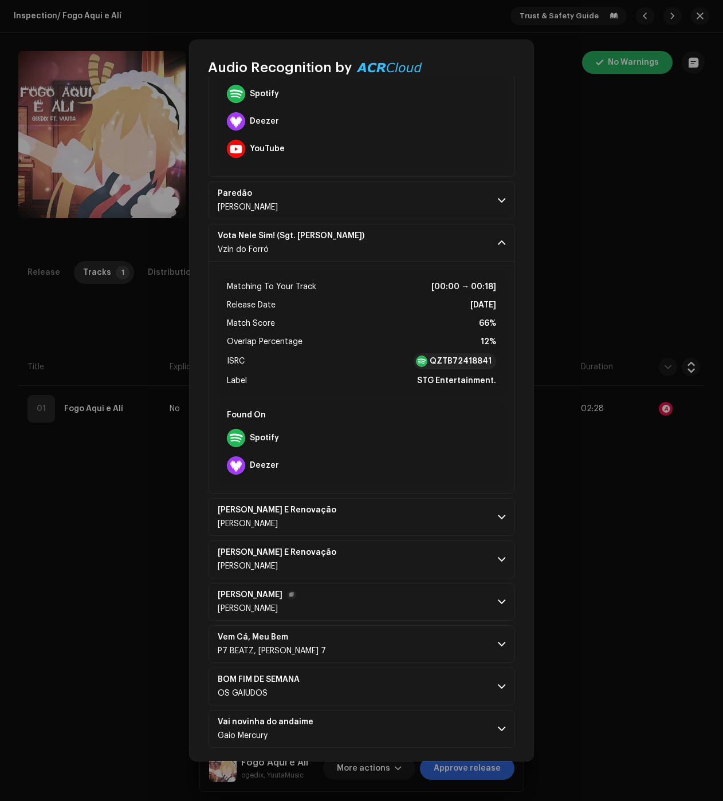
click at [417, 604] on p-accordion-header "[PERSON_NAME]" at bounding box center [361, 602] width 307 height 38
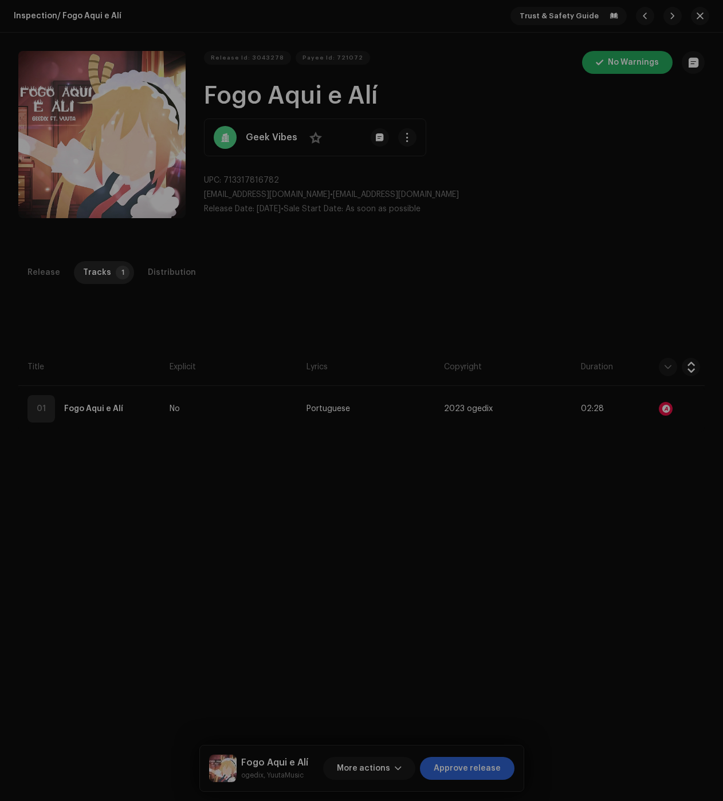
click at [604, 510] on div "Audio Recognition by Remix/Sample 11 All results require review/listening to av…" at bounding box center [361, 400] width 723 height 801
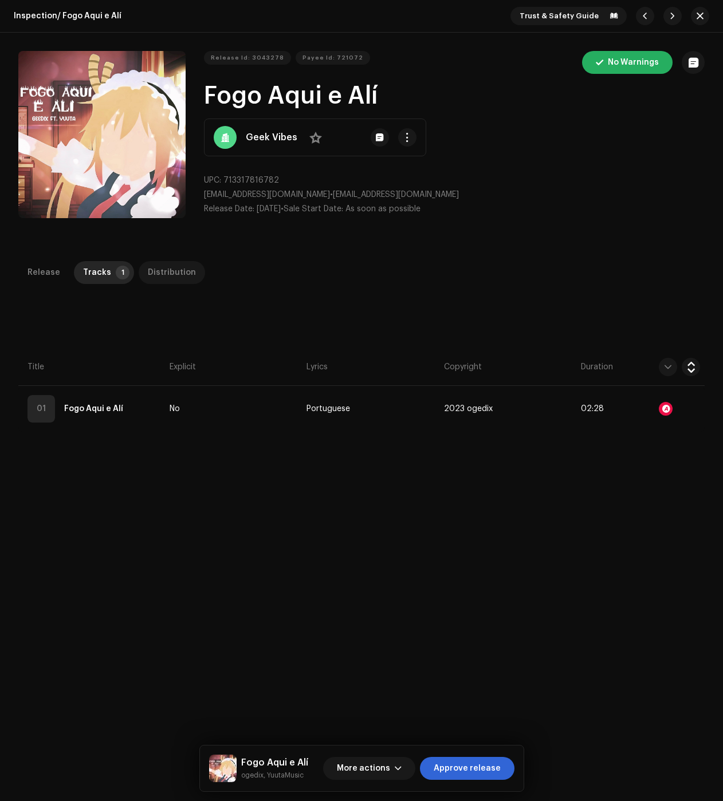
click at [161, 266] on div "Distribution" at bounding box center [172, 272] width 48 height 23
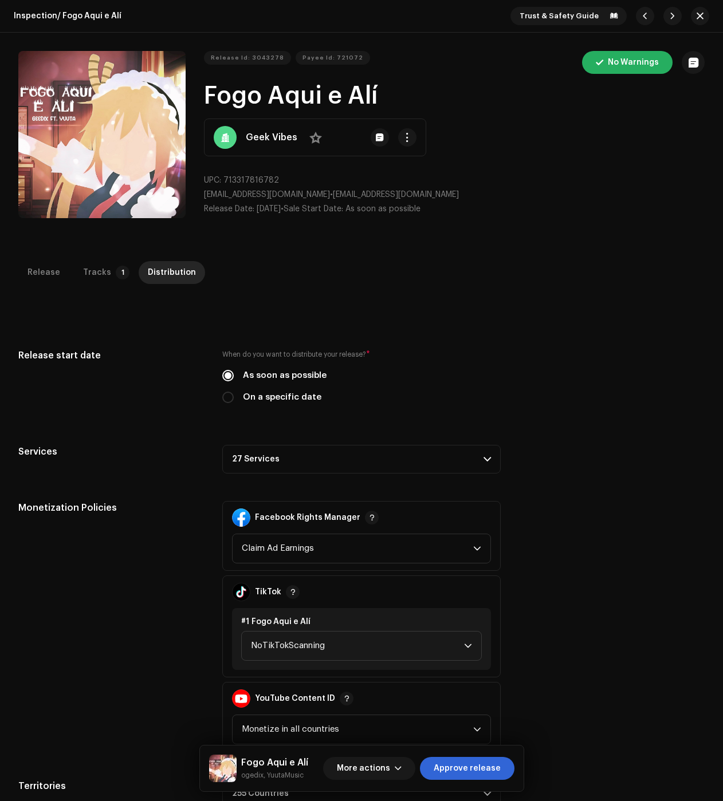
click at [424, 448] on p-accordion-header "27 Services" at bounding box center [361, 459] width 278 height 29
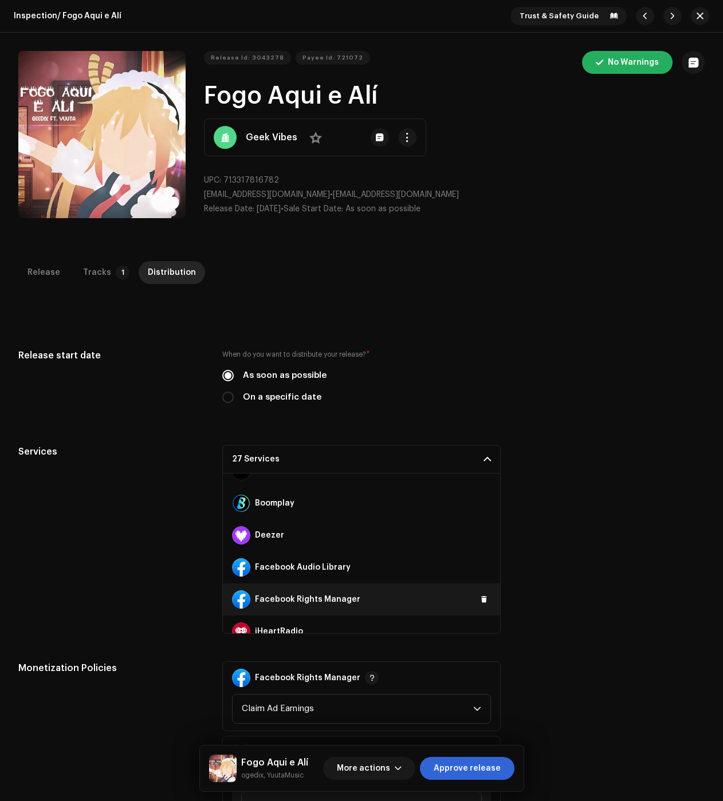
scroll to position [172, 0]
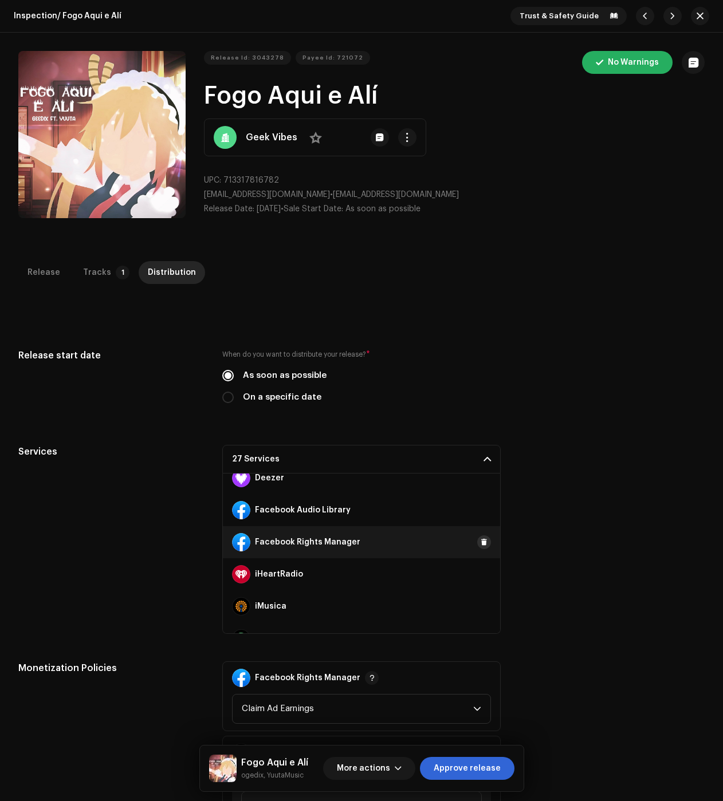
click at [477, 537] on button at bounding box center [484, 542] width 14 height 14
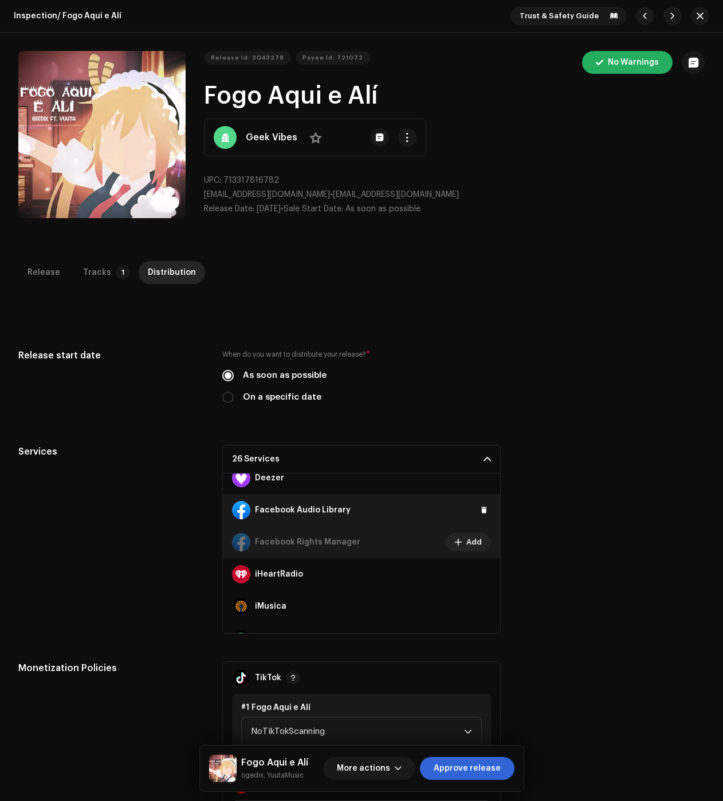
drag, startPoint x: 475, startPoint y: 511, endPoint x: 448, endPoint y: 521, distance: 27.9
click at [481, 511] on span at bounding box center [484, 510] width 7 height 9
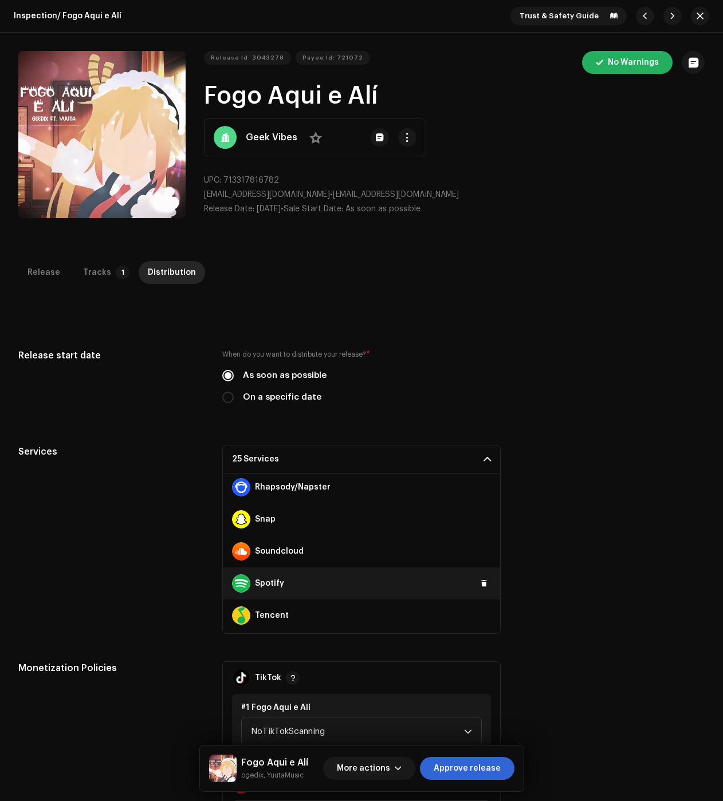
scroll to position [630, 0]
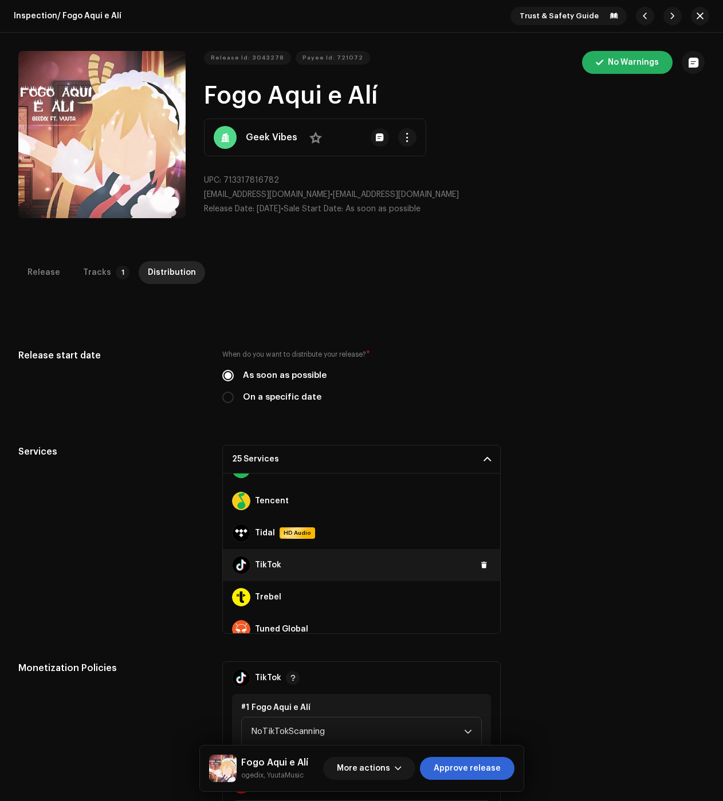
click at [470, 562] on div "TikTok" at bounding box center [361, 565] width 277 height 32
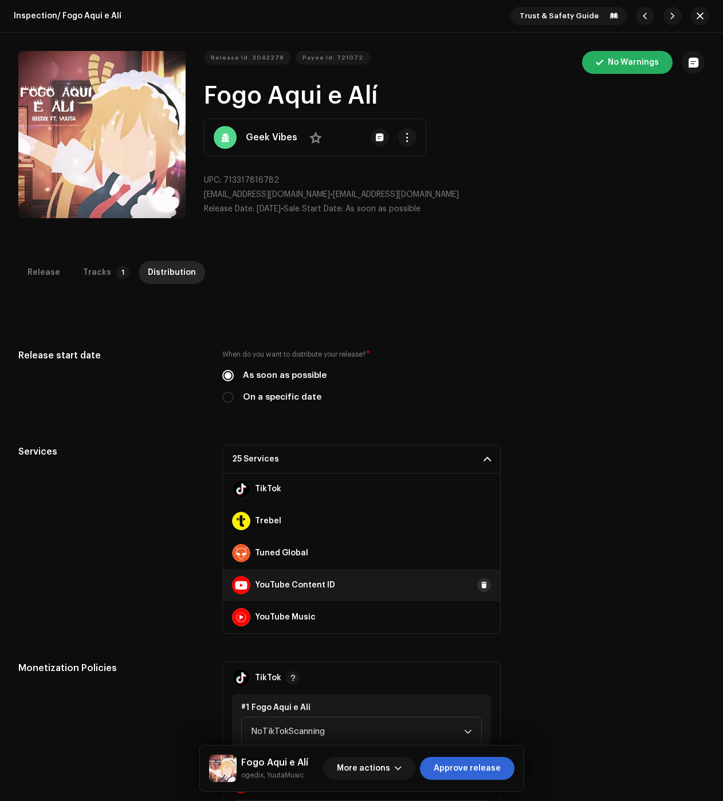
click at [482, 587] on button at bounding box center [484, 585] width 14 height 14
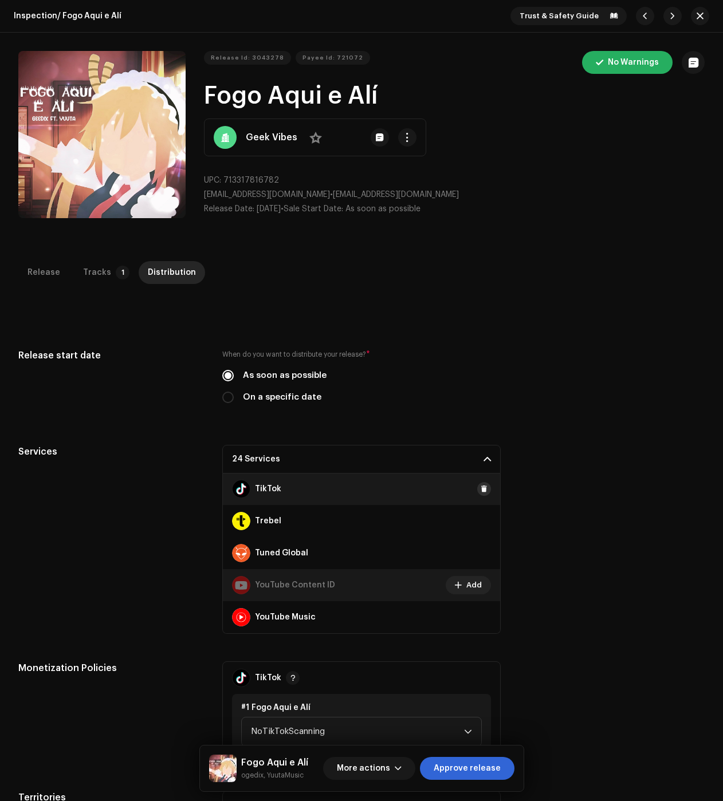
click at [482, 493] on button at bounding box center [484, 489] width 14 height 14
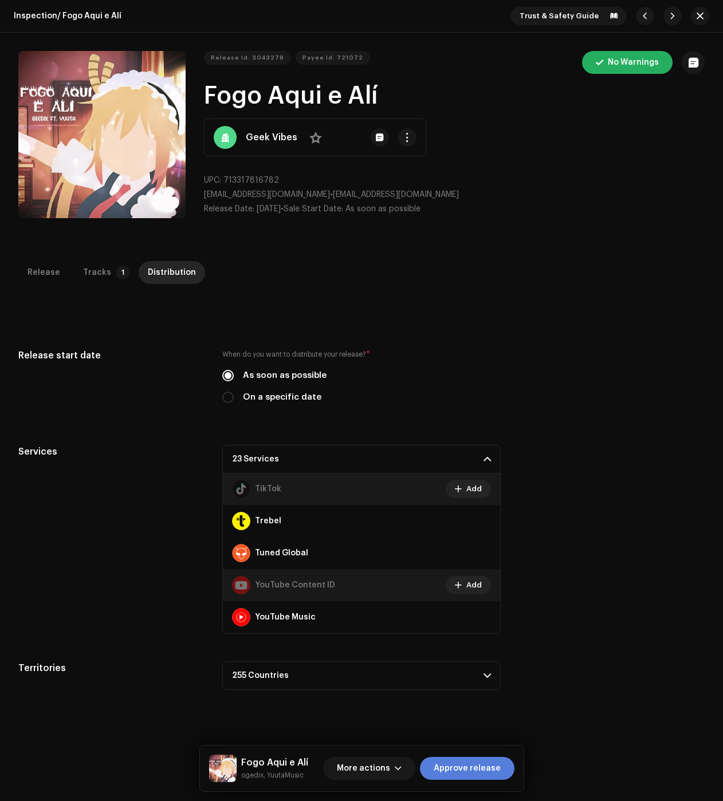
click at [484, 761] on span "Approve release" at bounding box center [467, 768] width 67 height 23
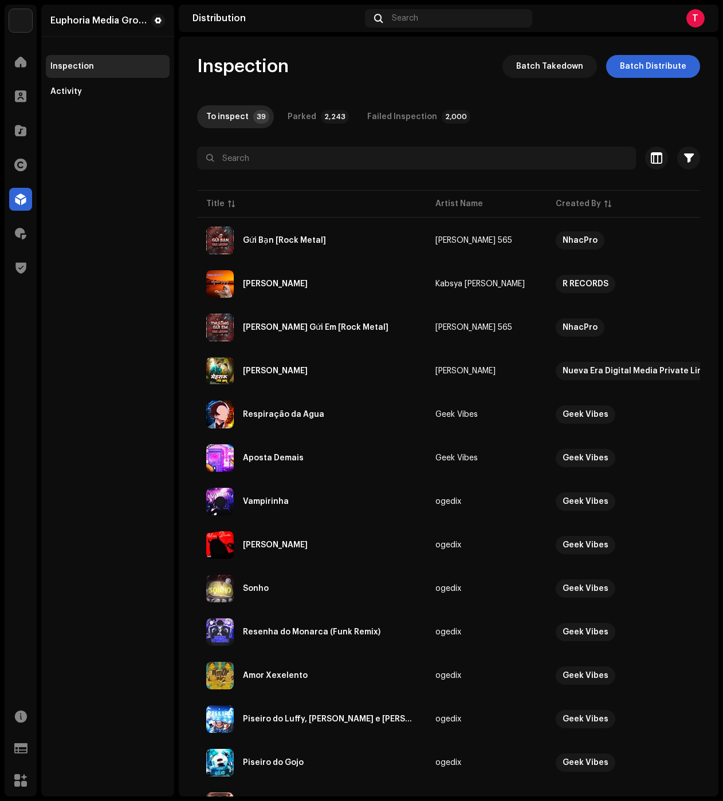
scroll to position [458, 0]
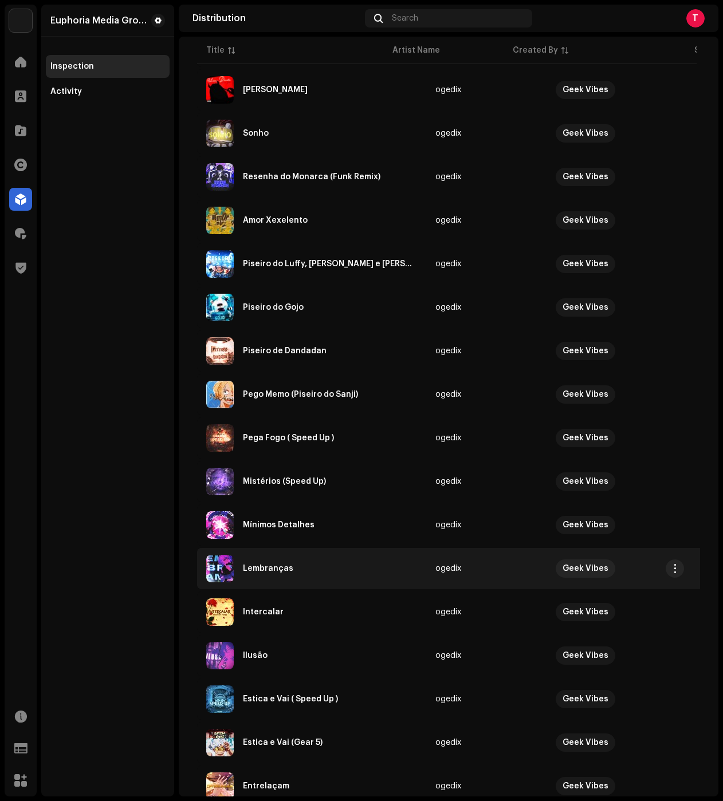
click at [274, 564] on div "Lembranças" at bounding box center [311, 568] width 211 height 27
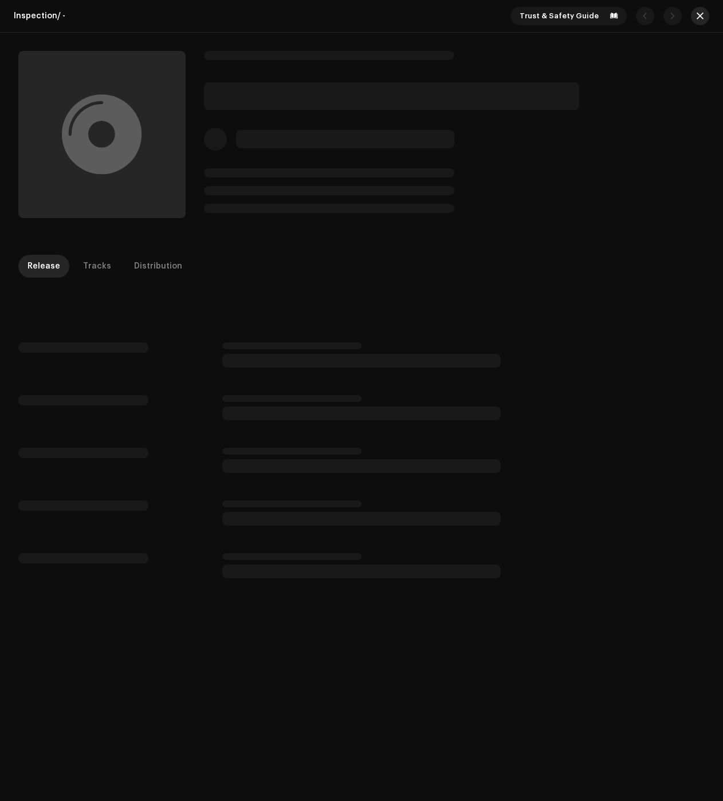
click at [696, 19] on span "button" at bounding box center [699, 15] width 7 height 9
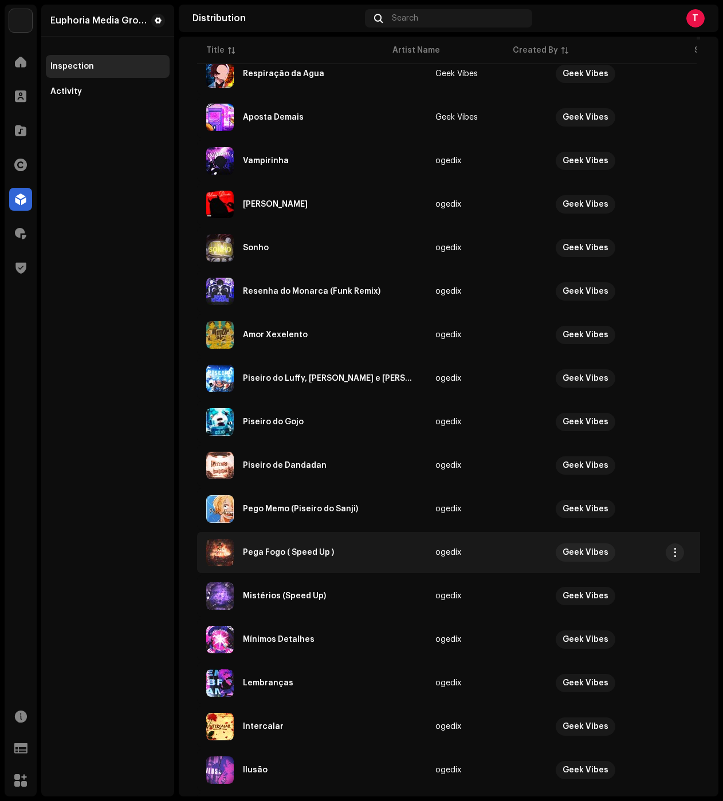
scroll to position [503, 0]
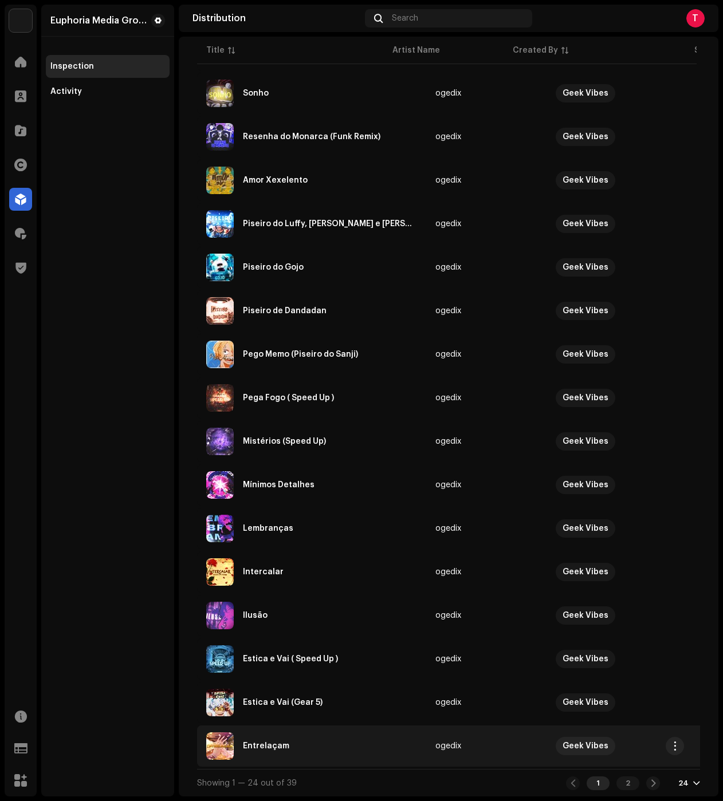
click at [306, 738] on div "Entrelaçam" at bounding box center [311, 745] width 211 height 27
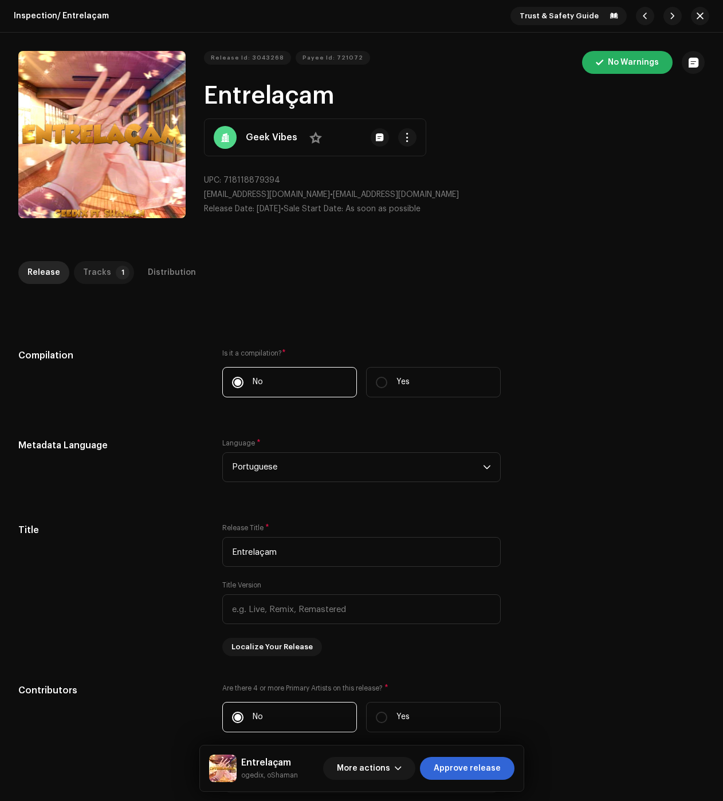
click at [85, 267] on div "Tracks" at bounding box center [97, 272] width 28 height 23
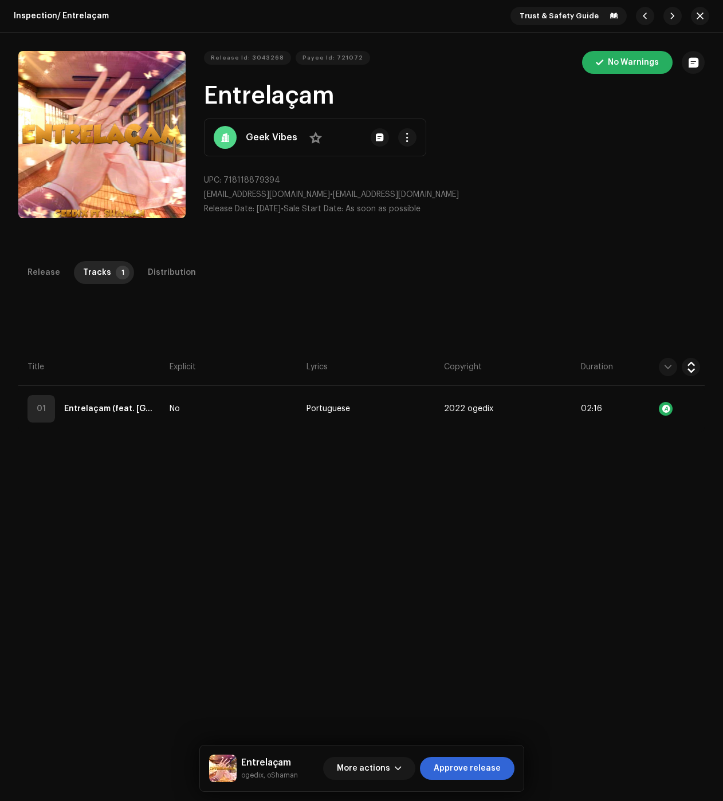
click at [475, 781] on div "More actions Approve release" at bounding box center [418, 768] width 191 height 27
click at [467, 773] on span "Approve release" at bounding box center [467, 768] width 67 height 23
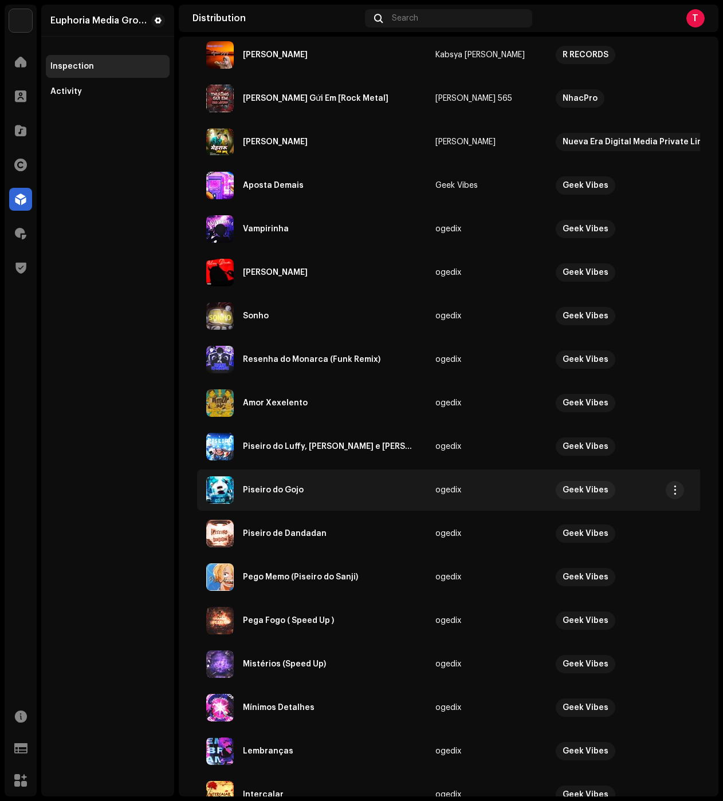
scroll to position [286, 0]
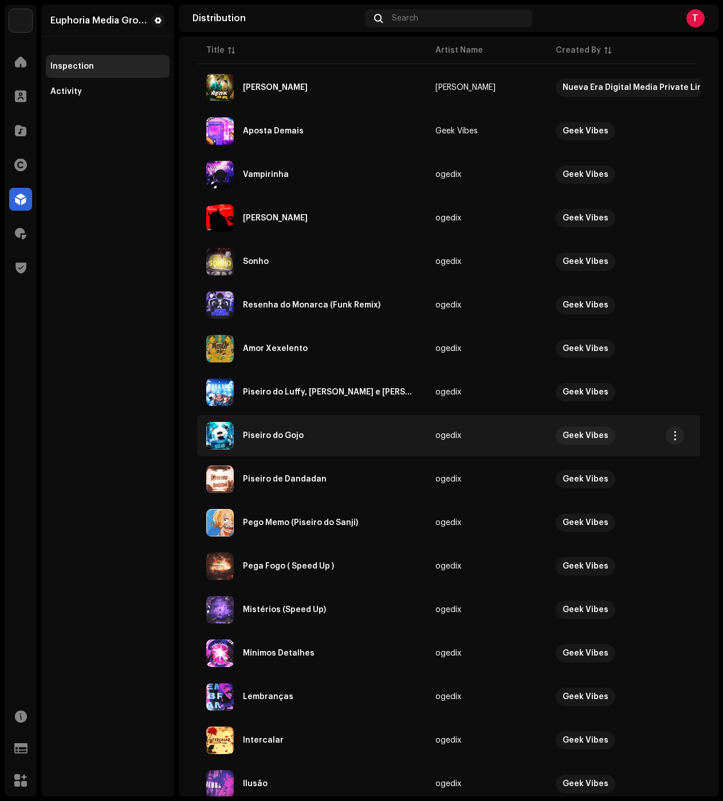
click at [290, 438] on div "Piseiro do Gojo" at bounding box center [273, 436] width 61 height 8
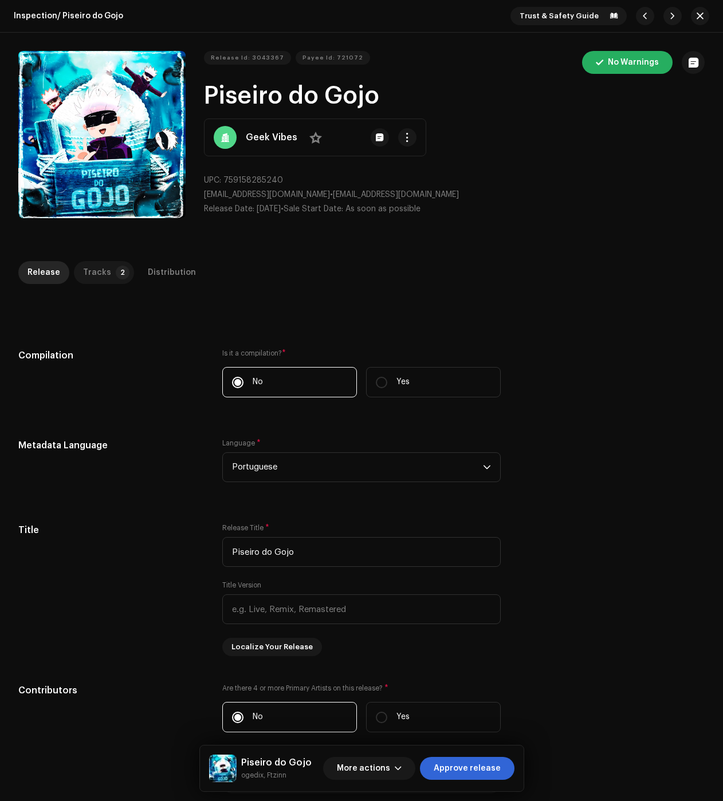
click at [101, 272] on div "Tracks" at bounding box center [97, 272] width 28 height 23
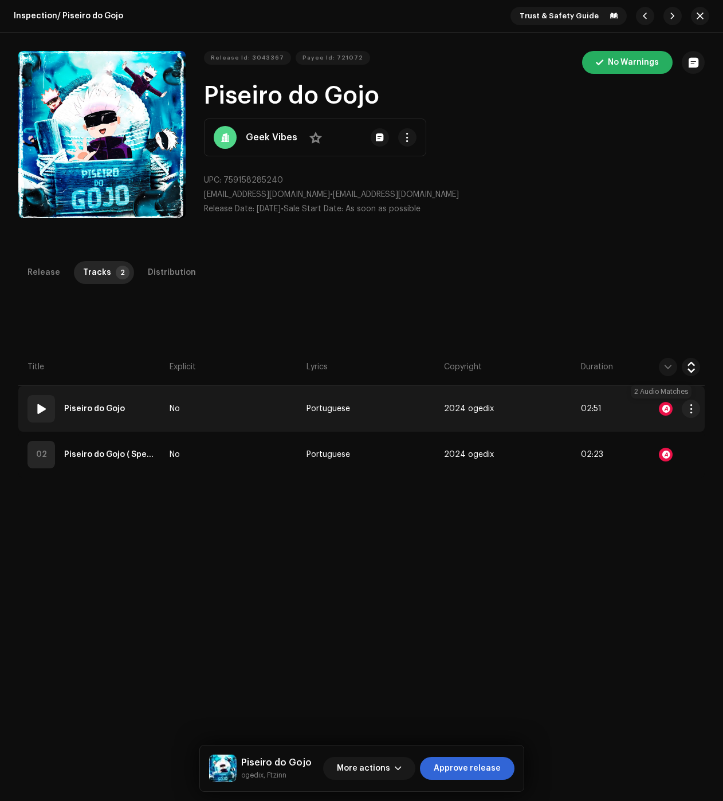
click at [661, 408] on div at bounding box center [666, 409] width 14 height 14
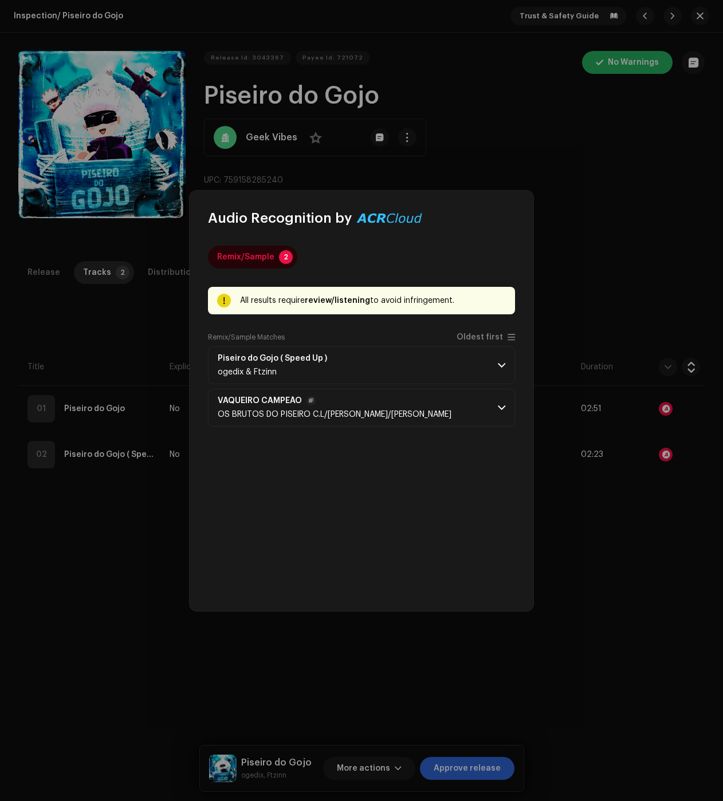
click at [496, 408] on p-accordion-header "VAQUEIRO CAMPEÃO OS BRUTOS DO PISEIRO C.L/[PERSON_NAME]/[PERSON_NAME]" at bounding box center [361, 408] width 307 height 38
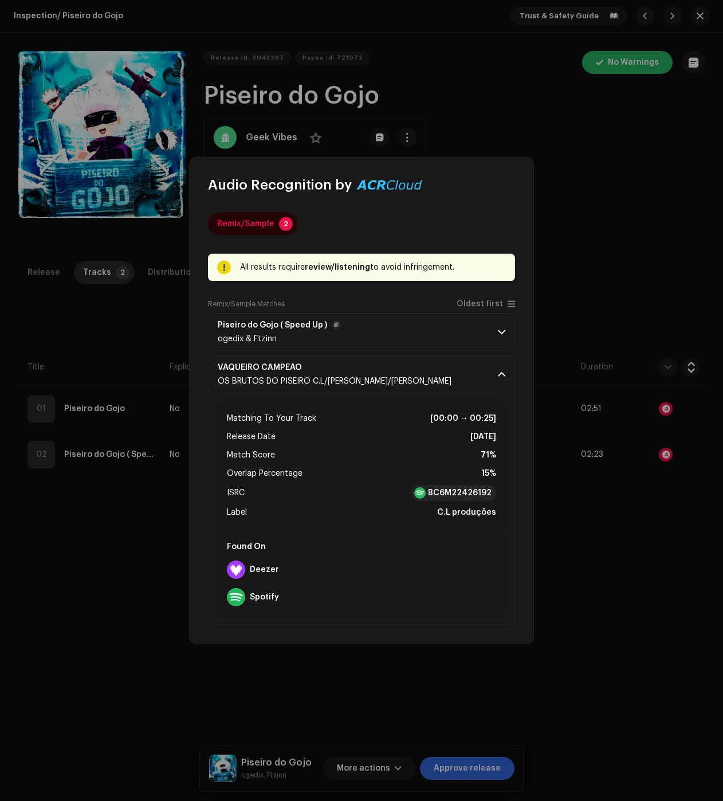
click at [506, 318] on p-accordion-header "Piseiro do Gojo ( Speed Up ) ogedix & Ftzinn" at bounding box center [361, 332] width 307 height 38
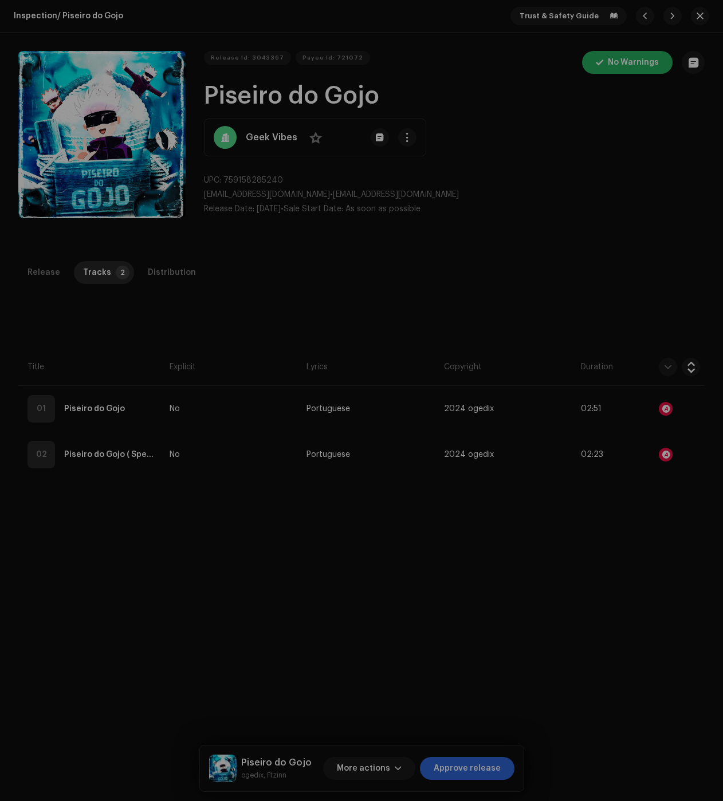
click at [570, 596] on div "Audio Recognition by Remix/Sample 2 All results require review/listening to avo…" at bounding box center [361, 400] width 723 height 801
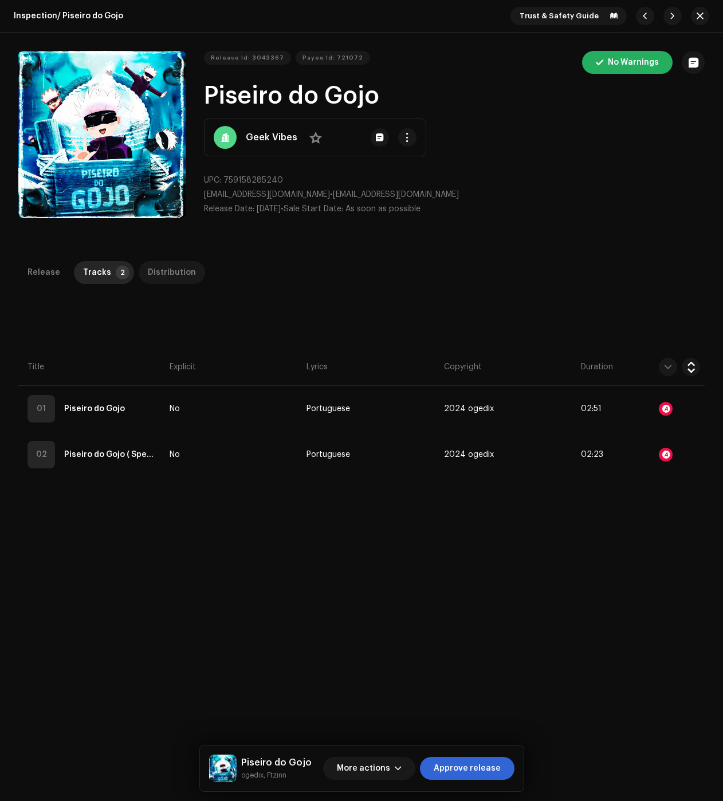
click at [163, 275] on div "Distribution" at bounding box center [172, 272] width 48 height 23
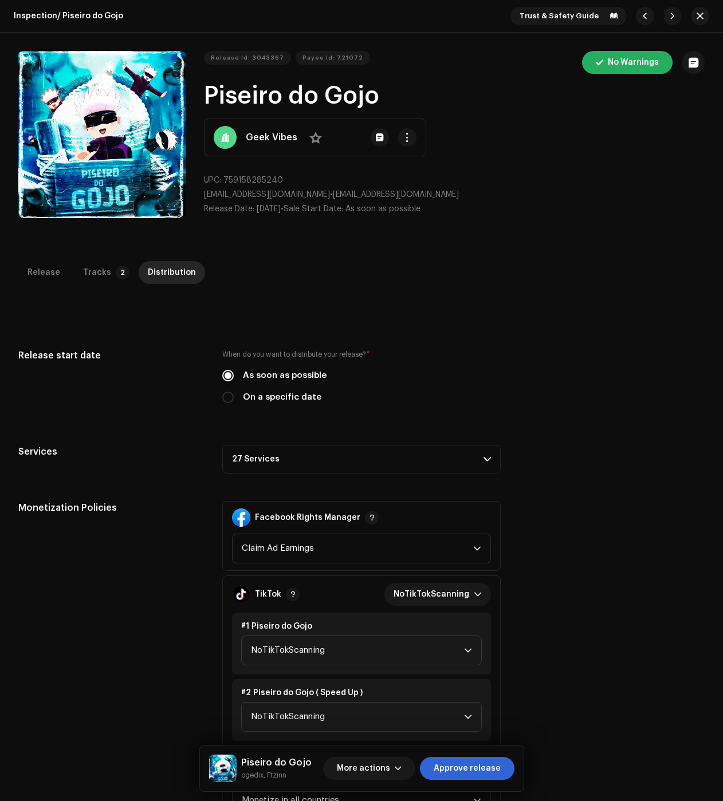
click at [338, 461] on p-accordion-header "27 Services" at bounding box center [361, 459] width 278 height 29
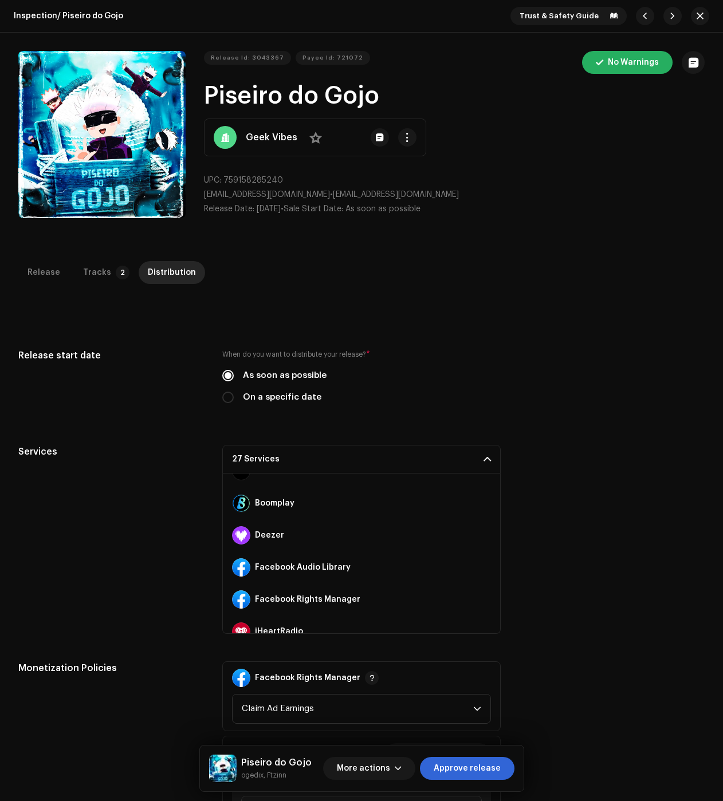
scroll to position [172, 0]
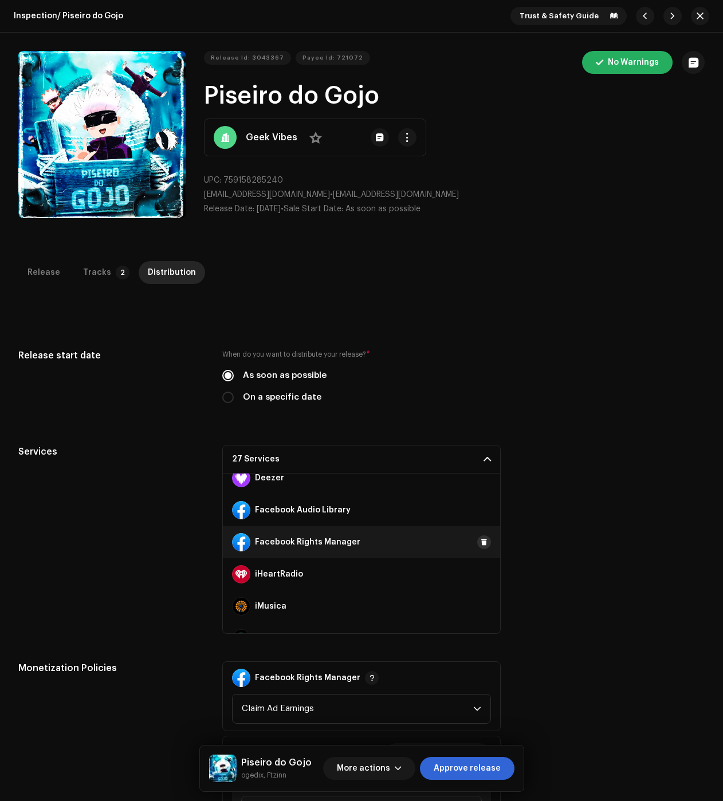
click at [481, 542] on span at bounding box center [484, 542] width 7 height 9
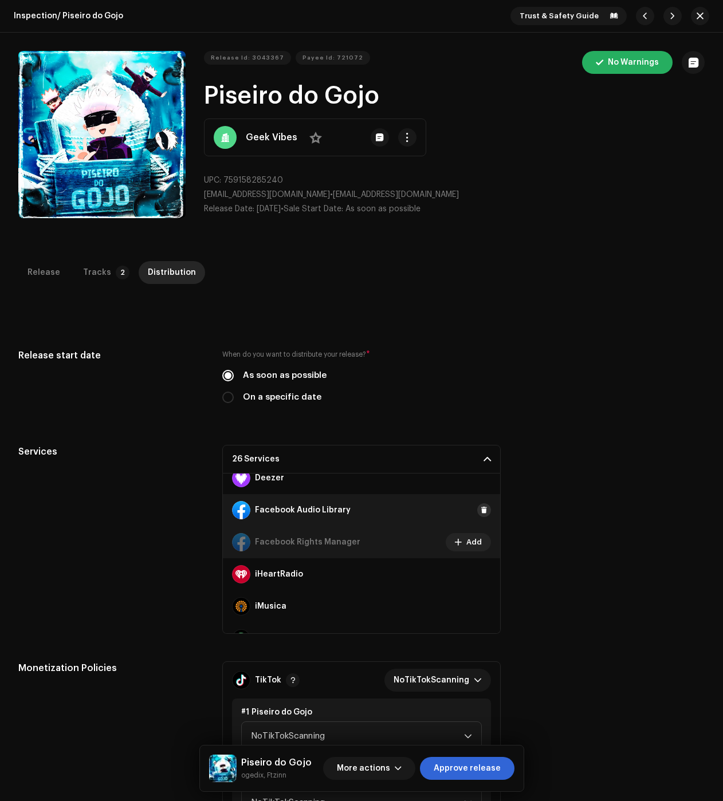
click at [482, 510] on button at bounding box center [484, 510] width 14 height 14
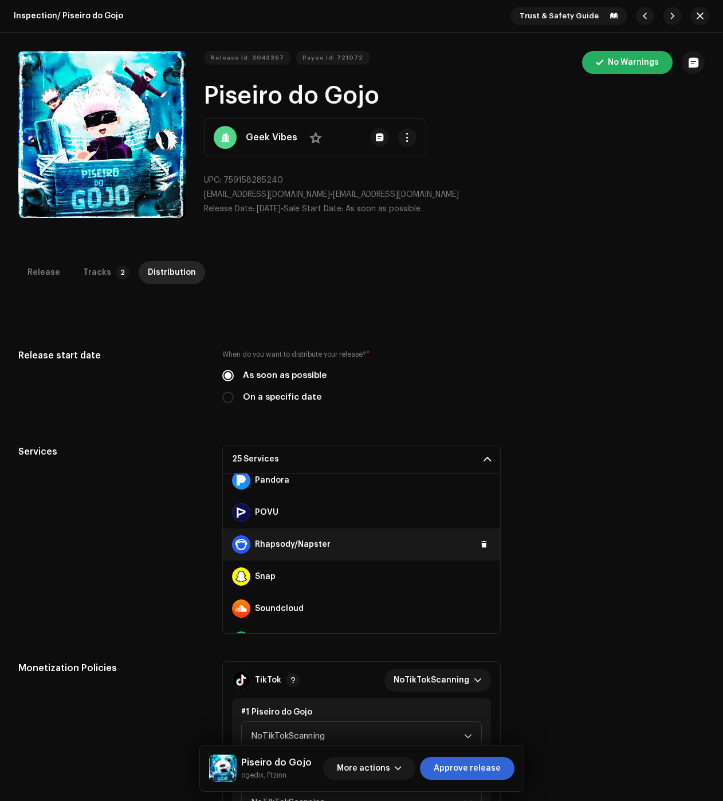
scroll to position [630, 0]
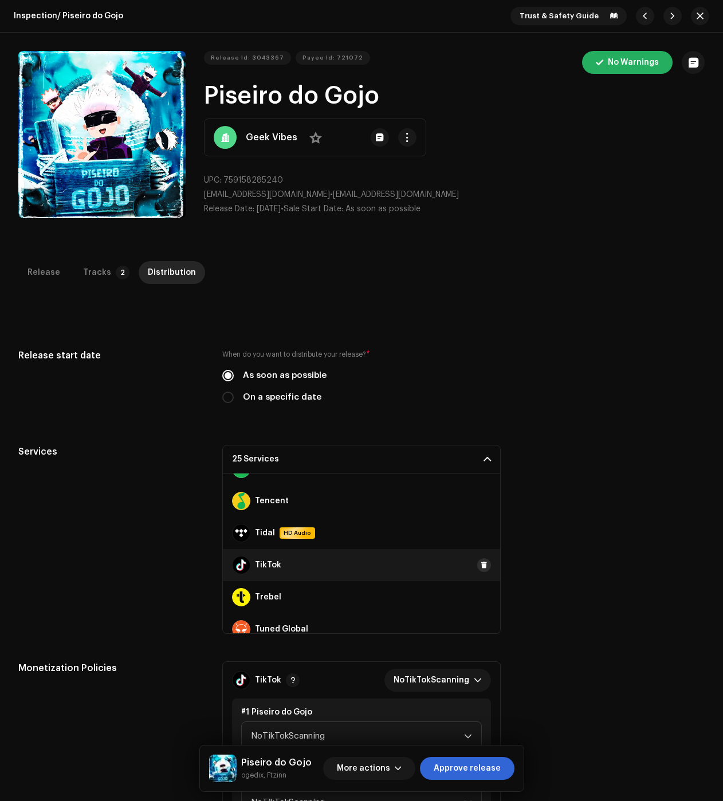
click at [481, 563] on span at bounding box center [484, 565] width 7 height 9
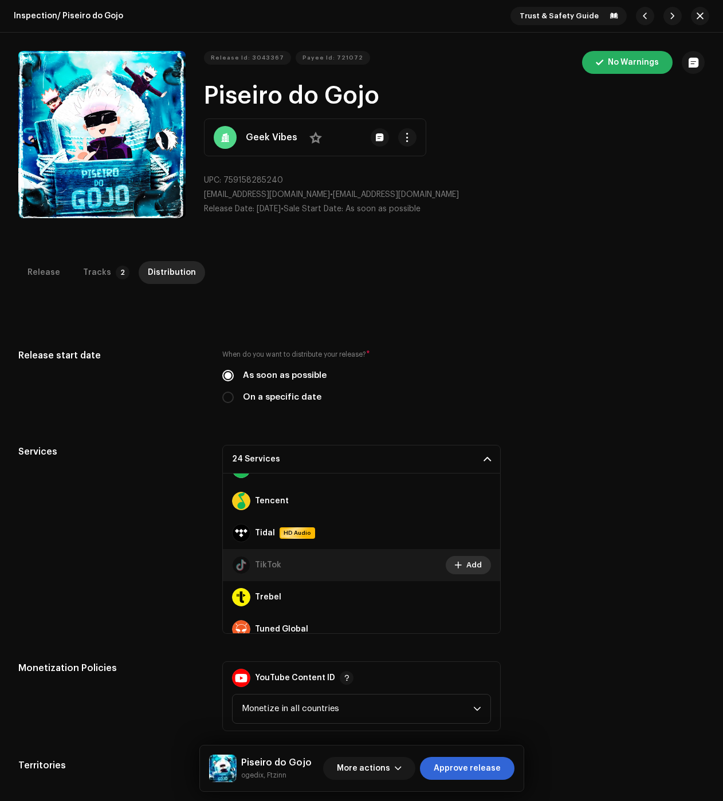
scroll to position [706, 0]
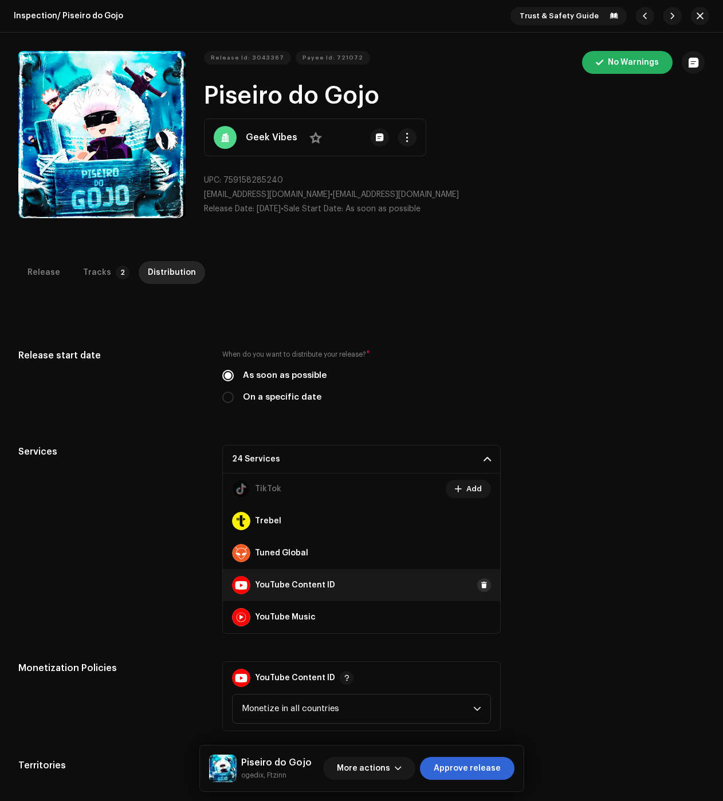
click at [482, 583] on button at bounding box center [484, 585] width 14 height 14
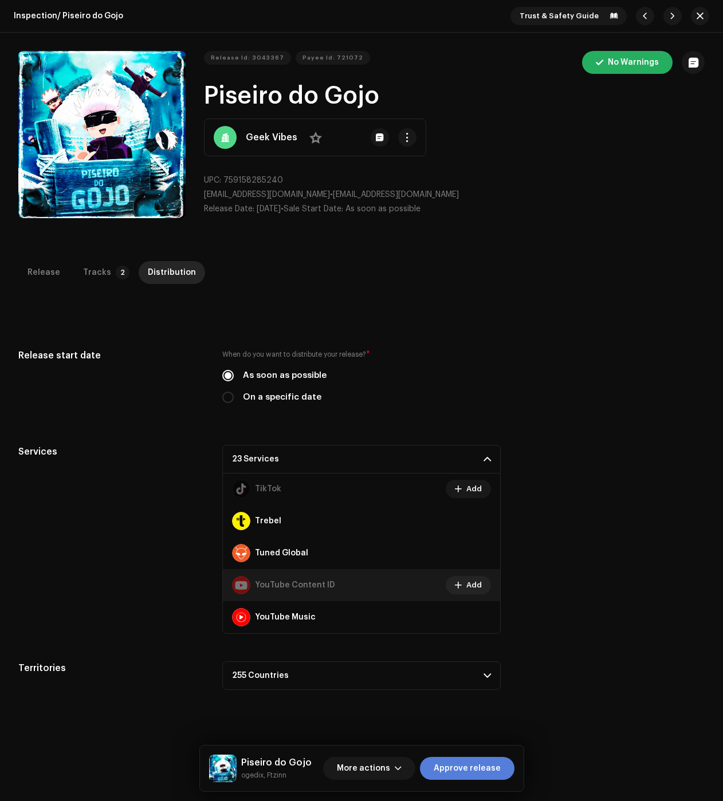
click at [482, 766] on span "Approve release" at bounding box center [467, 768] width 67 height 23
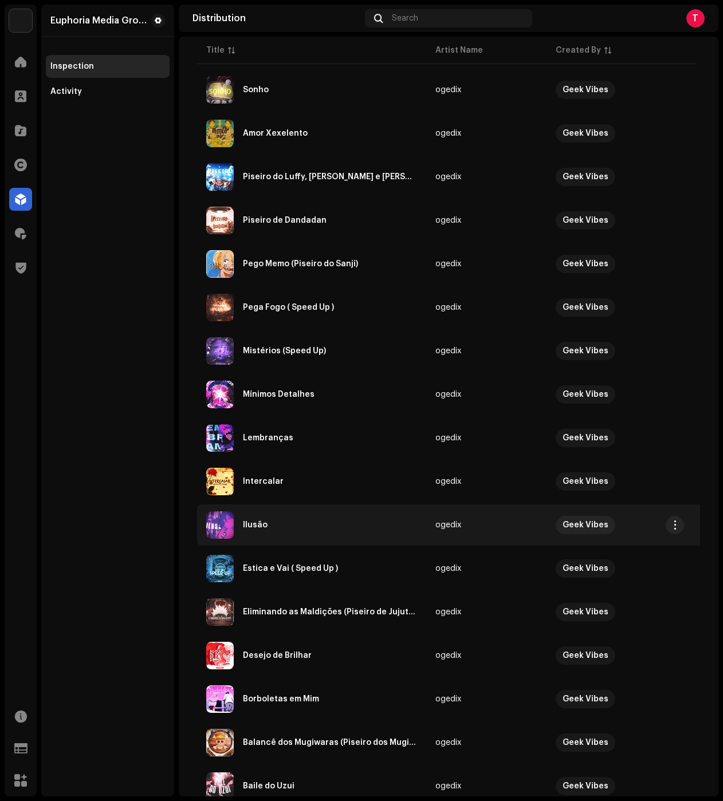
scroll to position [503, 0]
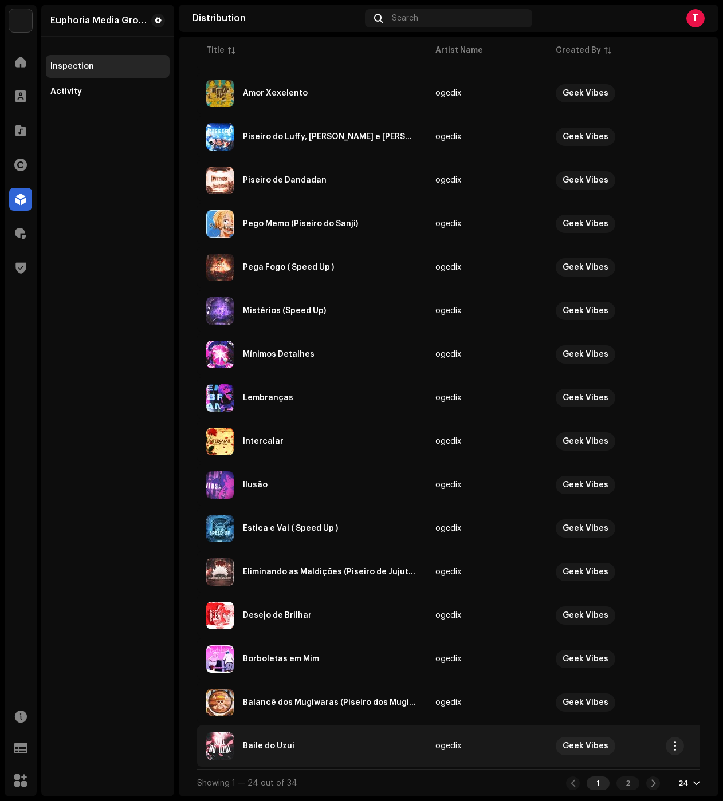
click at [326, 727] on td "Baile do Uzui" at bounding box center [311, 746] width 229 height 41
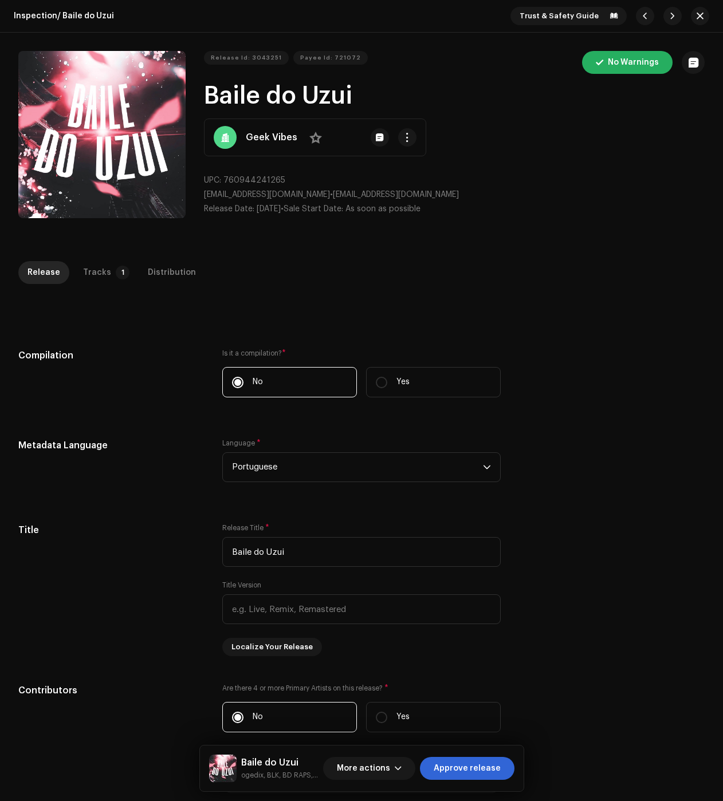
click at [99, 260] on div "Inspection / Baile do Uzui Trust & Safety Guide Release Id: 3043251 Payee Id: 7…" at bounding box center [361, 400] width 723 height 801
drag, startPoint x: 98, startPoint y: 269, endPoint x: 139, endPoint y: 296, distance: 48.8
click at [98, 269] on div "Tracks" at bounding box center [97, 272] width 28 height 23
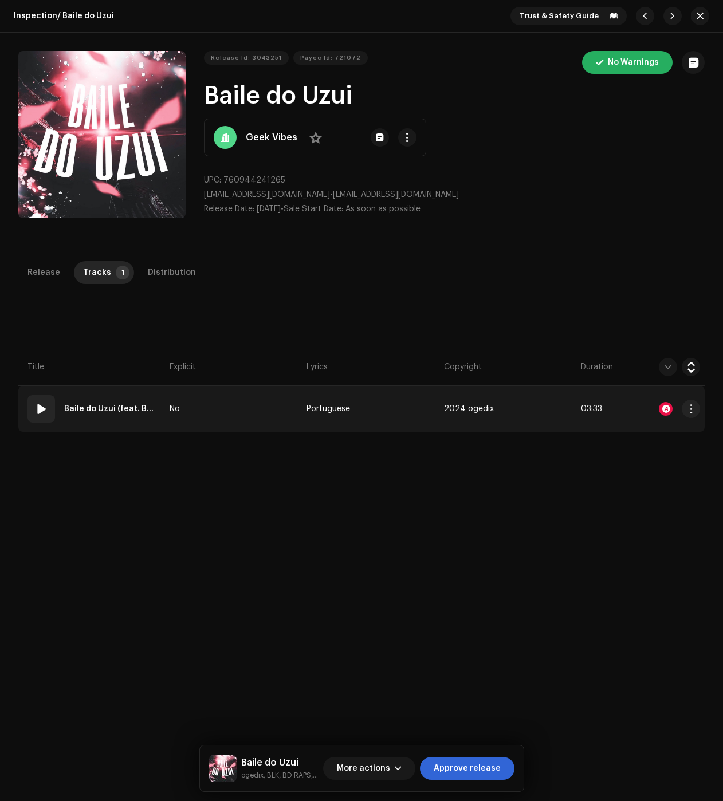
click at [661, 407] on div at bounding box center [666, 409] width 14 height 14
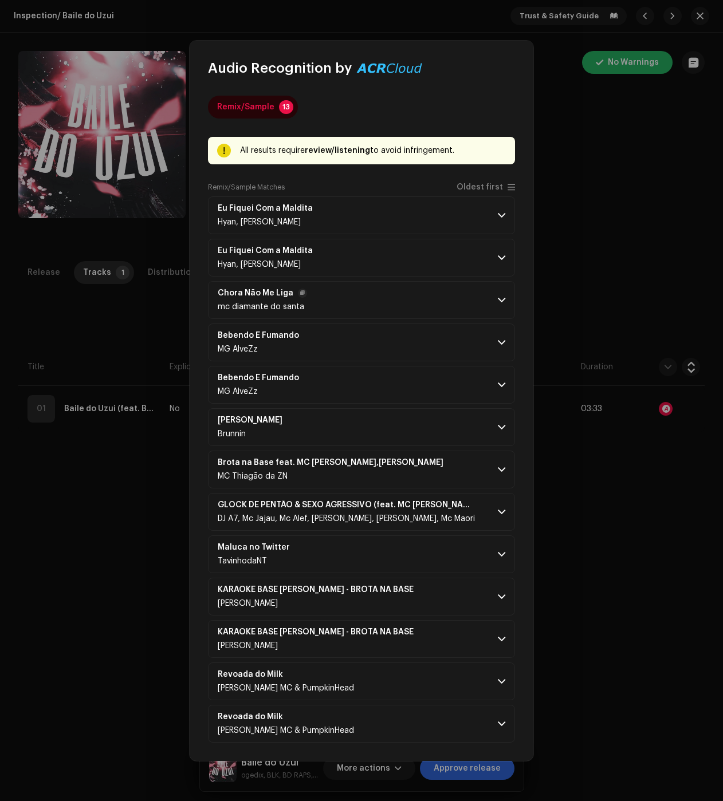
click at [503, 294] on p-accordion-header "Chora Não Me Liga mc diamante do santa" at bounding box center [361, 300] width 307 height 38
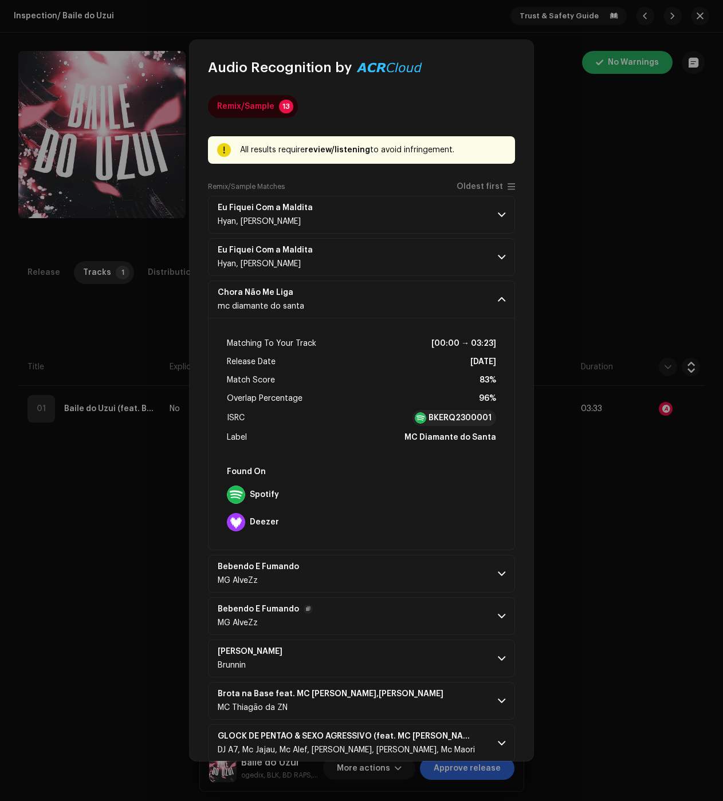
scroll to position [231, 0]
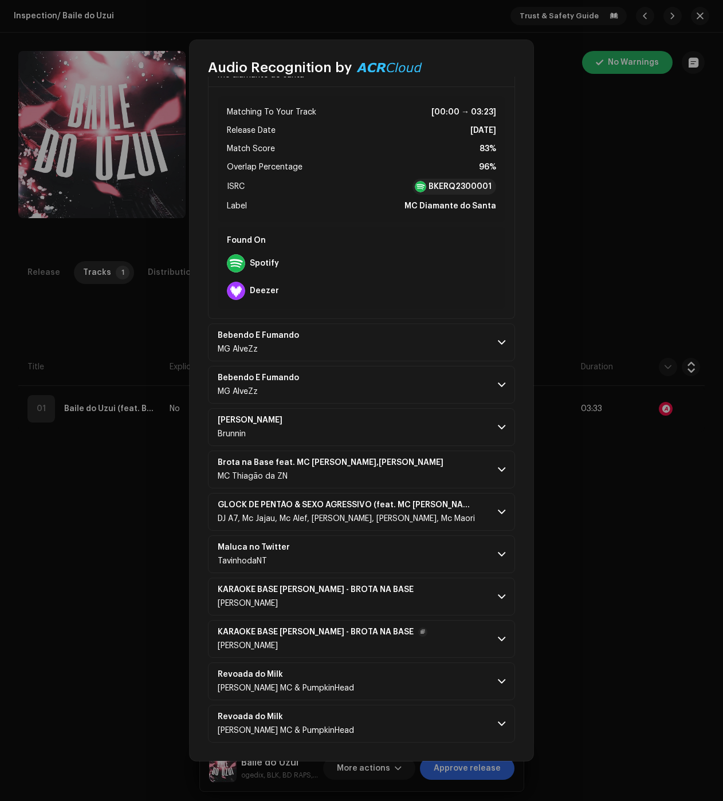
click at [503, 634] on p-accordion-header "KARAOKE BASE [PERSON_NAME] - BROTA NA BASE [PERSON_NAME]" at bounding box center [361, 639] width 307 height 38
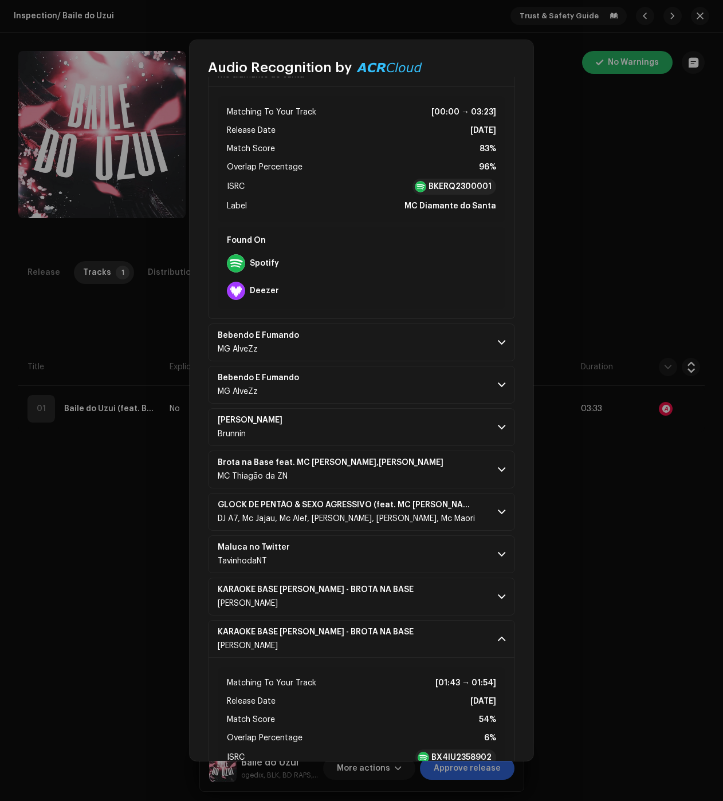
scroll to position [436, 0]
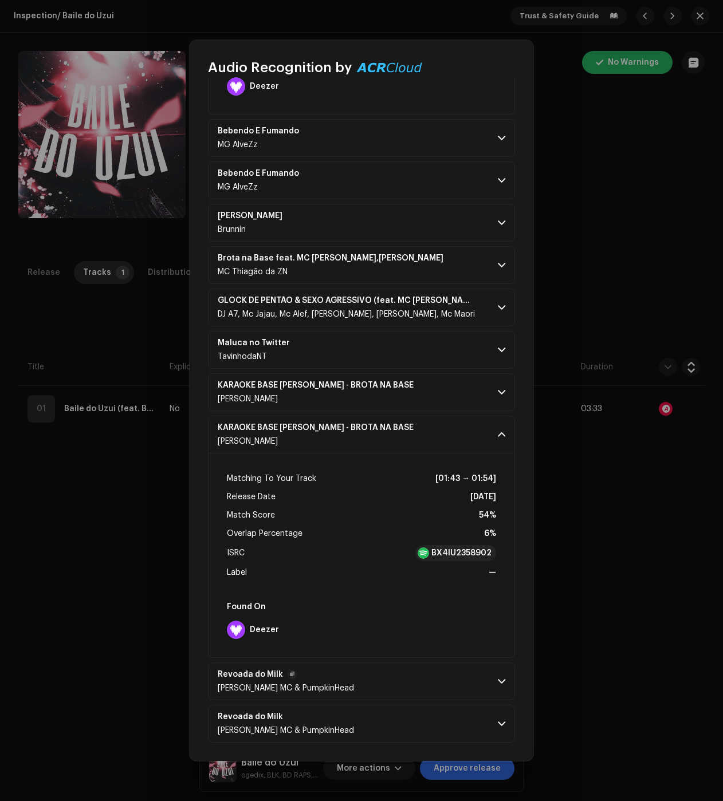
drag, startPoint x: 500, startPoint y: 719, endPoint x: 494, endPoint y: 680, distance: 39.4
click at [500, 719] on span at bounding box center [501, 723] width 7 height 9
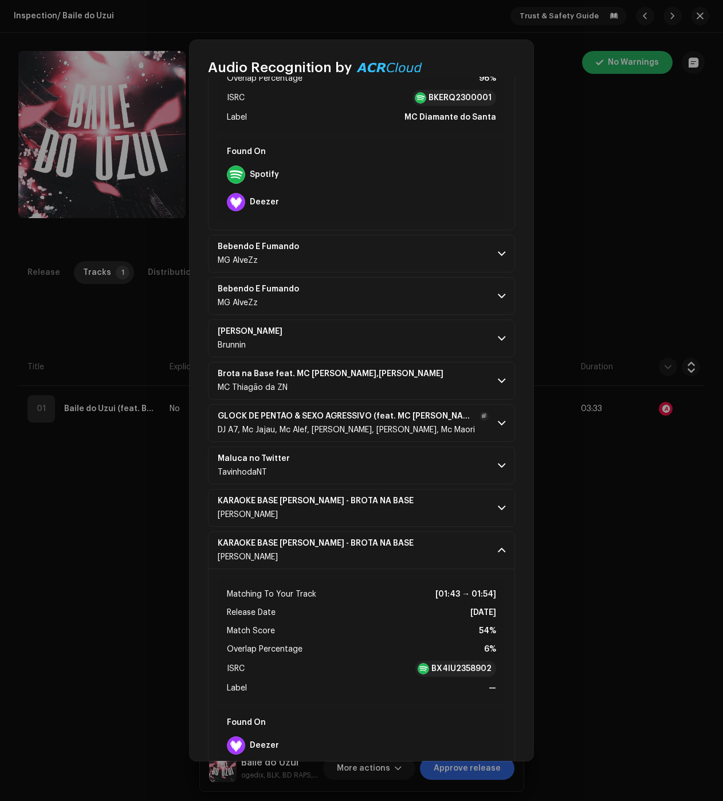
scroll to position [263, 0]
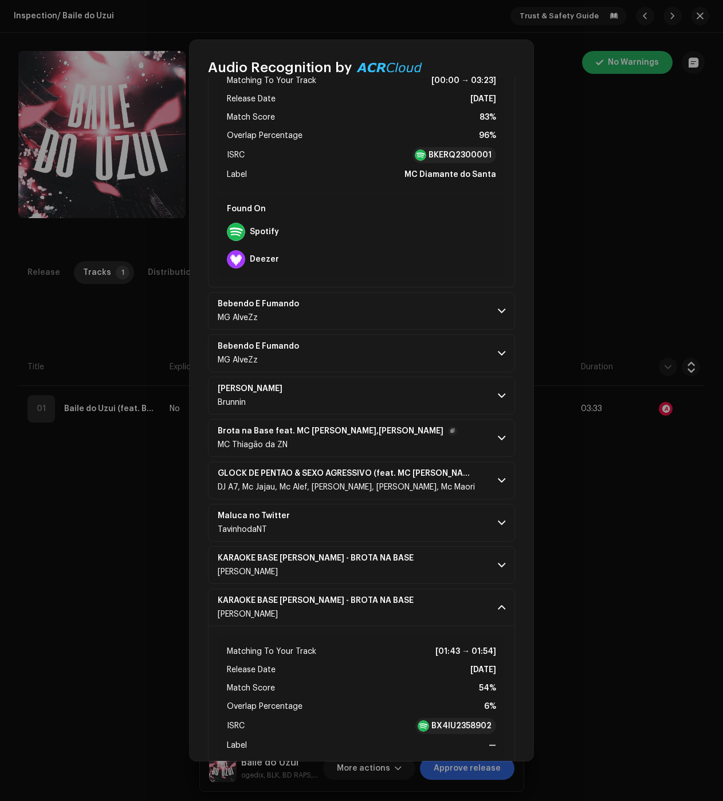
click at [497, 427] on p-accordion-header "Brota na Base feat. MC [PERSON_NAME],[PERSON_NAME] da ZN" at bounding box center [361, 438] width 307 height 38
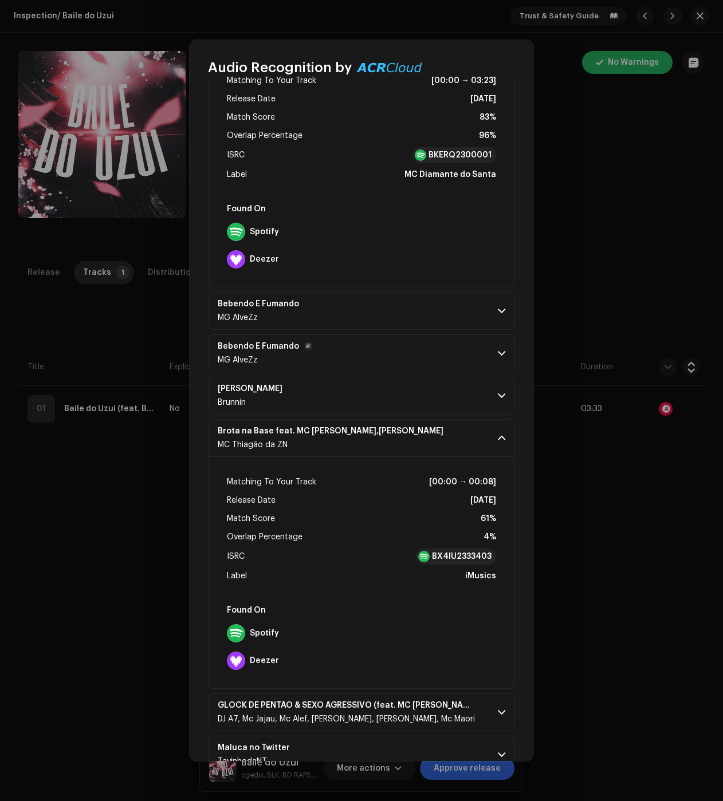
click at [486, 359] on p-accordion-header "Bebendo E Fumando MG AlveZz" at bounding box center [361, 353] width 307 height 38
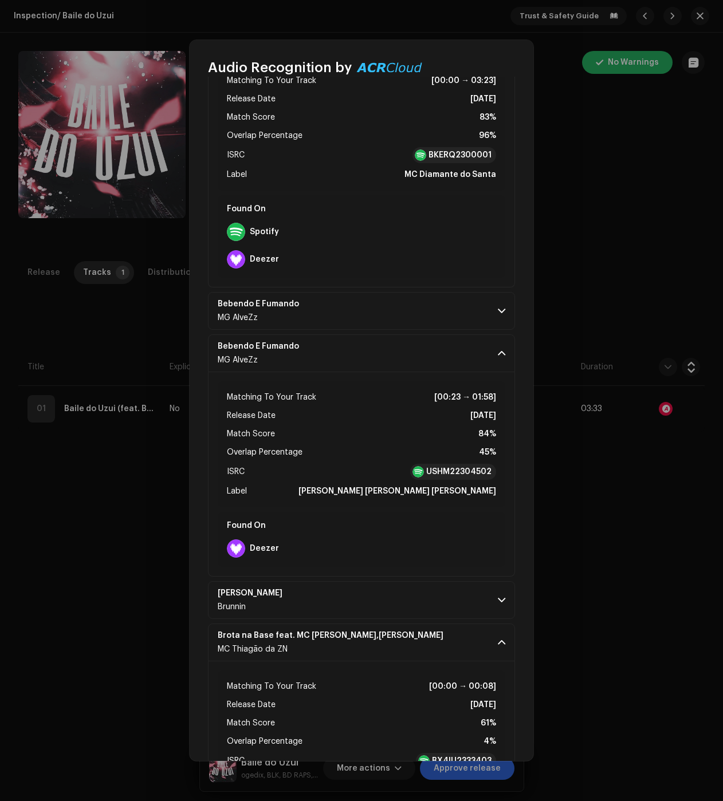
scroll to position [0, 0]
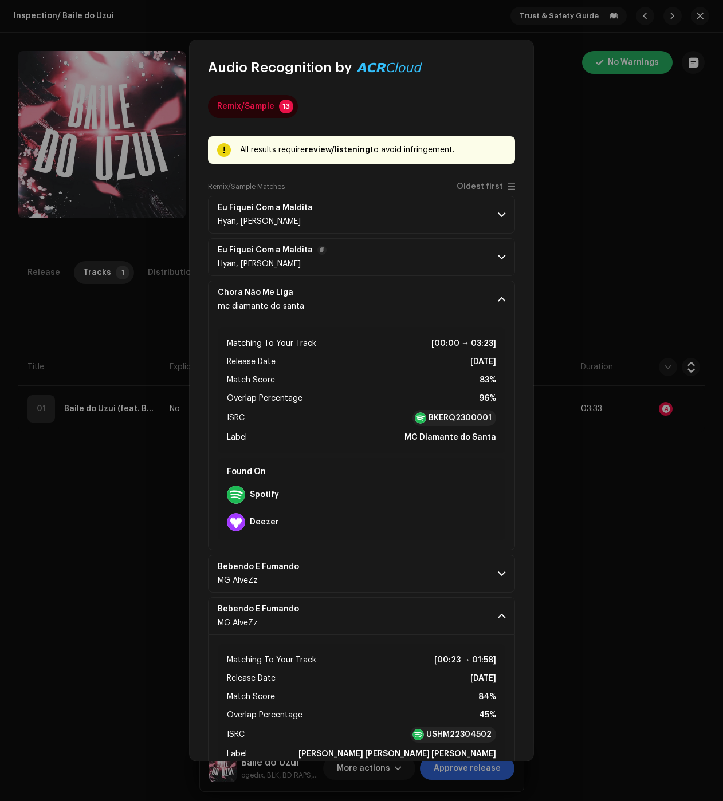
click at [473, 249] on p-accordion-header "Eu Fiquei Com a [PERSON_NAME], [PERSON_NAME]" at bounding box center [361, 257] width 307 height 38
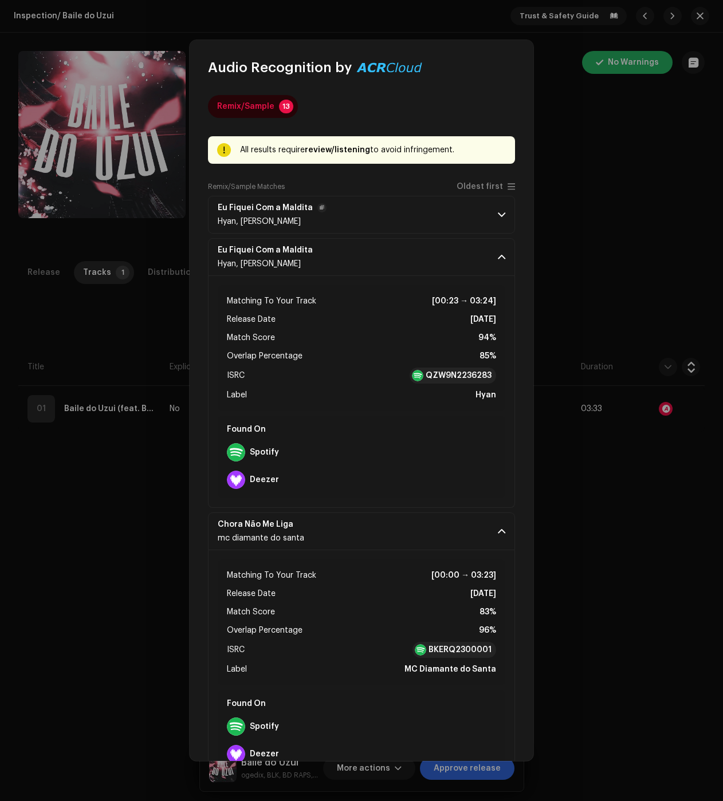
click at [498, 211] on span at bounding box center [501, 214] width 7 height 9
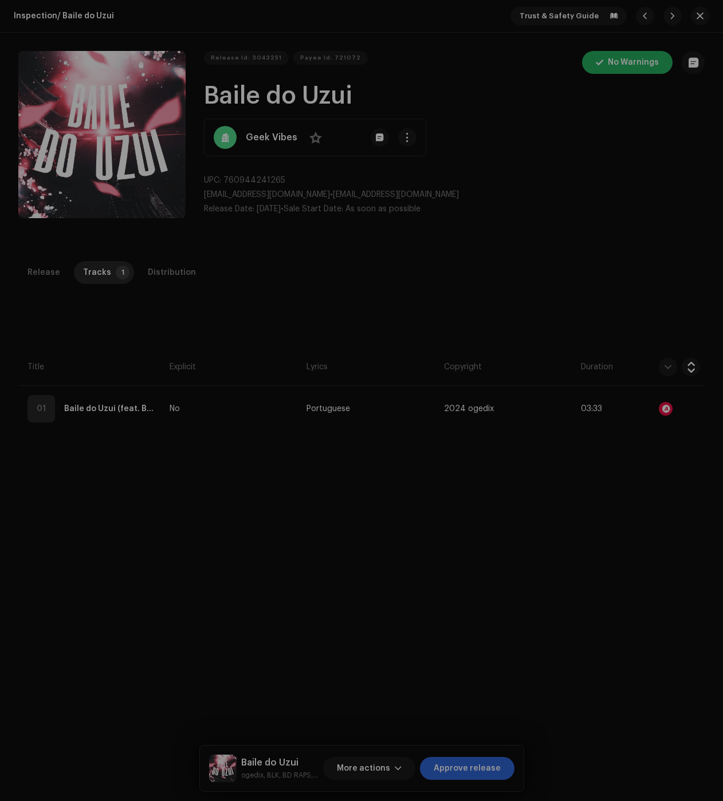
drag, startPoint x: 588, startPoint y: 531, endPoint x: 509, endPoint y: 479, distance: 94.2
click at [588, 531] on div "Audio Recognition by Remix/Sample 13 All results require review/listening to av…" at bounding box center [361, 400] width 723 height 801
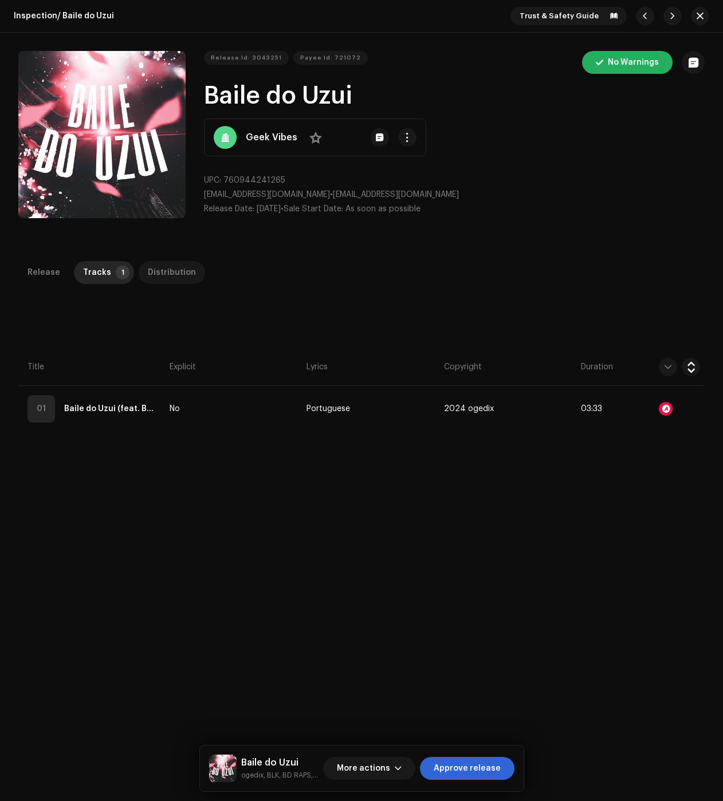
drag, startPoint x: 195, startPoint y: 279, endPoint x: 179, endPoint y: 273, distance: 17.4
click at [195, 279] on div "Release Tracks 1 Distribution" at bounding box center [361, 272] width 686 height 23
click at [168, 270] on div "Distribution" at bounding box center [172, 272] width 48 height 23
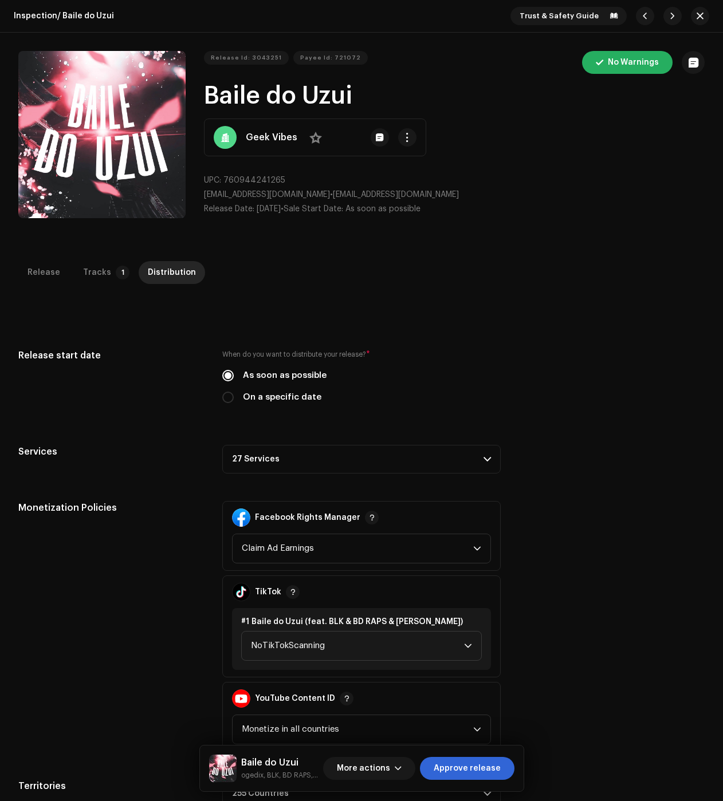
click at [403, 463] on p-accordion-header "27 Services" at bounding box center [361, 459] width 278 height 29
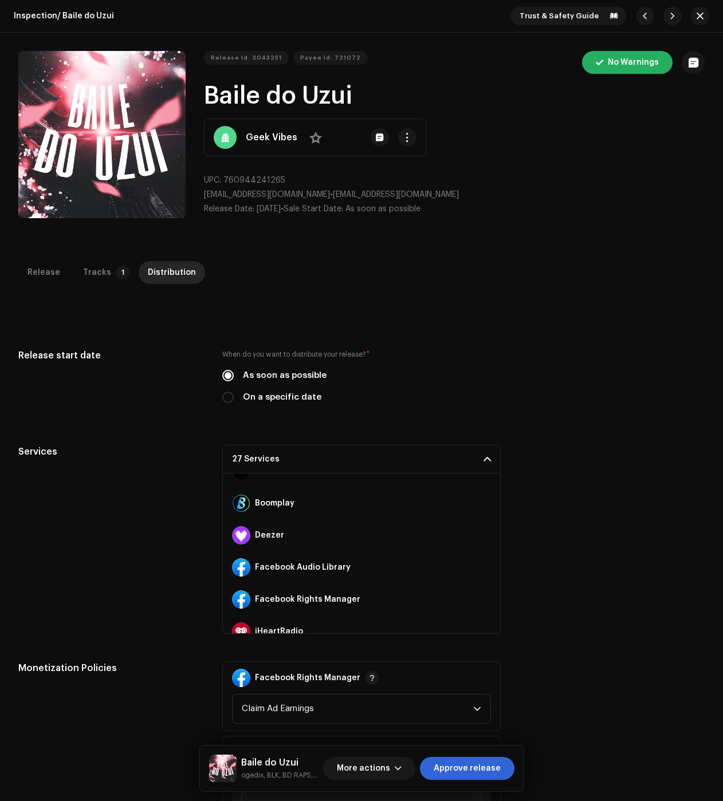
scroll to position [172, 0]
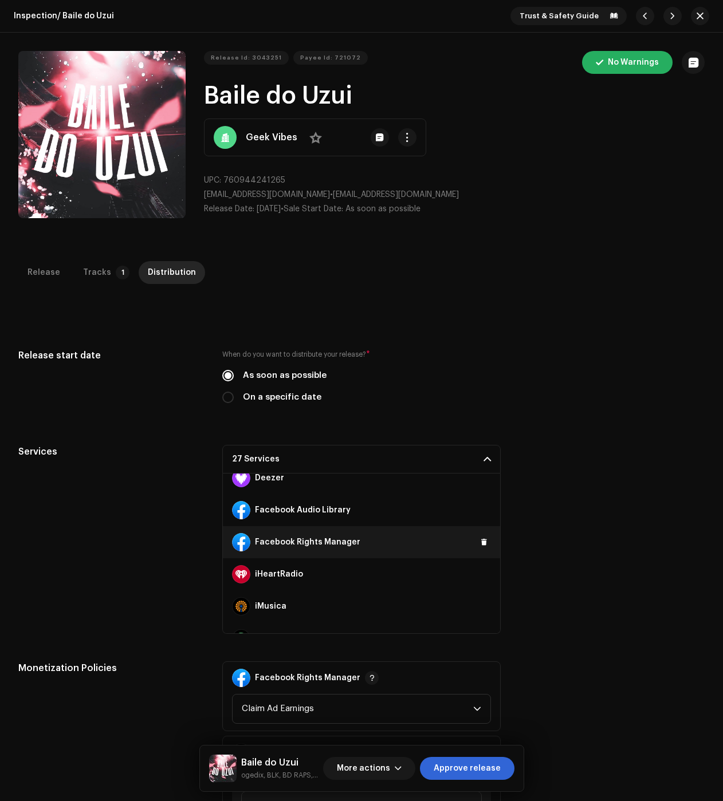
click at [478, 534] on div "Facebook Rights Manager" at bounding box center [361, 542] width 277 height 32
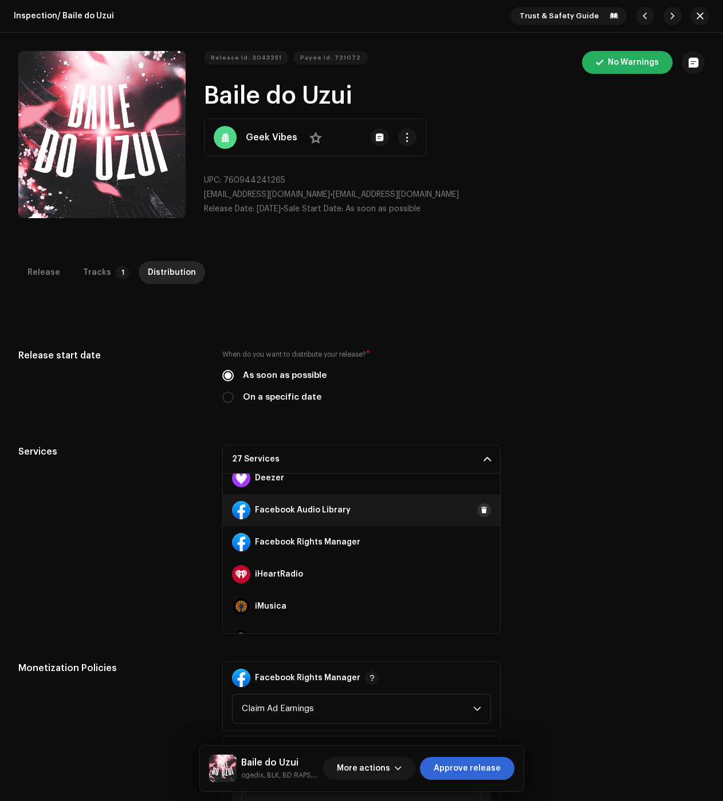
click at [481, 507] on button at bounding box center [484, 510] width 14 height 14
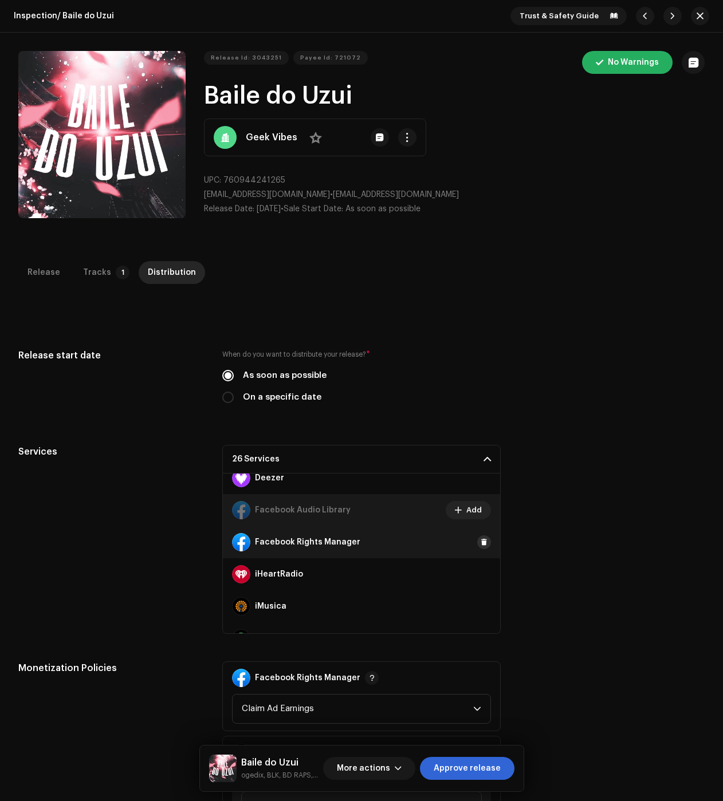
click at [481, 540] on span at bounding box center [484, 542] width 7 height 9
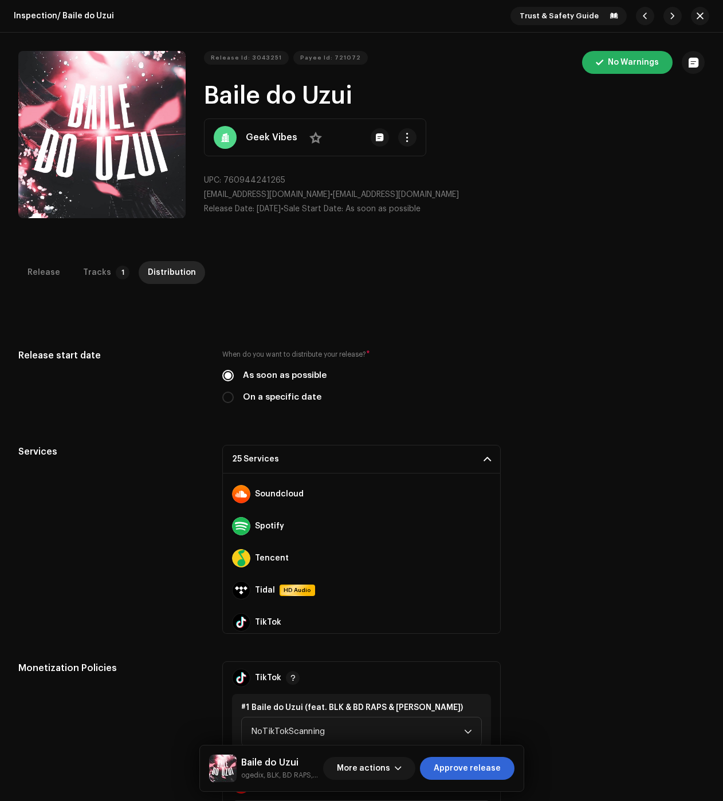
scroll to position [706, 0]
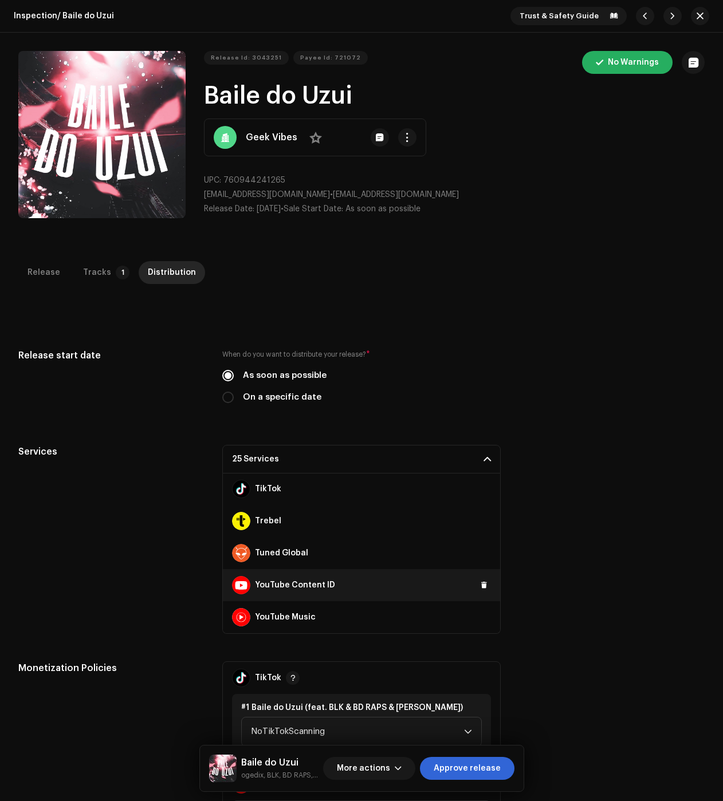
drag, startPoint x: 473, startPoint y: 587, endPoint x: 480, endPoint y: 570, distance: 18.0
click at [477, 587] on button at bounding box center [484, 585] width 14 height 14
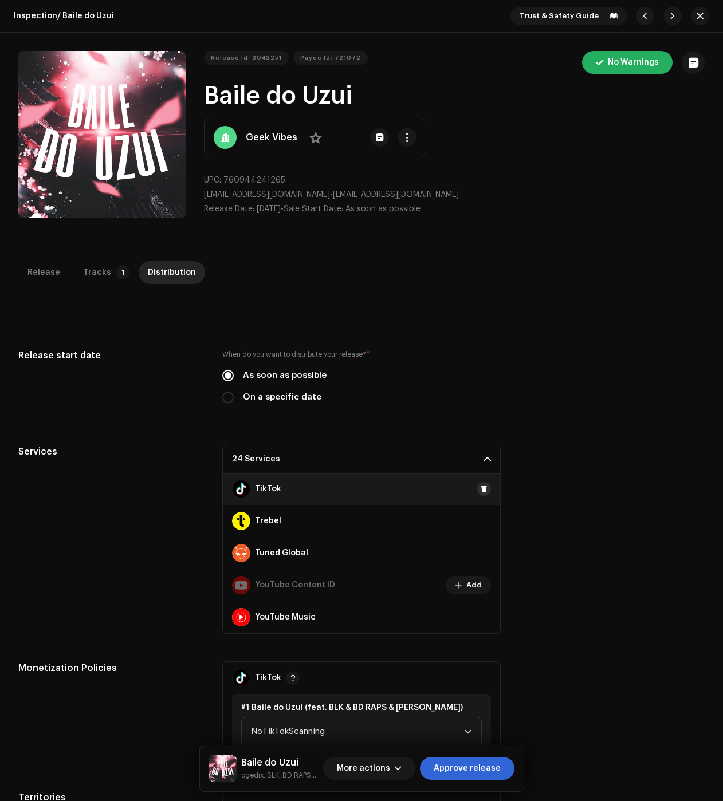
click at [481, 485] on span at bounding box center [484, 489] width 7 height 9
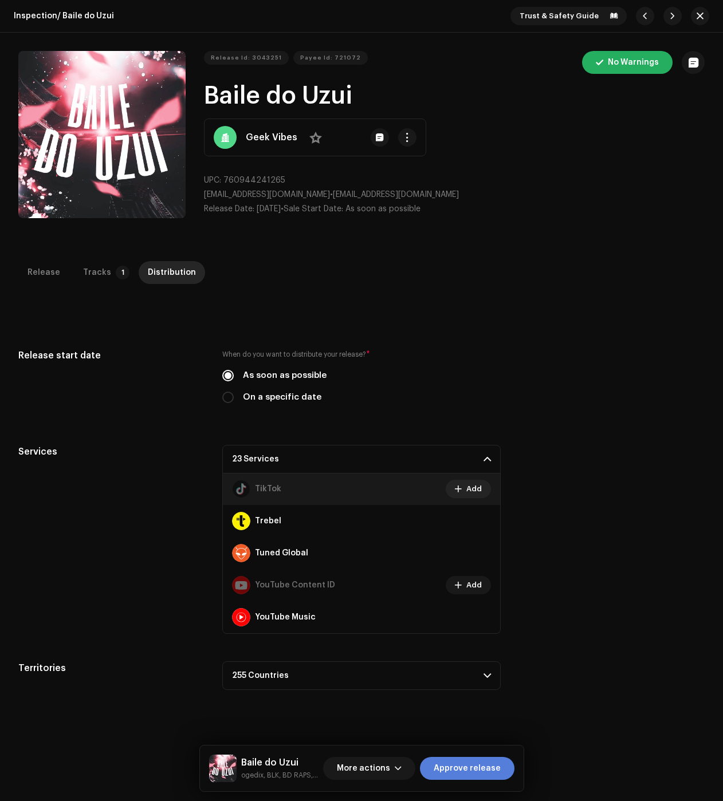
click at [463, 772] on span "Approve release" at bounding box center [467, 768] width 67 height 23
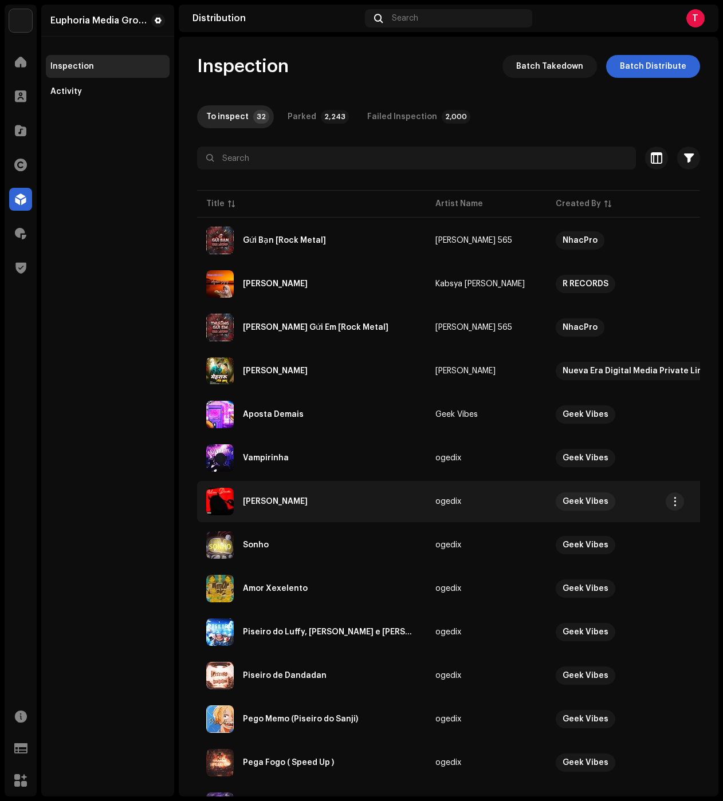
click at [290, 502] on div "[PERSON_NAME]" at bounding box center [311, 501] width 211 height 27
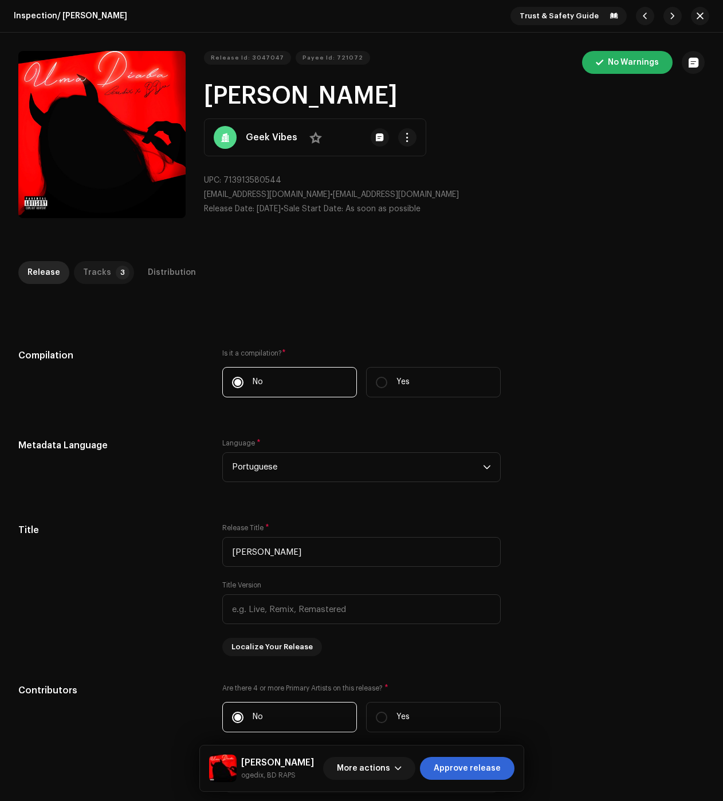
click at [92, 274] on div "Tracks" at bounding box center [97, 272] width 28 height 23
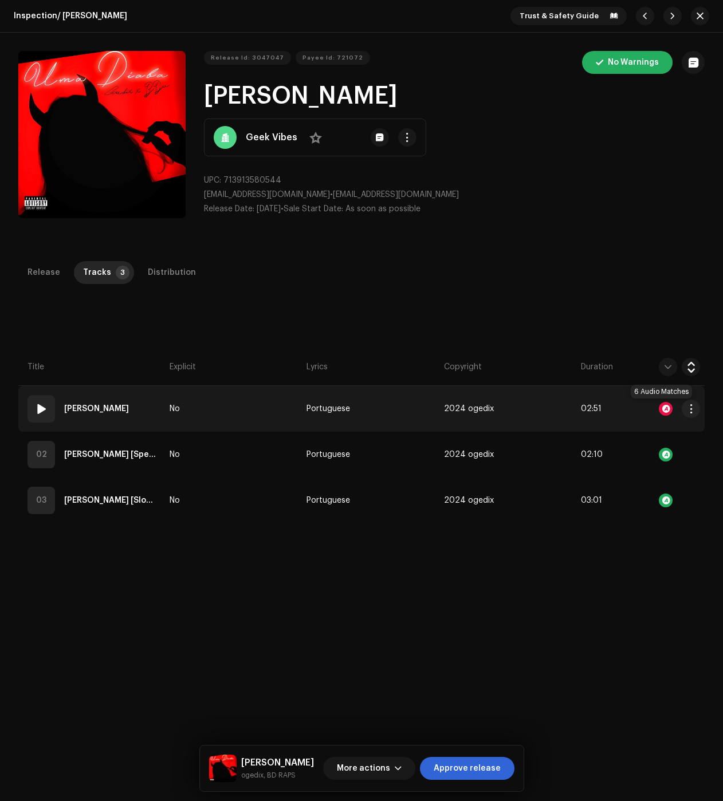
click at [666, 409] on div at bounding box center [666, 409] width 14 height 14
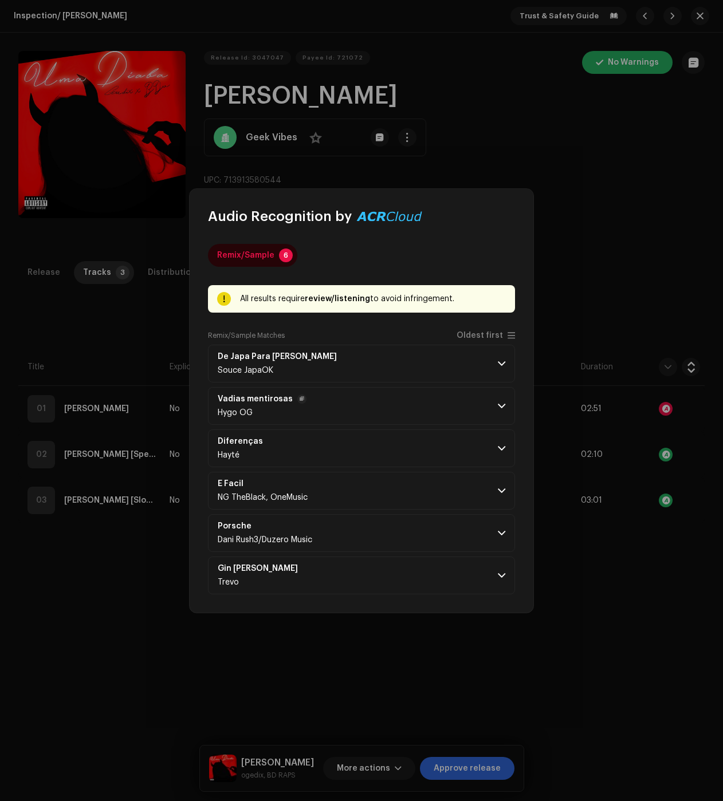
click at [482, 406] on p-accordion-header "Vadias mentirosas Hygo OG" at bounding box center [361, 406] width 307 height 38
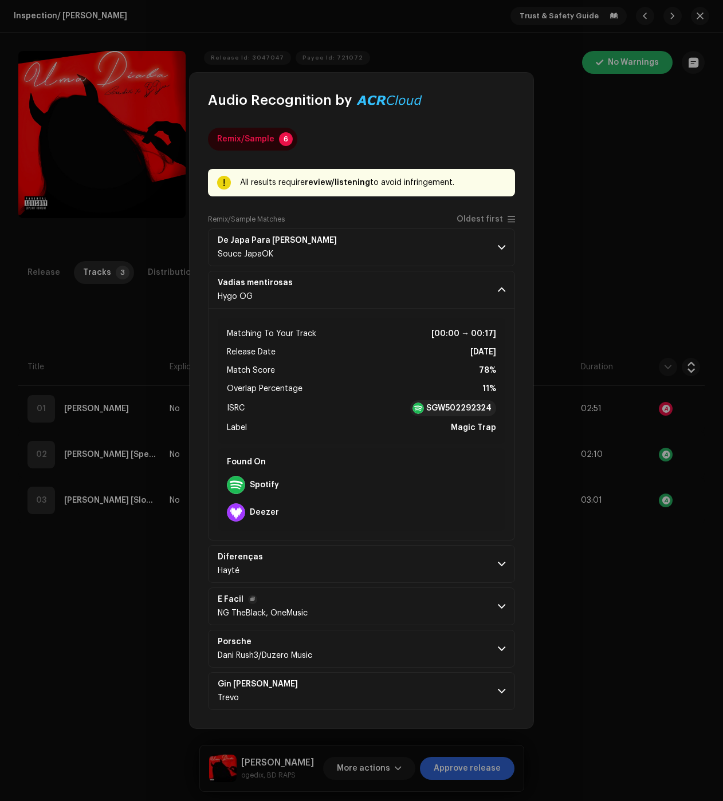
click at [501, 596] on p-accordion-header "É Facil NG TheBlack, OneMusic" at bounding box center [361, 607] width 307 height 38
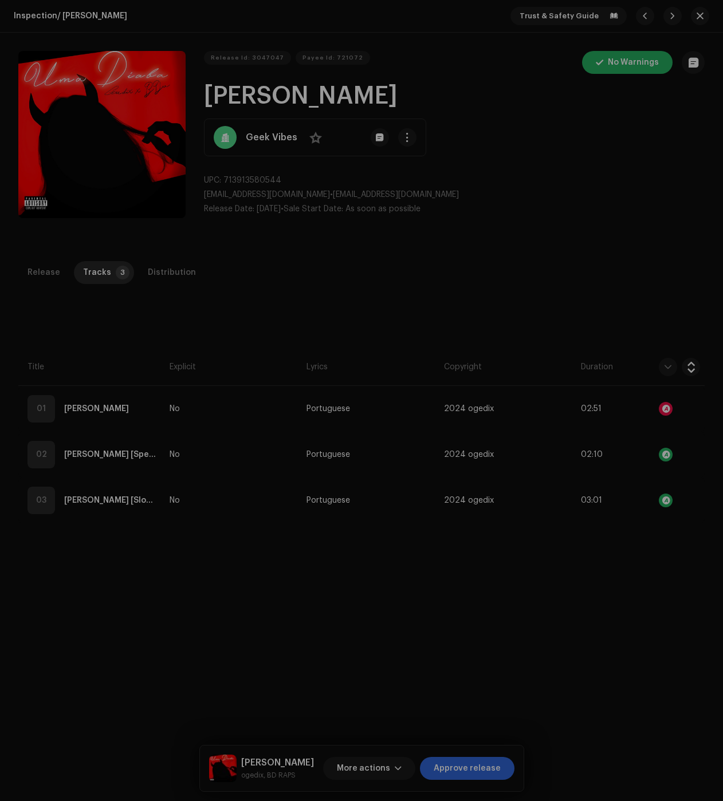
click at [590, 623] on div "Audio Recognition by Remix/Sample 6 All results require review/listening to avo…" at bounding box center [361, 400] width 723 height 801
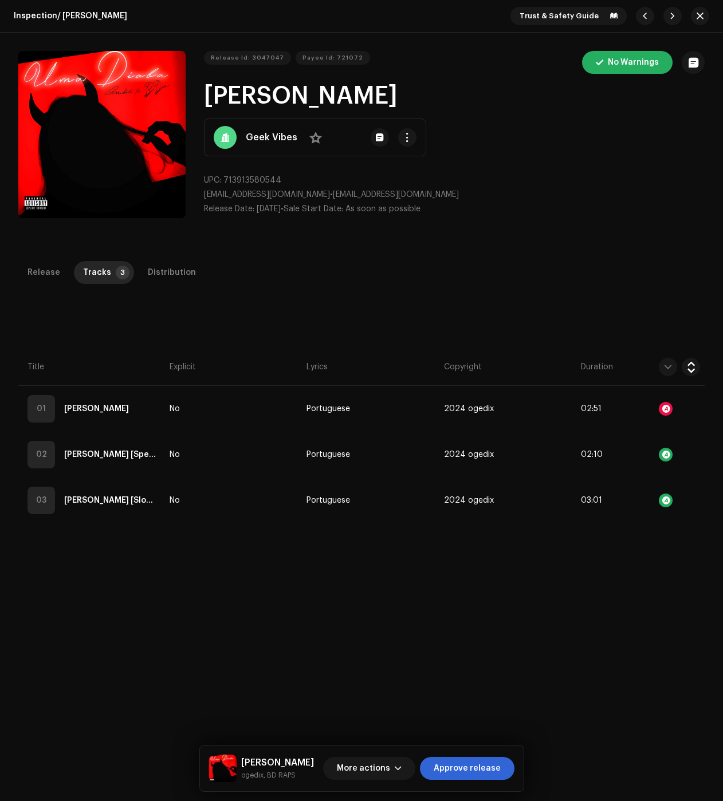
drag, startPoint x: 163, startPoint y: 270, endPoint x: 179, endPoint y: 288, distance: 23.9
click at [163, 270] on div "Distribution" at bounding box center [172, 272] width 48 height 23
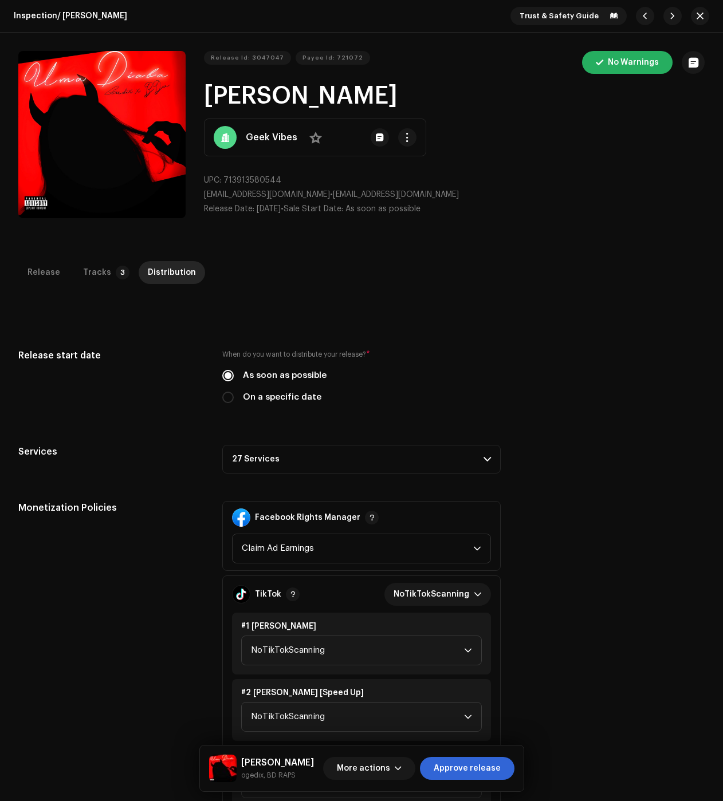
drag, startPoint x: 332, startPoint y: 463, endPoint x: 357, endPoint y: 487, distance: 34.8
click at [332, 463] on p-accordion-header "27 Services" at bounding box center [361, 459] width 278 height 29
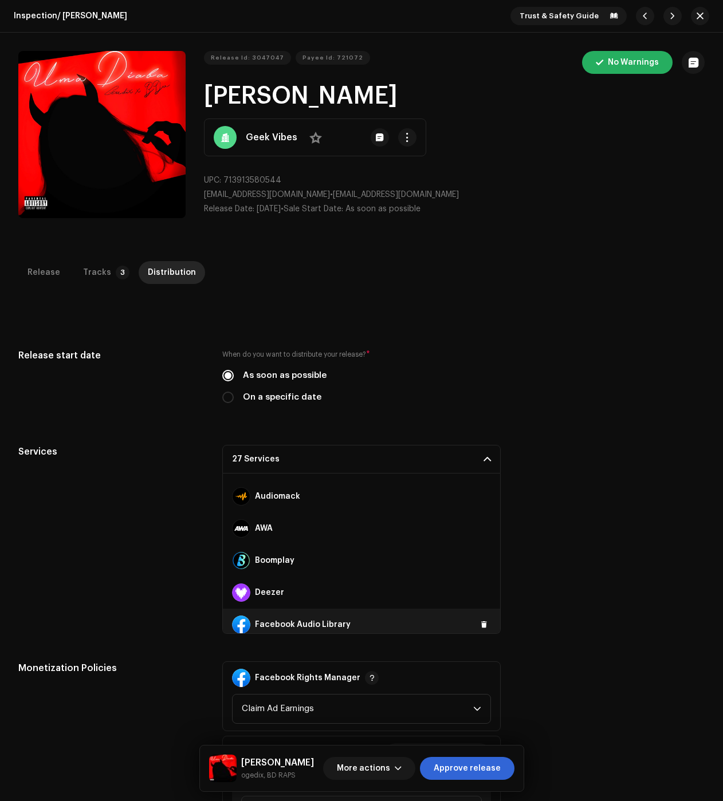
scroll to position [115, 0]
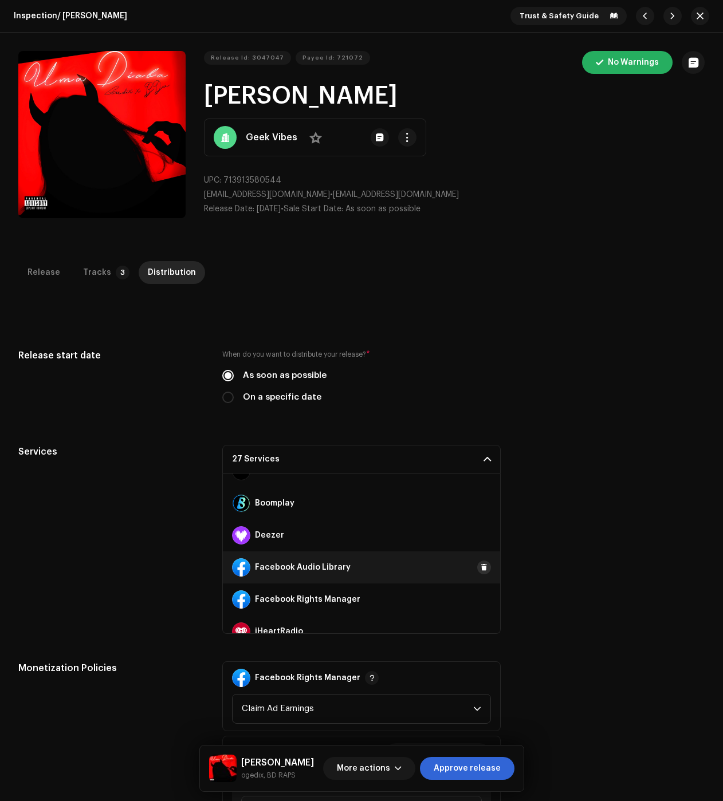
click at [481, 564] on span at bounding box center [484, 567] width 7 height 9
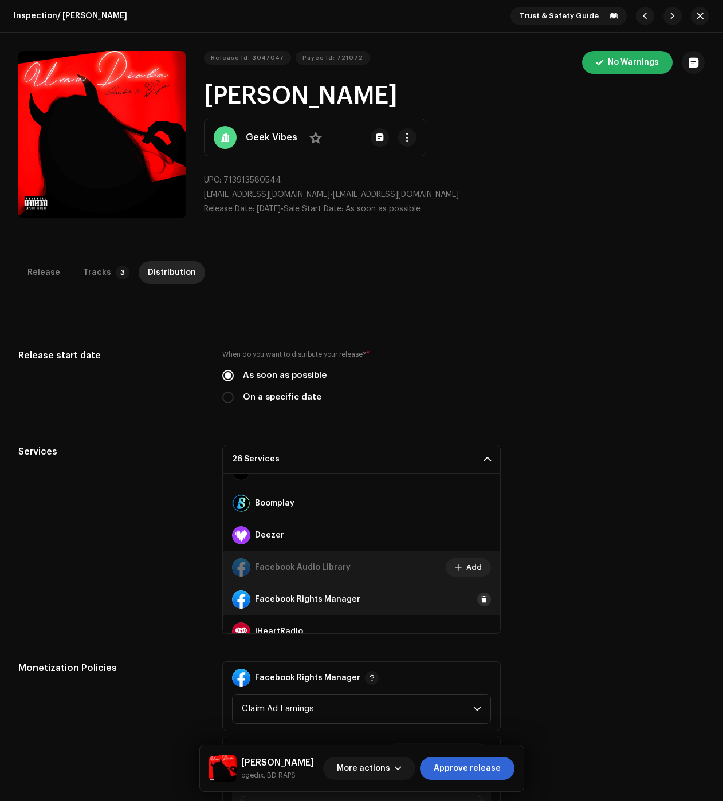
drag, startPoint x: 482, startPoint y: 597, endPoint x: 438, endPoint y: 578, distance: 48.3
click at [482, 597] on button at bounding box center [484, 600] width 14 height 14
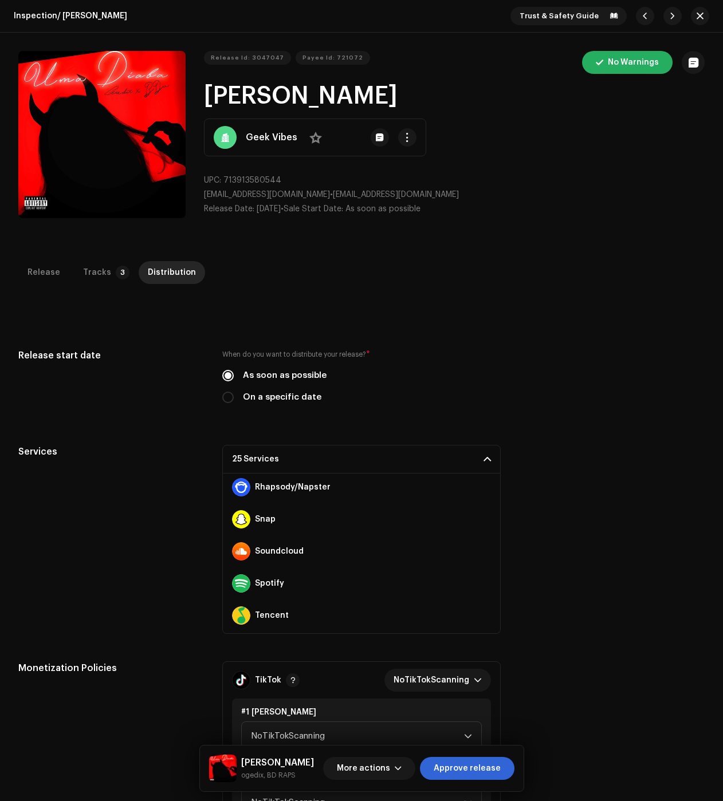
scroll to position [706, 0]
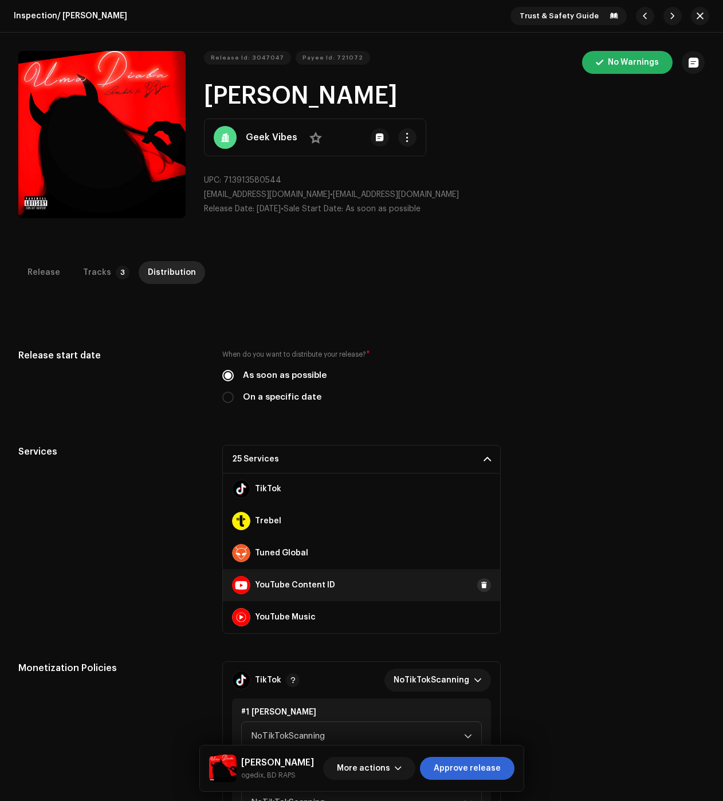
click at [481, 585] on span at bounding box center [484, 585] width 7 height 9
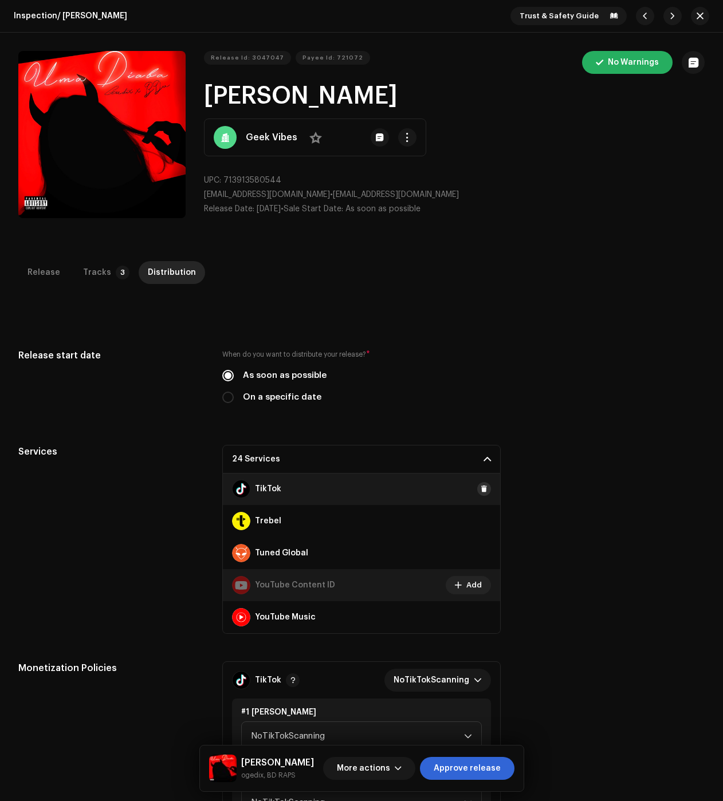
click at [481, 486] on span at bounding box center [484, 489] width 7 height 9
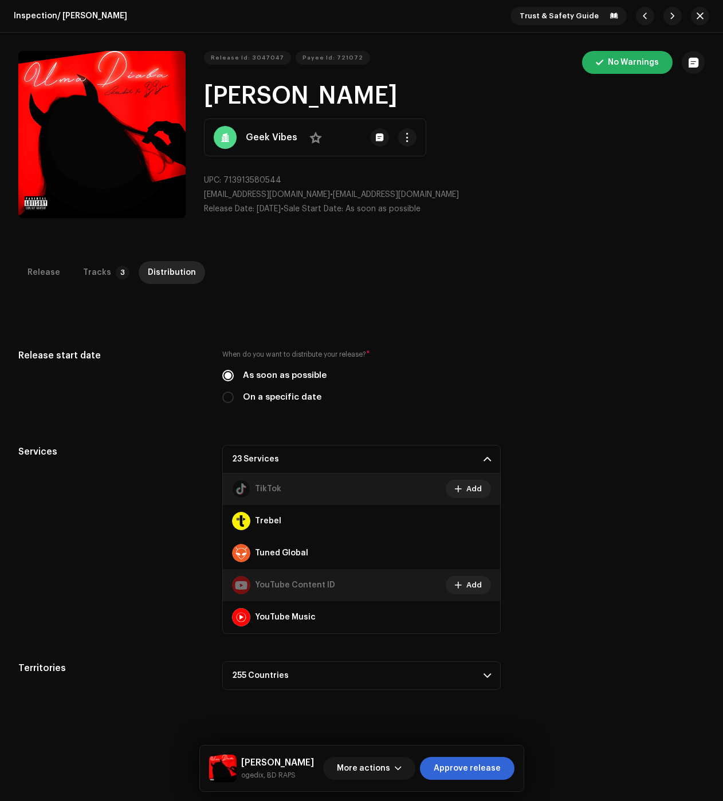
drag, startPoint x: 474, startPoint y: 769, endPoint x: 498, endPoint y: 720, distance: 53.5
click at [474, 769] on span "Approve release" at bounding box center [467, 768] width 67 height 23
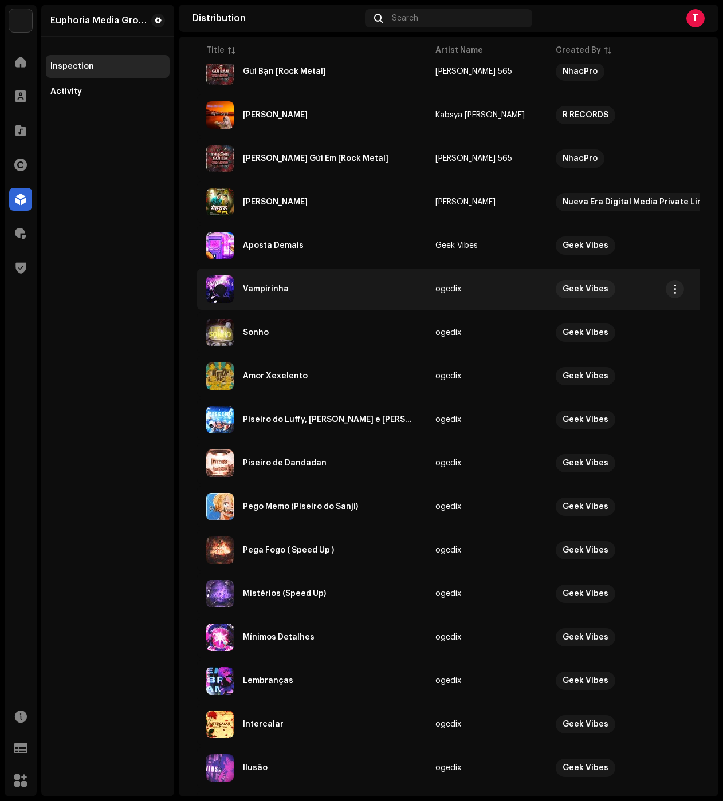
scroll to position [229, 0]
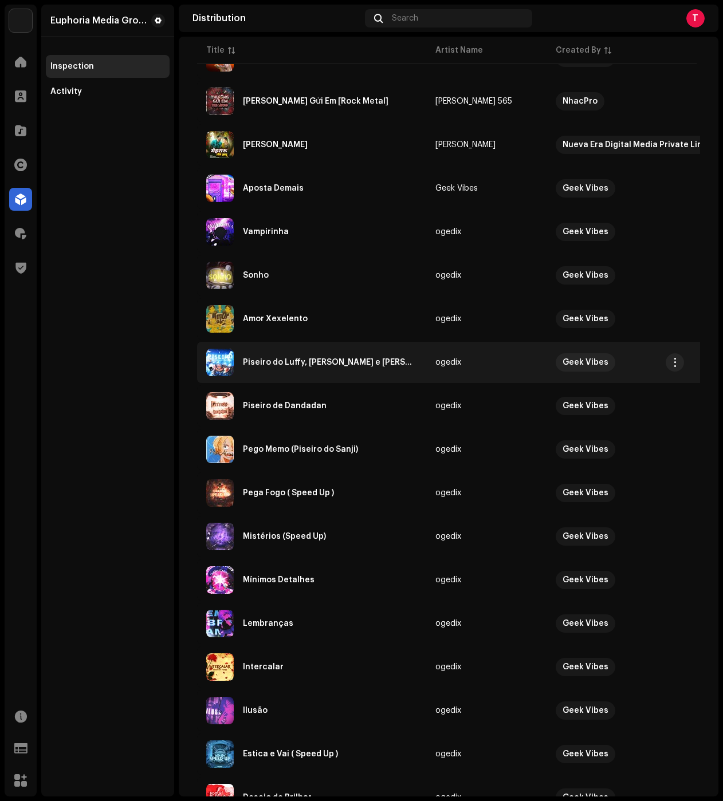
click at [325, 370] on div "Piseiro do Luffy, [PERSON_NAME] e [PERSON_NAME]" at bounding box center [311, 362] width 211 height 27
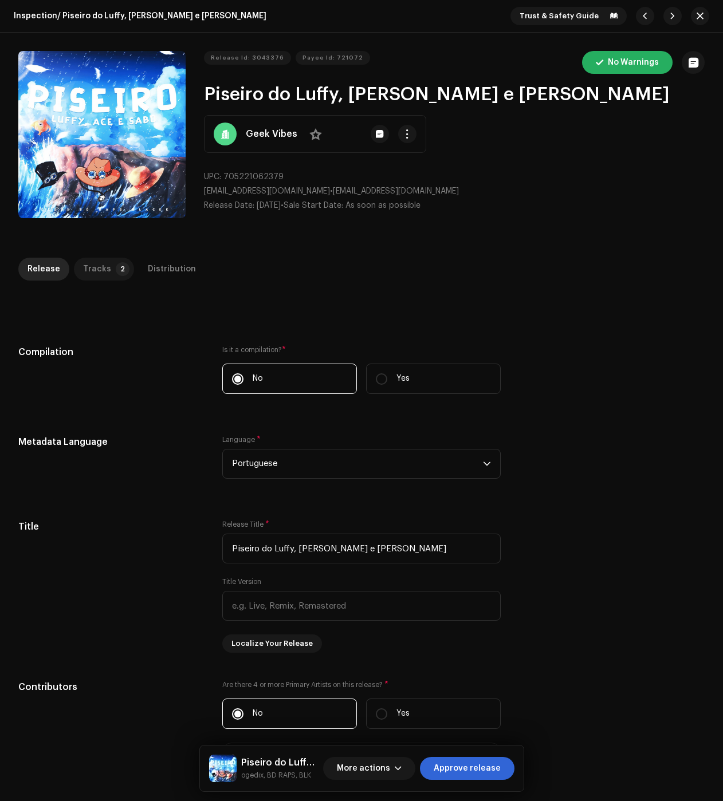
click at [96, 271] on div "Tracks" at bounding box center [97, 269] width 28 height 23
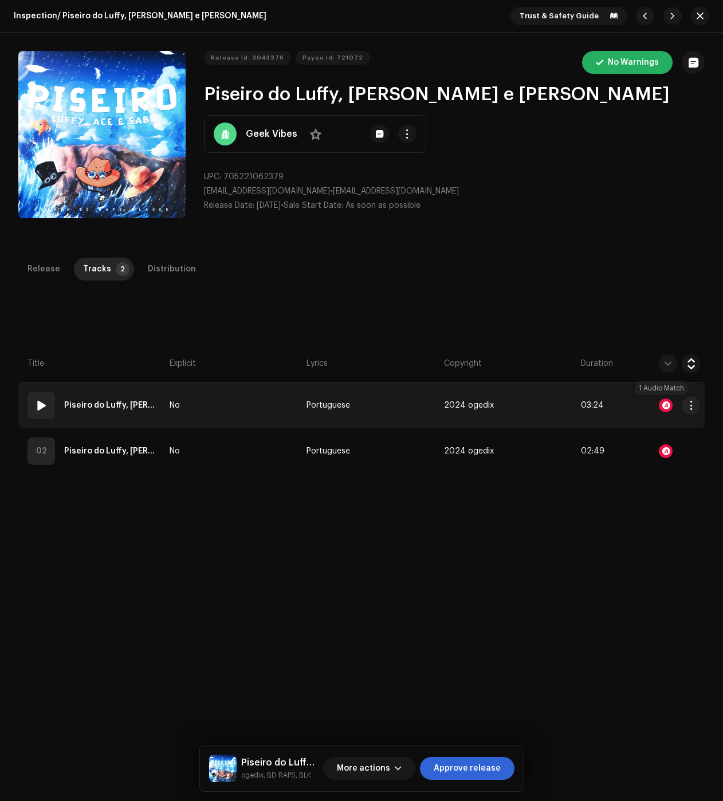
click at [661, 404] on div at bounding box center [666, 406] width 14 height 14
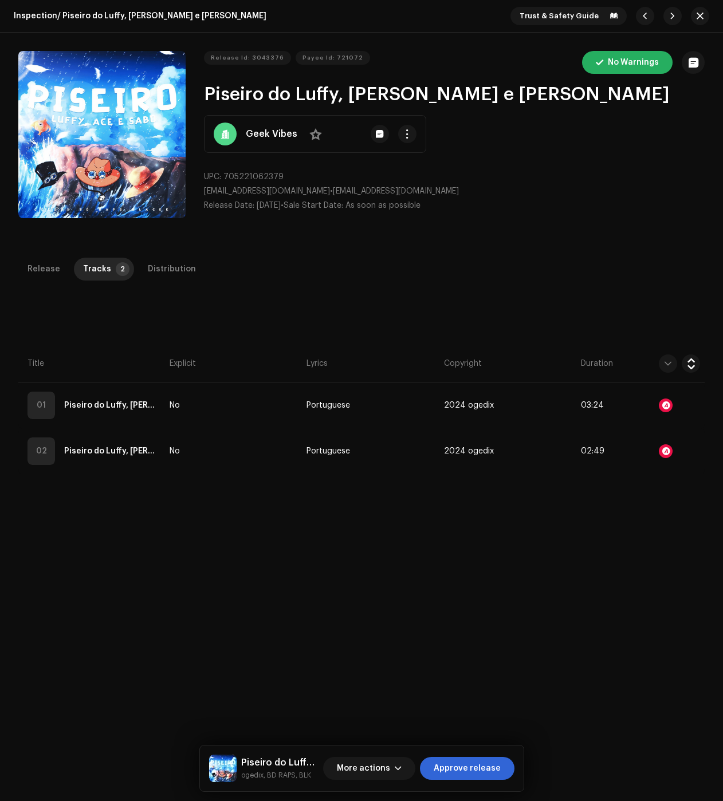
click at [660, 451] on div "Audio Recognition by Remix/Sample 1 All results require review/listening to avo…" at bounding box center [361, 400] width 723 height 801
click at [660, 451] on div at bounding box center [666, 451] width 14 height 14
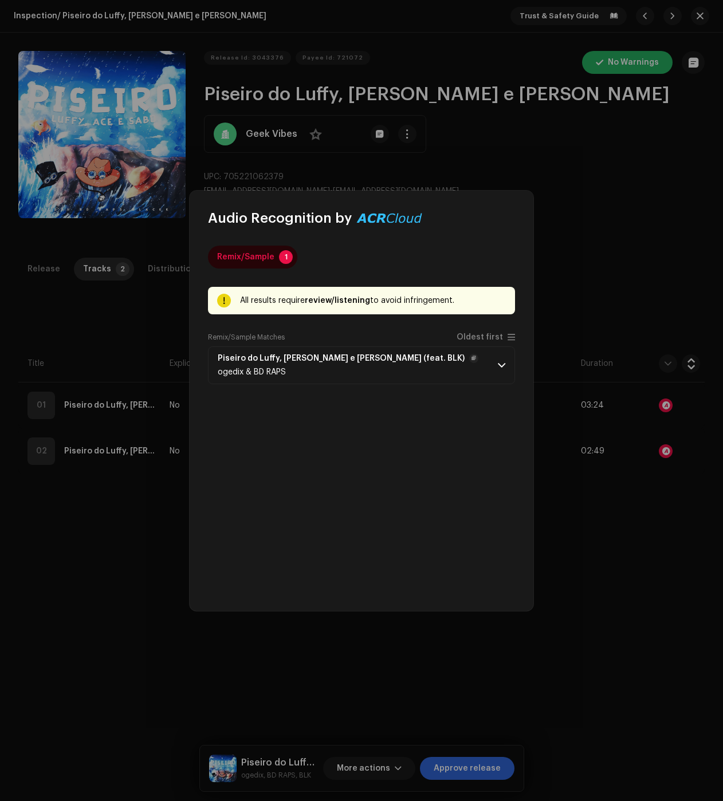
drag, startPoint x: 502, startPoint y: 355, endPoint x: 509, endPoint y: 355, distance: 6.9
click at [503, 355] on p-accordion-header "Piseiro do Luffy, [PERSON_NAME] e [PERSON_NAME] (feat. BLK) ogedix & BD RAPS" at bounding box center [361, 365] width 307 height 38
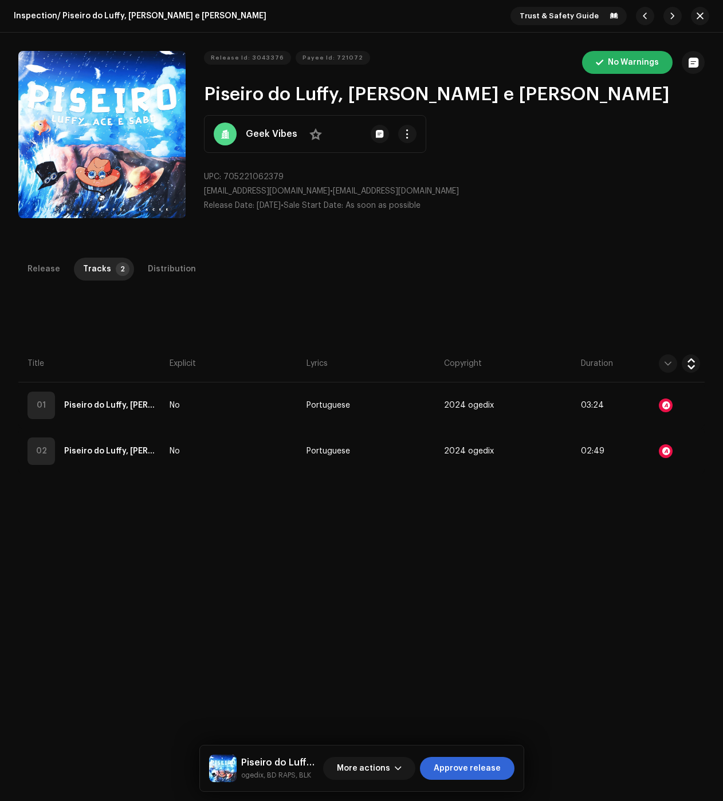
click at [567, 567] on div "Audio Recognition by Remix/Sample 1 All results require review/listening to avo…" at bounding box center [361, 400] width 723 height 801
click at [159, 273] on div "Distribution" at bounding box center [172, 269] width 48 height 23
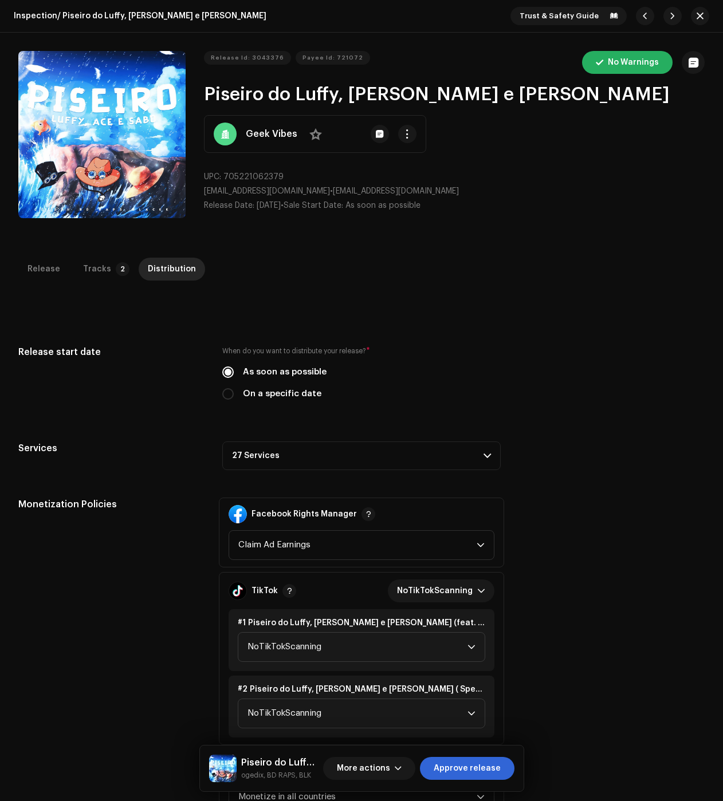
click at [423, 471] on div "Release start date When do you want to distribute your release? * As soon as po…" at bounding box center [361, 610] width 686 height 530
click at [405, 466] on p-accordion-header "27 Services" at bounding box center [361, 456] width 278 height 29
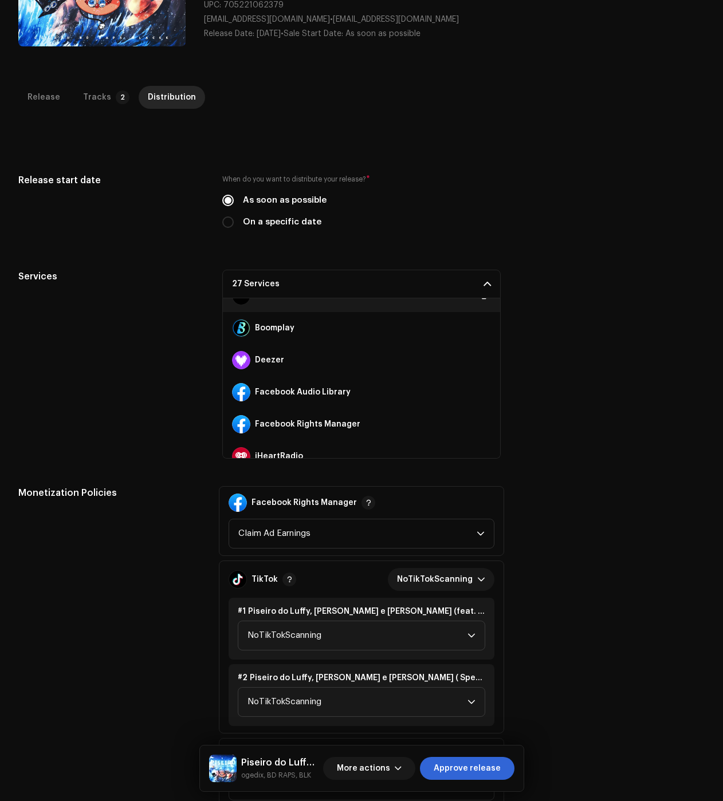
scroll to position [172, 0]
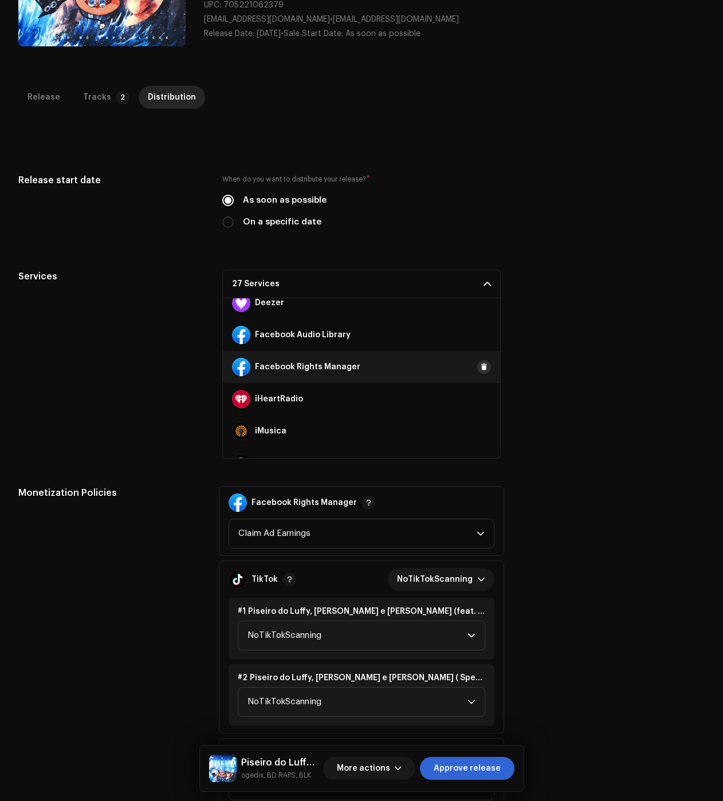
click at [481, 367] on span at bounding box center [484, 367] width 7 height 9
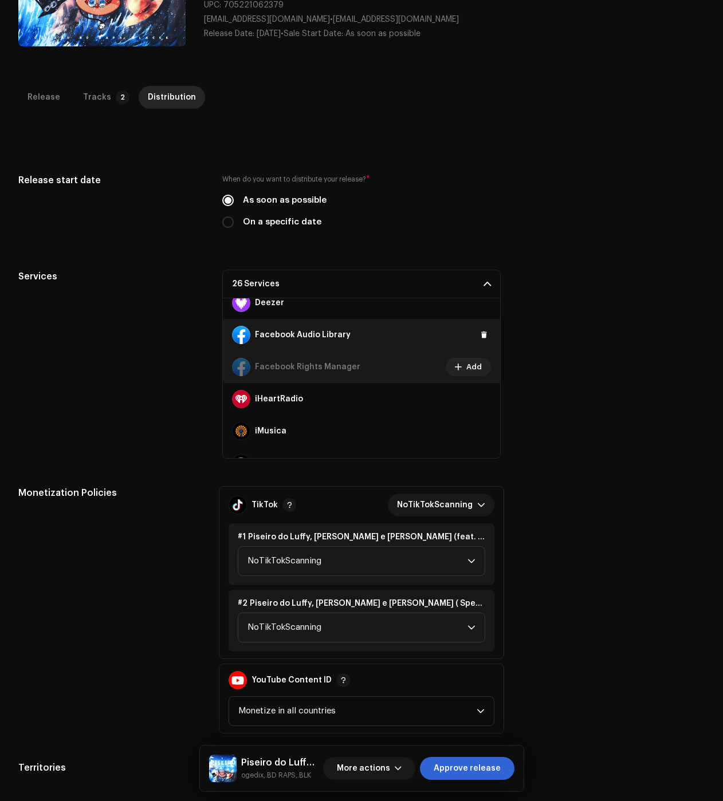
click at [468, 330] on div "Facebook Audio Library" at bounding box center [361, 335] width 277 height 32
click at [477, 335] on button at bounding box center [484, 335] width 14 height 14
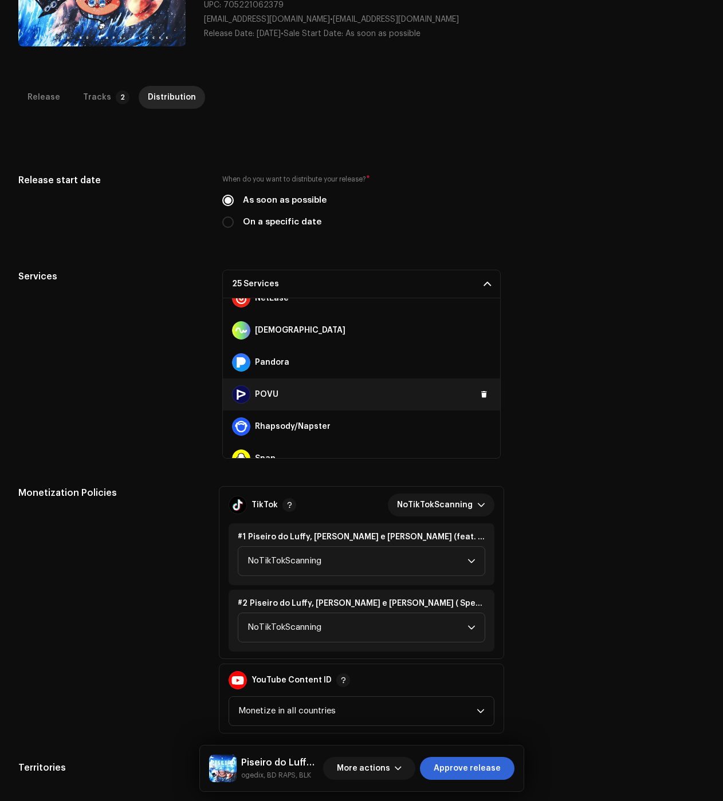
scroll to position [687, 0]
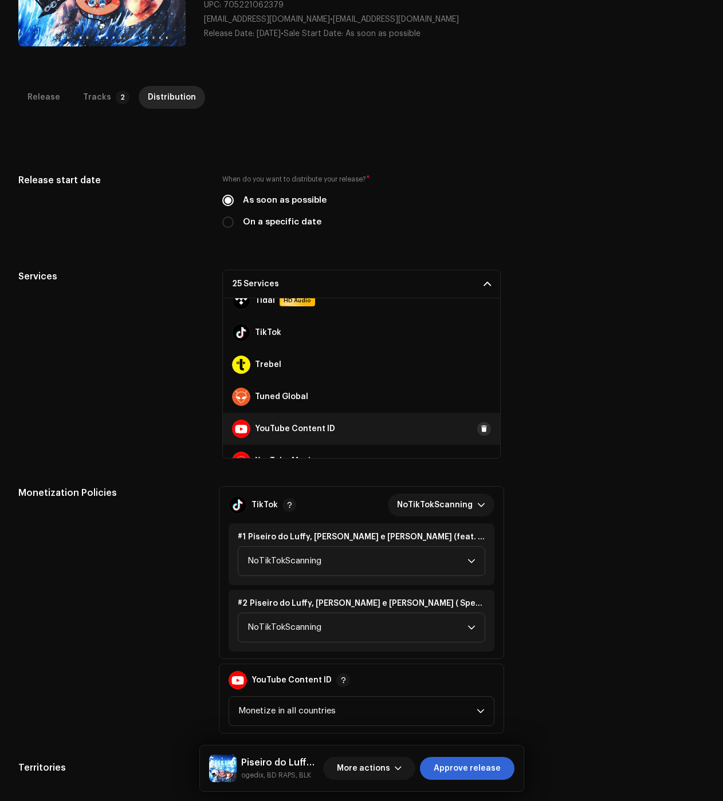
click at [481, 426] on span at bounding box center [484, 428] width 7 height 9
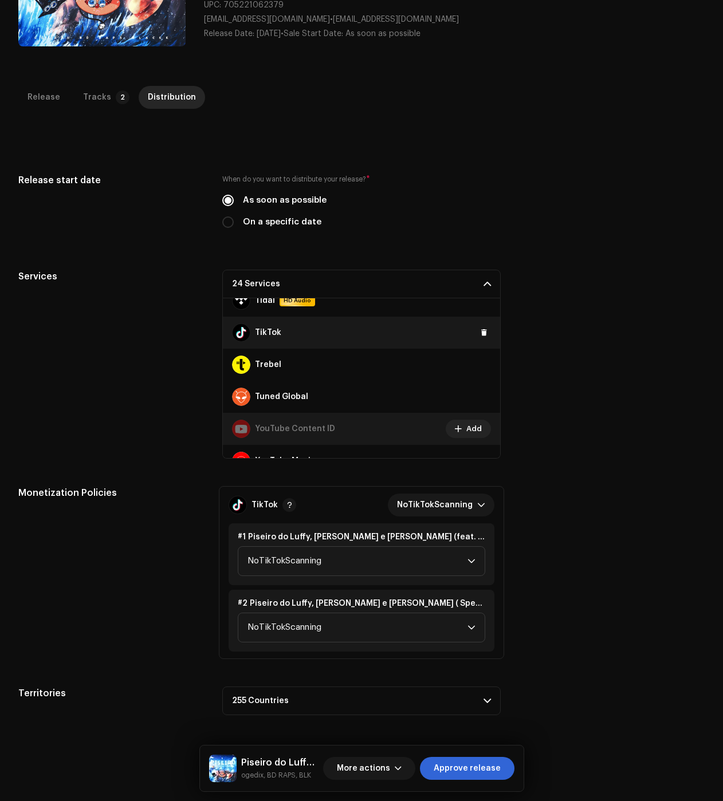
click at [484, 334] on div "TikTok" at bounding box center [361, 333] width 277 height 32
click at [477, 333] on button at bounding box center [484, 333] width 14 height 14
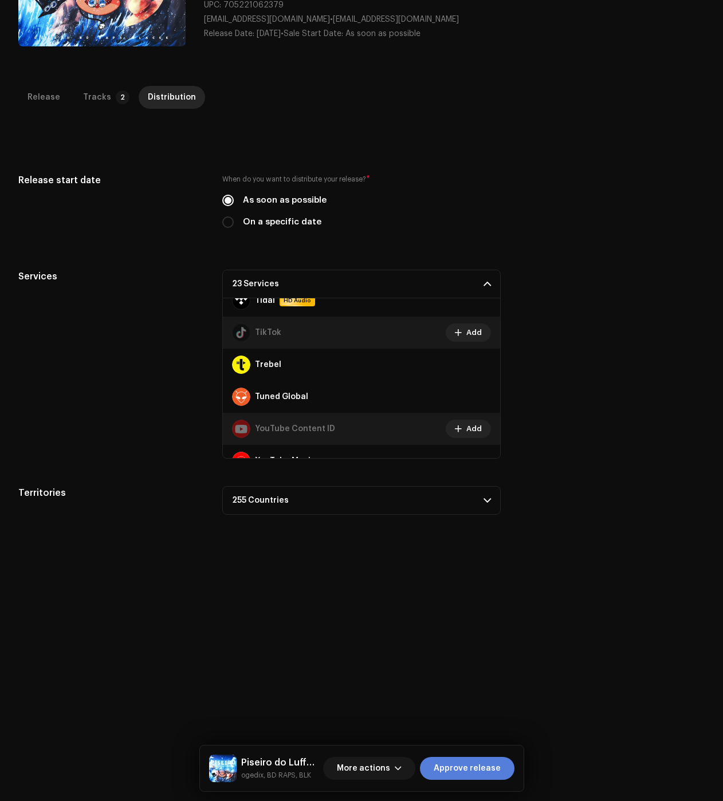
click at [448, 763] on span "Approve release" at bounding box center [467, 768] width 67 height 23
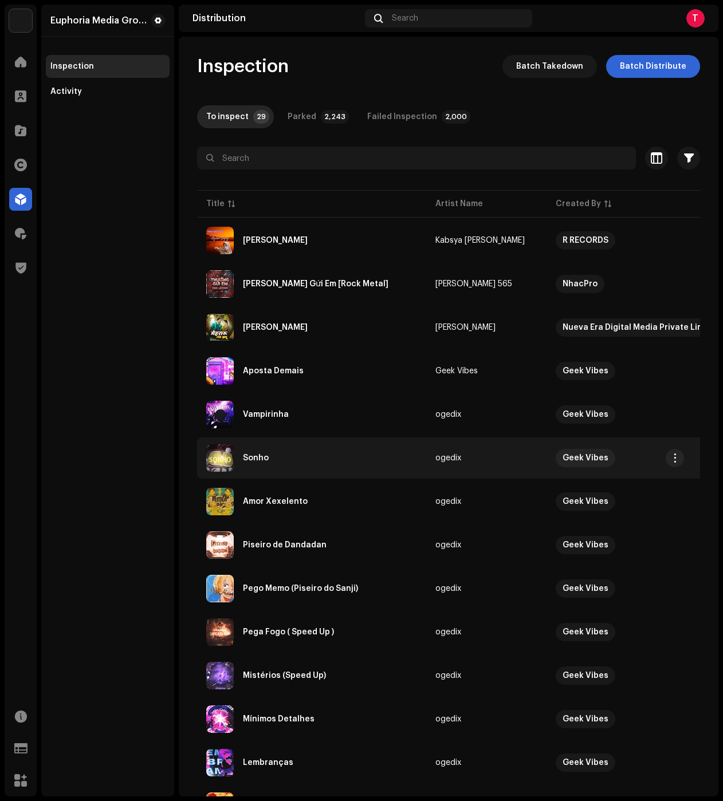
scroll to position [57, 0]
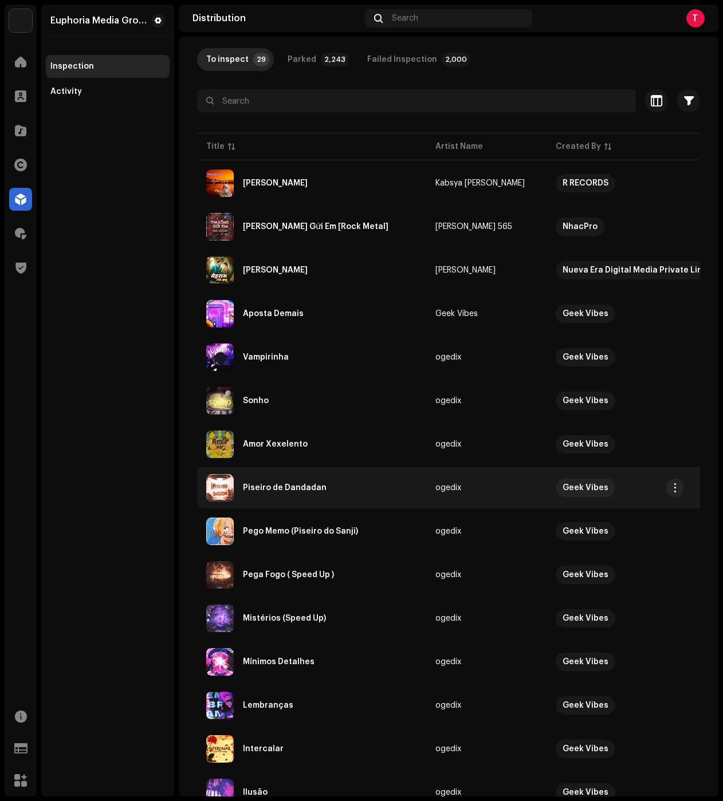
click at [298, 483] on div "Piseiro de Dandadan" at bounding box center [311, 487] width 211 height 27
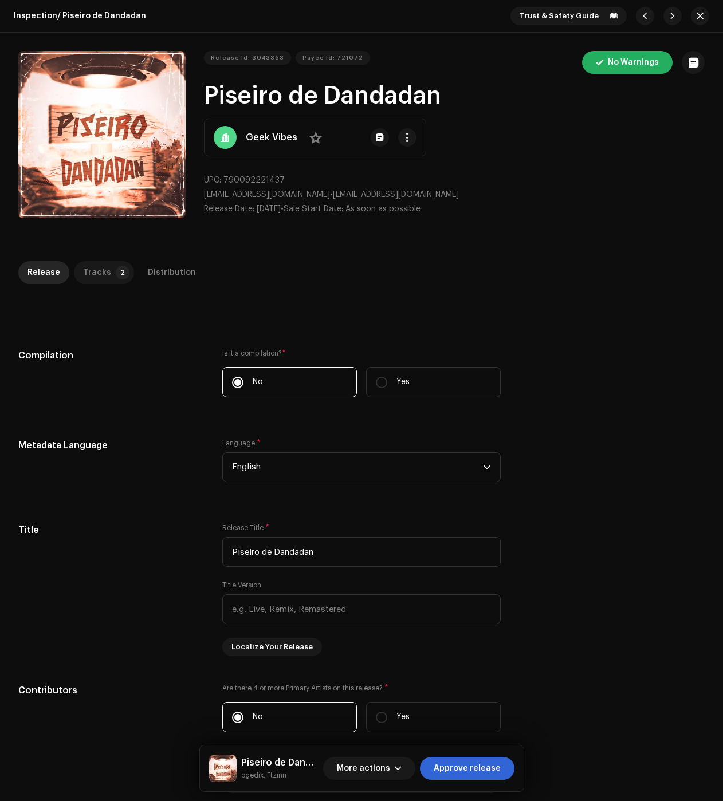
click at [99, 265] on div "Tracks" at bounding box center [97, 272] width 28 height 23
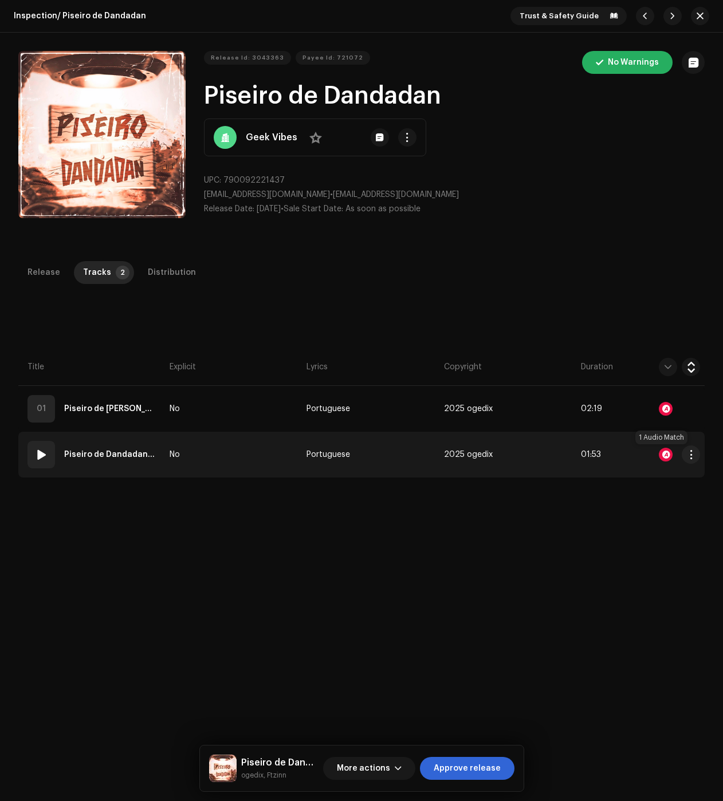
click at [664, 451] on div at bounding box center [666, 455] width 14 height 14
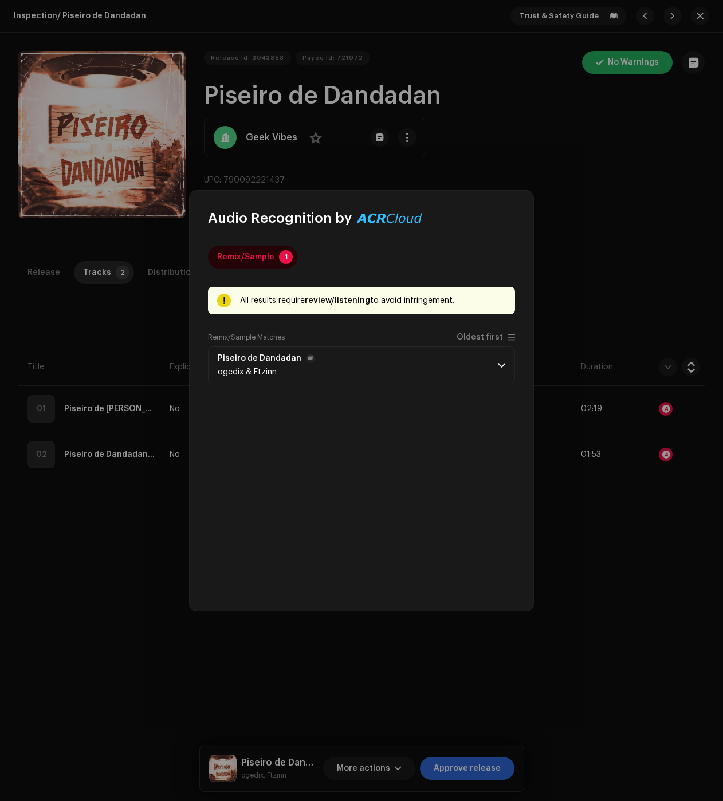
click at [375, 362] on p-accordion-header "Piseiro de Dandadan ogedix & Ftzinn" at bounding box center [361, 365] width 307 height 38
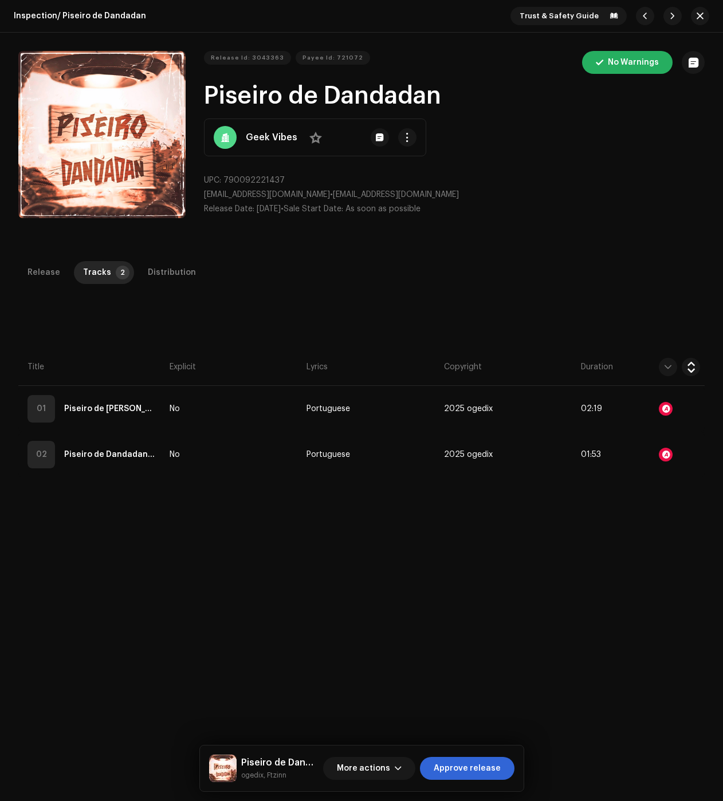
click at [664, 406] on div "Audio Recognition by Remix/Sample 1 All results require review/listening to avo…" at bounding box center [361, 400] width 723 height 801
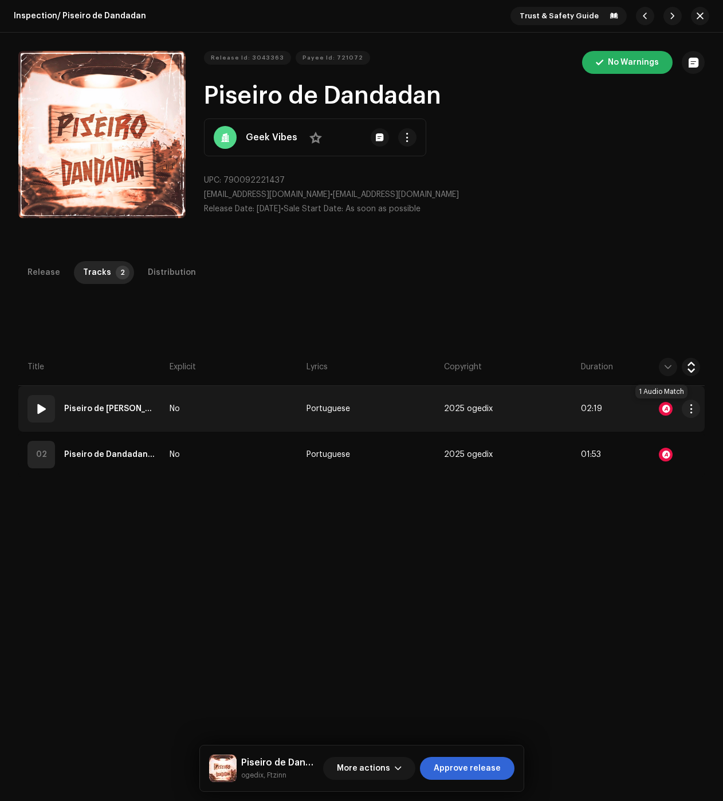
click at [664, 406] on div at bounding box center [666, 409] width 14 height 14
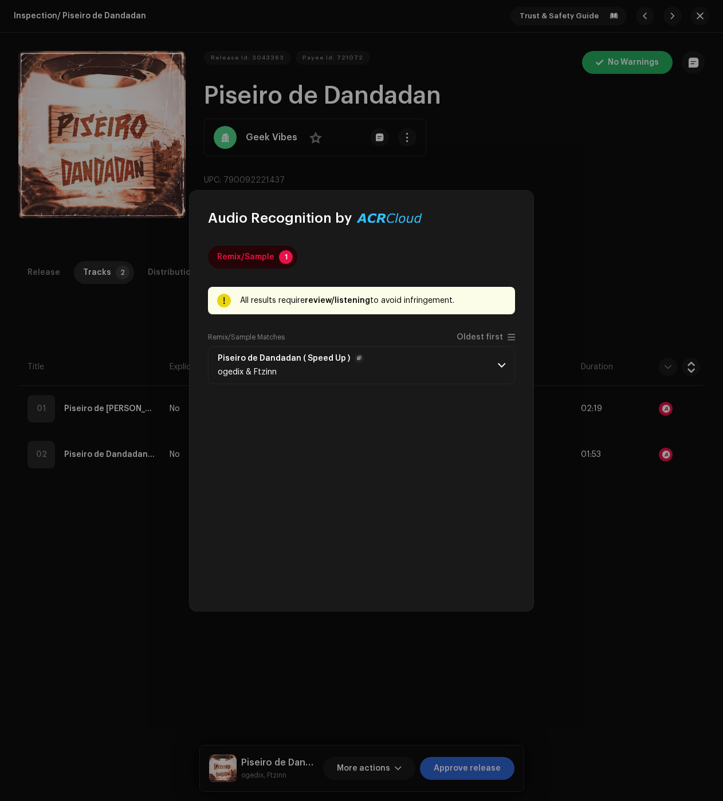
click at [459, 359] on p-accordion-header "Piseiro de Dandadan ( Speed Up ) ogedix & [PERSON_NAME]" at bounding box center [361, 365] width 307 height 38
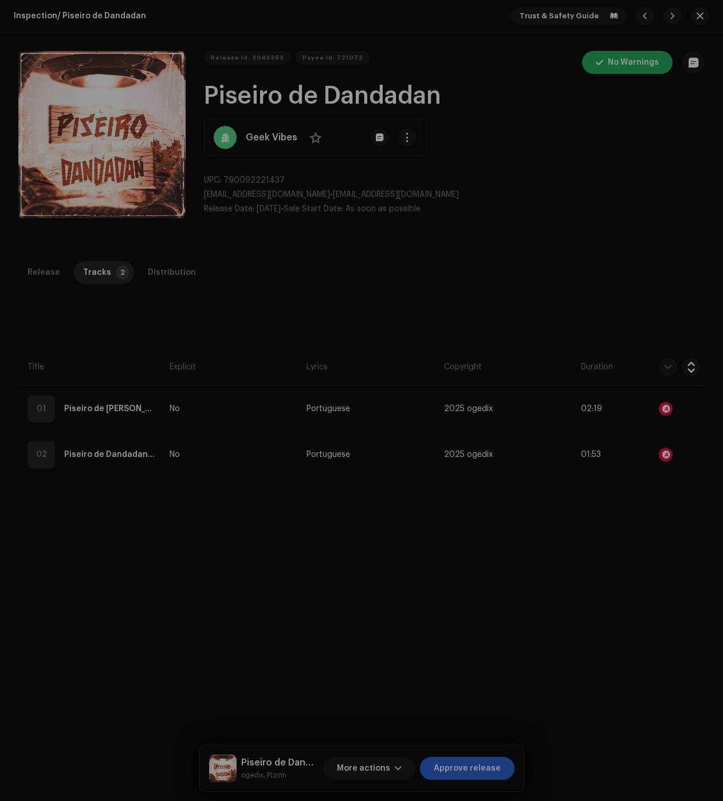
click at [97, 339] on div "Audio Recognition by Remix/Sample 1 All results require review/listening to avo…" at bounding box center [361, 400] width 723 height 801
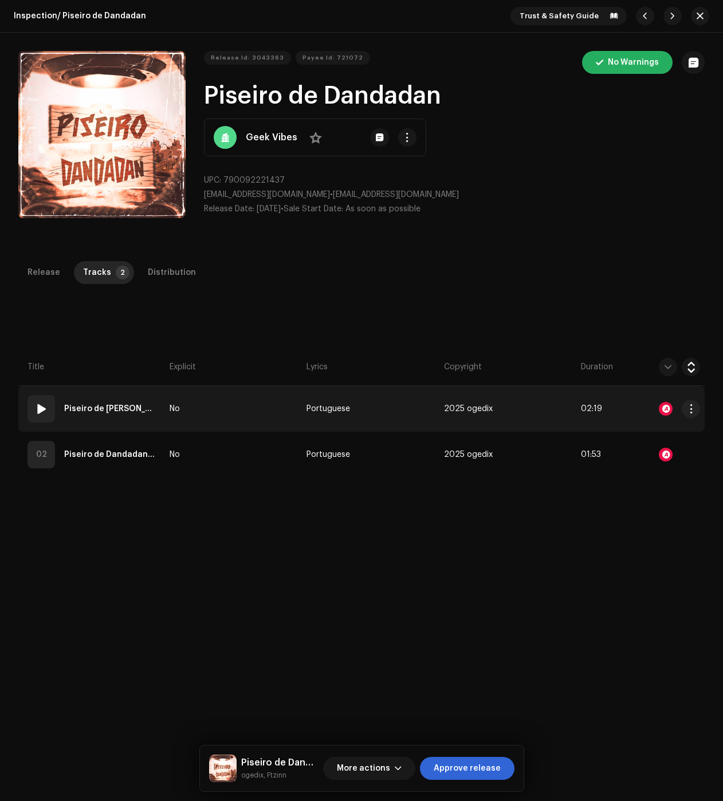
click at [229, 417] on td "No" at bounding box center [233, 409] width 137 height 46
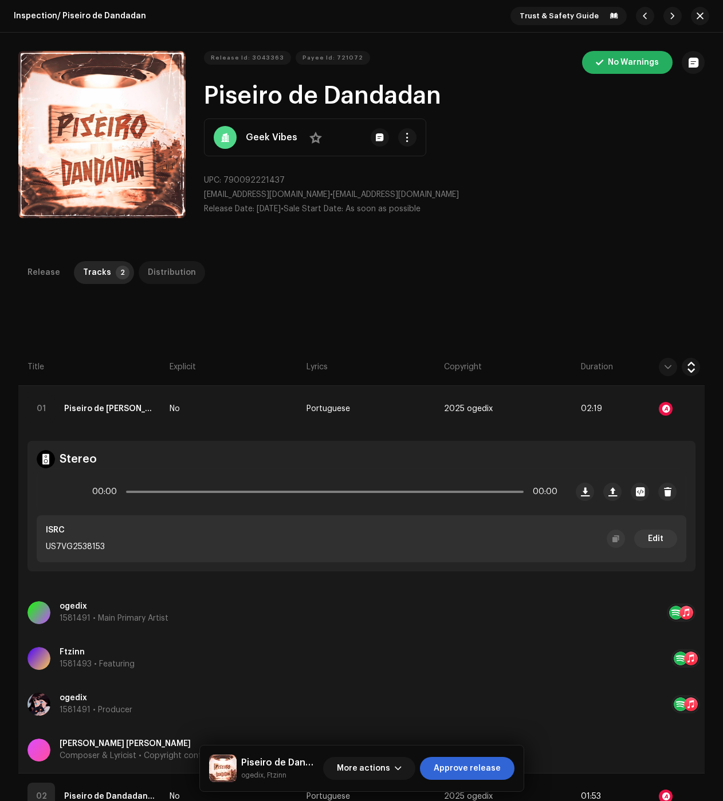
click at [151, 271] on div "Distribution" at bounding box center [172, 272] width 48 height 23
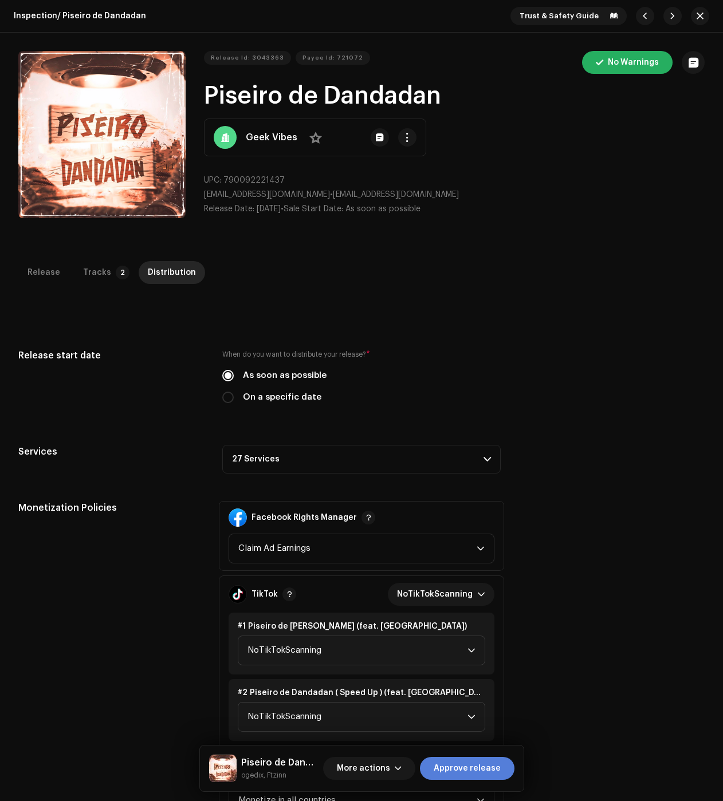
click at [502, 770] on button "Approve release" at bounding box center [467, 768] width 94 height 23
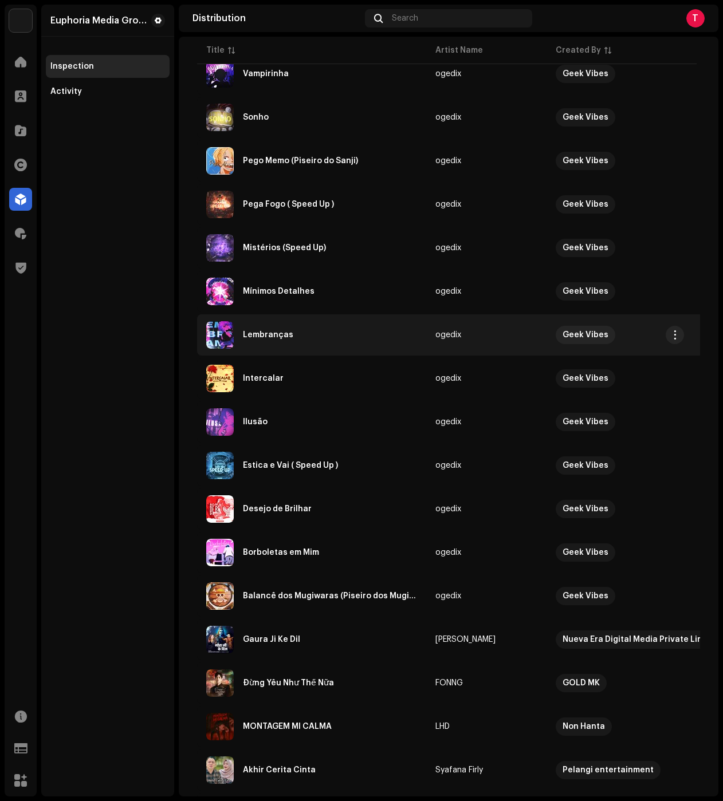
scroll to position [401, 0]
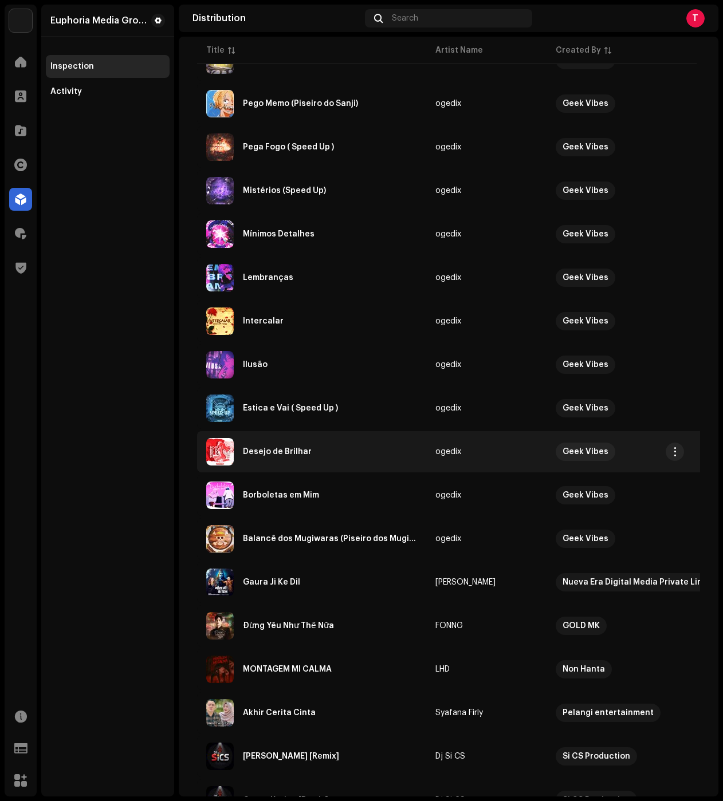
click at [304, 460] on div "Desejo de Brilhar" at bounding box center [311, 451] width 211 height 27
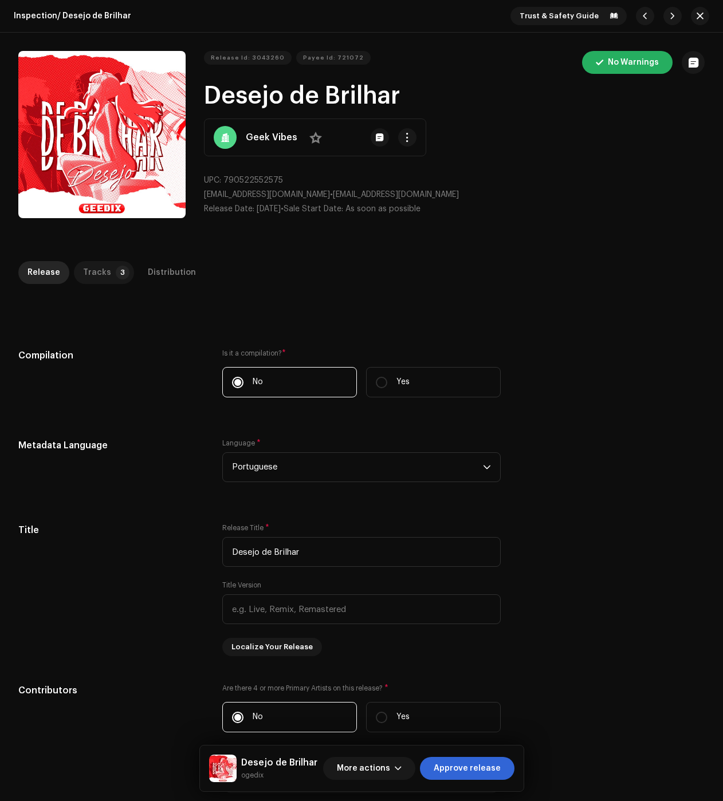
click at [103, 278] on div "Tracks" at bounding box center [97, 272] width 28 height 23
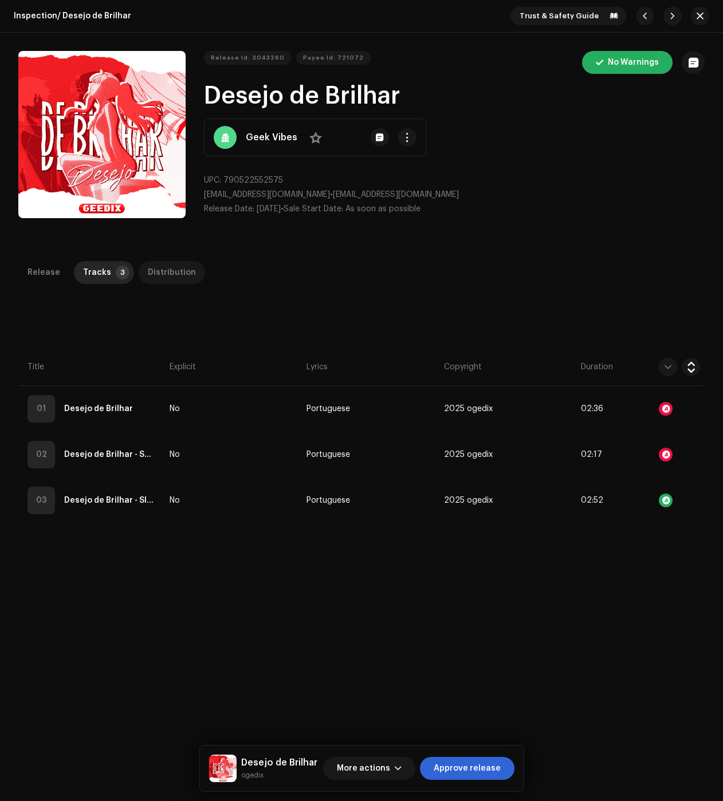
click at [160, 265] on div "Distribution" at bounding box center [172, 272] width 48 height 23
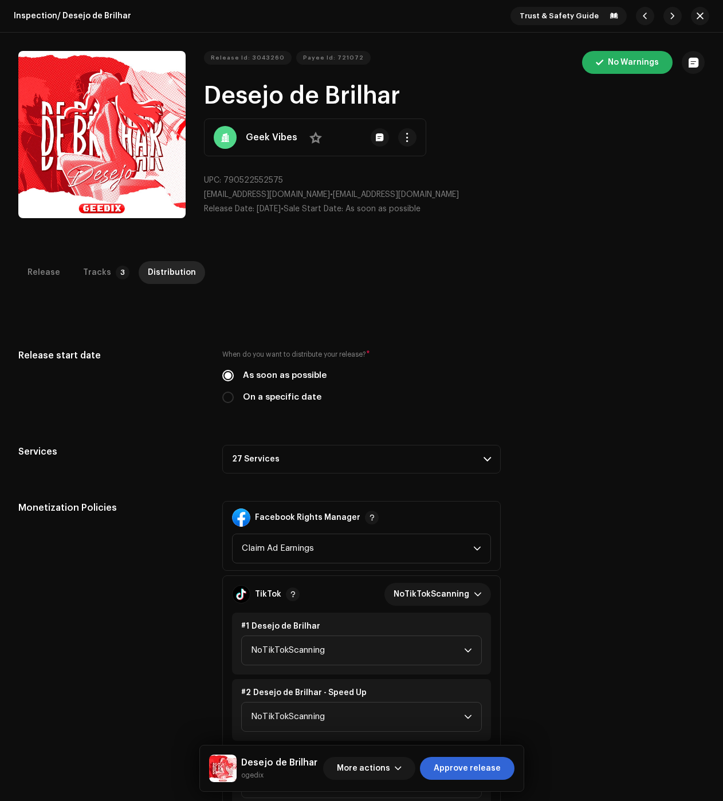
drag, startPoint x: 336, startPoint y: 462, endPoint x: 351, endPoint y: 465, distance: 15.3
click at [336, 462] on p-accordion-header "27 Services" at bounding box center [361, 459] width 278 height 29
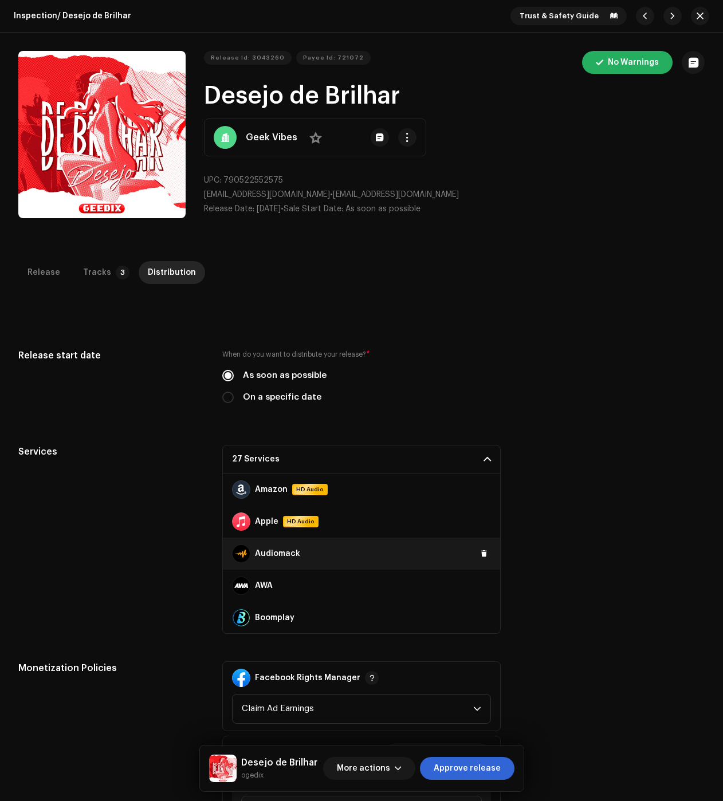
scroll to position [115, 0]
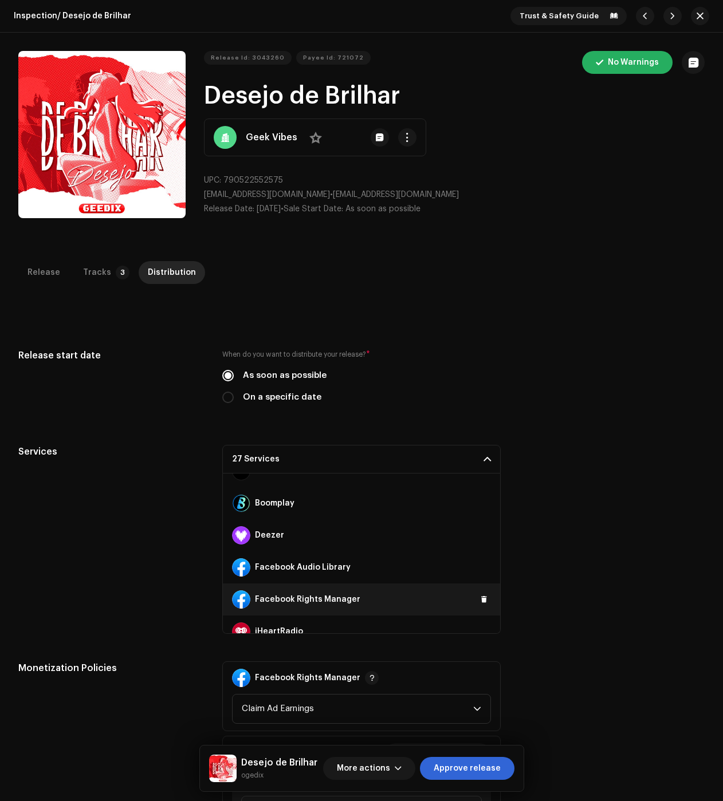
drag, startPoint x: 479, startPoint y: 572, endPoint x: 491, endPoint y: 593, distance: 24.6
click at [0, 0] on span at bounding box center [0, 0] width 0 height 0
click at [481, 600] on span at bounding box center [484, 599] width 7 height 9
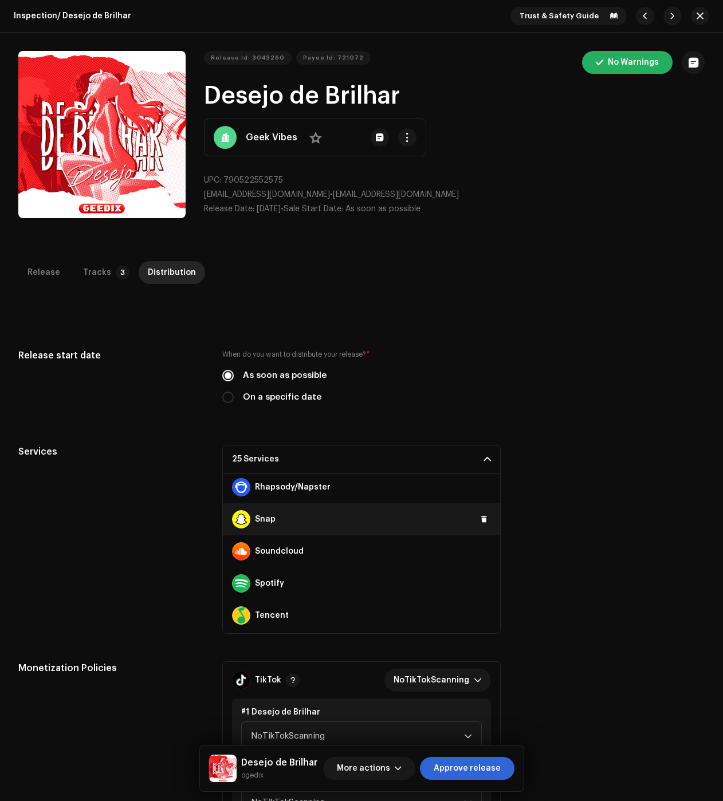
scroll to position [706, 0]
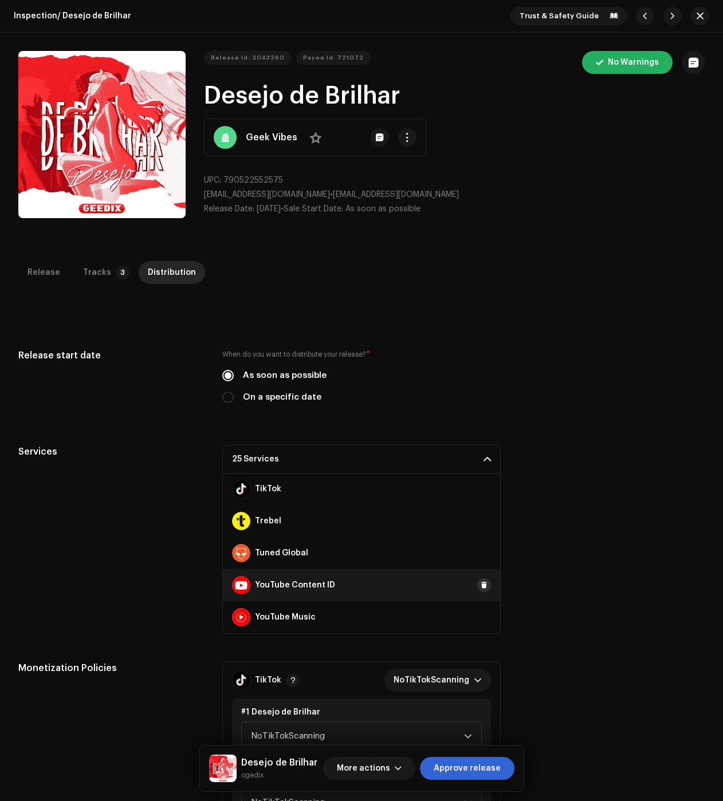
click at [481, 586] on span at bounding box center [484, 585] width 7 height 9
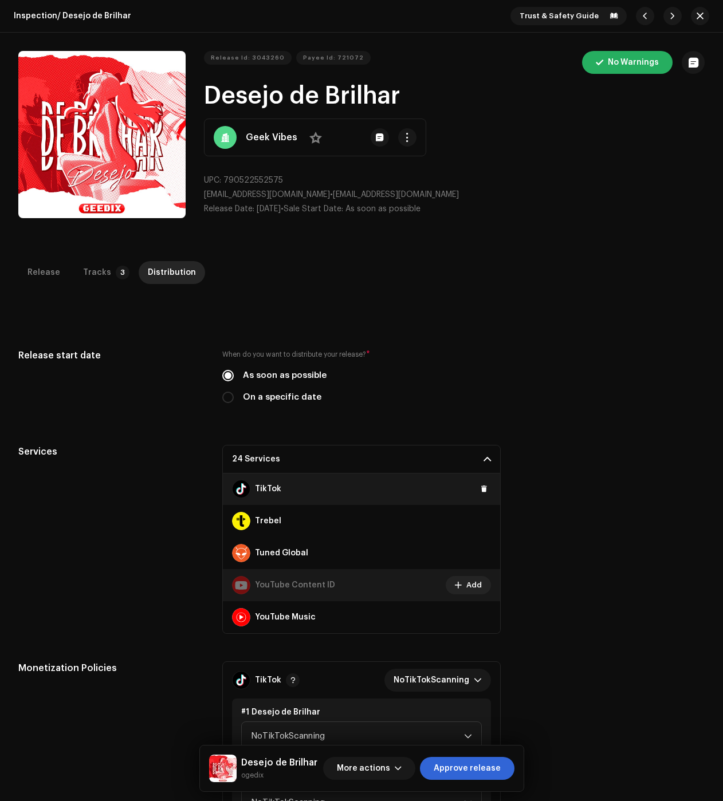
drag, startPoint x: 478, startPoint y: 487, endPoint x: 484, endPoint y: 498, distance: 12.8
click at [481, 487] on span at bounding box center [484, 489] width 7 height 9
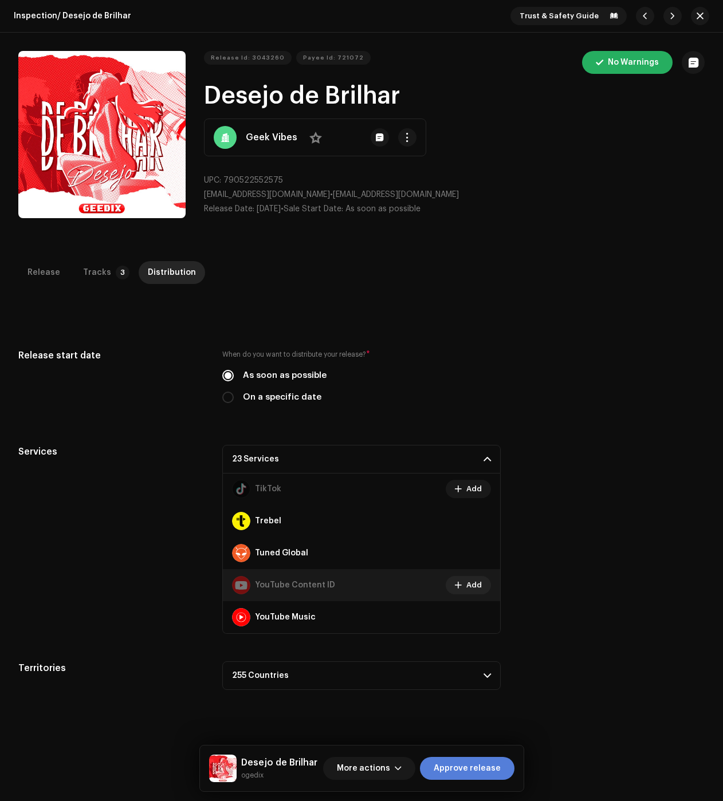
click at [493, 776] on span "Approve release" at bounding box center [467, 768] width 67 height 23
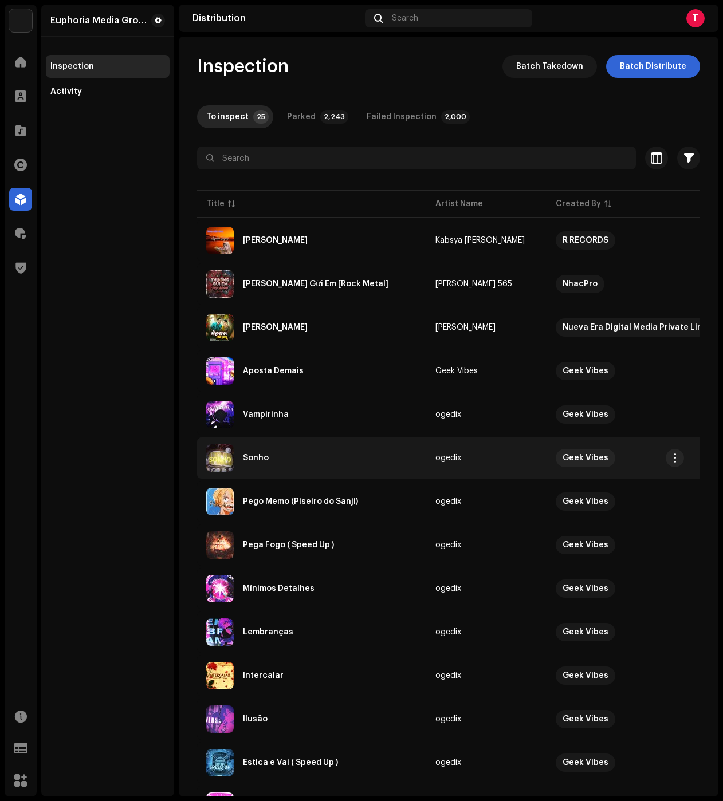
scroll to position [286, 0]
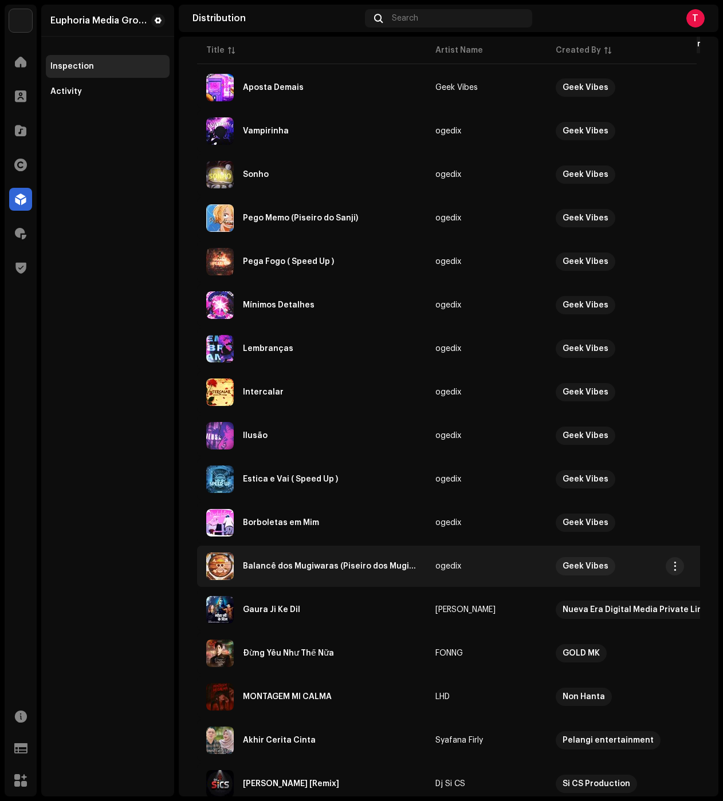
click at [304, 569] on div "Balancê dos Mugiwaras (Piseiro dos Mugiwaras)" at bounding box center [330, 566] width 174 height 8
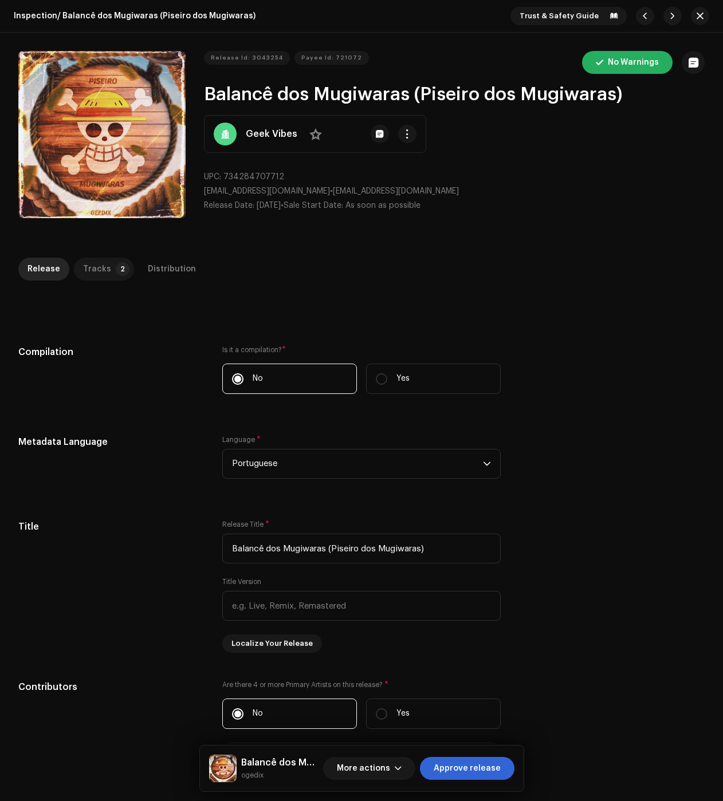
click at [88, 259] on div "Tracks" at bounding box center [97, 269] width 28 height 23
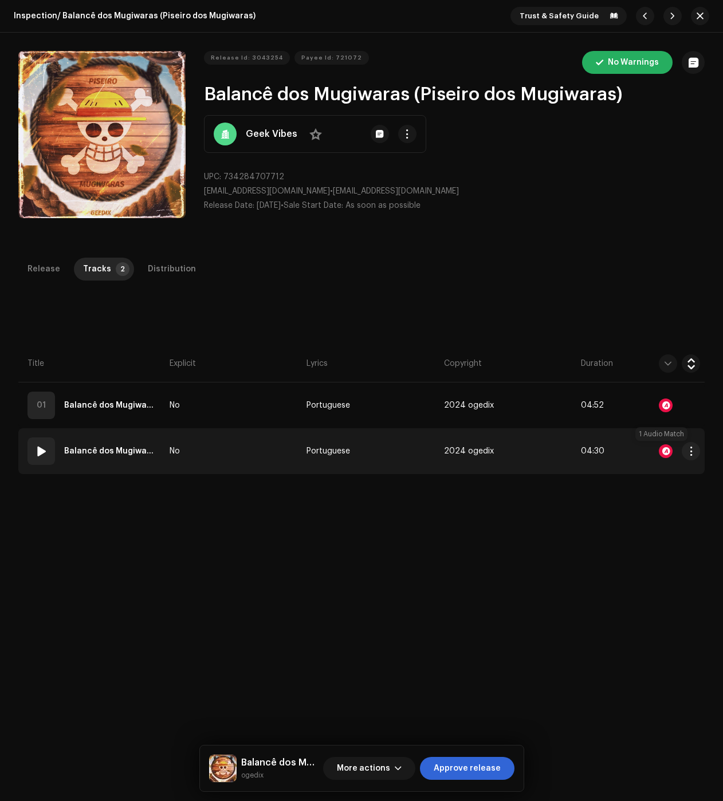
click at [660, 450] on div at bounding box center [666, 451] width 14 height 14
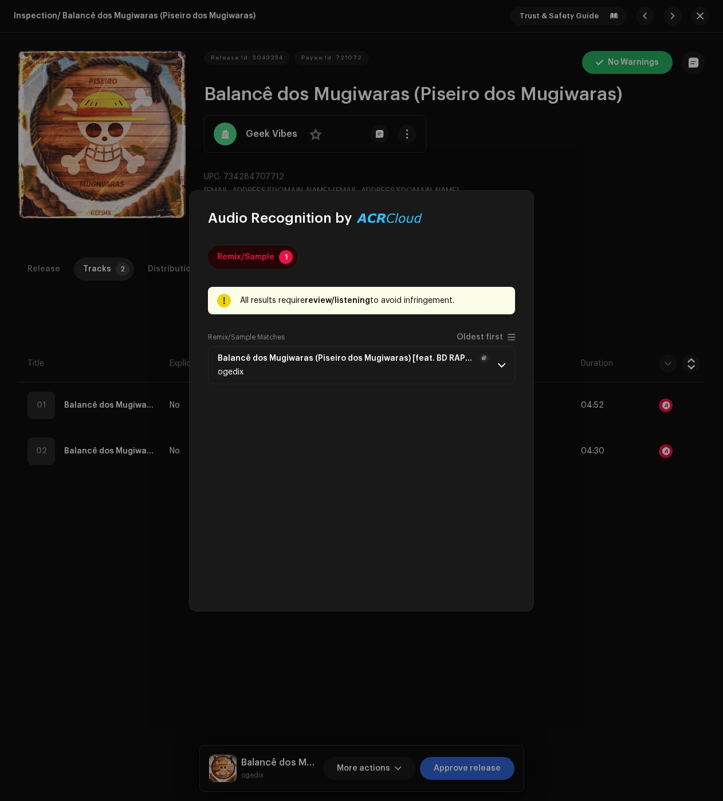
click at [346, 371] on div "ogedix" at bounding box center [353, 372] width 271 height 9
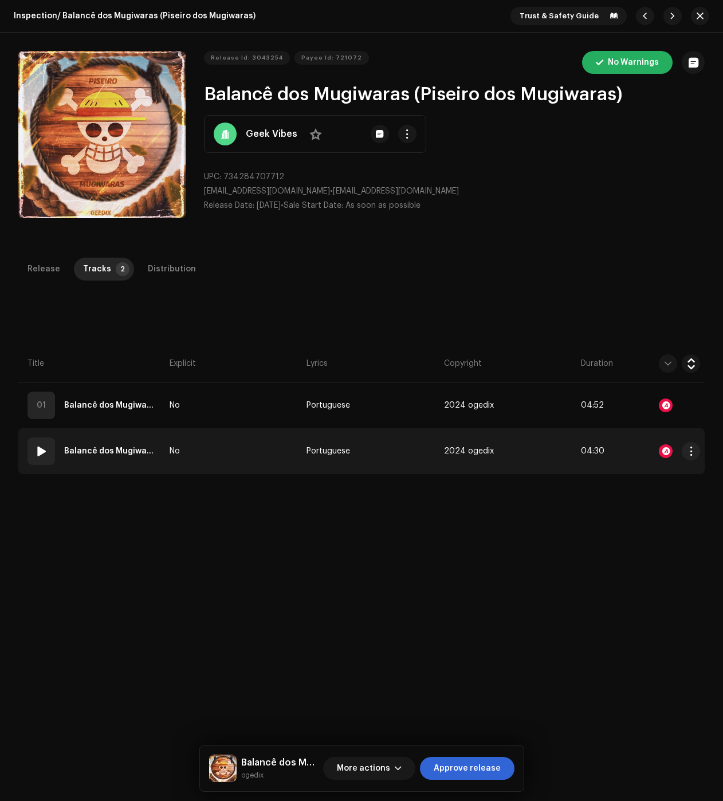
drag, startPoint x: 112, startPoint y: 462, endPoint x: 111, endPoint y: 451, distance: 10.9
click at [112, 462] on div "Audio Recognition by Remix/Sample 1 All results require review/listening to avo…" at bounding box center [361, 400] width 723 height 801
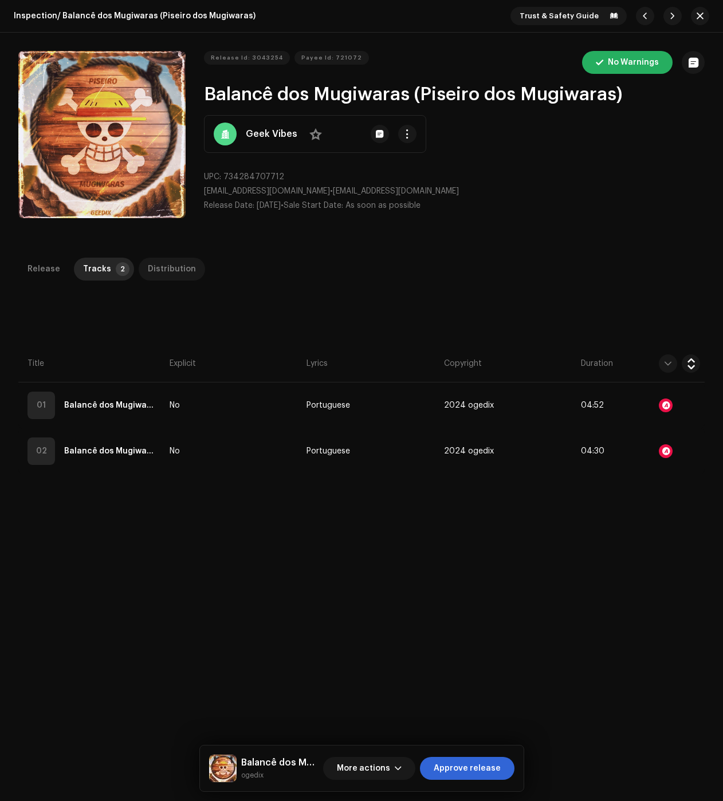
click at [161, 274] on div "Distribution" at bounding box center [172, 269] width 48 height 23
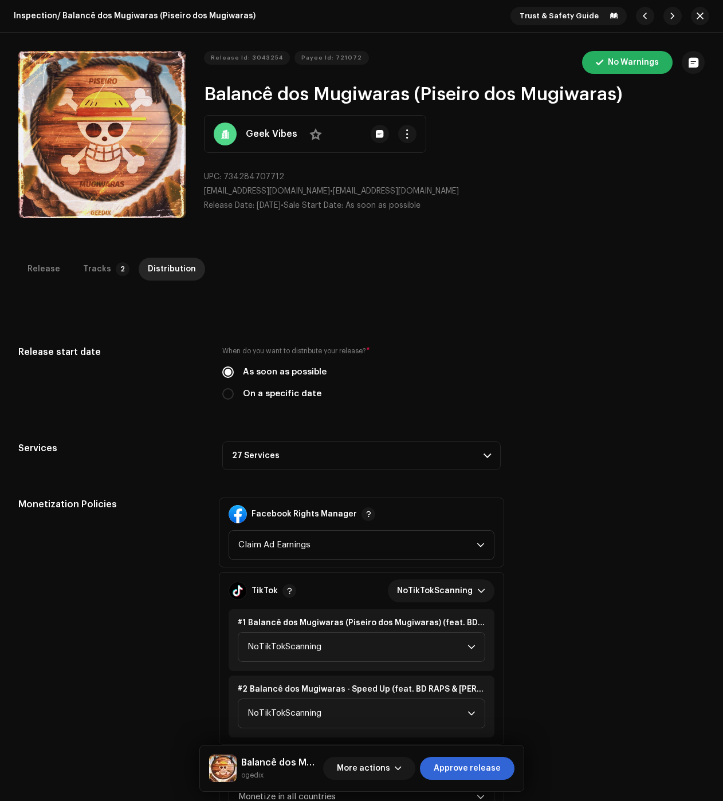
click at [290, 455] on p-accordion-header "27 Services" at bounding box center [361, 456] width 278 height 29
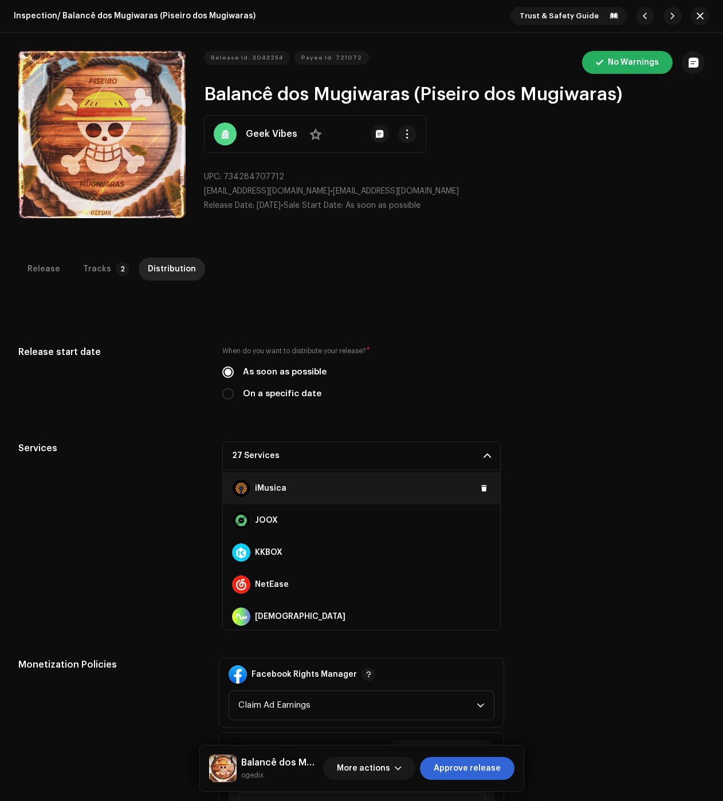
scroll to position [172, 0]
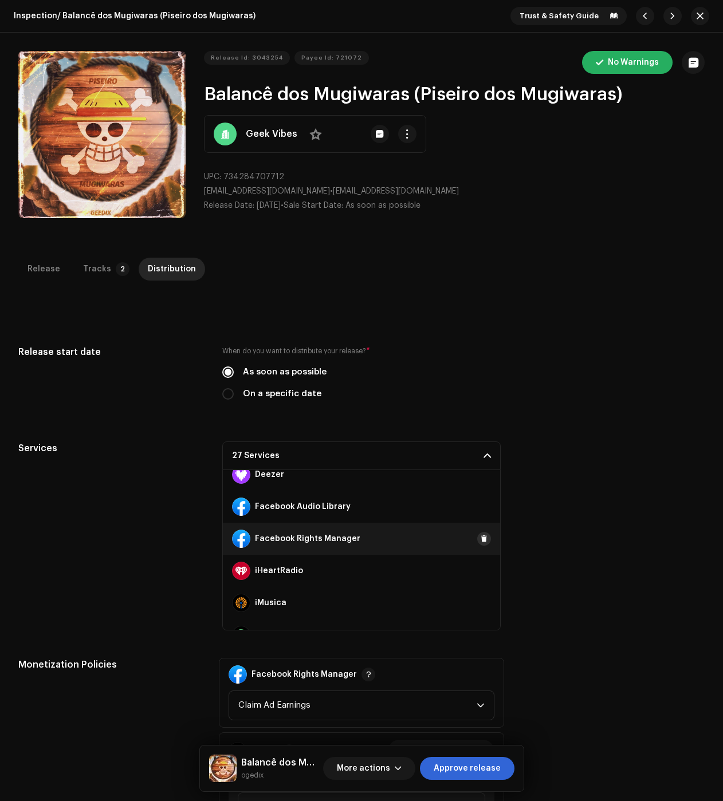
click at [481, 535] on span at bounding box center [484, 538] width 7 height 9
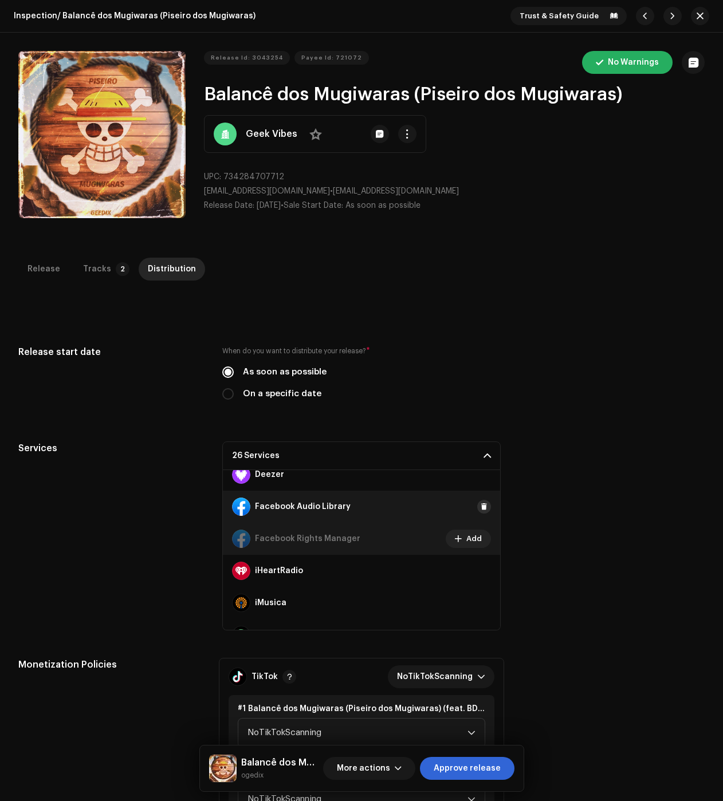
click at [481, 510] on span at bounding box center [484, 506] width 7 height 9
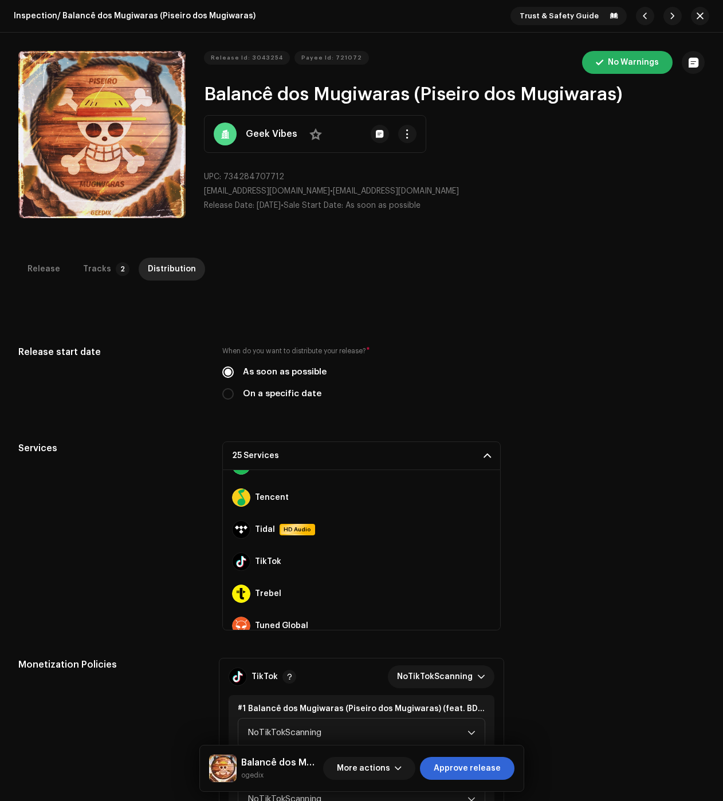
scroll to position [706, 0]
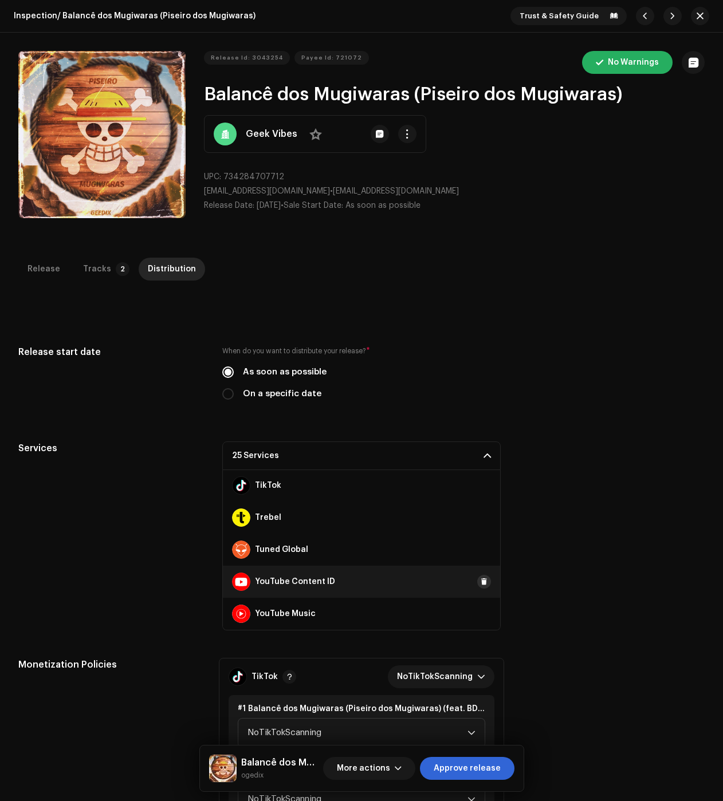
click at [481, 584] on span at bounding box center [484, 581] width 7 height 9
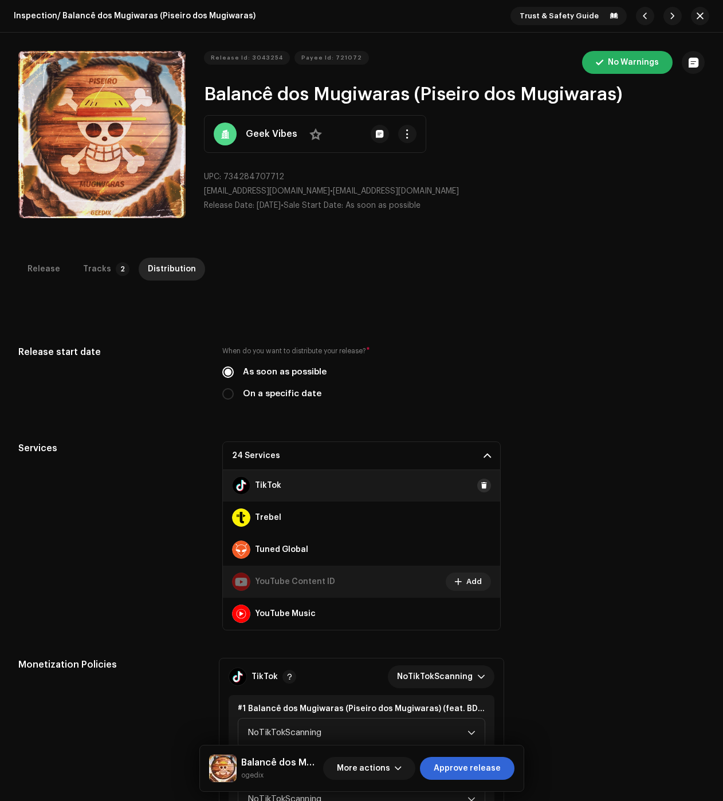
click at [477, 486] on button at bounding box center [484, 486] width 14 height 14
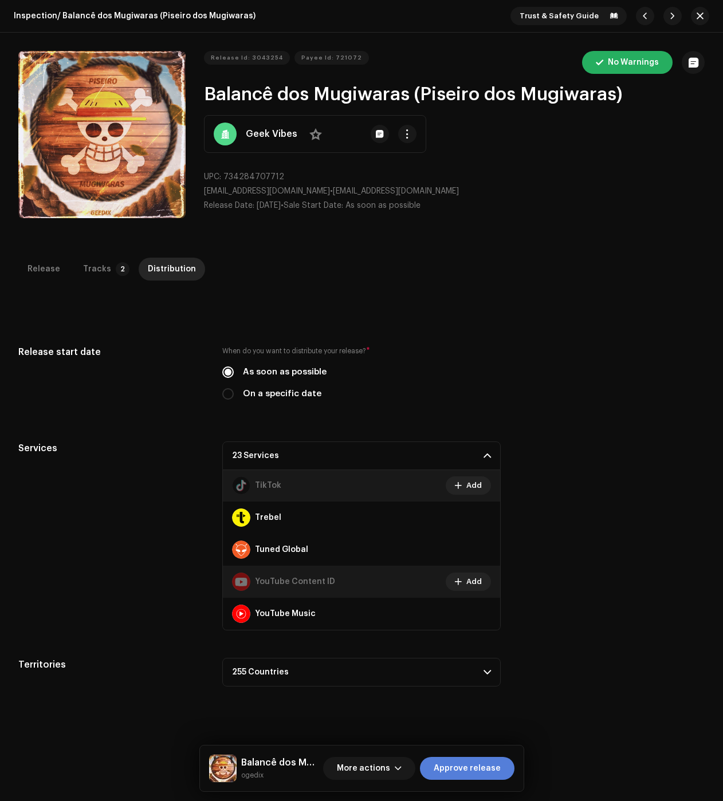
click at [459, 758] on span "Approve release" at bounding box center [467, 768] width 67 height 23
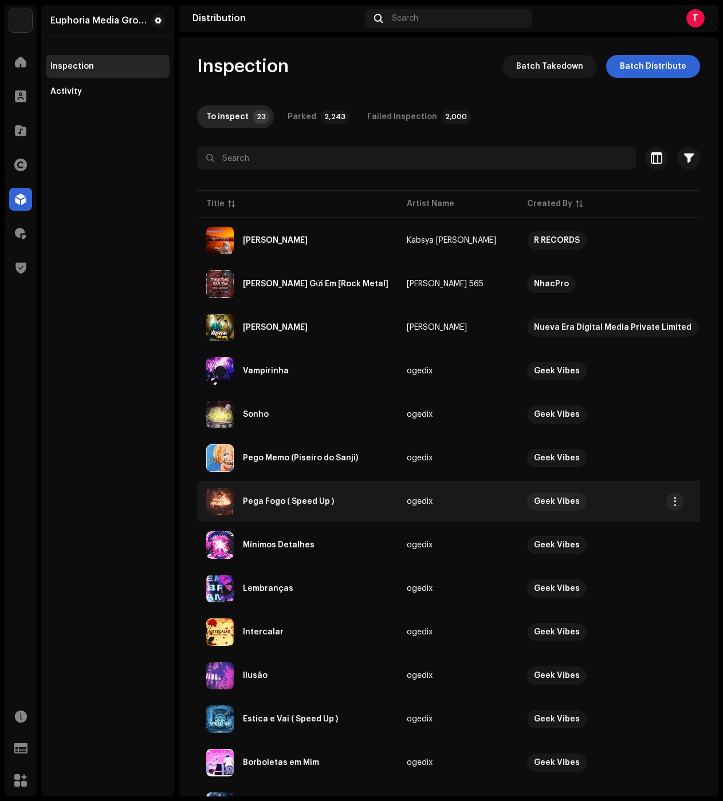
click at [294, 496] on div "Pega Fogo ( Speed Up )" at bounding box center [297, 501] width 182 height 27
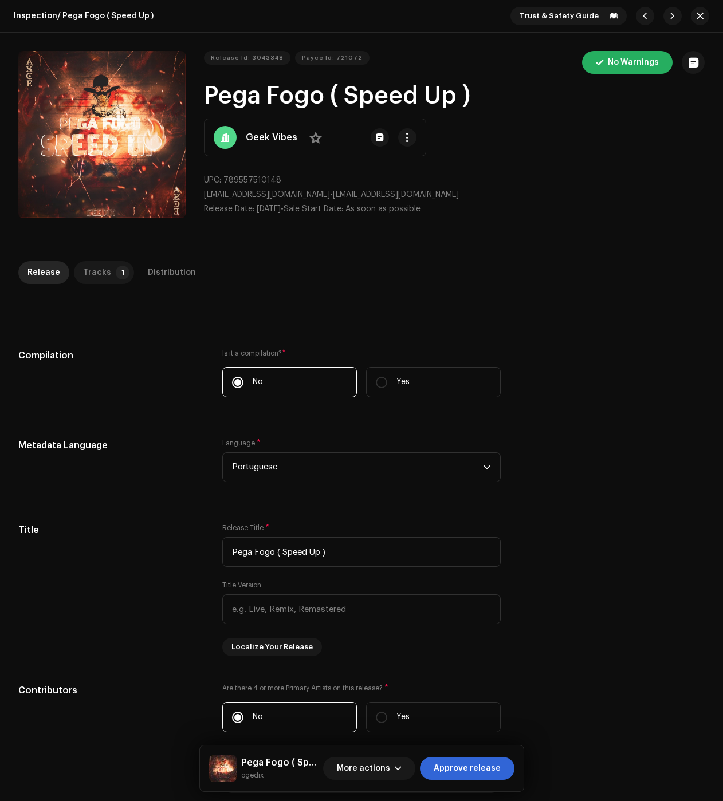
click at [100, 274] on div "Tracks" at bounding box center [97, 272] width 28 height 23
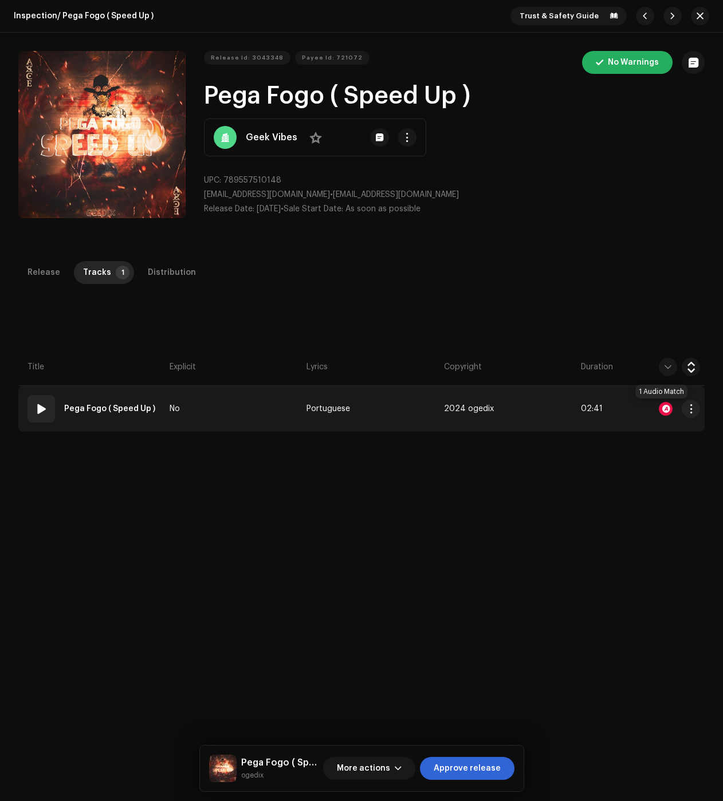
click at [661, 409] on div at bounding box center [666, 409] width 14 height 14
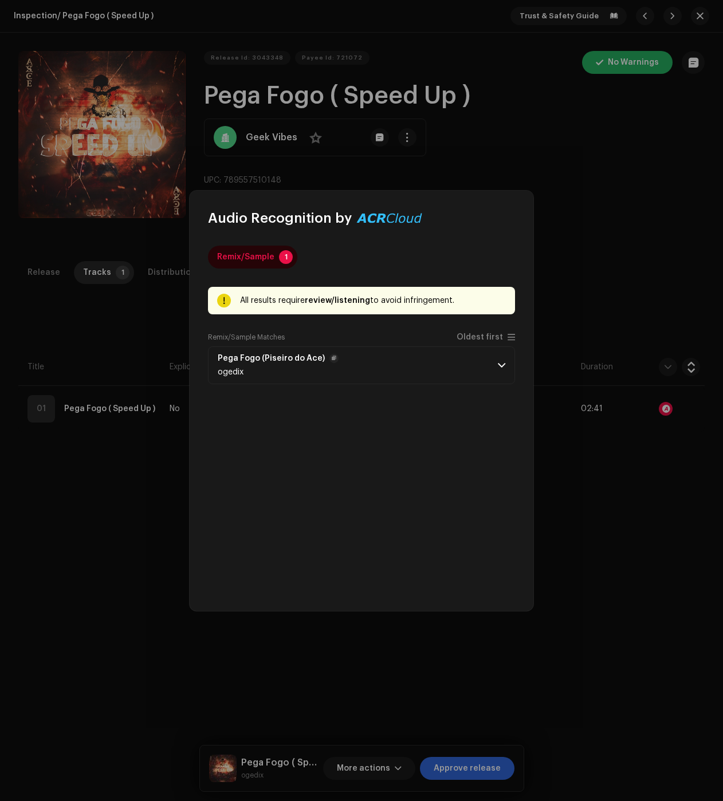
click at [405, 349] on p-accordion-header "Pega Fogo (Piseiro do Ace) ogedix" at bounding box center [361, 365] width 307 height 38
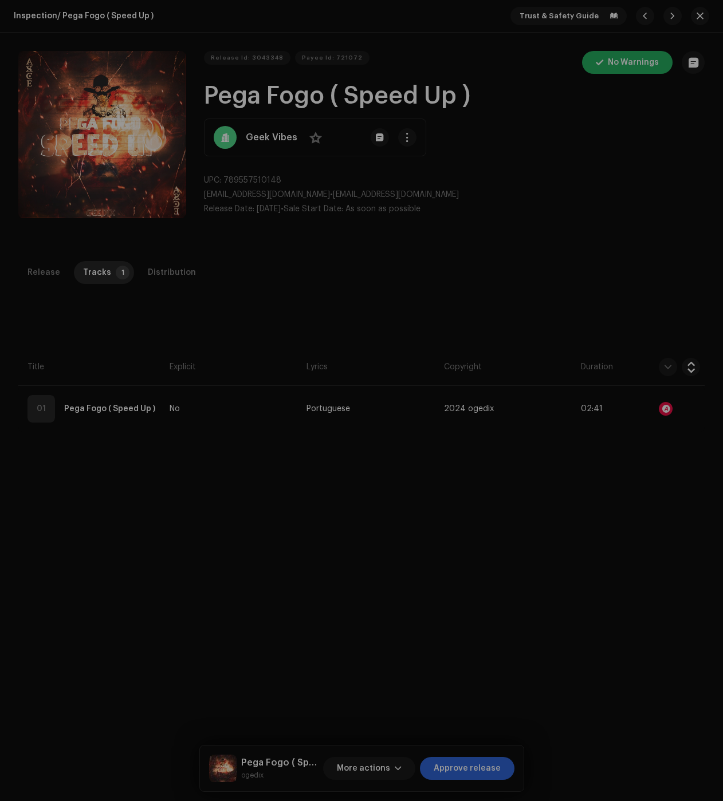
drag, startPoint x: 122, startPoint y: 302, endPoint x: 128, endPoint y: 297, distance: 8.5
click at [122, 302] on div "Audio Recognition by Remix/Sample 1 All results require review/listening to avo…" at bounding box center [361, 400] width 723 height 801
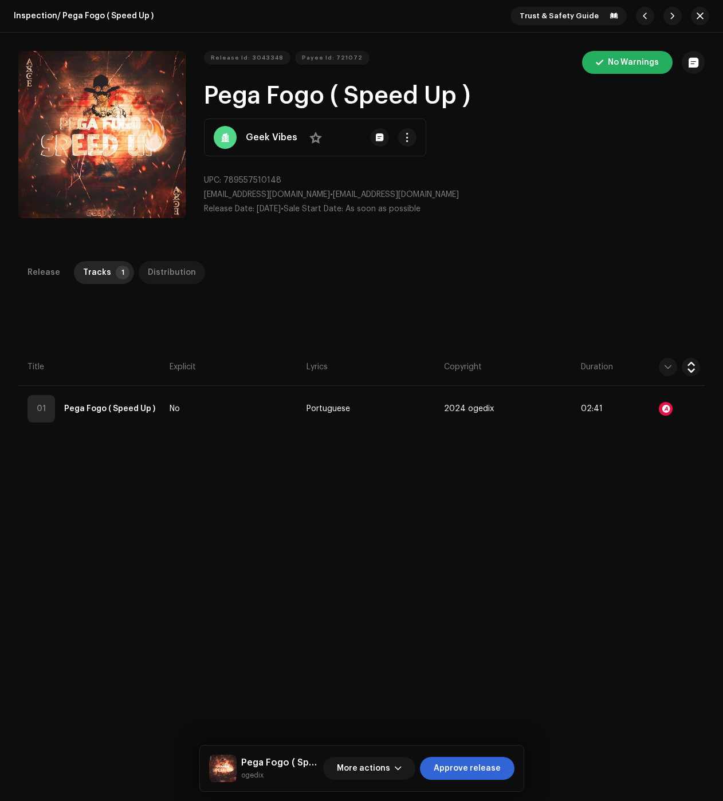
click at [151, 275] on div "Distribution" at bounding box center [172, 272] width 48 height 23
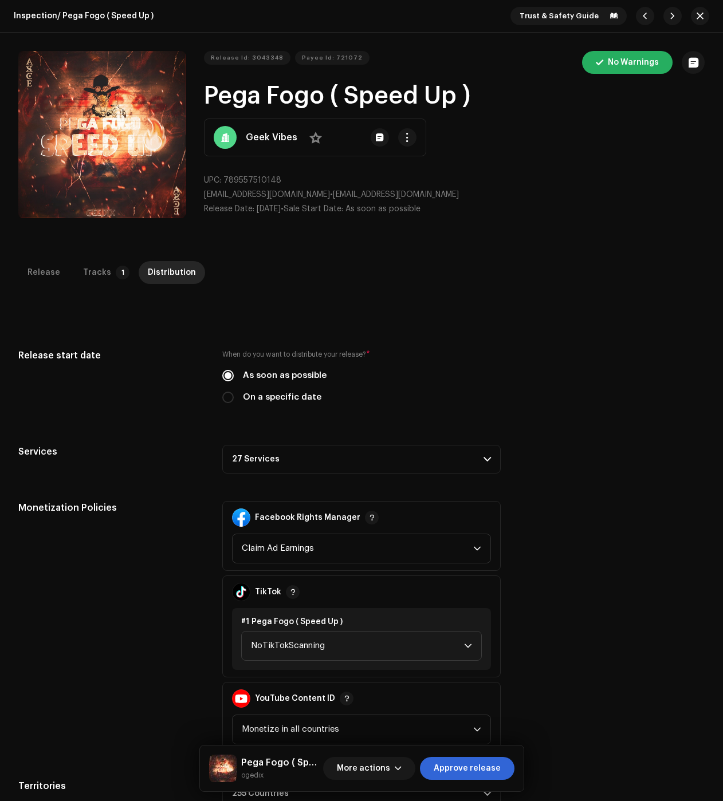
click at [292, 447] on p-accordion-header "27 Services" at bounding box center [361, 459] width 278 height 29
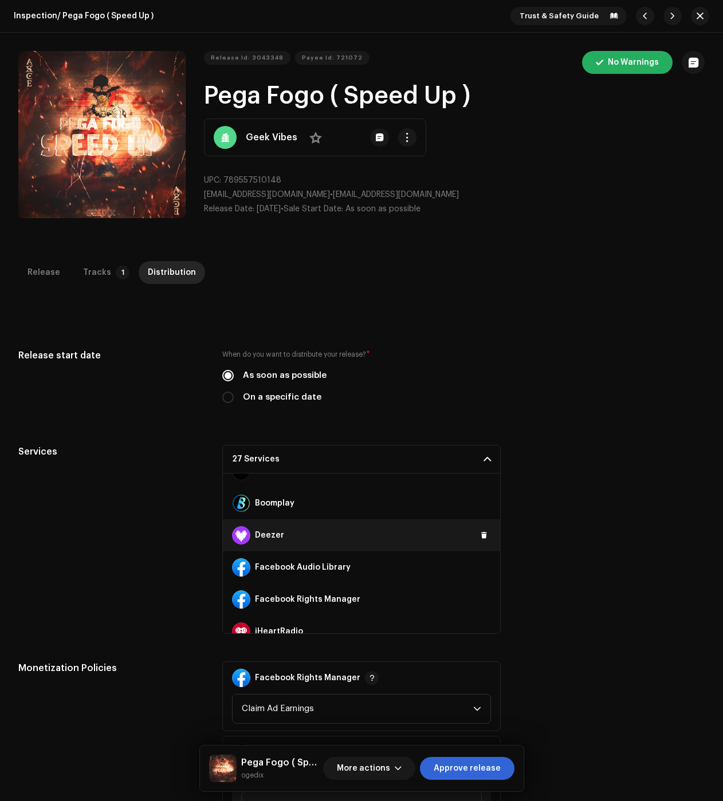
scroll to position [172, 0]
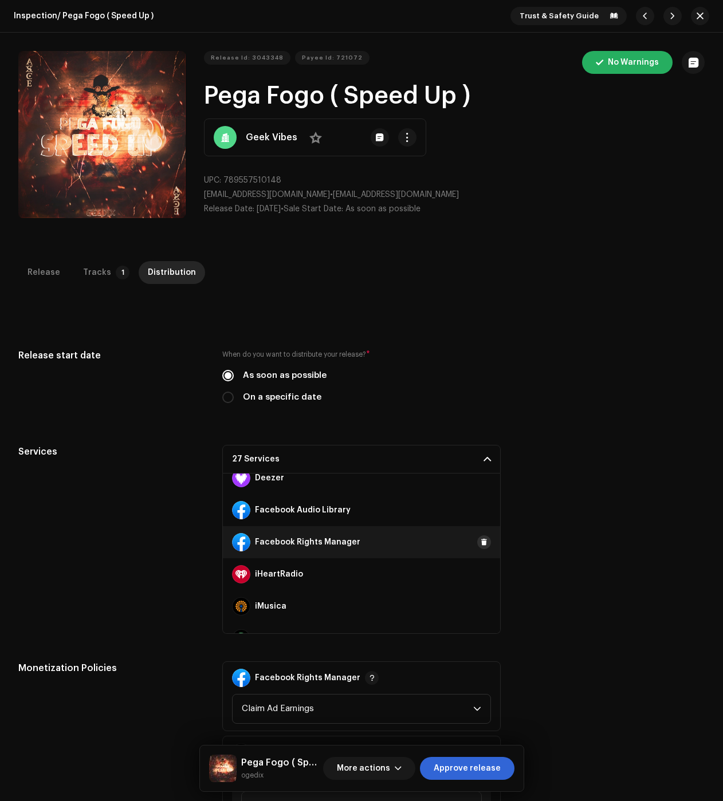
click at [481, 542] on span at bounding box center [484, 542] width 7 height 9
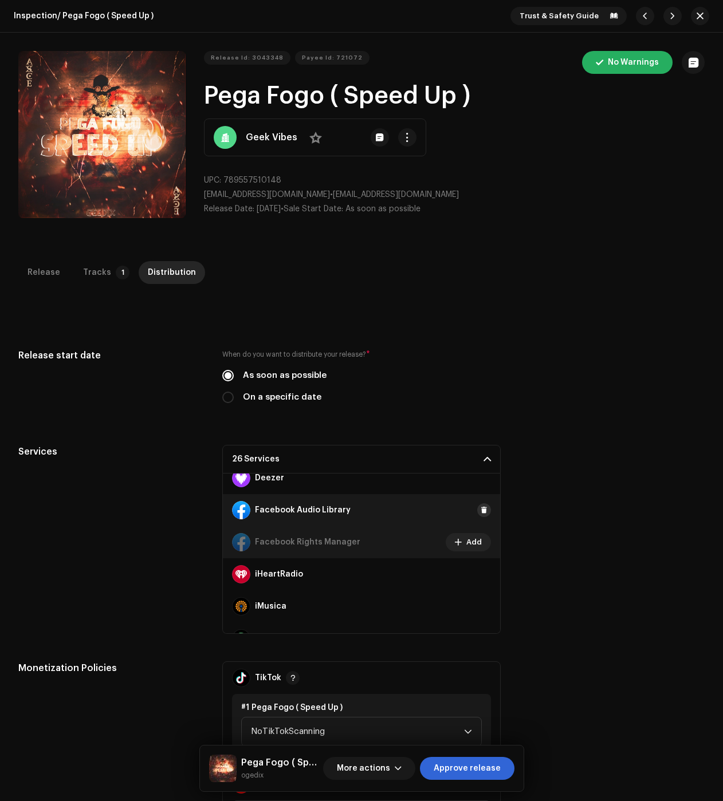
click at [481, 510] on span at bounding box center [484, 510] width 7 height 9
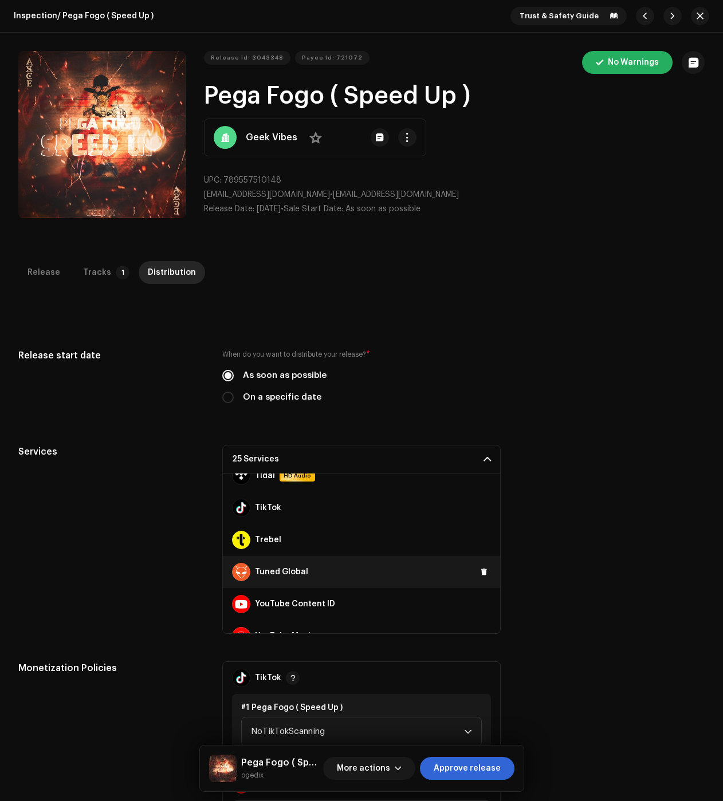
scroll to position [706, 0]
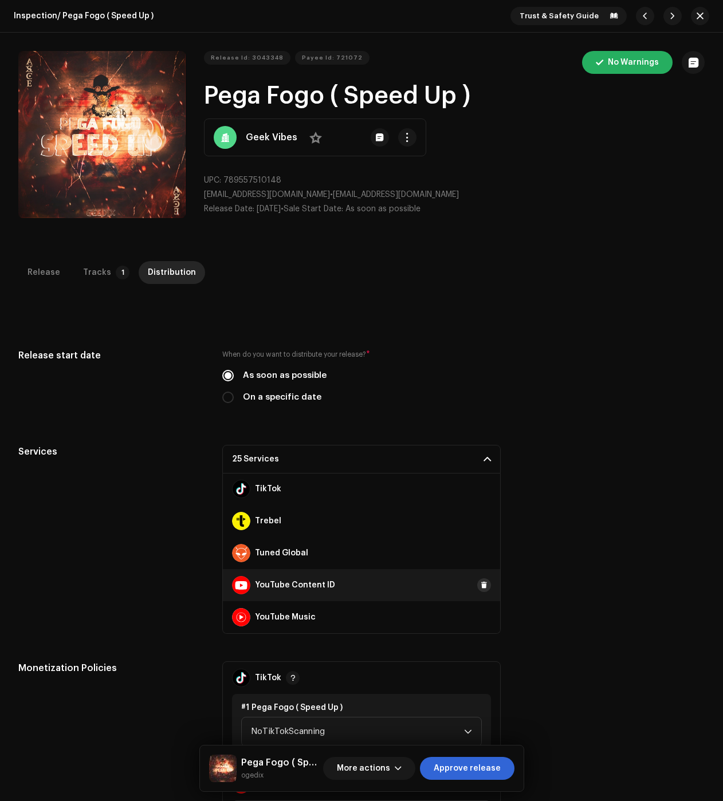
click at [481, 582] on span at bounding box center [484, 585] width 7 height 9
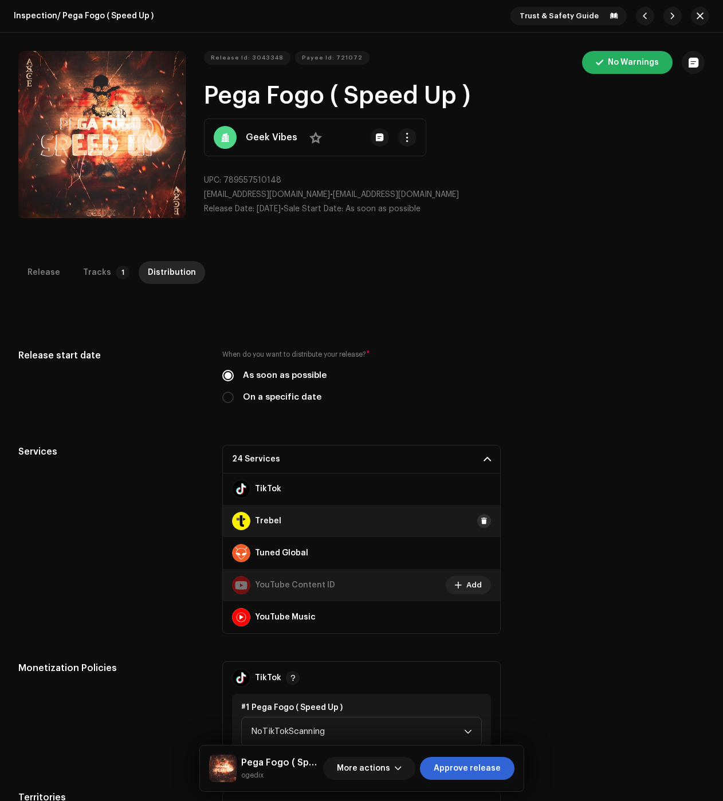
drag, startPoint x: 474, startPoint y: 492, endPoint x: 478, endPoint y: 517, distance: 25.0
click at [0, 0] on span at bounding box center [0, 0] width 0 height 0
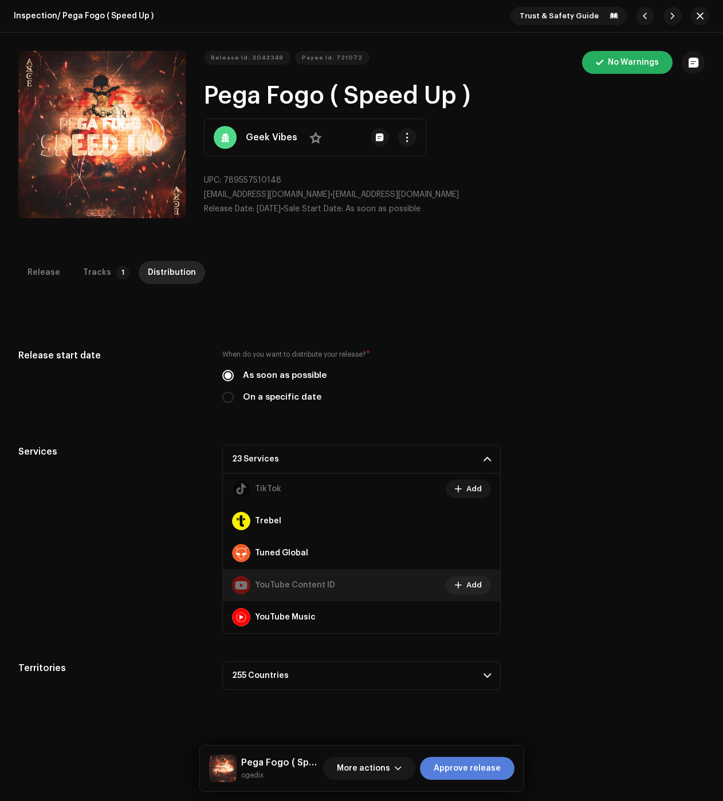
click at [478, 762] on span "Approve release" at bounding box center [467, 768] width 67 height 23
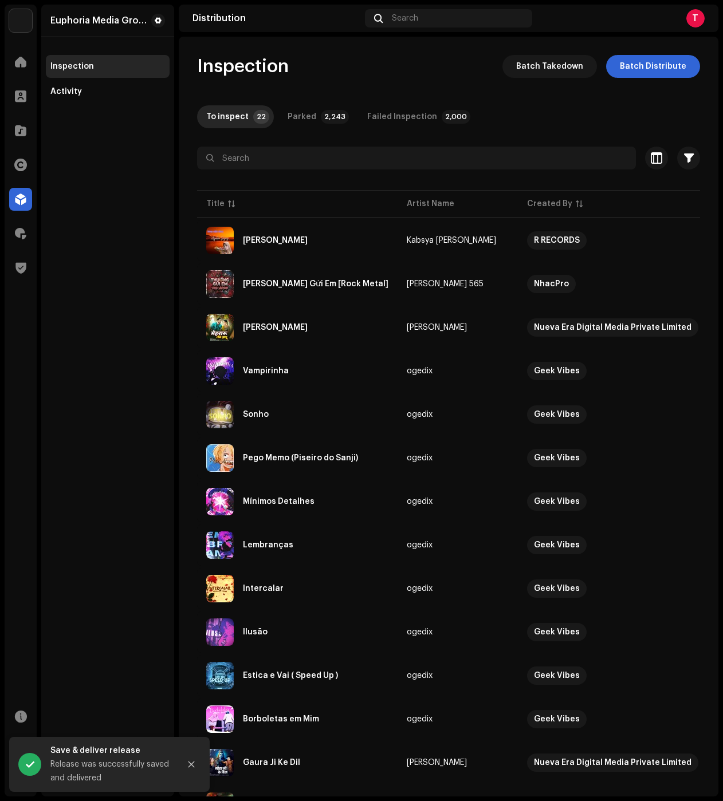
click at [317, 74] on div "Inspection Batch Takedown Batch Distribute" at bounding box center [448, 66] width 503 height 23
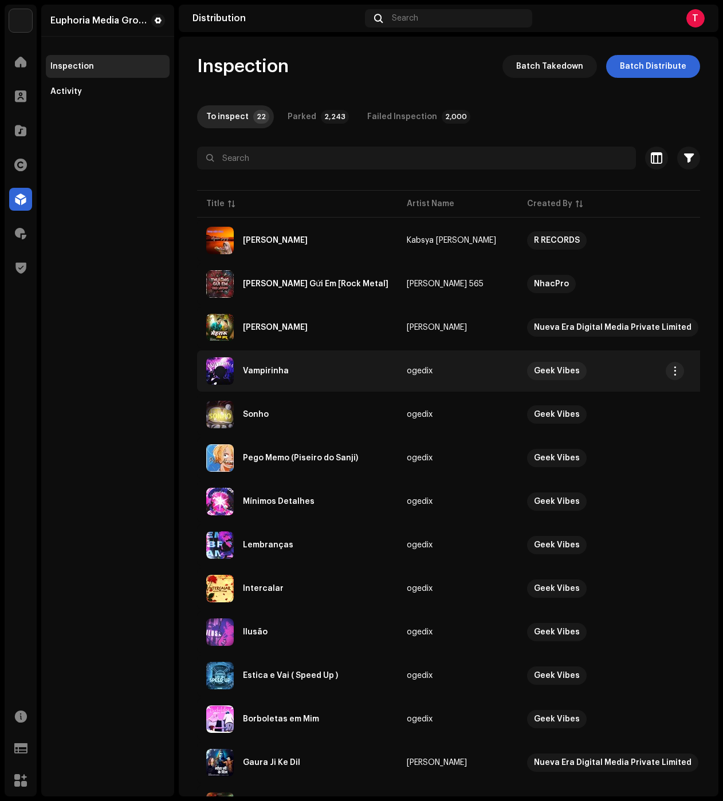
scroll to position [57, 0]
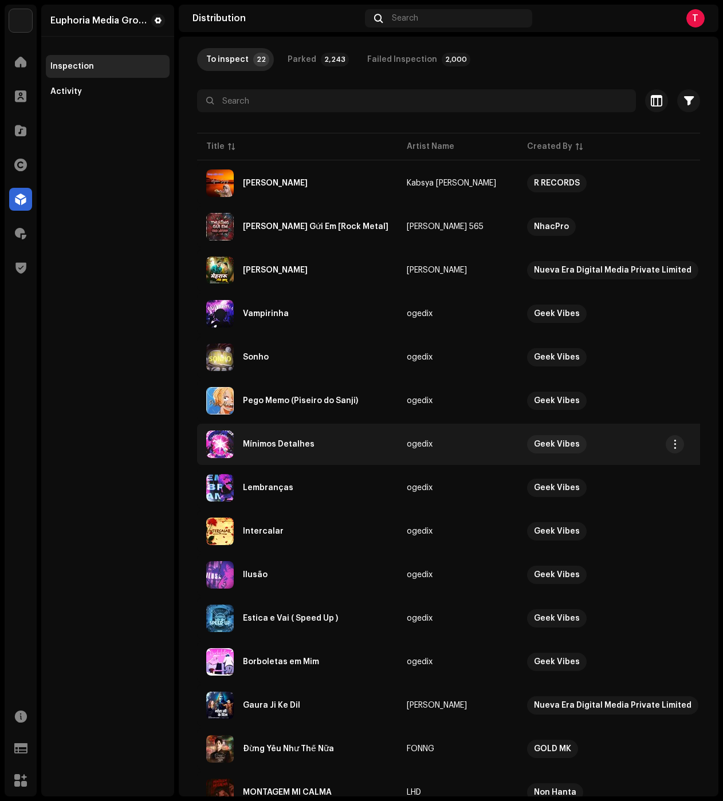
click at [283, 443] on div "Mínimos Detalhes" at bounding box center [279, 444] width 72 height 8
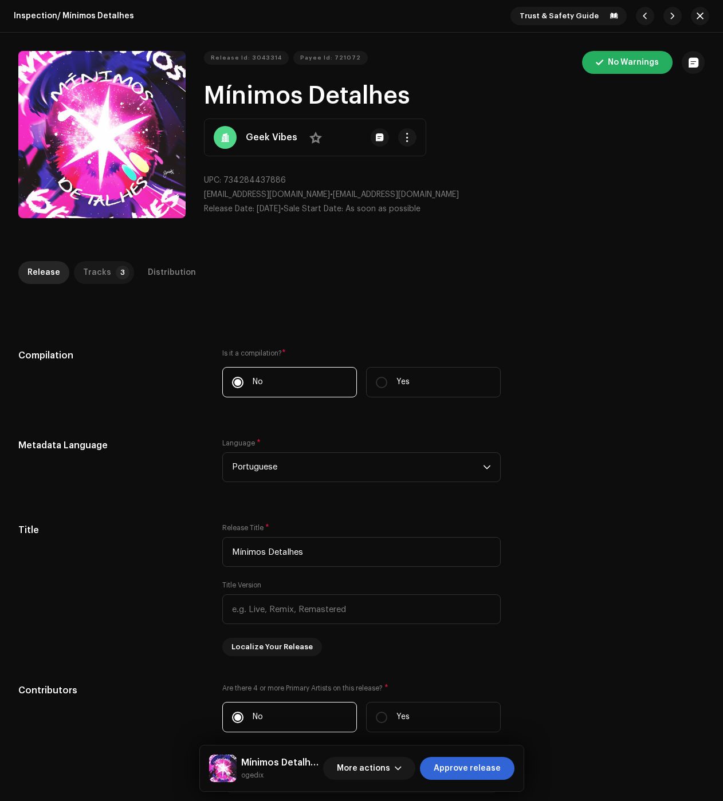
click at [91, 262] on div "Tracks" at bounding box center [97, 272] width 28 height 23
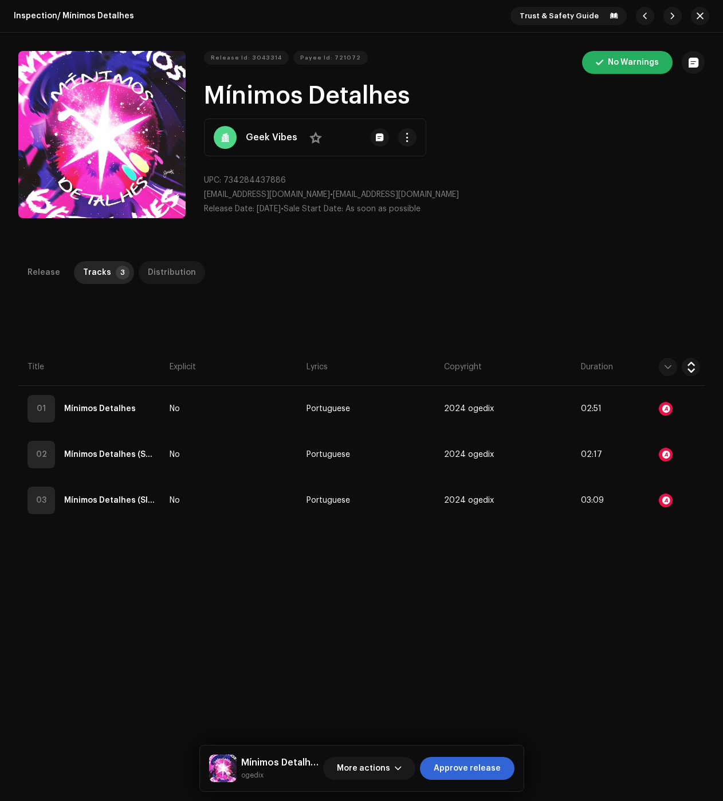
click at [170, 262] on div "Distribution" at bounding box center [172, 272] width 48 height 23
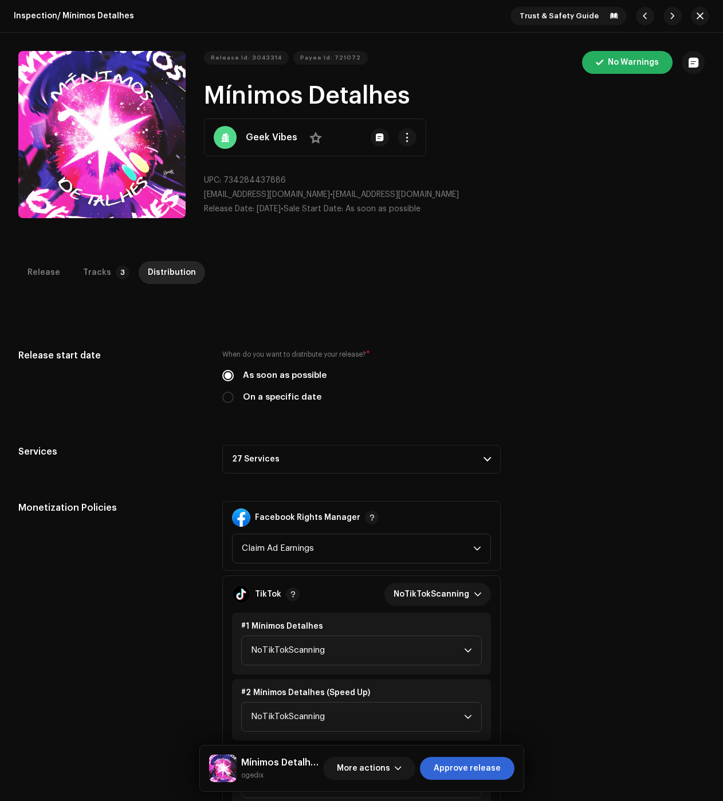
click at [281, 457] on p-accordion-header "27 Services" at bounding box center [361, 459] width 278 height 29
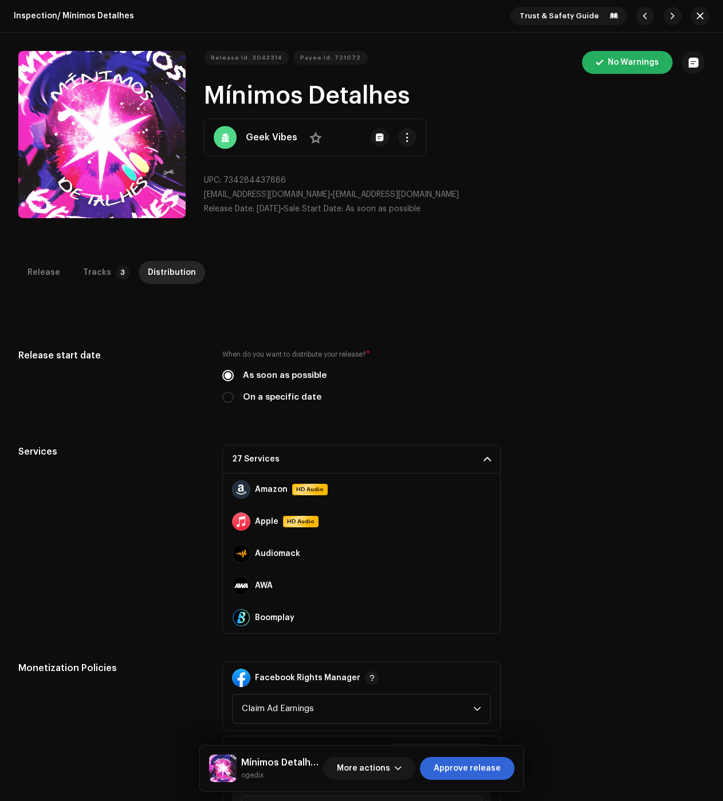
scroll to position [172, 0]
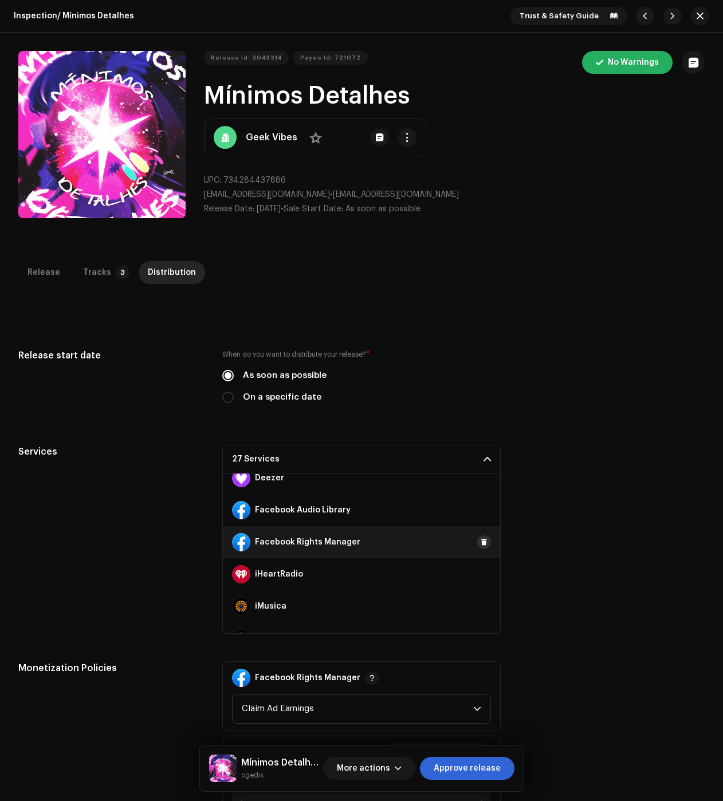
click at [481, 541] on span at bounding box center [484, 542] width 7 height 9
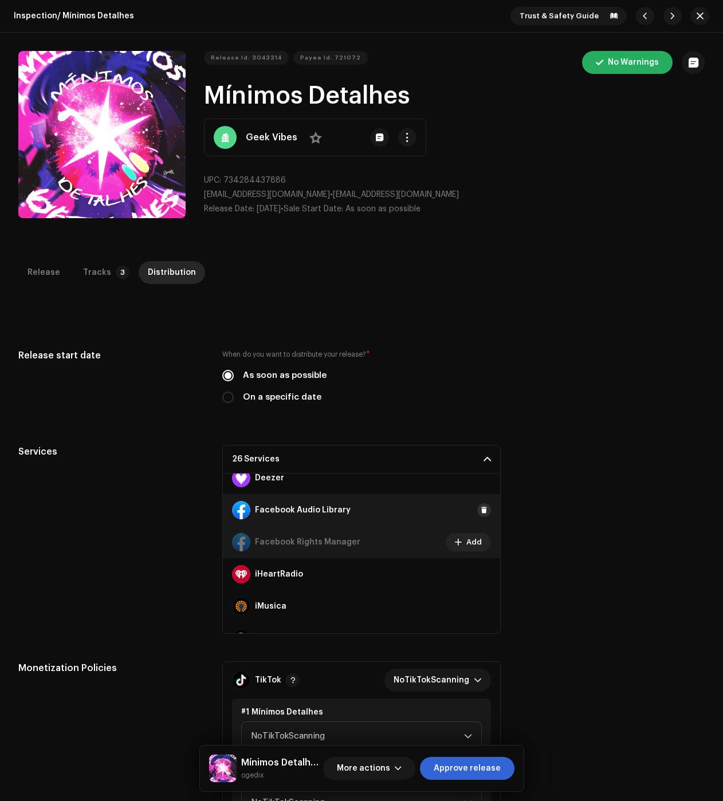
click at [478, 517] on button at bounding box center [484, 510] width 14 height 14
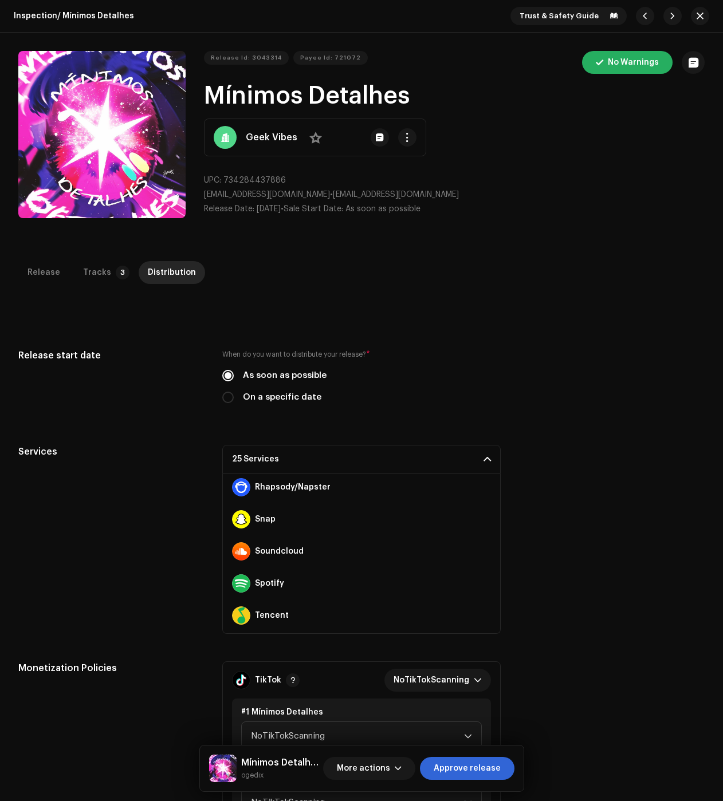
scroll to position [687, 0]
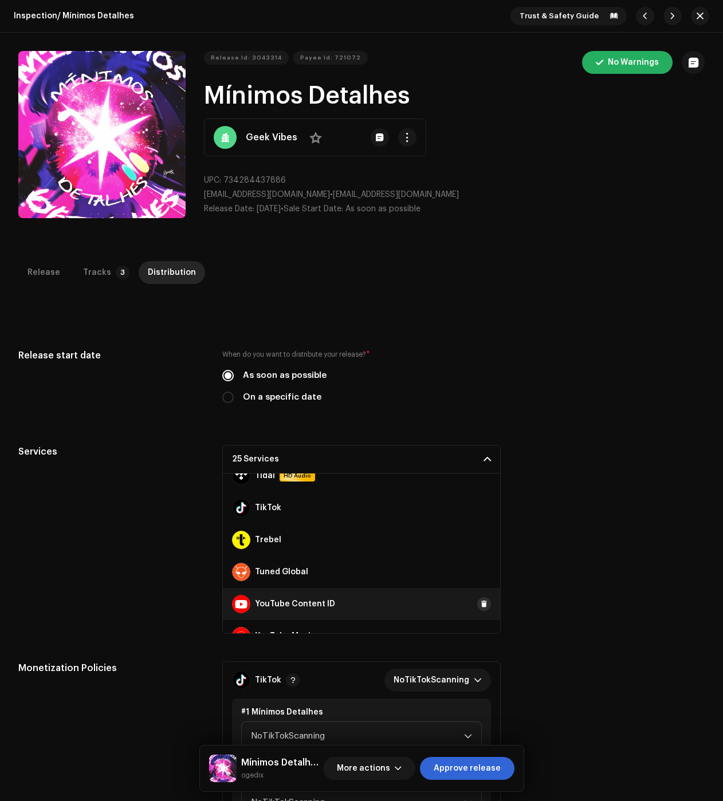
click at [481, 604] on span at bounding box center [484, 604] width 7 height 9
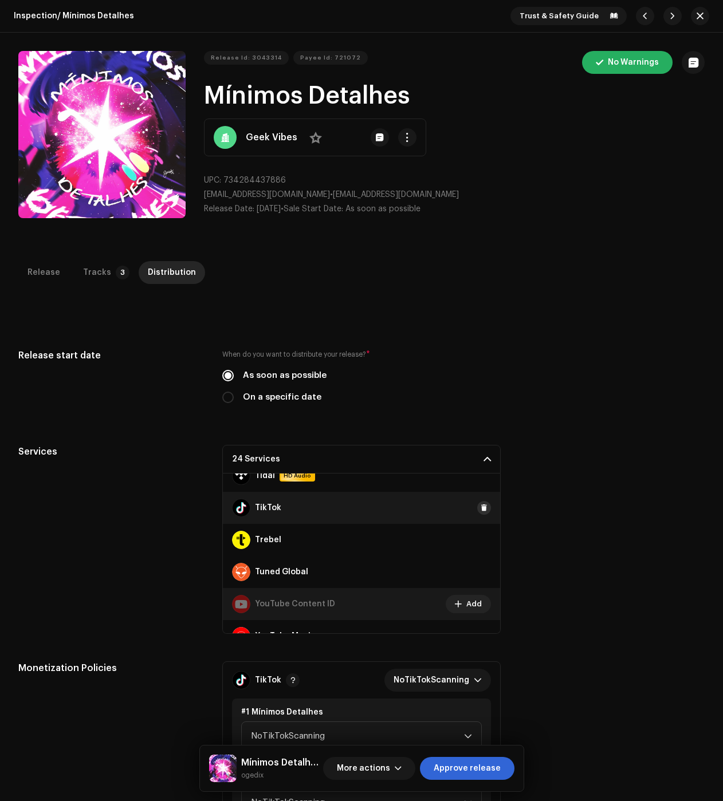
click at [481, 509] on span at bounding box center [484, 507] width 7 height 9
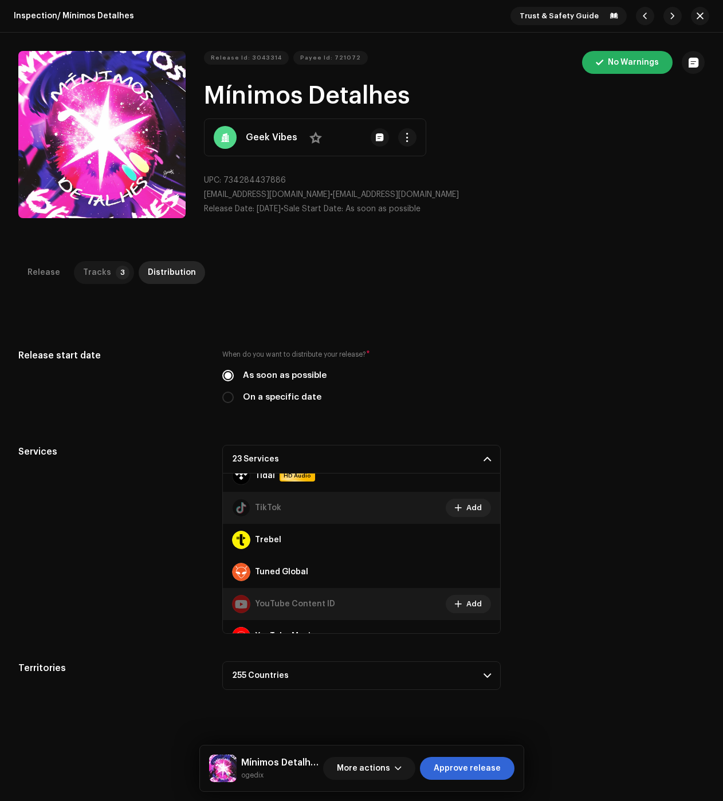
click at [99, 262] on div "Tracks" at bounding box center [97, 272] width 28 height 23
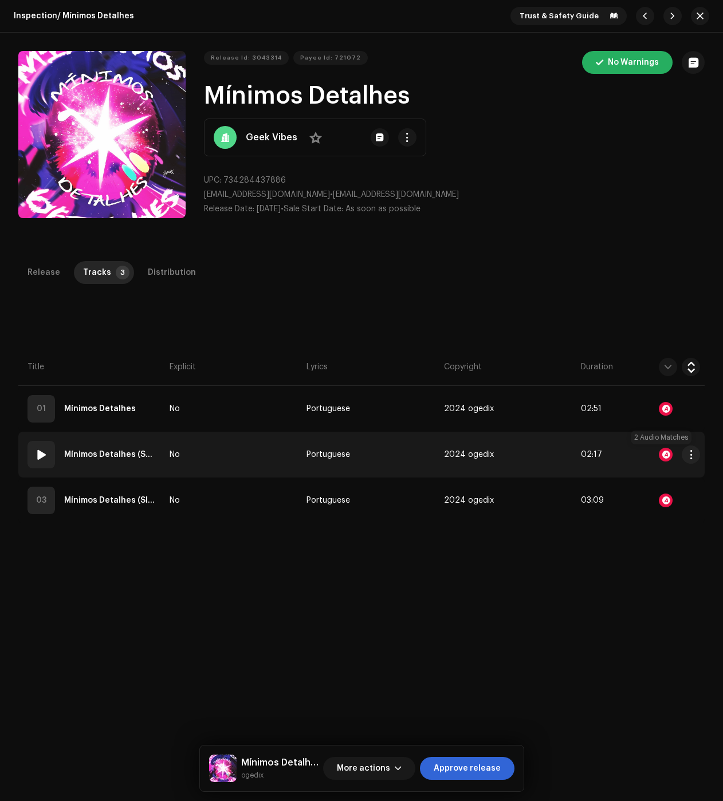
click at [665, 455] on div at bounding box center [666, 455] width 14 height 14
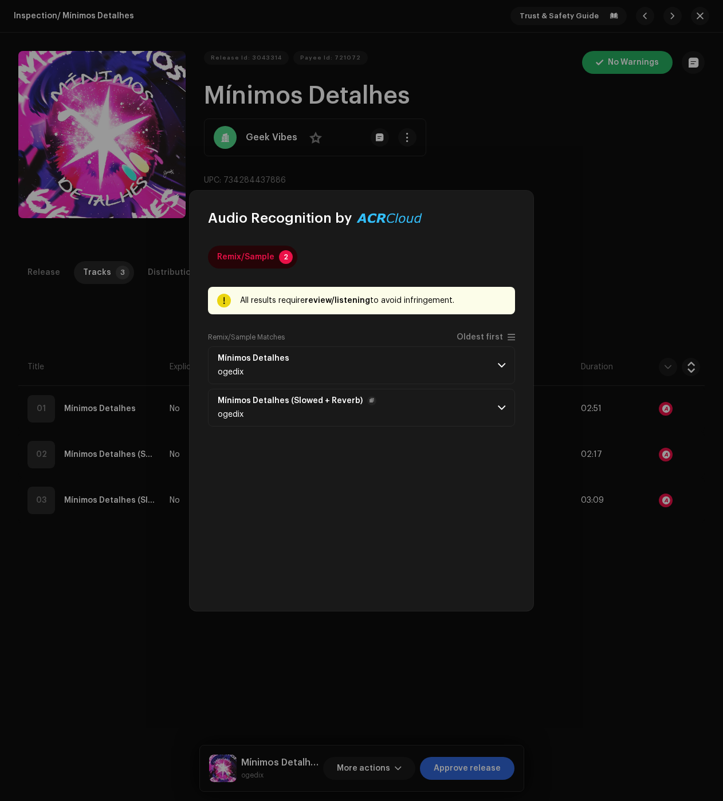
click at [494, 408] on p-accordion-header "Mínimos Detalhes (Slowed + Reverb) ogedix" at bounding box center [361, 408] width 307 height 38
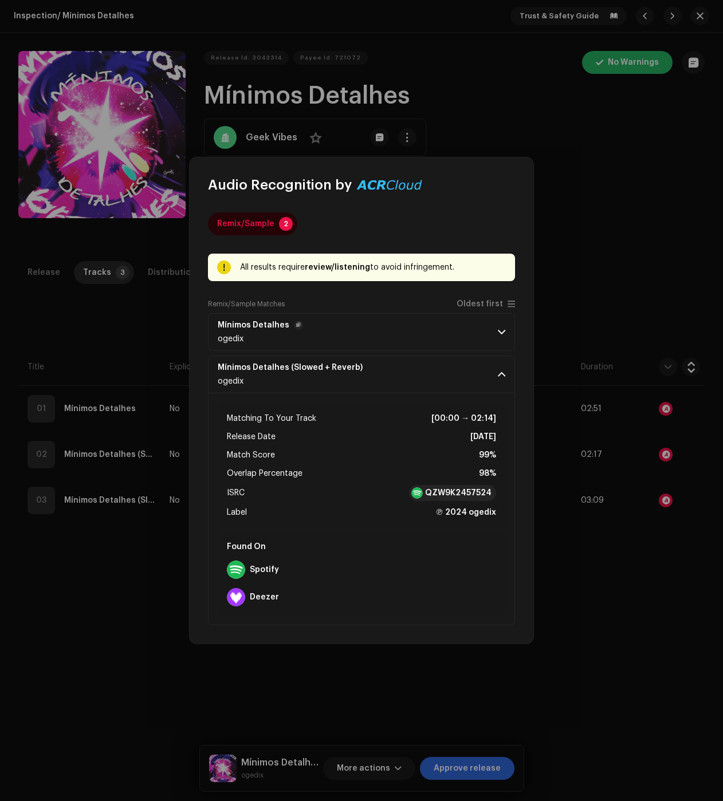
click at [458, 339] on p-accordion-header "Mínimos Detalhes ogedix" at bounding box center [361, 332] width 307 height 38
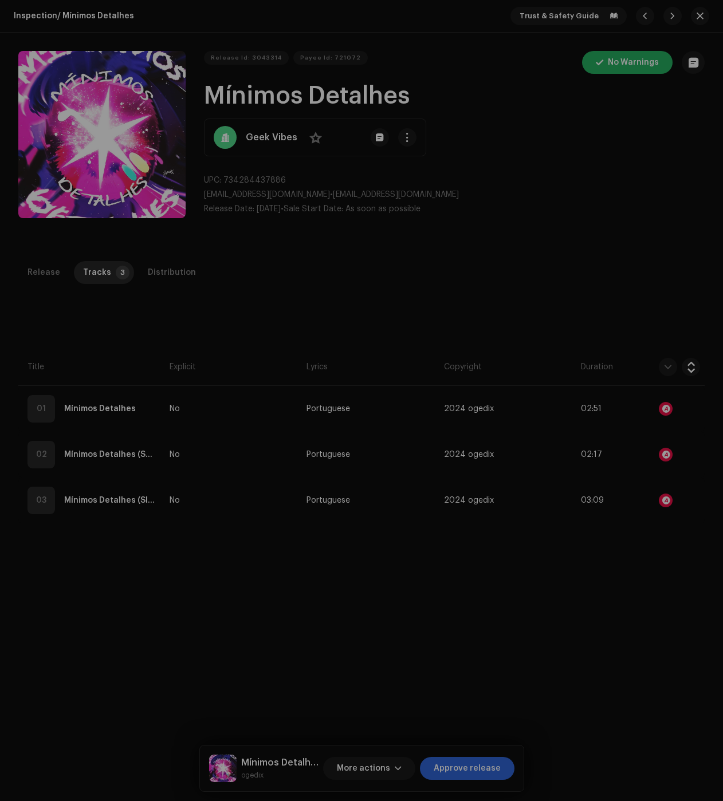
click at [576, 665] on div "Audio Recognition by Remix/Sample 2 All results require review/listening to avo…" at bounding box center [361, 400] width 723 height 801
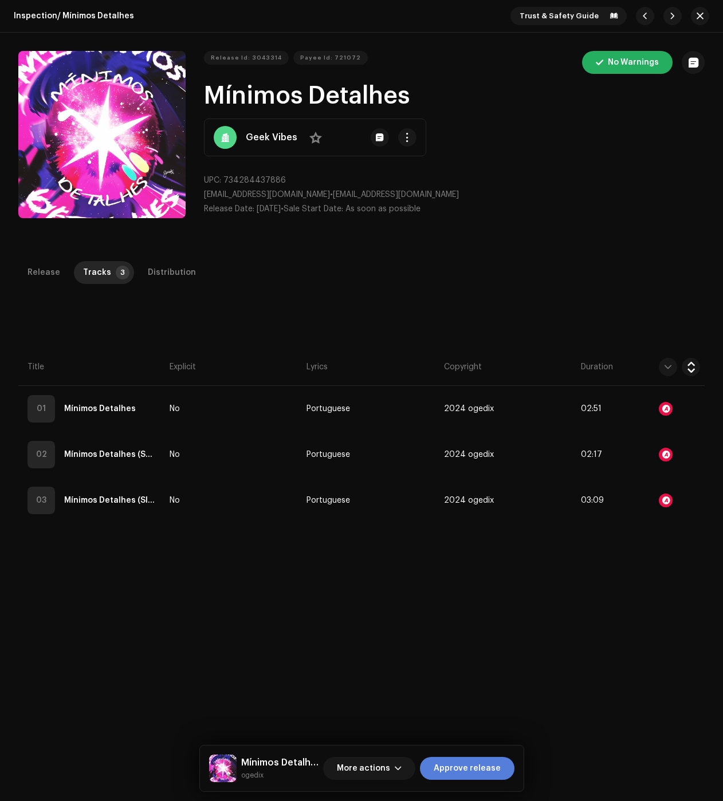
click at [452, 769] on span "Approve release" at bounding box center [467, 768] width 67 height 23
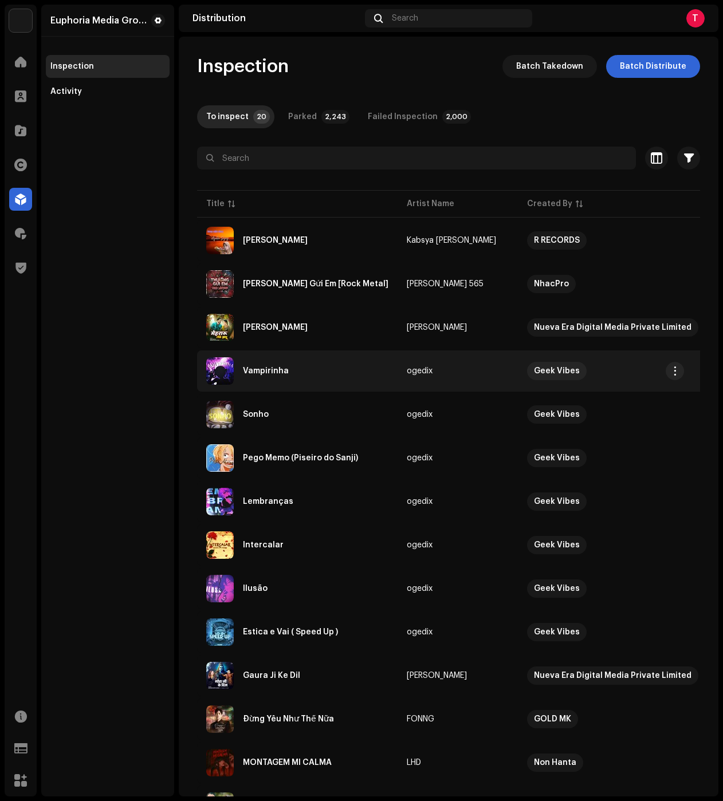
click at [263, 373] on div "Vampirinha" at bounding box center [266, 371] width 46 height 8
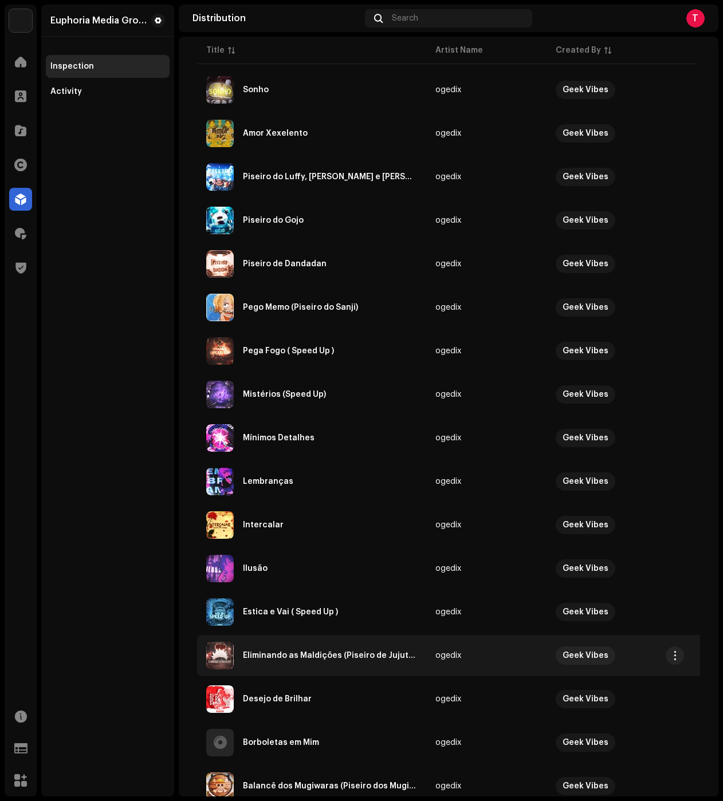
scroll to position [503, 0]
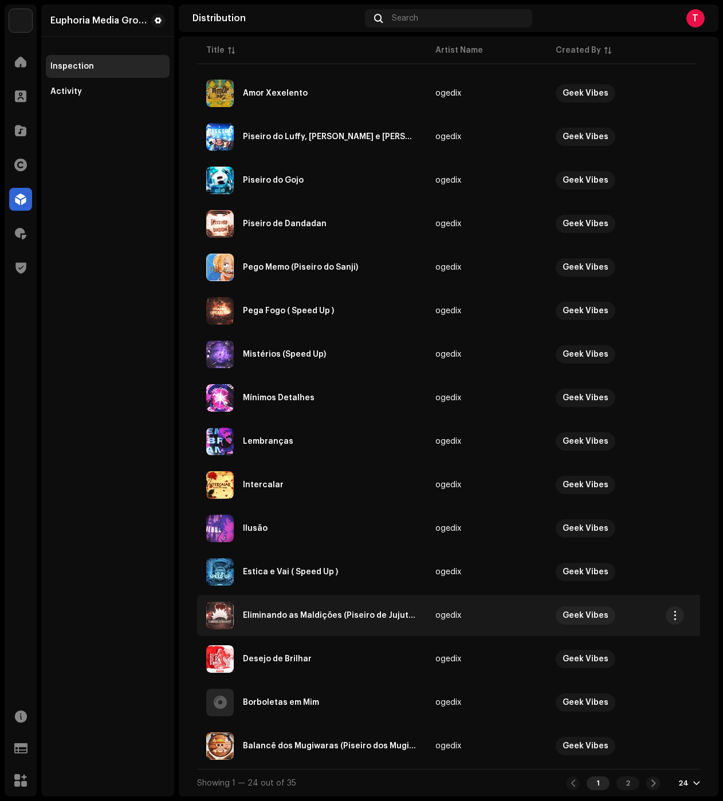
click at [304, 620] on div "Eliminando as Maldições (Piseiro de Jujutsu Kaisen)" at bounding box center [311, 615] width 211 height 27
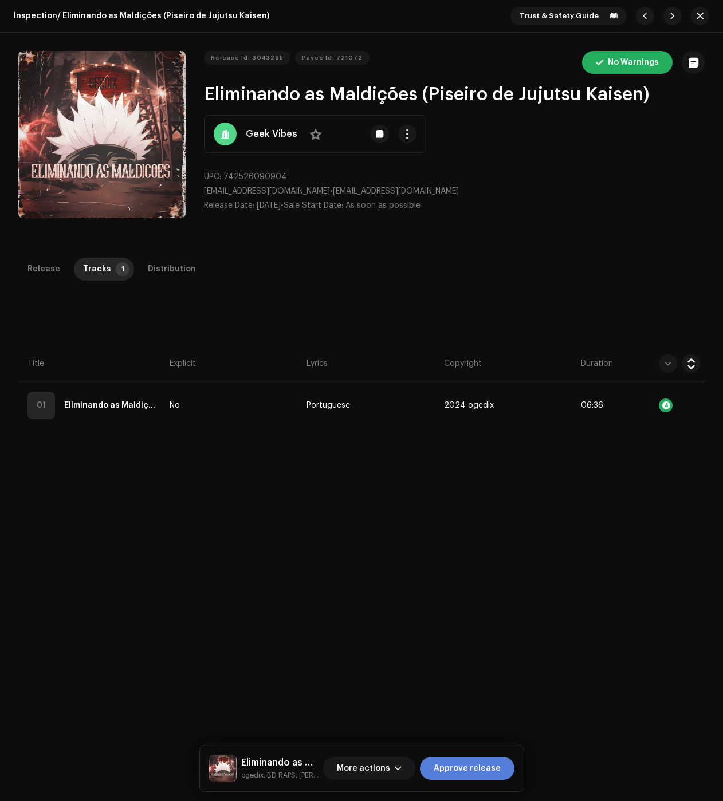
drag, startPoint x: 481, startPoint y: 769, endPoint x: 463, endPoint y: 766, distance: 18.1
click at [481, 769] on span "Approve release" at bounding box center [467, 768] width 67 height 23
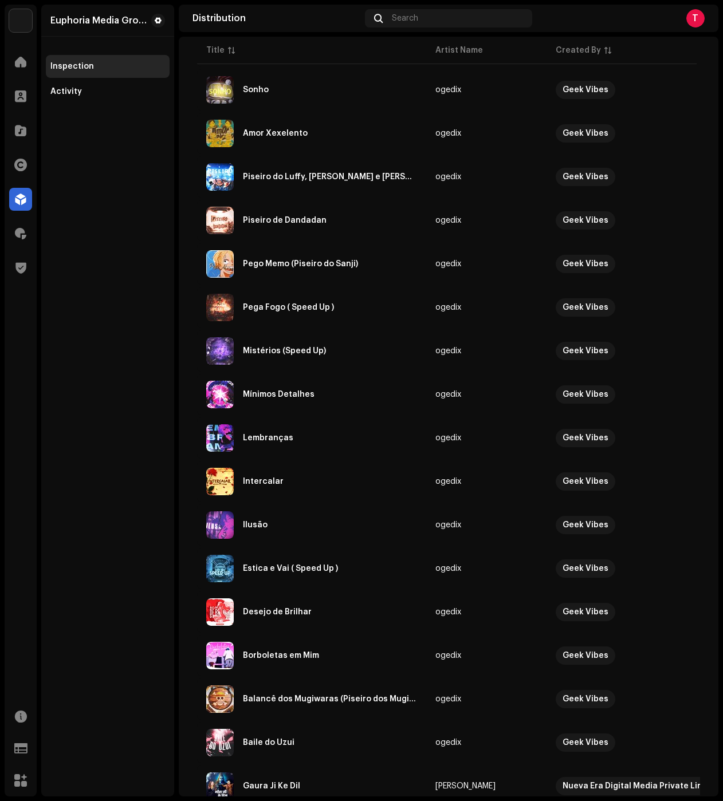
scroll to position [503, 0]
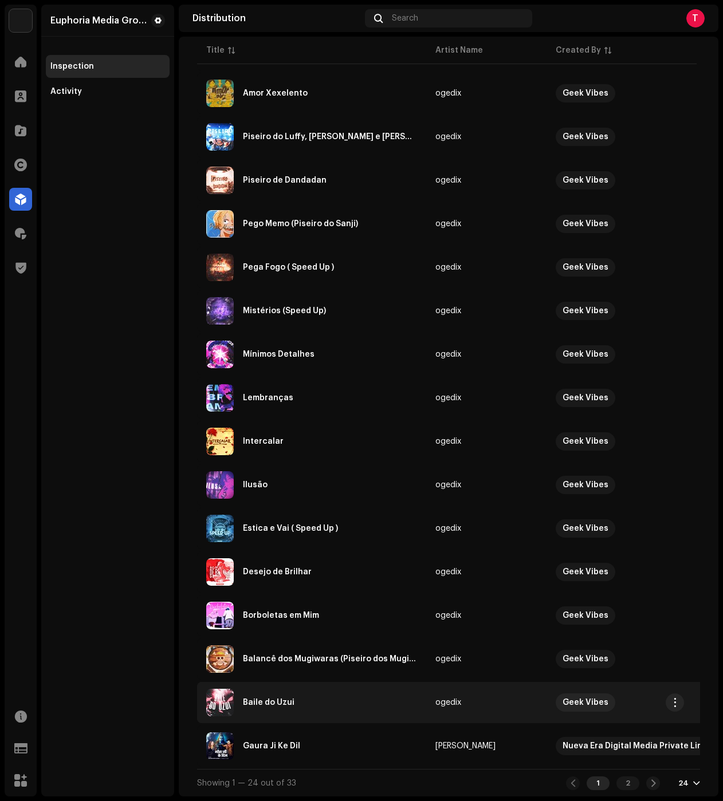
click at [338, 689] on div "Baile do Uzui" at bounding box center [311, 702] width 211 height 27
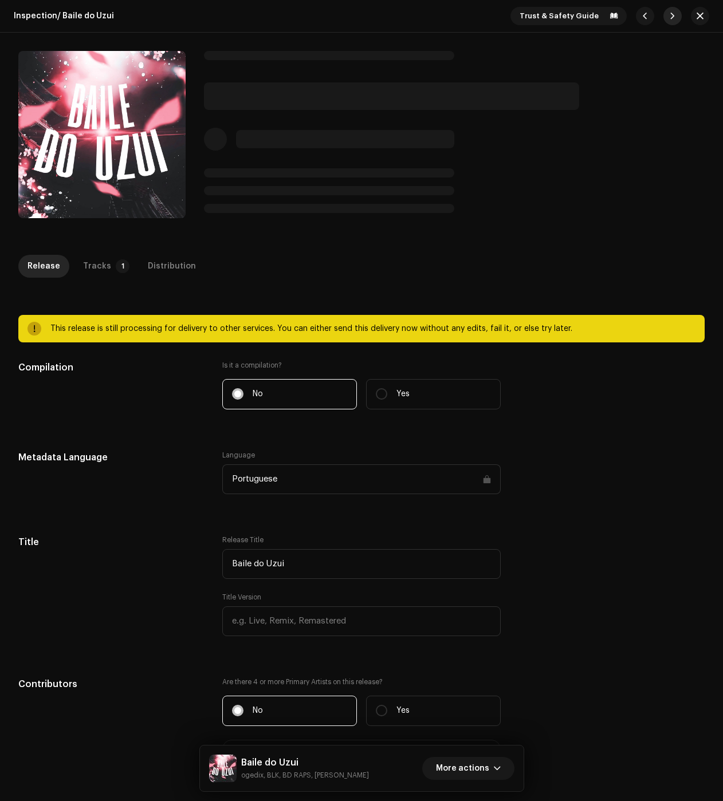
click at [665, 21] on button "button" at bounding box center [672, 16] width 18 height 18
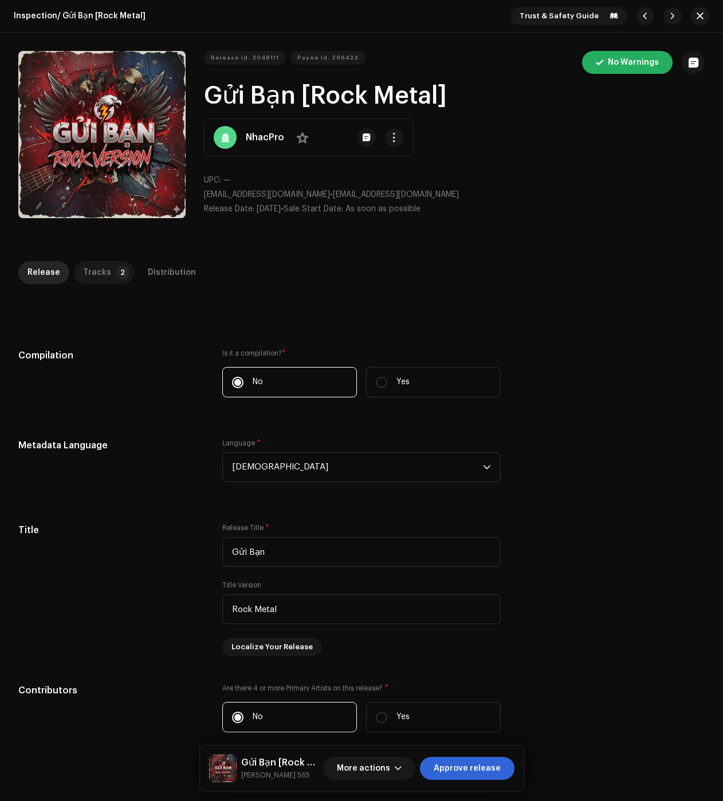
click at [83, 271] on div "Tracks" at bounding box center [97, 272] width 28 height 23
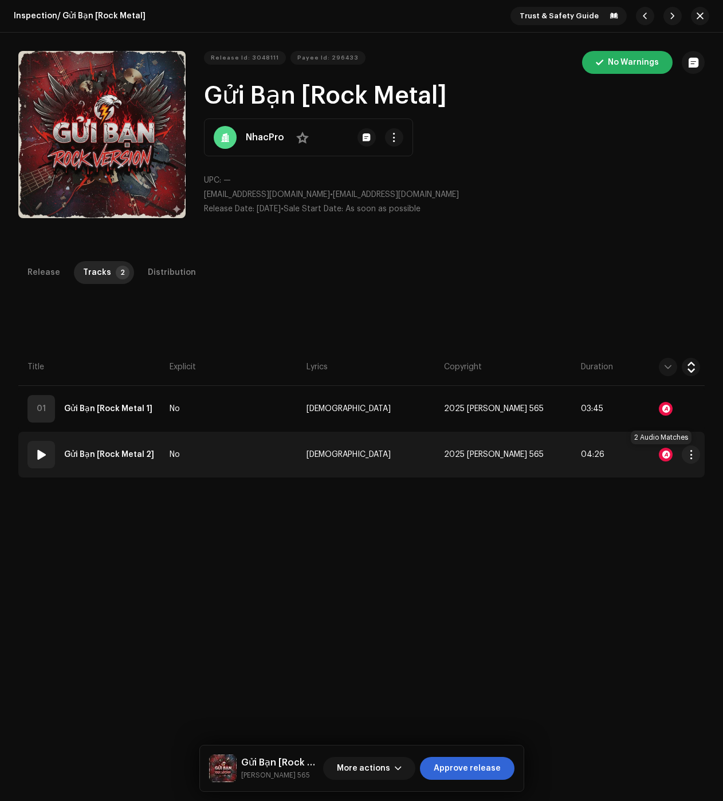
click at [664, 452] on div at bounding box center [666, 455] width 14 height 14
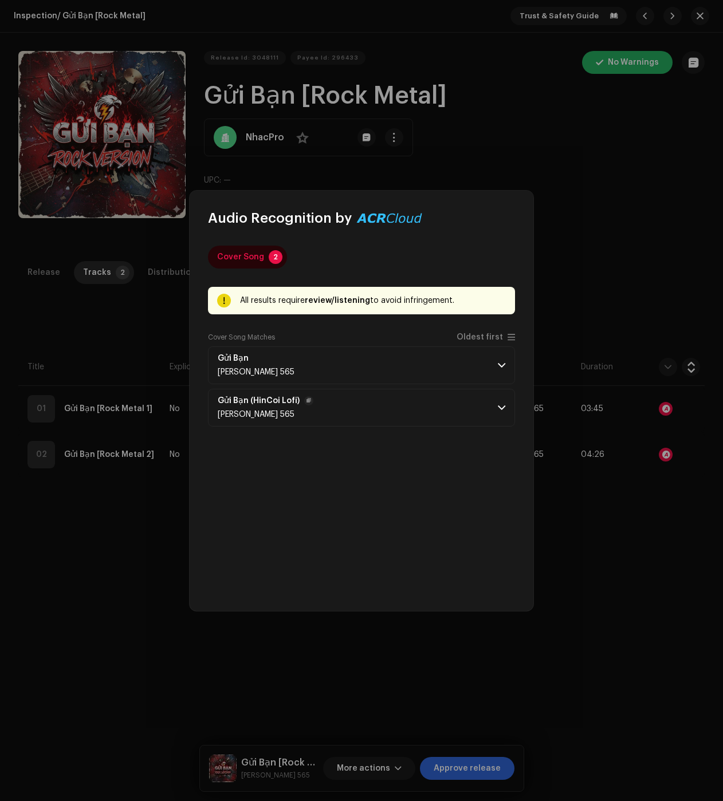
click at [441, 403] on p-accordion-header "Gửi Bạn (HinCoi Lofi) [PERSON_NAME] 565" at bounding box center [361, 408] width 307 height 38
click at [501, 364] on span at bounding box center [501, 365] width 7 height 9
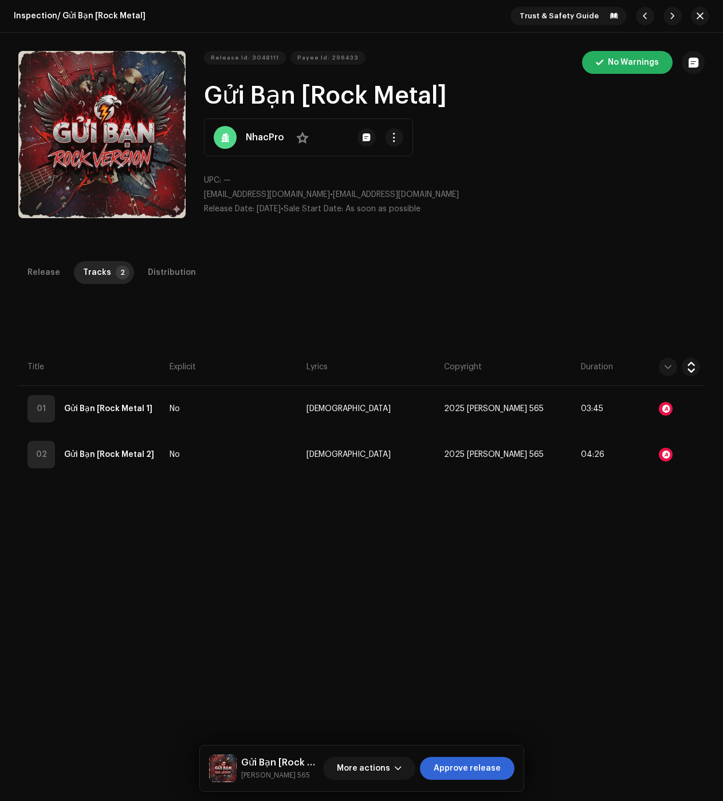
click at [602, 565] on div "Audio Recognition by Cover Song 2 All results require review/listening to avoid…" at bounding box center [361, 400] width 723 height 801
click at [144, 258] on div "Inspection / Gửi Bạn [Rock Metal] Trust & Safety Guide Release Id: 3048111 Paye…" at bounding box center [361, 400] width 723 height 801
click at [162, 282] on div "Distribution" at bounding box center [172, 272] width 48 height 23
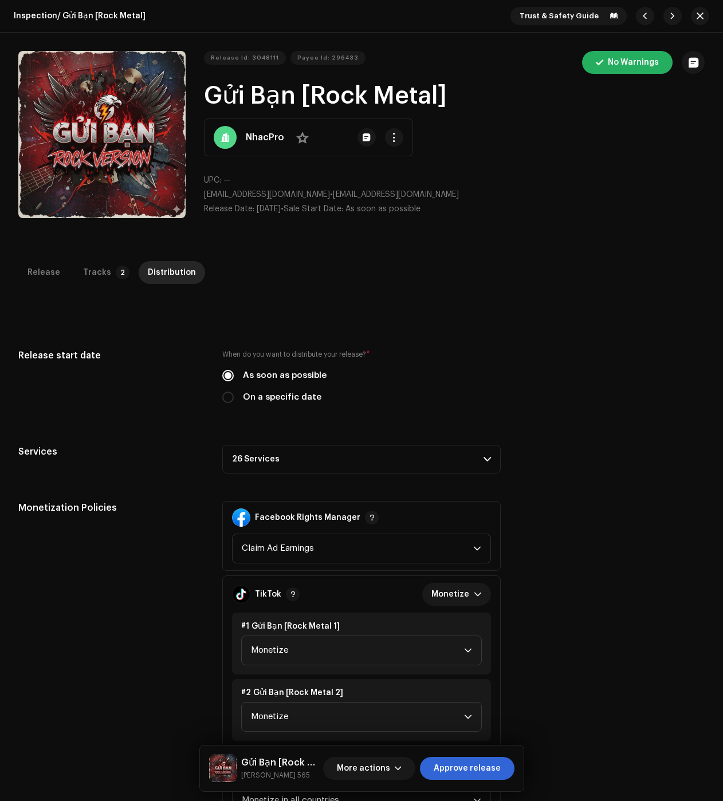
click at [363, 463] on p-accordion-header "26 Services" at bounding box center [361, 459] width 278 height 29
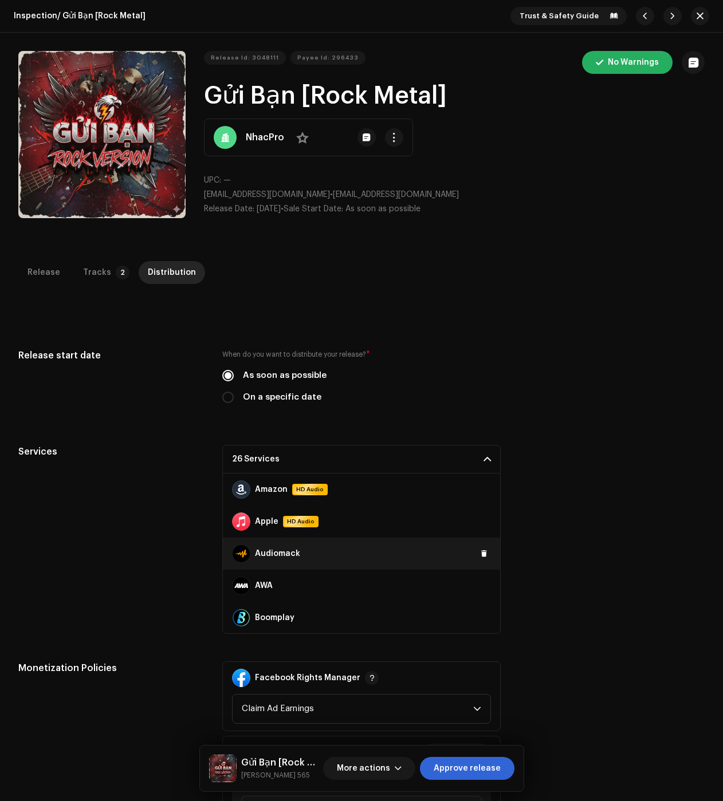
scroll to position [115, 0]
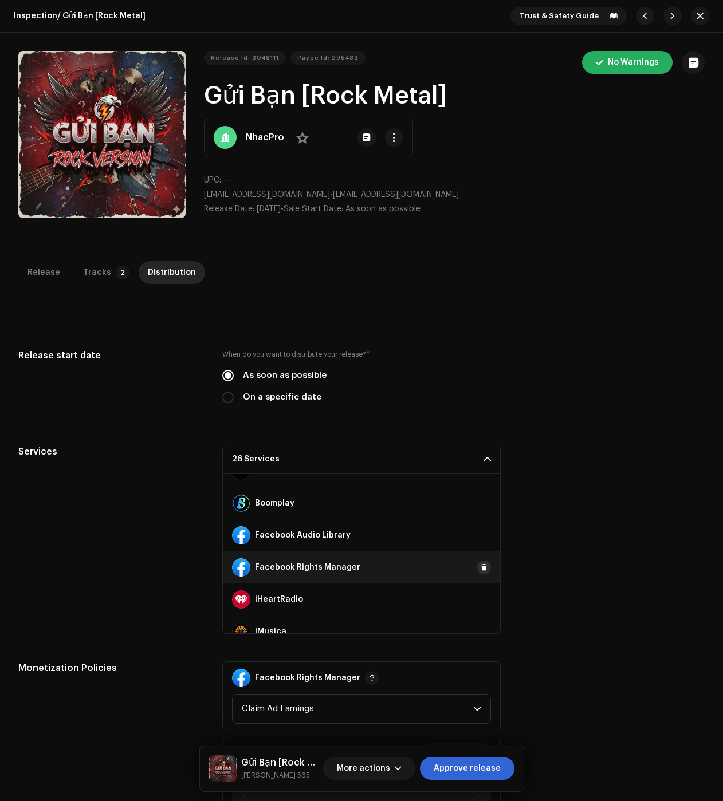
click at [481, 564] on span at bounding box center [484, 567] width 7 height 9
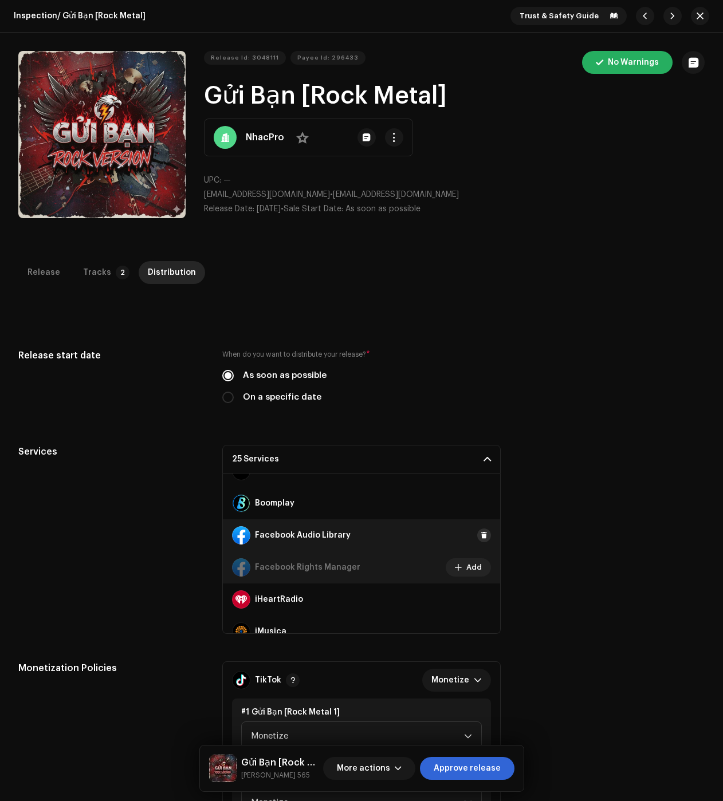
click at [481, 539] on button at bounding box center [484, 536] width 14 height 14
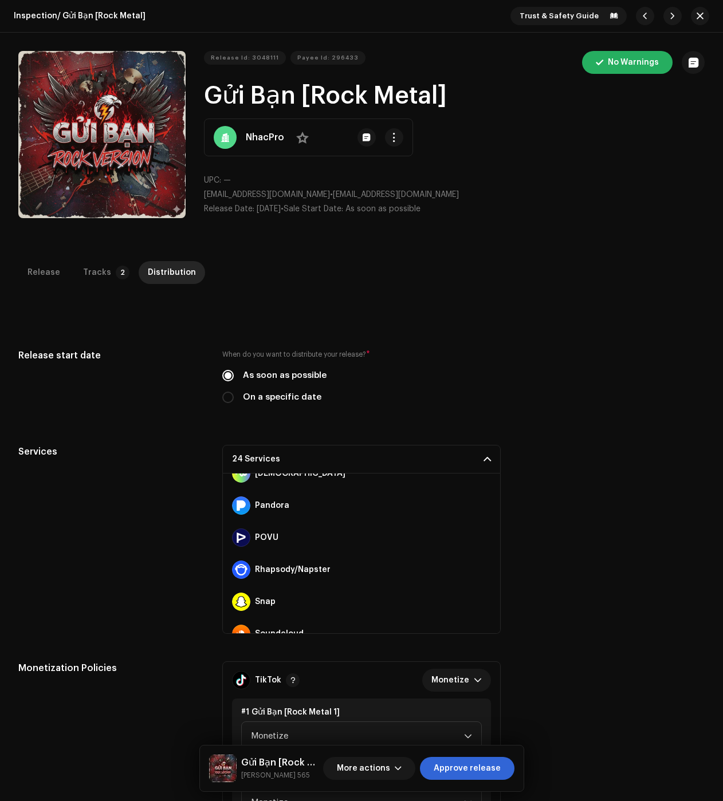
scroll to position [573, 0]
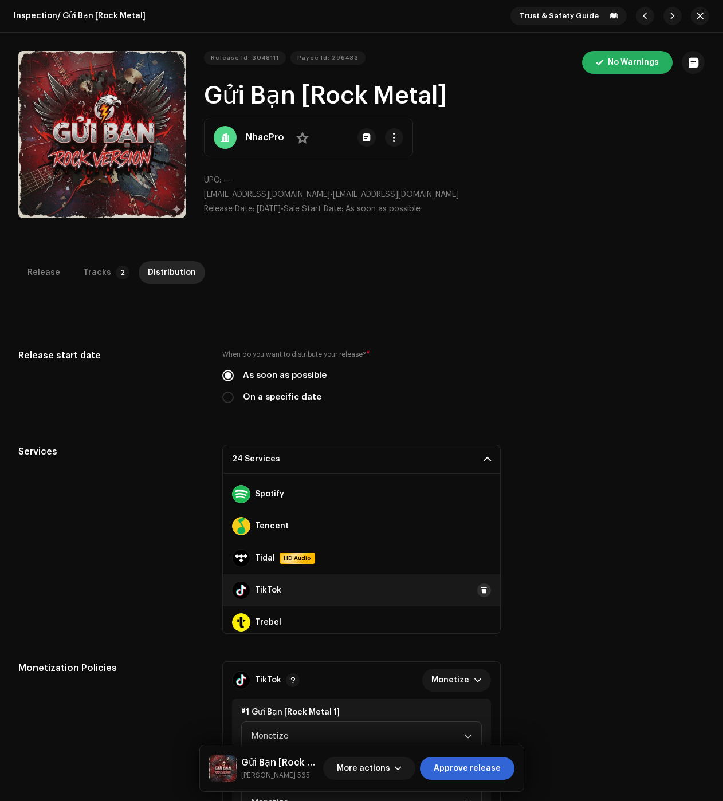
click at [481, 590] on span at bounding box center [484, 590] width 7 height 9
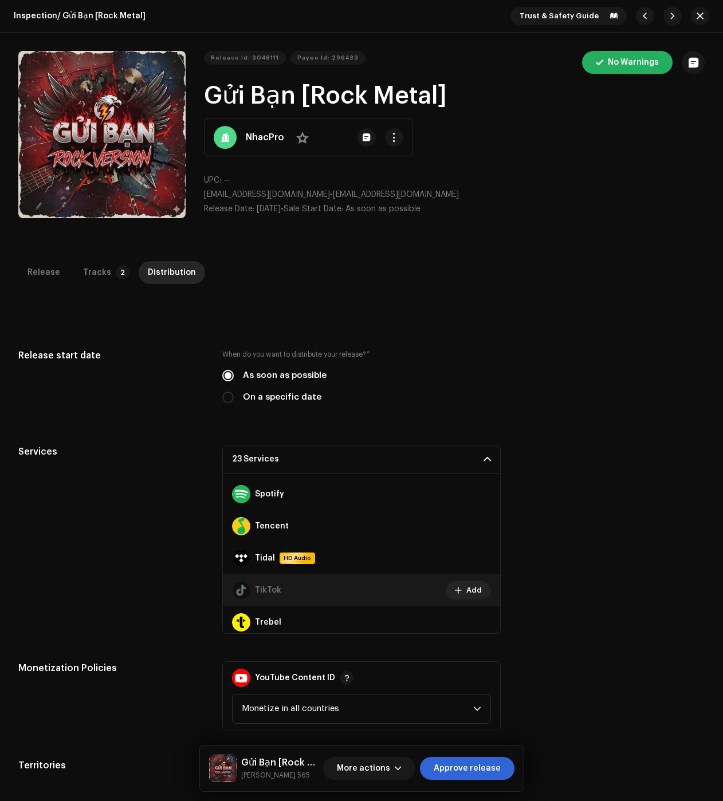
scroll to position [674, 0]
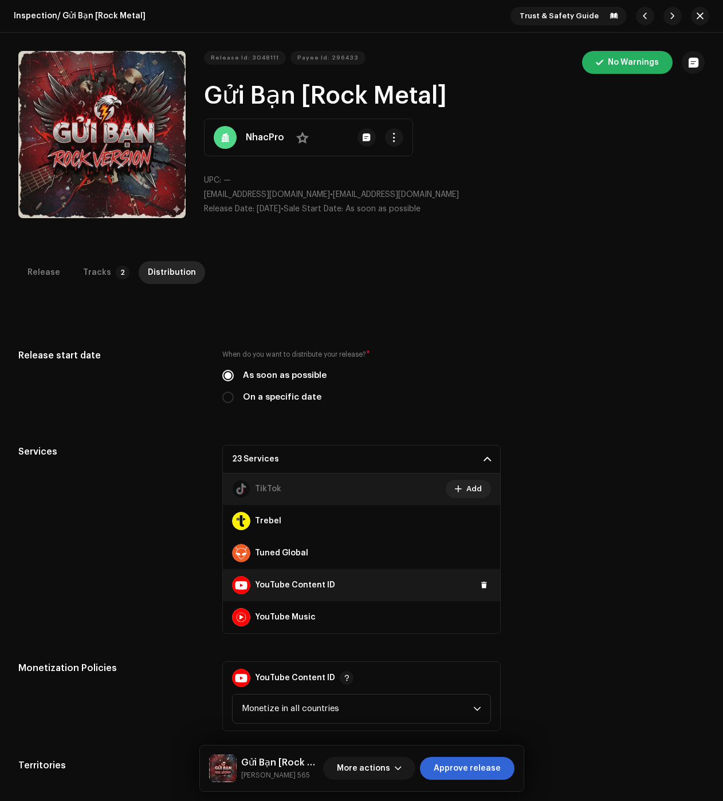
click at [481, 584] on span at bounding box center [484, 585] width 7 height 9
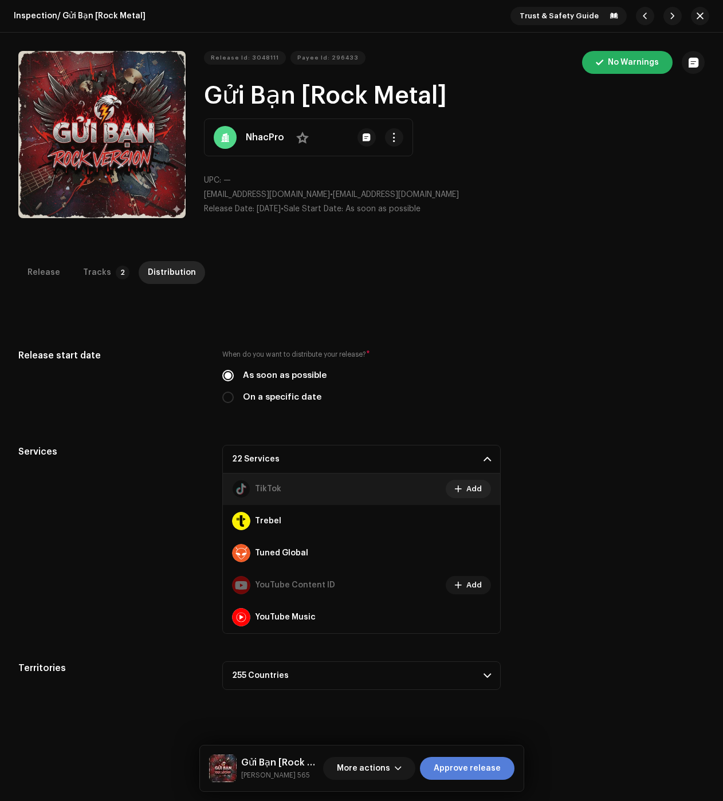
click at [497, 769] on span "Approve release" at bounding box center [467, 768] width 67 height 23
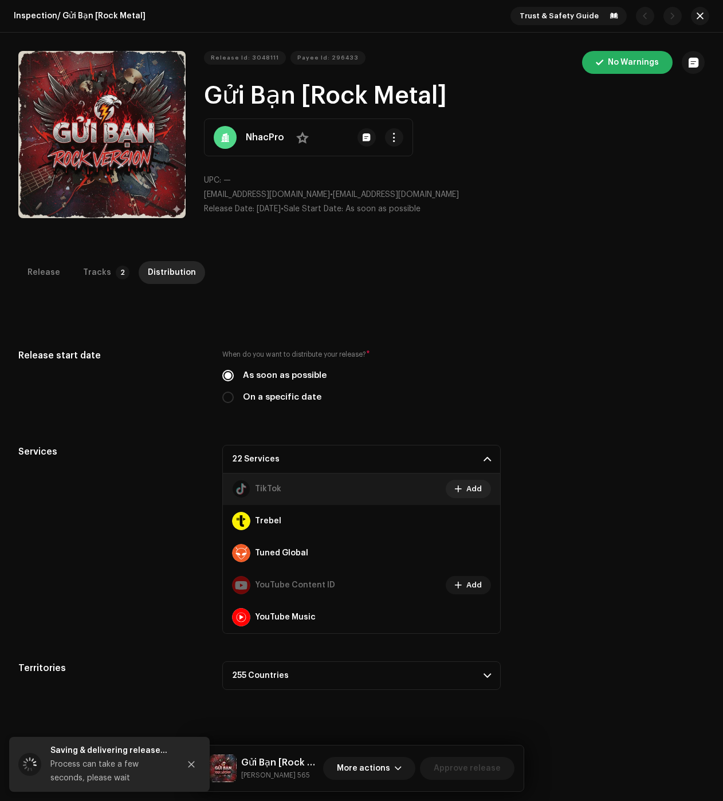
click at [356, 704] on div "Release Tracks 2 Distribution Compilation Is it a compilation? * No Yes Metadat…" at bounding box center [361, 634] width 723 height 746
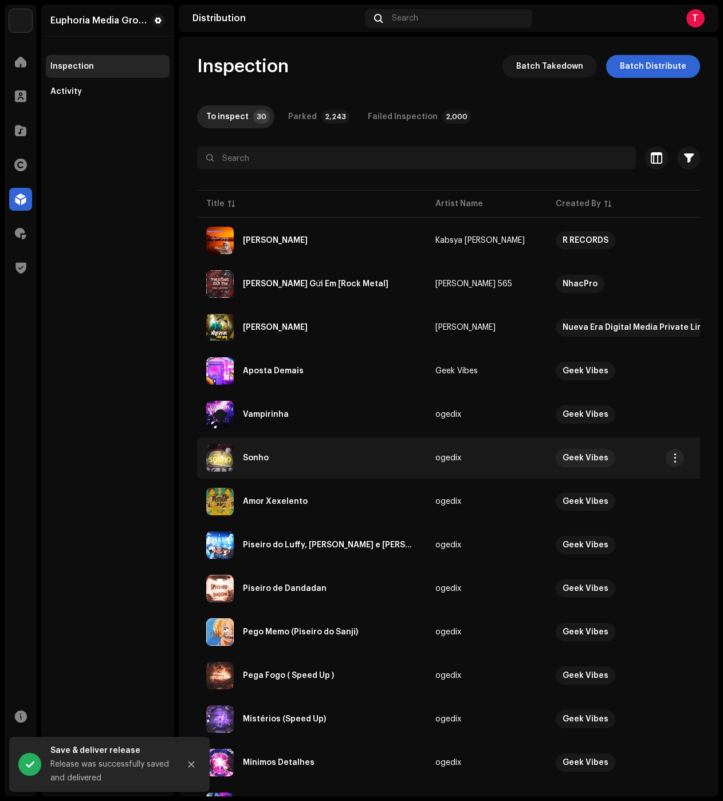
scroll to position [57, 0]
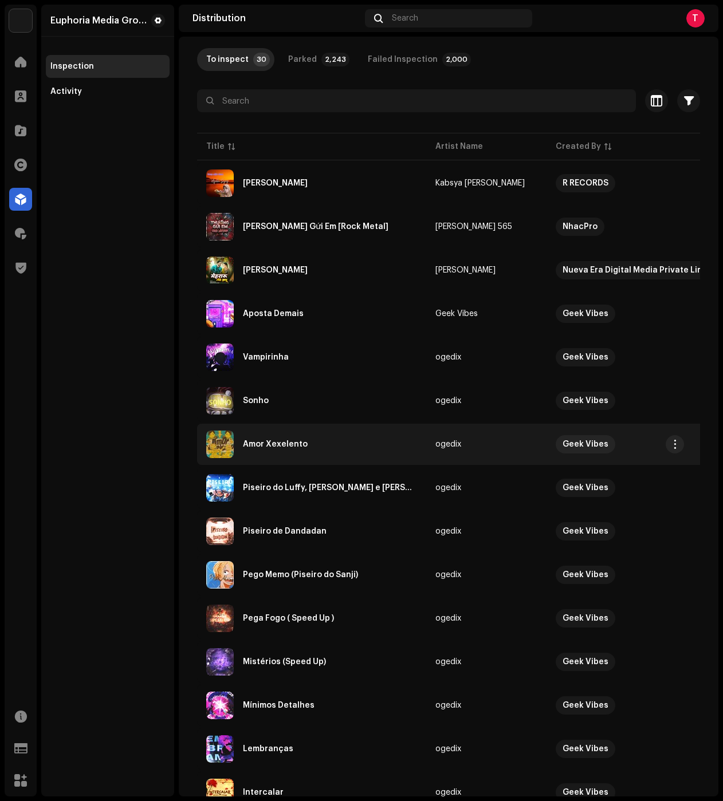
click at [340, 444] on div "Amor Xexelento" at bounding box center [311, 444] width 211 height 27
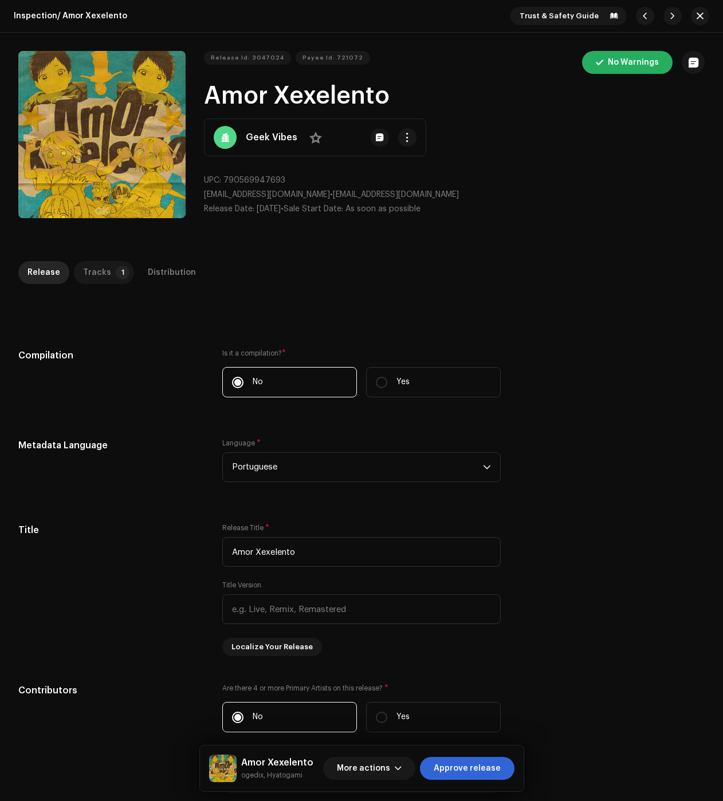
click at [92, 267] on div "Tracks" at bounding box center [97, 272] width 28 height 23
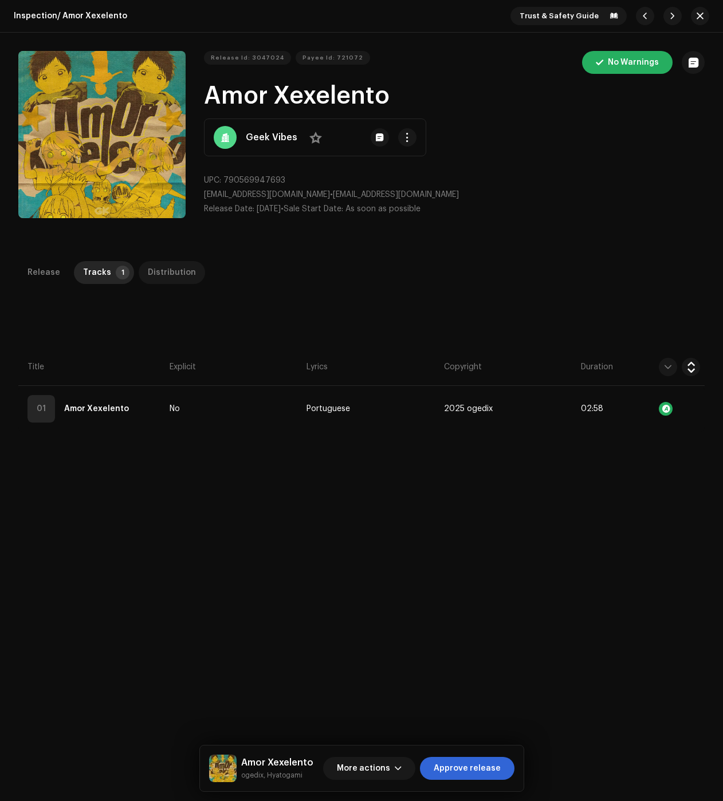
click at [183, 277] on div "Distribution" at bounding box center [172, 272] width 48 height 23
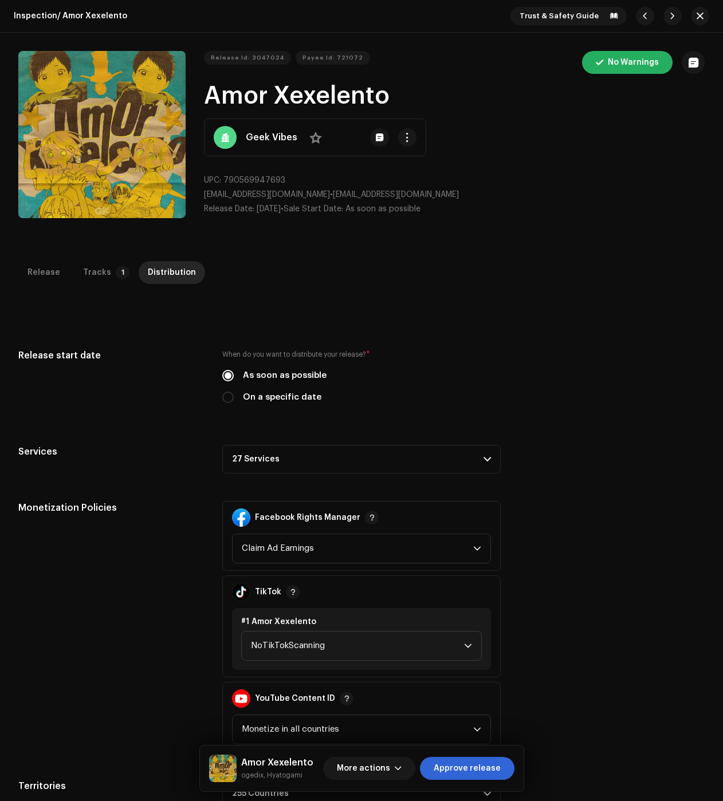
click at [334, 460] on p-accordion-header "27 Services" at bounding box center [361, 459] width 278 height 29
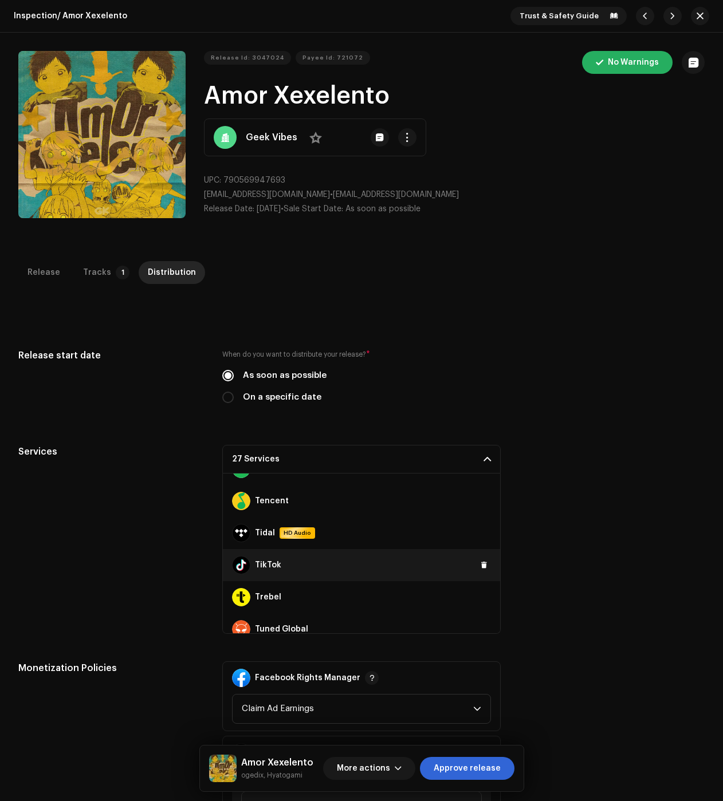
scroll to position [706, 0]
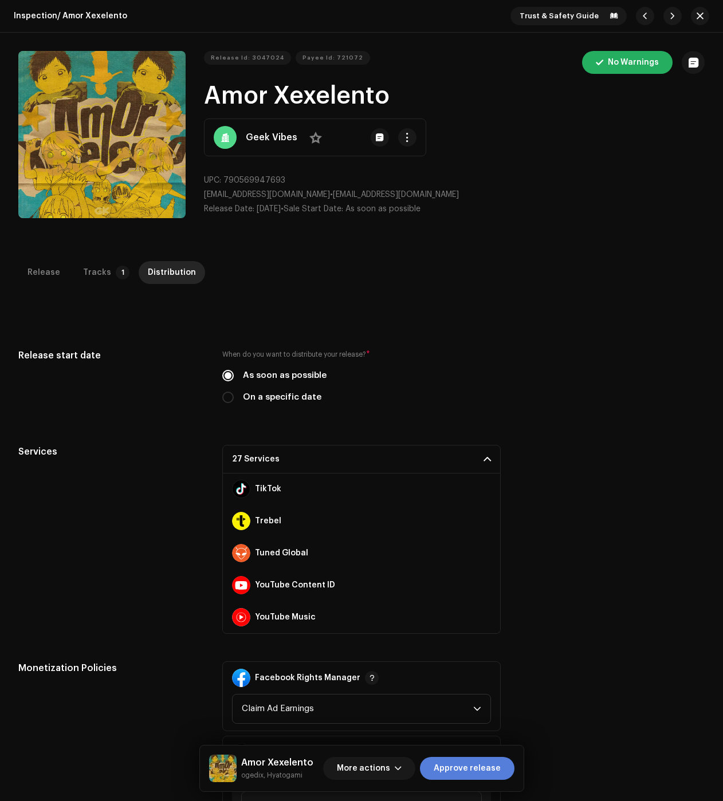
click at [497, 767] on span "Approve release" at bounding box center [467, 768] width 67 height 23
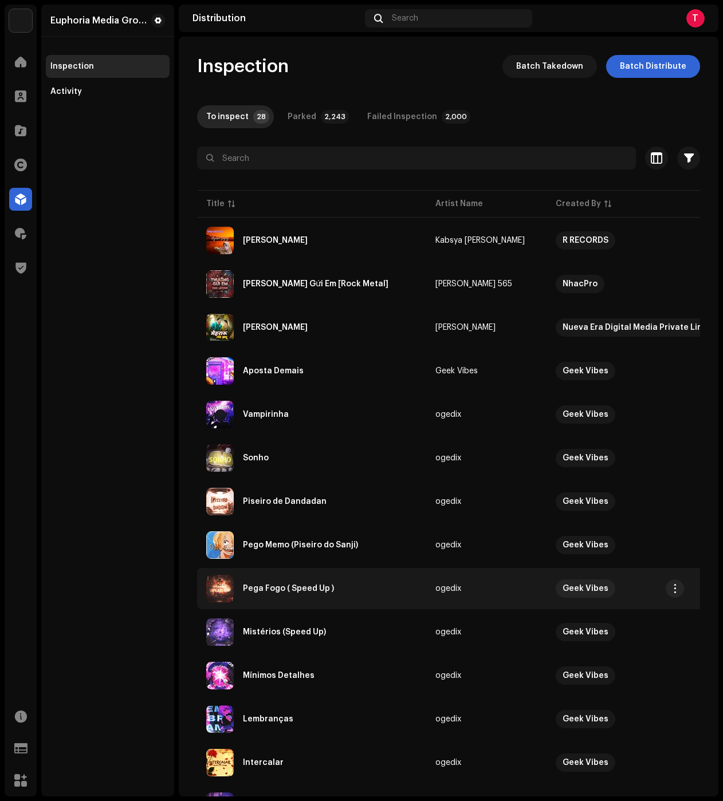
scroll to position [115, 0]
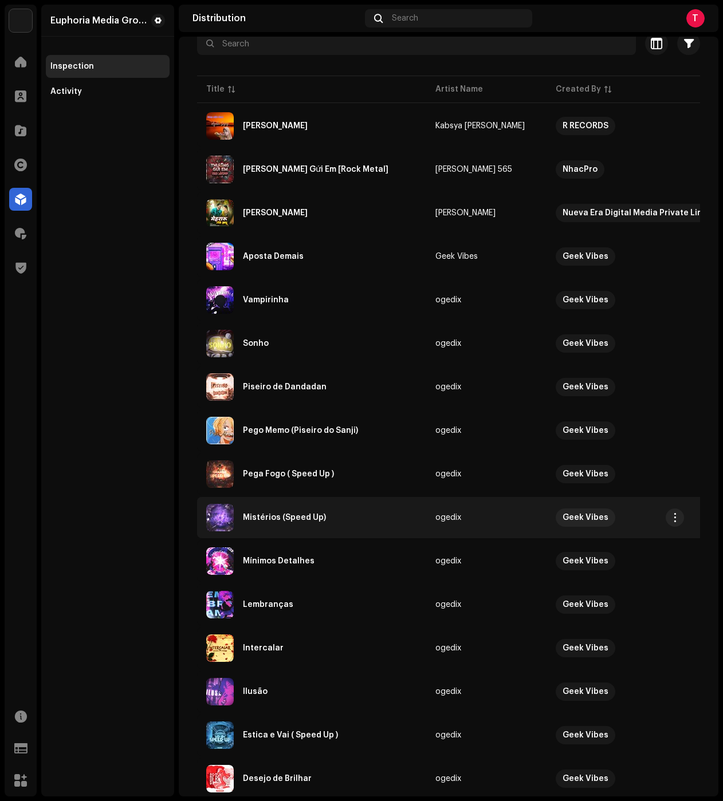
click at [331, 520] on div "Mistérios (Speed Up)" at bounding box center [311, 517] width 211 height 27
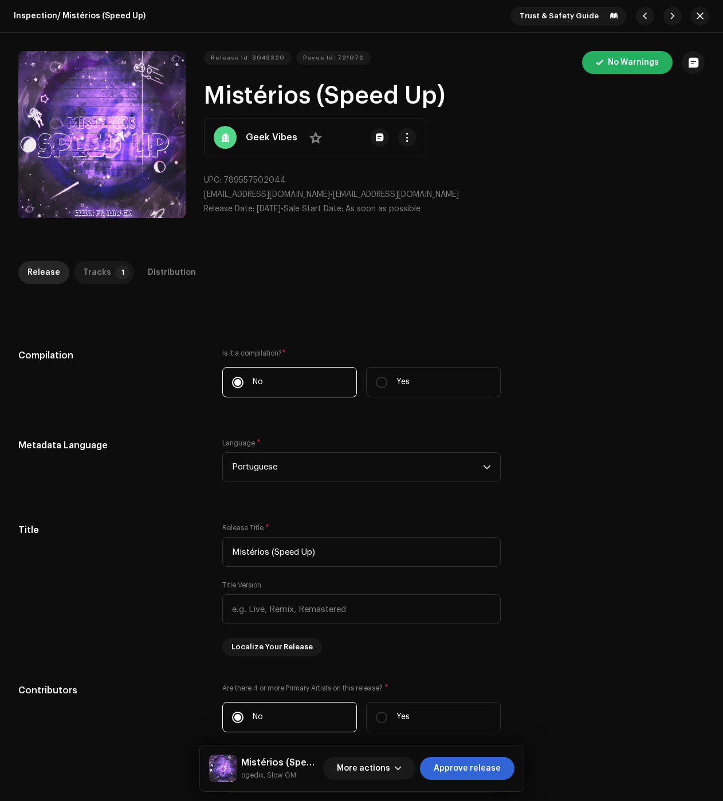
click at [97, 278] on div "Tracks" at bounding box center [97, 272] width 28 height 23
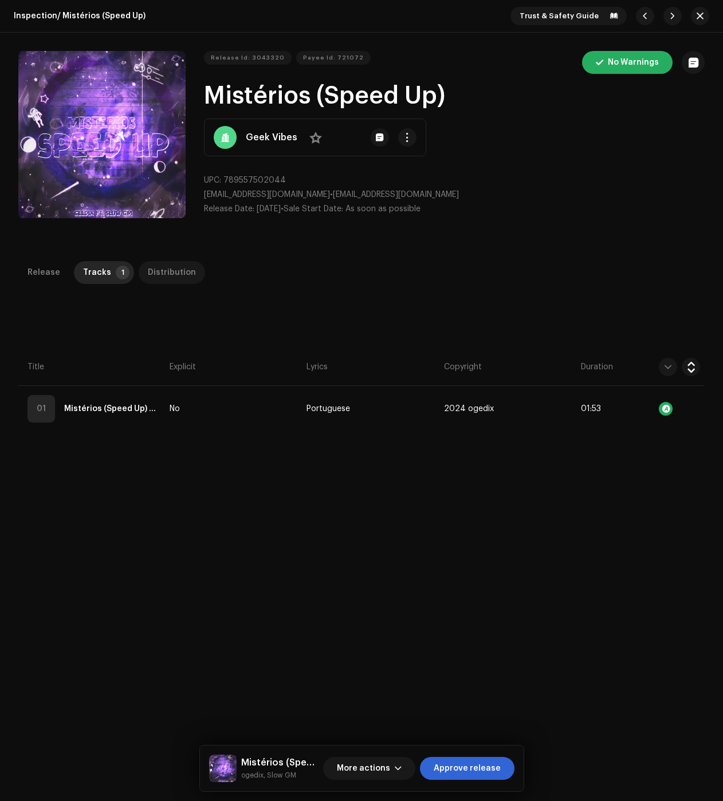
click at [148, 274] on div "Distribution" at bounding box center [172, 272] width 48 height 23
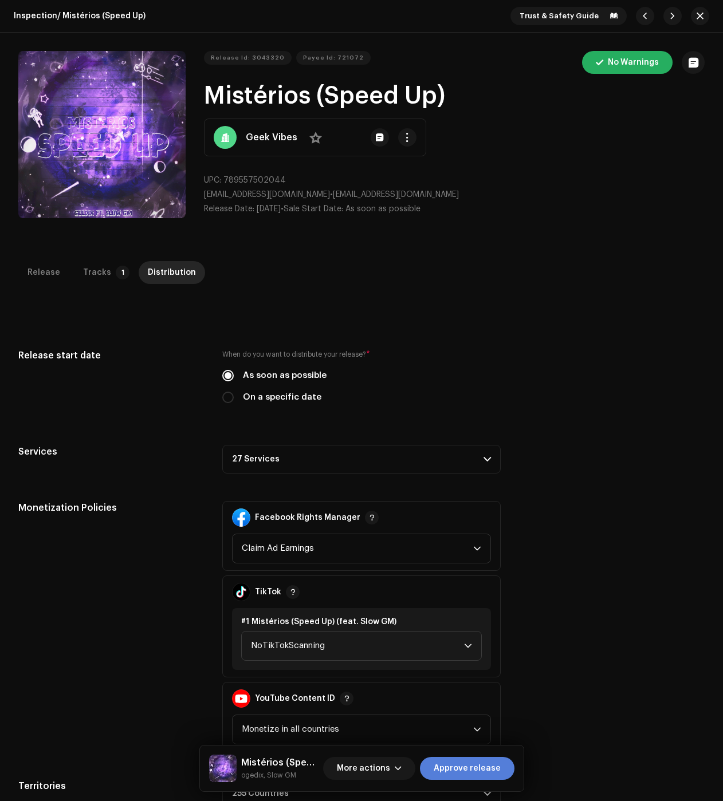
click at [486, 770] on span "Approve release" at bounding box center [467, 768] width 67 height 23
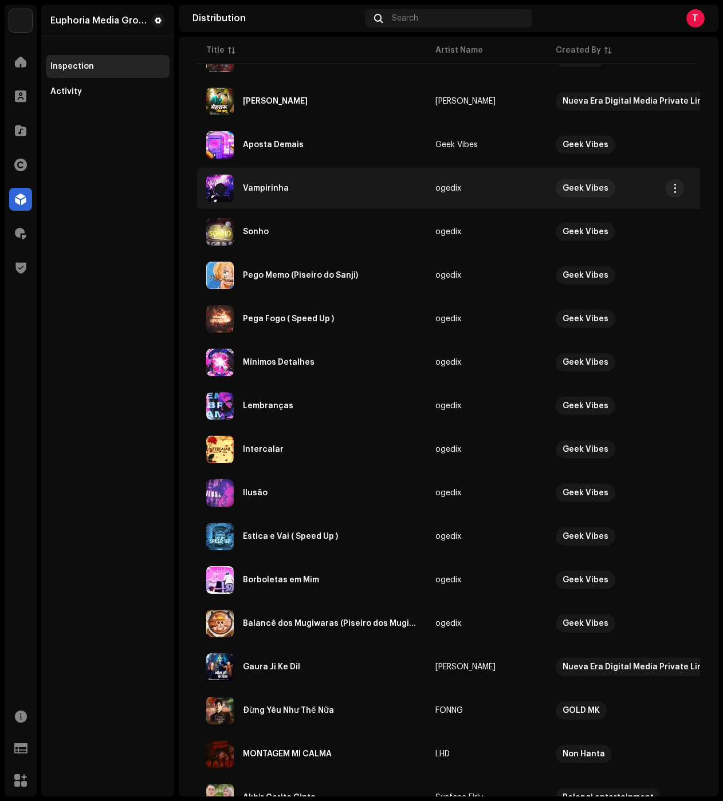
scroll to position [172, 0]
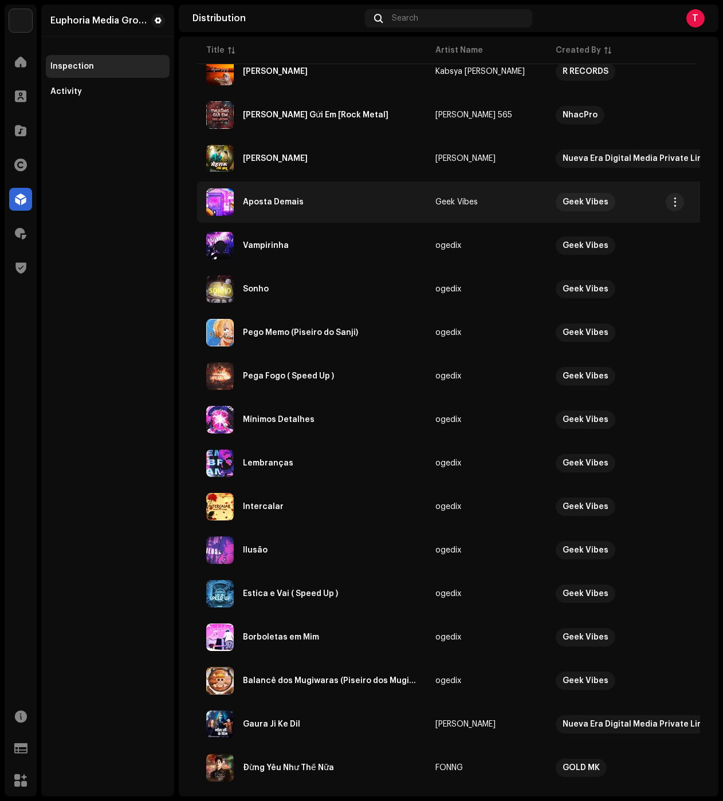
click at [265, 201] on div "Aposta Demais" at bounding box center [273, 202] width 61 height 8
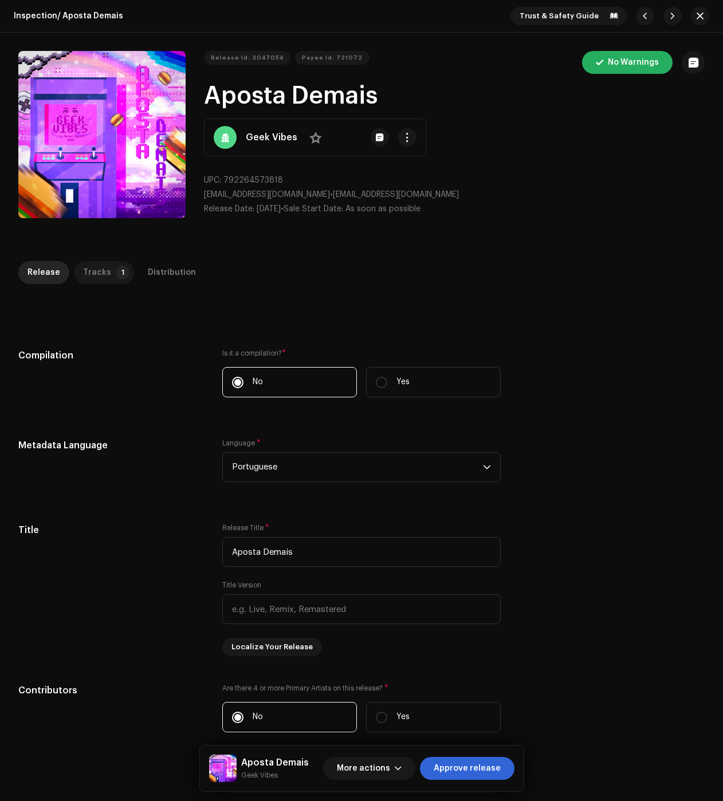
click at [92, 262] on div "Tracks" at bounding box center [97, 272] width 28 height 23
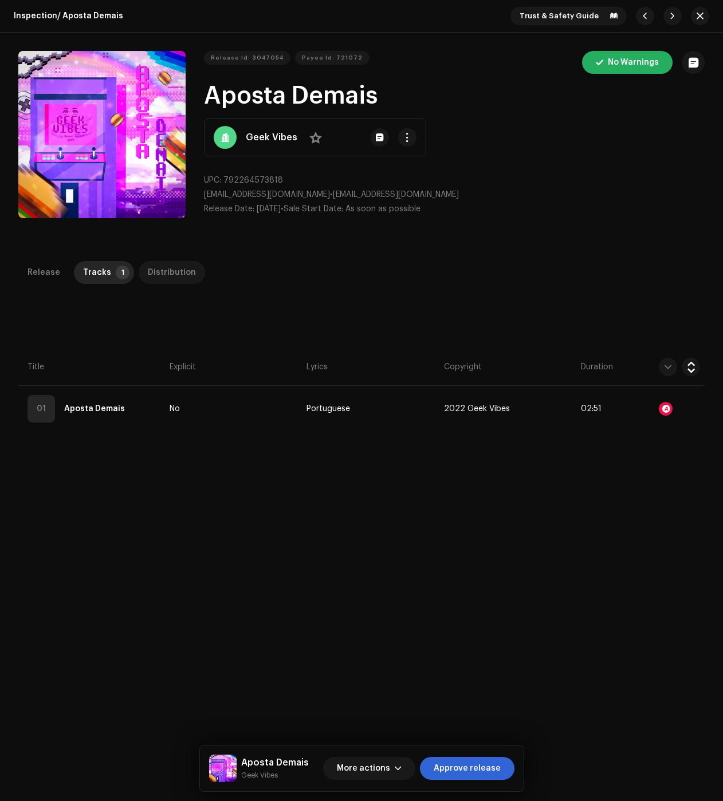
click at [151, 267] on div "Distribution" at bounding box center [172, 272] width 48 height 23
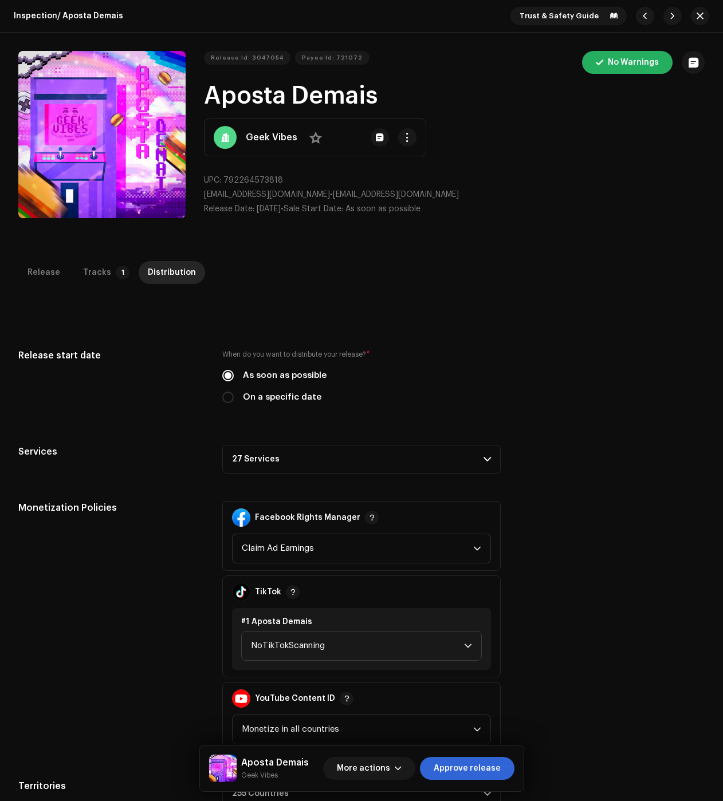
drag, startPoint x: 330, startPoint y: 451, endPoint x: 381, endPoint y: 494, distance: 66.7
click at [330, 451] on p-accordion-header "27 Services" at bounding box center [361, 459] width 278 height 29
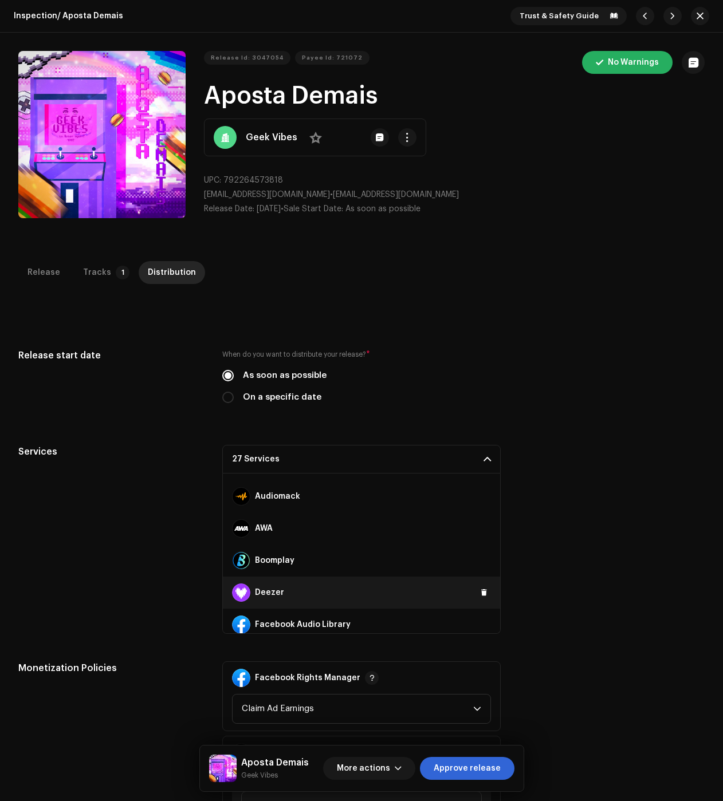
scroll to position [115, 0]
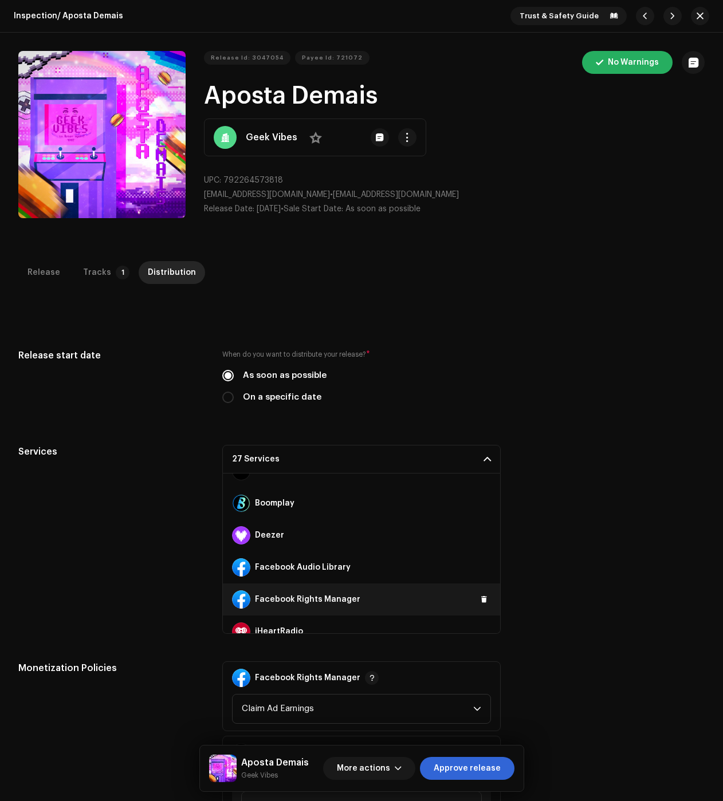
drag, startPoint x: 478, startPoint y: 569, endPoint x: 486, endPoint y: 591, distance: 23.9
click at [0, 0] on span at bounding box center [0, 0] width 0 height 0
click at [481, 601] on span at bounding box center [484, 599] width 7 height 9
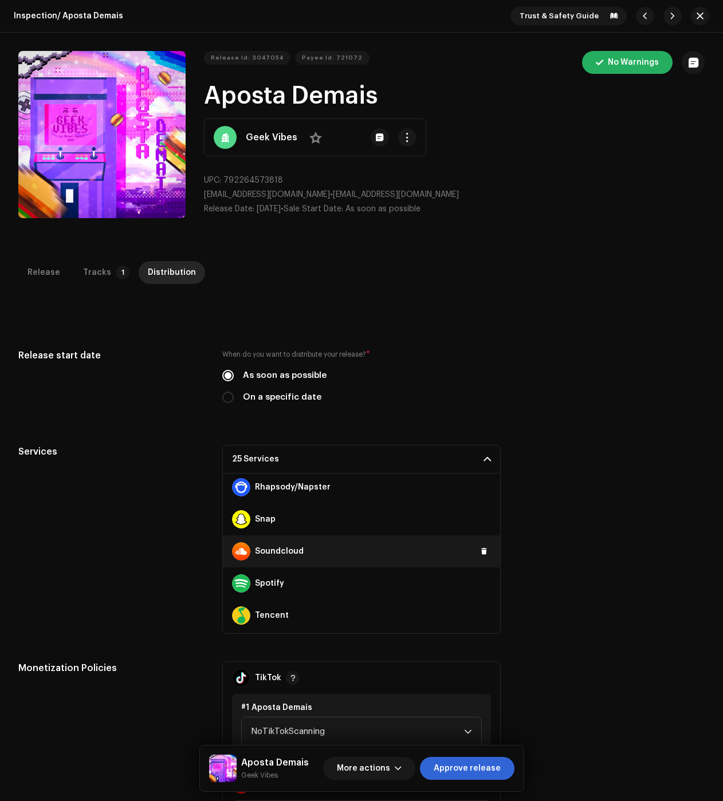
scroll to position [706, 0]
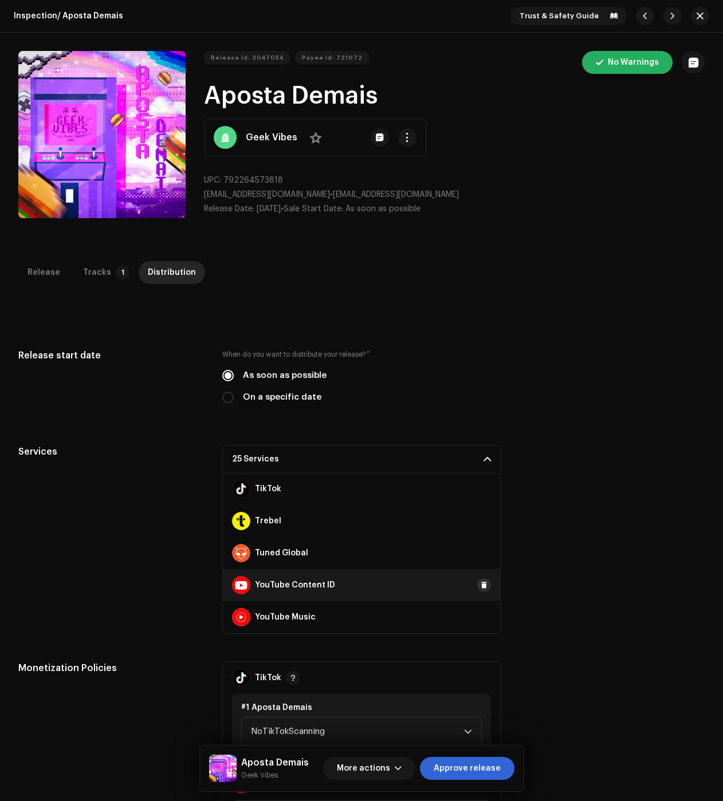
click at [479, 590] on button at bounding box center [484, 585] width 14 height 14
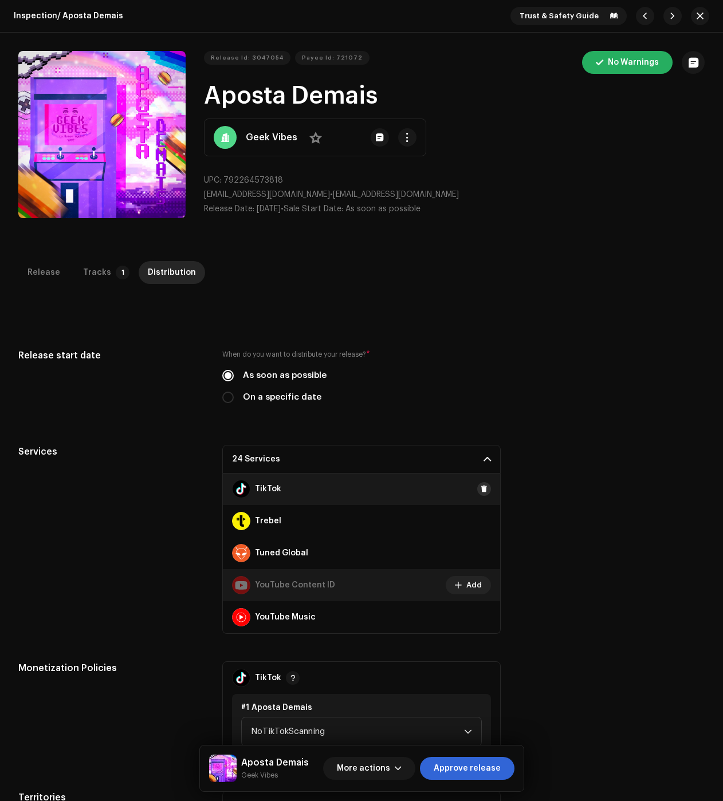
click at [481, 486] on span at bounding box center [484, 489] width 7 height 9
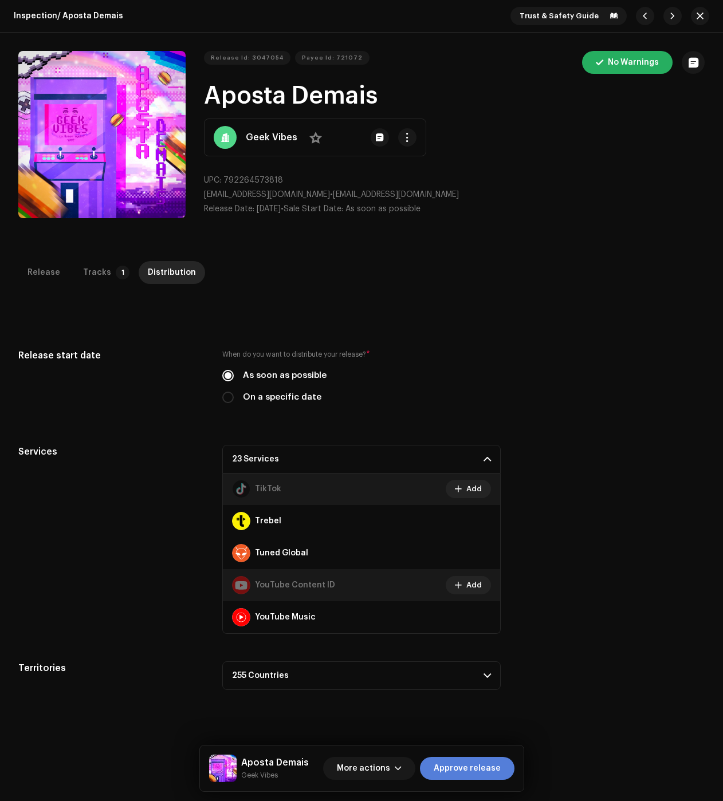
click at [456, 772] on span "Approve release" at bounding box center [467, 768] width 67 height 23
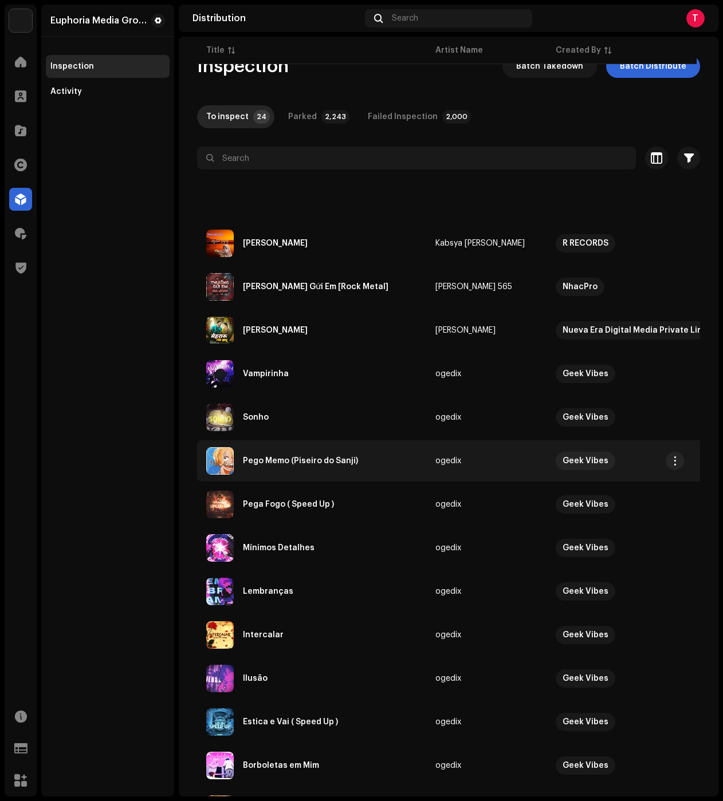
scroll to position [286, 0]
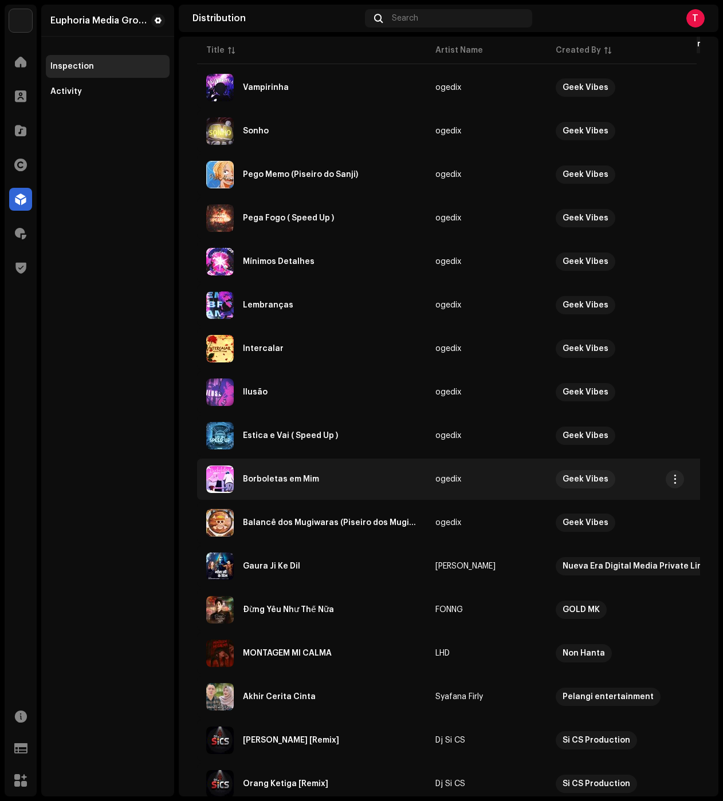
click at [306, 468] on div "Borboletas em Mim" at bounding box center [311, 479] width 211 height 27
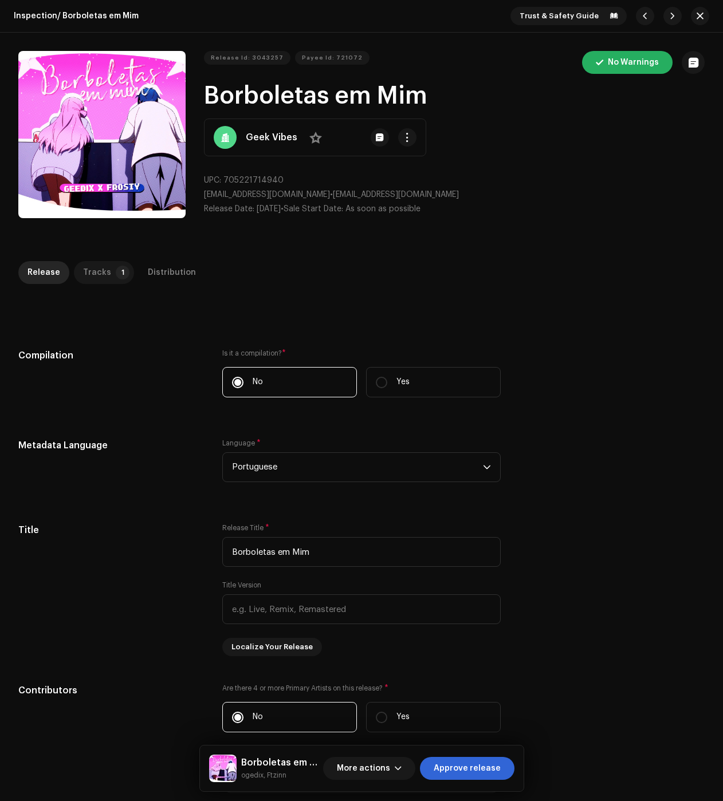
click at [101, 272] on div "Tracks" at bounding box center [97, 272] width 28 height 23
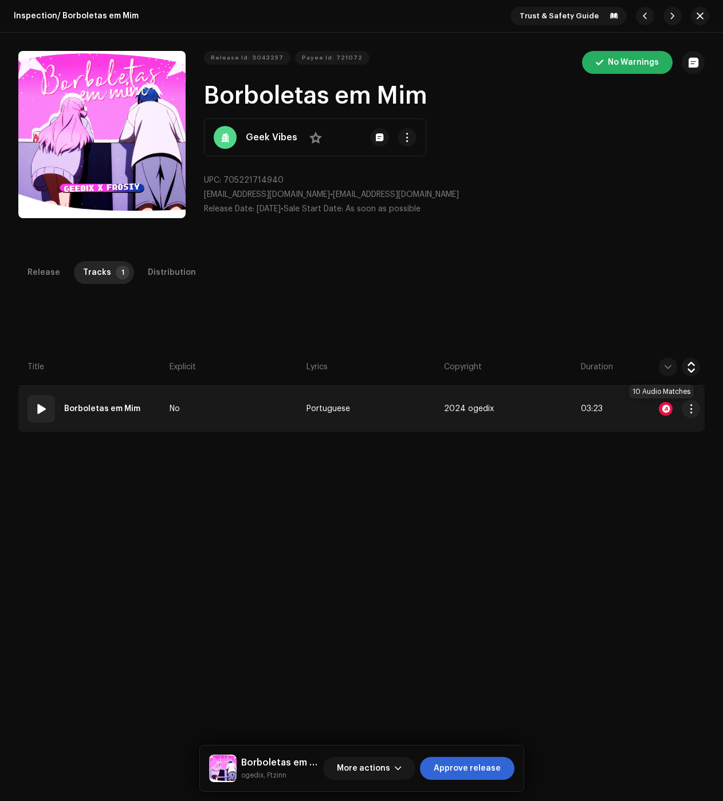
click at [662, 409] on div at bounding box center [666, 409] width 14 height 14
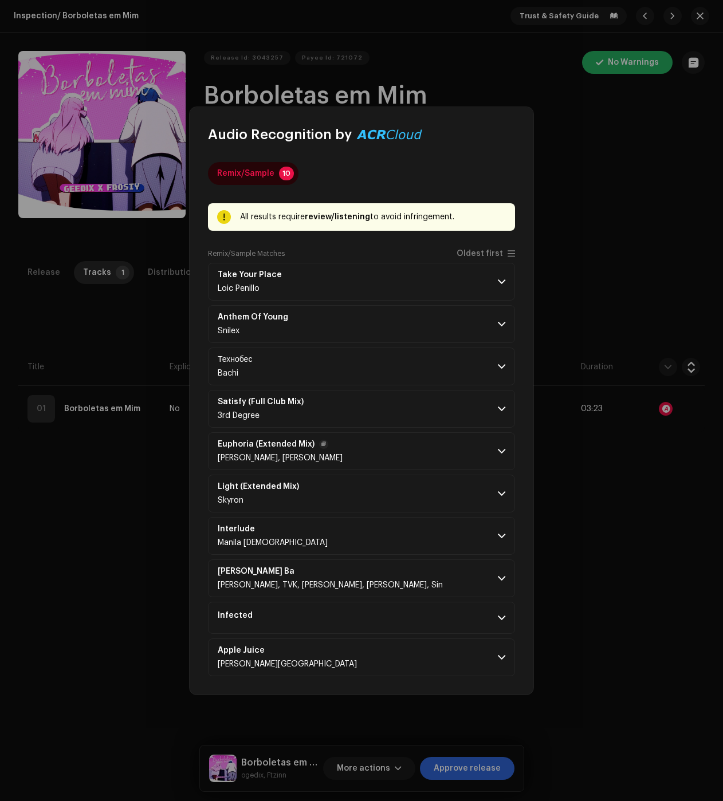
click at [492, 452] on p-accordion-header "Euphoria (Extended Mix) Sergey Salekhov, Amin Salmee" at bounding box center [361, 451] width 307 height 38
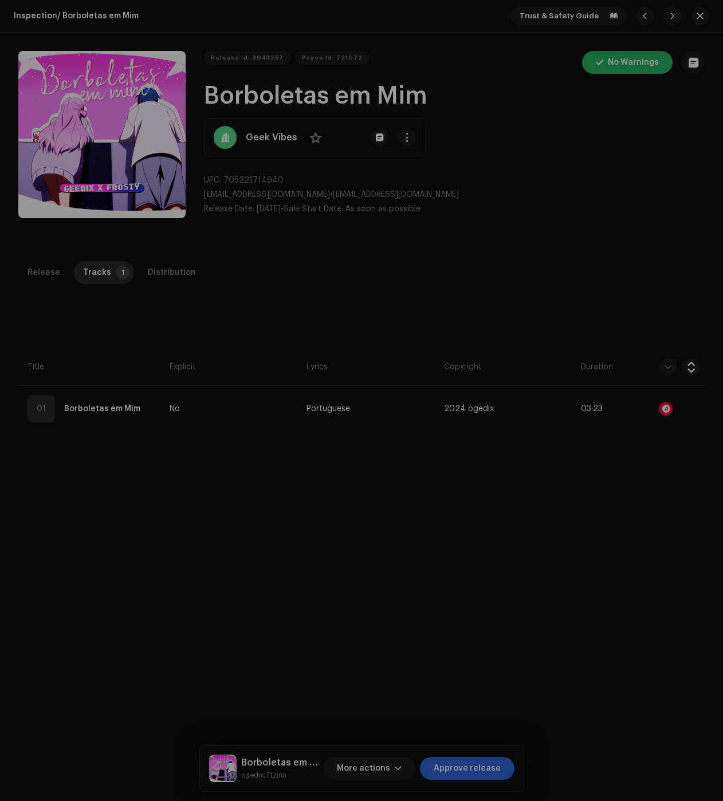
click at [105, 312] on div "Audio Recognition by Remix/Sample 10 All results require review/listening to av…" at bounding box center [361, 400] width 723 height 801
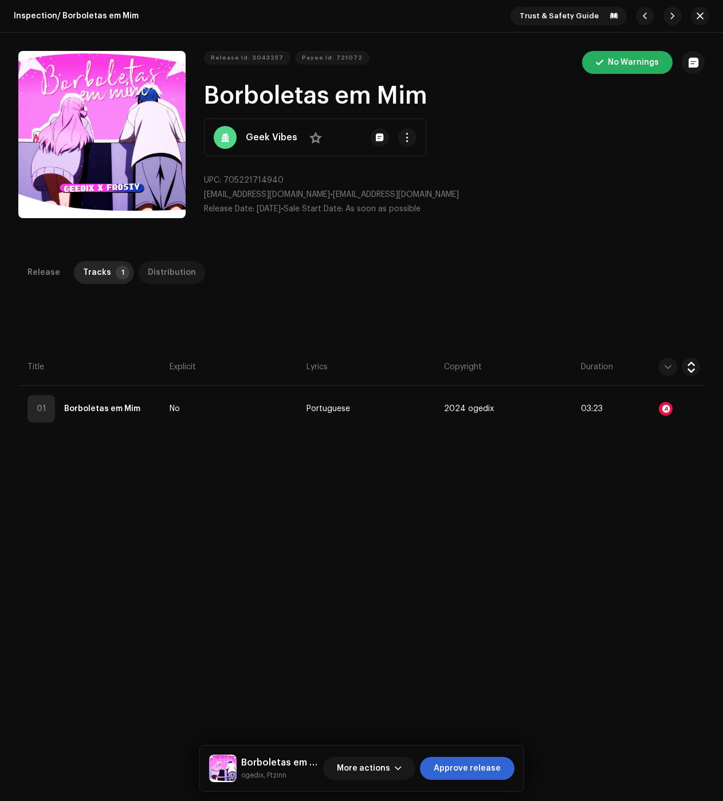
click at [174, 271] on div "Distribution" at bounding box center [172, 272] width 48 height 23
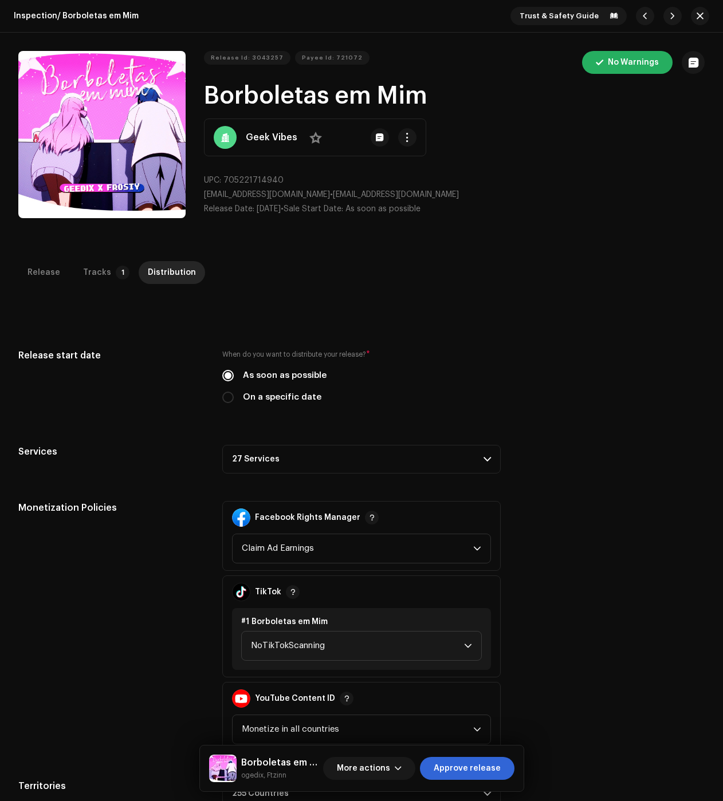
click at [330, 453] on p-accordion-header "27 Services" at bounding box center [361, 459] width 278 height 29
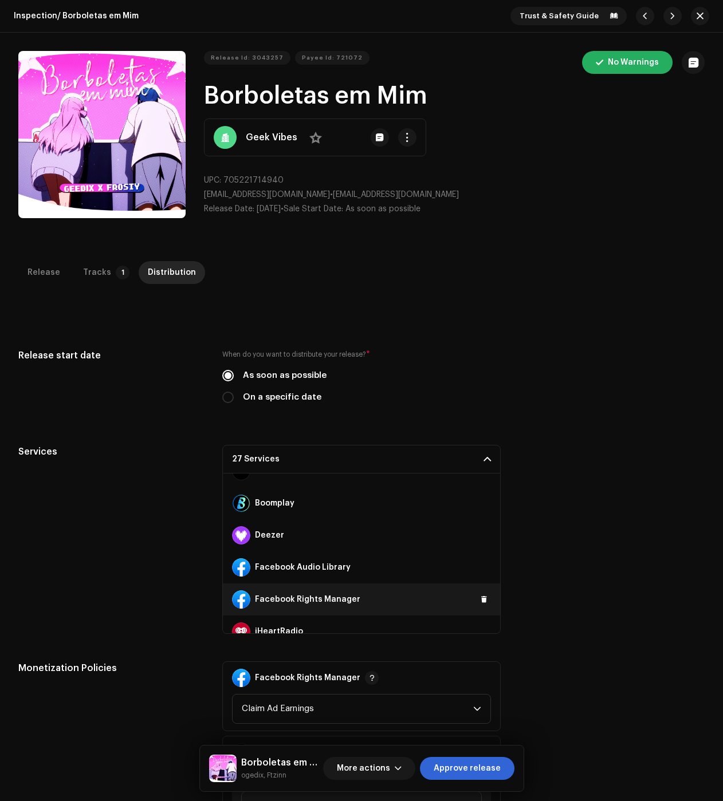
scroll to position [172, 0]
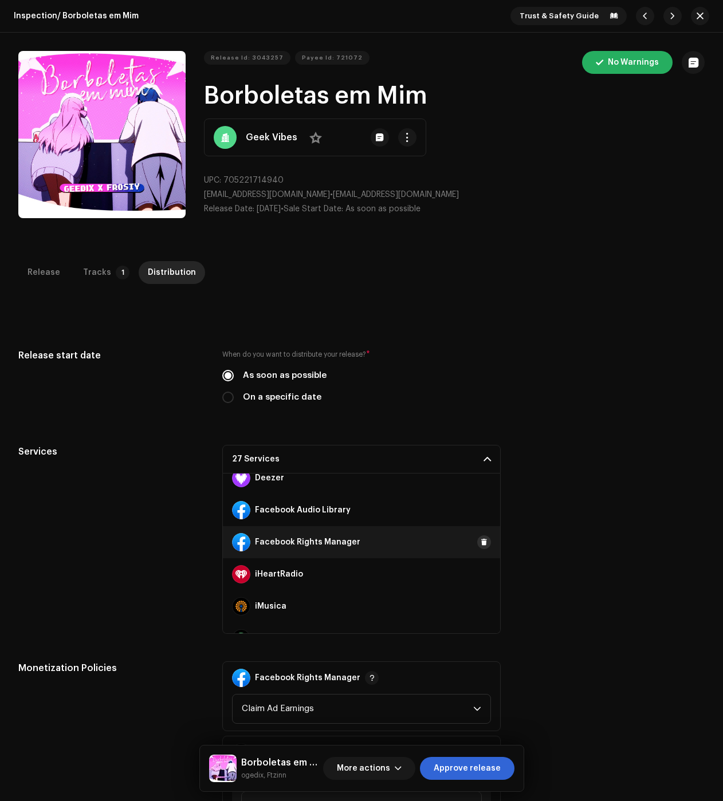
click at [481, 542] on span at bounding box center [484, 542] width 7 height 9
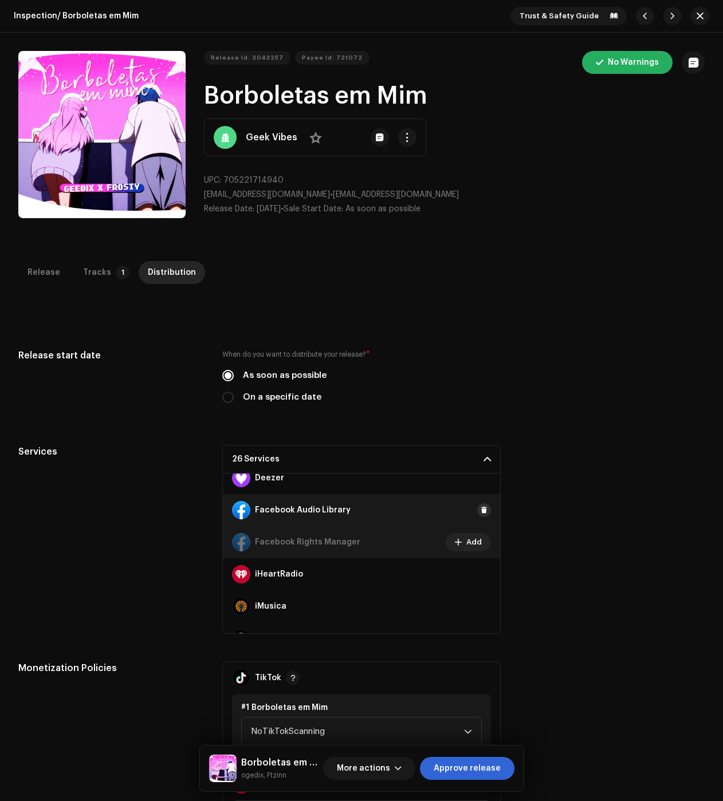
click at [481, 509] on span at bounding box center [484, 510] width 7 height 9
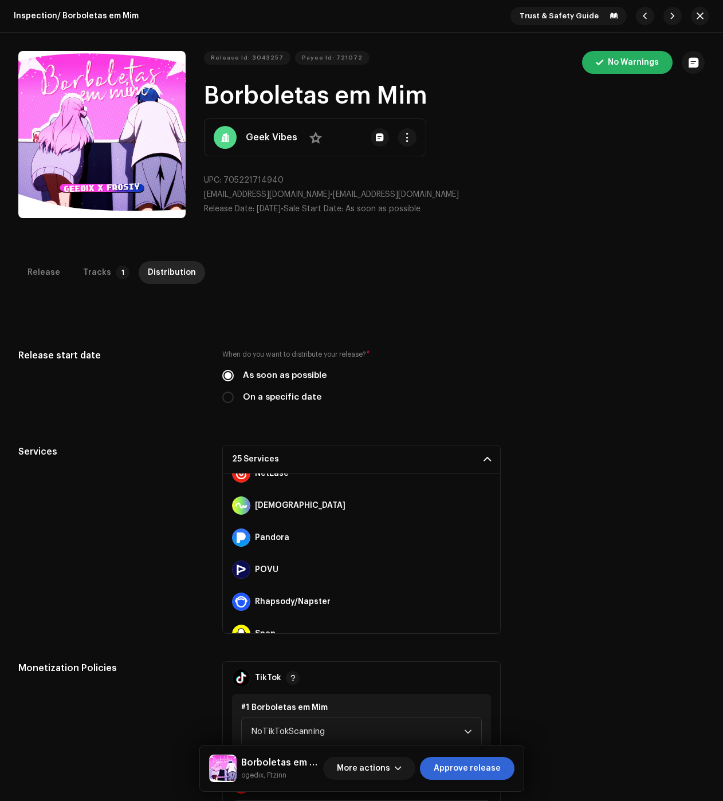
scroll to position [630, 0]
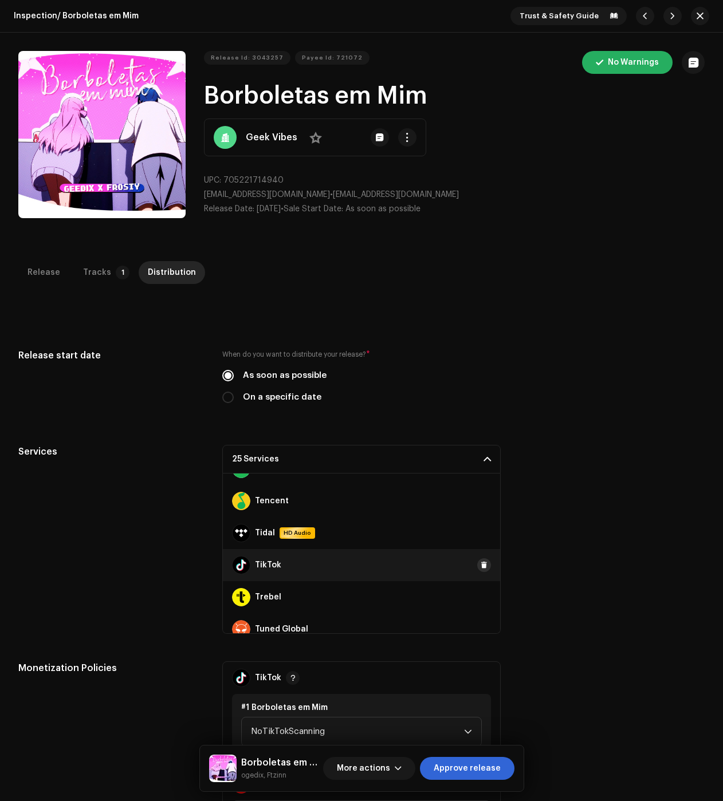
click at [481, 564] on span at bounding box center [484, 565] width 7 height 9
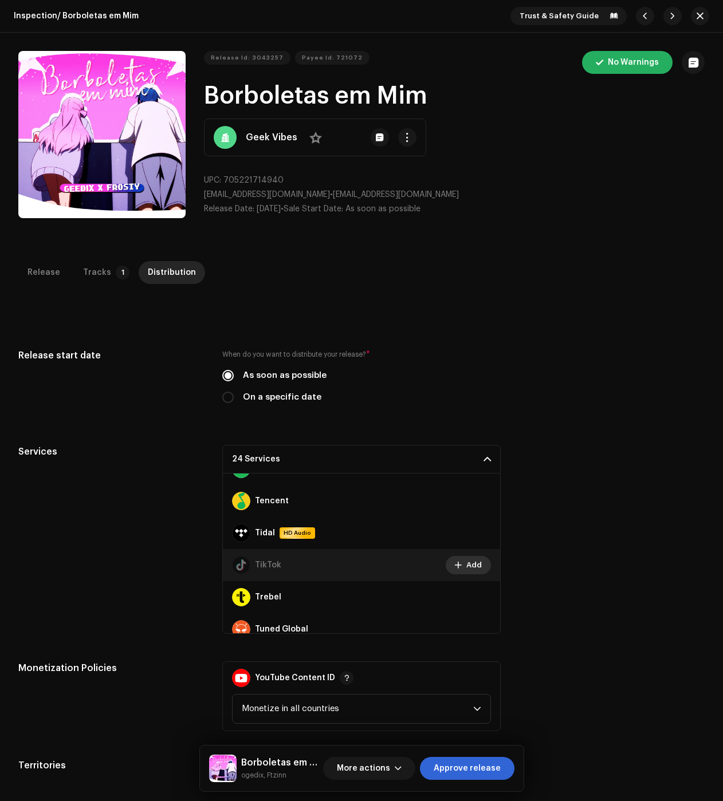
scroll to position [706, 0]
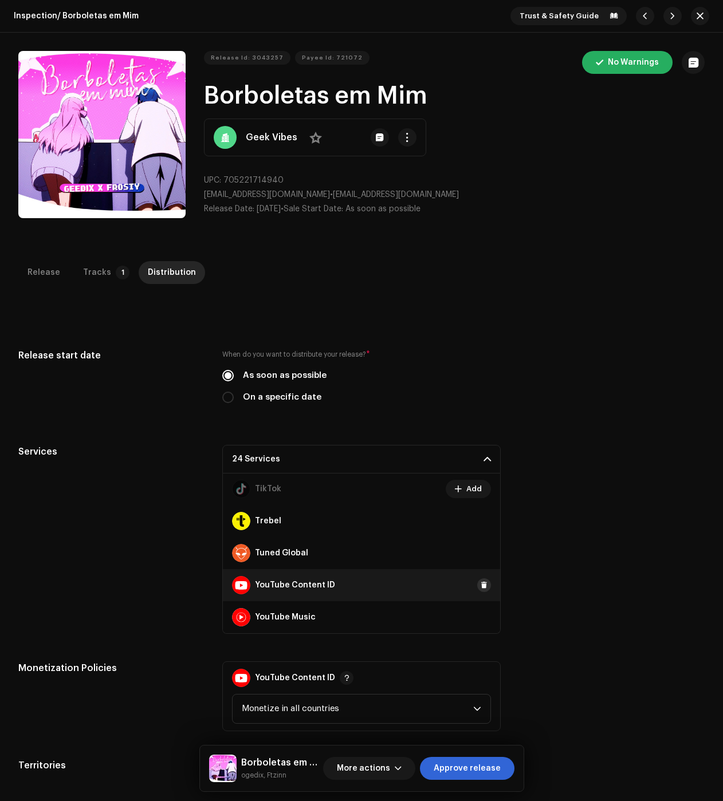
click at [480, 580] on button at bounding box center [484, 585] width 14 height 14
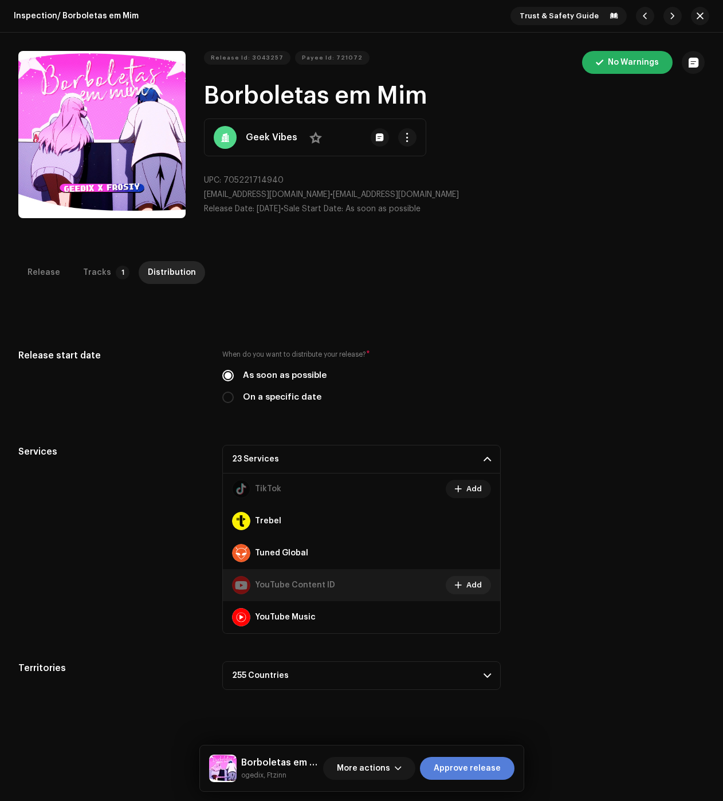
drag, startPoint x: 471, startPoint y: 771, endPoint x: 463, endPoint y: 763, distance: 10.5
click at [471, 771] on span "Approve release" at bounding box center [467, 768] width 67 height 23
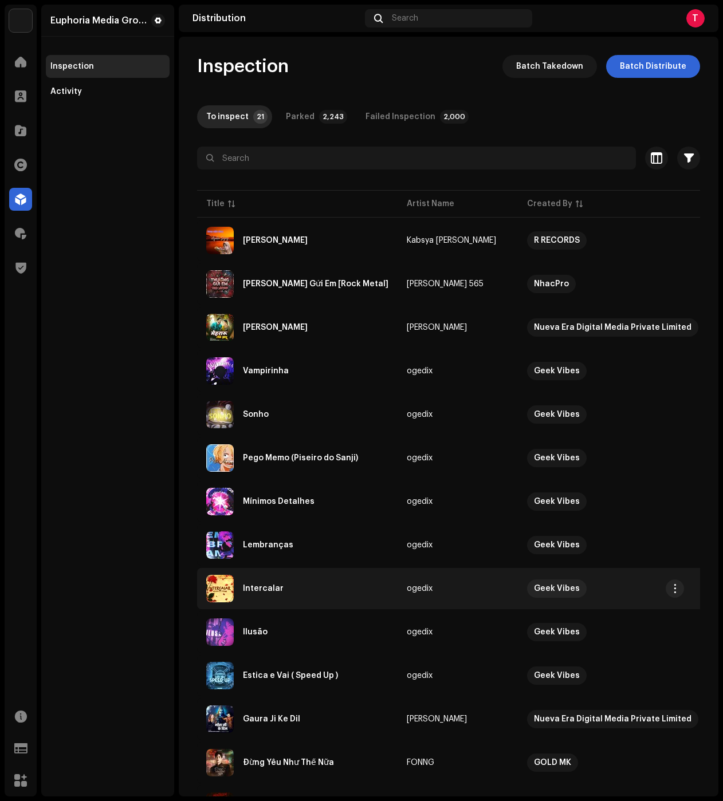
click at [306, 578] on div "Intercalar" at bounding box center [297, 588] width 182 height 27
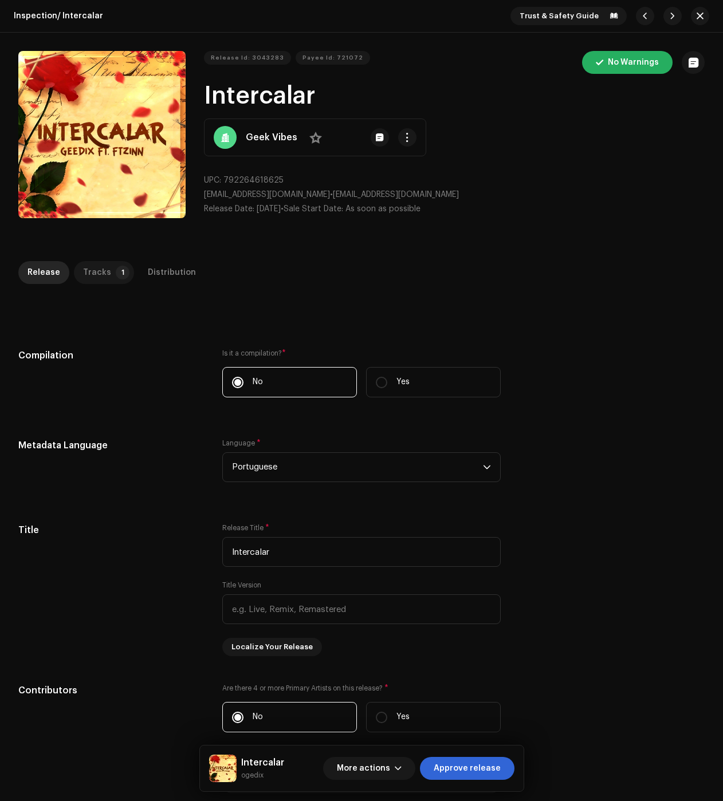
click at [90, 277] on div "Tracks" at bounding box center [97, 272] width 28 height 23
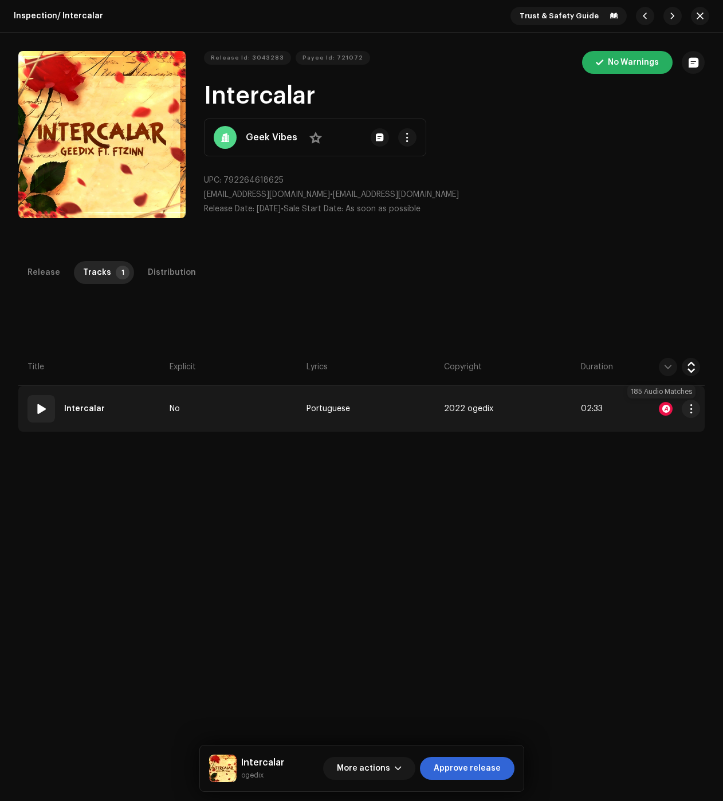
click at [659, 404] on div at bounding box center [666, 409] width 14 height 14
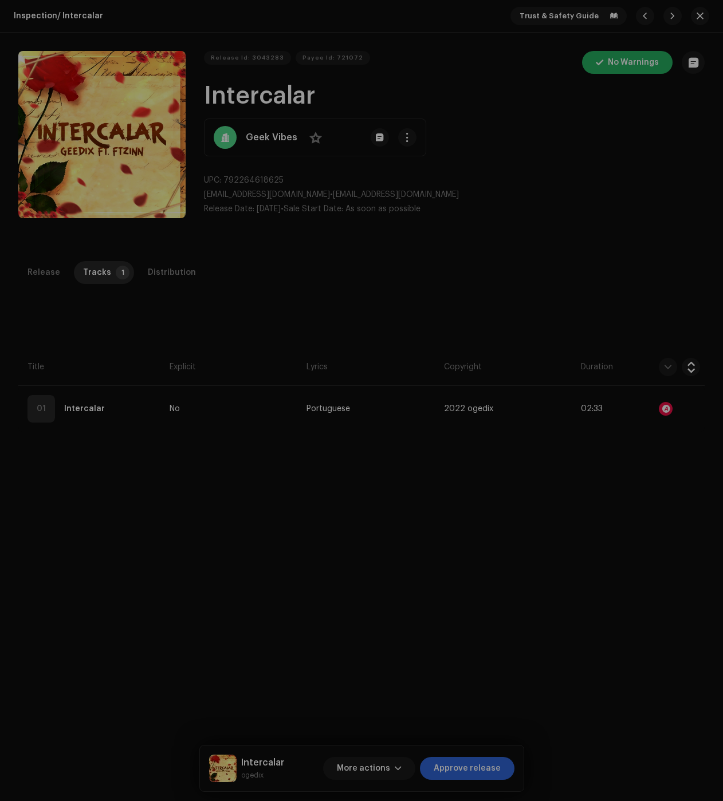
click at [133, 299] on div "Audio Recognition by Remix/Sample 185 All results require review/listening to a…" at bounding box center [361, 400] width 723 height 801
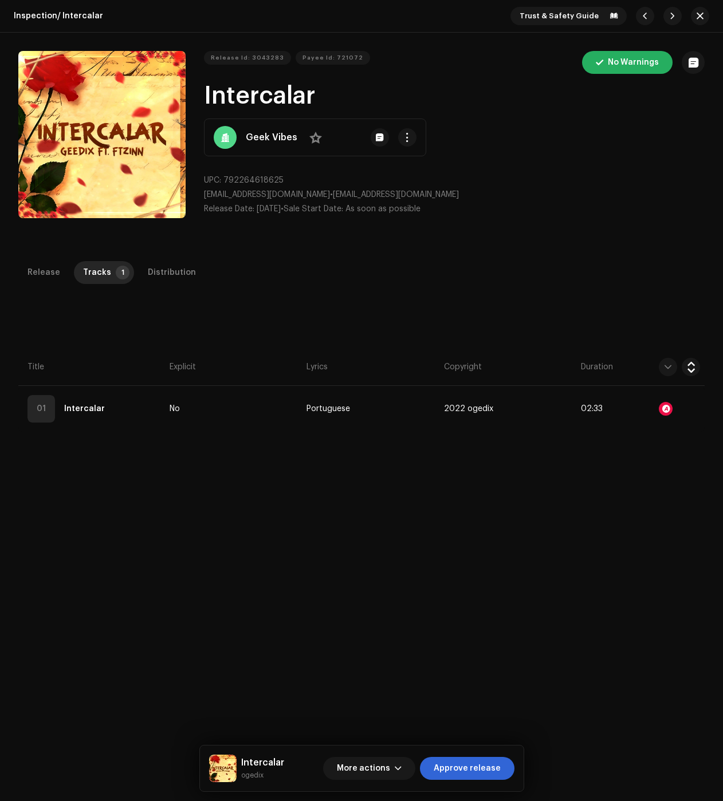
click at [151, 273] on div "Distribution" at bounding box center [172, 272] width 48 height 23
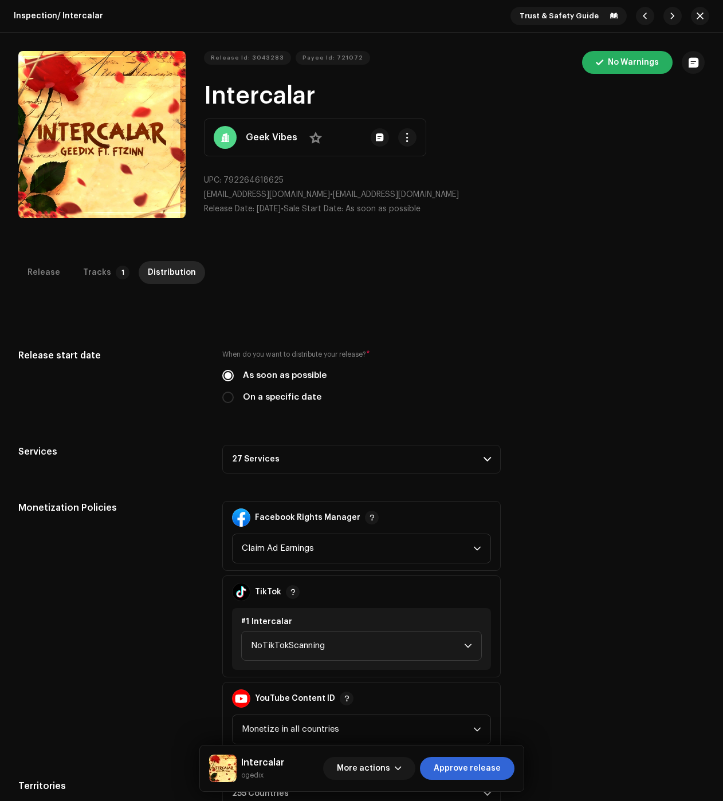
click at [314, 462] on p-accordion-header "27 Services" at bounding box center [361, 459] width 278 height 29
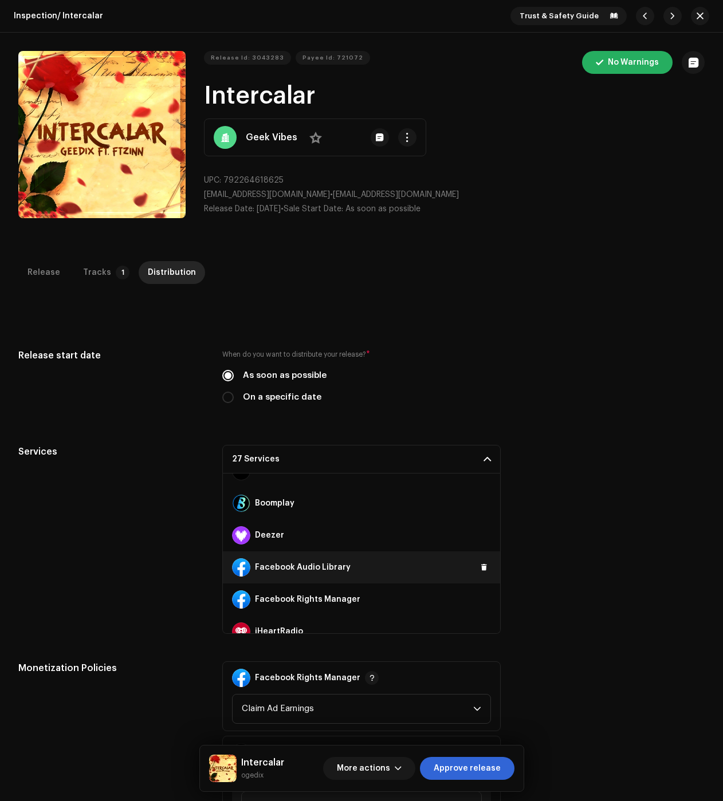
scroll to position [172, 0]
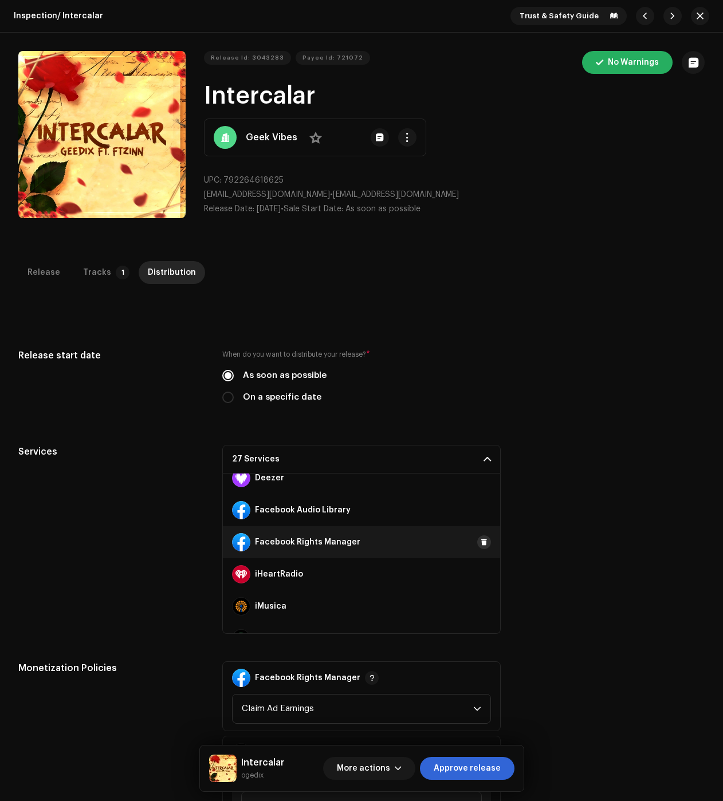
click at [481, 543] on span at bounding box center [484, 542] width 7 height 9
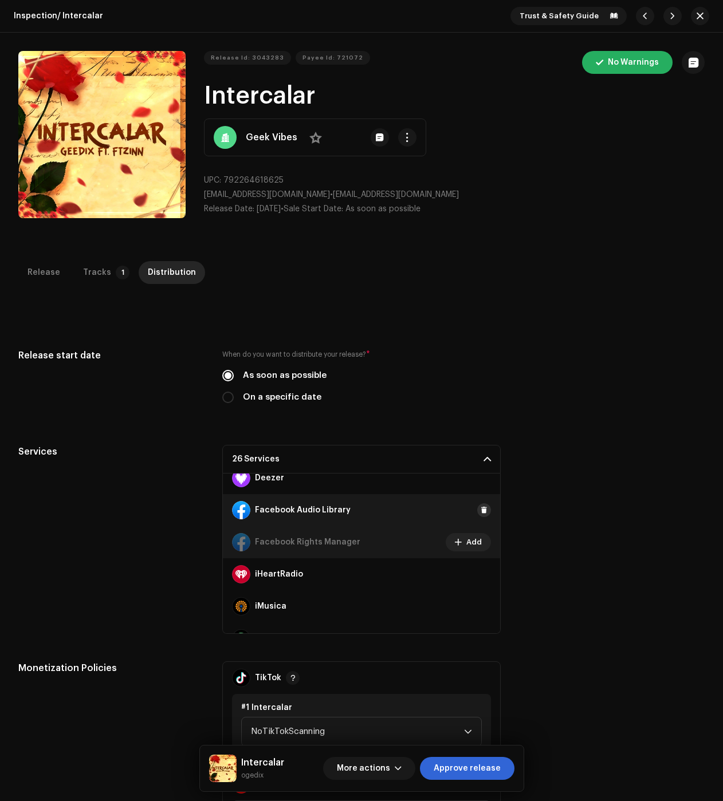
click at [481, 513] on span at bounding box center [484, 510] width 7 height 9
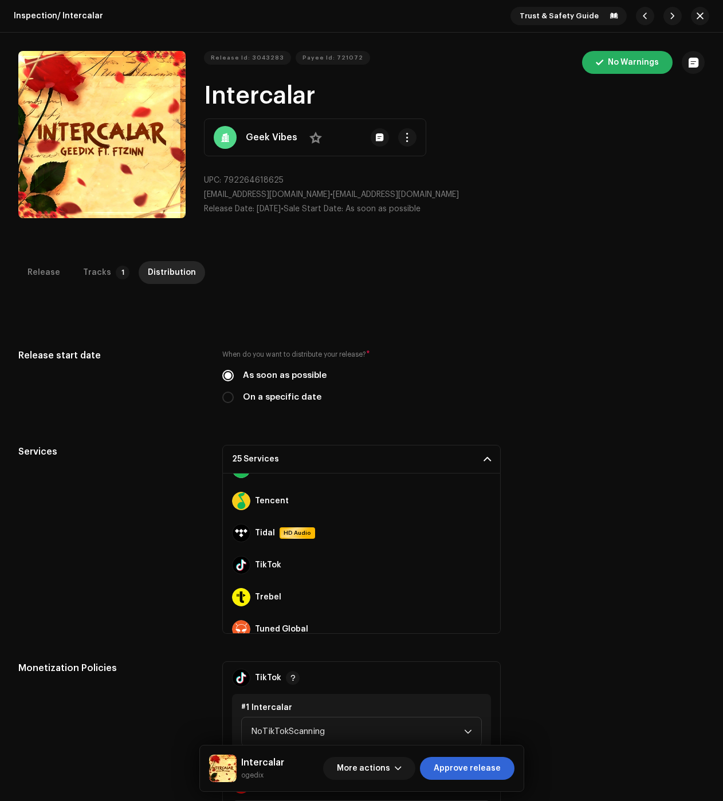
scroll to position [687, 0]
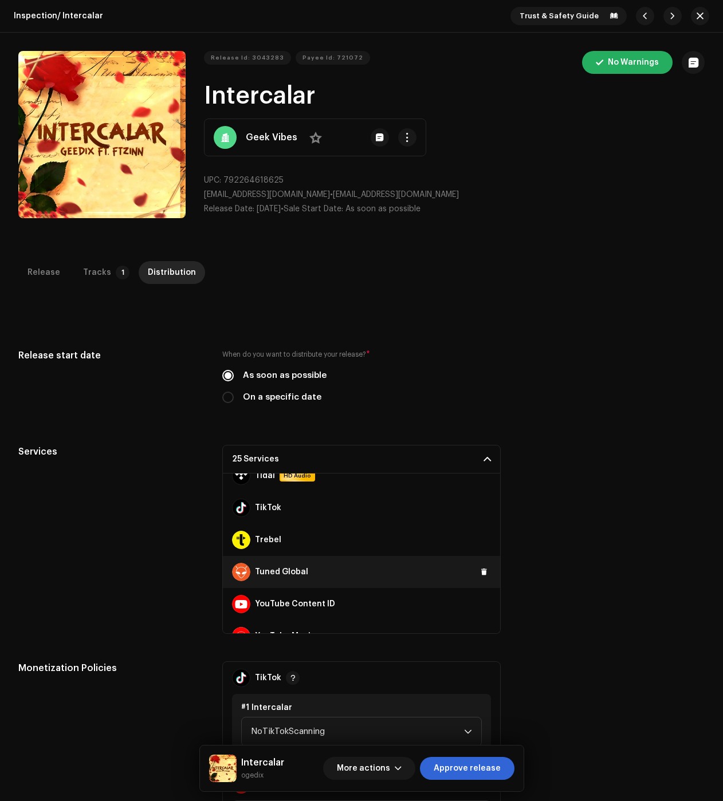
drag, startPoint x: 476, startPoint y: 601, endPoint x: 479, endPoint y: 581, distance: 20.3
click at [0, 0] on span at bounding box center [0, 0] width 0 height 0
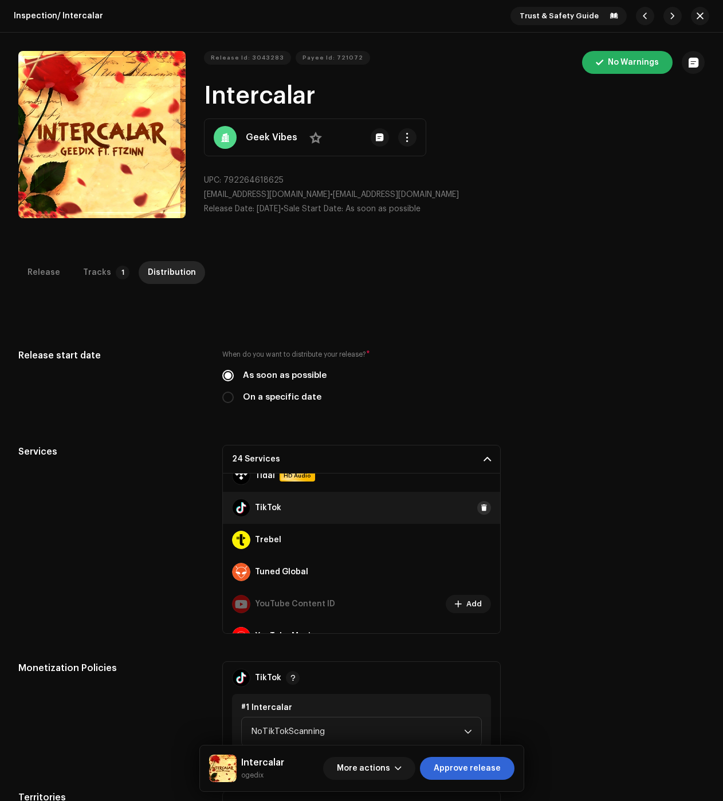
click at [483, 509] on button at bounding box center [484, 508] width 14 height 14
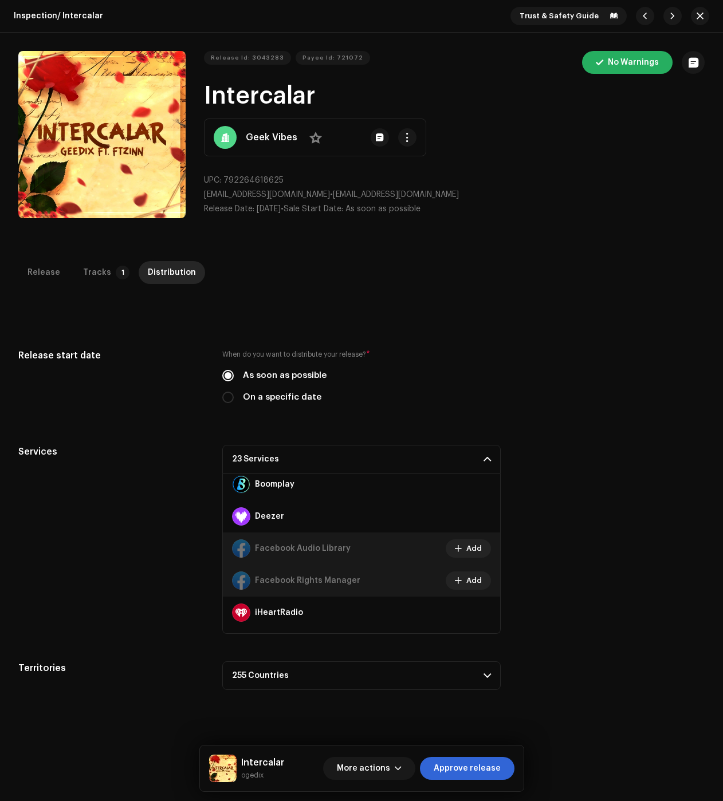
scroll to position [0, 0]
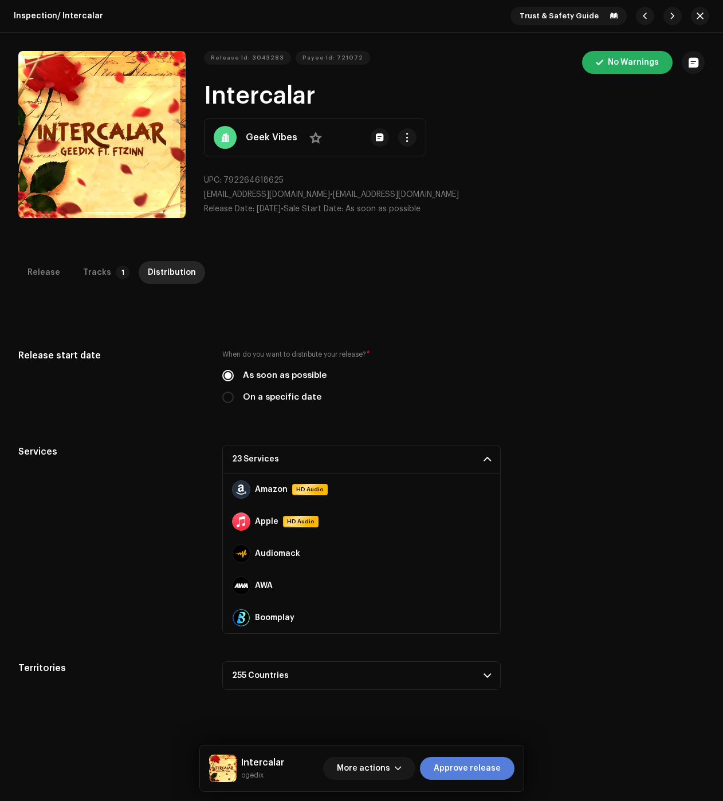
click at [475, 775] on span "Approve release" at bounding box center [467, 768] width 67 height 23
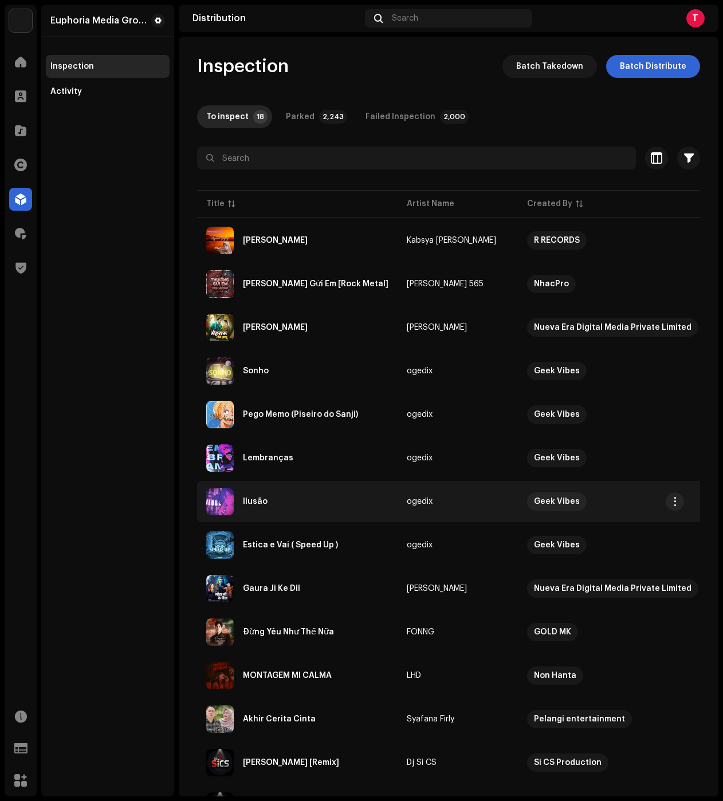
scroll to position [57, 0]
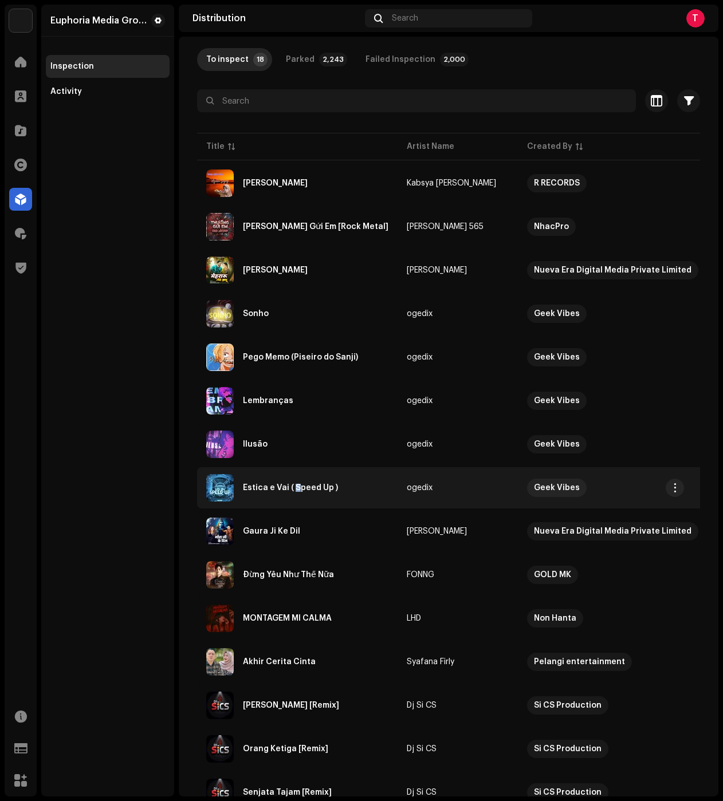
click at [295, 493] on div "Estica e Vai ( Speed Up )" at bounding box center [297, 487] width 182 height 27
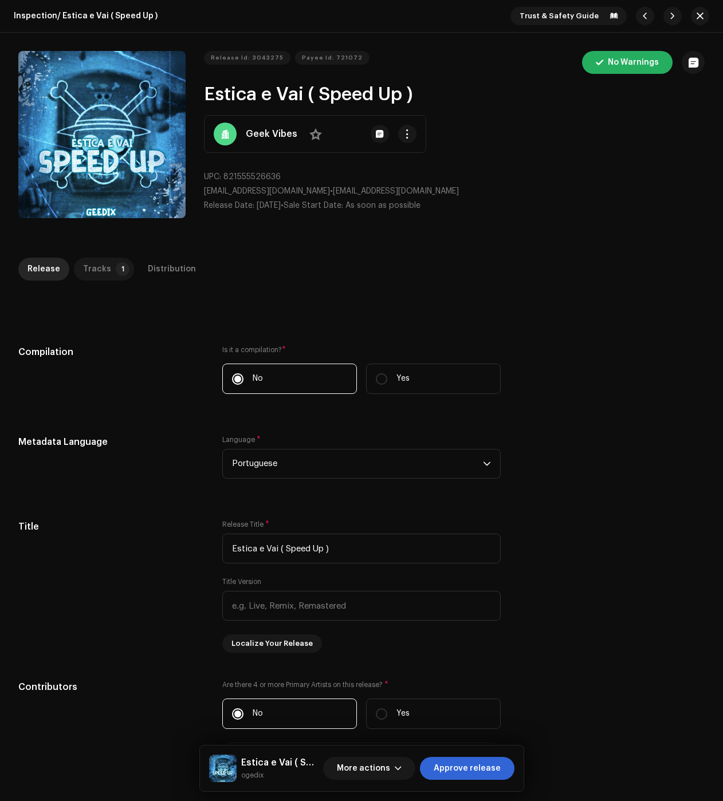
click at [95, 261] on div "Tracks" at bounding box center [97, 269] width 28 height 23
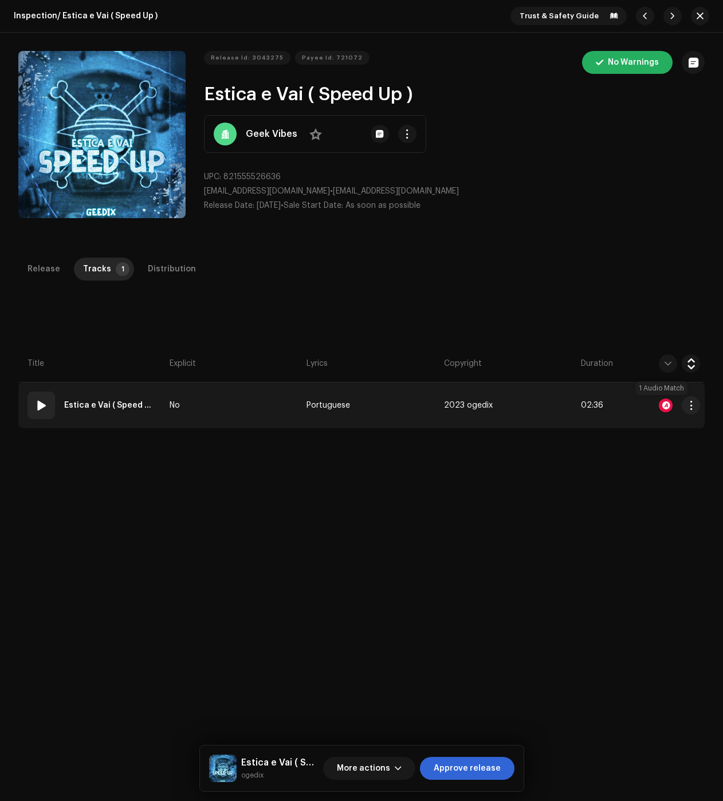
click at [663, 404] on div at bounding box center [666, 406] width 14 height 14
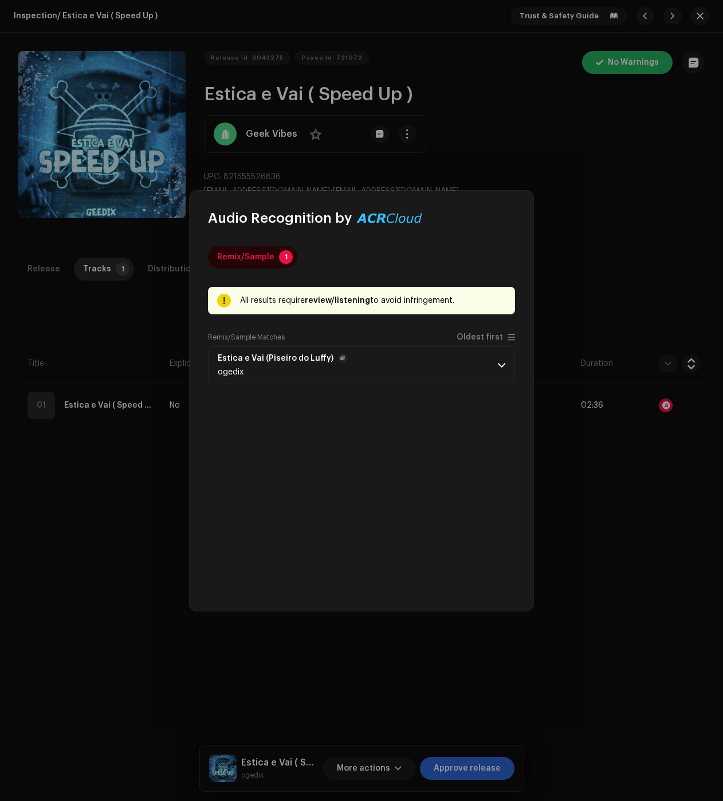
click at [476, 367] on p-accordion-header "Estica e Vai (Piseiro do Luffy) ogedix" at bounding box center [361, 365] width 307 height 38
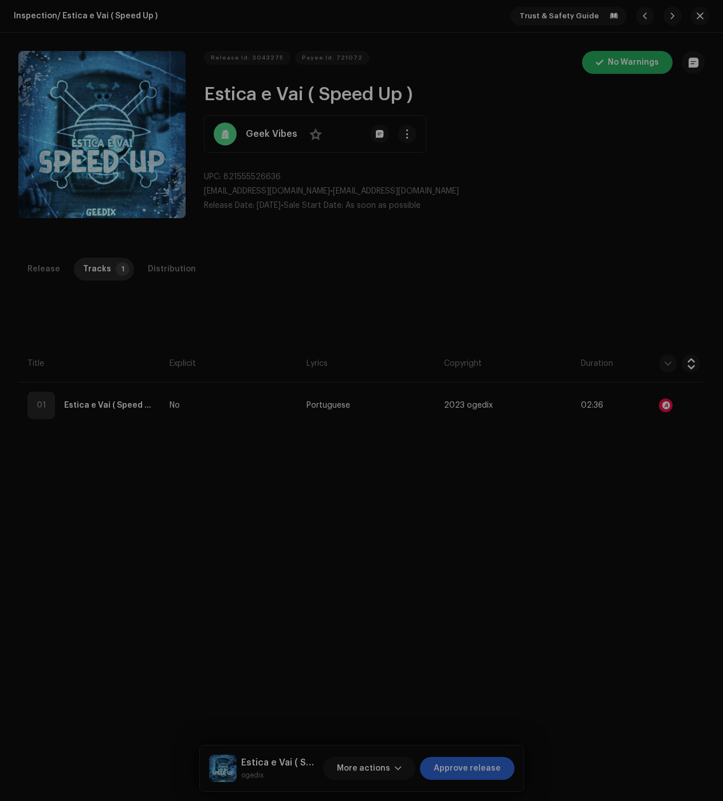
click at [622, 520] on div "Audio Recognition by Remix/Sample 1 All results require review/listening to avo…" at bounding box center [361, 400] width 723 height 801
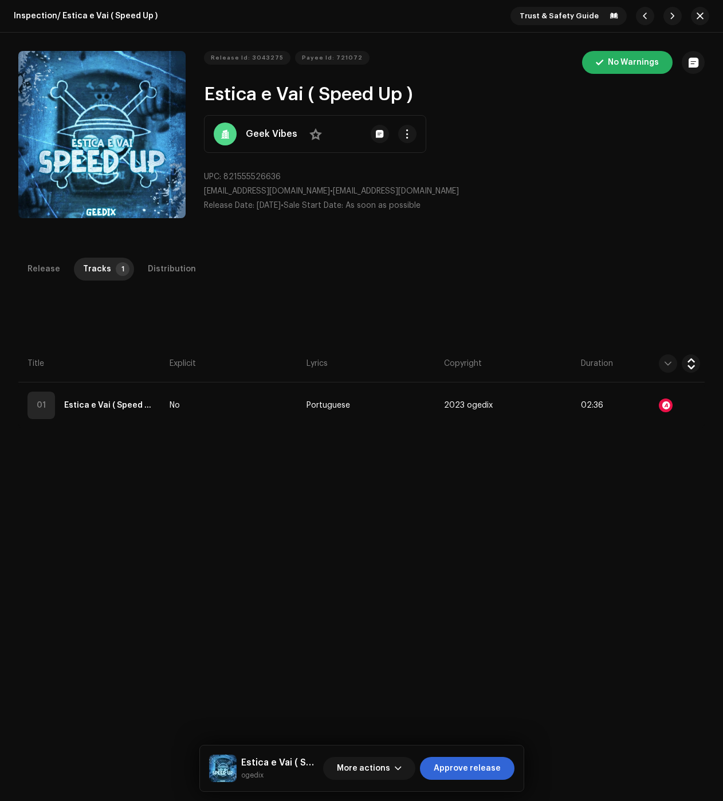
click at [151, 257] on div "Inspection / Estica e Vai ( Speed Up ) Trust & Safety Guide Release Id: 3043275…" at bounding box center [361, 400] width 723 height 801
click at [151, 263] on div "Distribution" at bounding box center [172, 269] width 48 height 23
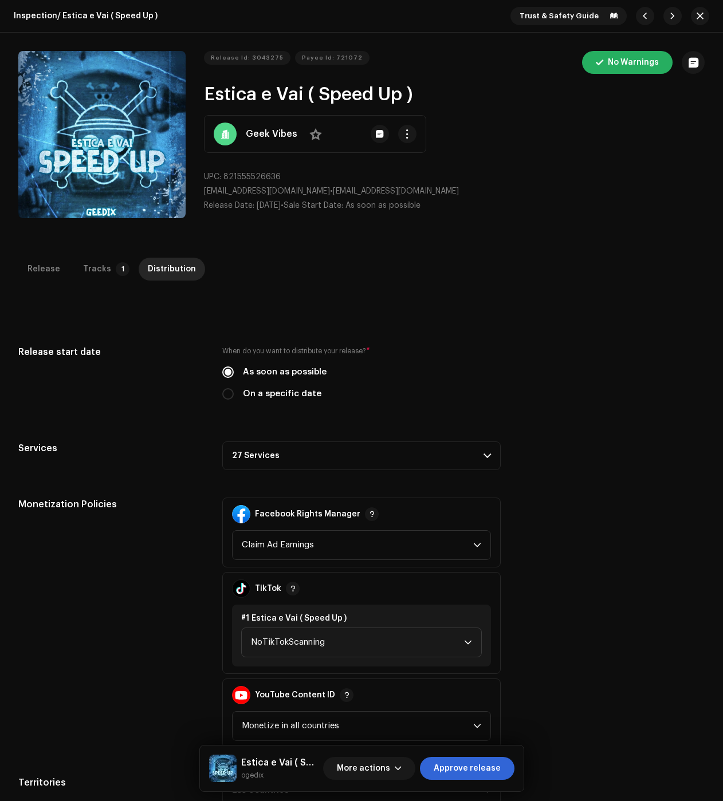
click at [324, 453] on p-accordion-header "27 Services" at bounding box center [361, 456] width 278 height 29
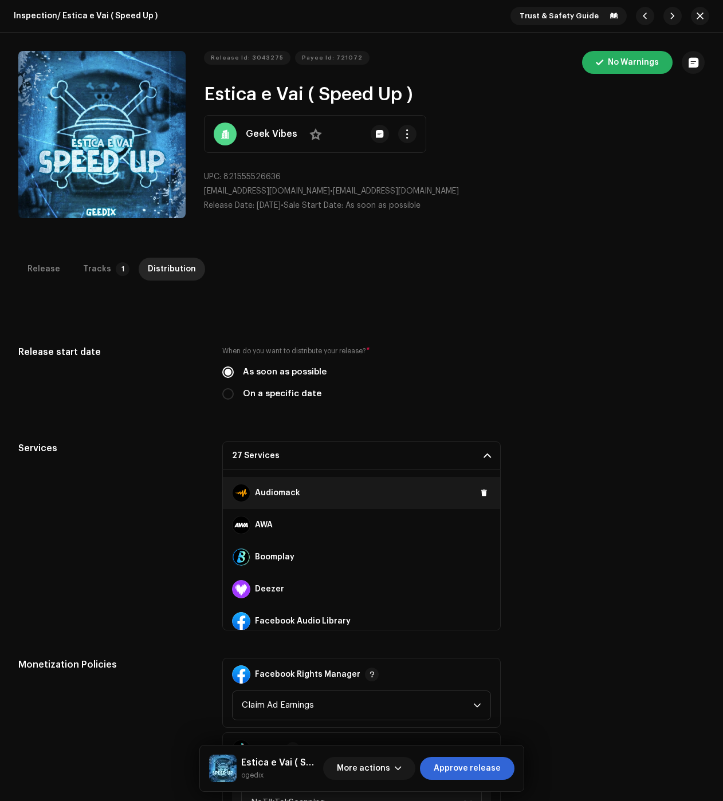
scroll to position [115, 0]
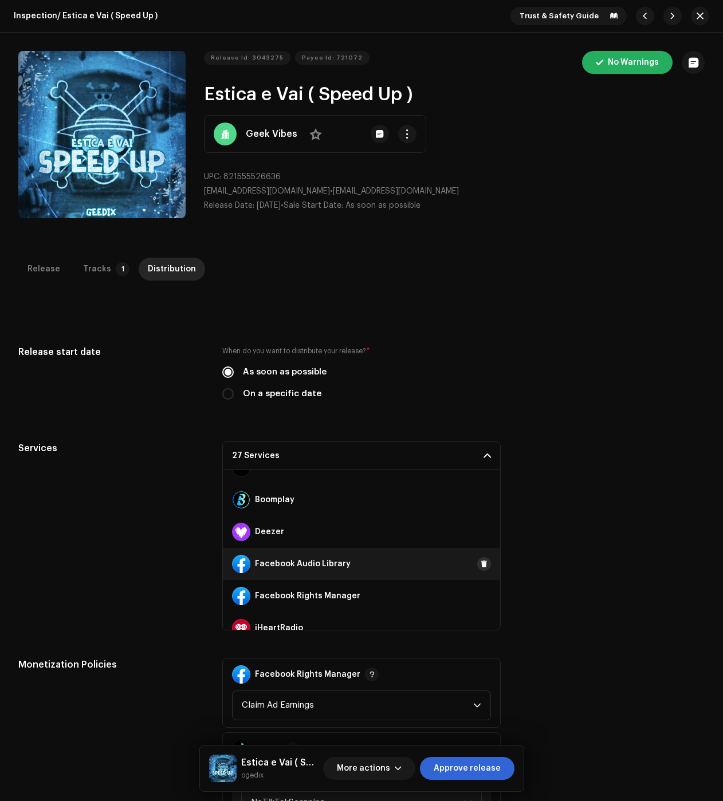
drag, startPoint x: 480, startPoint y: 564, endPoint x: 482, endPoint y: 590, distance: 27.0
click at [479, 564] on button at bounding box center [484, 564] width 14 height 14
click at [481, 597] on span at bounding box center [484, 596] width 7 height 9
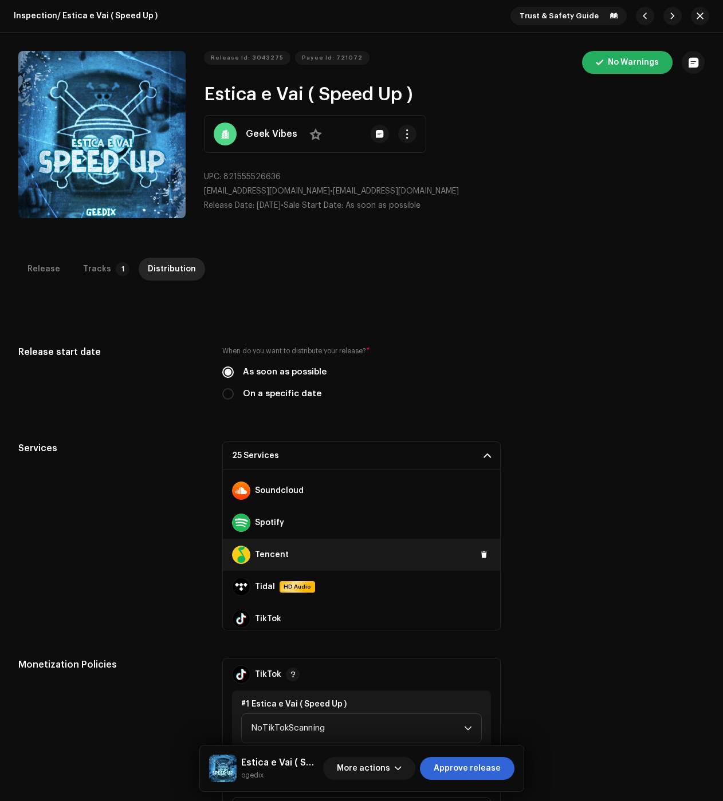
scroll to position [630, 0]
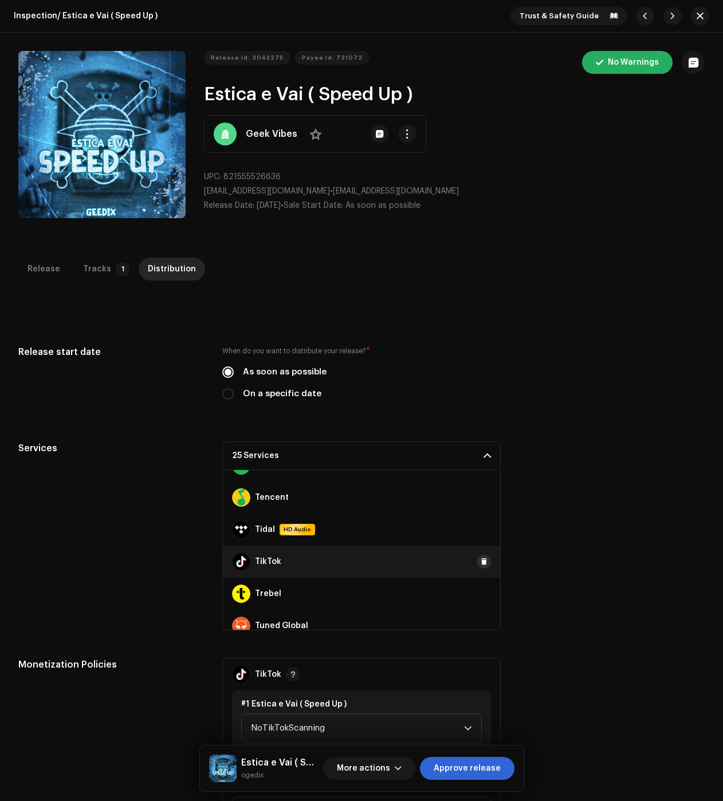
click at [477, 564] on button at bounding box center [484, 562] width 14 height 14
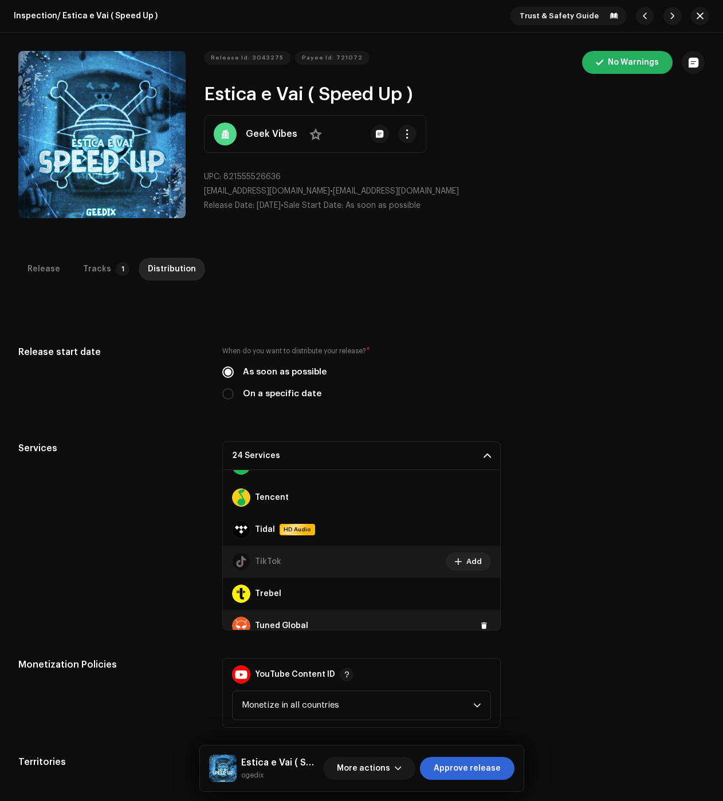
scroll to position [706, 0]
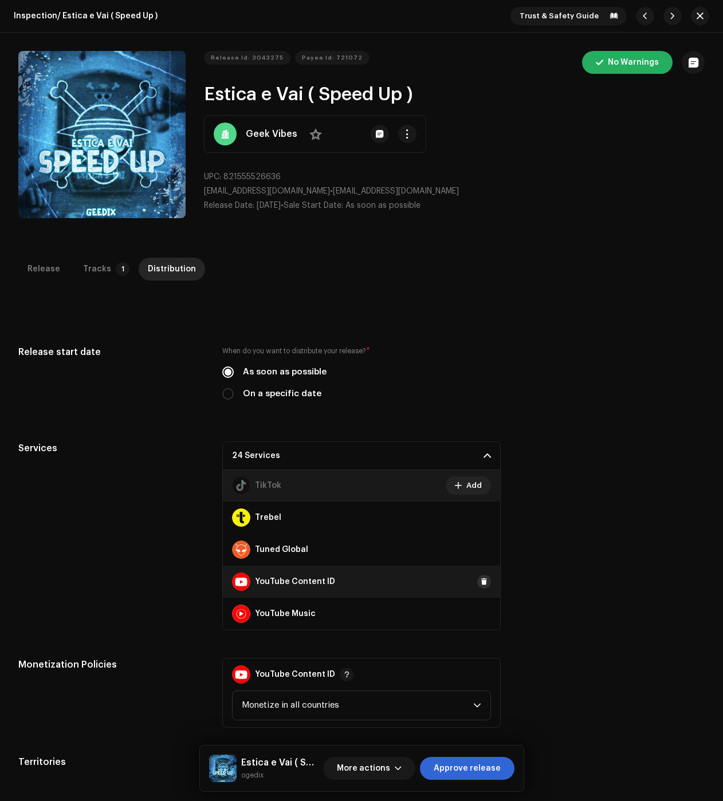
click at [481, 585] on span at bounding box center [484, 581] width 7 height 9
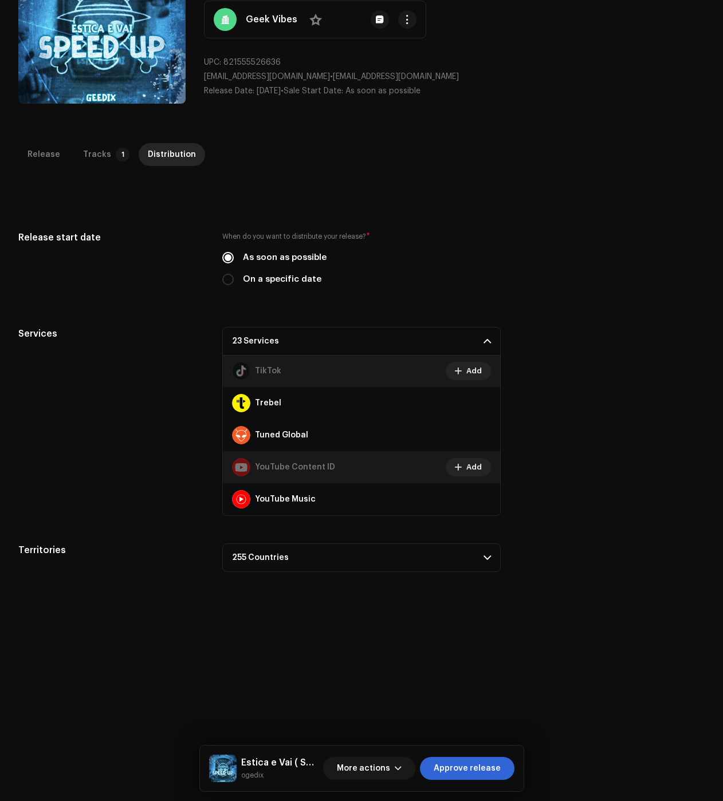
scroll to position [0, 0]
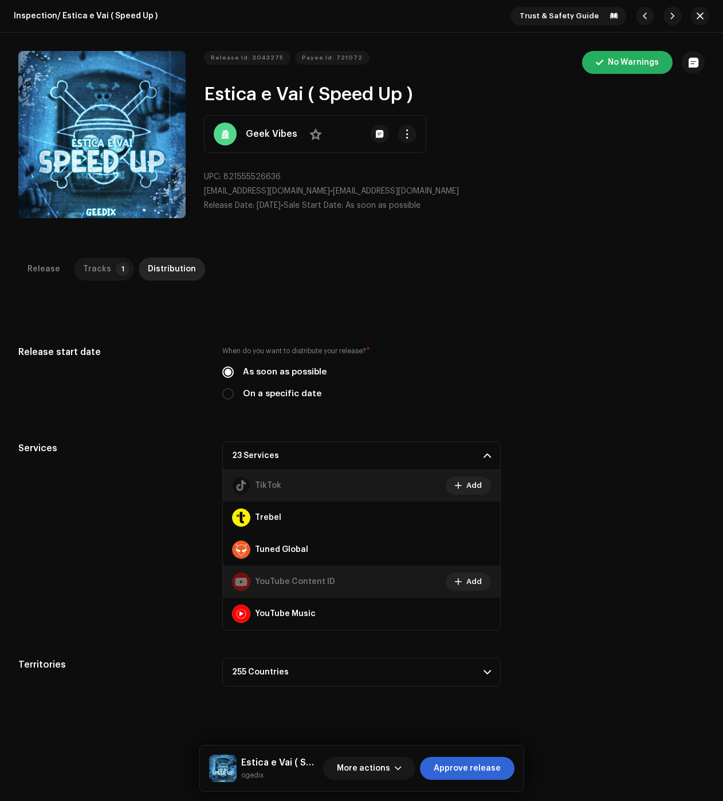
click at [95, 259] on div "Tracks" at bounding box center [97, 269] width 28 height 23
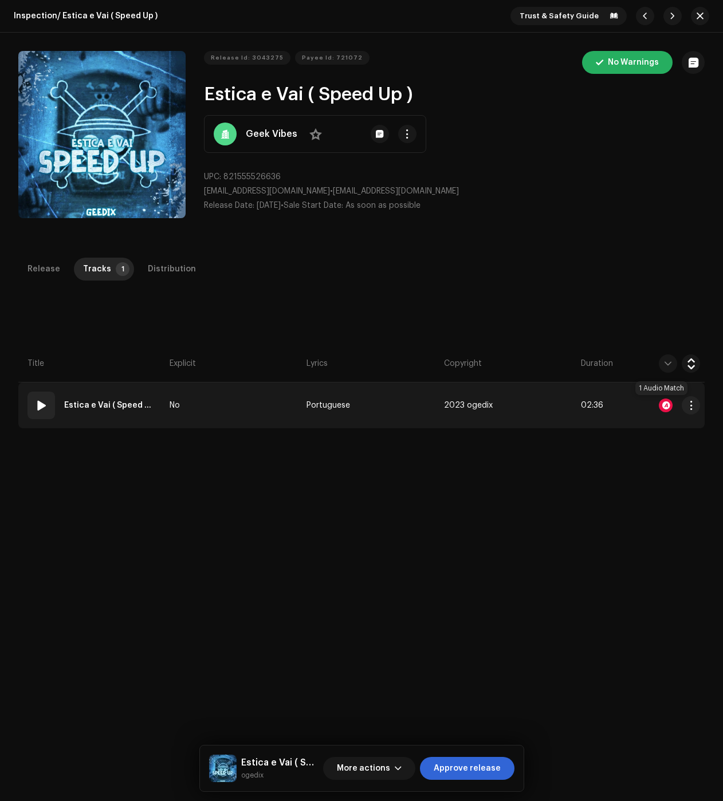
click at [662, 404] on div at bounding box center [666, 406] width 14 height 14
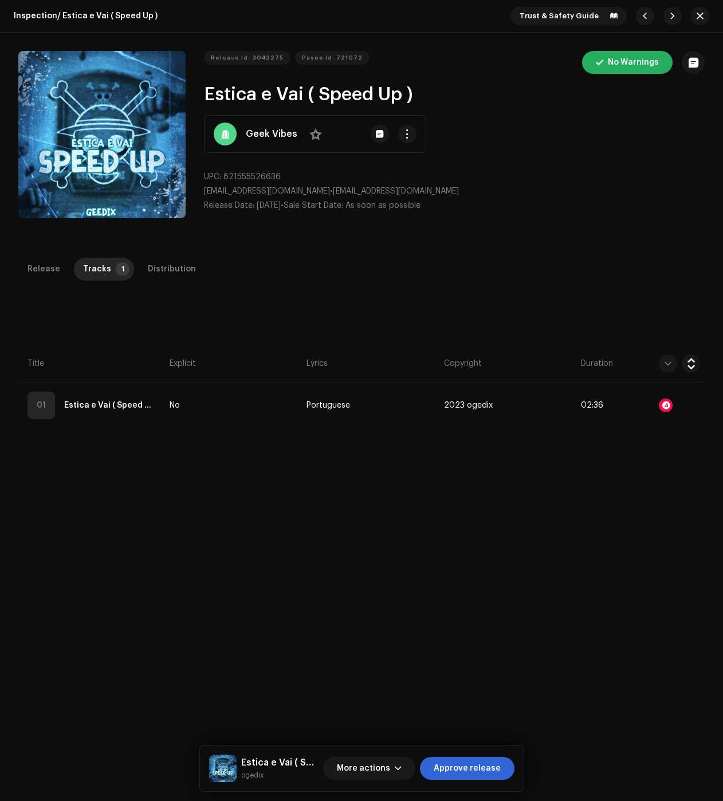
click at [469, 696] on div "Audio Recognition by Remix/Sample 1 All results require review/listening to avo…" at bounding box center [361, 400] width 723 height 801
click at [467, 767] on span "Approve release" at bounding box center [467, 768] width 67 height 23
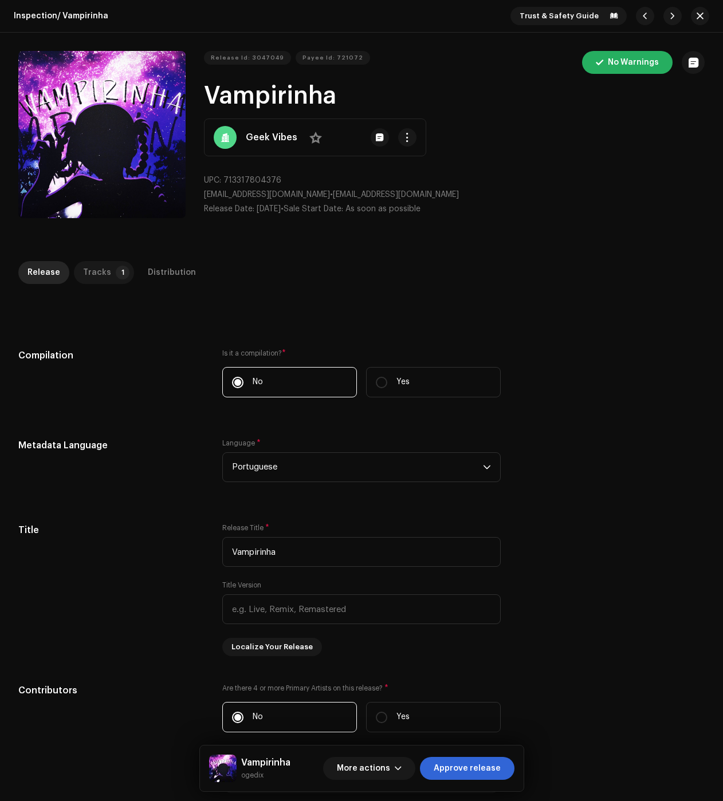
click at [83, 275] on div "Tracks" at bounding box center [97, 272] width 28 height 23
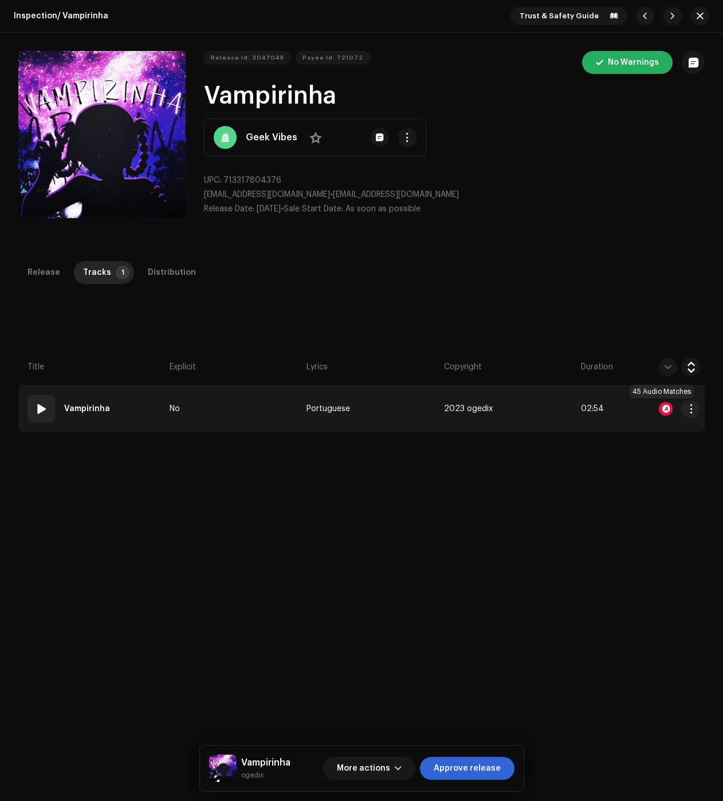
click at [660, 410] on div at bounding box center [666, 409] width 14 height 14
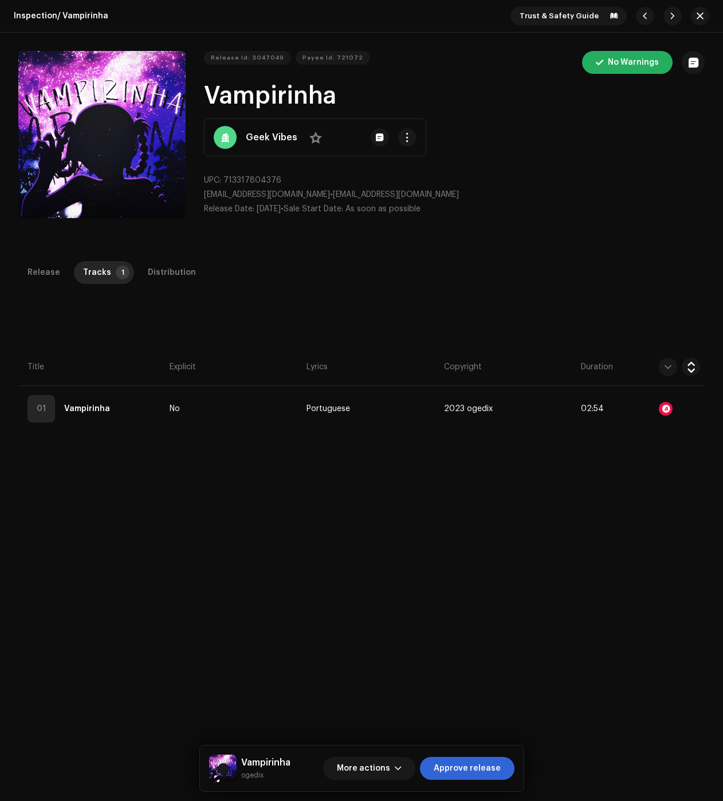
click at [116, 320] on div "Audio Recognition by Remix/Sample 43 Cover Song 2 All results require review/li…" at bounding box center [361, 400] width 723 height 801
click at [148, 267] on div "Distribution" at bounding box center [172, 272] width 48 height 23
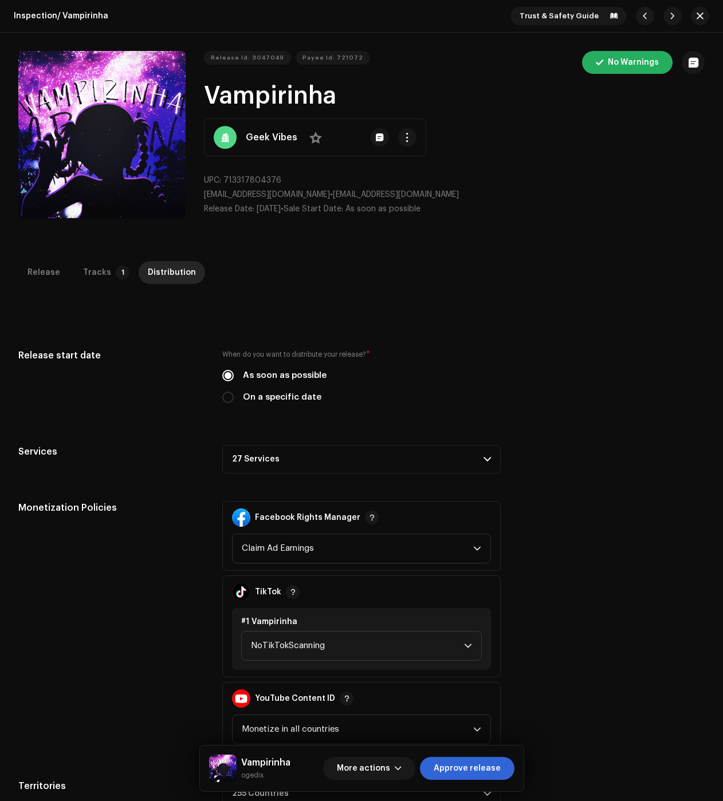
click at [249, 458] on p-accordion-header "27 Services" at bounding box center [361, 459] width 278 height 29
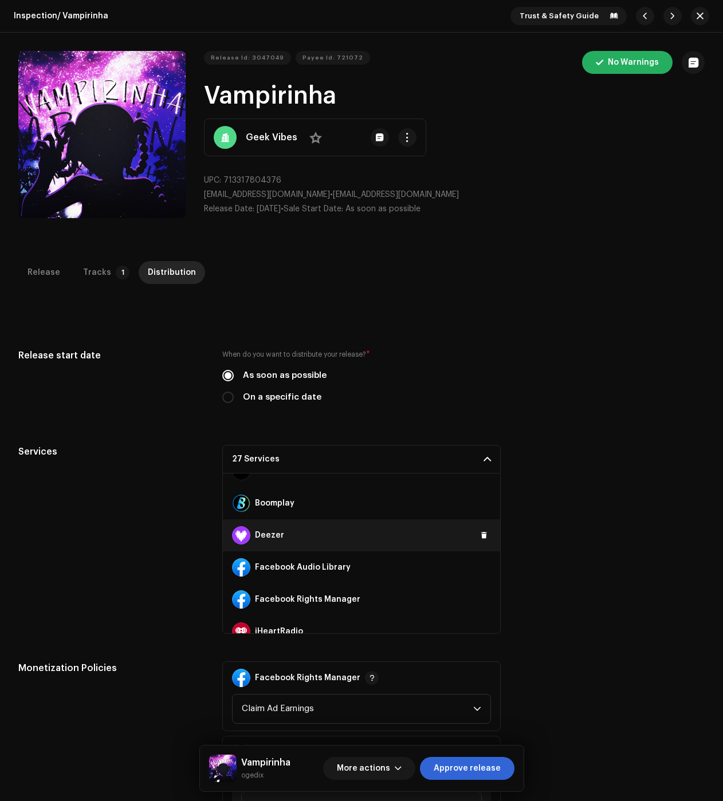
scroll to position [172, 0]
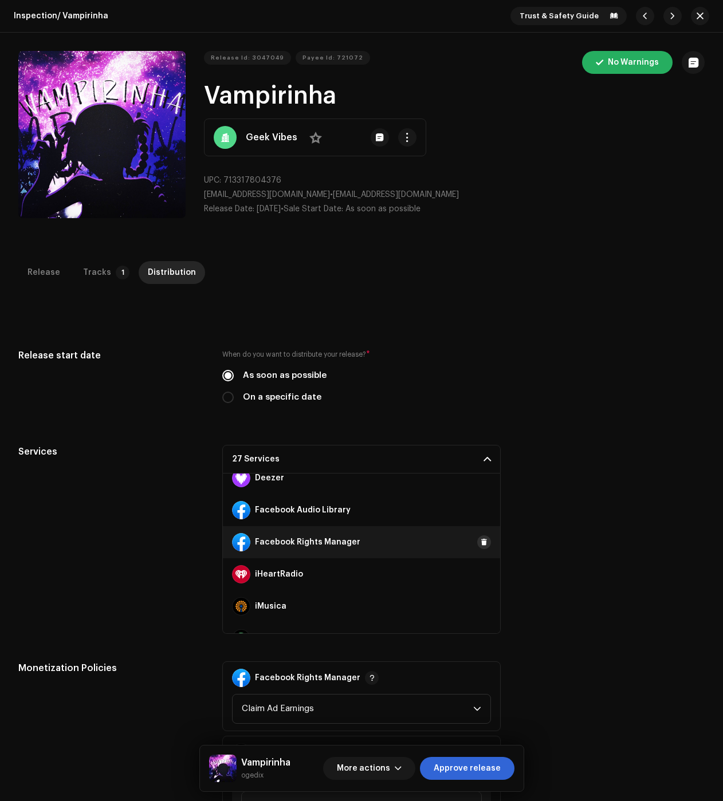
click at [481, 543] on span at bounding box center [484, 542] width 7 height 9
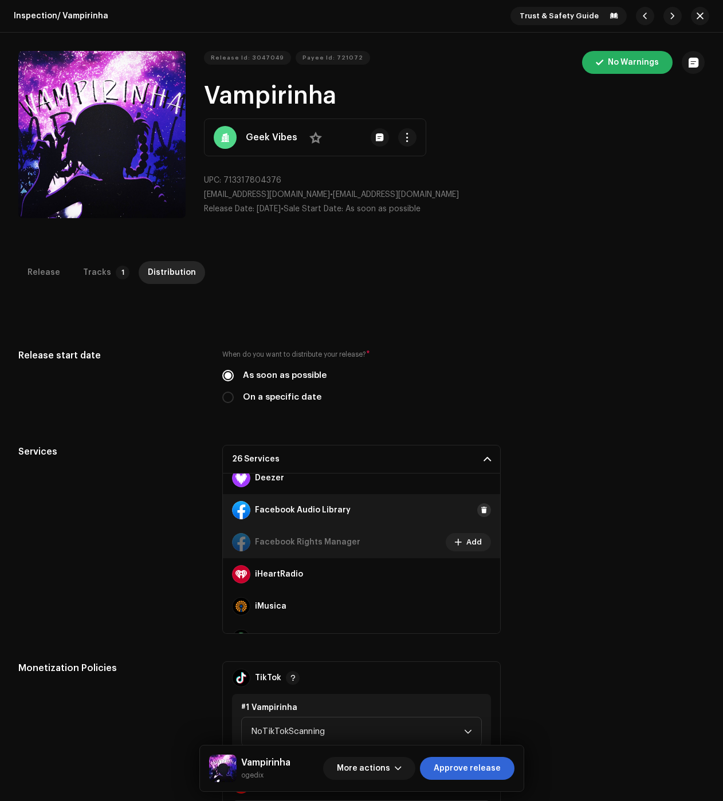
click at [481, 510] on span at bounding box center [484, 510] width 7 height 9
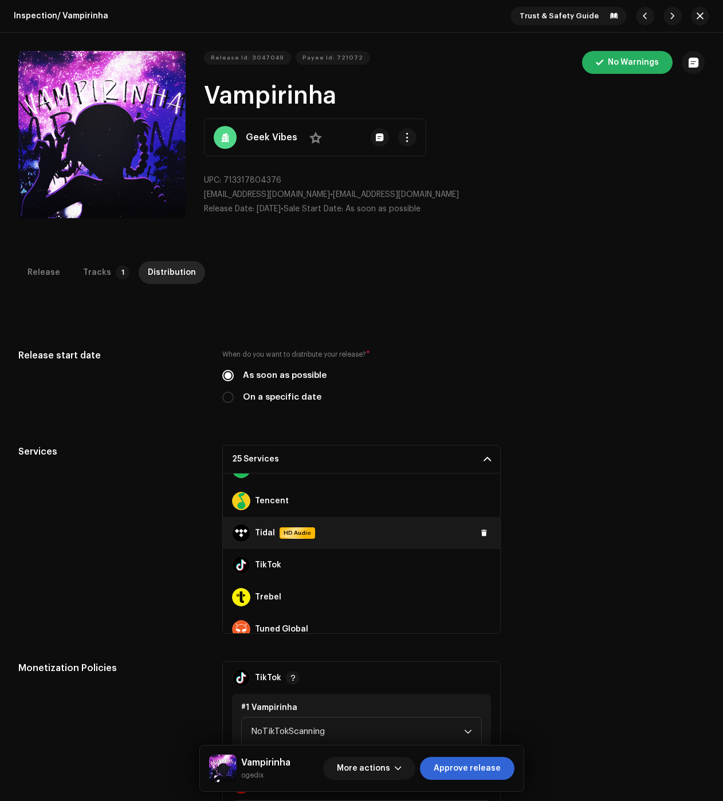
scroll to position [706, 0]
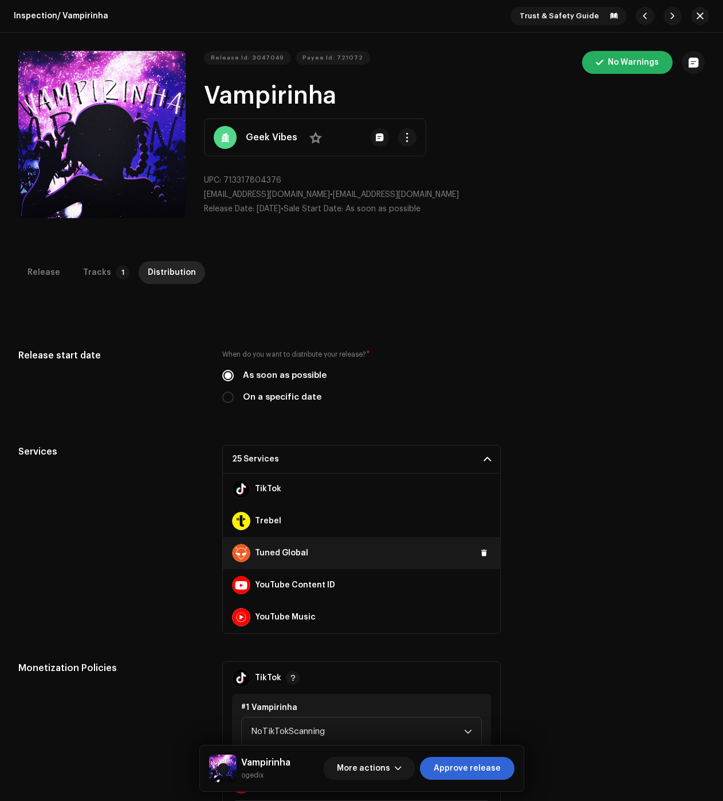
drag, startPoint x: 481, startPoint y: 581, endPoint x: 483, endPoint y: 562, distance: 19.7
click at [0, 0] on span at bounding box center [0, 0] width 0 height 0
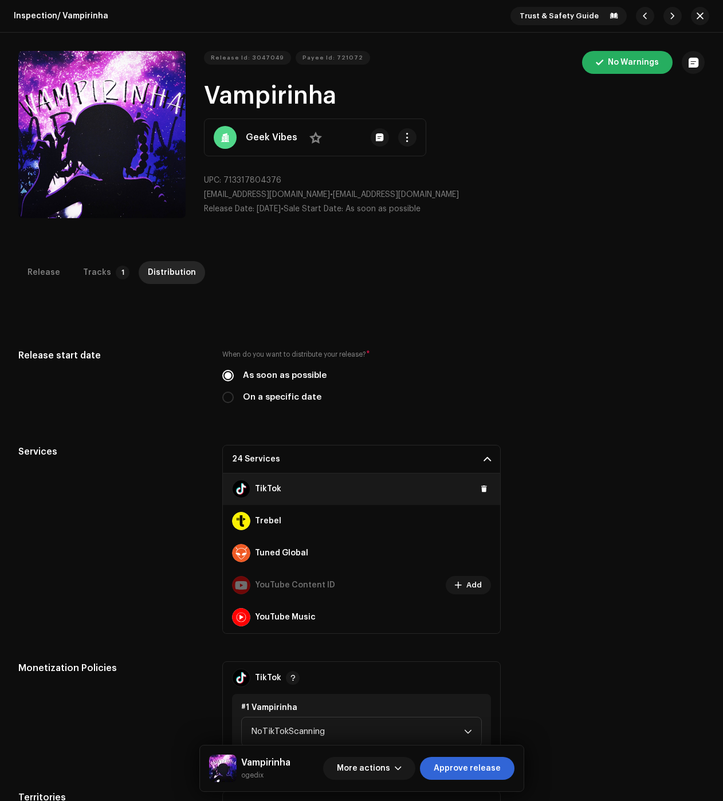
drag, startPoint x: 478, startPoint y: 491, endPoint x: 475, endPoint y: 505, distance: 13.5
click at [481, 491] on span at bounding box center [484, 489] width 7 height 9
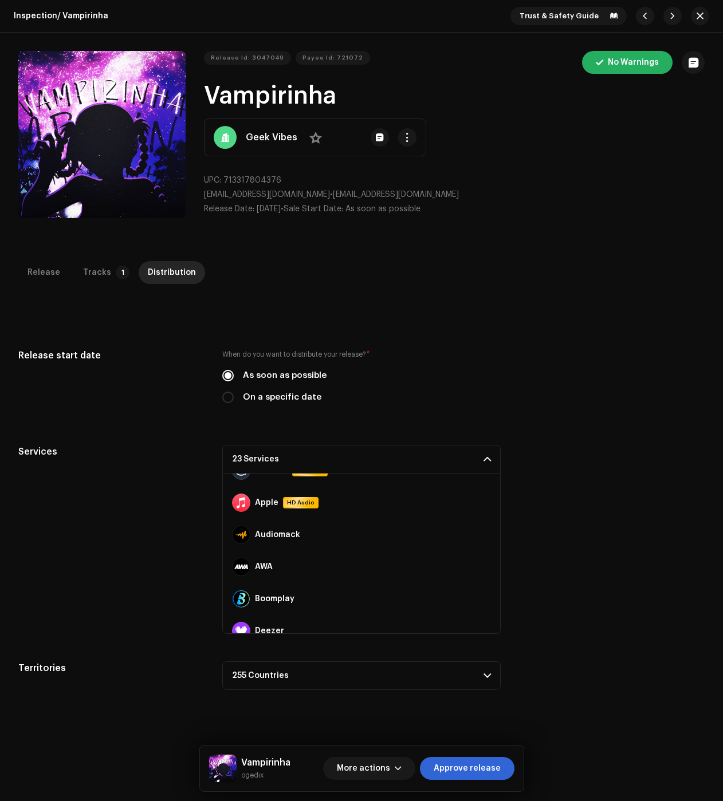
scroll to position [0, 0]
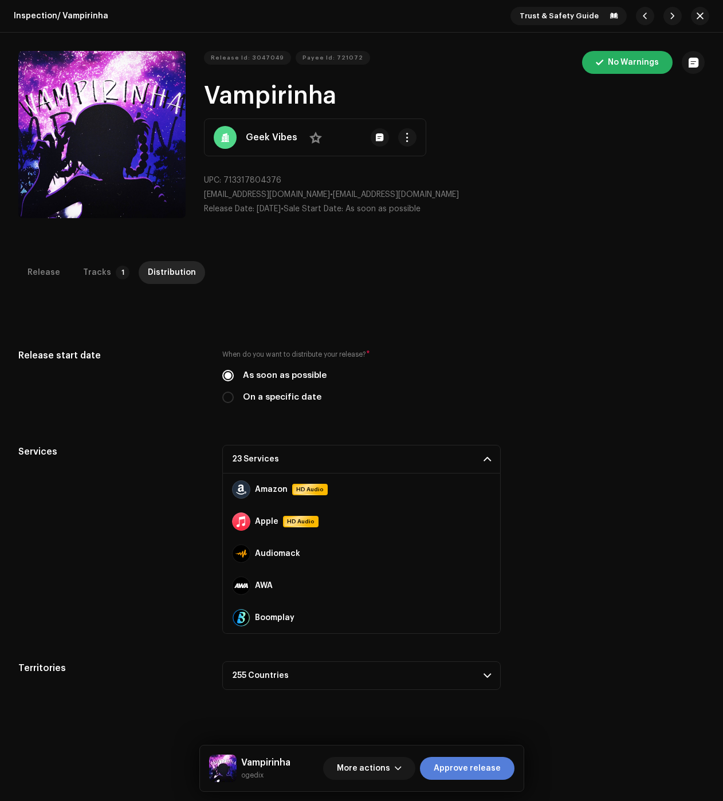
click at [479, 762] on span "Approve release" at bounding box center [467, 768] width 67 height 23
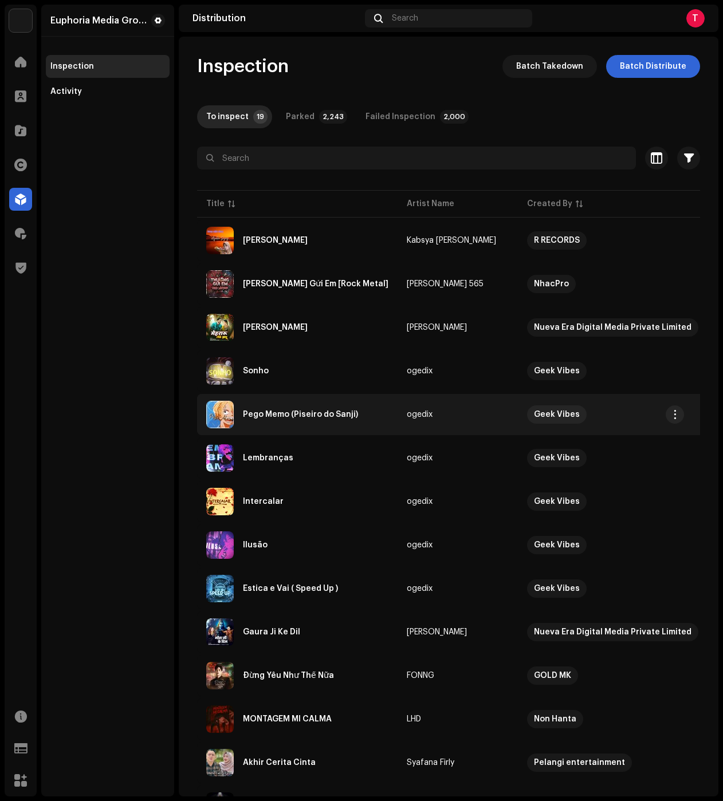
click at [297, 423] on div "Pego Memo (Piseiro do Sanji)" at bounding box center [297, 414] width 182 height 27
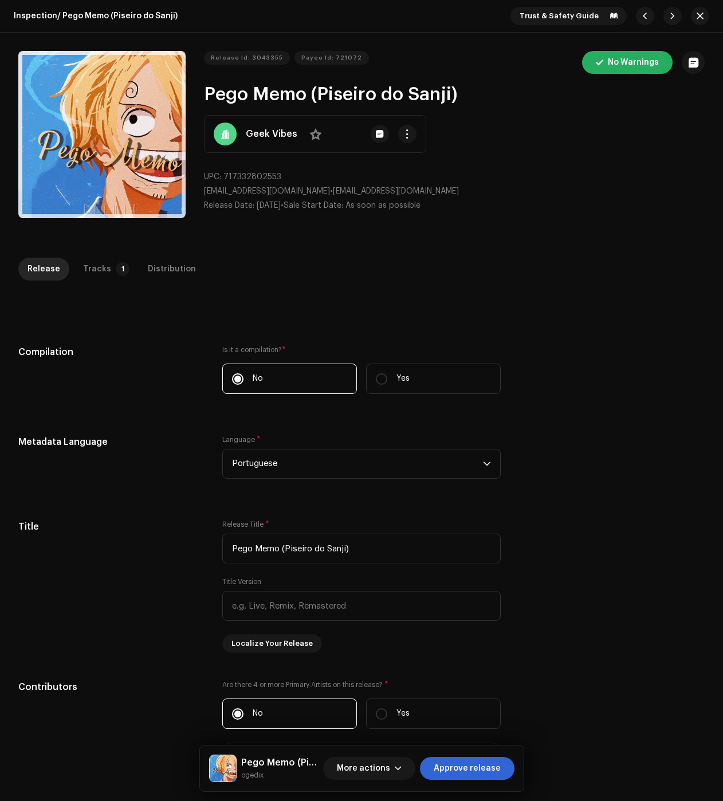
drag, startPoint x: 226, startPoint y: 315, endPoint x: 211, endPoint y: 314, distance: 15.5
click at [93, 269] on div "Tracks" at bounding box center [97, 269] width 28 height 23
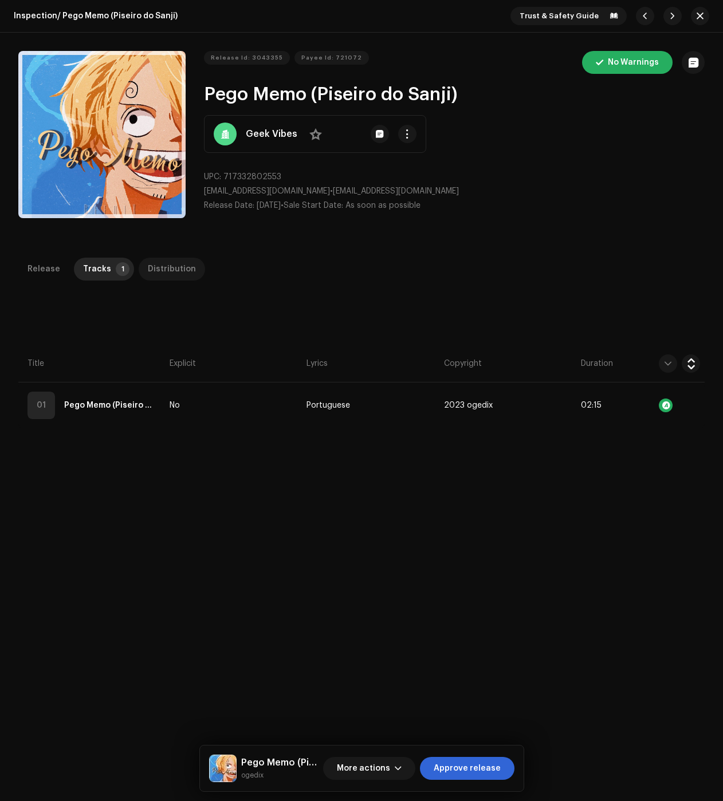
click at [148, 269] on div "Distribution" at bounding box center [172, 269] width 48 height 23
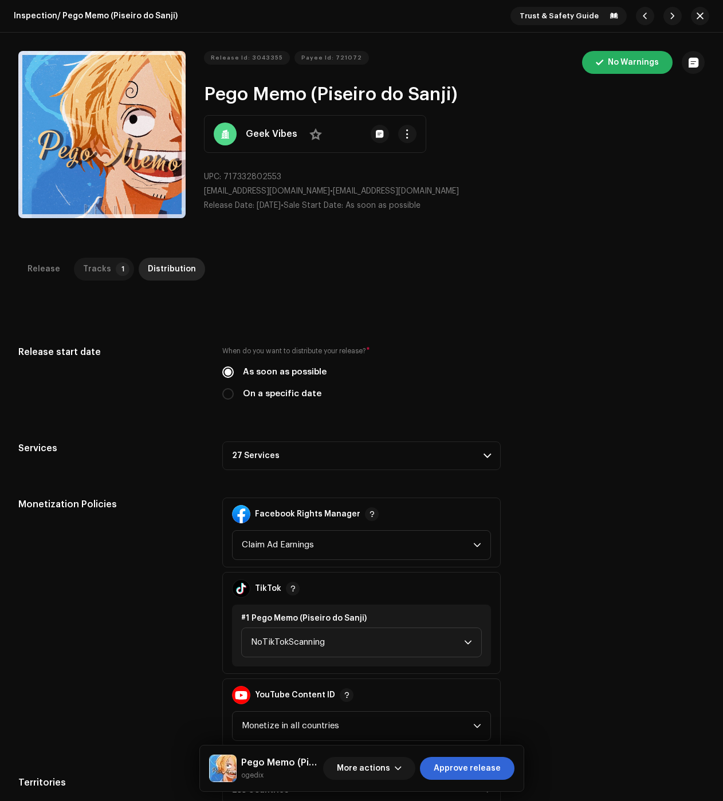
click at [116, 269] on p-badge "1" at bounding box center [123, 269] width 14 height 14
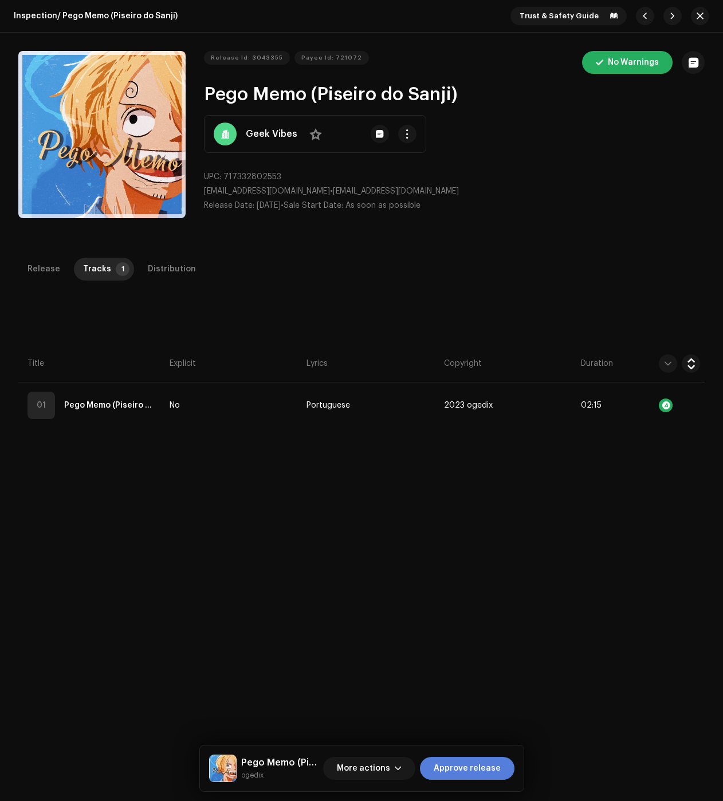
click at [483, 773] on span "Approve release" at bounding box center [467, 768] width 67 height 23
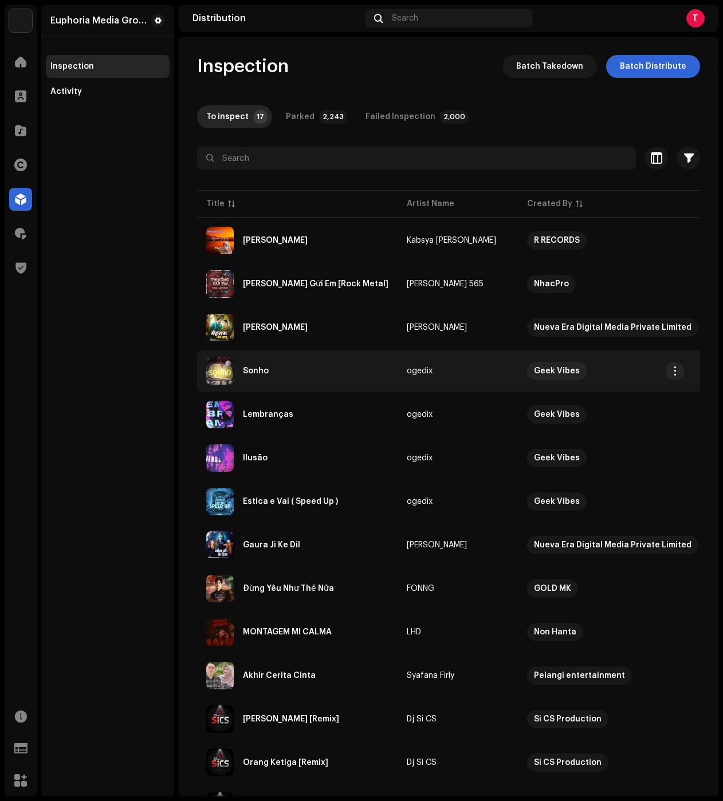
click at [281, 377] on div "Sonho" at bounding box center [297, 370] width 182 height 27
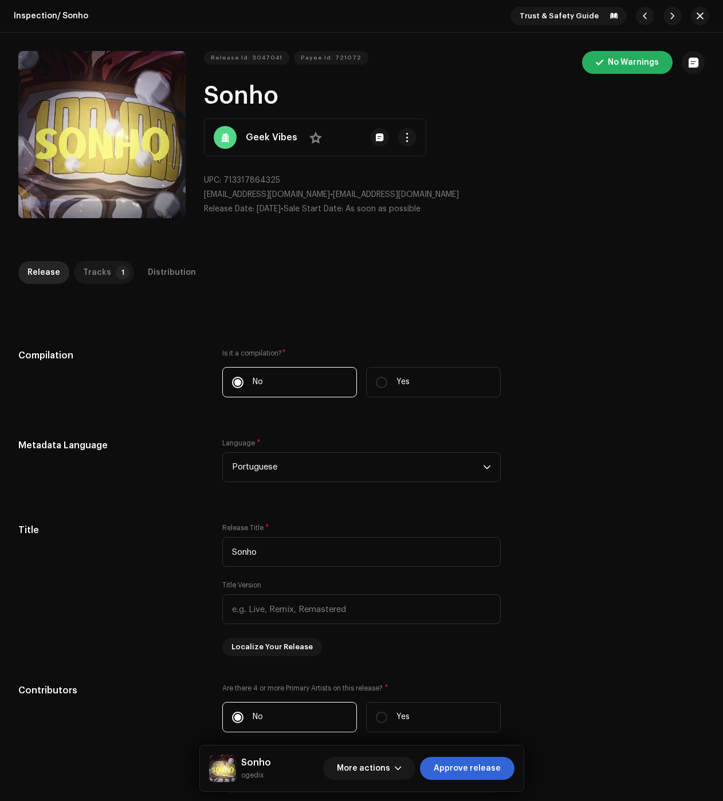
click at [89, 270] on div "Tracks" at bounding box center [97, 272] width 28 height 23
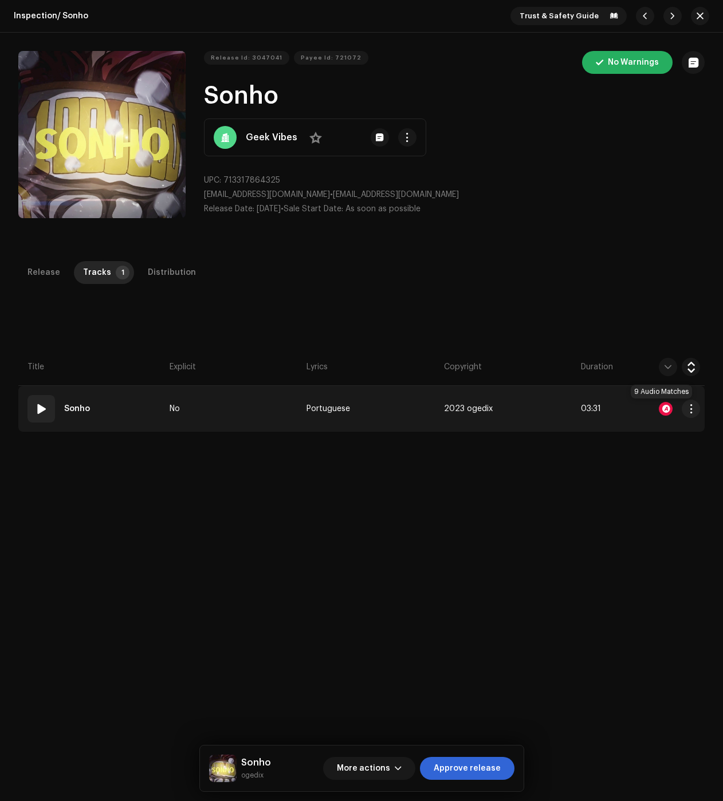
click at [659, 408] on div at bounding box center [666, 409] width 14 height 14
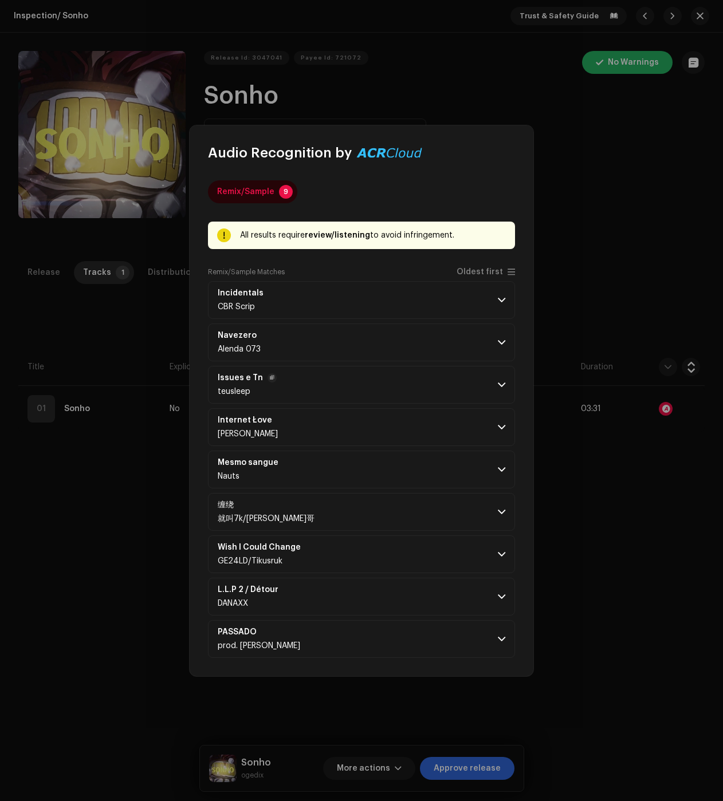
click at [454, 387] on p-accordion-header "Issues e Tn teusleep" at bounding box center [361, 385] width 307 height 38
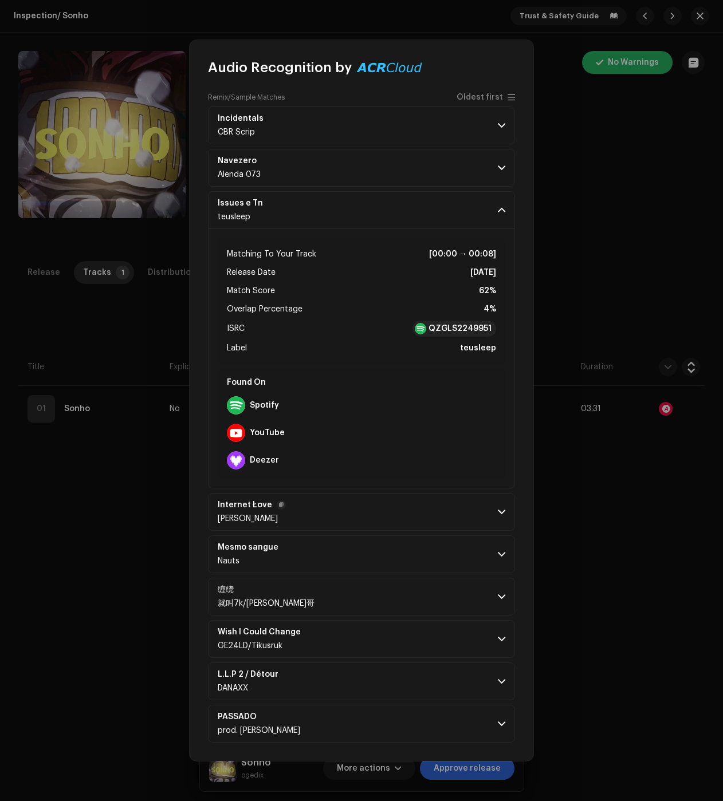
click at [495, 517] on p-accordion-header "Internet Łove [PERSON_NAME]" at bounding box center [361, 512] width 307 height 38
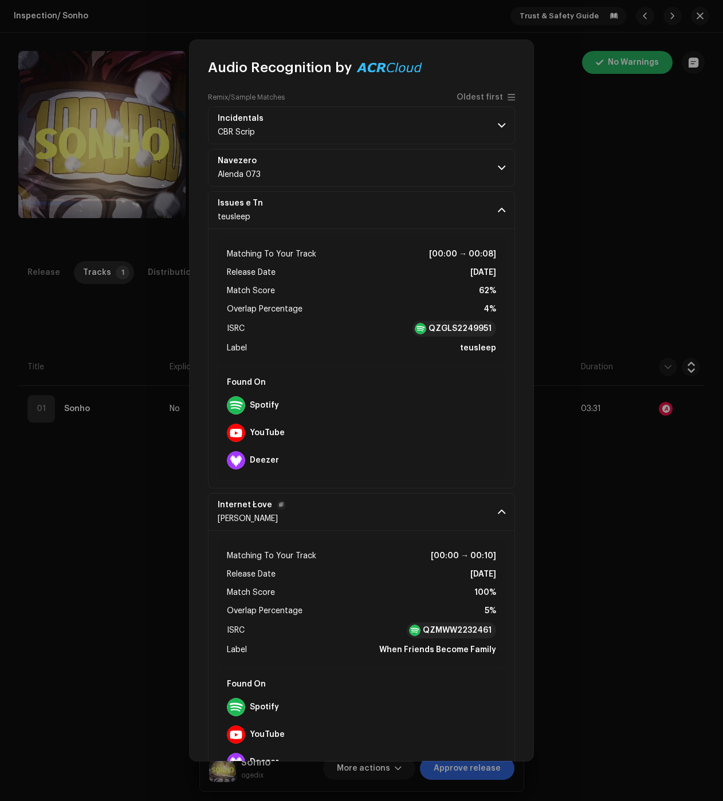
scroll to position [318, 0]
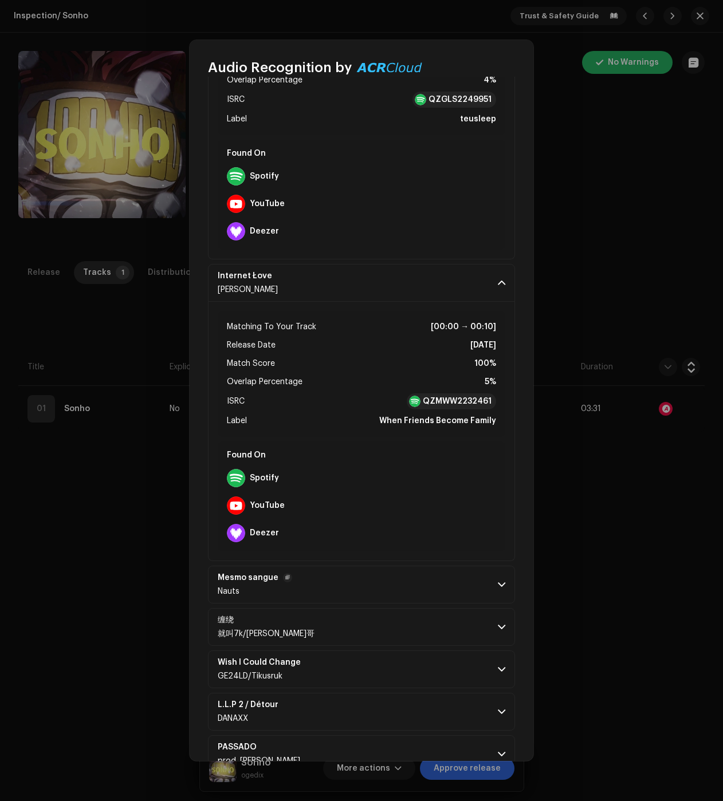
click at [488, 583] on p-accordion-header "Mesmo sangue Nauts" at bounding box center [361, 585] width 307 height 38
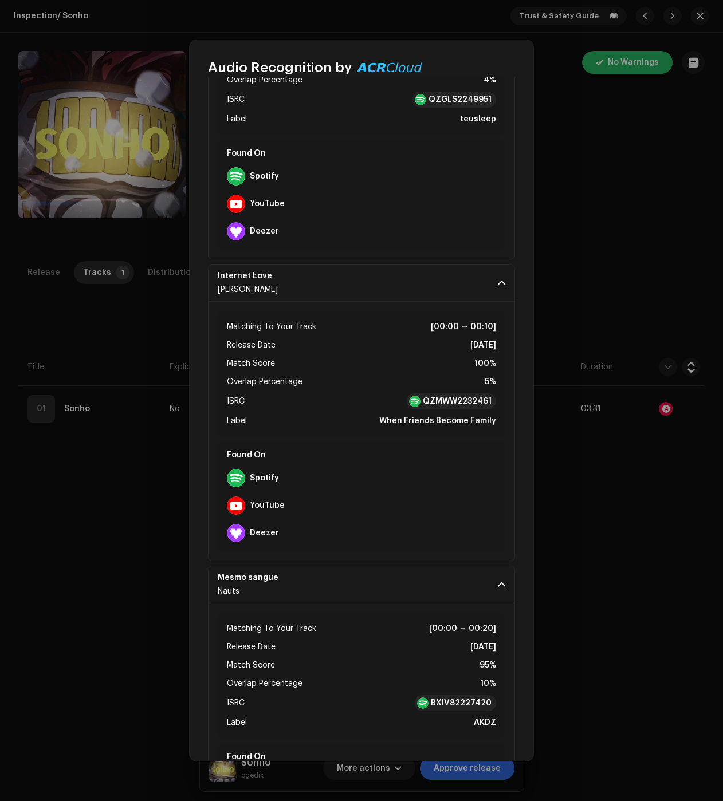
scroll to position [605, 0]
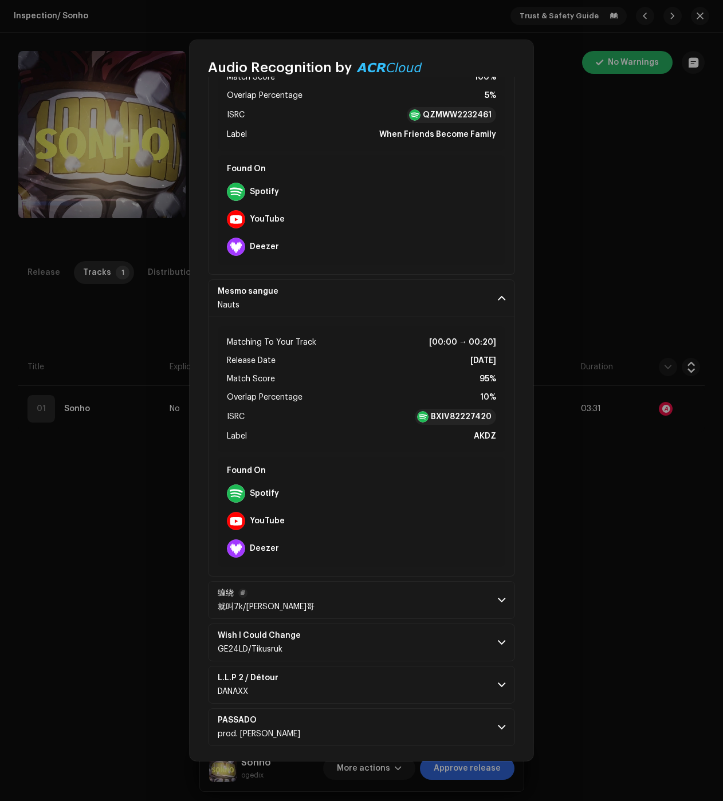
click at [492, 594] on p-accordion-header "缠绕 就叫7k/[PERSON_NAME][PERSON_NAME]" at bounding box center [361, 600] width 307 height 38
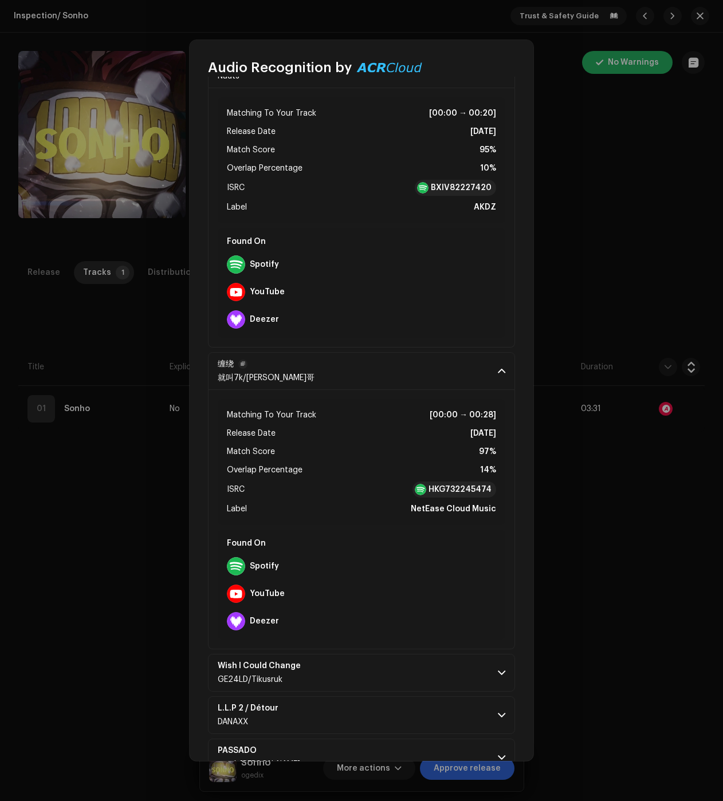
scroll to position [865, 0]
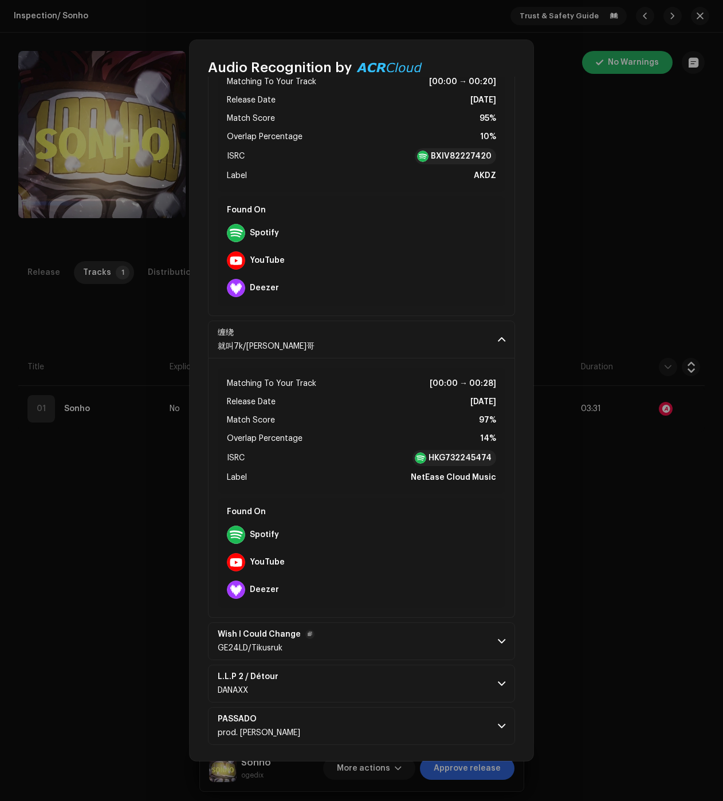
click at [502, 636] on p-accordion-header "Wish I Could Change GE24LD/Tikusruk" at bounding box center [361, 642] width 307 height 38
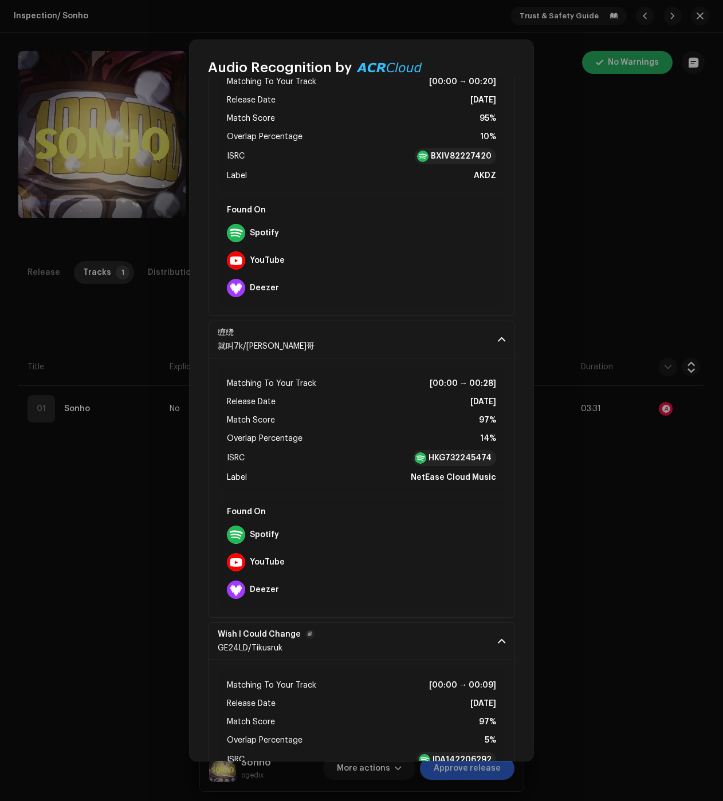
scroll to position [1100, 0]
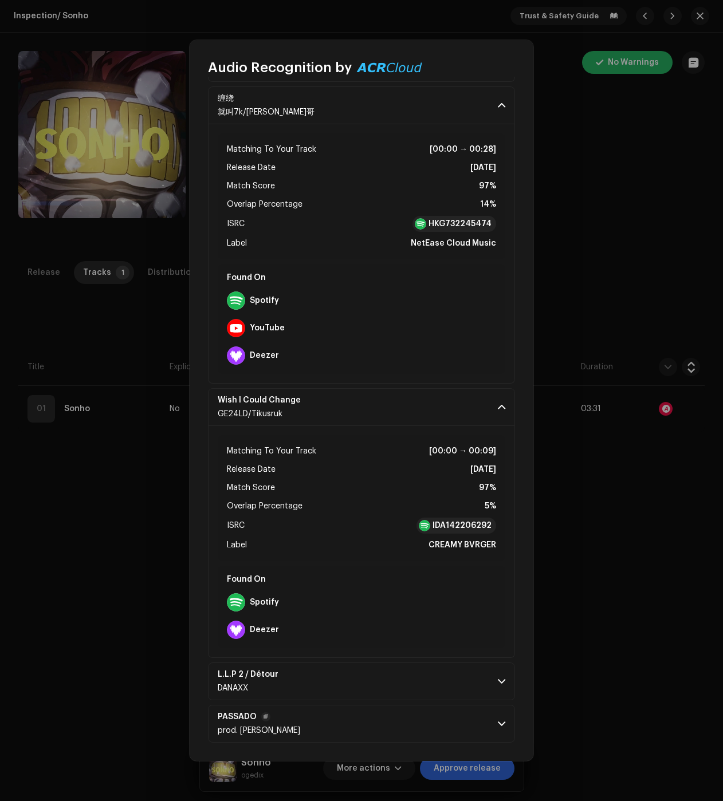
click at [500, 720] on span at bounding box center [501, 723] width 7 height 9
click at [499, 679] on span at bounding box center [501, 681] width 7 height 9
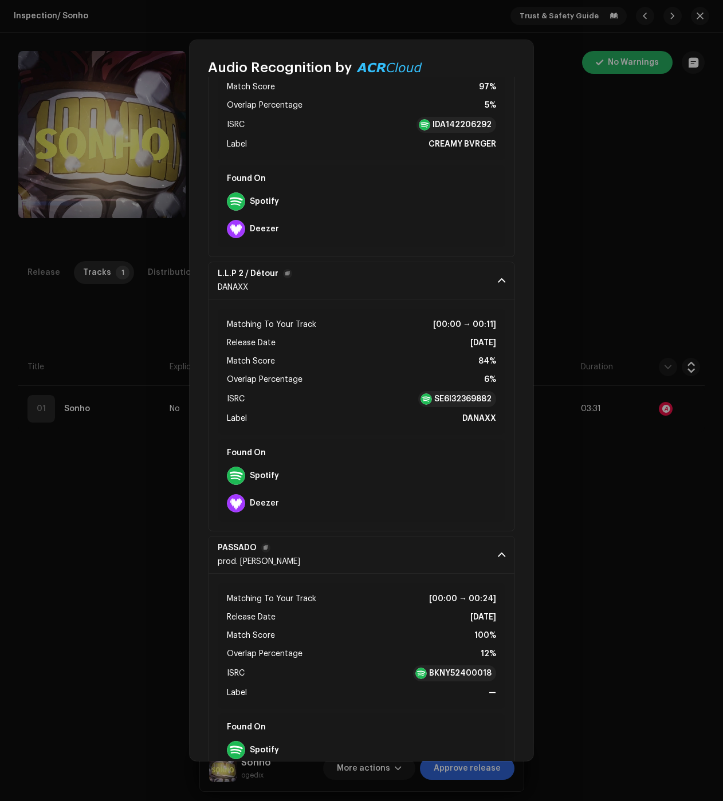
scroll to position [1563, 0]
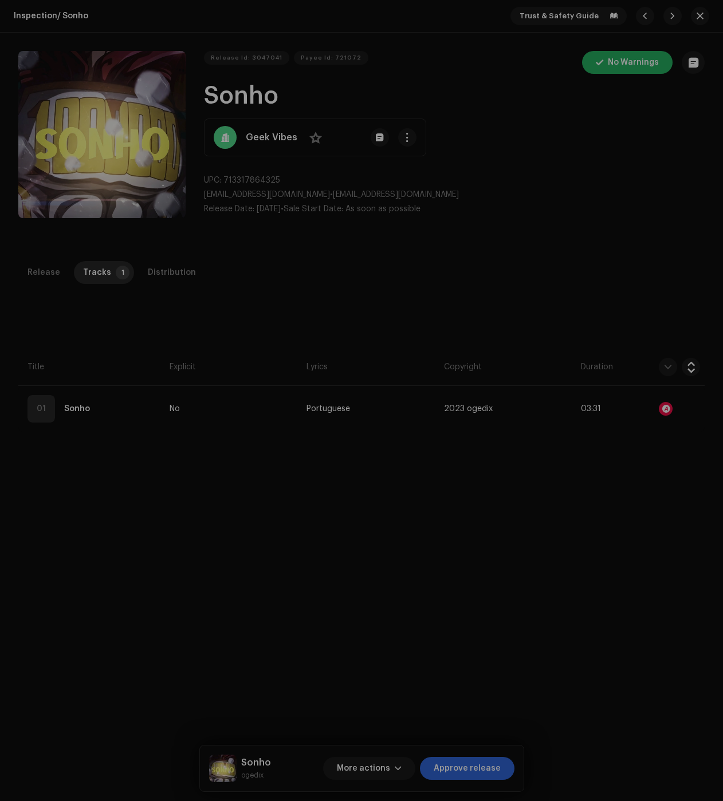
drag, startPoint x: 585, startPoint y: 606, endPoint x: 572, endPoint y: 593, distance: 18.6
click at [585, 606] on div "Audio Recognition by Remix/Sample 9 All results require review/listening to avo…" at bounding box center [361, 400] width 723 height 801
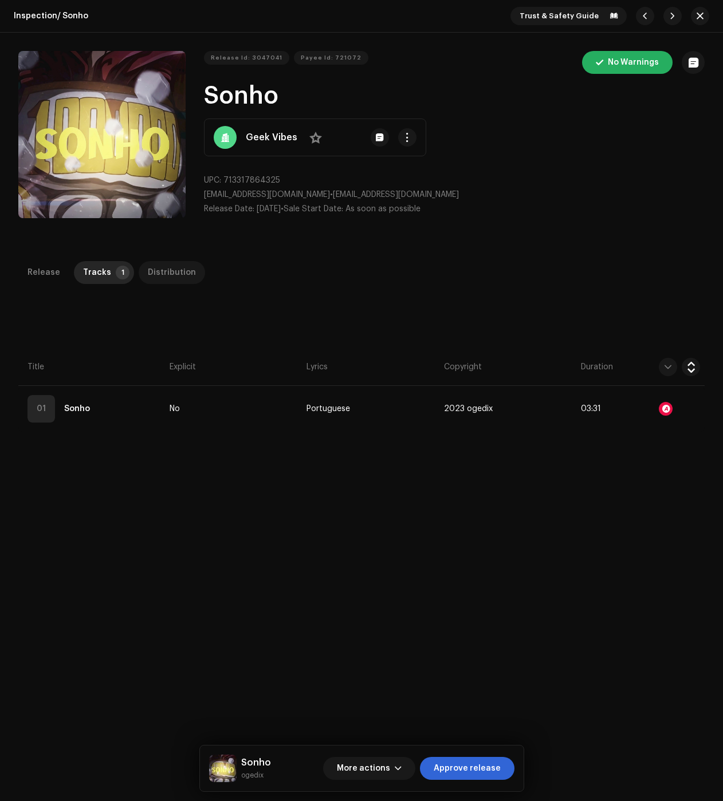
click at [167, 266] on div "Distribution" at bounding box center [172, 272] width 48 height 23
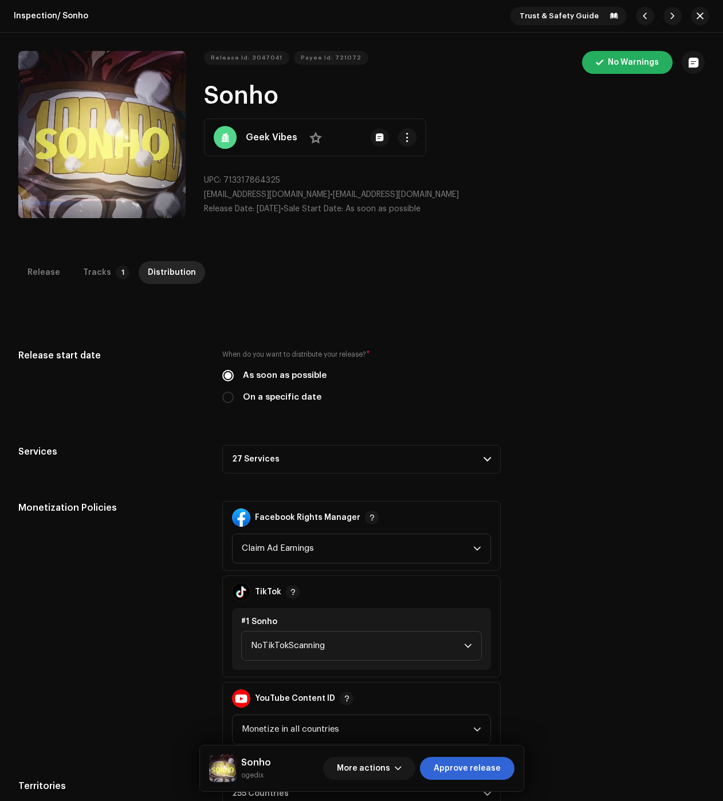
drag, startPoint x: 308, startPoint y: 461, endPoint x: 333, endPoint y: 478, distance: 30.5
click at [308, 461] on p-accordion-header "27 Services" at bounding box center [361, 459] width 278 height 29
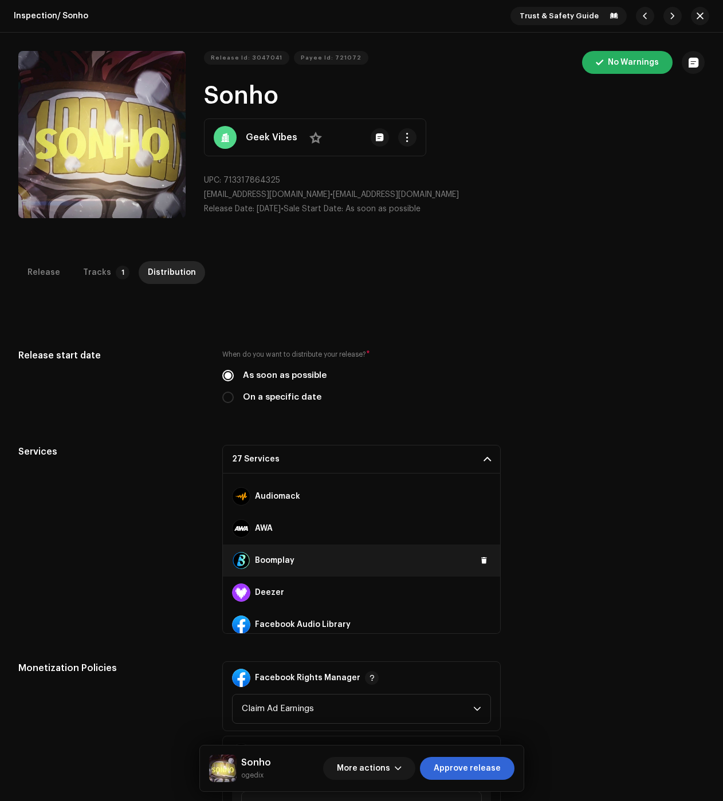
scroll to position [115, 0]
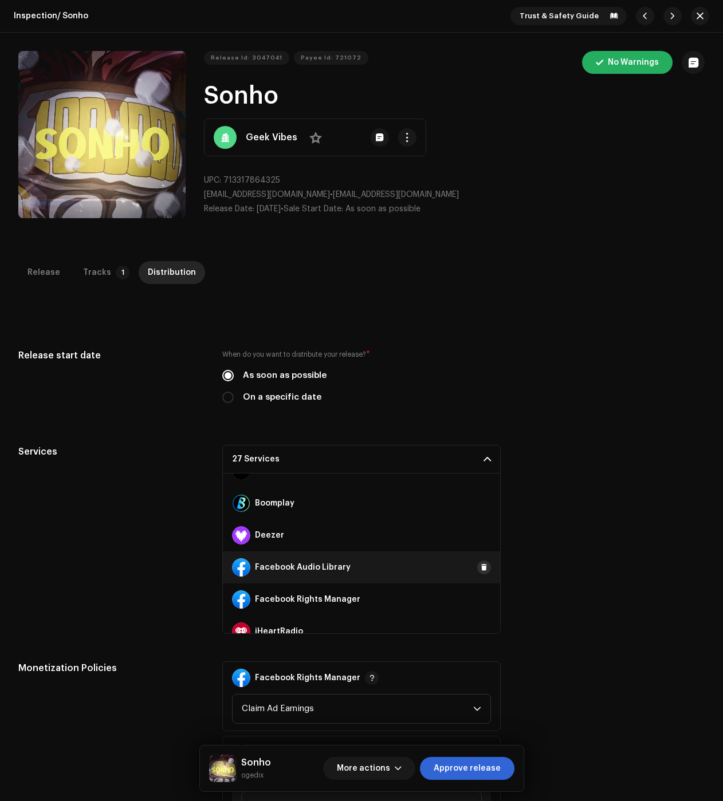
click at [481, 566] on span at bounding box center [484, 567] width 7 height 9
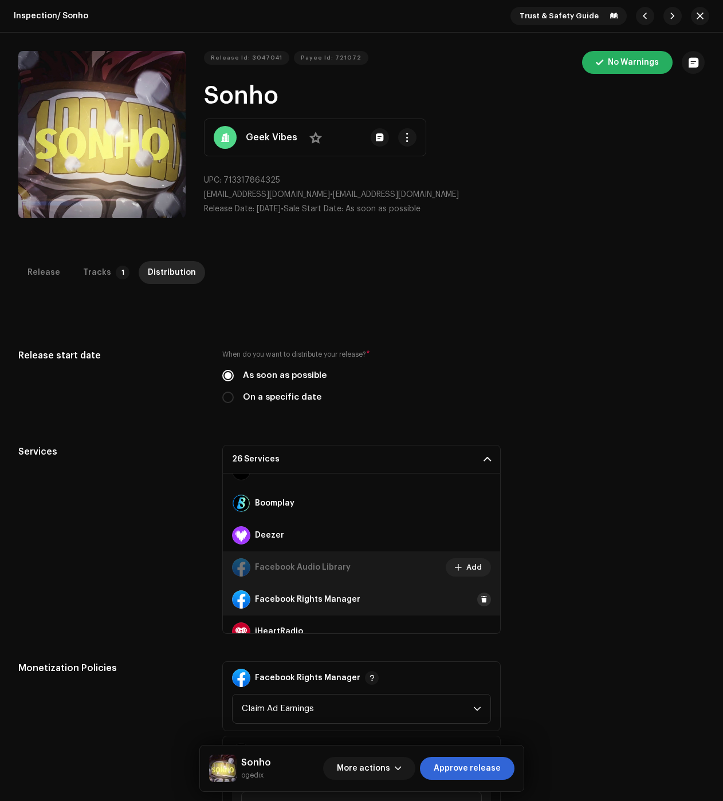
click at [481, 598] on span at bounding box center [484, 599] width 7 height 9
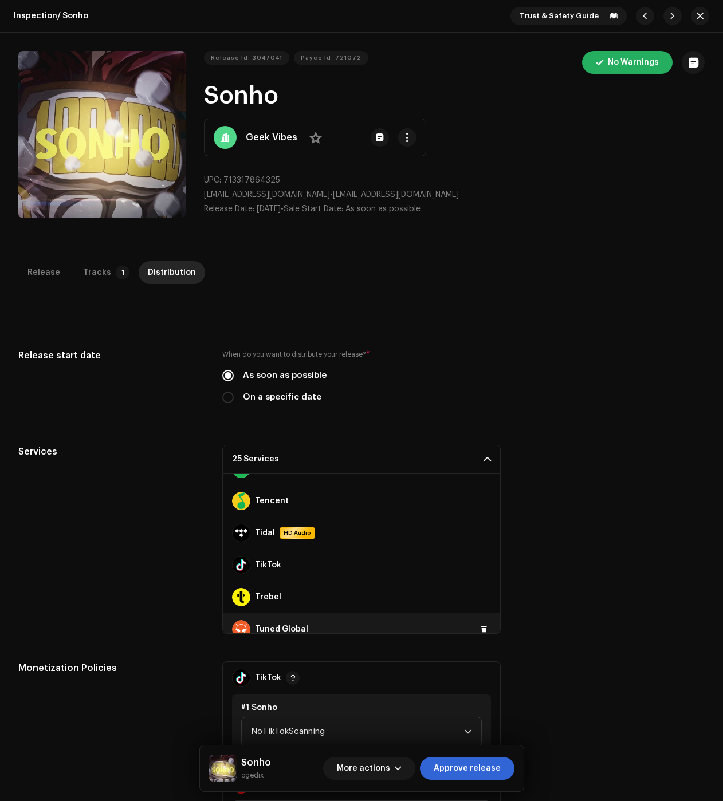
scroll to position [706, 0]
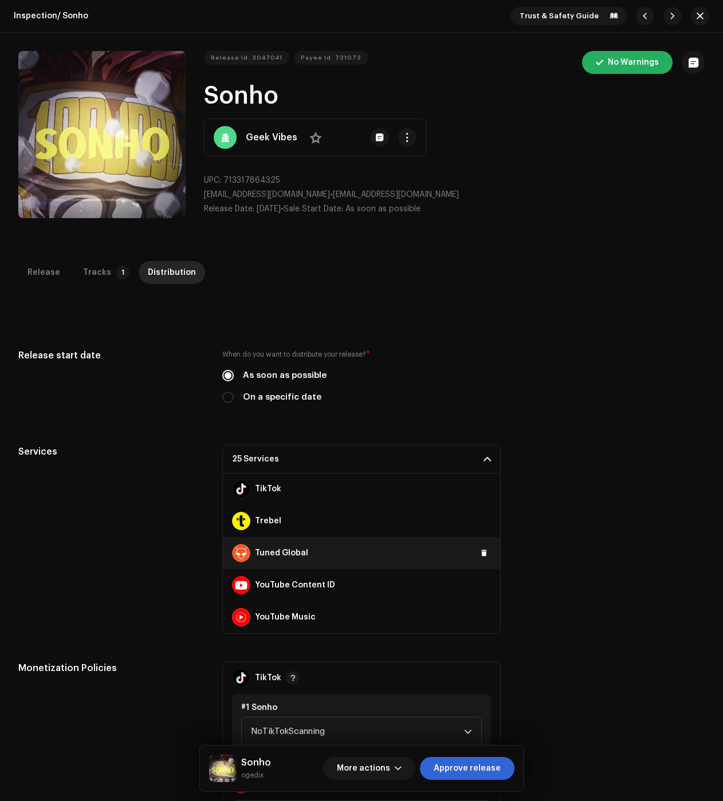
click at [0, 0] on button at bounding box center [0, 0] width 0 height 0
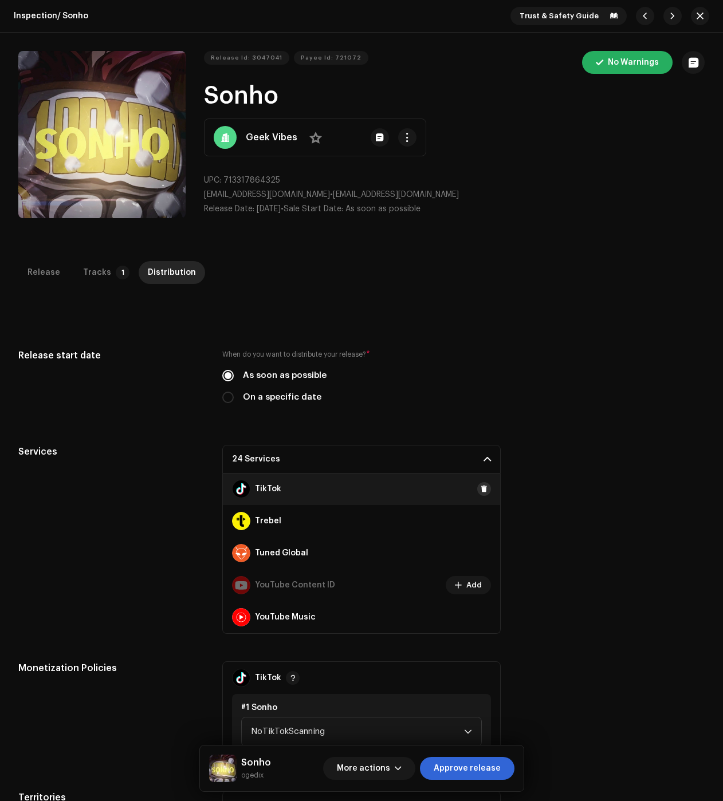
click at [481, 491] on span at bounding box center [484, 489] width 7 height 9
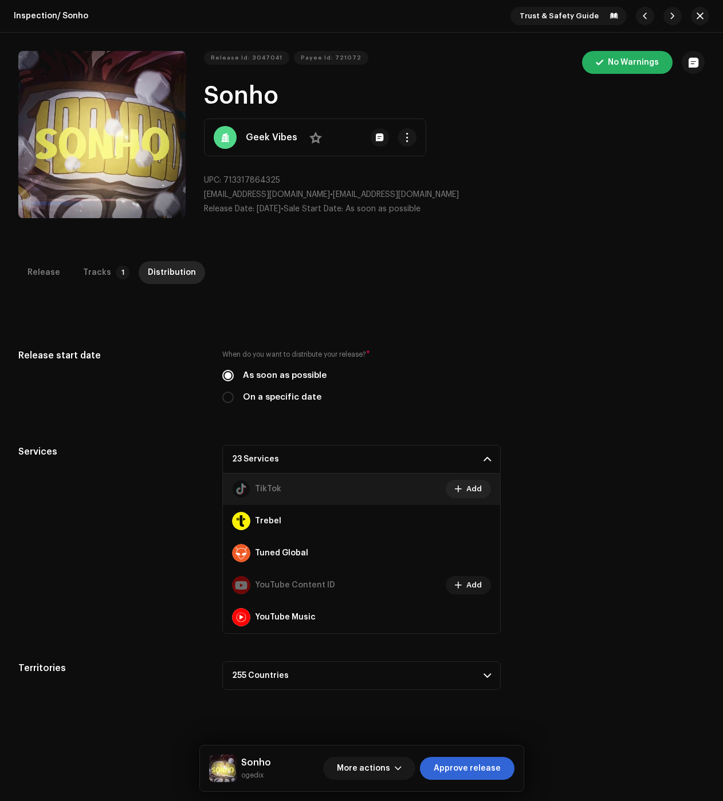
drag, startPoint x: 481, startPoint y: 766, endPoint x: 504, endPoint y: 723, distance: 49.0
click at [482, 765] on span "Approve release" at bounding box center [467, 768] width 67 height 23
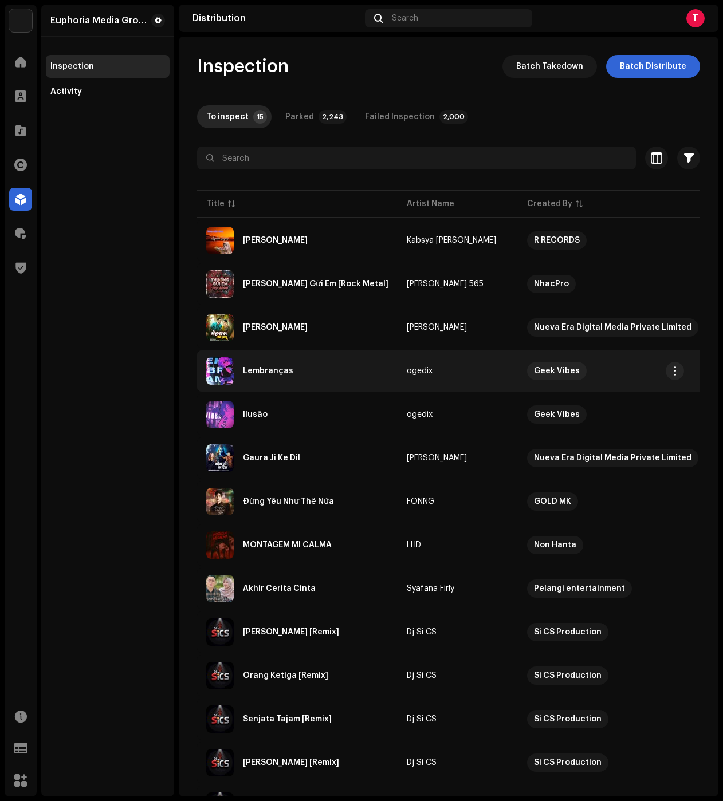
click at [275, 375] on div "Lembranças" at bounding box center [297, 370] width 182 height 27
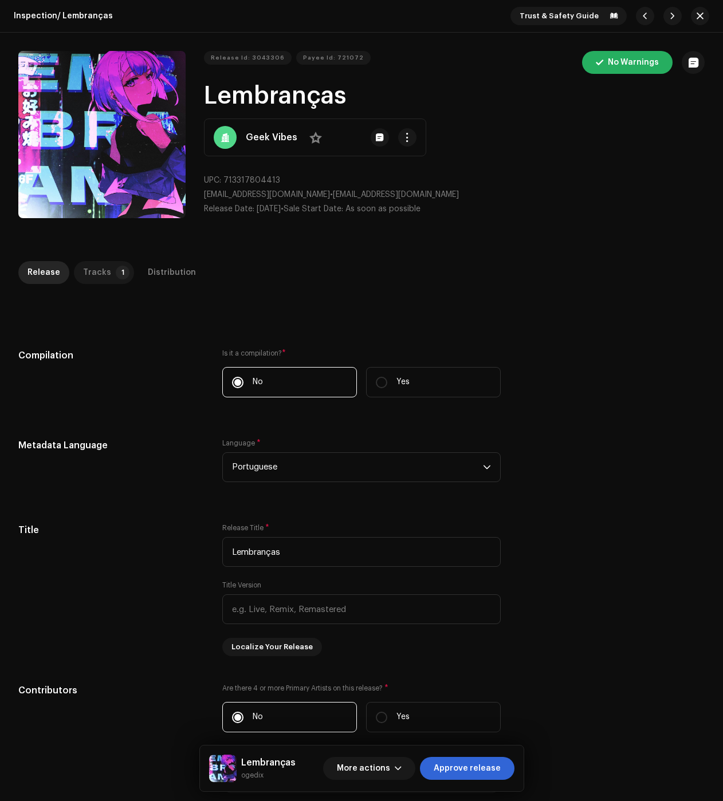
click at [103, 275] on div "Tracks" at bounding box center [97, 272] width 28 height 23
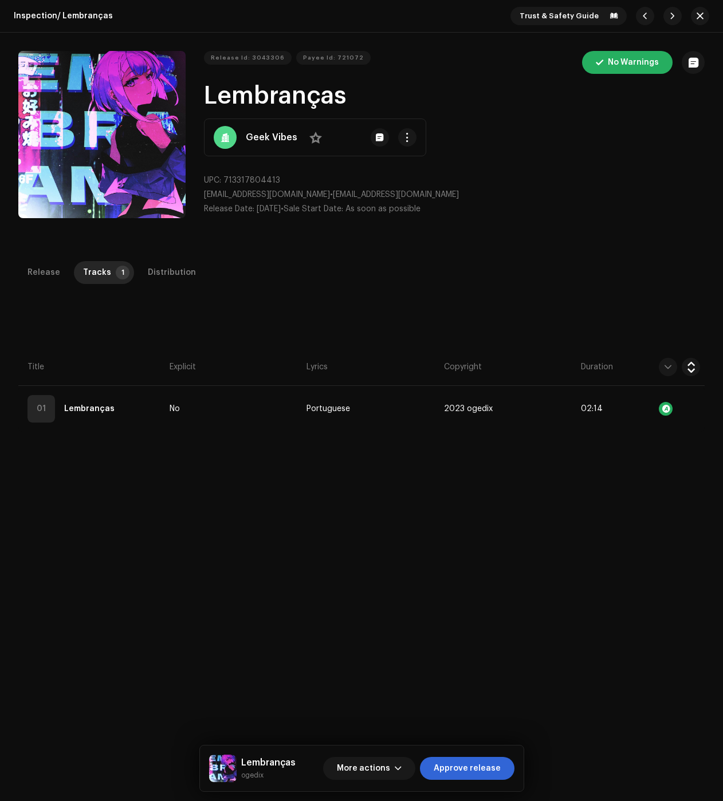
drag, startPoint x: 471, startPoint y: 761, endPoint x: 462, endPoint y: 753, distance: 11.8
click at [471, 761] on span "Approve release" at bounding box center [467, 768] width 67 height 23
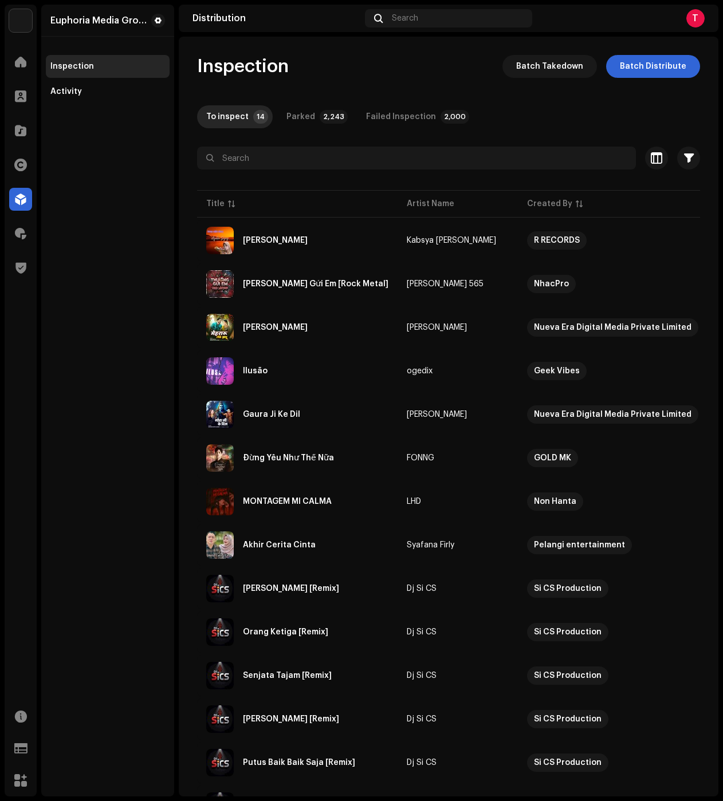
click at [270, 117] on div "To inspect 14 Parked 2,243 Failed Inspection 2,000" at bounding box center [448, 116] width 503 height 23
click at [280, 118] on p-tab "Parked 2,243" at bounding box center [314, 116] width 75 height 23
click at [253, 116] on p-badge "14" at bounding box center [260, 117] width 15 height 14
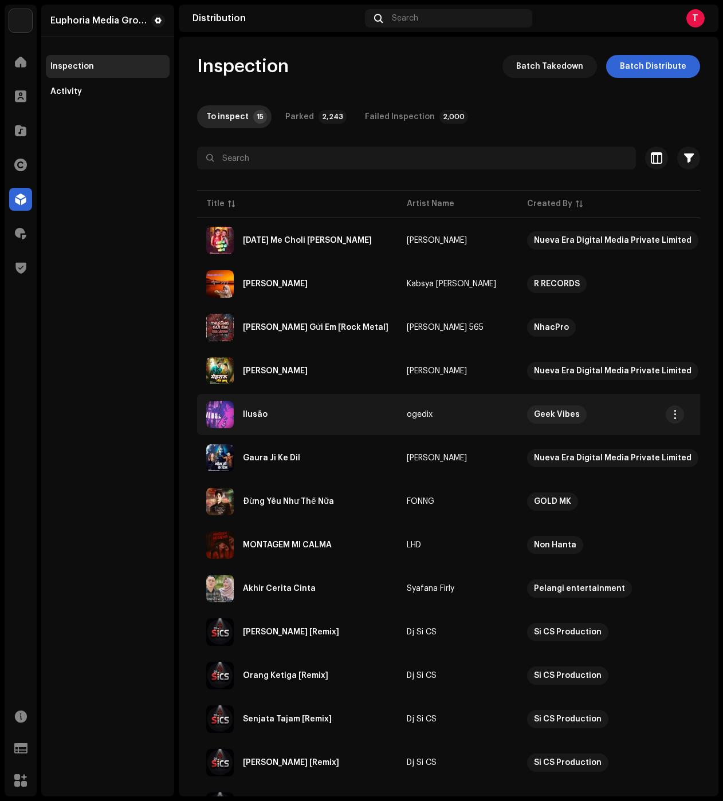
click at [268, 406] on div "Ilusão" at bounding box center [297, 414] width 182 height 27
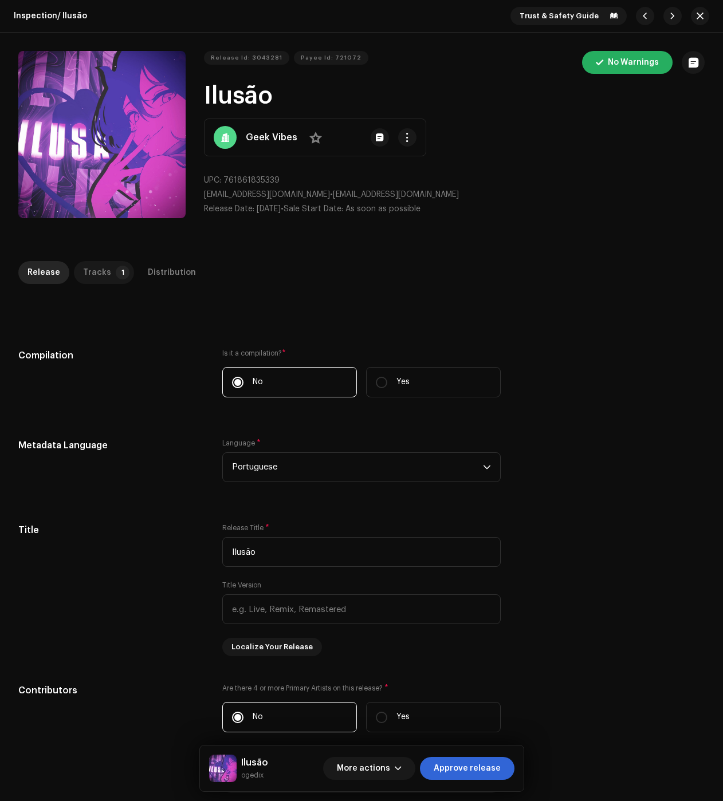
click at [100, 274] on div "Tracks" at bounding box center [97, 272] width 28 height 23
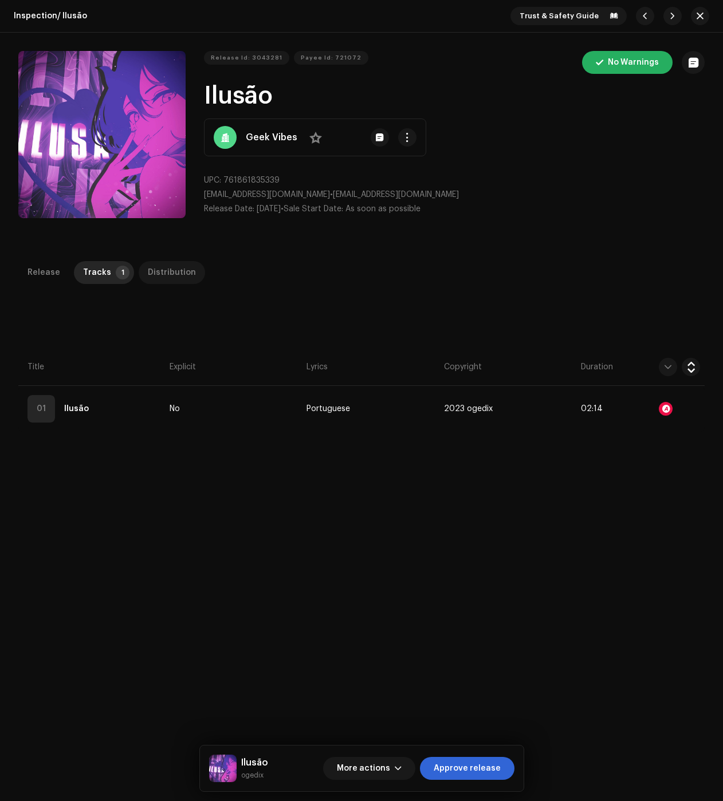
click at [151, 262] on div "Distribution" at bounding box center [172, 272] width 48 height 23
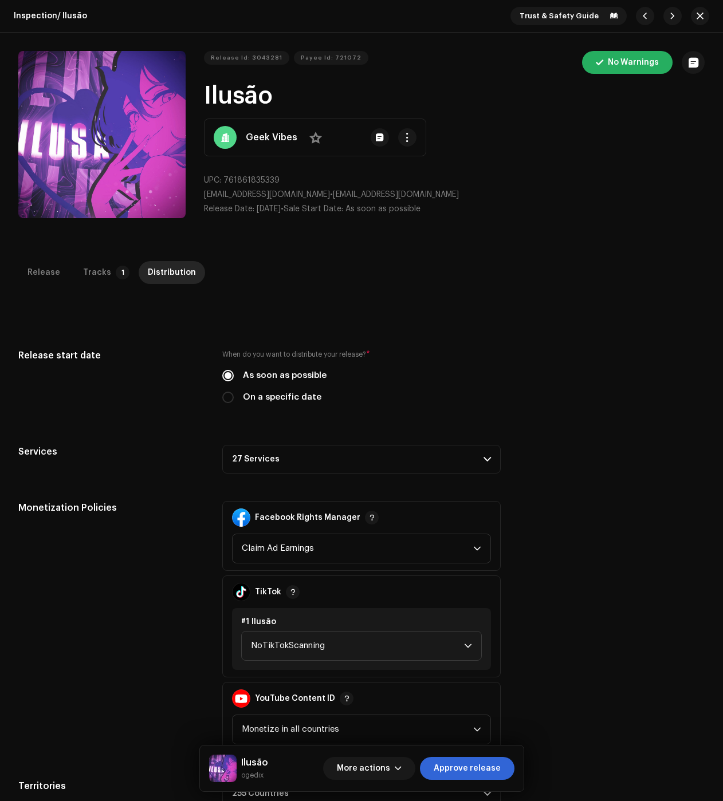
click at [277, 461] on p-accordion-header "27 Services" at bounding box center [361, 459] width 278 height 29
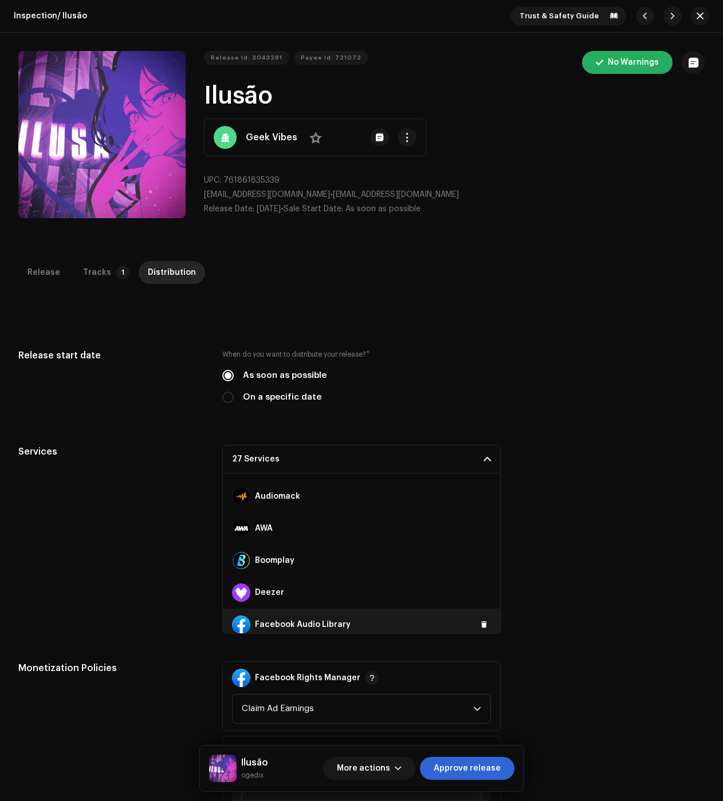
scroll to position [115, 0]
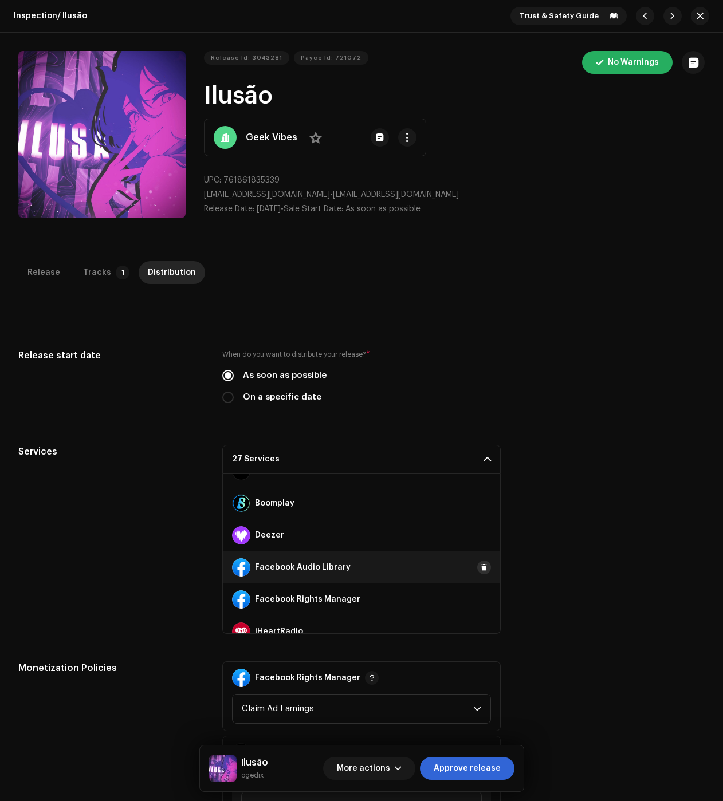
click at [481, 561] on button at bounding box center [484, 568] width 14 height 14
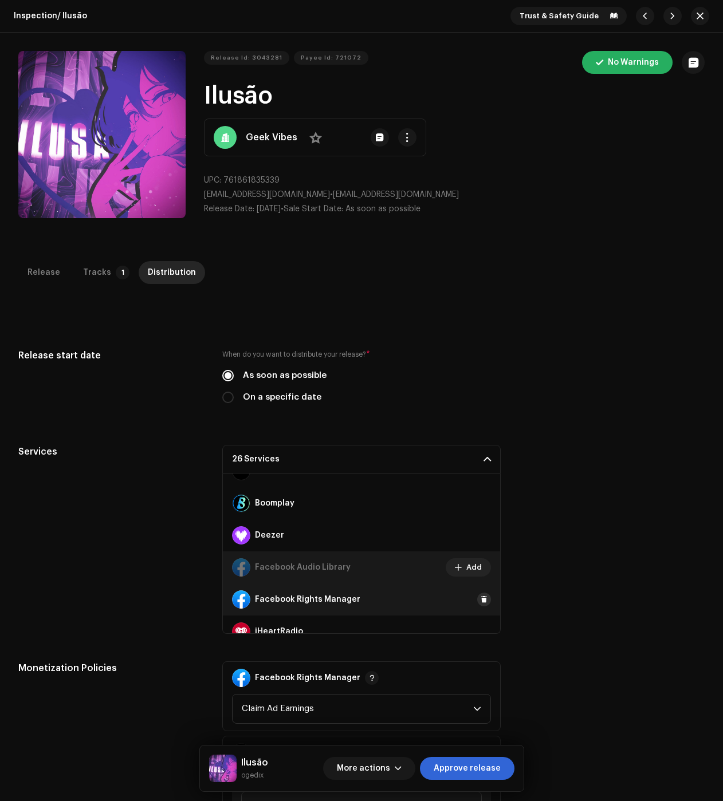
click at [477, 593] on button at bounding box center [484, 600] width 14 height 14
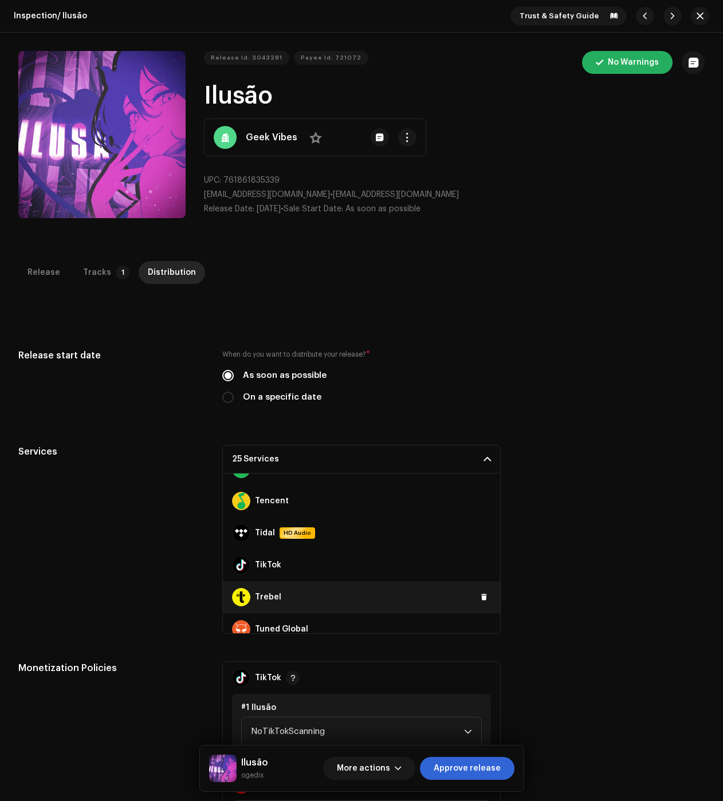
scroll to position [706, 0]
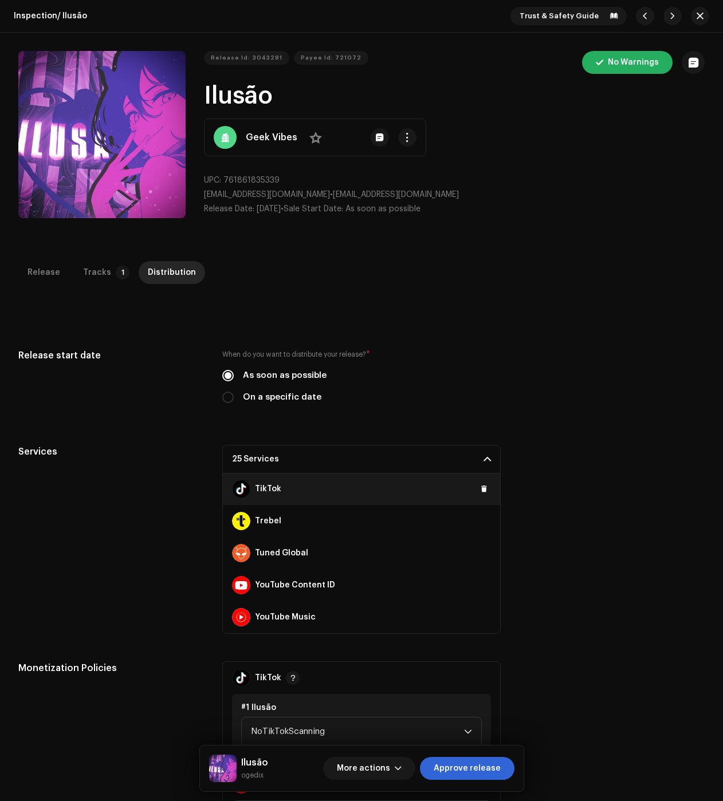
click at [481, 492] on span at bounding box center [484, 489] width 7 height 9
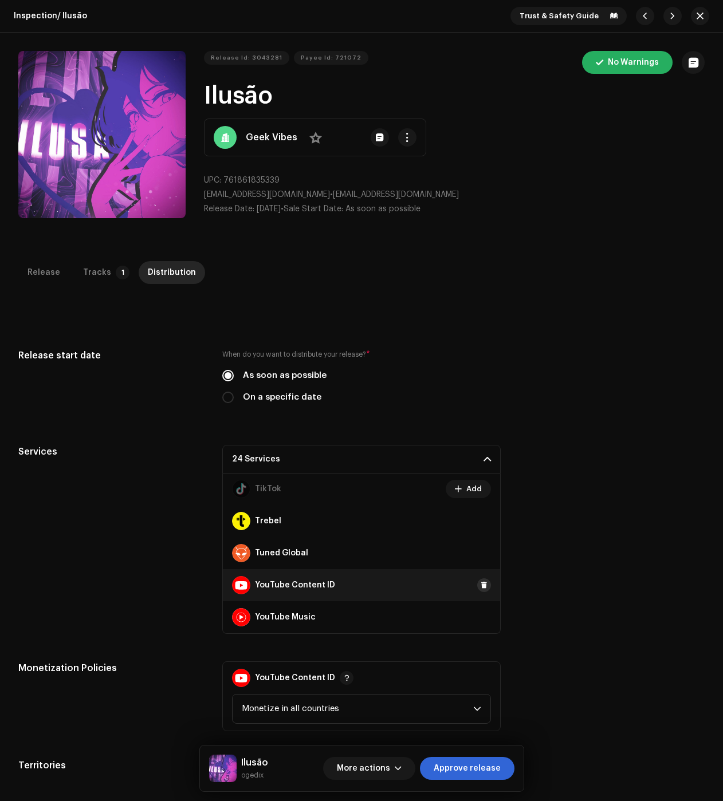
click at [481, 588] on button at bounding box center [484, 585] width 14 height 14
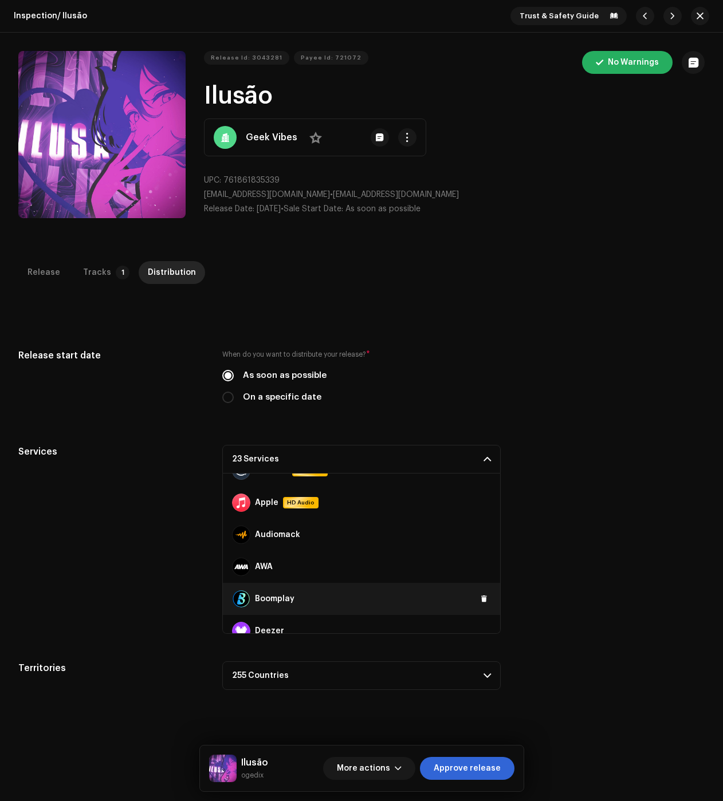
scroll to position [0, 0]
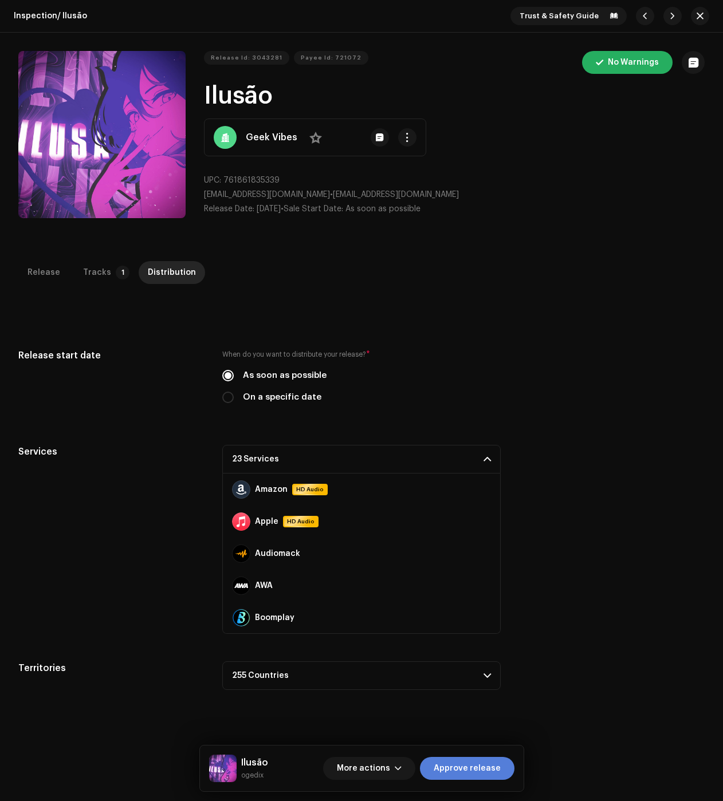
click at [471, 762] on span "Approve release" at bounding box center [467, 768] width 67 height 23
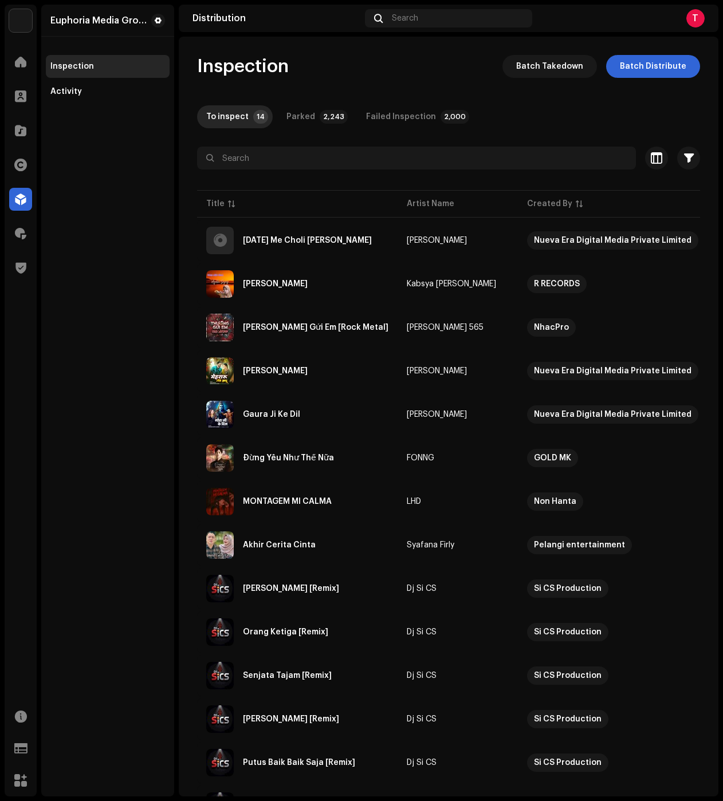
click at [75, 420] on div "Euphoria Media Group Inspection Activity" at bounding box center [107, 401] width 133 height 792
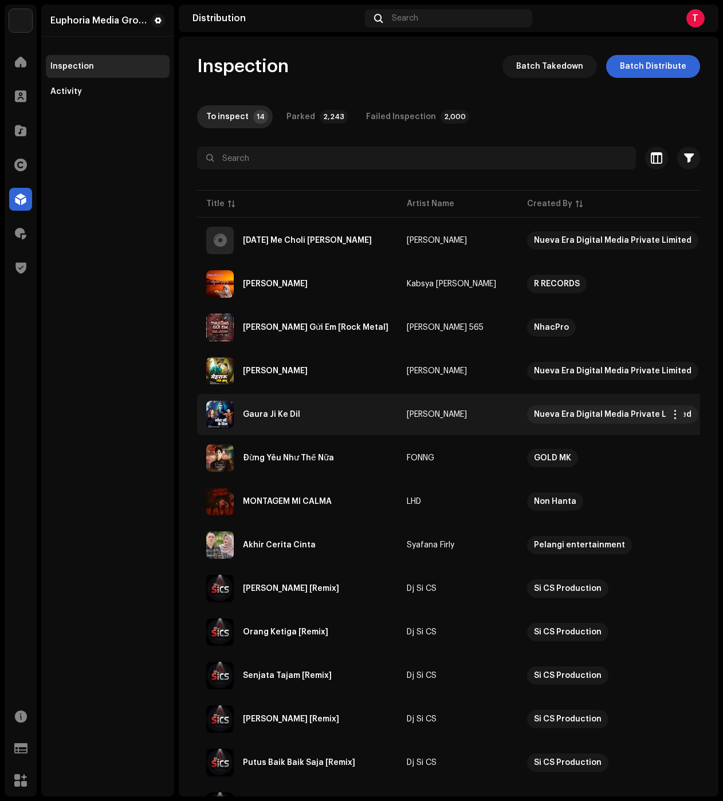
drag, startPoint x: 328, startPoint y: 429, endPoint x: 341, endPoint y: 431, distance: 12.8
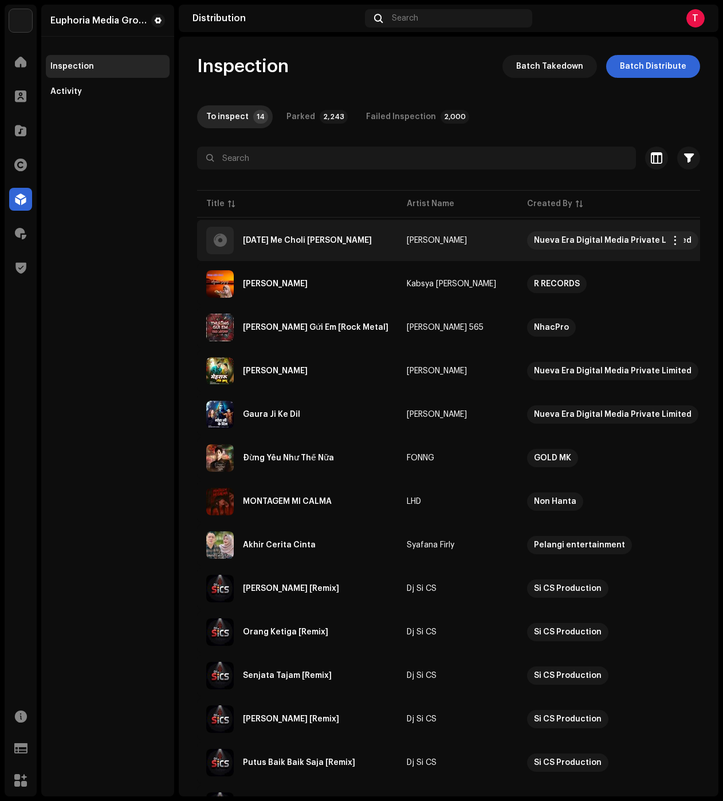
copy tbody "[DATE] Me Choli [PERSON_NAME] [PERSON_NAME] Nueva Era Digital Media Private Lim…"
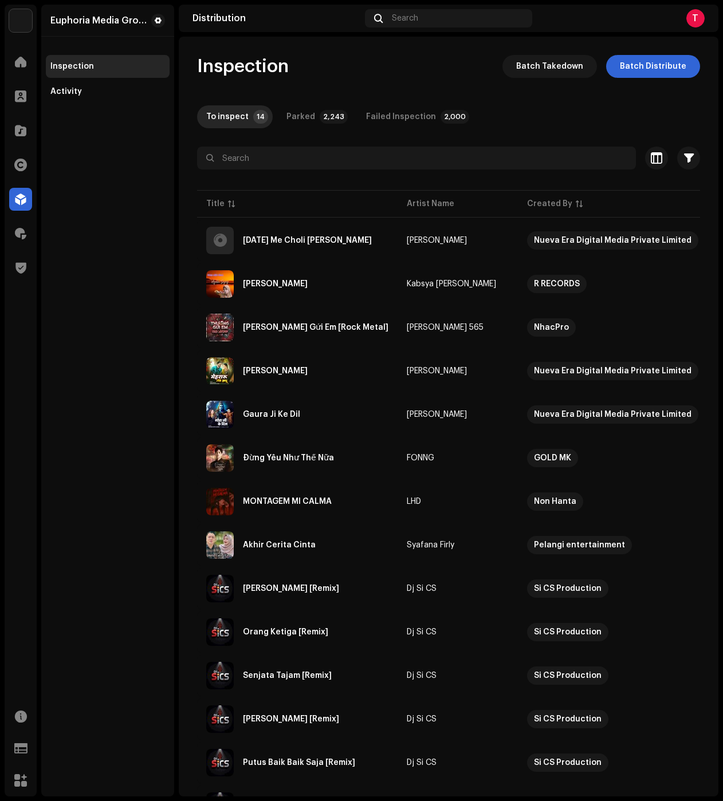
drag, startPoint x: 624, startPoint y: 538, endPoint x: 101, endPoint y: 306, distance: 572.2
click at [101, 306] on div "Euphoria Media Group Home Clients Catalog Rights Distribution Royalties Trust &…" at bounding box center [361, 400] width 723 height 801
click at [628, 70] on span "Batch Distribute" at bounding box center [653, 66] width 66 height 23
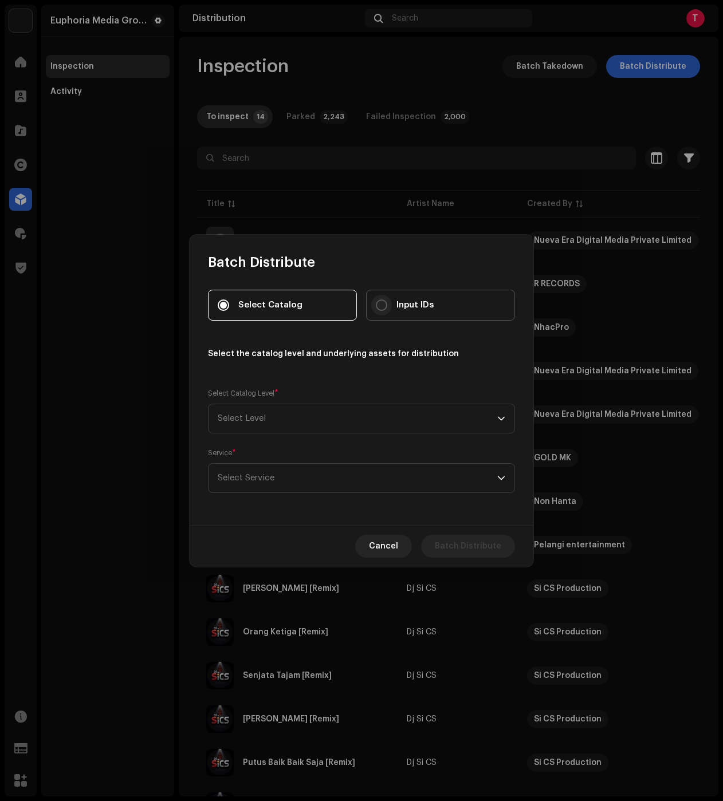
click at [386, 305] on input "Input IDs" at bounding box center [381, 305] width 11 height 11
radio input "true"
drag, startPoint x: 302, startPoint y: 415, endPoint x: 301, endPoint y: 426, distance: 11.6
click at [302, 415] on span "Select Level" at bounding box center [357, 418] width 279 height 29
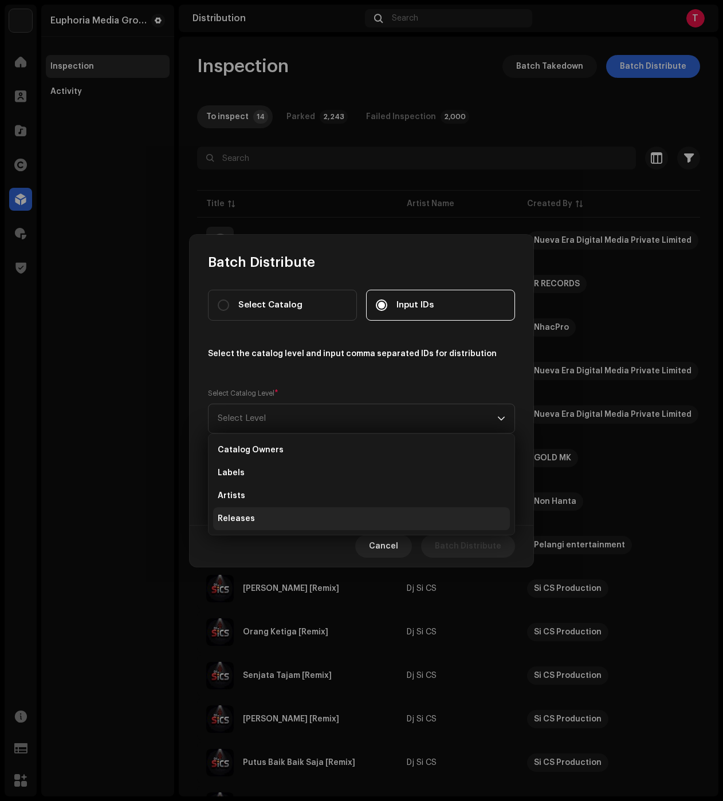
drag, startPoint x: 243, startPoint y: 515, endPoint x: 246, endPoint y: 494, distance: 20.9
click at [243, 514] on span "Releases" at bounding box center [236, 518] width 37 height 11
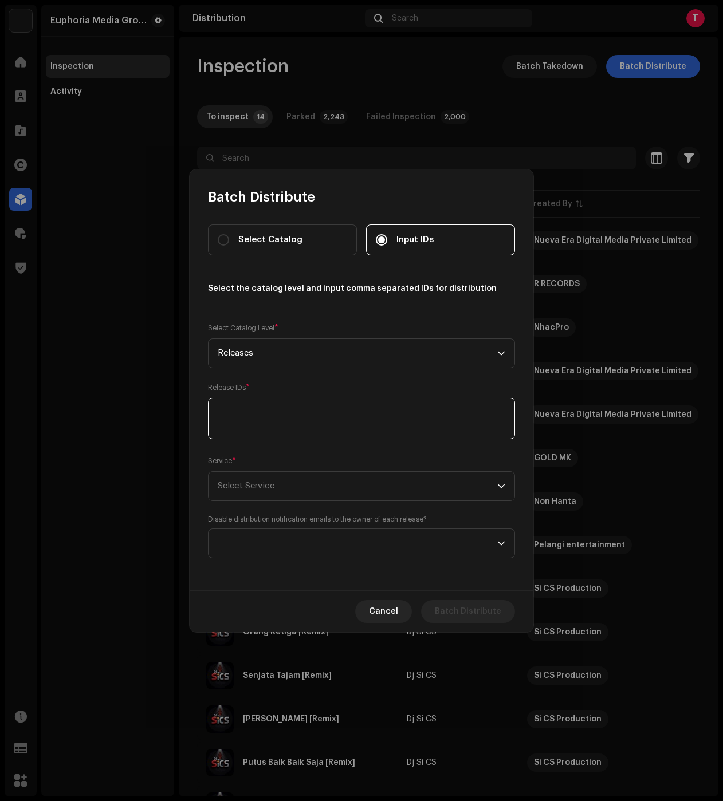
click at [270, 424] on textarea at bounding box center [361, 418] width 307 height 41
paste textarea "3048129 3048099 3048091 3048086 3048064 2954882 3048052 3048040"
type textarea "3048129 3048099 3048091 3048086 3048064 2954882 3048052 3048040"
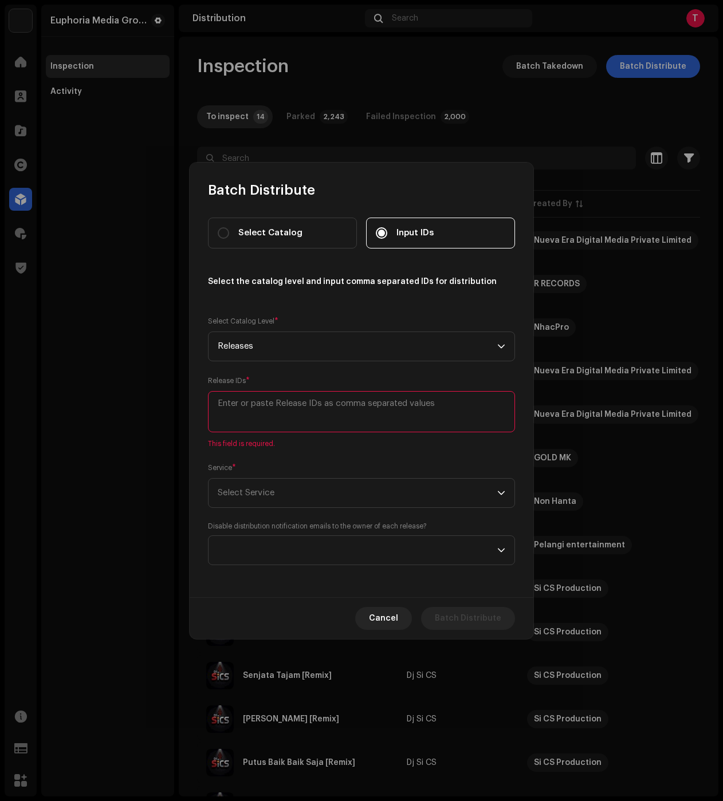
click at [299, 392] on textarea at bounding box center [361, 411] width 307 height 41
click at [286, 413] on textarea at bounding box center [361, 411] width 307 height 41
paste textarea "3048129,3048099,3048091,3048086,3048064,2954882,3048052,3048040"
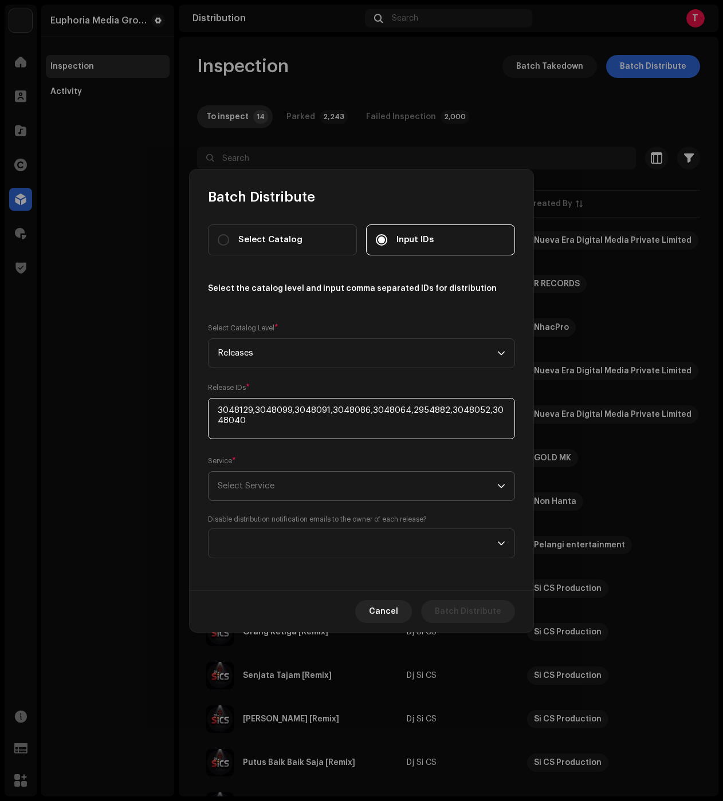
type textarea "3048129,3048099,3048091,3048086,3048064,2954882,3048052,3048040"
click at [241, 488] on span "Select Service" at bounding box center [246, 486] width 57 height 9
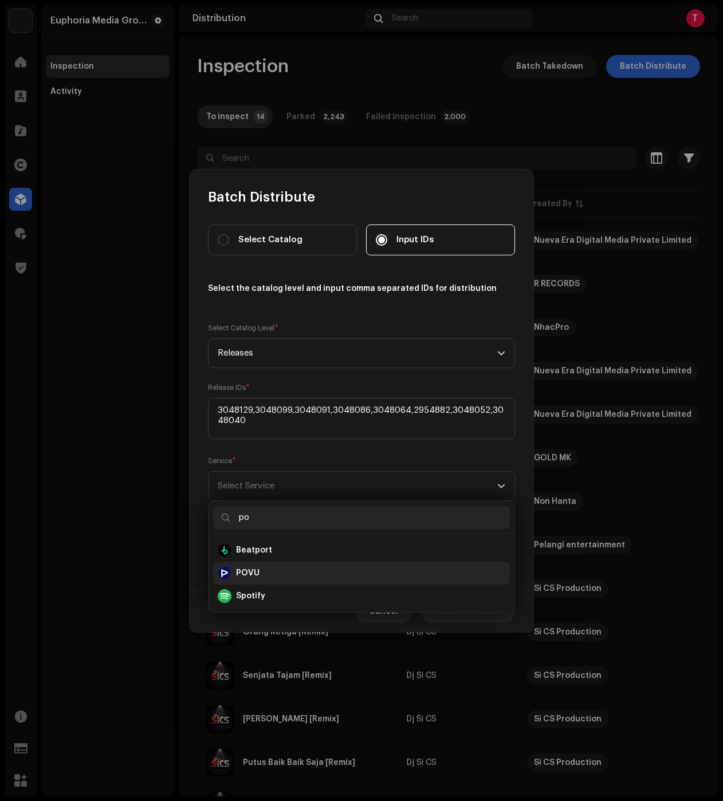
type input "po"
click at [252, 574] on strong "POVU" at bounding box center [247, 573] width 23 height 11
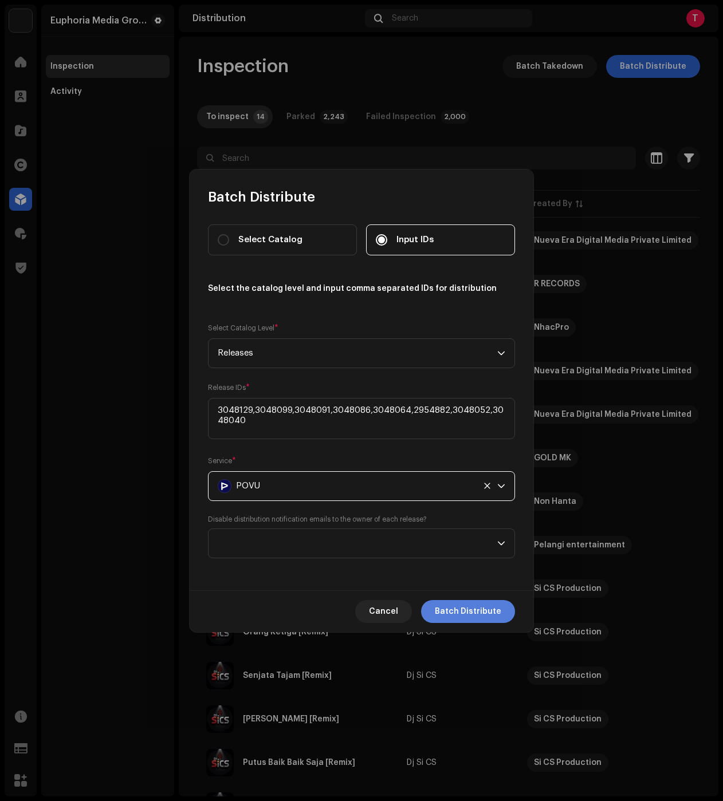
click at [489, 615] on span "Batch Distribute" at bounding box center [468, 611] width 66 height 23
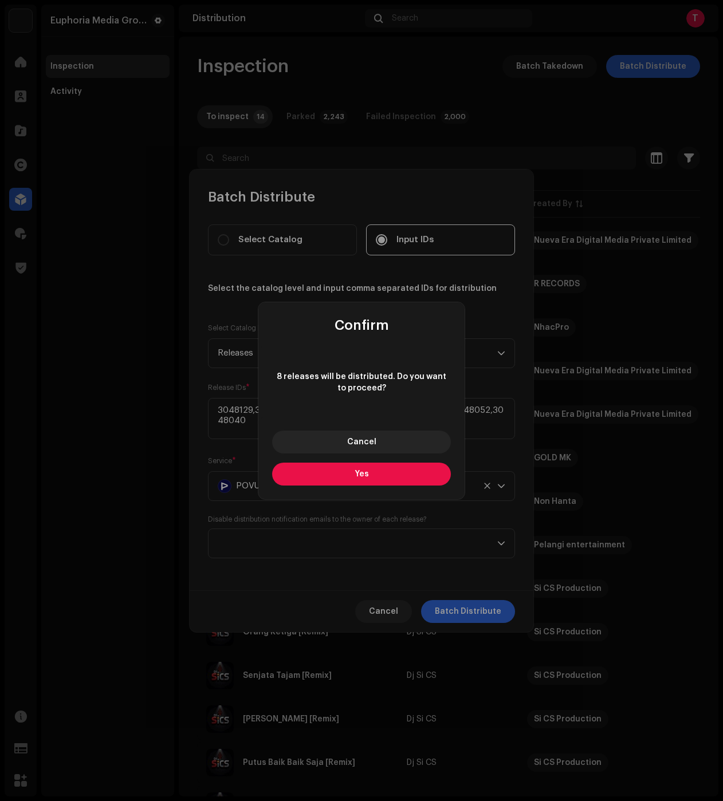
click at [366, 476] on span "Yes" at bounding box center [362, 474] width 14 height 8
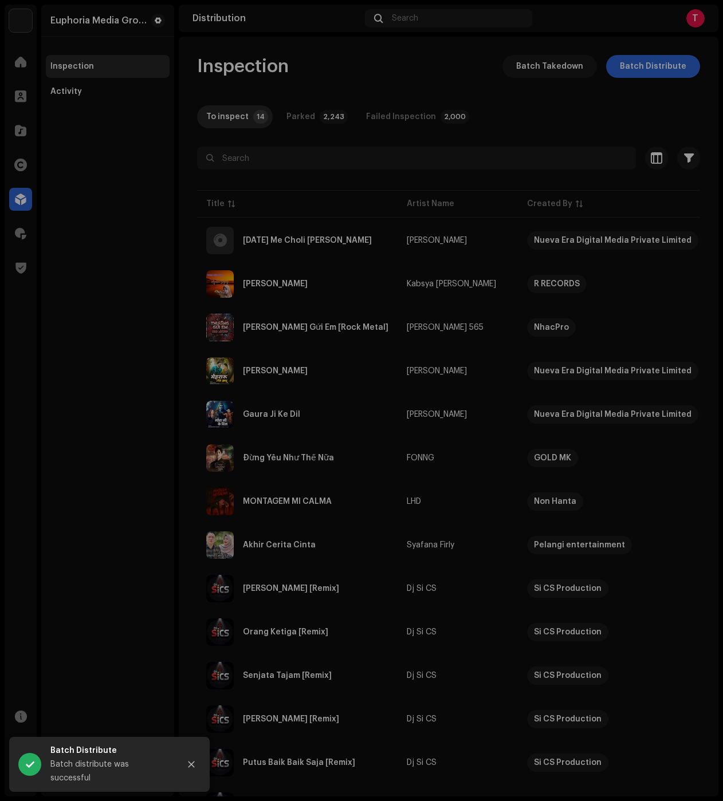
click at [113, 403] on div "Batch Distribute Select Catalog Input IDs Select the catalog level and input co…" at bounding box center [361, 400] width 723 height 801
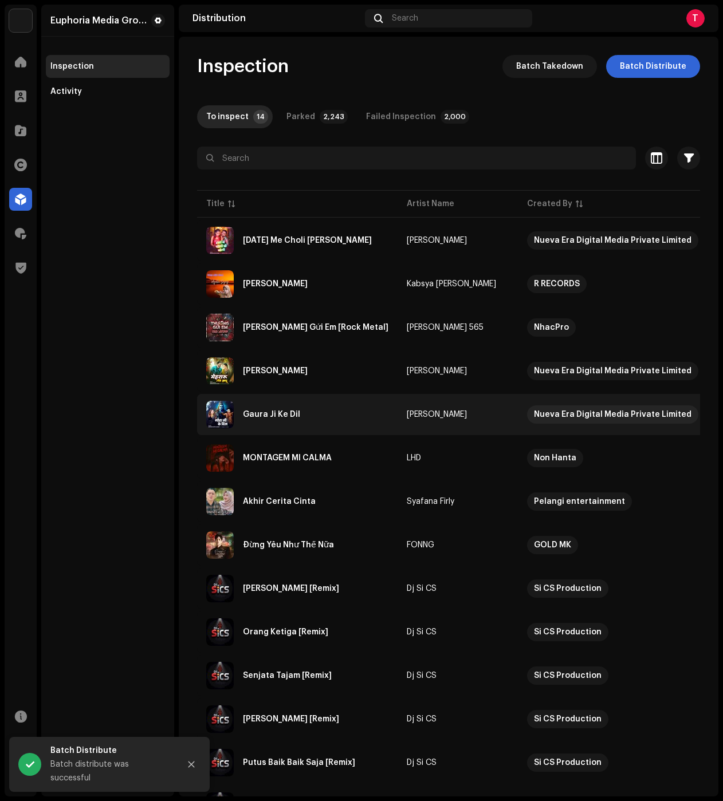
click at [275, 415] on div "Gaura Ji Ke Dil" at bounding box center [271, 415] width 57 height 8
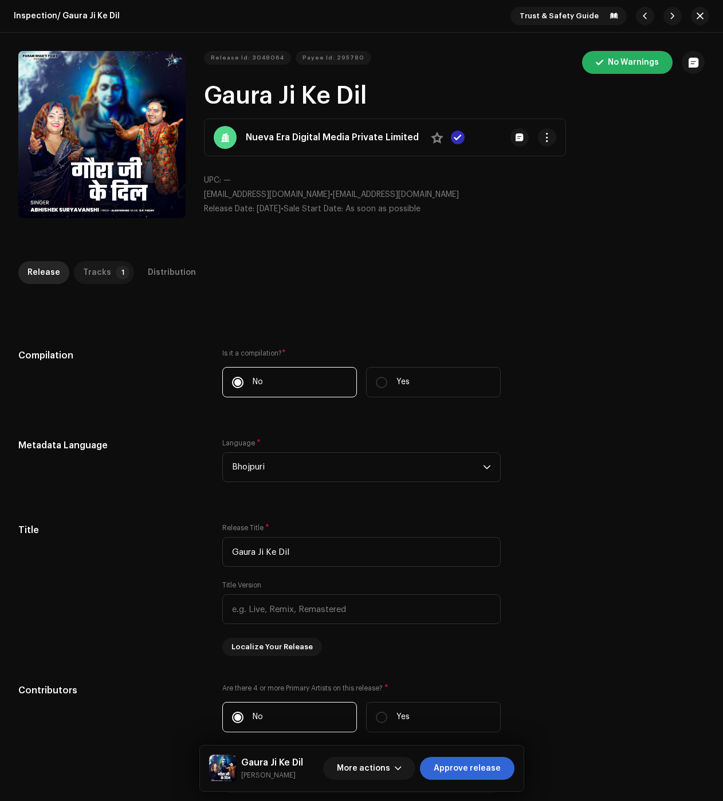
click at [88, 270] on div "Tracks" at bounding box center [97, 272] width 28 height 23
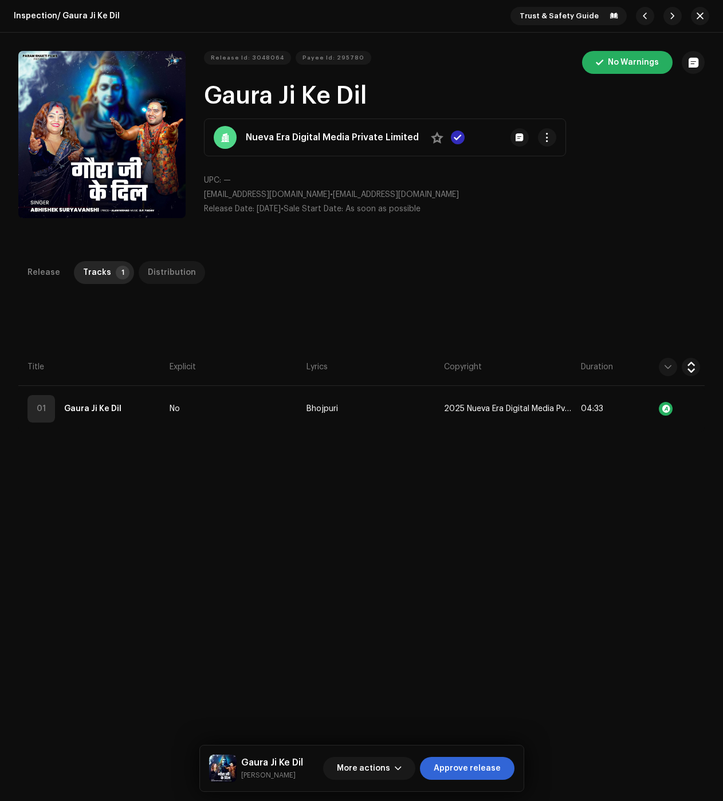
click at [167, 263] on div "Distribution" at bounding box center [172, 272] width 48 height 23
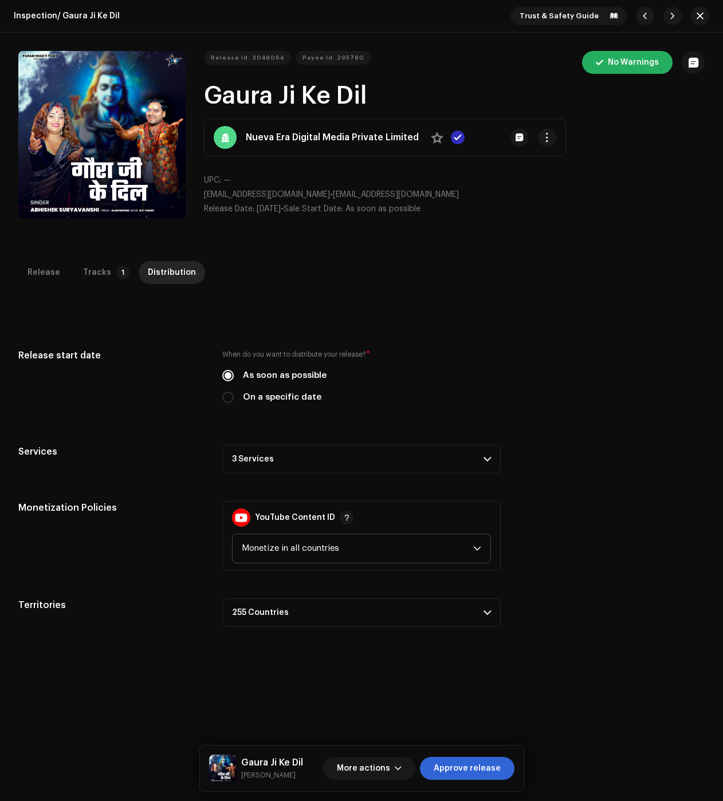
drag, startPoint x: 299, startPoint y: 458, endPoint x: 379, endPoint y: 558, distance: 127.5
click at [299, 458] on p-accordion-header "3 Services" at bounding box center [361, 459] width 278 height 29
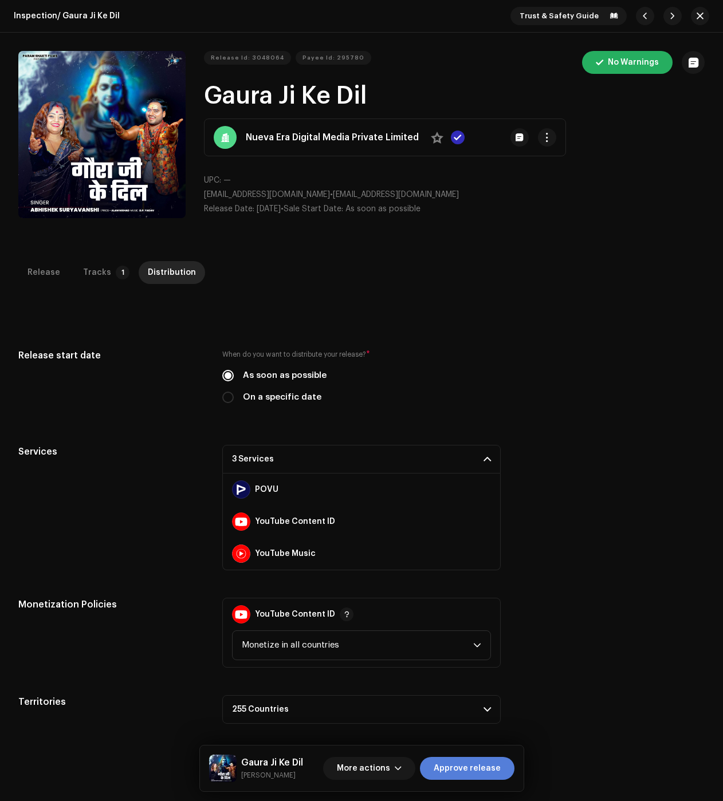
click at [479, 771] on span "Approve release" at bounding box center [467, 768] width 67 height 23
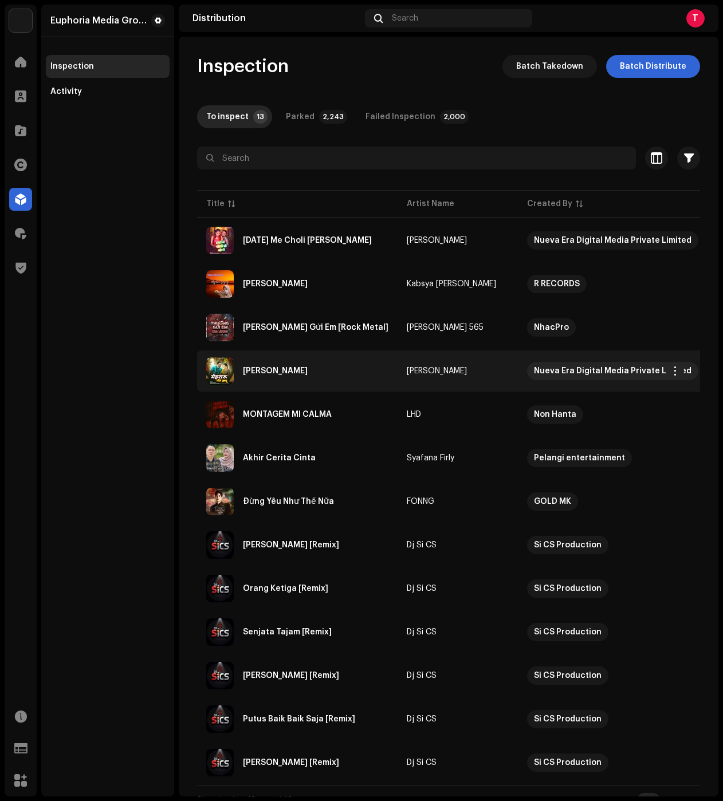
click at [276, 367] on div "[PERSON_NAME]" at bounding box center [297, 370] width 182 height 27
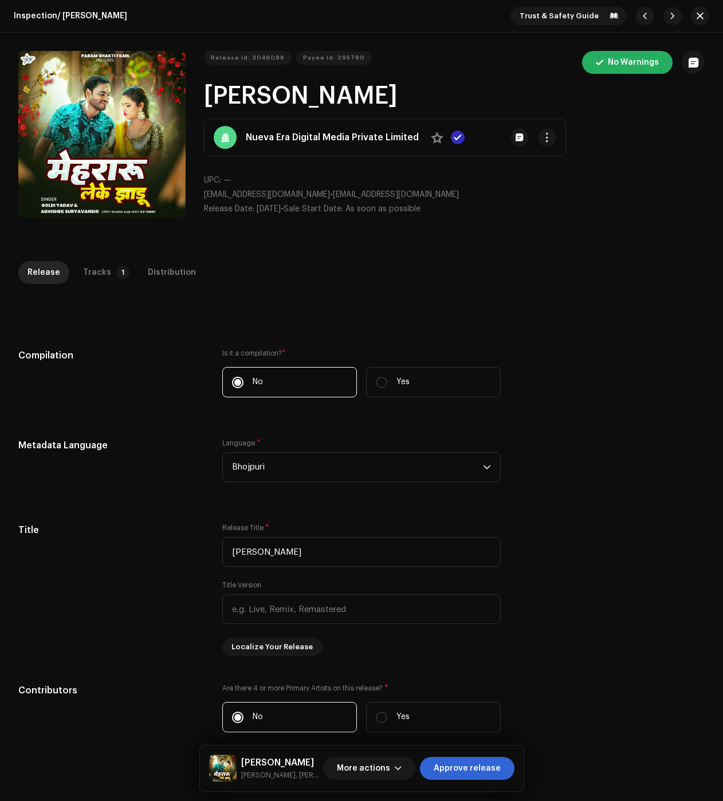
click at [94, 259] on div "Inspection / [PERSON_NAME] Jhadu Trust & Safety Guide Release Id: 3048086 Payee…" at bounding box center [361, 400] width 723 height 801
click at [93, 273] on div "Tracks" at bounding box center [97, 272] width 28 height 23
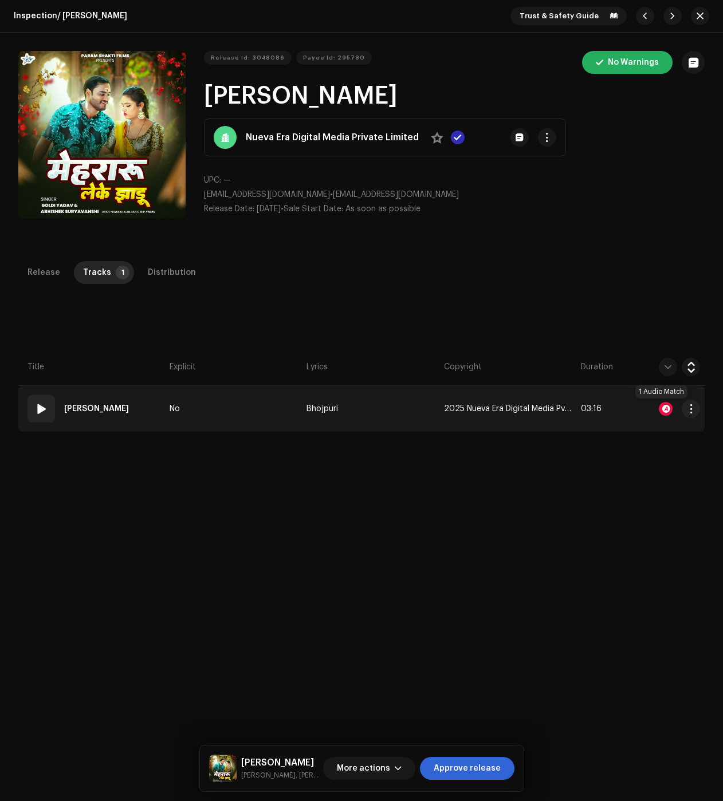
click at [664, 406] on div at bounding box center [666, 409] width 14 height 14
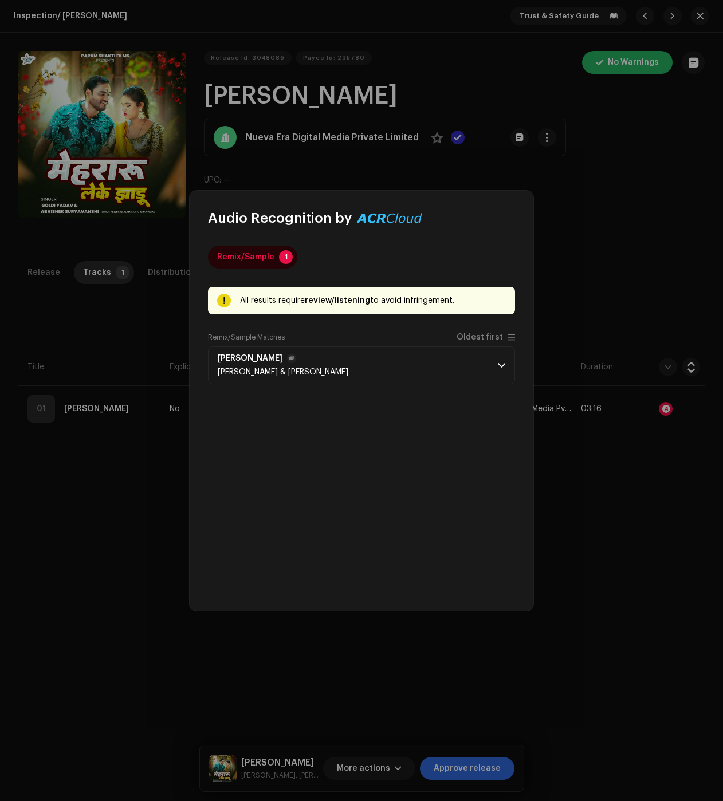
click at [342, 377] on p-accordion-header "[PERSON_NAME] Jhadu [PERSON_NAME] & [PERSON_NAME]" at bounding box center [361, 365] width 307 height 38
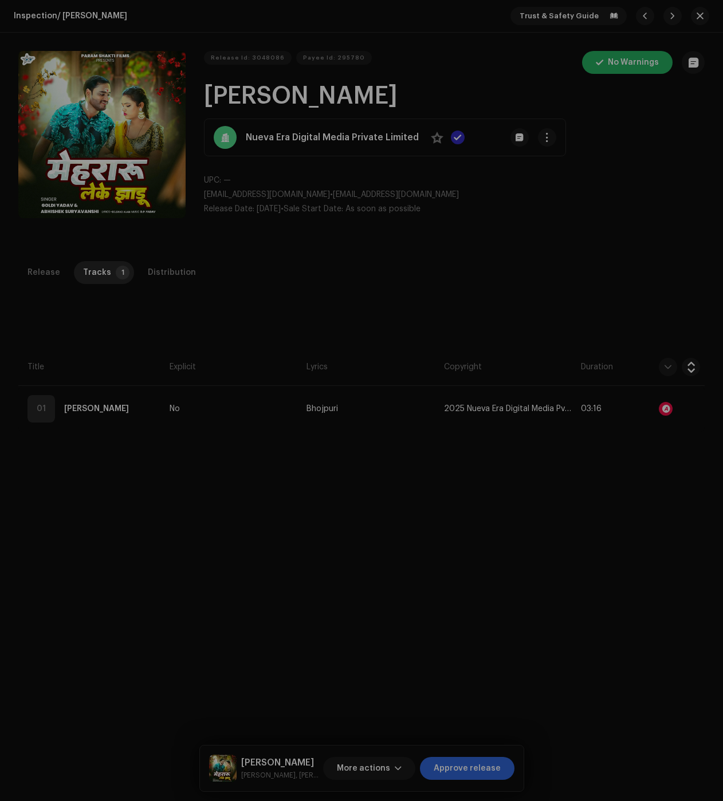
click at [97, 475] on div "Audio Recognition by Remix/Sample 1 All results require review/listening to avo…" at bounding box center [361, 400] width 723 height 801
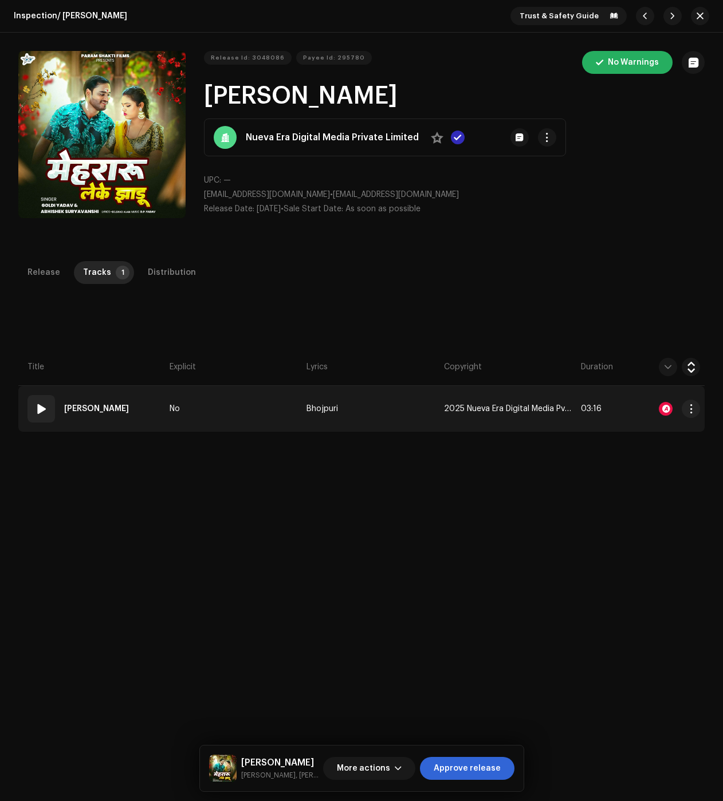
click at [233, 410] on td "No" at bounding box center [233, 409] width 137 height 46
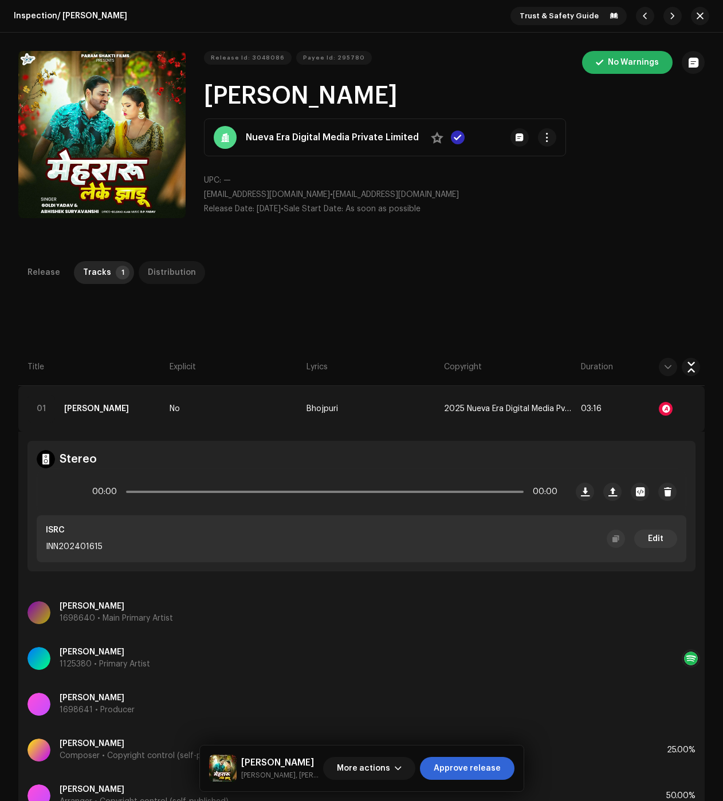
click at [180, 275] on div "Distribution" at bounding box center [172, 272] width 48 height 23
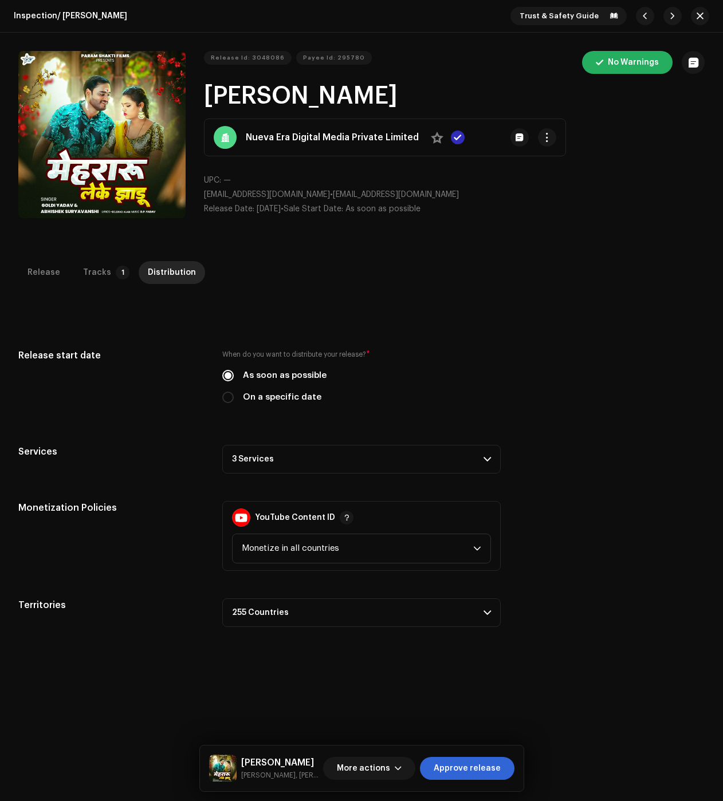
click at [286, 462] on p-accordion-header "3 Services" at bounding box center [361, 459] width 278 height 29
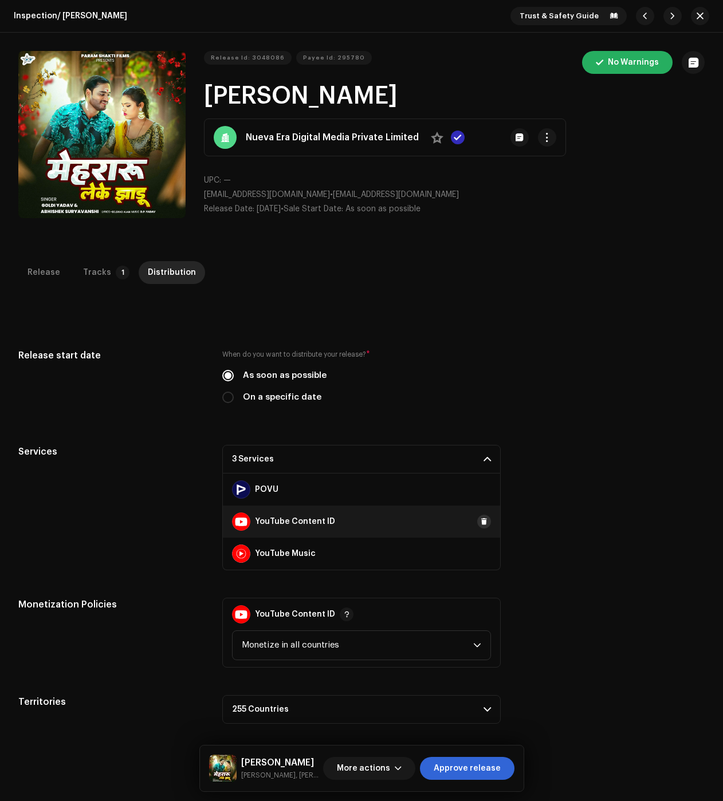
click at [477, 522] on button at bounding box center [484, 522] width 14 height 14
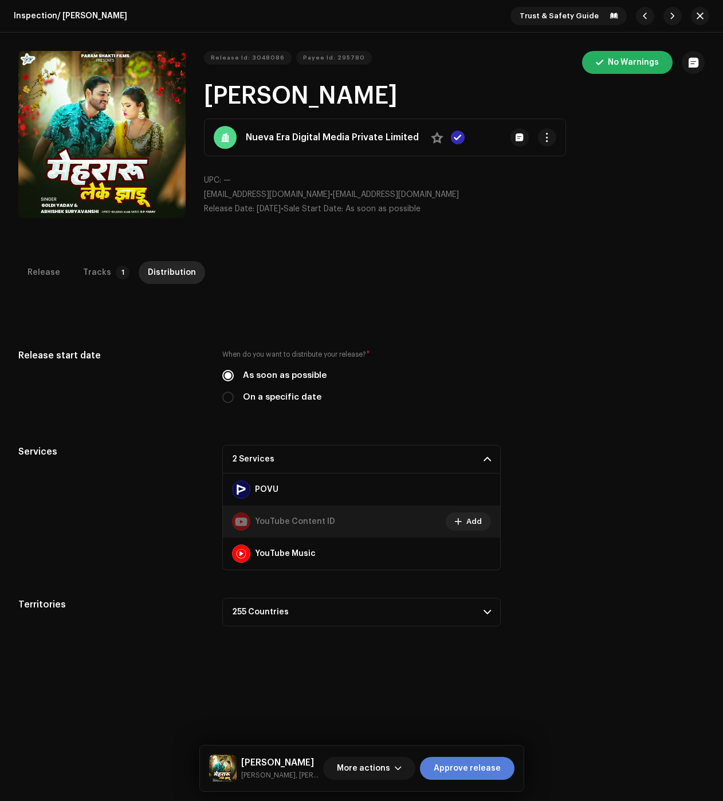
click at [467, 768] on span "Approve release" at bounding box center [467, 768] width 67 height 23
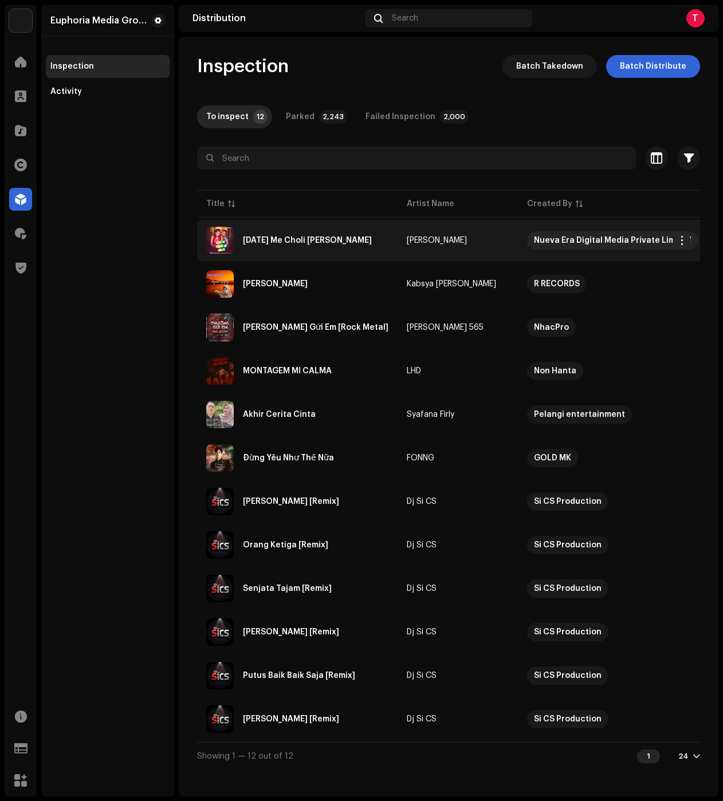
click at [300, 245] on div "[DATE] Me Choli [PERSON_NAME]" at bounding box center [297, 240] width 182 height 27
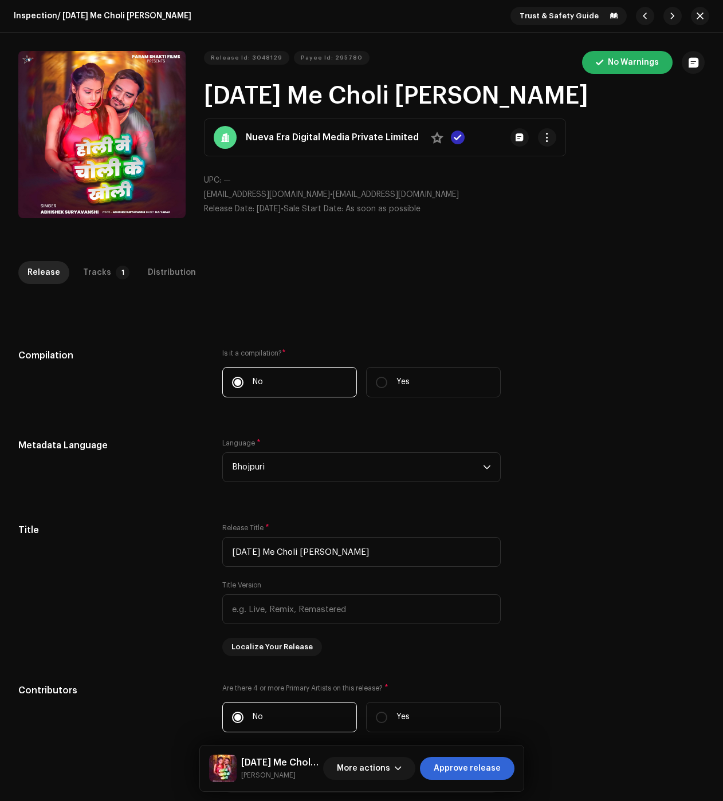
drag, startPoint x: 346, startPoint y: 276, endPoint x: 340, endPoint y: 275, distance: 6.4
click at [346, 275] on div "Release Tracks 1 Distribution" at bounding box center [361, 272] width 686 height 23
click at [94, 275] on div "Tracks" at bounding box center [97, 272] width 28 height 23
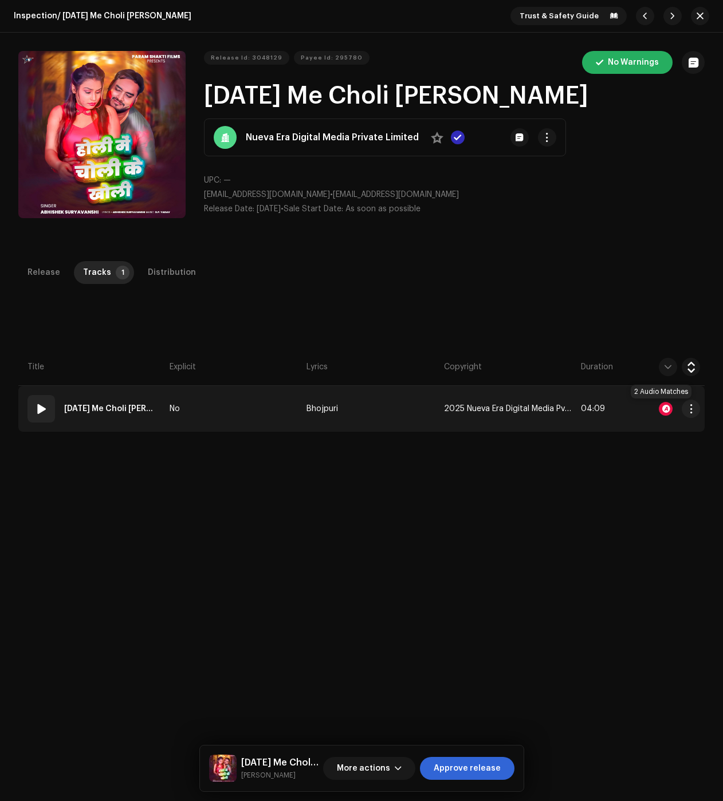
click at [660, 408] on div at bounding box center [666, 409] width 14 height 14
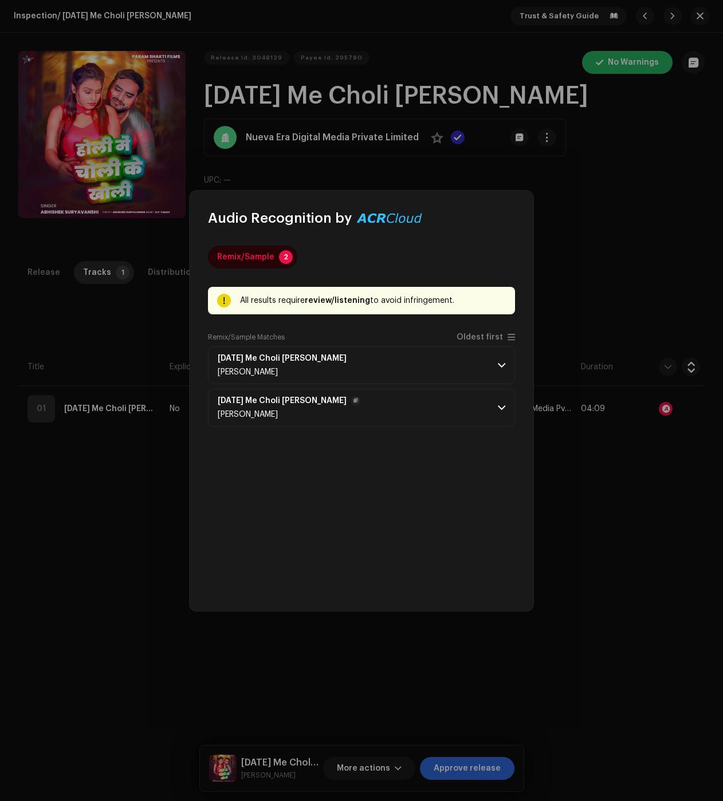
click at [431, 411] on p-accordion-header "[DATE] Me Choli [PERSON_NAME] [PERSON_NAME]" at bounding box center [361, 408] width 307 height 38
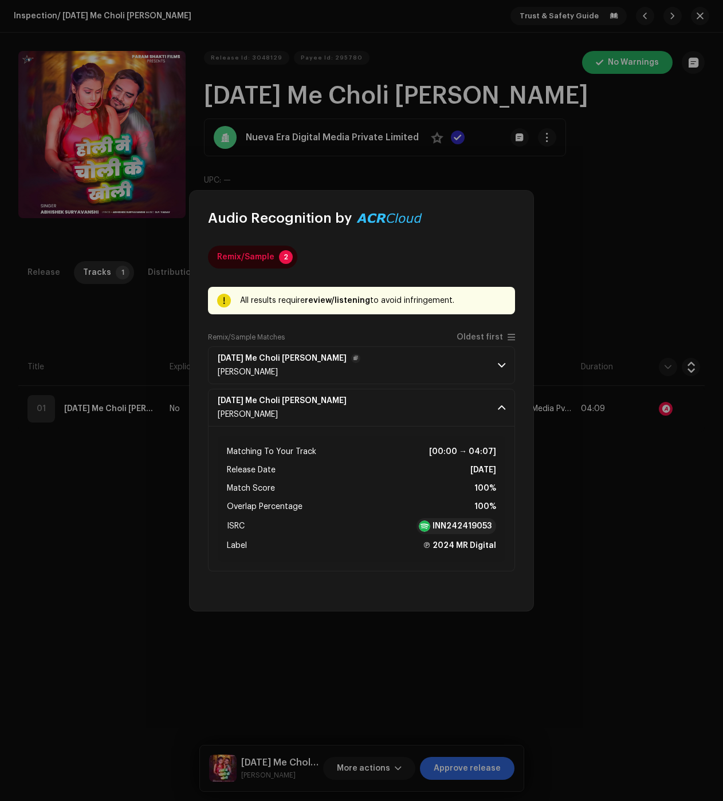
click at [469, 365] on p-accordion-header "[DATE] Me Choli [PERSON_NAME] [PERSON_NAME]" at bounding box center [361, 365] width 307 height 38
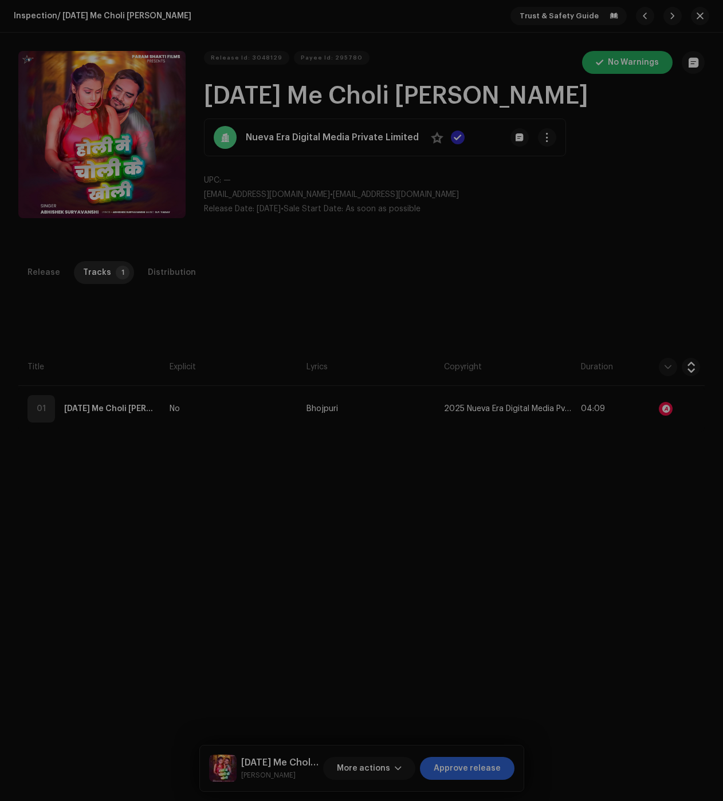
click at [78, 517] on div "Audio Recognition by Remix/Sample 2 All results require review/listening to avo…" at bounding box center [361, 400] width 723 height 801
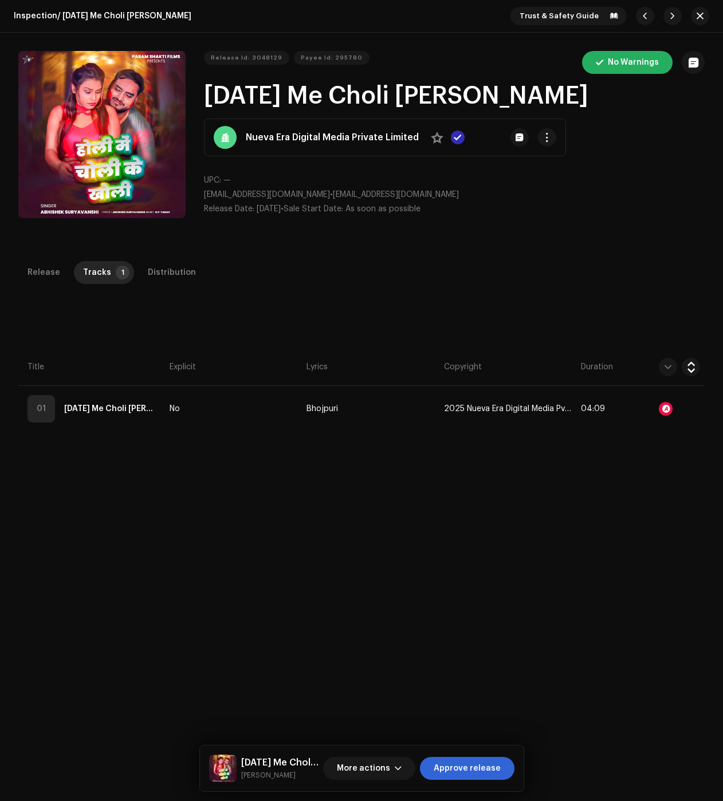
drag, startPoint x: 156, startPoint y: 272, endPoint x: 198, endPoint y: 306, distance: 53.8
click at [156, 272] on div "Distribution" at bounding box center [172, 272] width 48 height 23
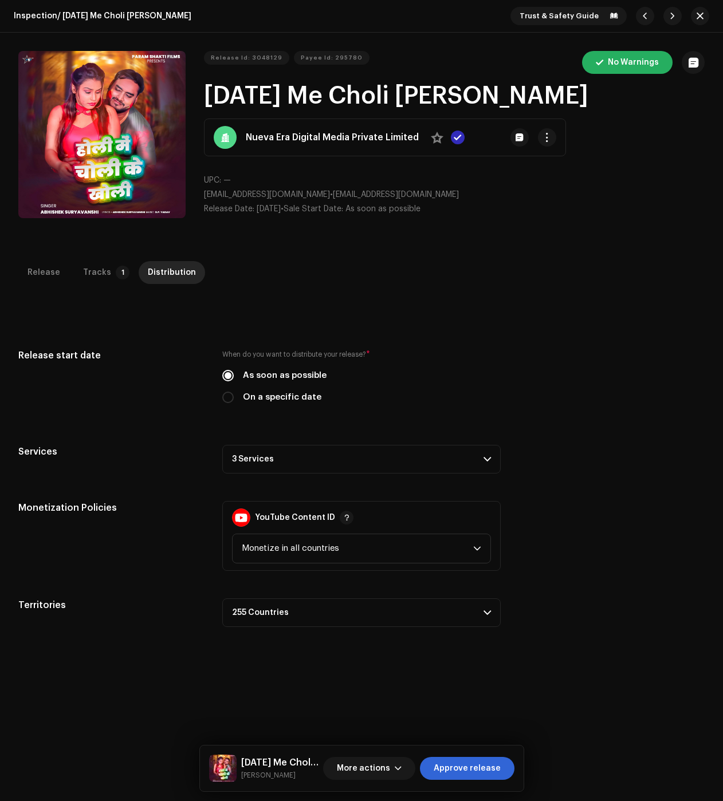
click at [310, 466] on p-accordion-header "3 Services" at bounding box center [361, 459] width 278 height 29
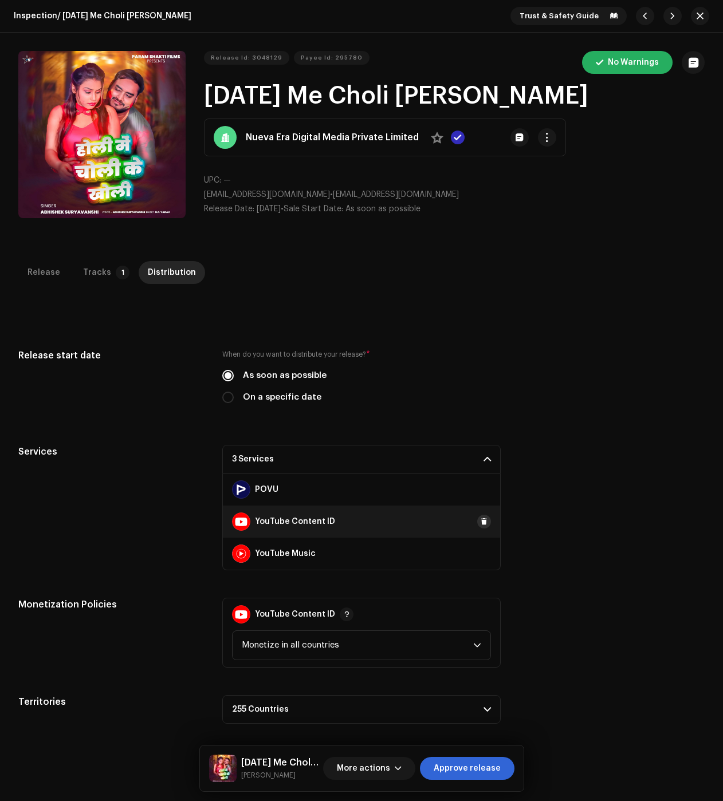
click at [477, 520] on button at bounding box center [484, 522] width 14 height 14
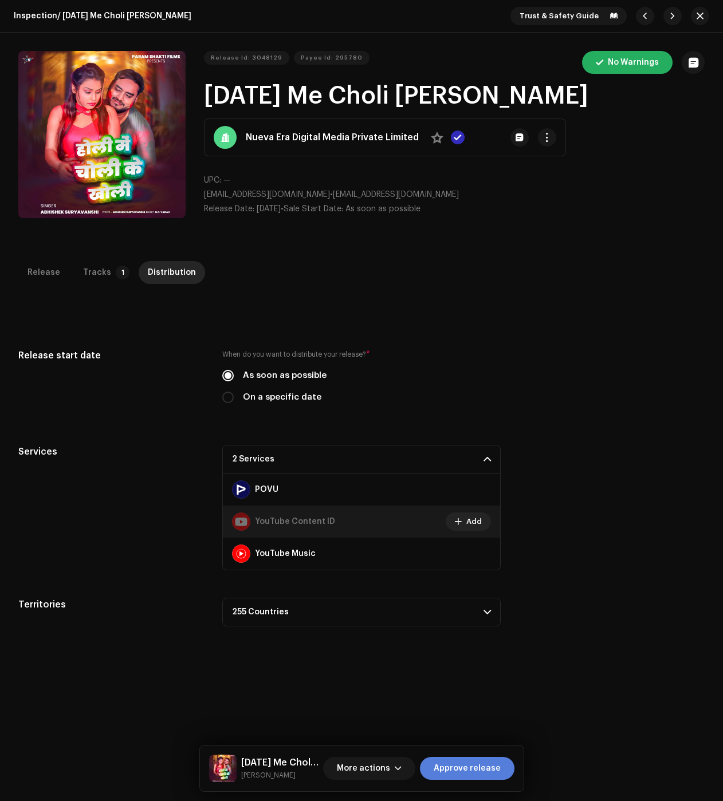
click at [477, 770] on span "Approve release" at bounding box center [467, 768] width 67 height 23
